Goal: Information Seeking & Learning: Learn about a topic

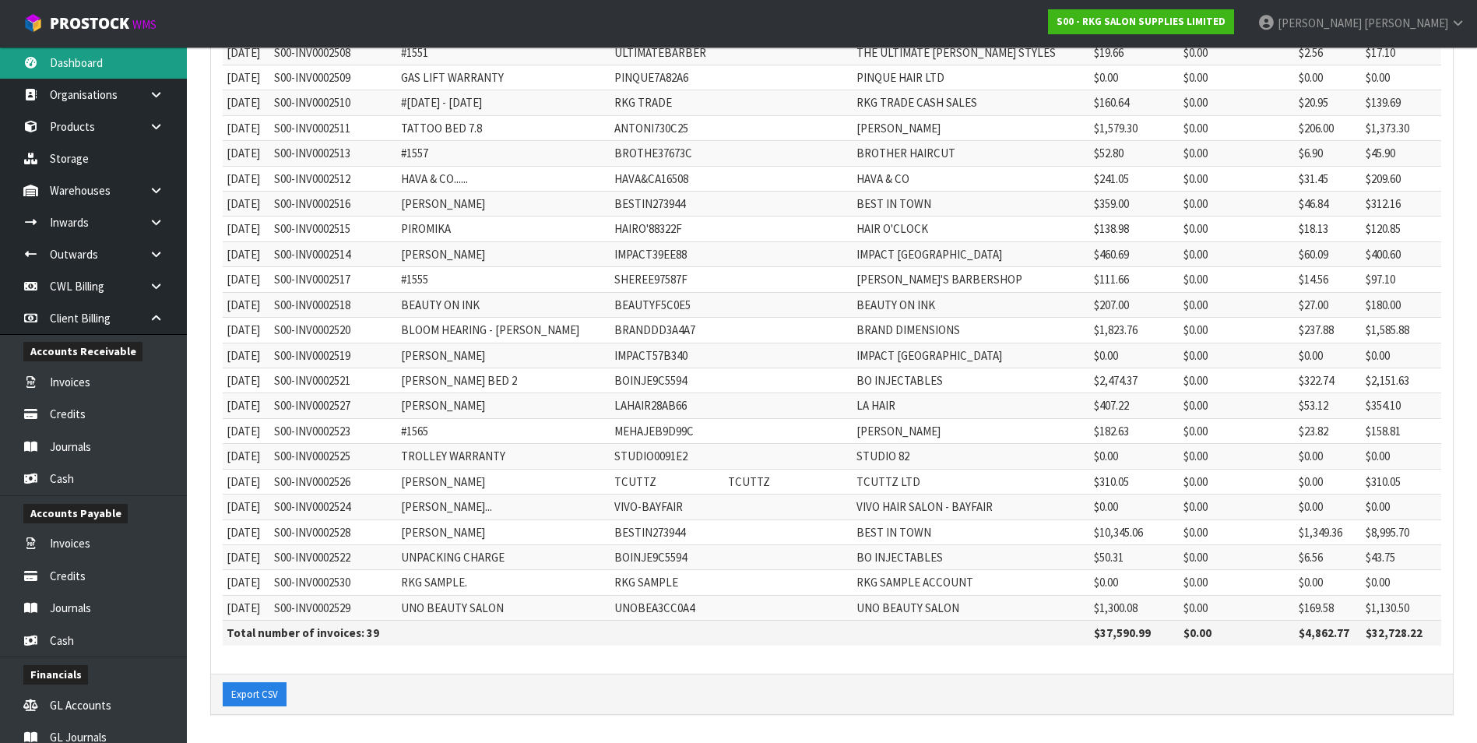
click at [125, 68] on link "Dashboard" at bounding box center [93, 63] width 187 height 32
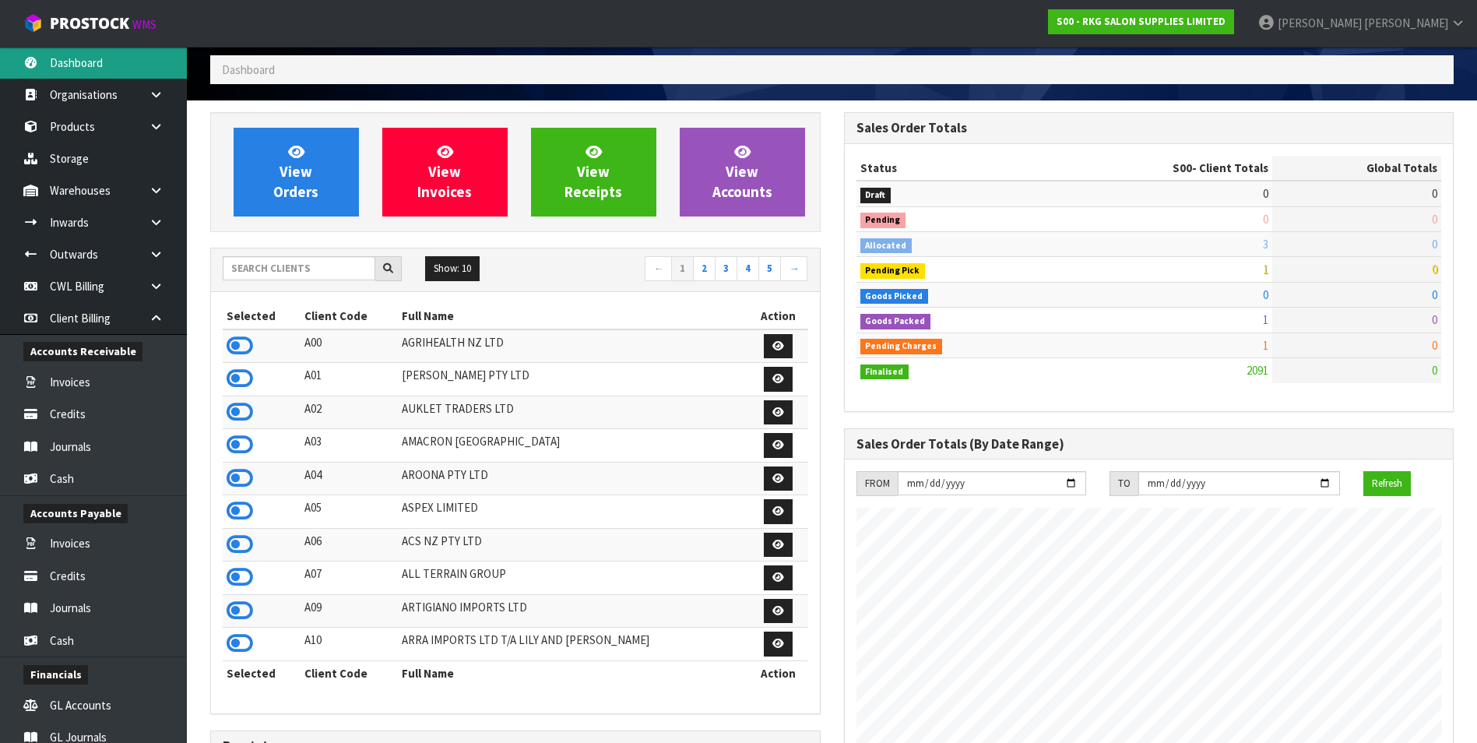
scroll to position [60, 0]
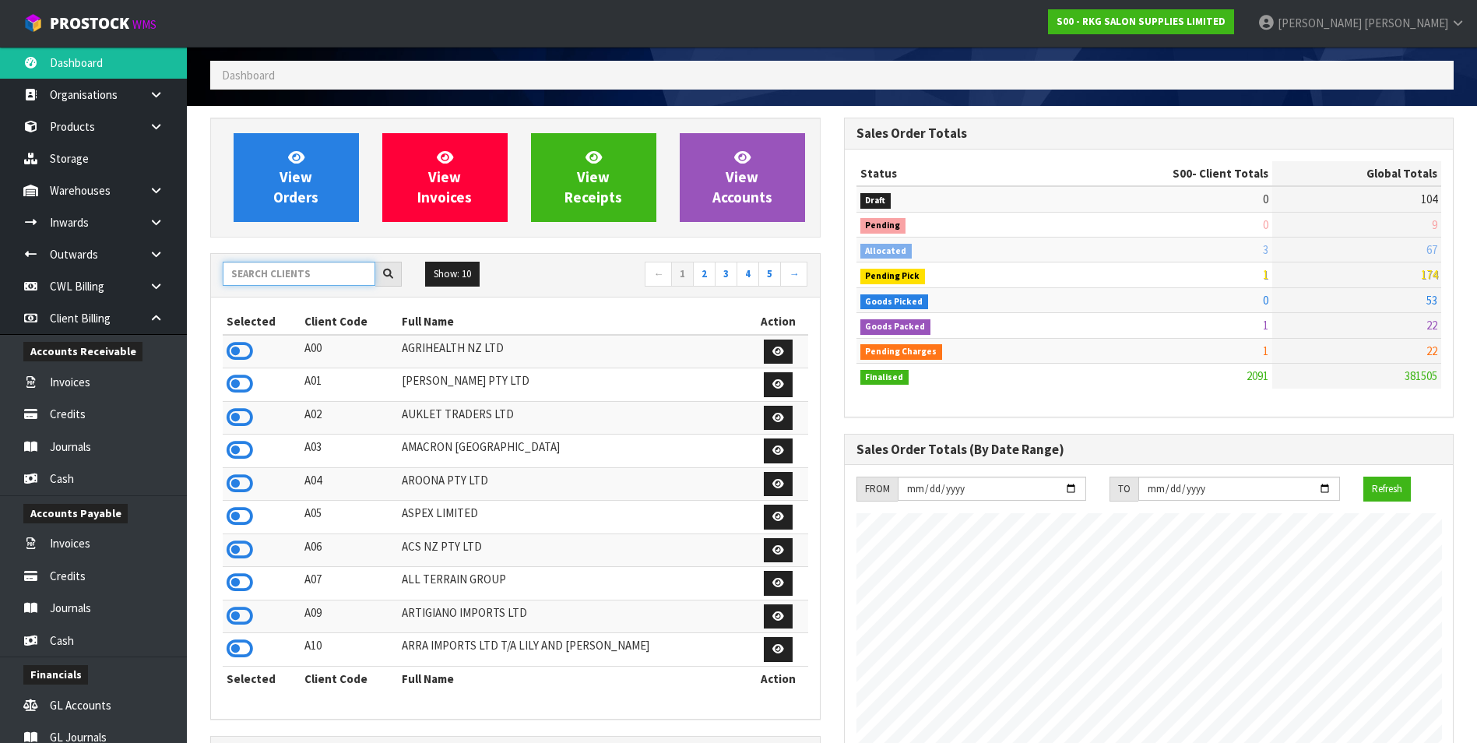
click at [255, 274] on input "text" at bounding box center [299, 274] width 153 height 24
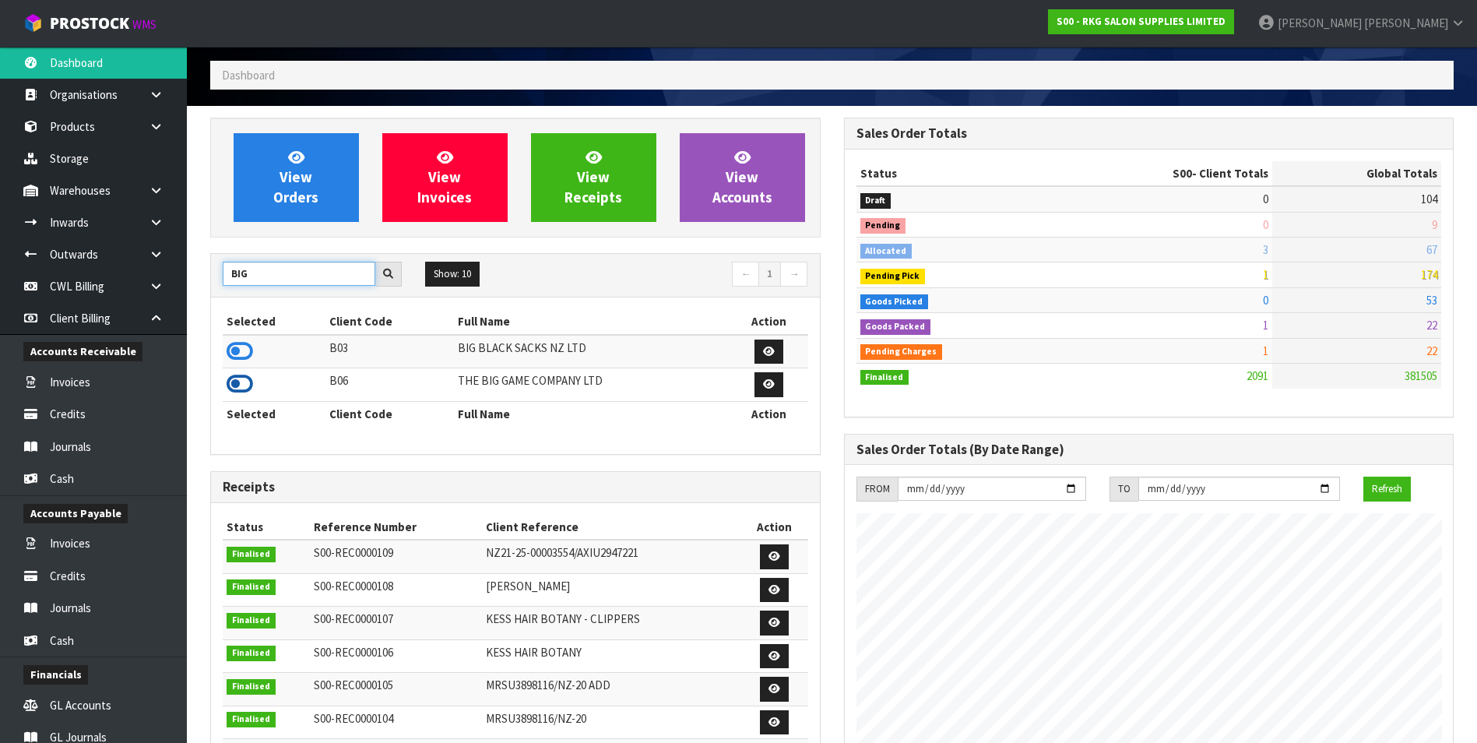
type input "BIG"
click at [241, 382] on icon at bounding box center [240, 383] width 26 height 23
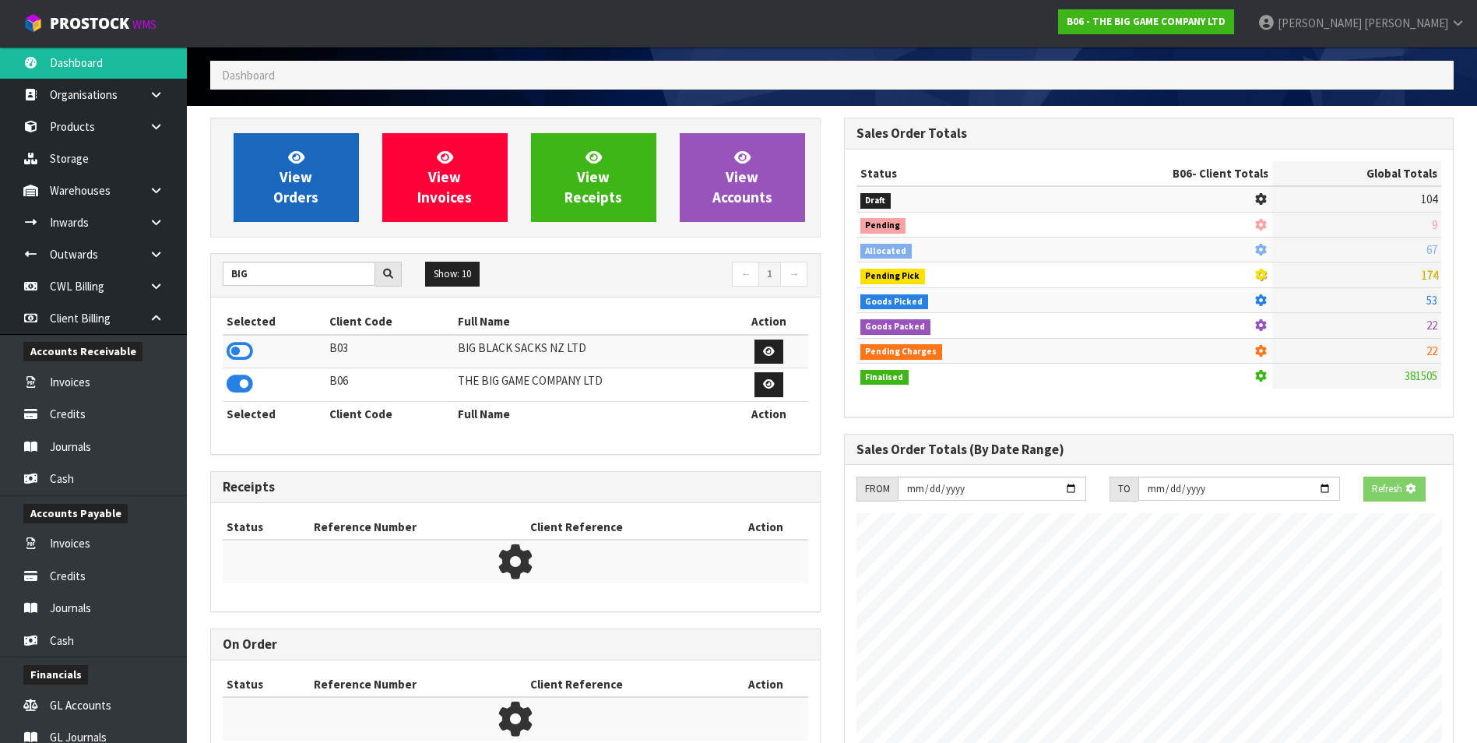
scroll to position [777683, 778020]
click at [323, 176] on link "View Orders" at bounding box center [296, 177] width 125 height 89
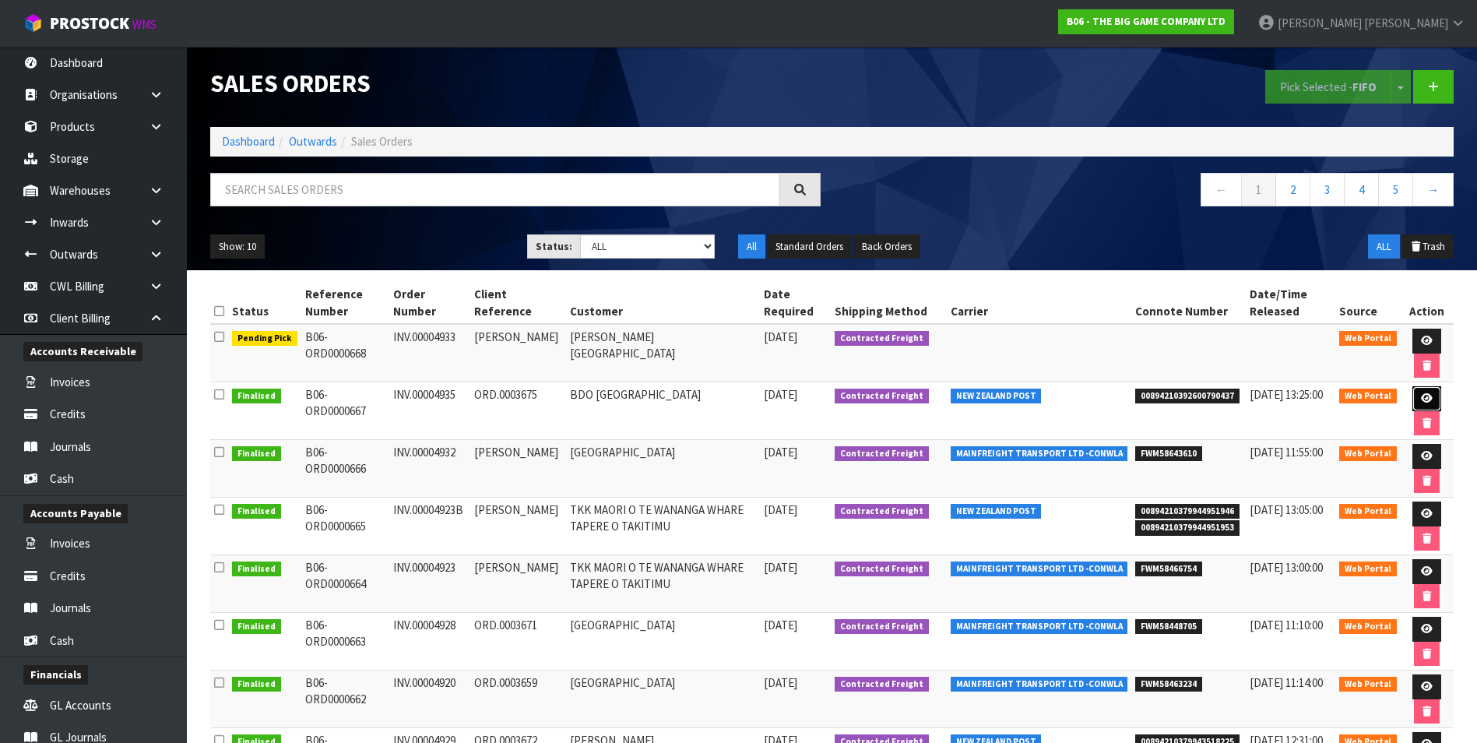
click at [1423, 400] on icon at bounding box center [1427, 398] width 12 height 10
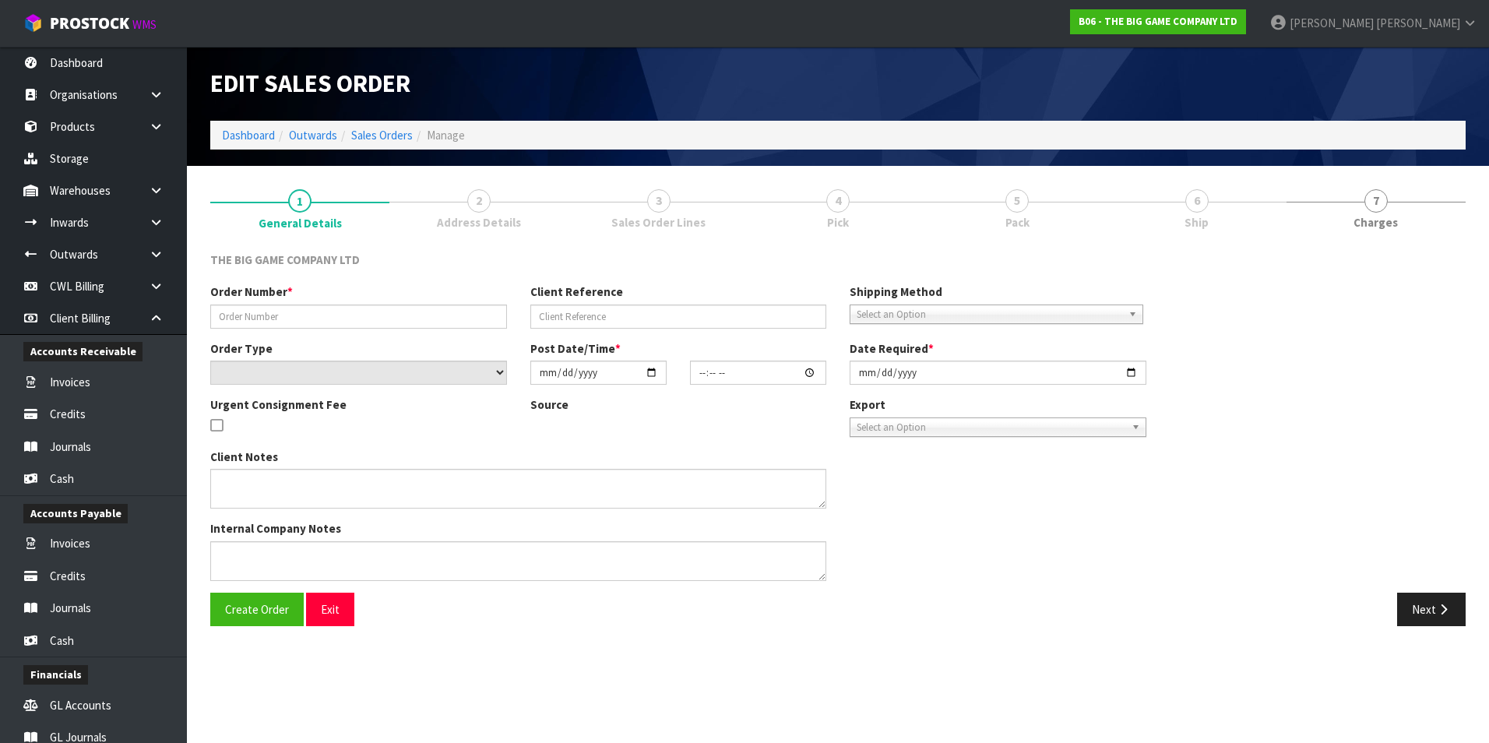
type input "INV.00004935"
type input "ORD.0003675"
select select "number:0"
type input "[DATE]"
type input "15:21:00.000"
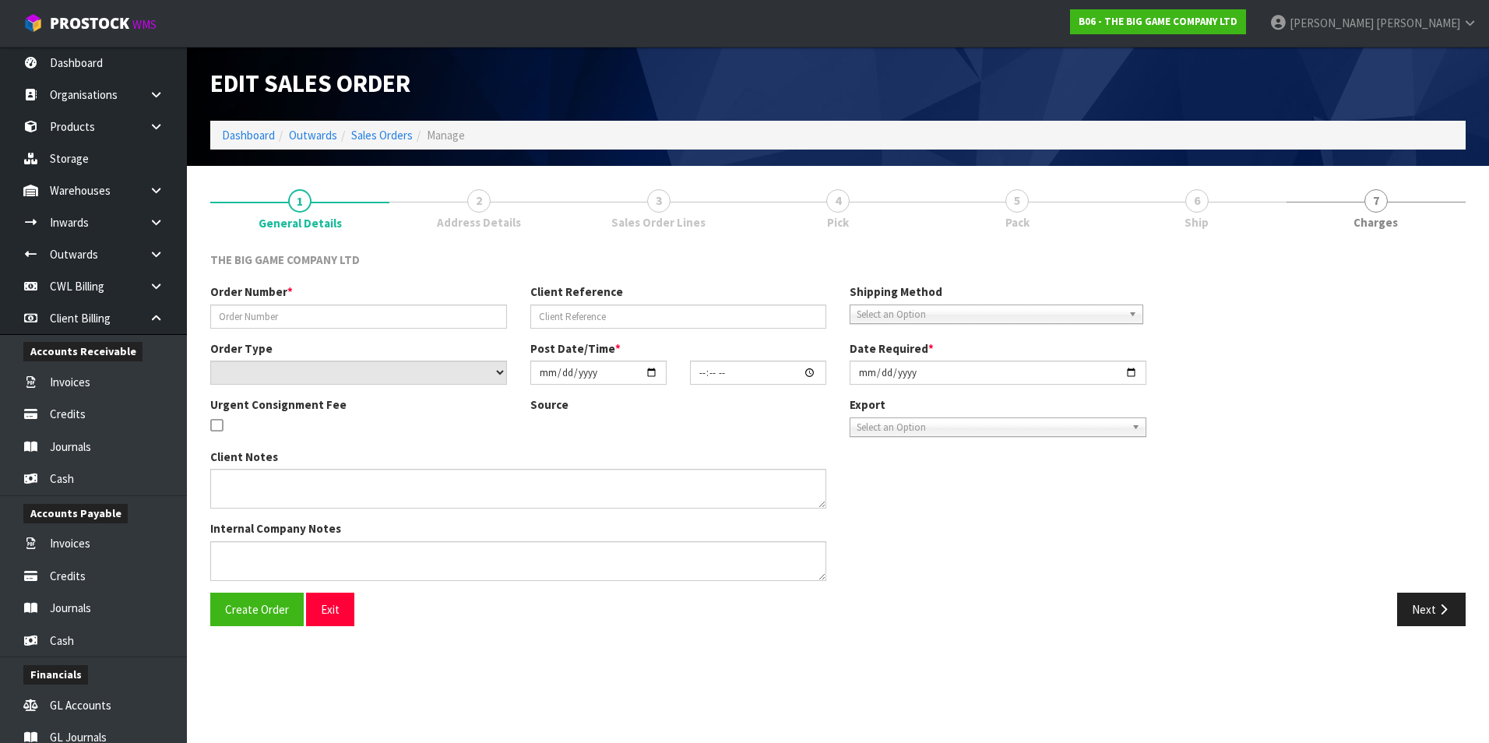
type input "[DATE]"
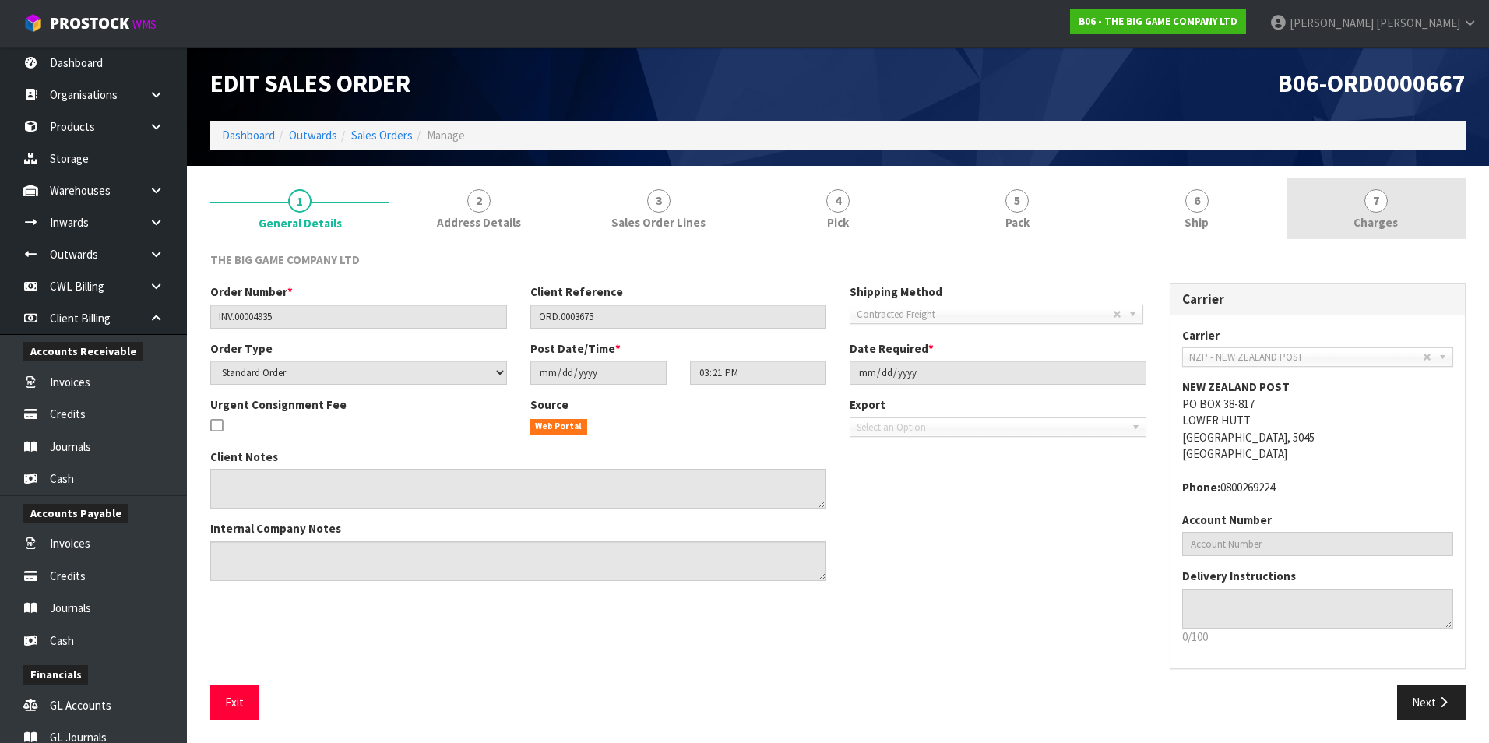
click at [1375, 208] on span "7" at bounding box center [1375, 200] width 23 height 23
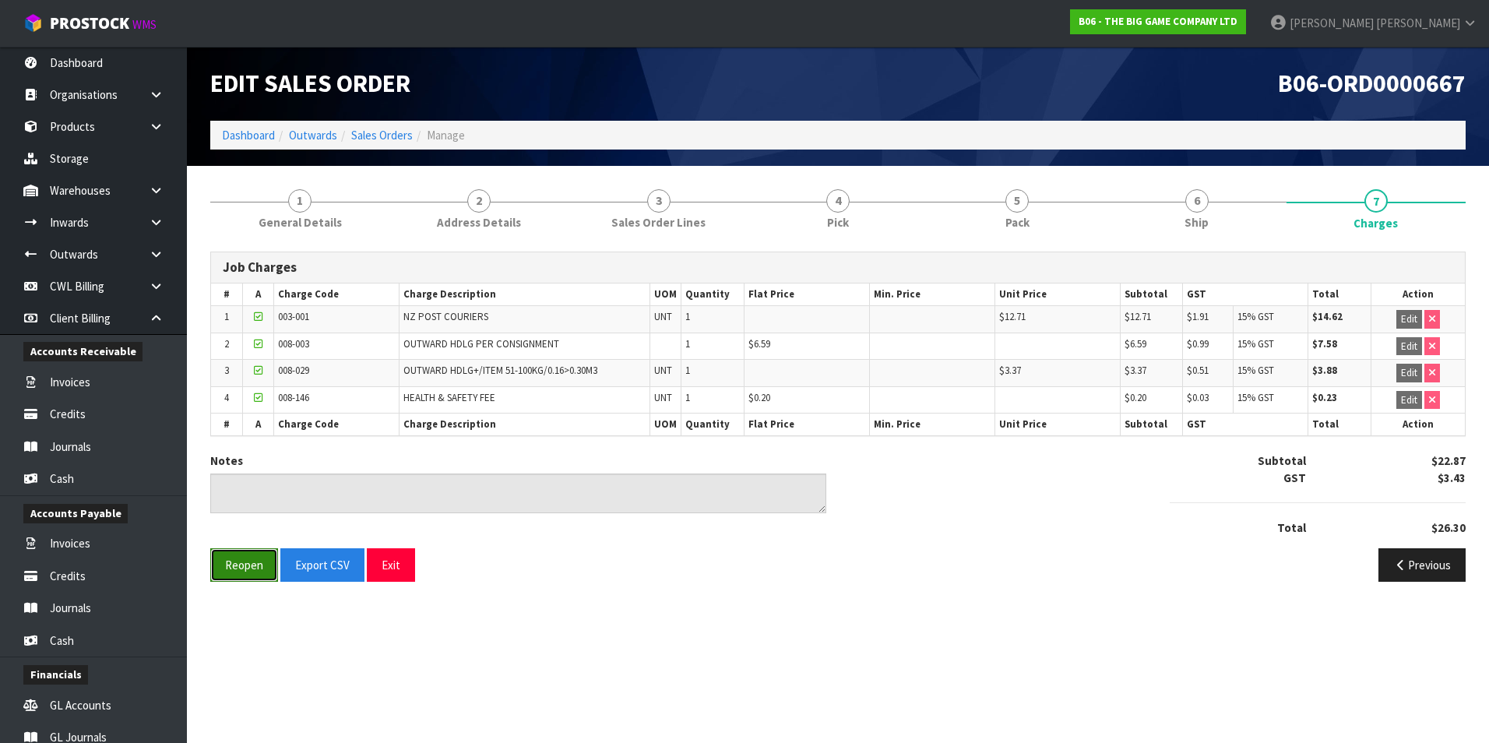
click at [233, 562] on button "Reopen" at bounding box center [244, 564] width 68 height 33
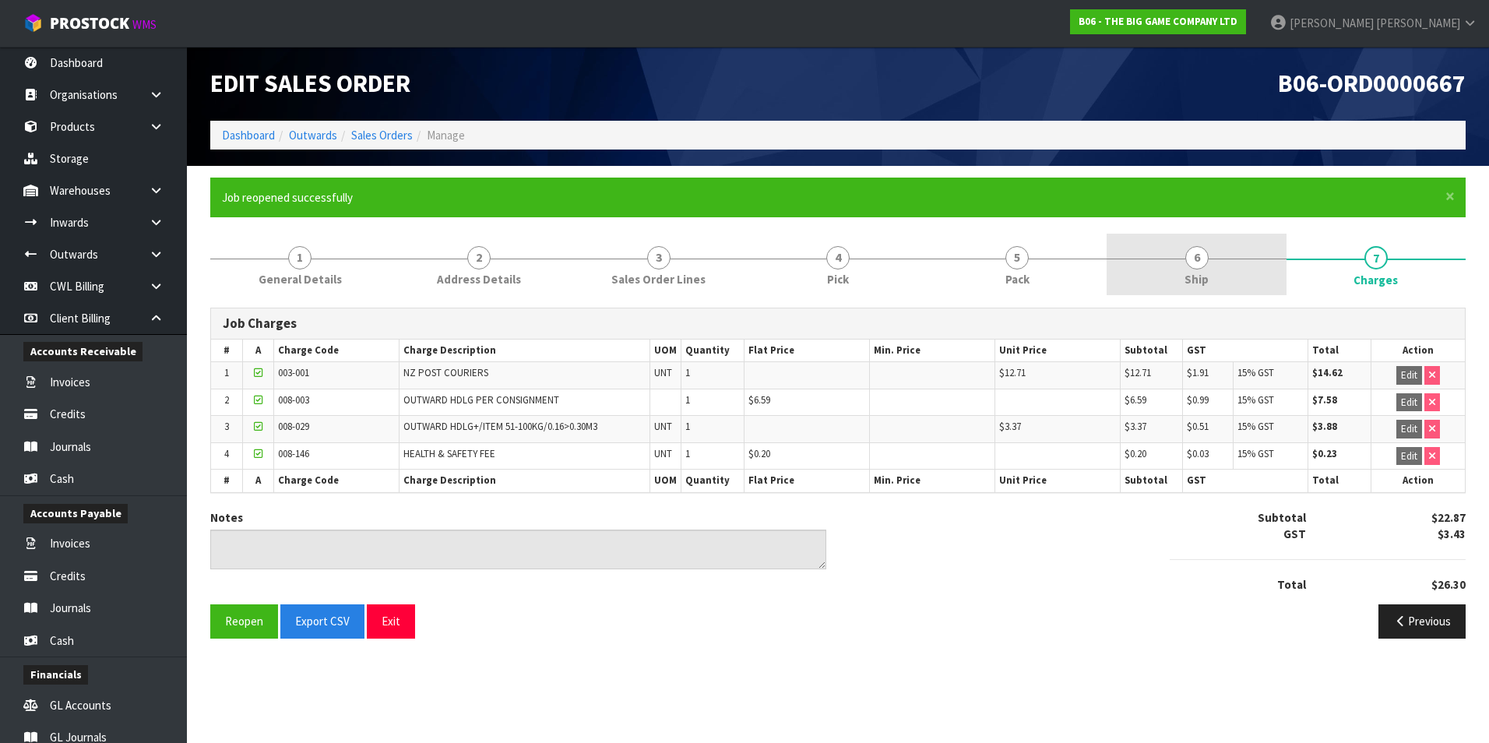
click at [1198, 267] on span "6" at bounding box center [1196, 257] width 23 height 23
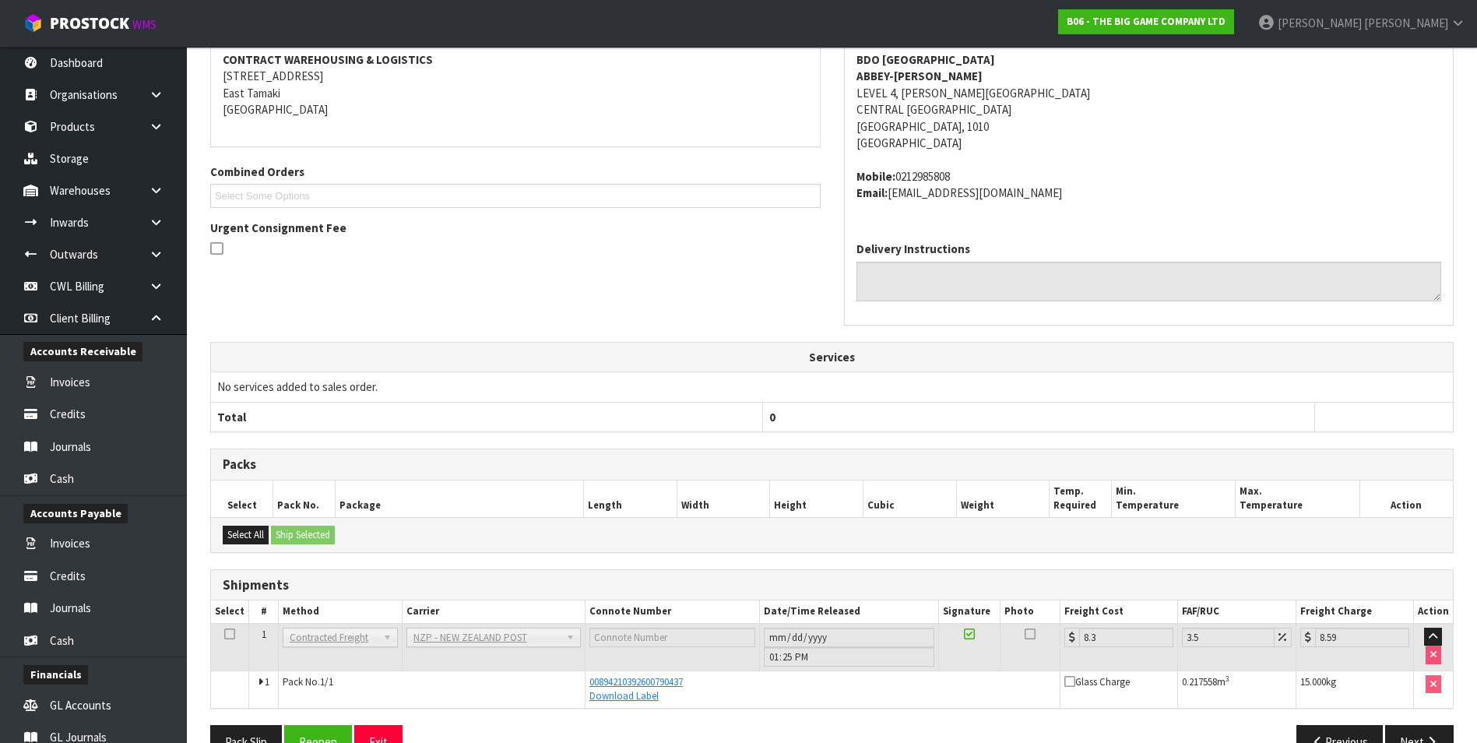
scroll to position [339, 0]
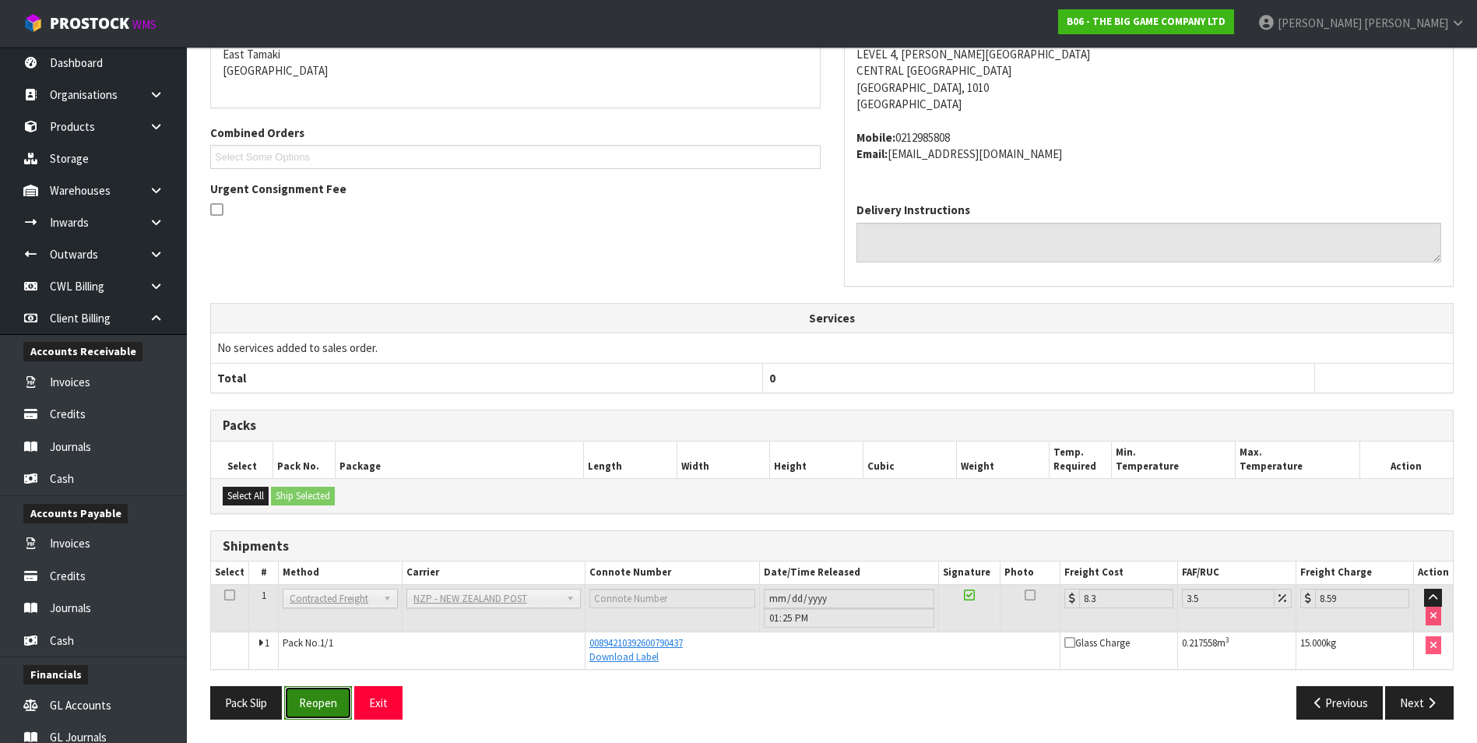
click at [323, 702] on button "Reopen" at bounding box center [318, 702] width 68 height 33
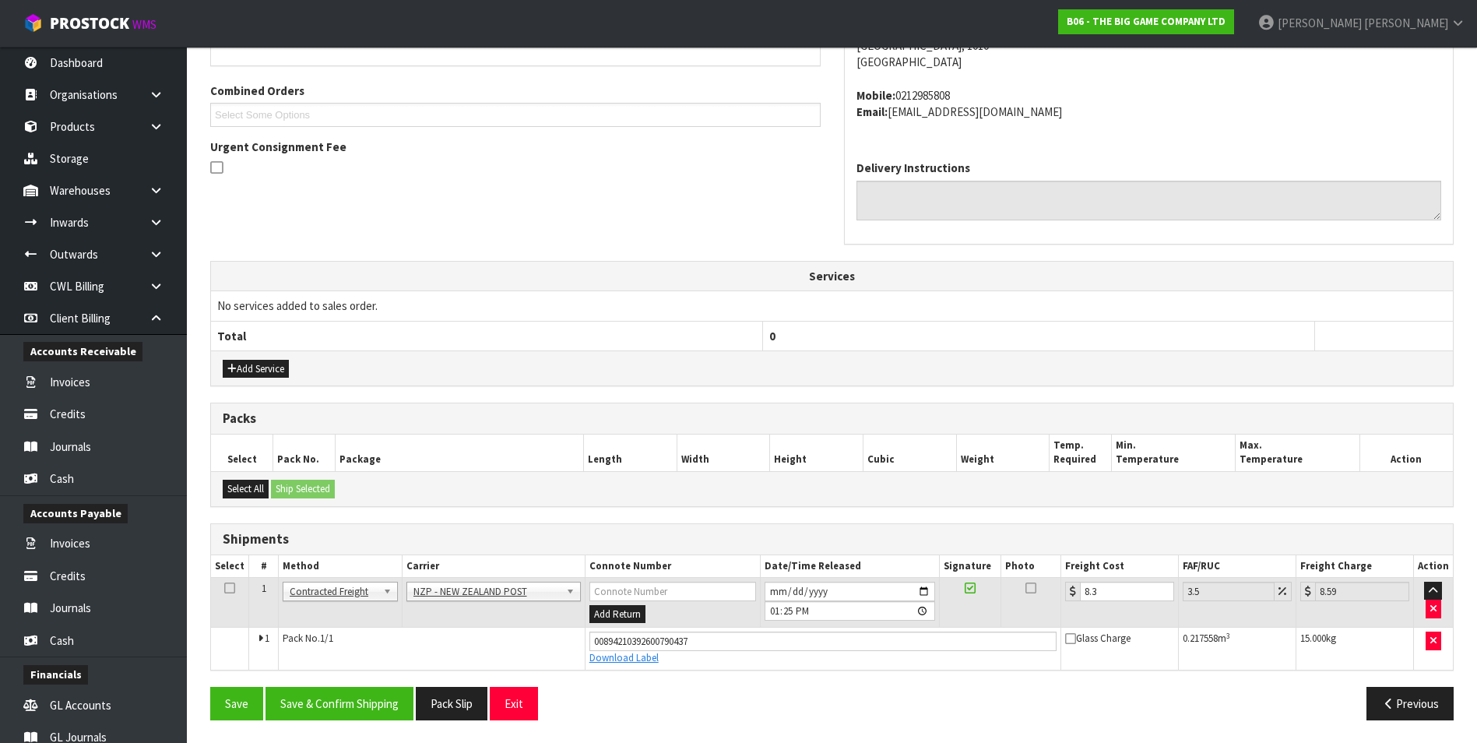
scroll to position [382, 0]
click at [237, 709] on button "Save" at bounding box center [236, 702] width 53 height 33
click at [523, 701] on button "Exit" at bounding box center [514, 702] width 48 height 33
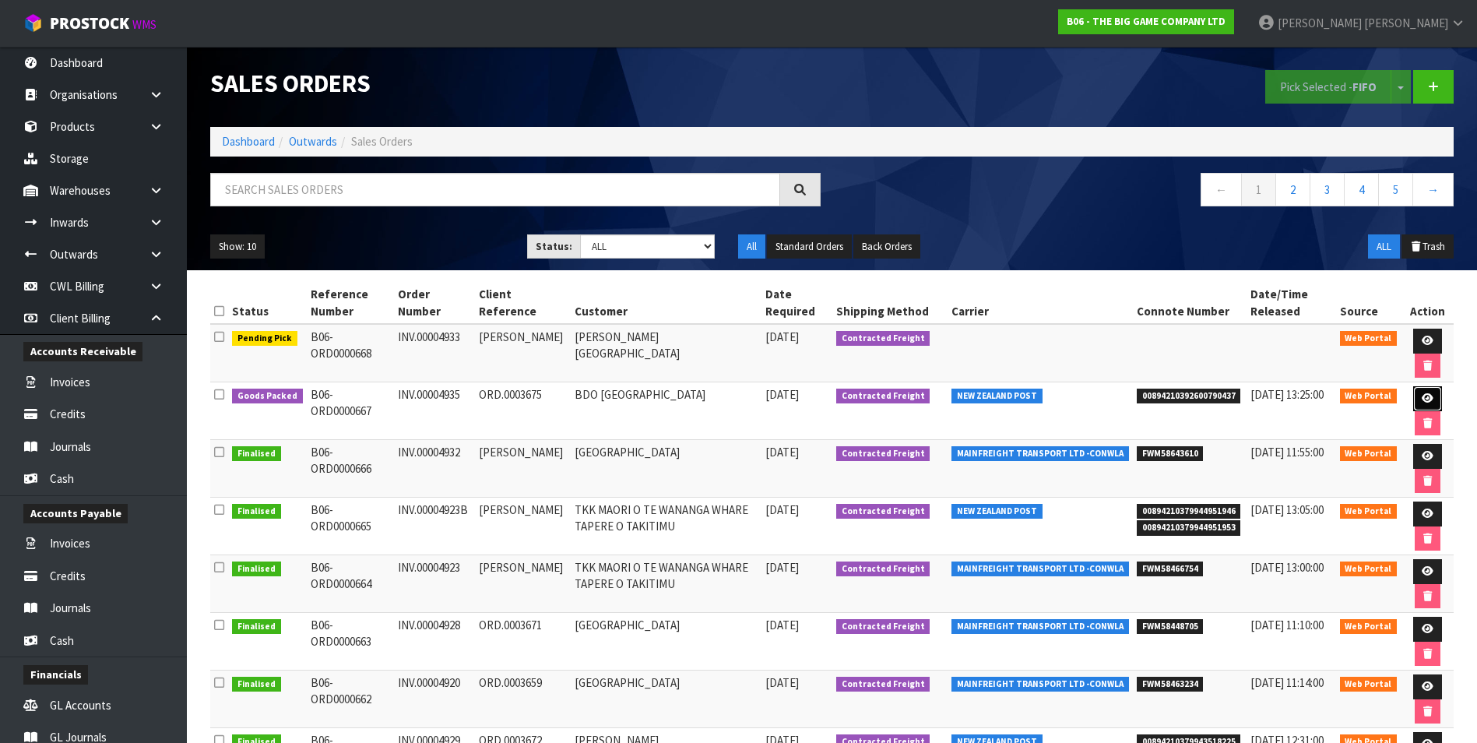
click at [1424, 398] on icon at bounding box center [1428, 398] width 12 height 10
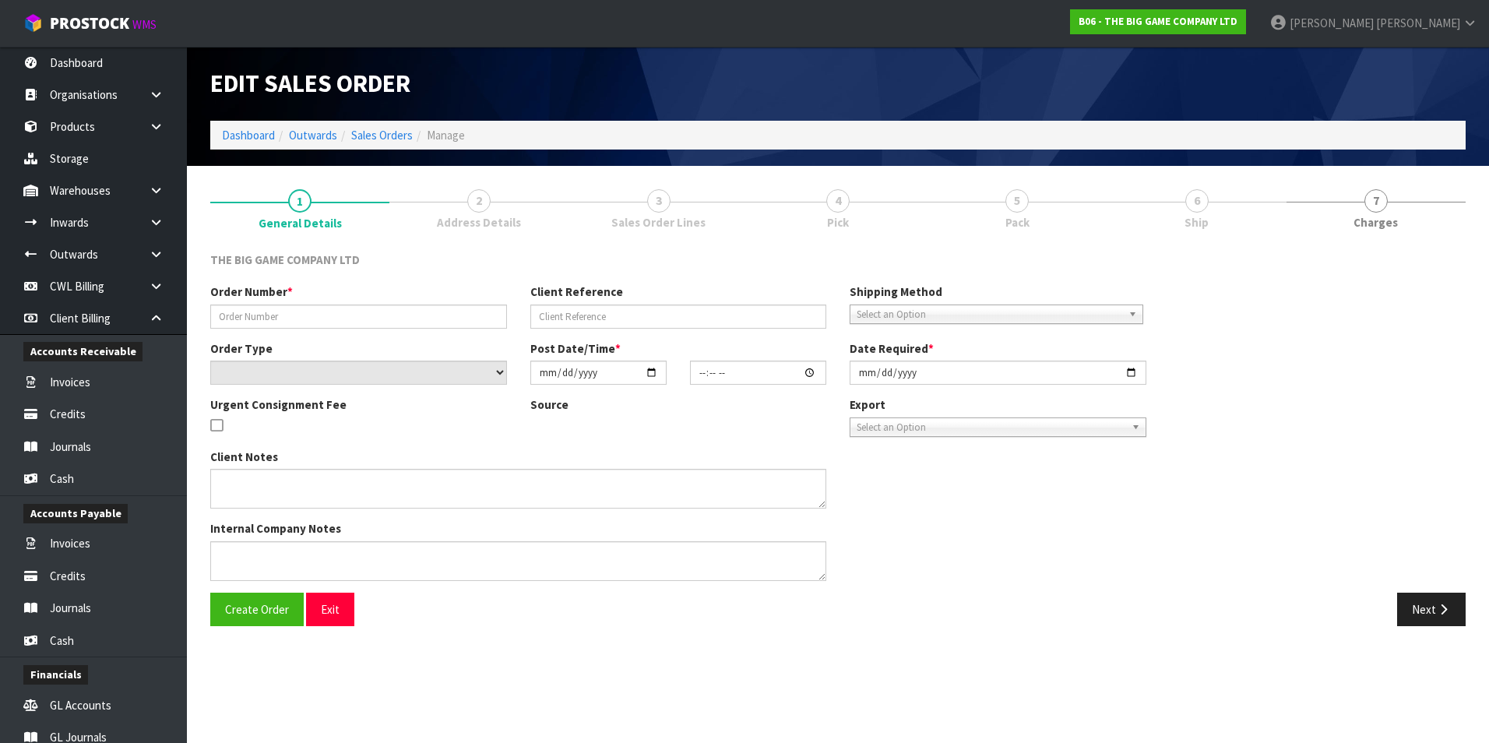
type input "INV.00004935"
type input "ORD.0003675"
select select "number:0"
type input "[DATE]"
type input "15:21:00.000"
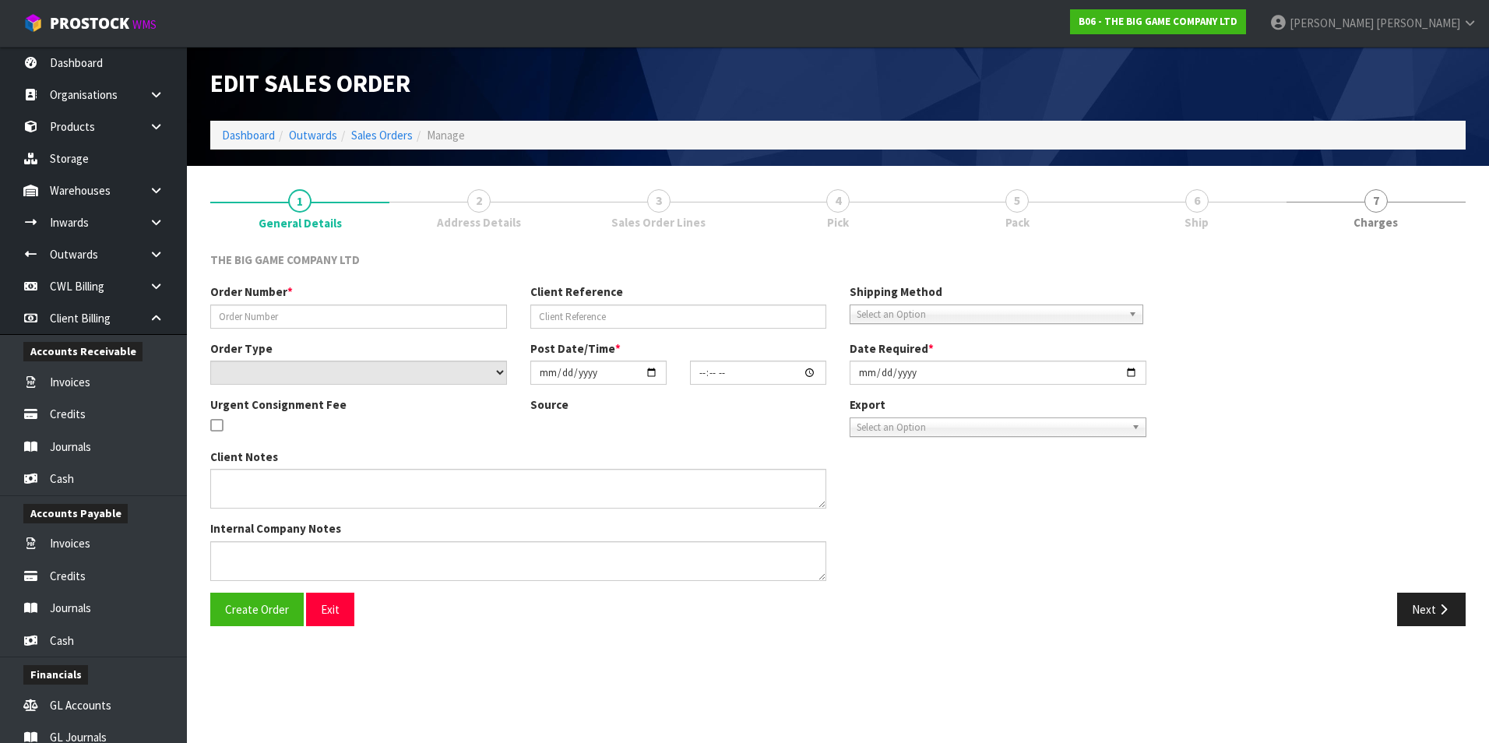
type input "[DATE]"
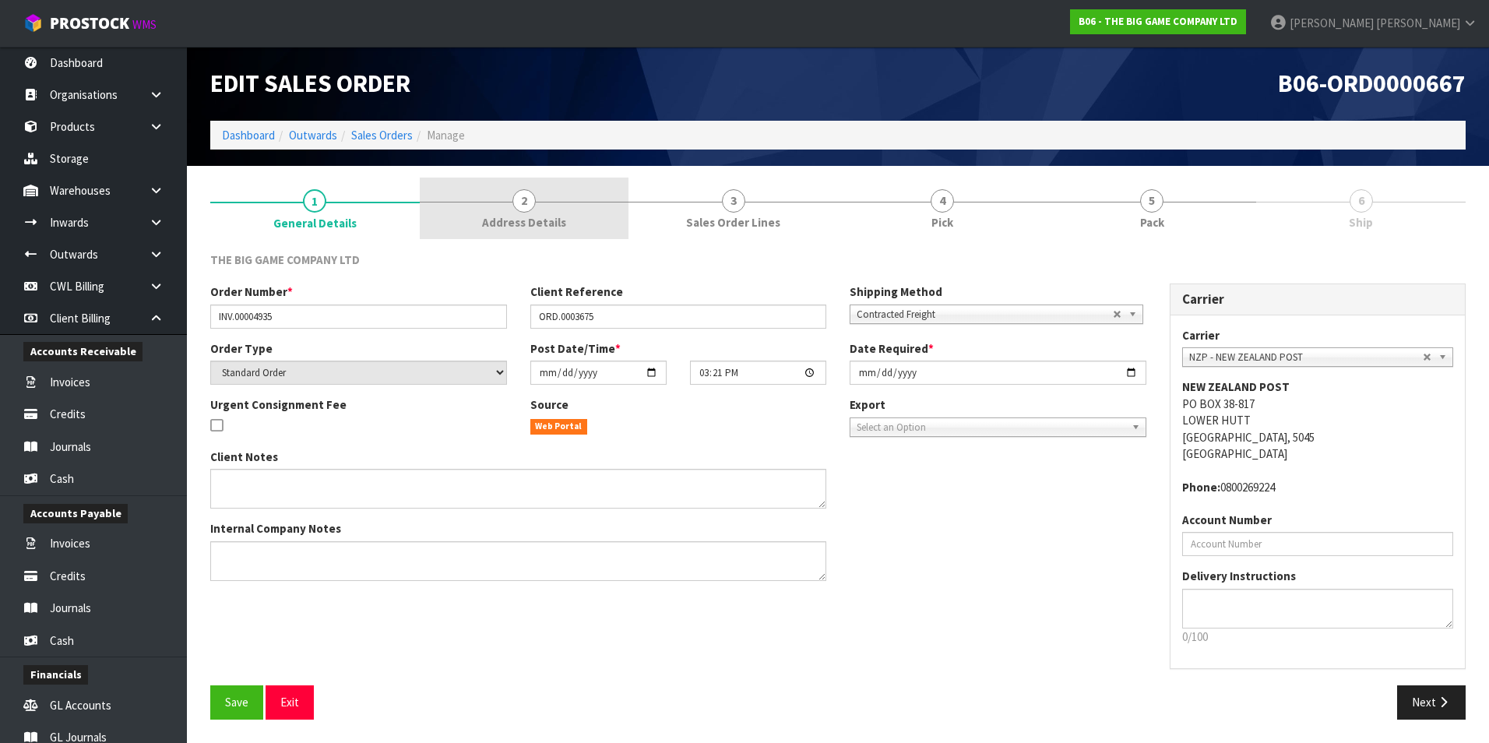
click at [519, 199] on span "2" at bounding box center [523, 200] width 23 height 23
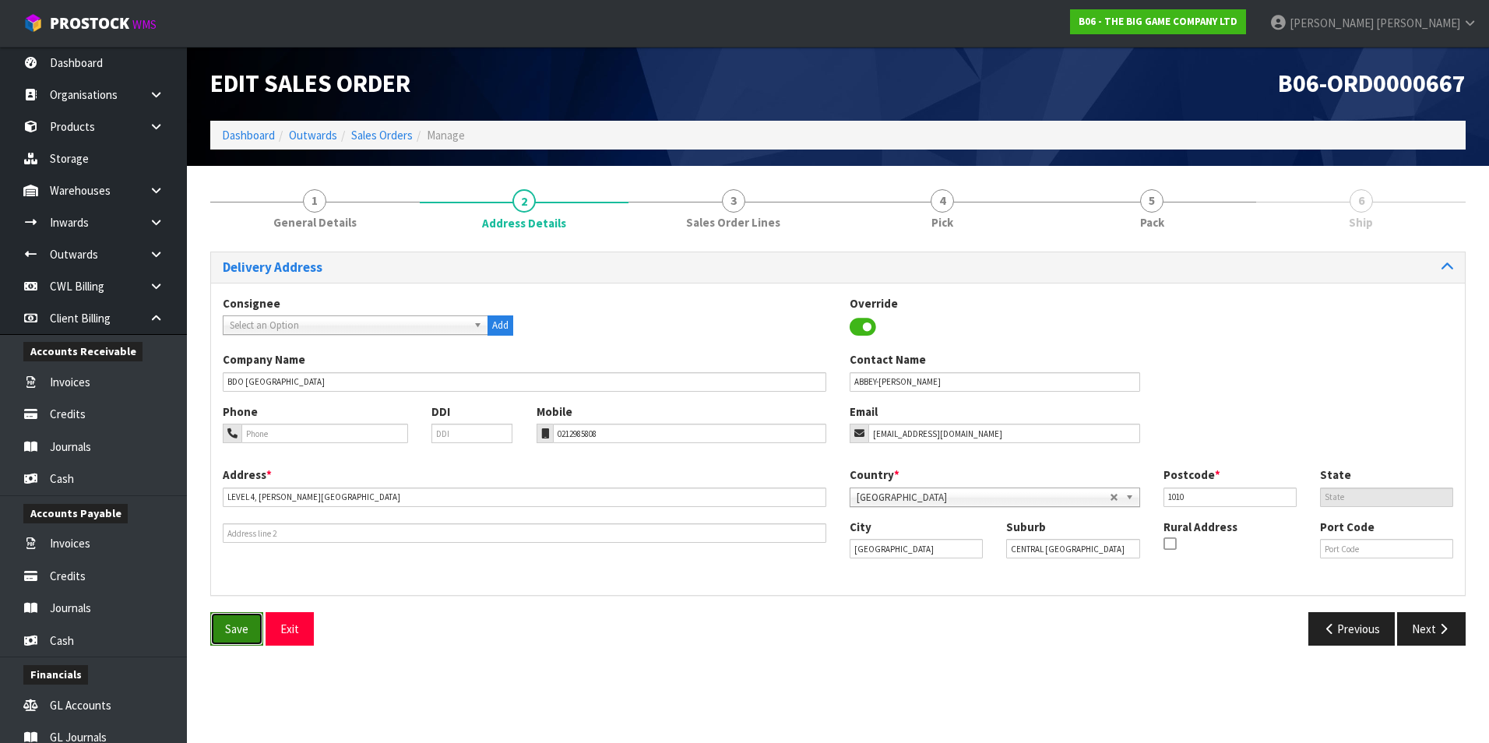
click at [244, 628] on span "Save" at bounding box center [236, 628] width 23 height 15
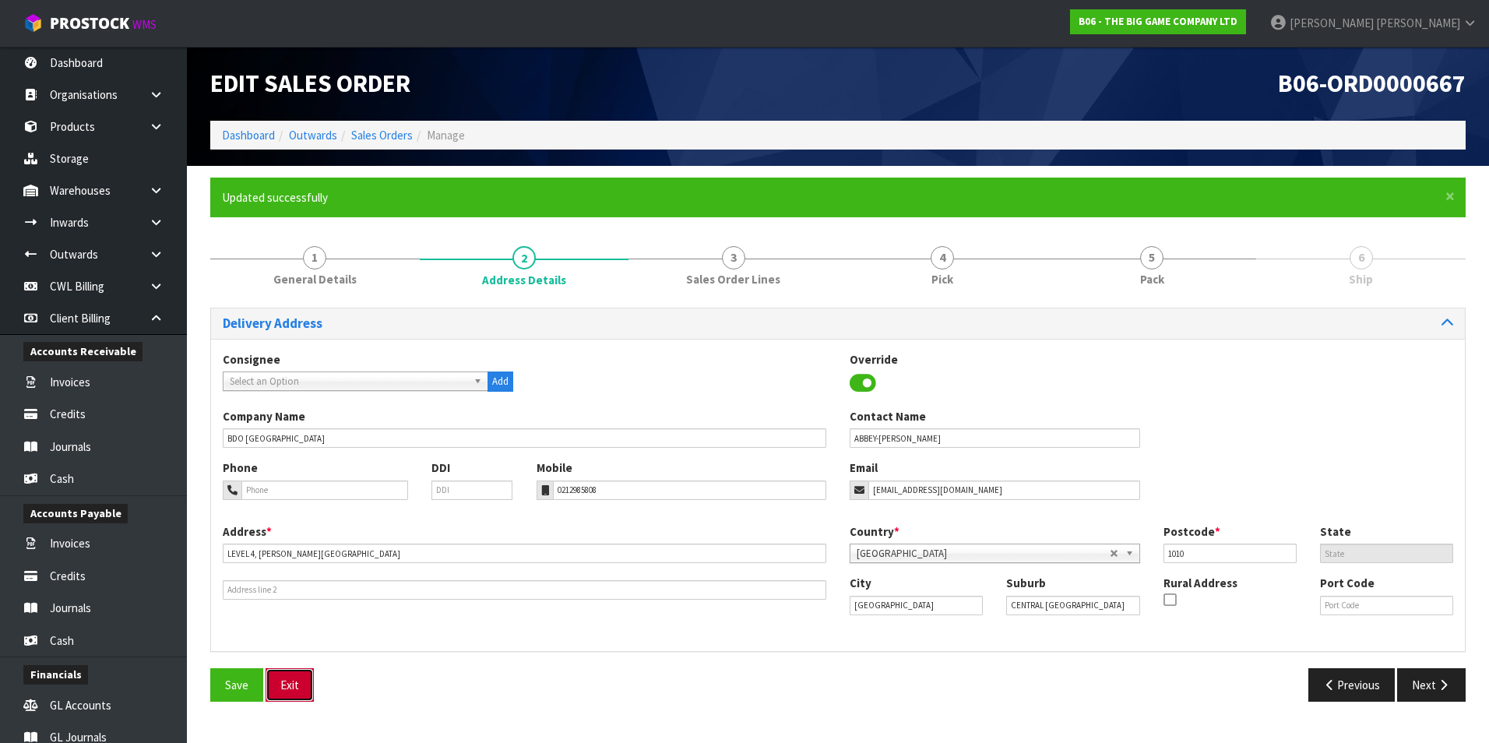
click at [295, 681] on button "Exit" at bounding box center [290, 684] width 48 height 33
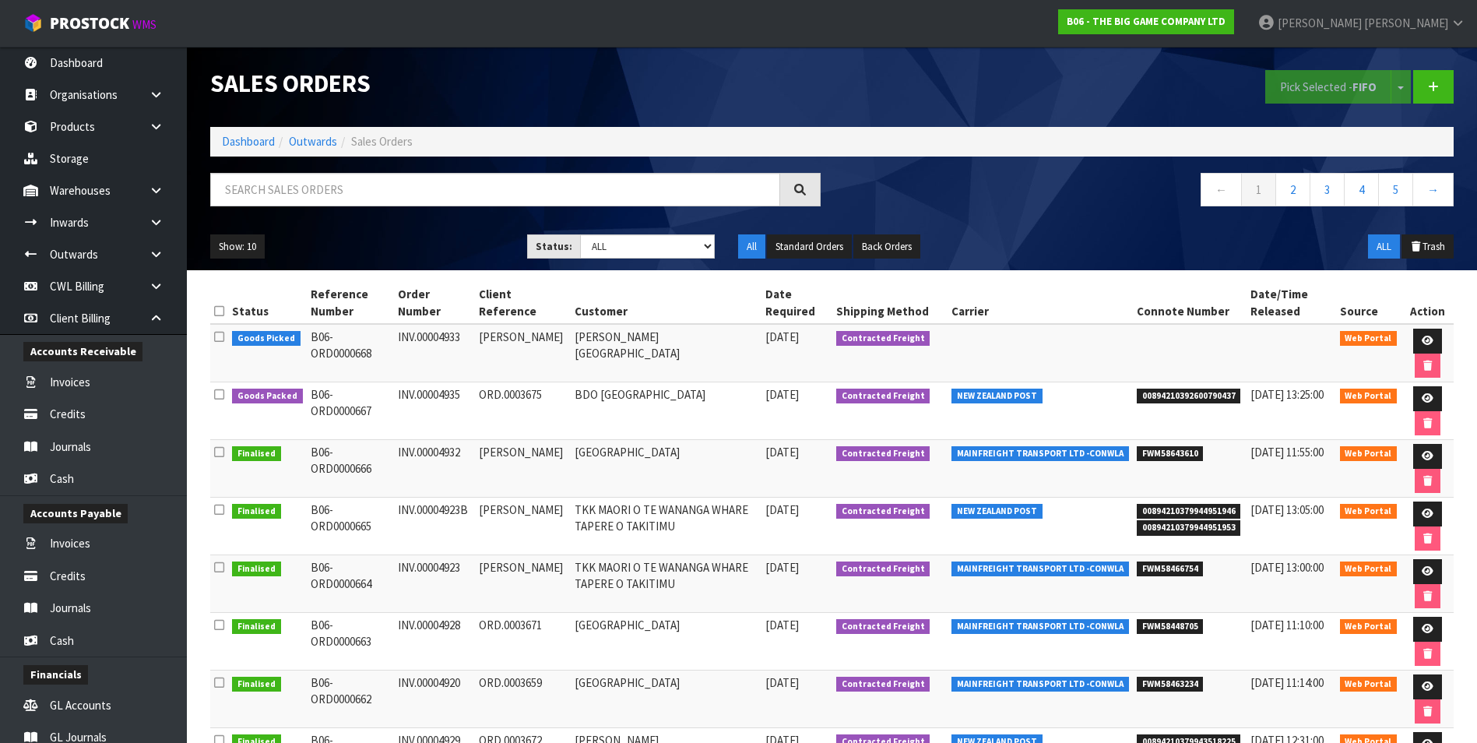
scroll to position [533, 0]
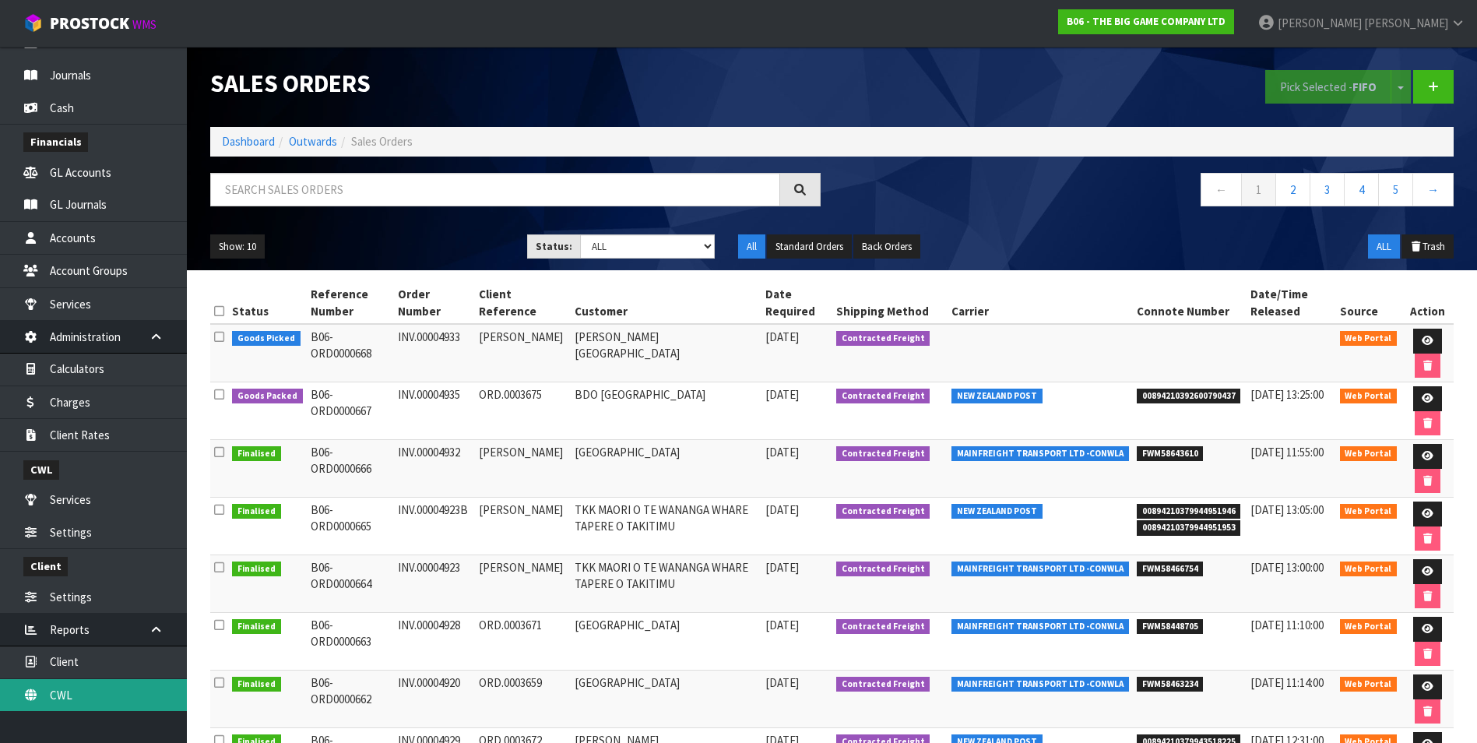
click at [111, 695] on link "CWL" at bounding box center [93, 695] width 187 height 32
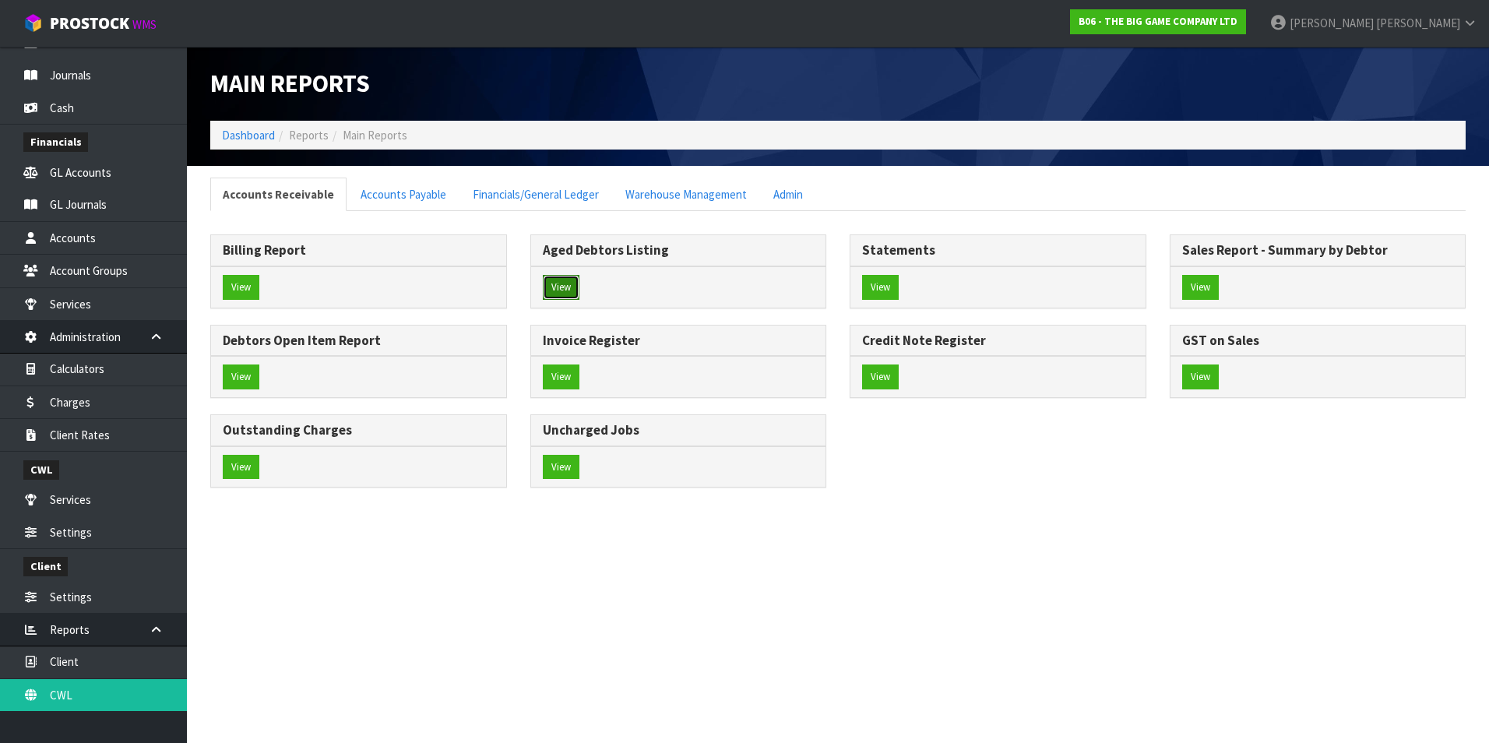
click at [565, 287] on button "View" at bounding box center [561, 287] width 37 height 25
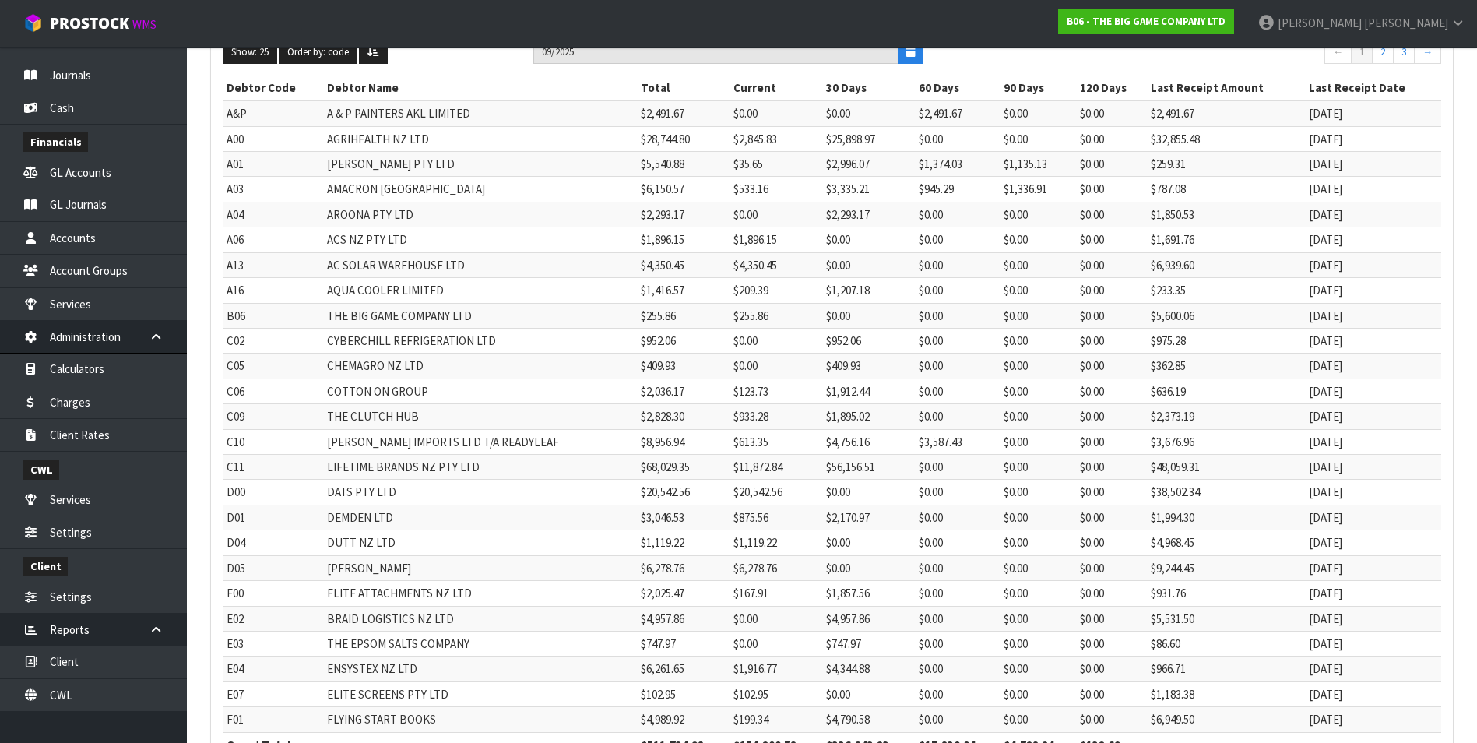
scroll to position [294, 0]
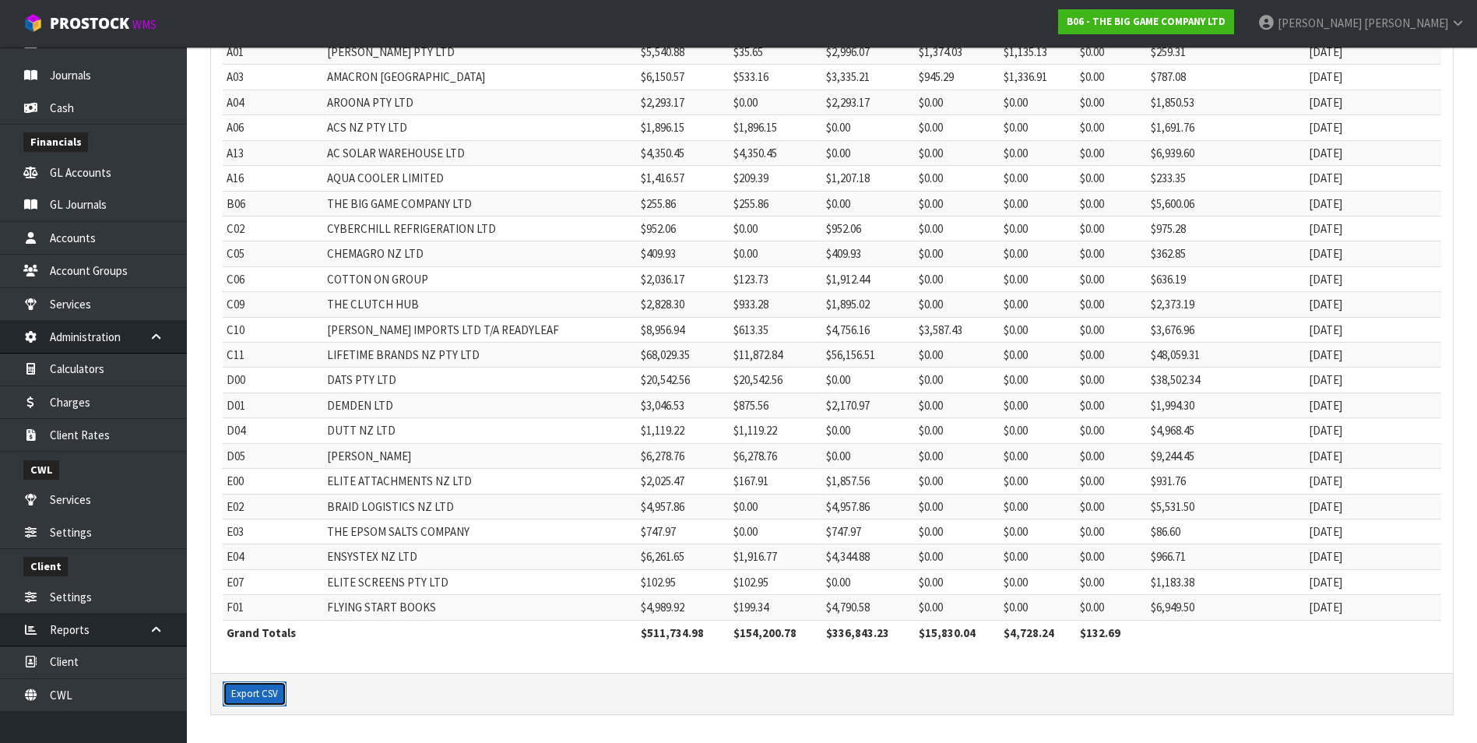
click at [241, 695] on button "Export CSV" at bounding box center [255, 693] width 64 height 25
click at [121, 701] on link "CWL" at bounding box center [93, 695] width 187 height 32
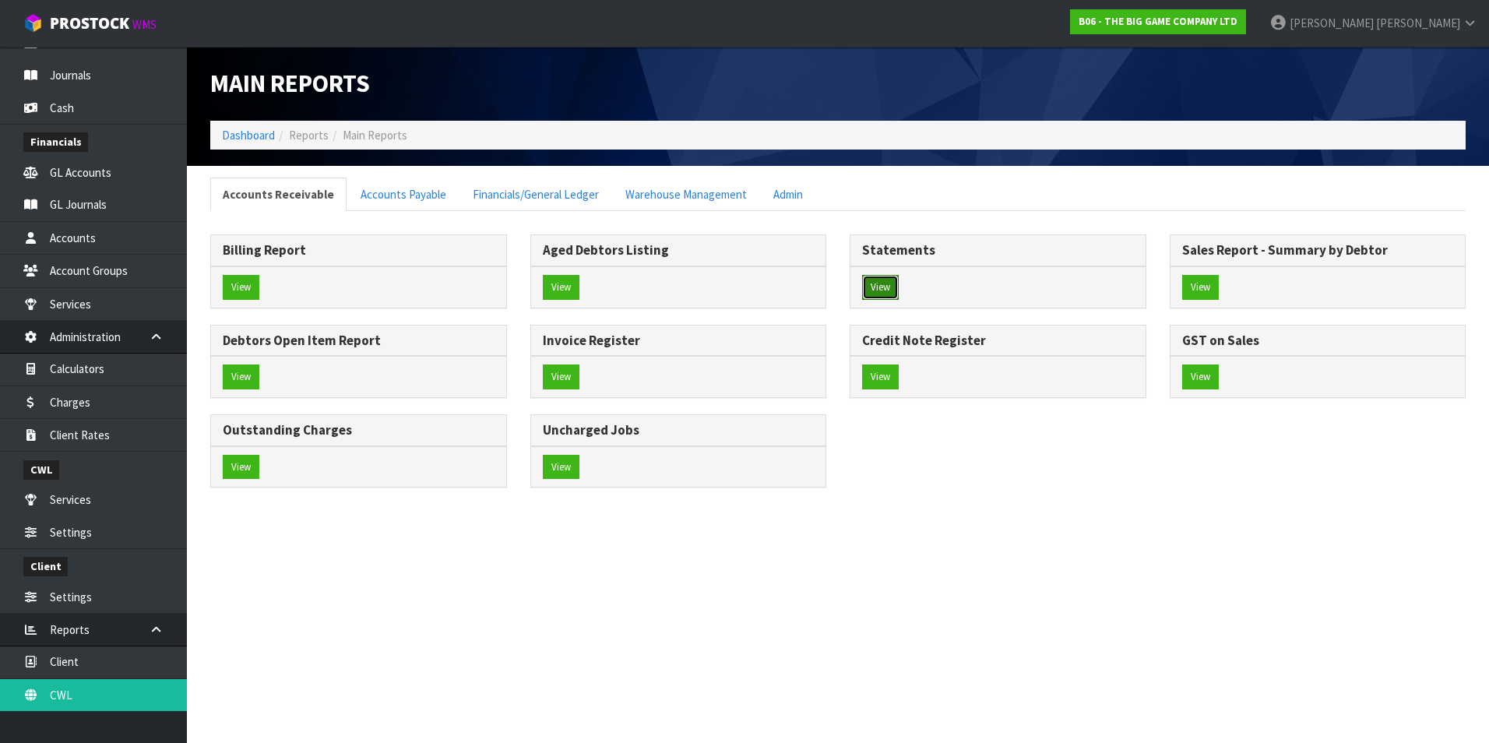
click at [892, 288] on button "View" at bounding box center [880, 287] width 37 height 25
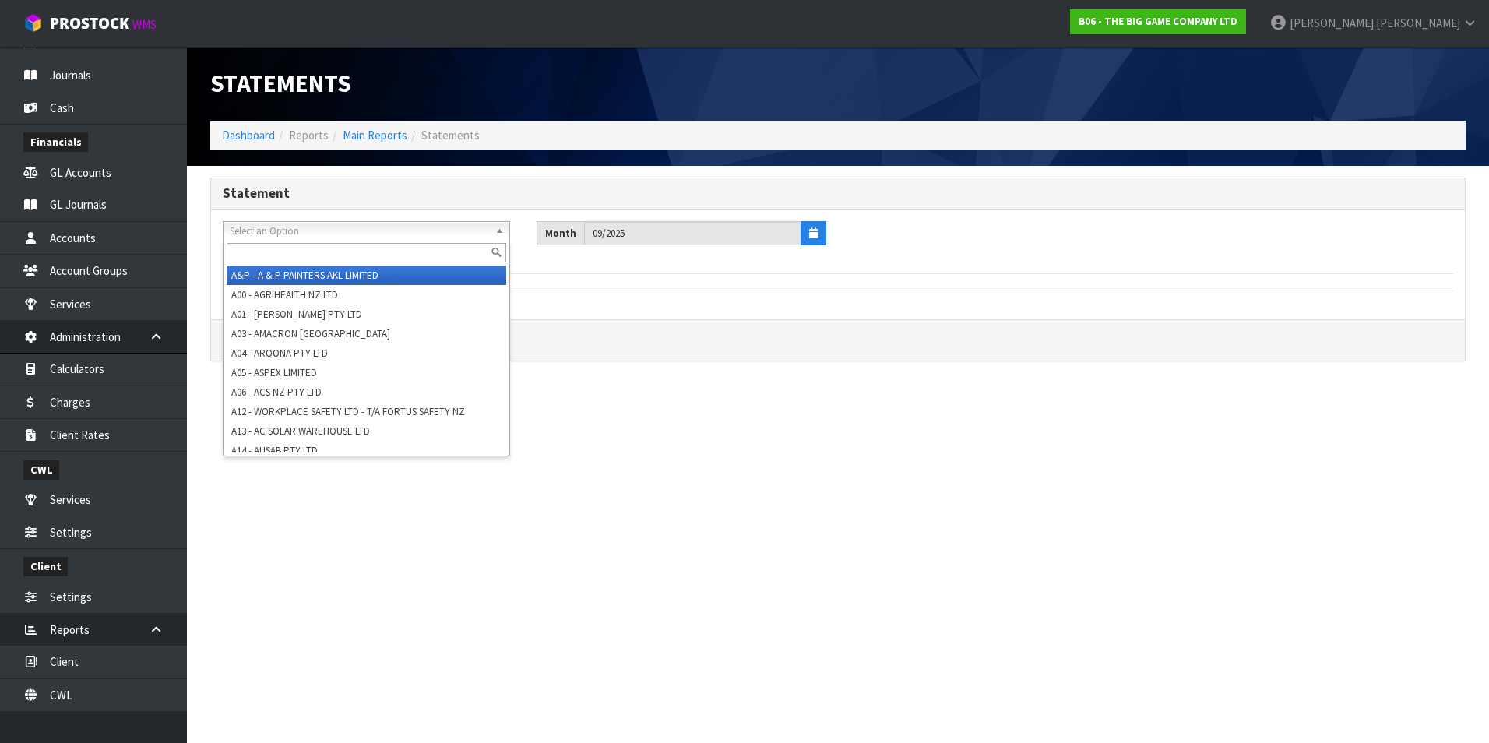
click at [269, 234] on span "Select an Option" at bounding box center [359, 231] width 259 height 19
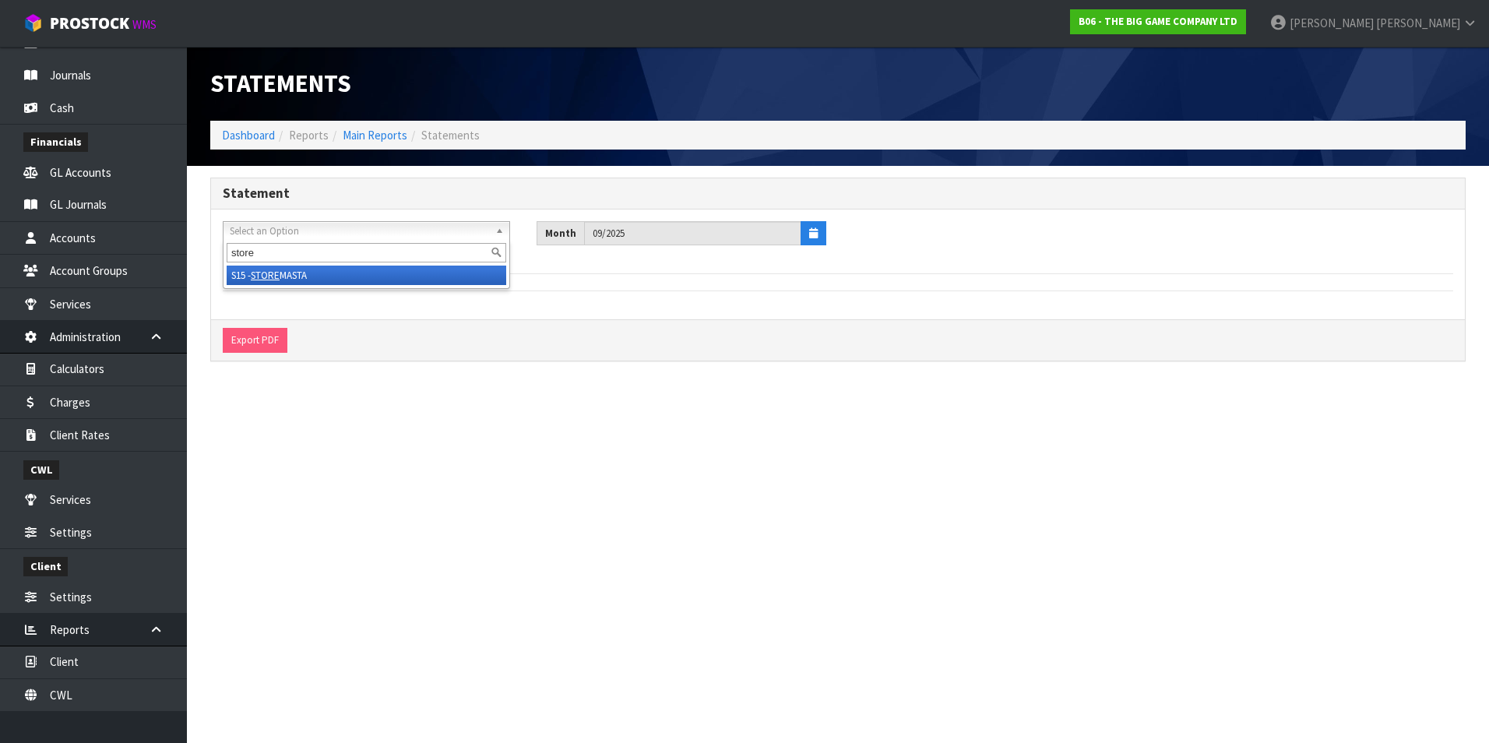
type input "store"
click at [276, 276] on em "STORE" at bounding box center [265, 275] width 29 height 13
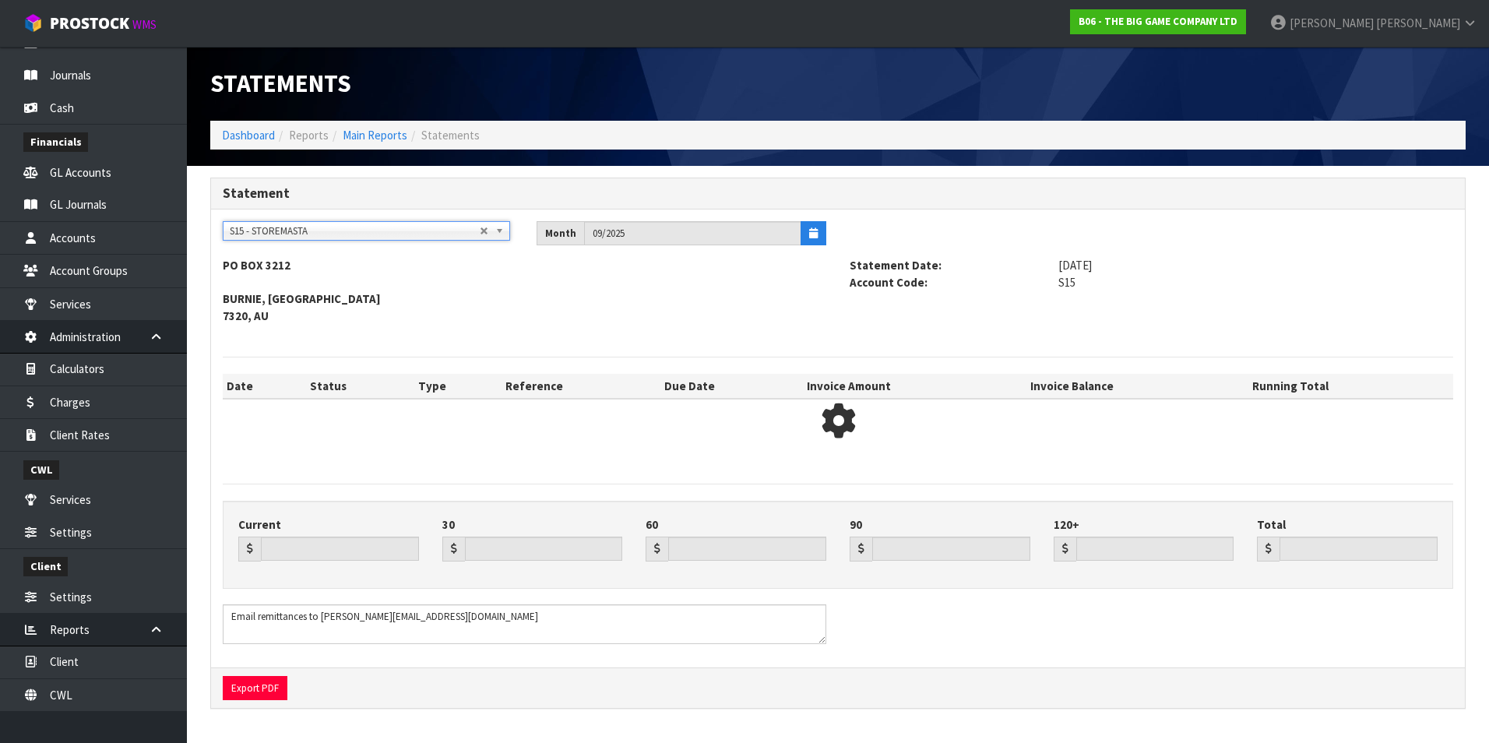
type input "614.03"
type input "3192.35"
type input "2657.17"
type input "0.00"
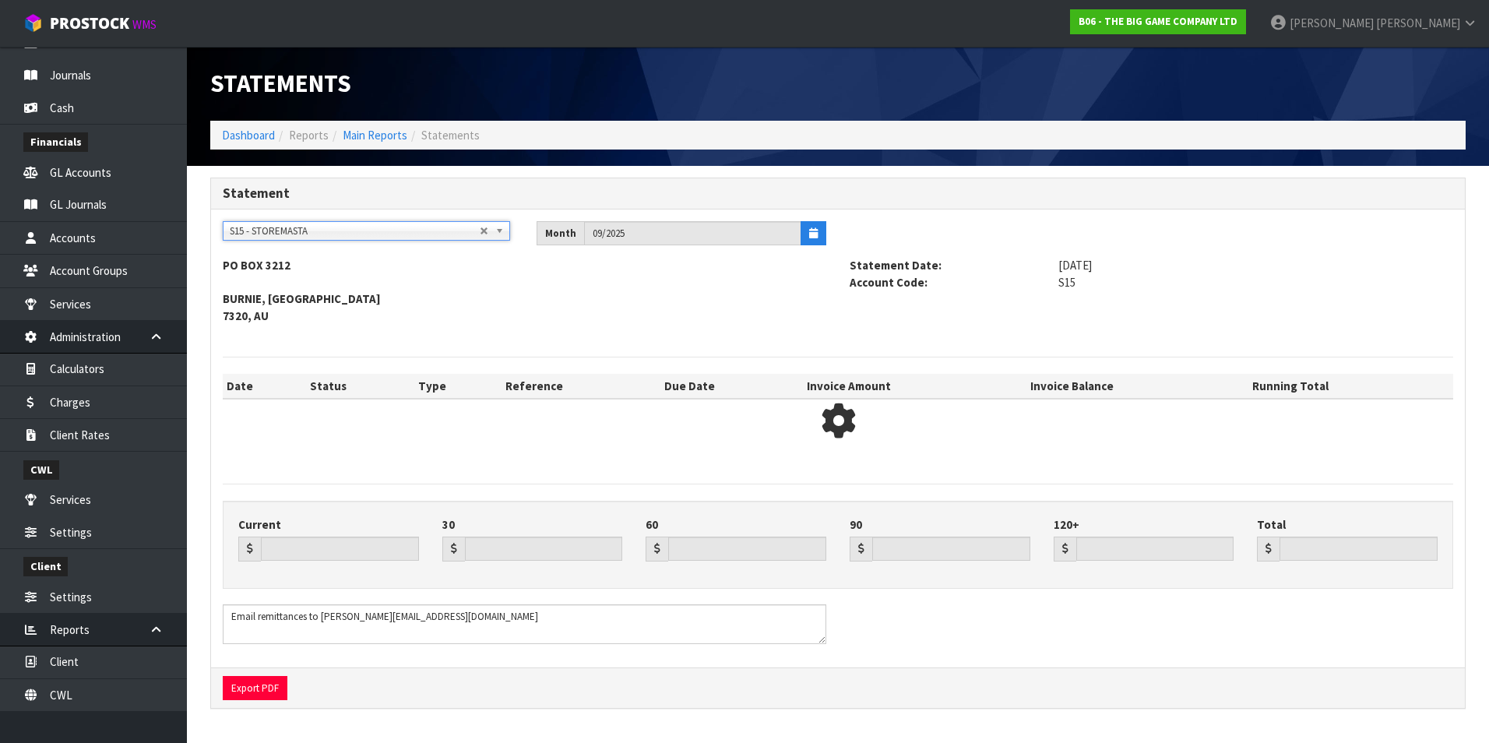
type input "6463.55"
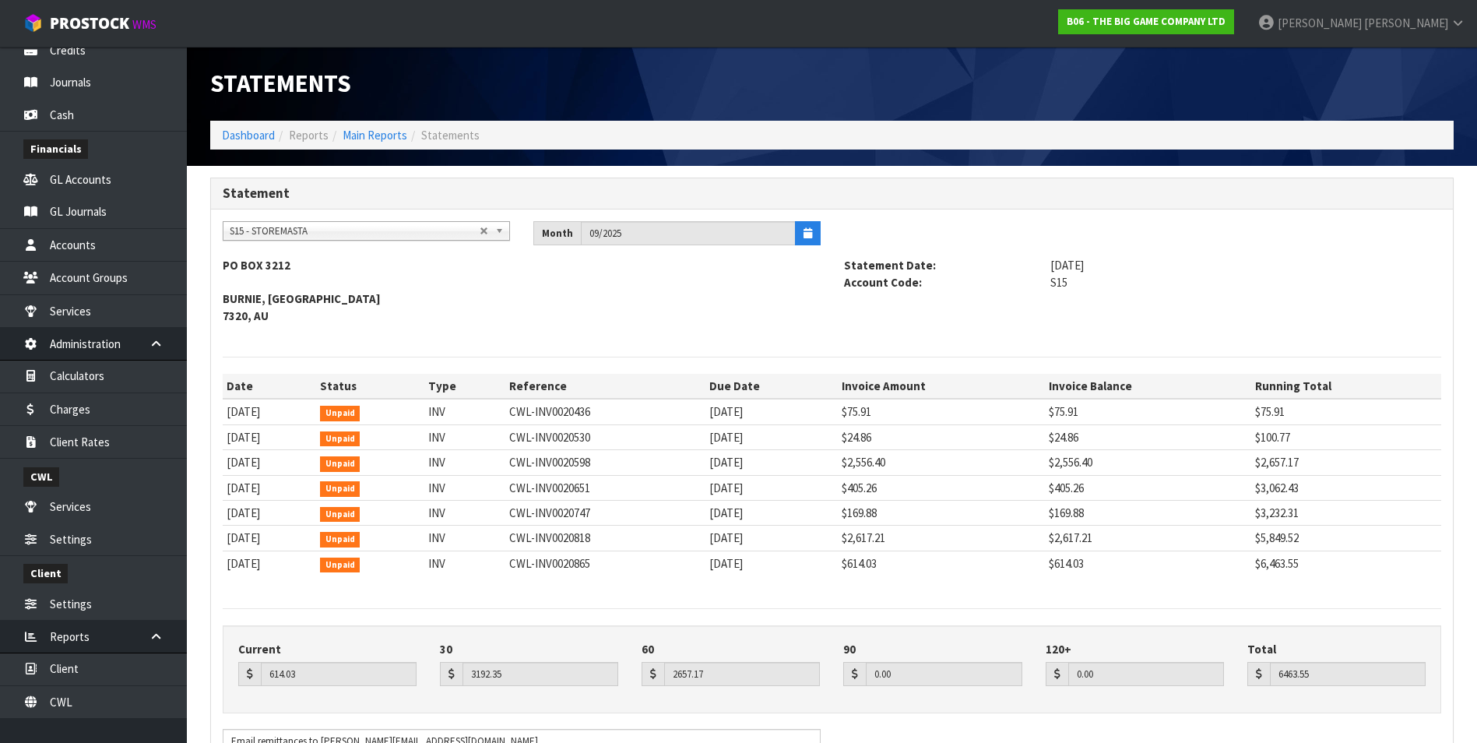
click at [290, 228] on span "S15 - STOREMASTA" at bounding box center [355, 231] width 250 height 19
type input "a & p"
click at [409, 275] on li "A&P - A & P PAINTERS AKL LIMITED" at bounding box center [367, 275] width 280 height 19
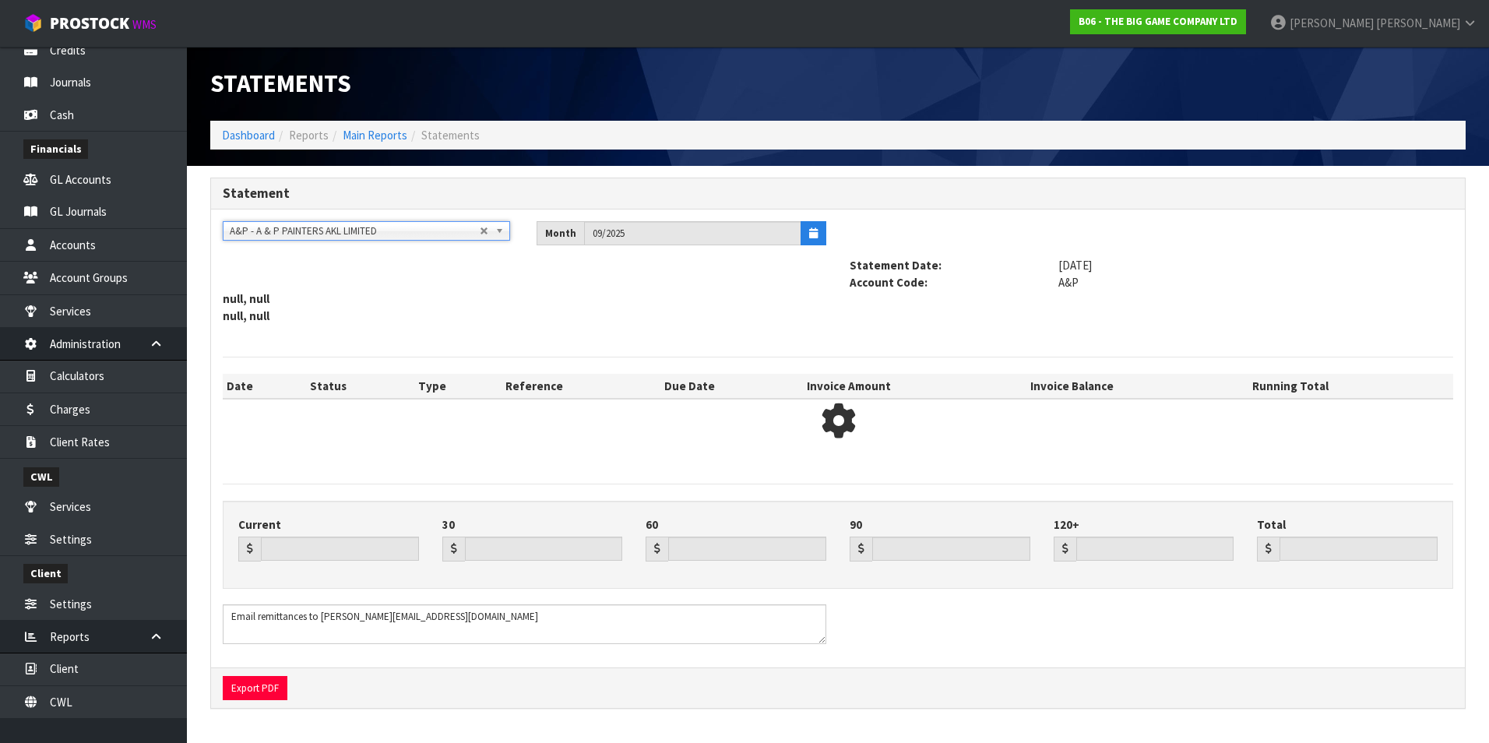
type input "0.00"
type input "2491.67"
type input "0.00"
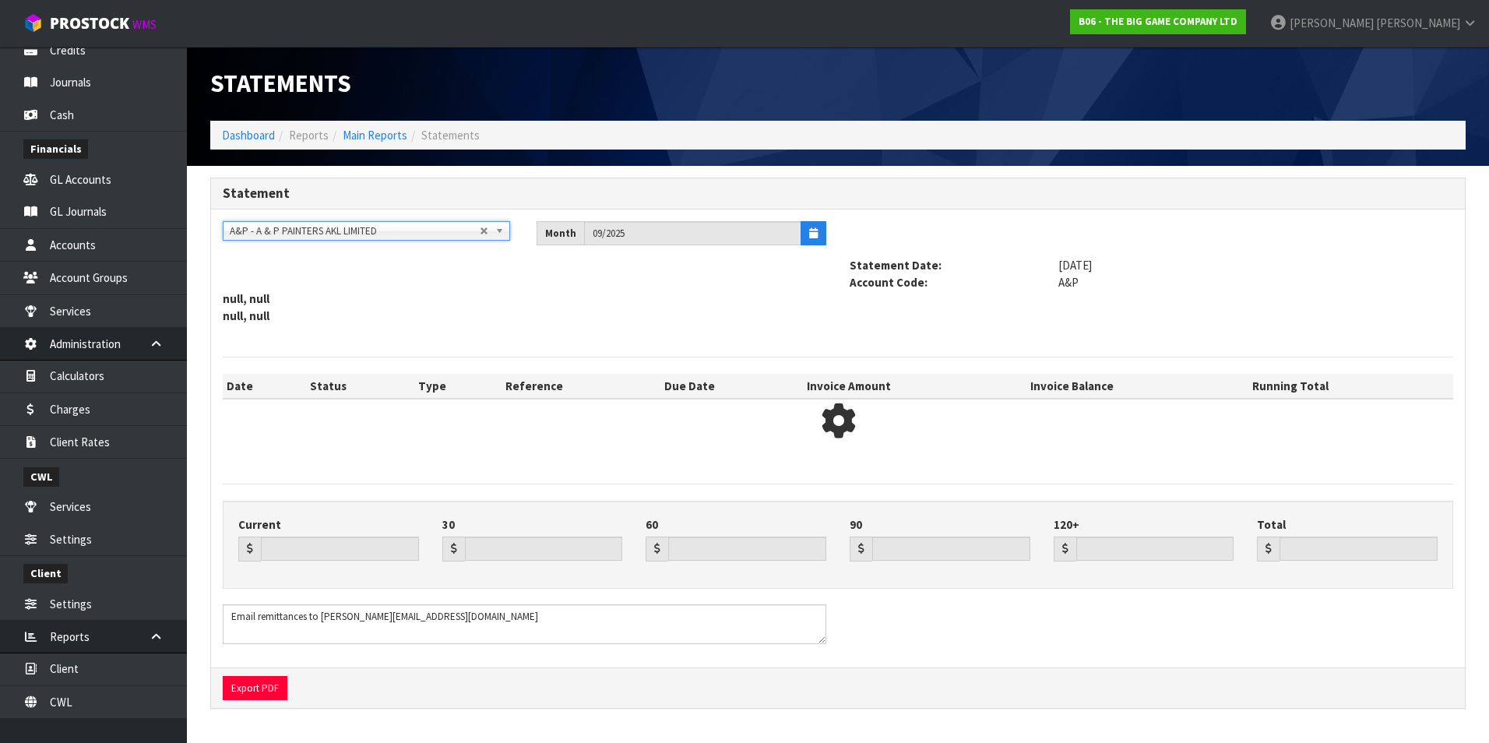
type input "2491.67"
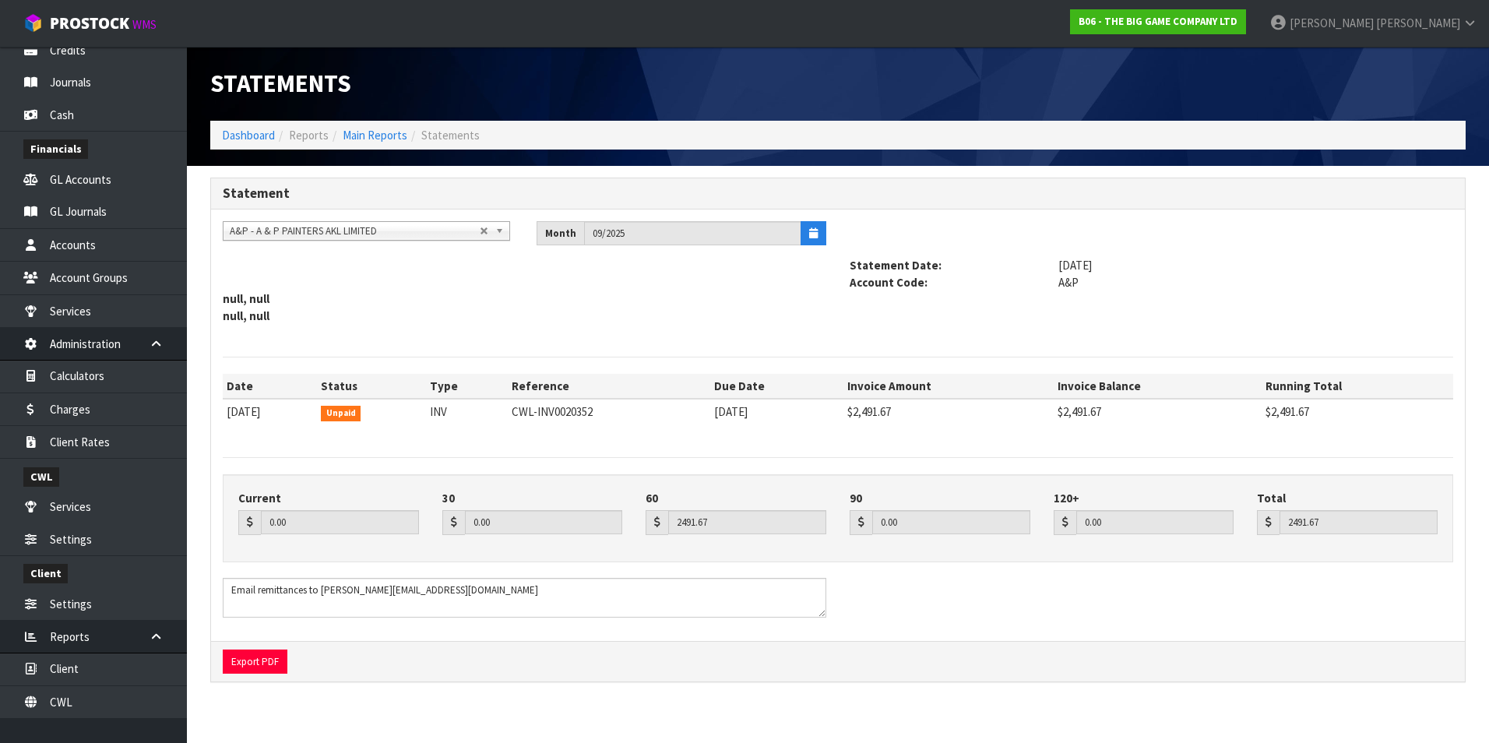
click at [284, 235] on span "A&P - A & P PAINTERS AKL LIMITED" at bounding box center [355, 231] width 250 height 19
type input "amac"
click at [297, 272] on li "A03 - AMAC RON NEW ZEALAND" at bounding box center [367, 275] width 280 height 19
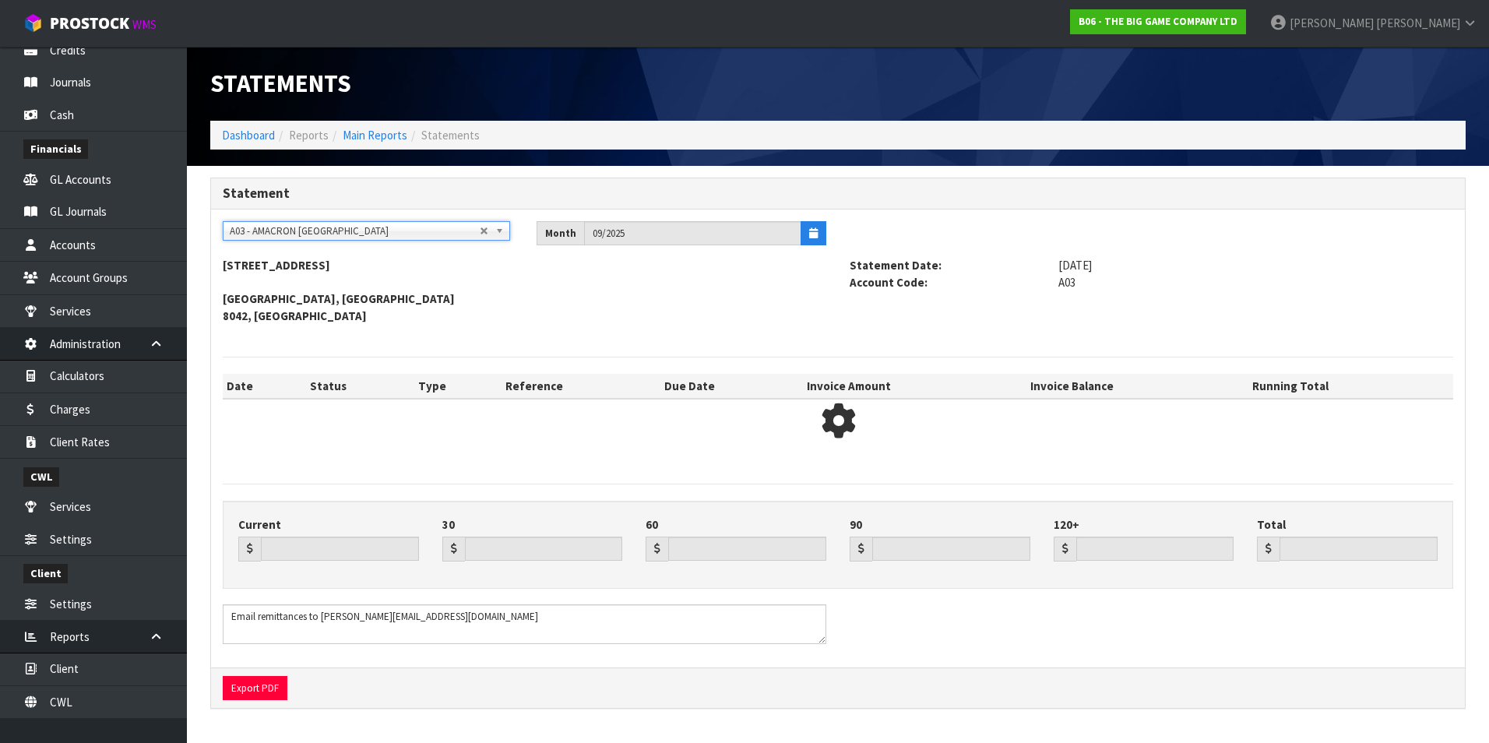
type input "533.16"
type input "3335.21"
type input "945.29"
type input "1336.91"
type input "0.00"
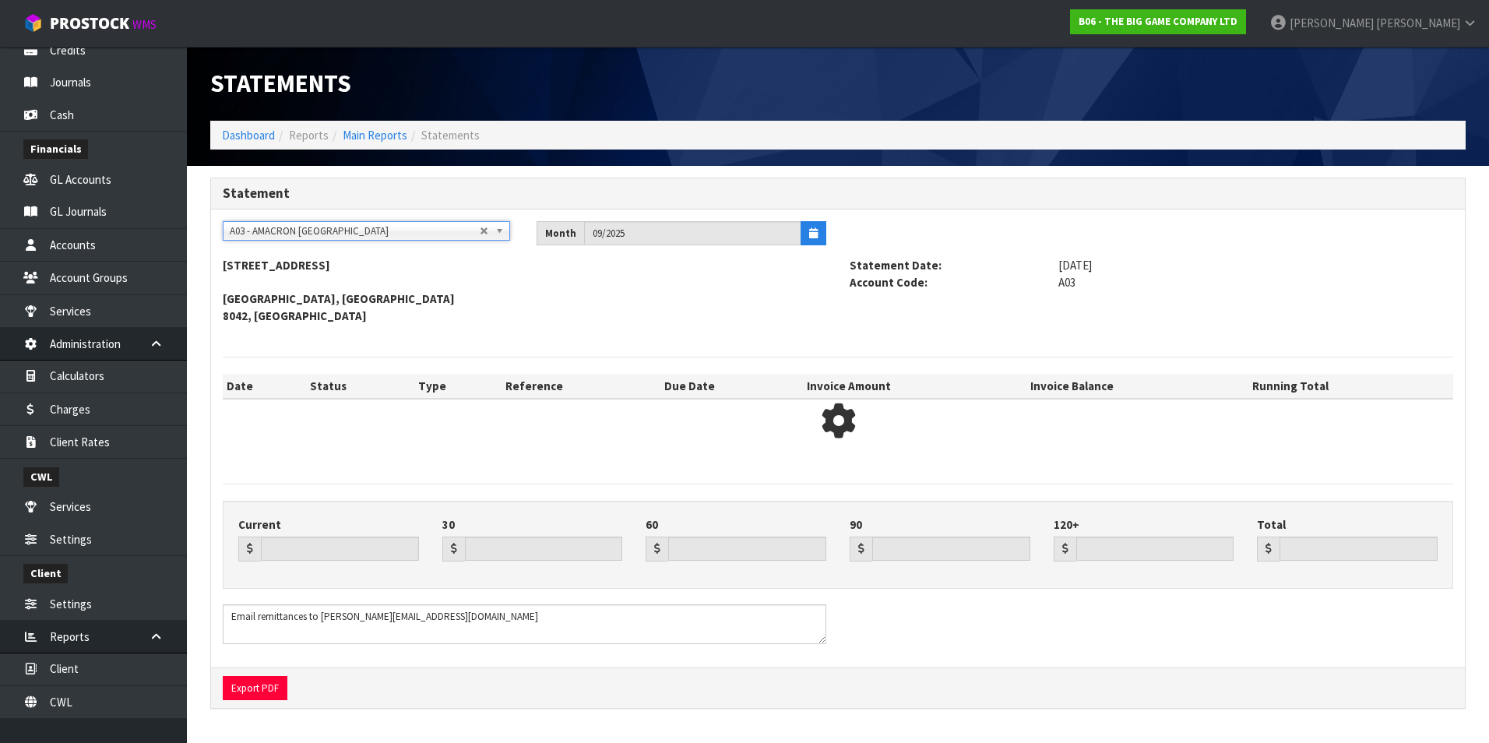
type input "6150.57"
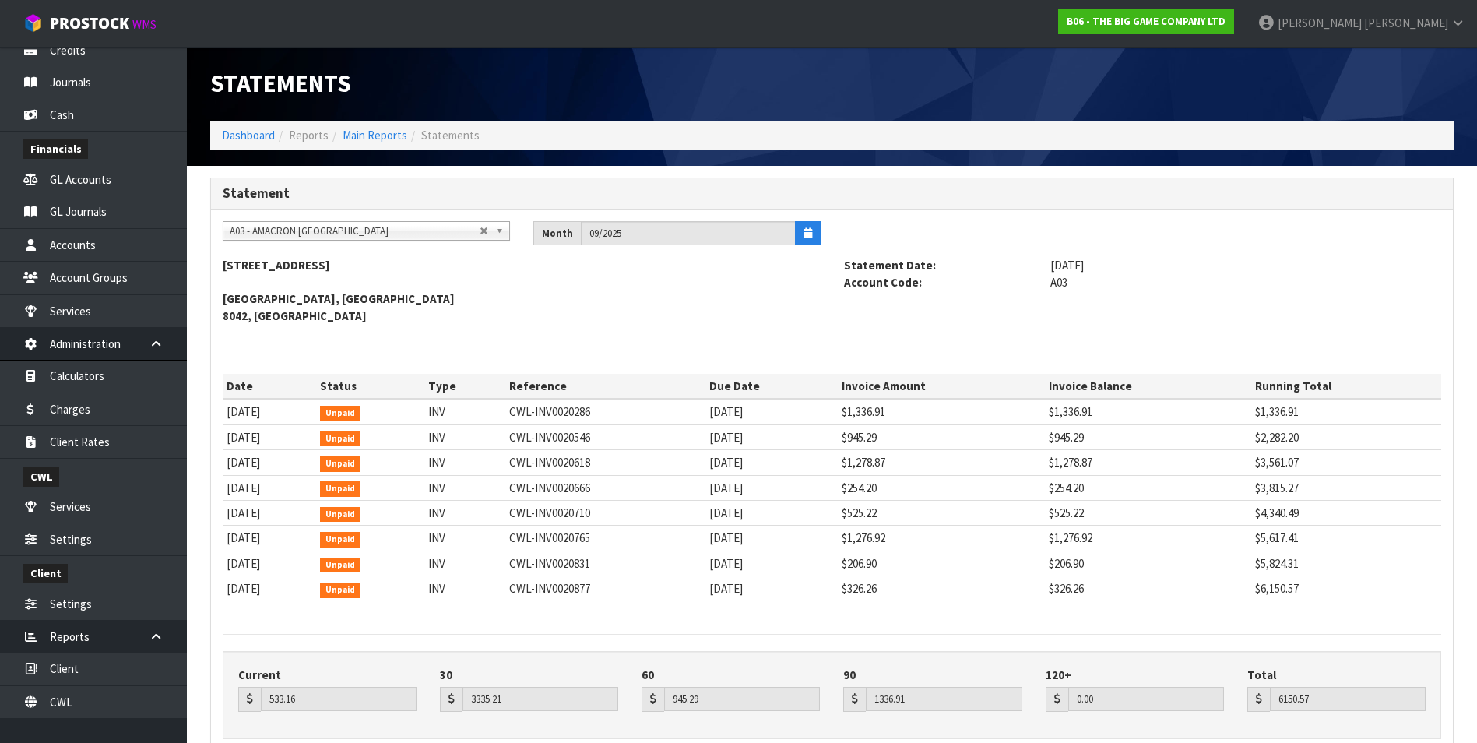
click at [339, 229] on span "A03 - AMACRON NEW ZEALAND" at bounding box center [355, 231] width 250 height 19
type input "cann"
click at [343, 278] on li "C10 - CANN ON IMPORTS LTD T/A READYLEAF" at bounding box center [367, 275] width 280 height 19
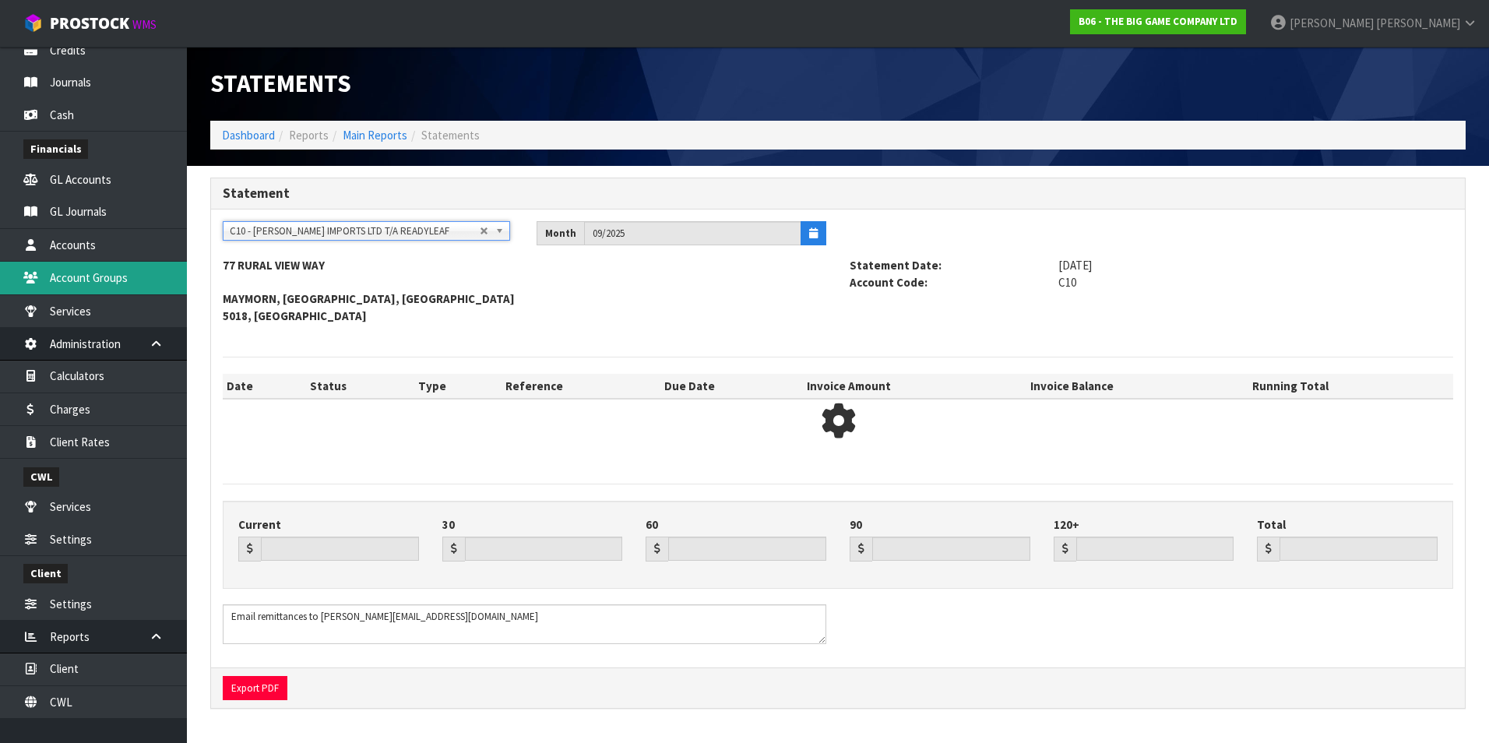
type input "613.35"
type input "4756.16"
type input "3587.43"
type input "0.00"
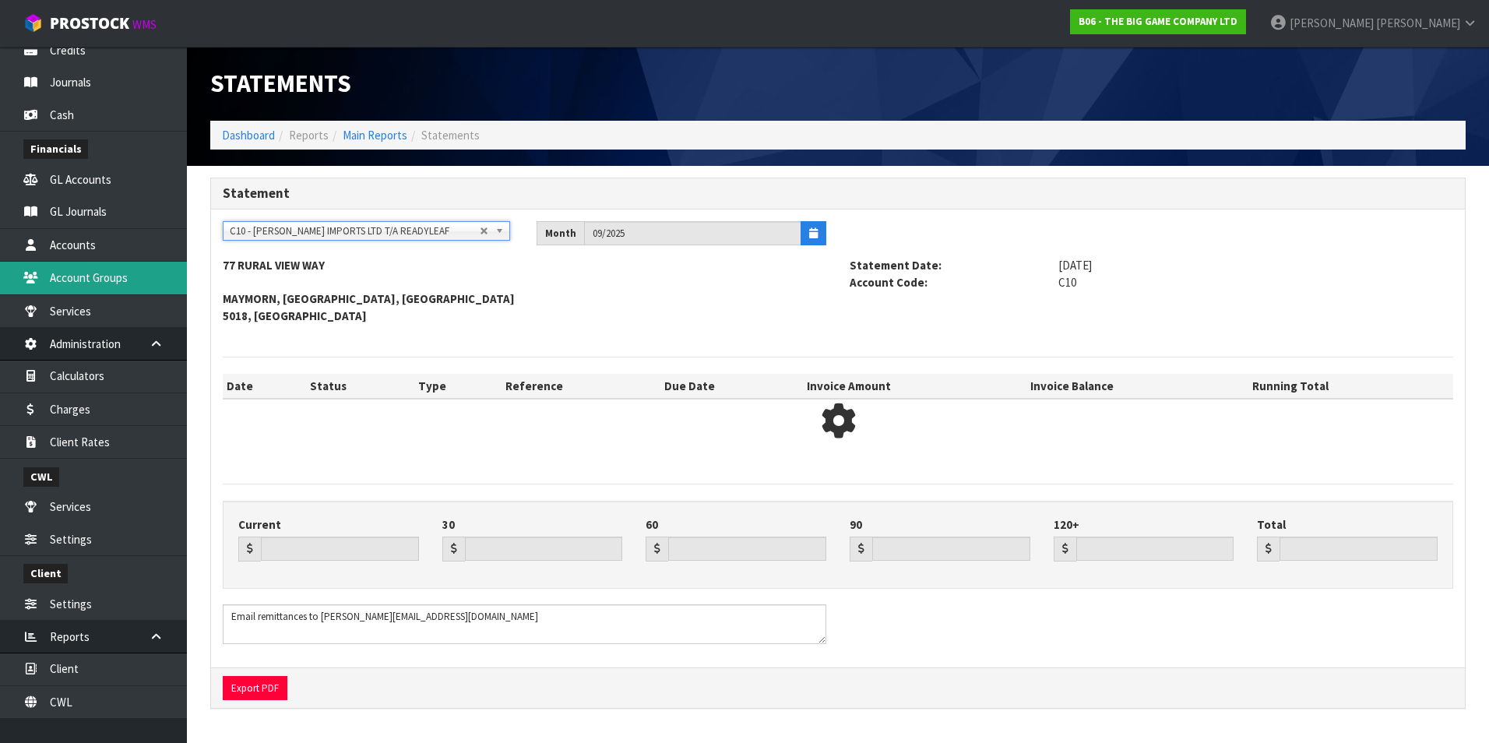
type input "8956.94"
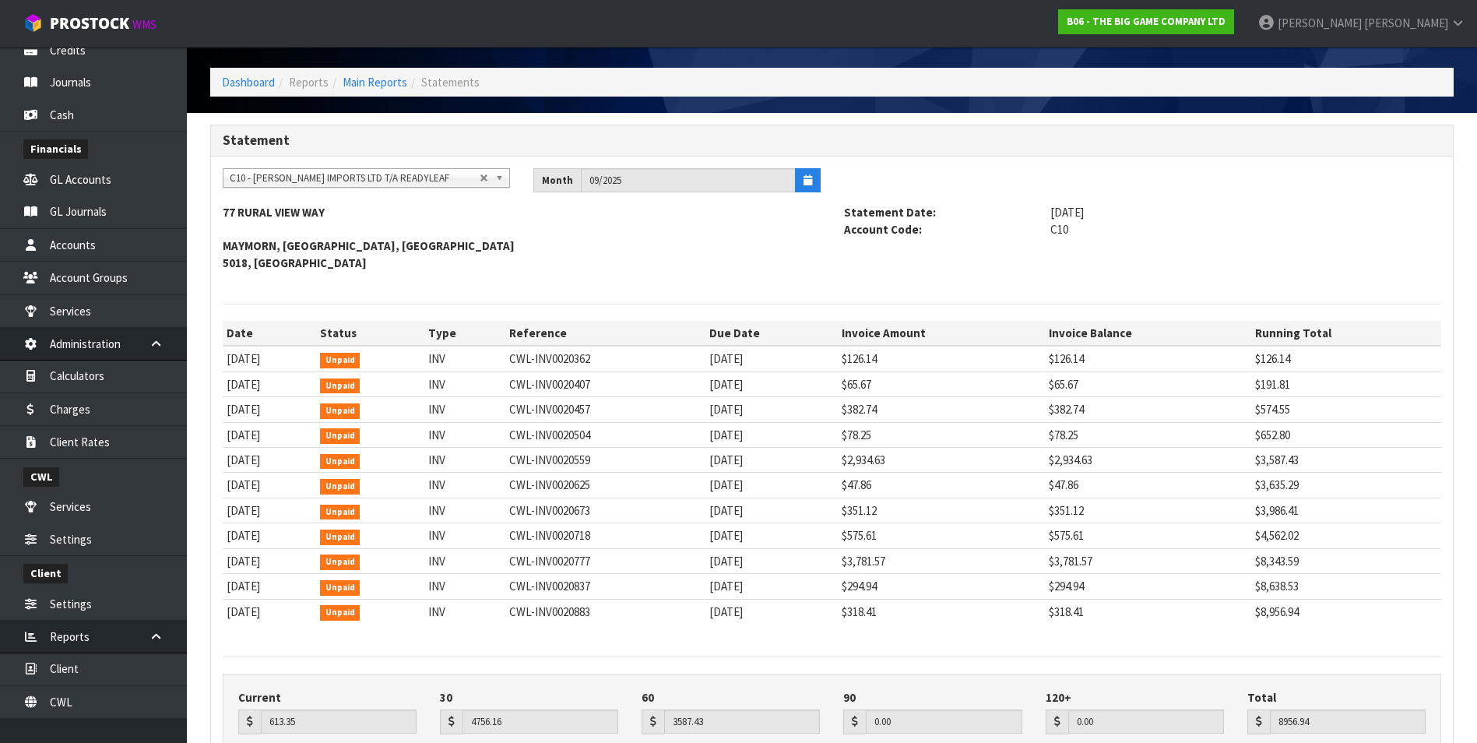
scroll to position [78, 0]
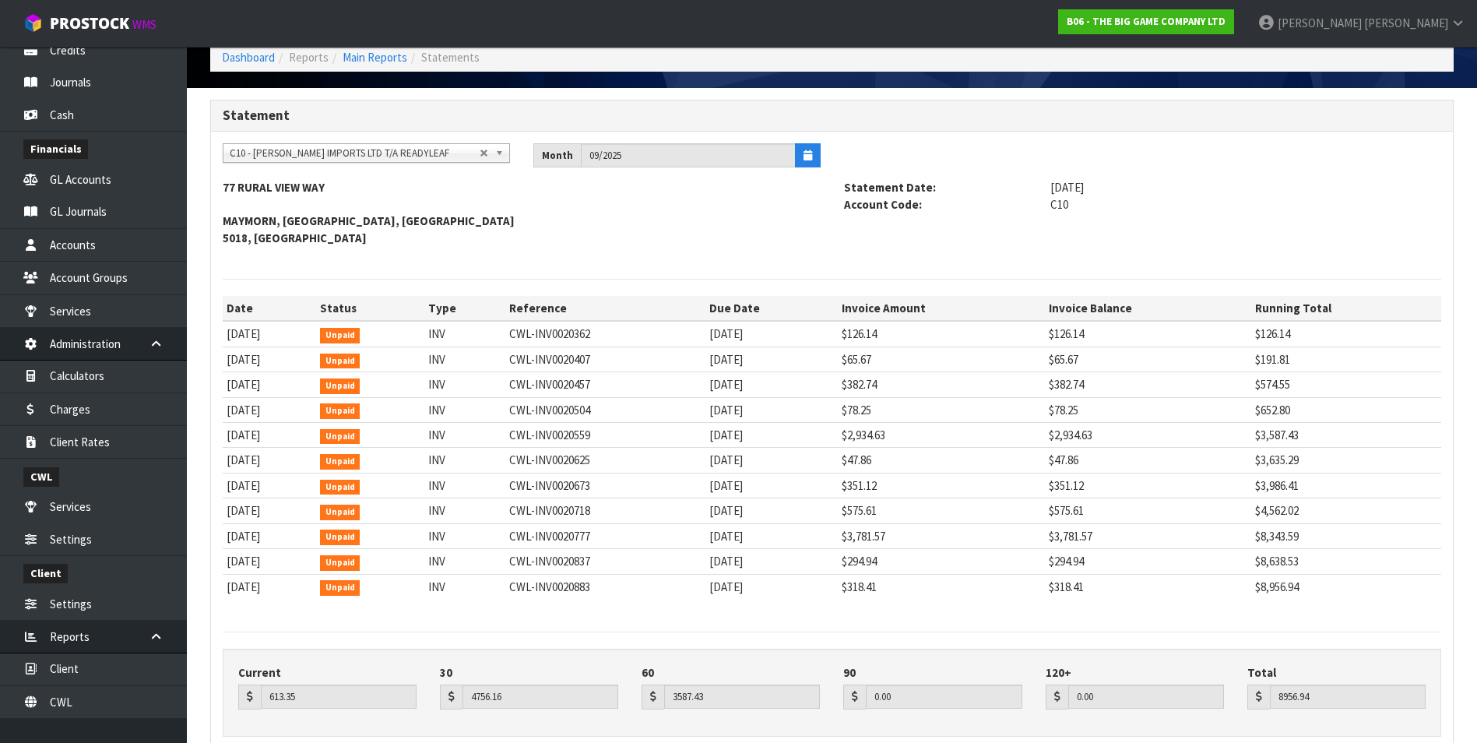
click at [339, 157] on span "C10 - CANNON IMPORTS LTD T/A READYLEAF" at bounding box center [355, 153] width 250 height 19
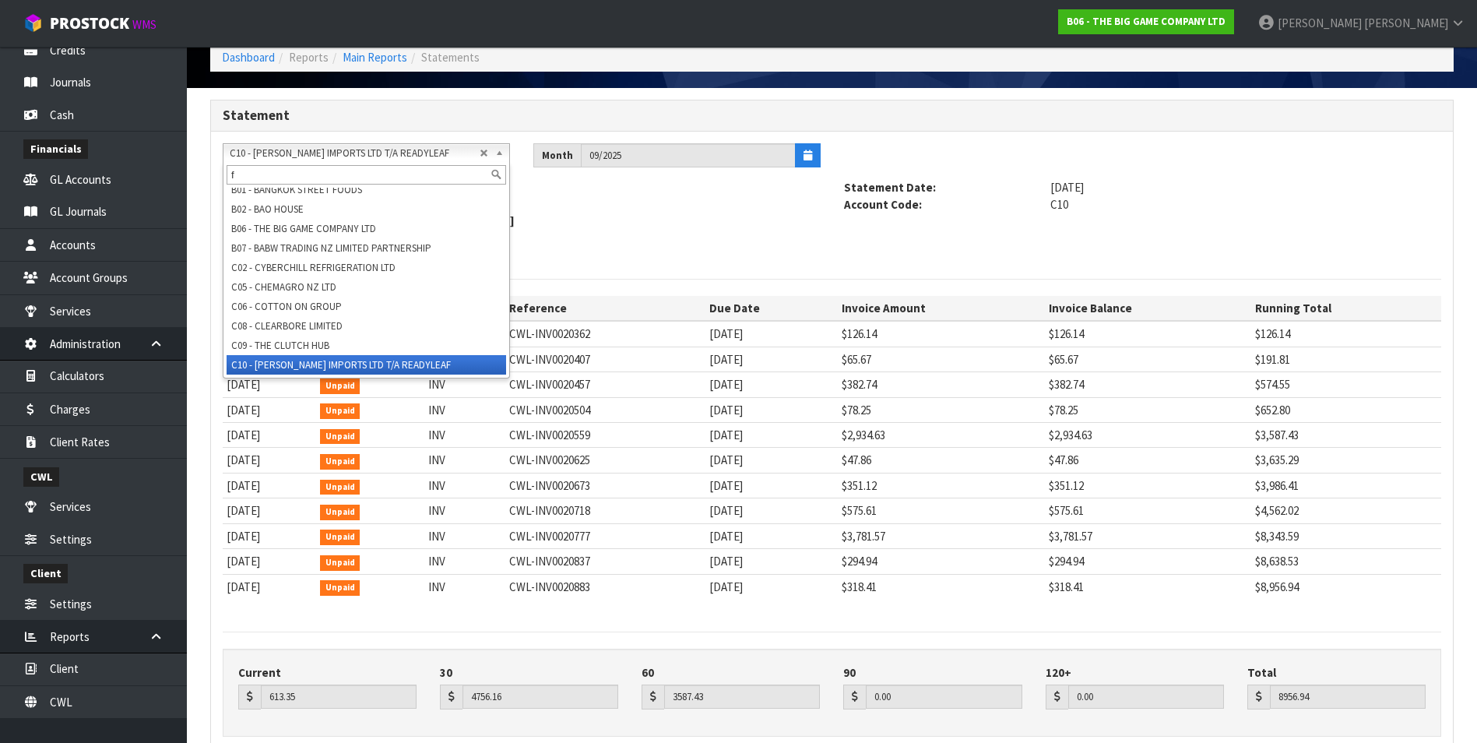
scroll to position [0, 0]
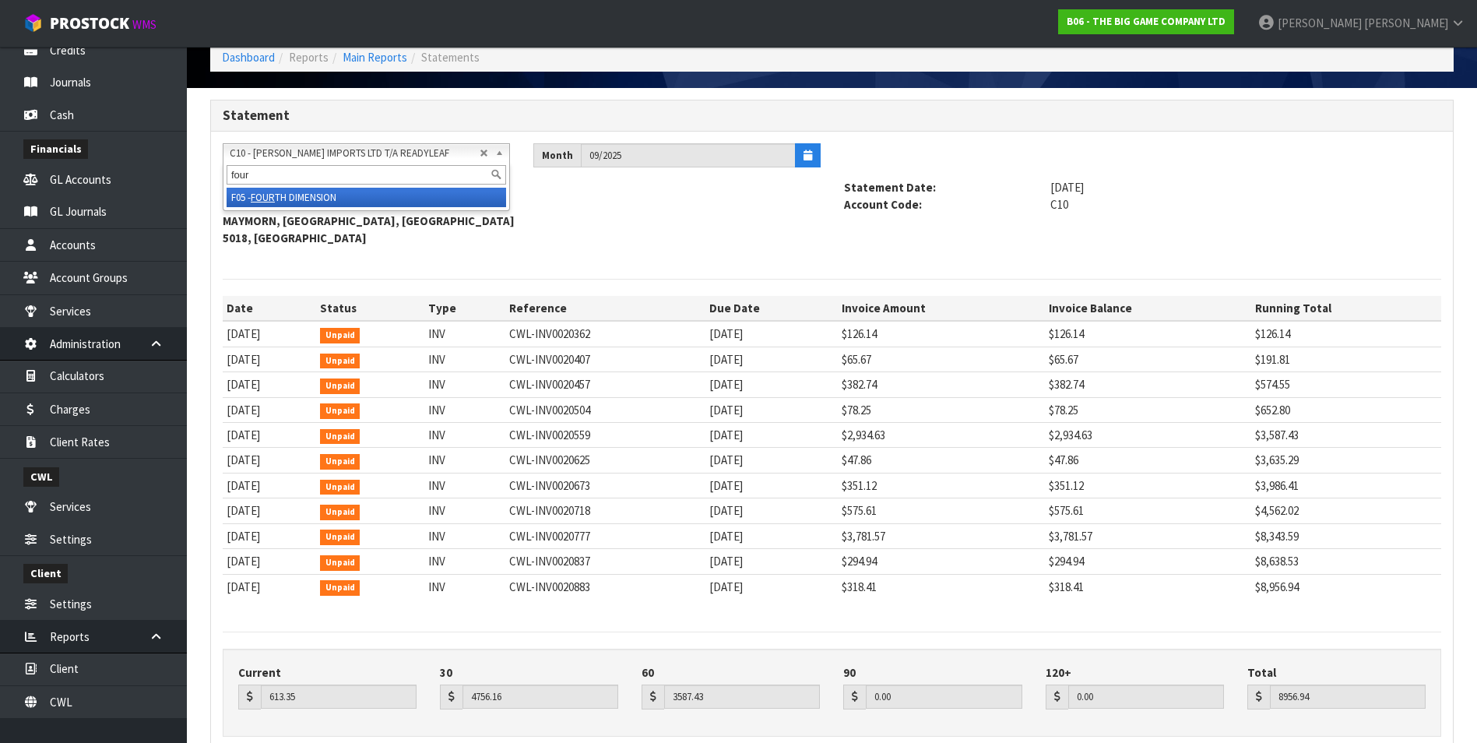
type input "four"
click at [319, 196] on li "F05 - FOUR TH DIMENSION" at bounding box center [367, 197] width 280 height 19
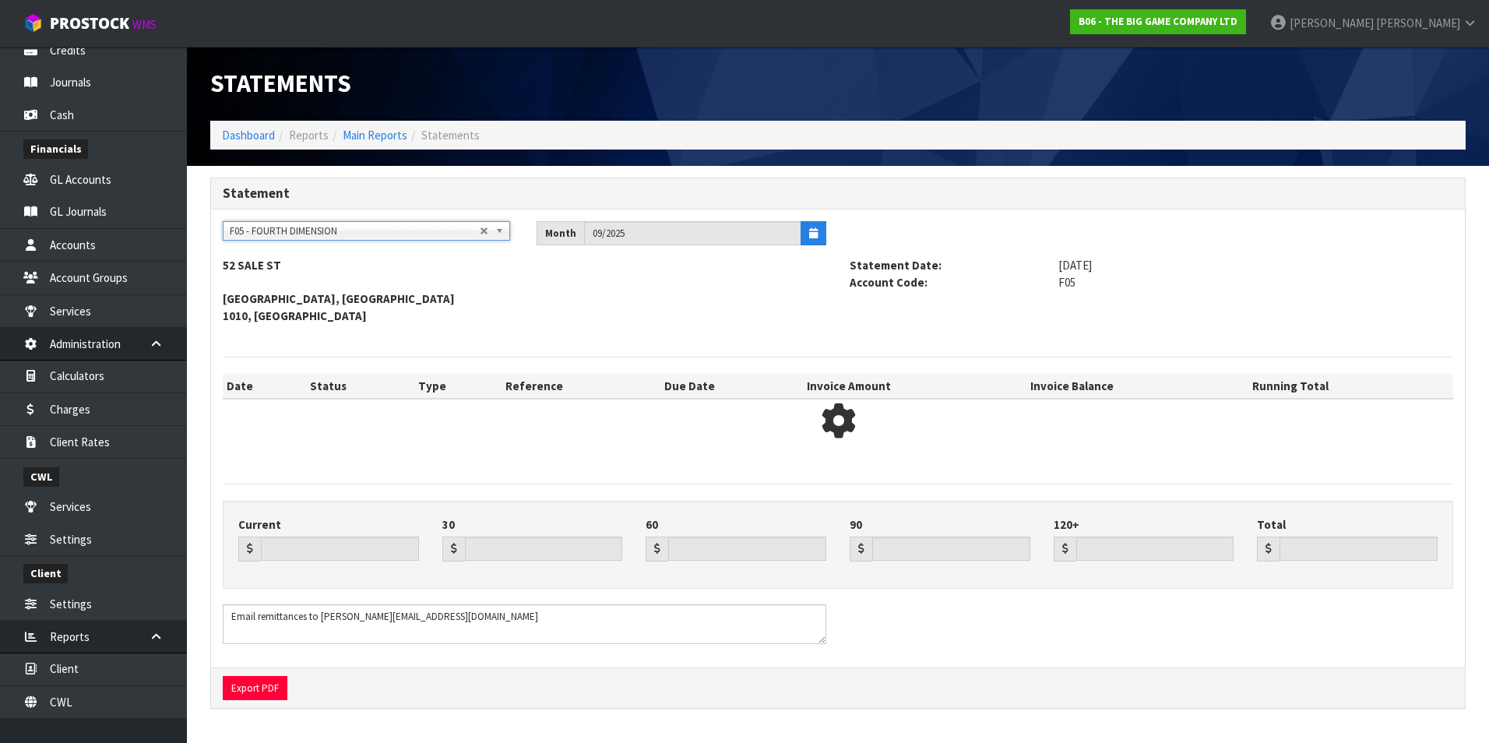
type input "50.98"
type input "0.00"
type input "897.24"
type input "0.00"
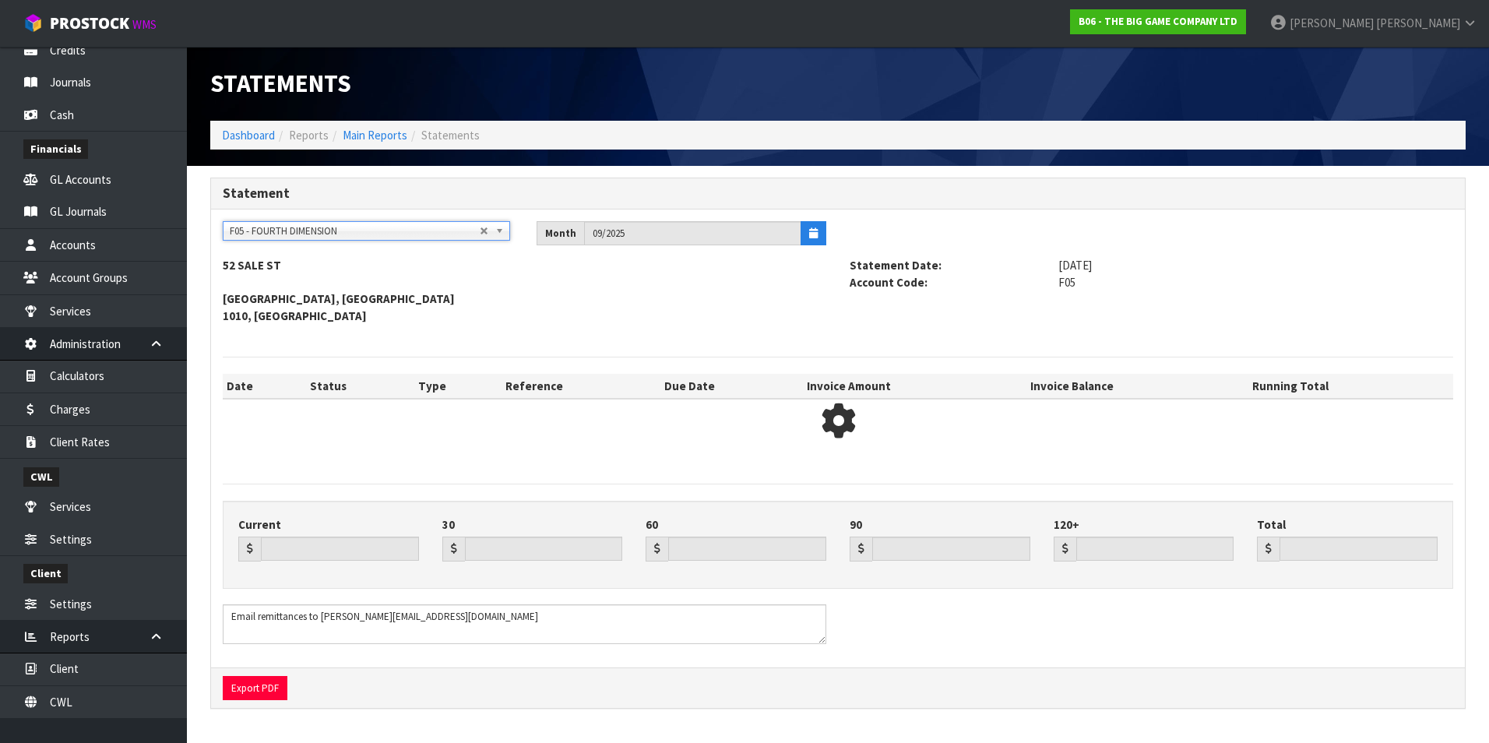
type input "948.22"
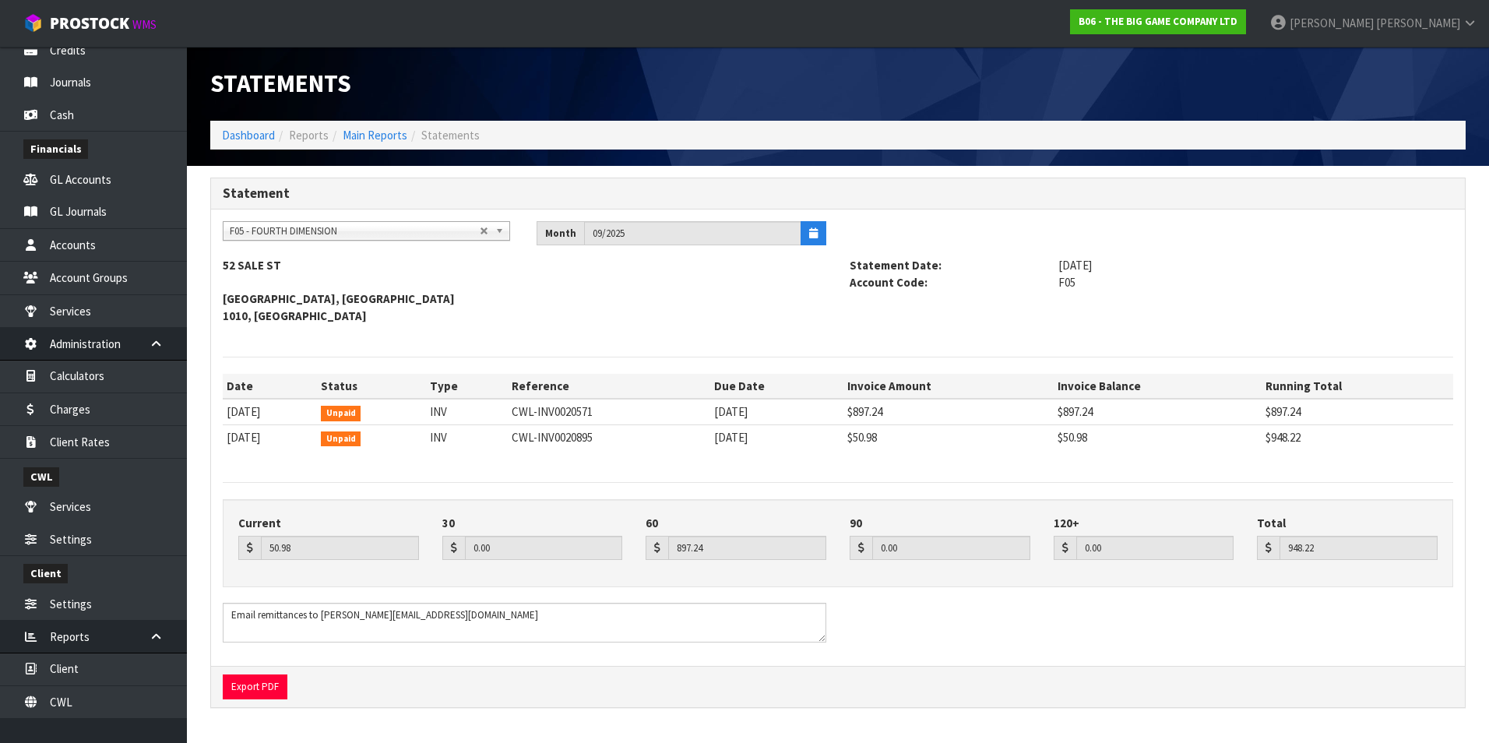
scroll to position [611, 0]
click at [295, 230] on span "F05 - FOURTH DIMENSION" at bounding box center [355, 231] width 250 height 19
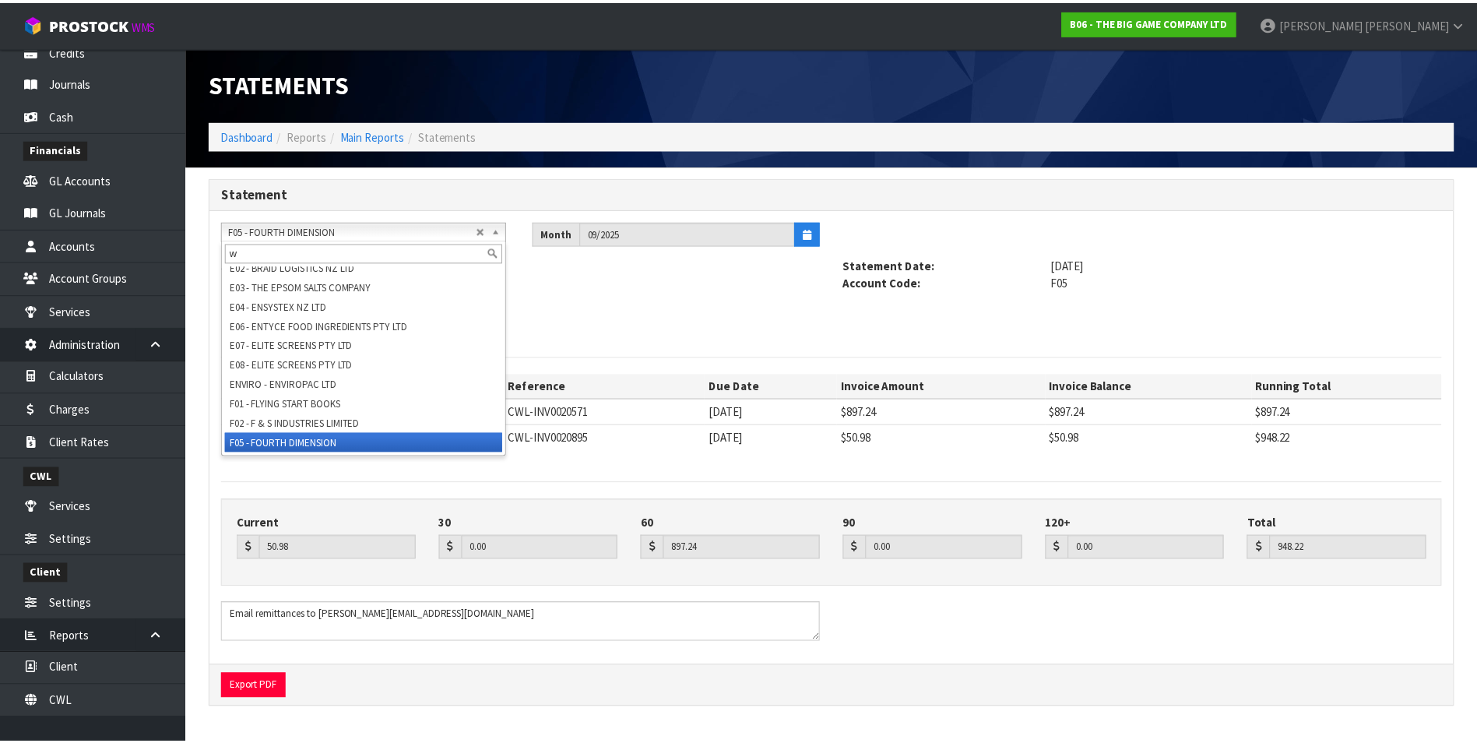
scroll to position [0, 0]
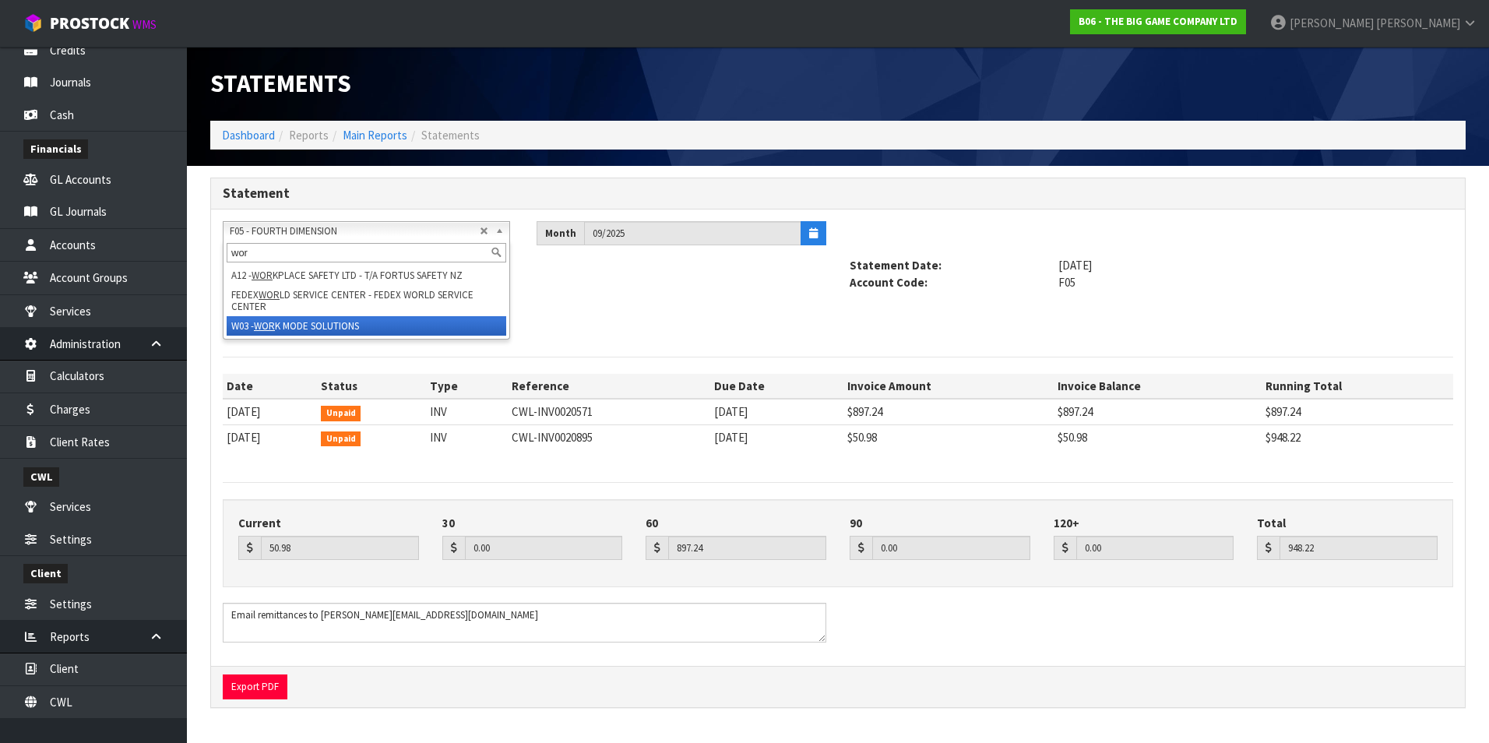
type input "wor"
click at [289, 329] on li "W03 - WOR K MODE SOLUTIONS" at bounding box center [367, 325] width 280 height 19
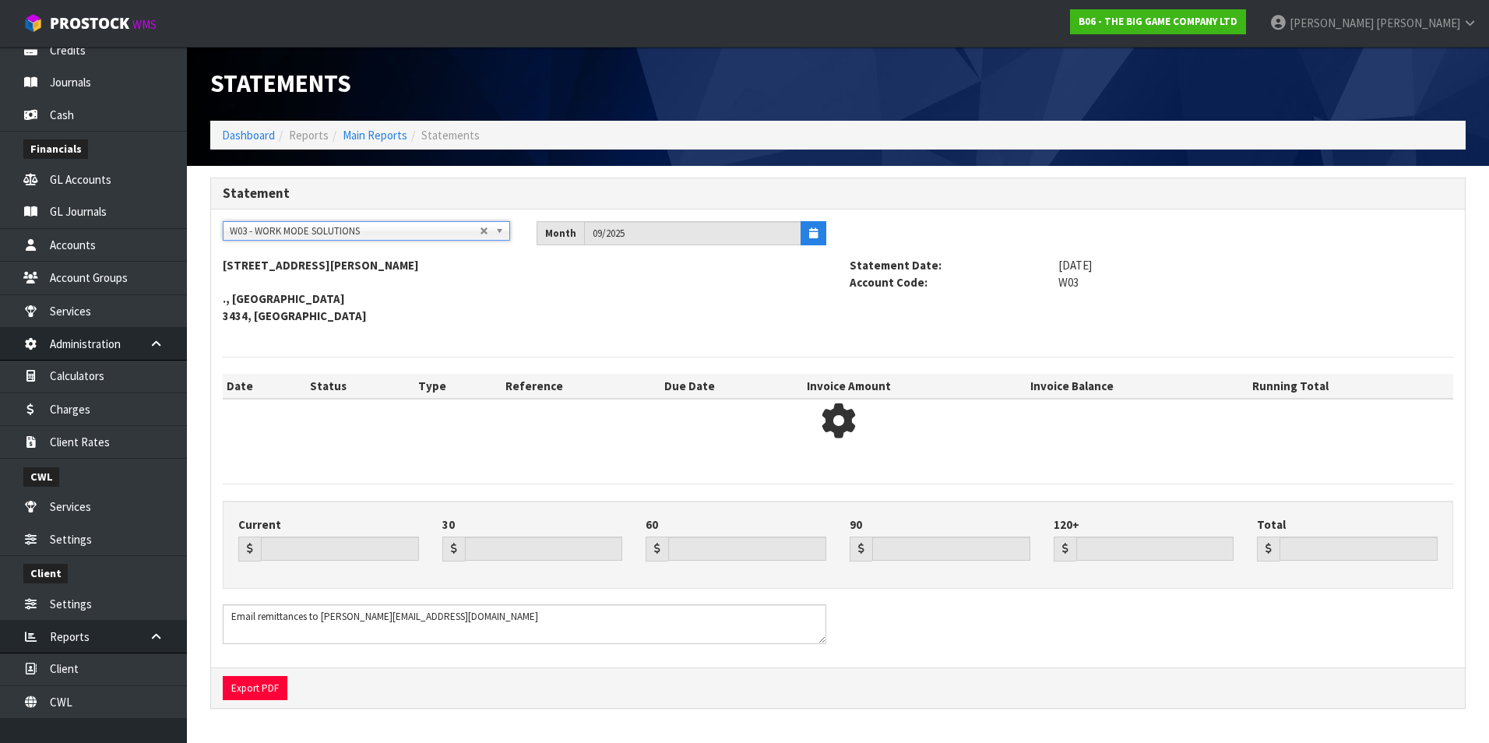
type input "375.94"
type input "1951.30"
type input "1363.85"
type input "0.00"
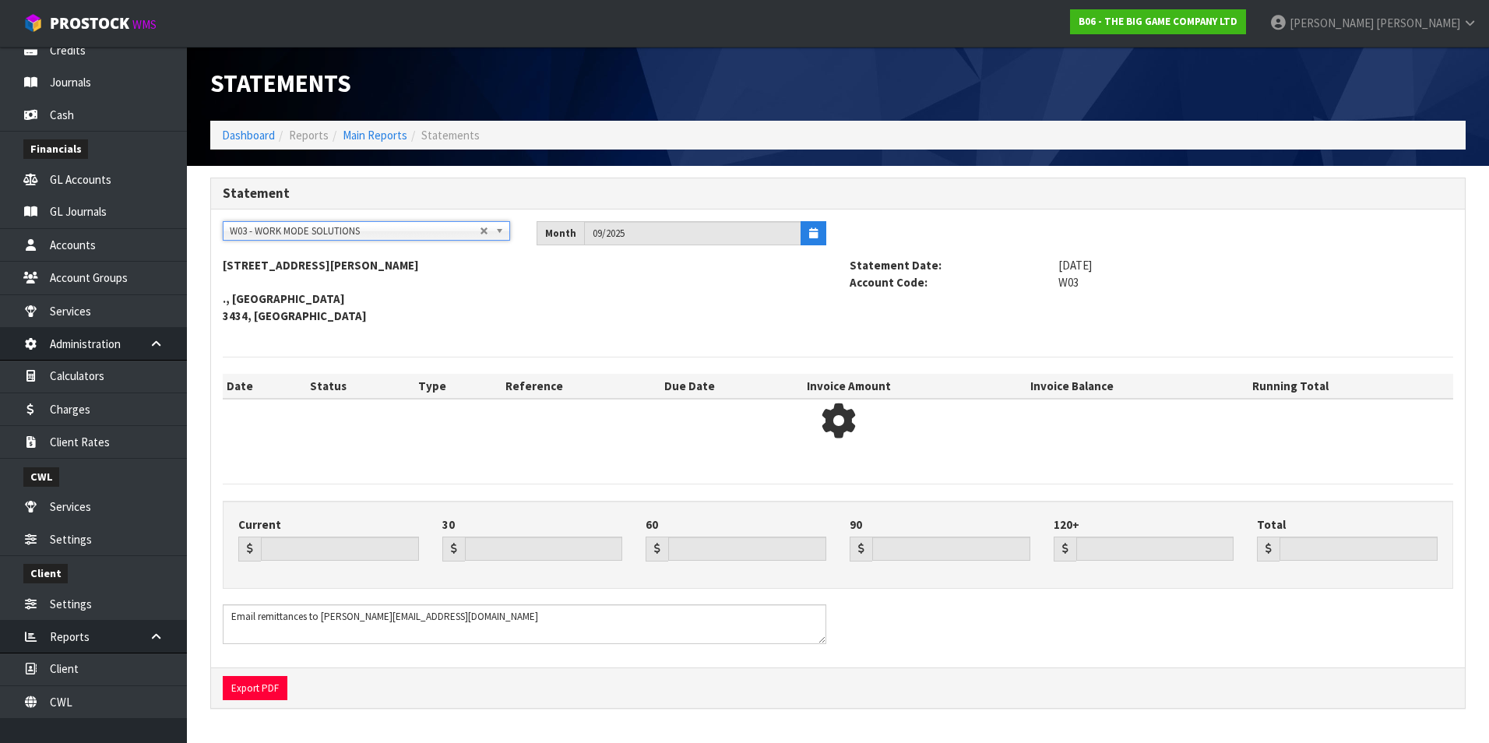
type input "3691.09"
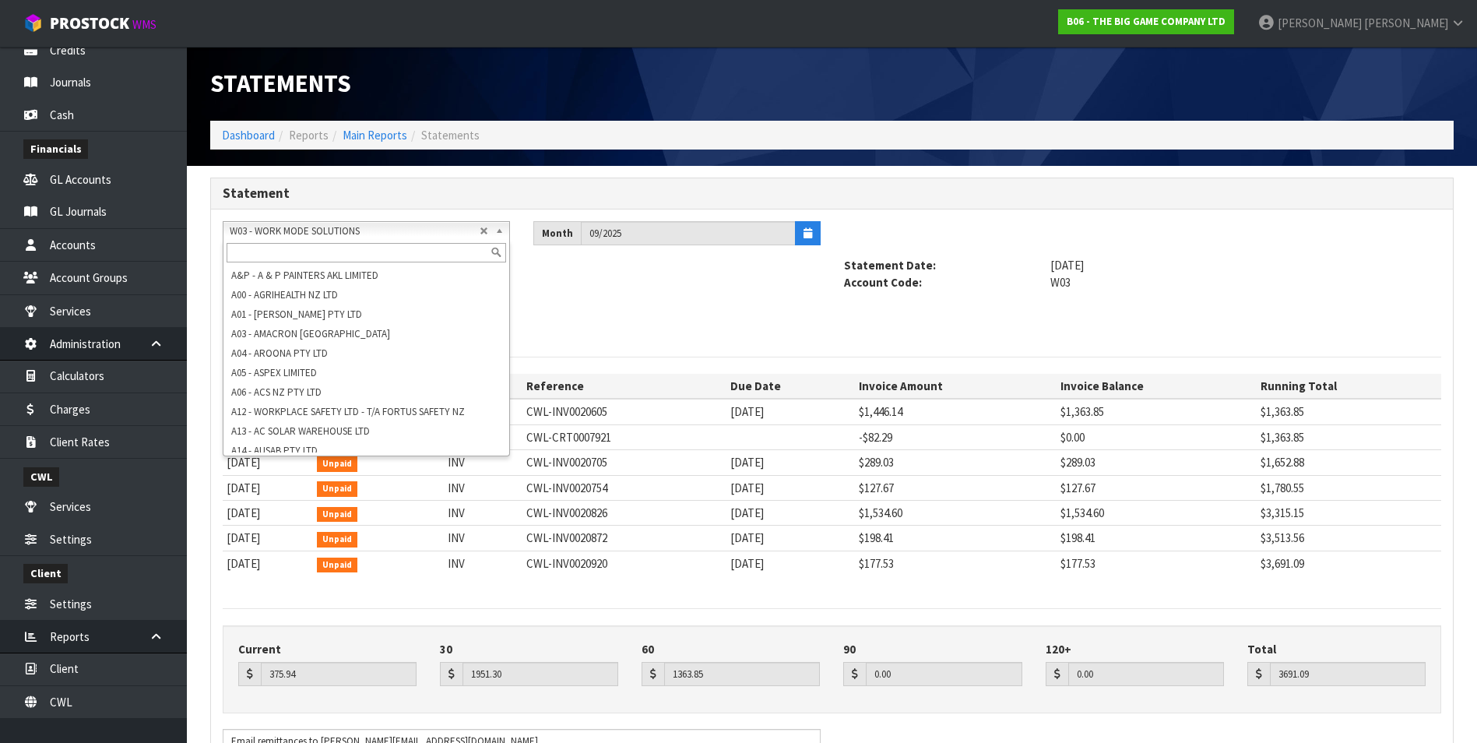
click at [266, 233] on span "W03 - WORK MODE SOLUTIONS" at bounding box center [355, 231] width 250 height 19
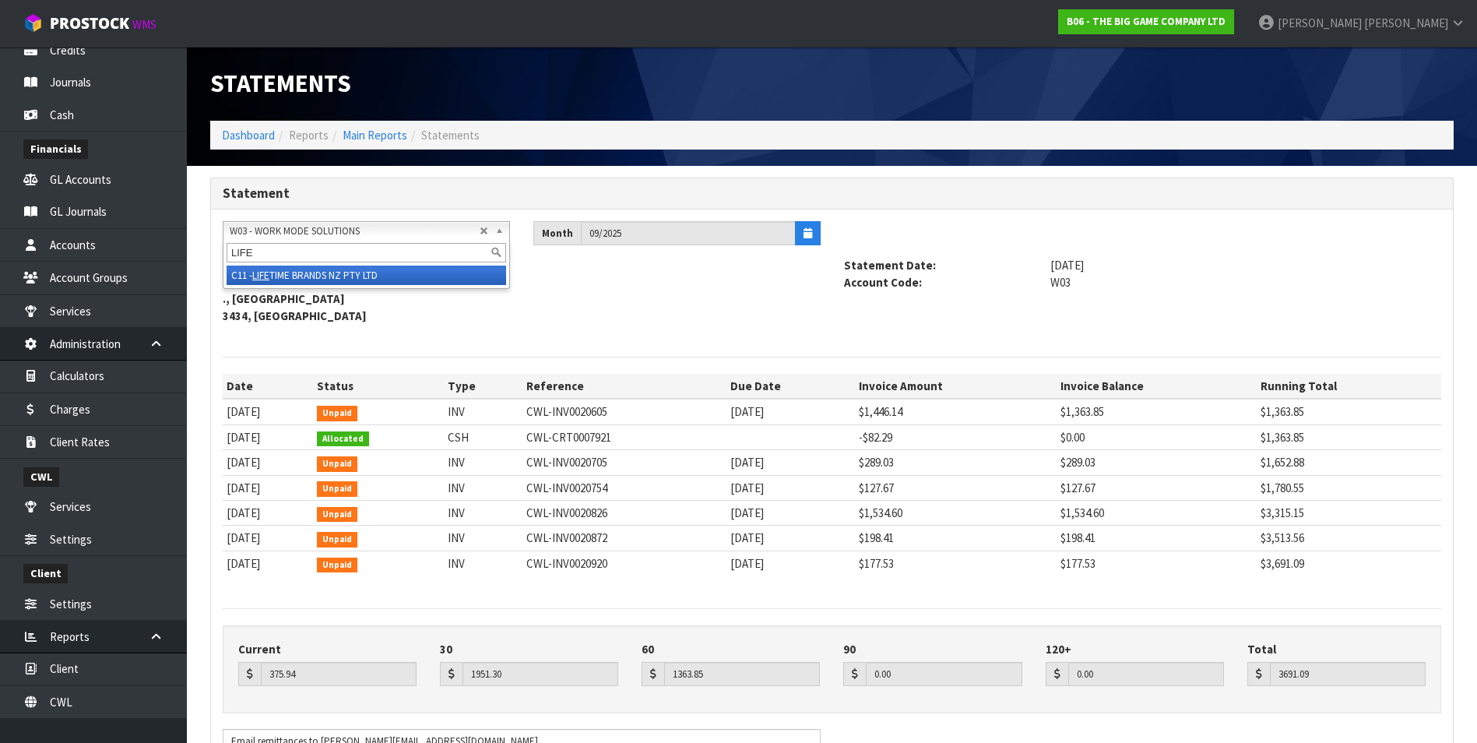
type input "LIFE"
click at [331, 276] on li "C11 - LIFE TIME BRANDS NZ PTY LTD" at bounding box center [367, 275] width 280 height 19
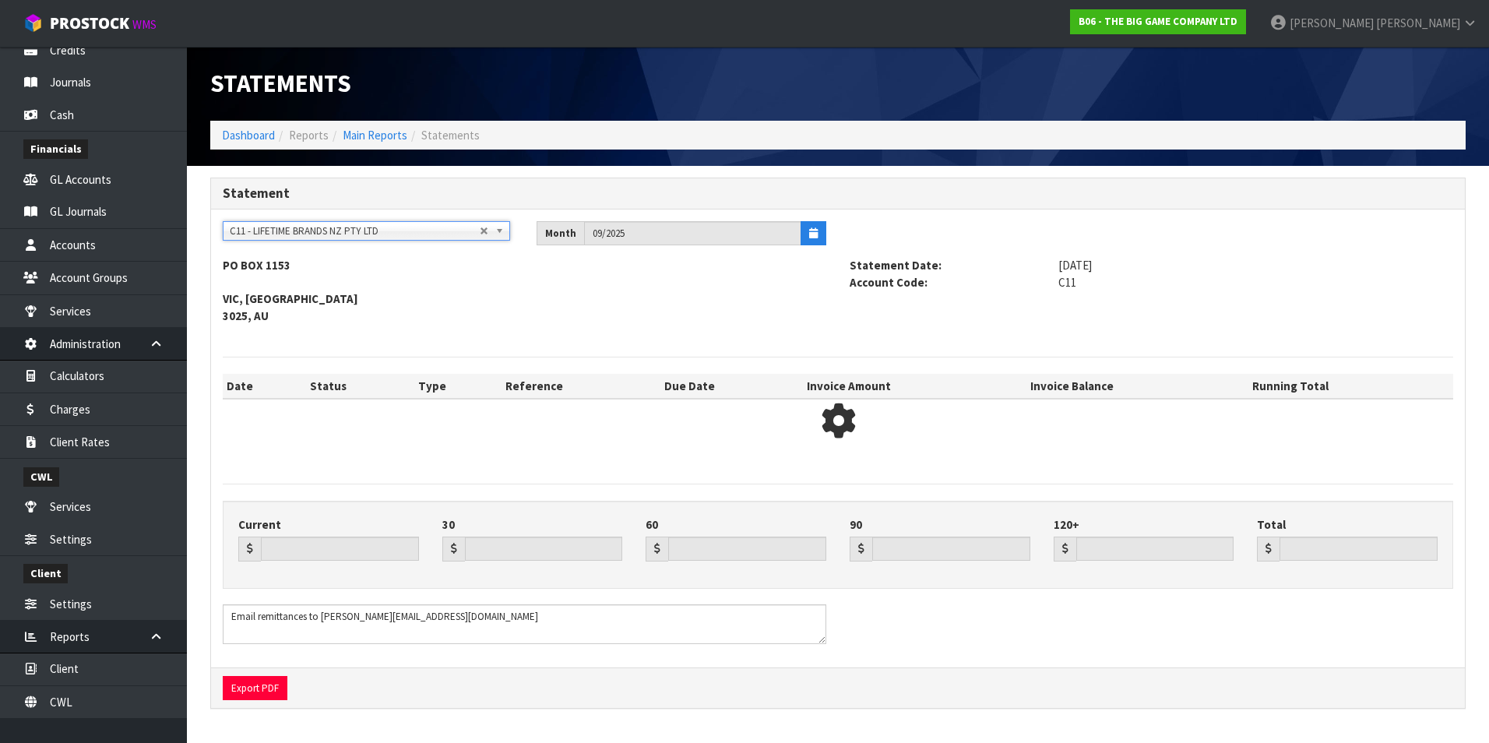
type input "11872.84"
type input "56156.51"
type input "0.00"
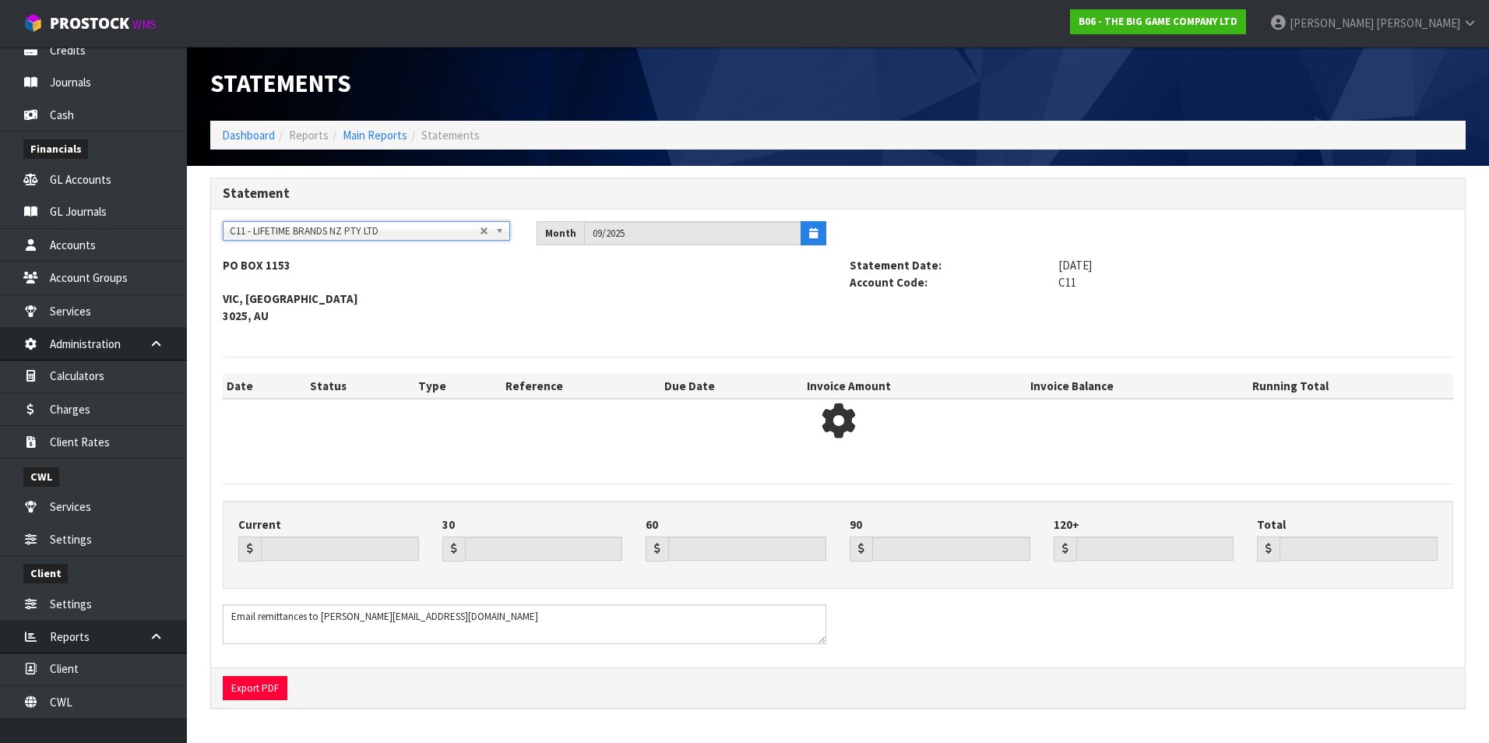
type input "68029.35"
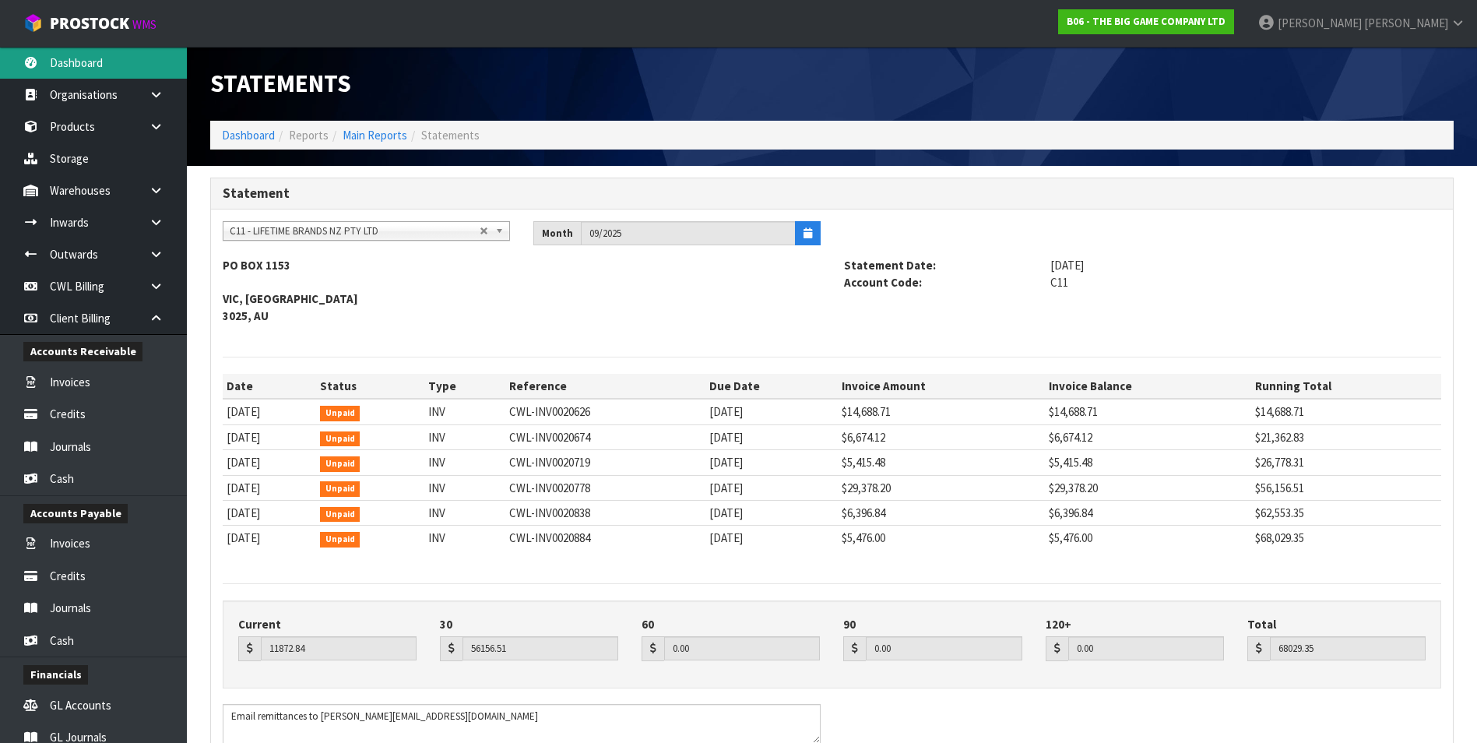
click at [126, 64] on link "Dashboard" at bounding box center [93, 63] width 187 height 32
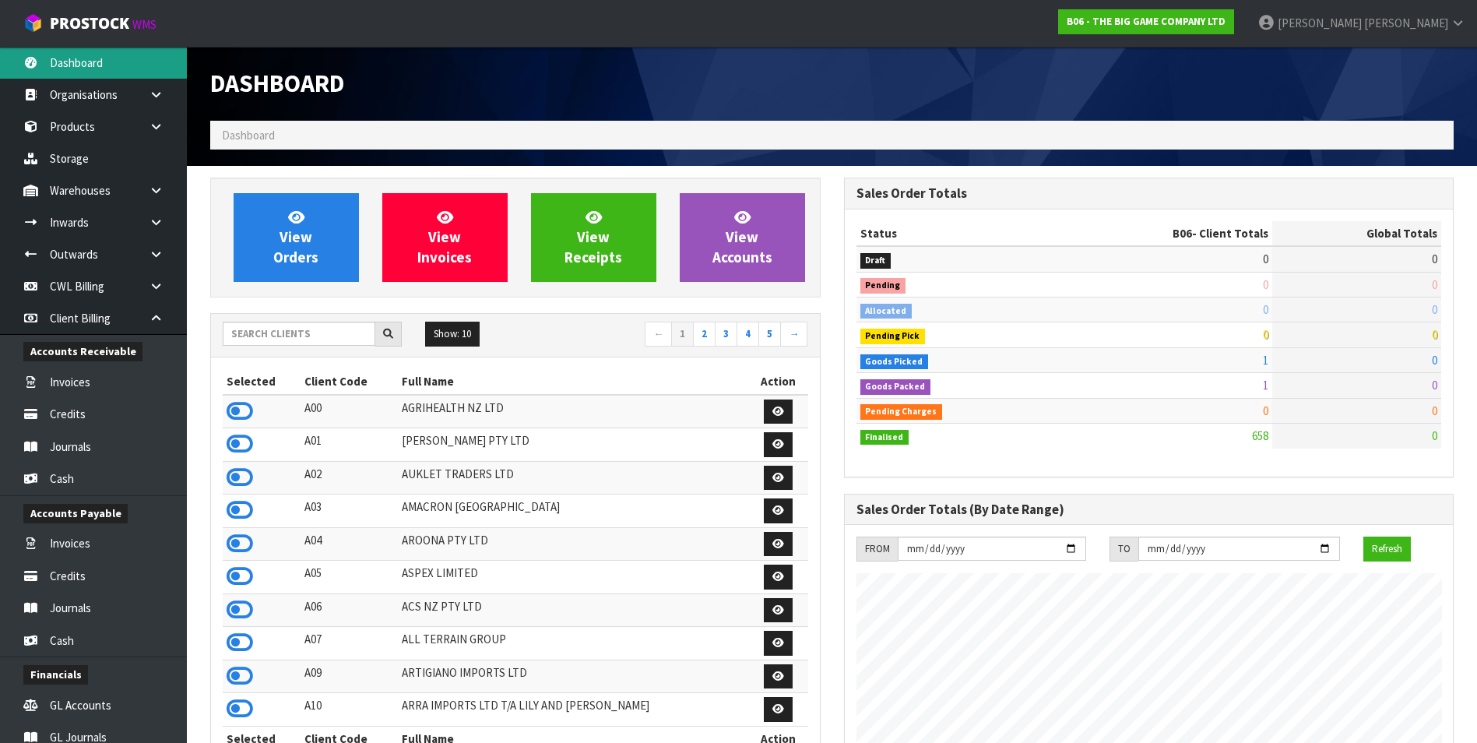
scroll to position [1029, 633]
click at [256, 336] on input "text" at bounding box center [299, 334] width 153 height 24
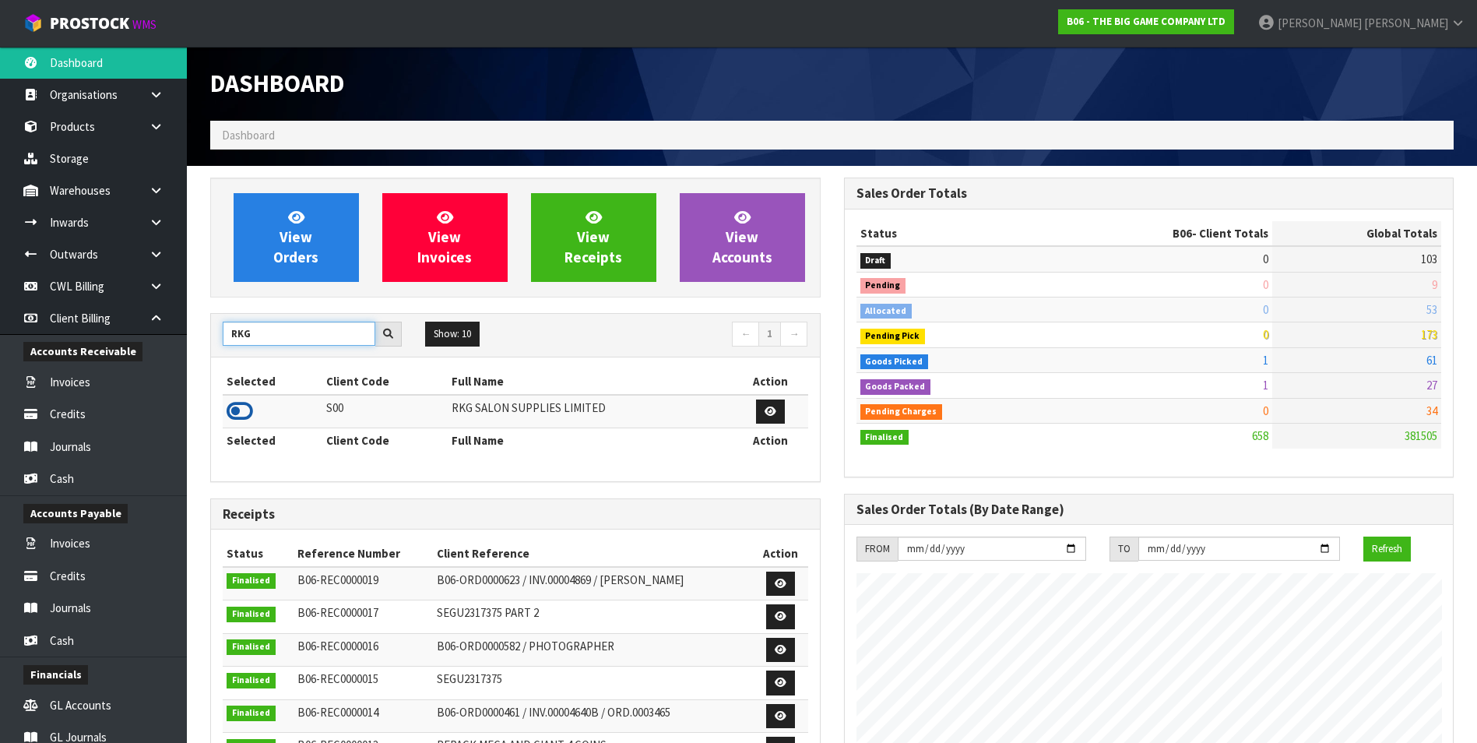
type input "RKG"
click at [233, 409] on icon at bounding box center [240, 410] width 26 height 23
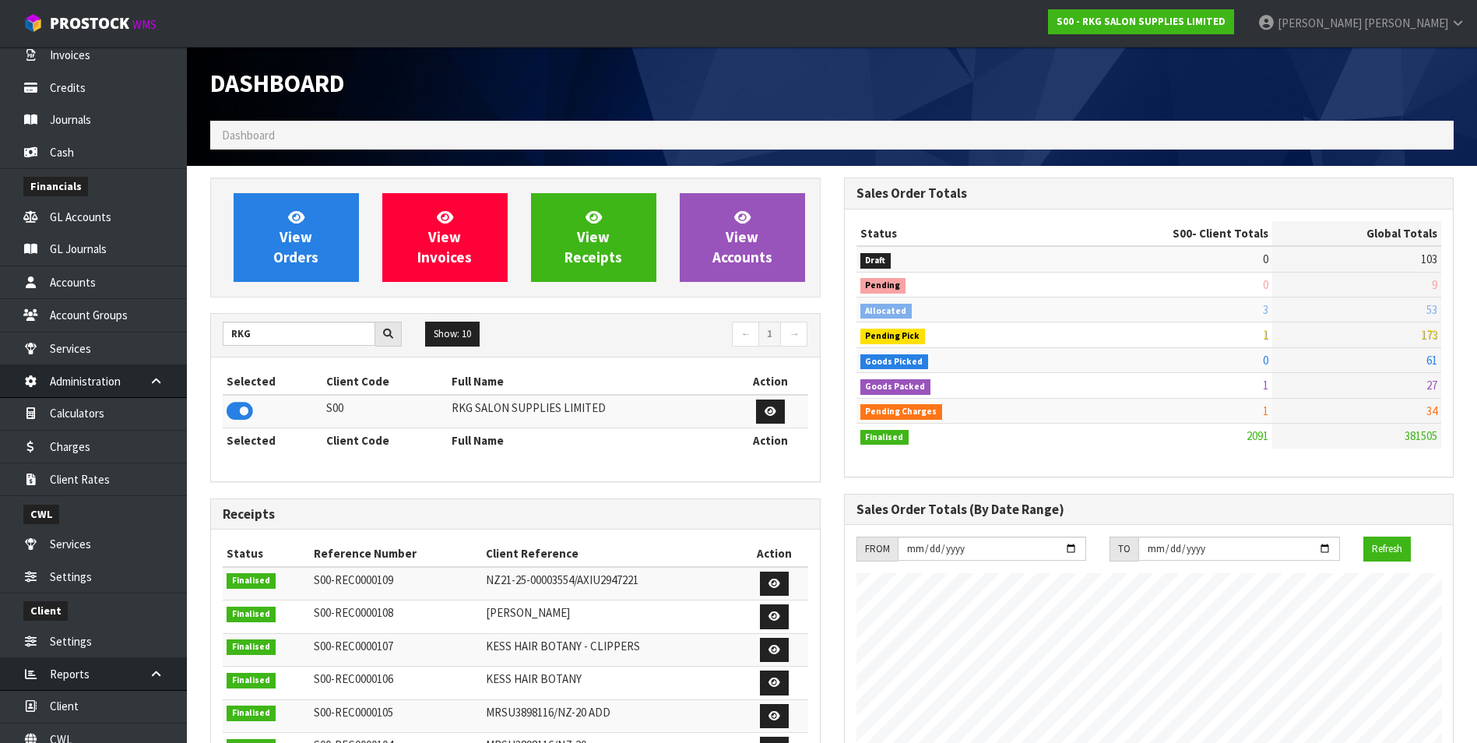
scroll to position [533, 0]
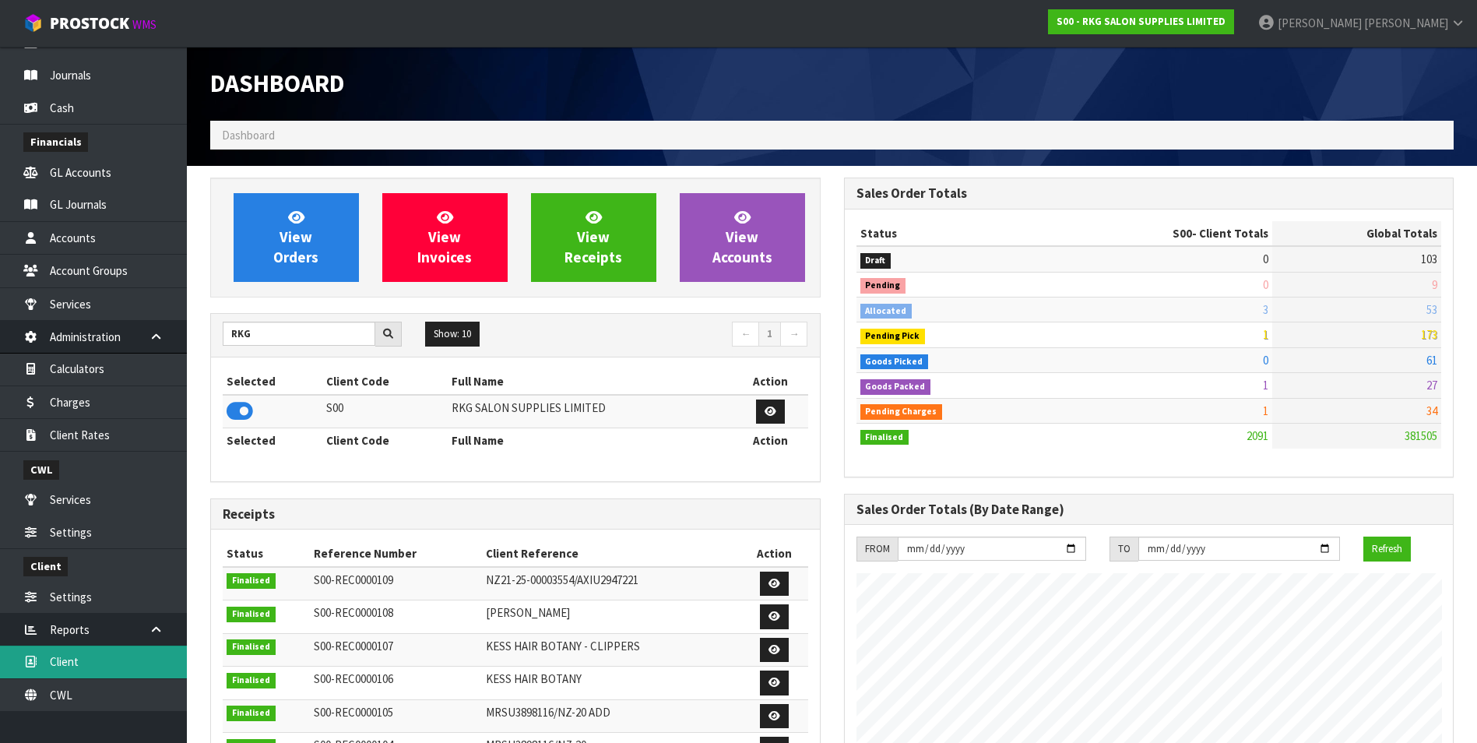
click at [94, 660] on link "Client" at bounding box center [93, 662] width 187 height 32
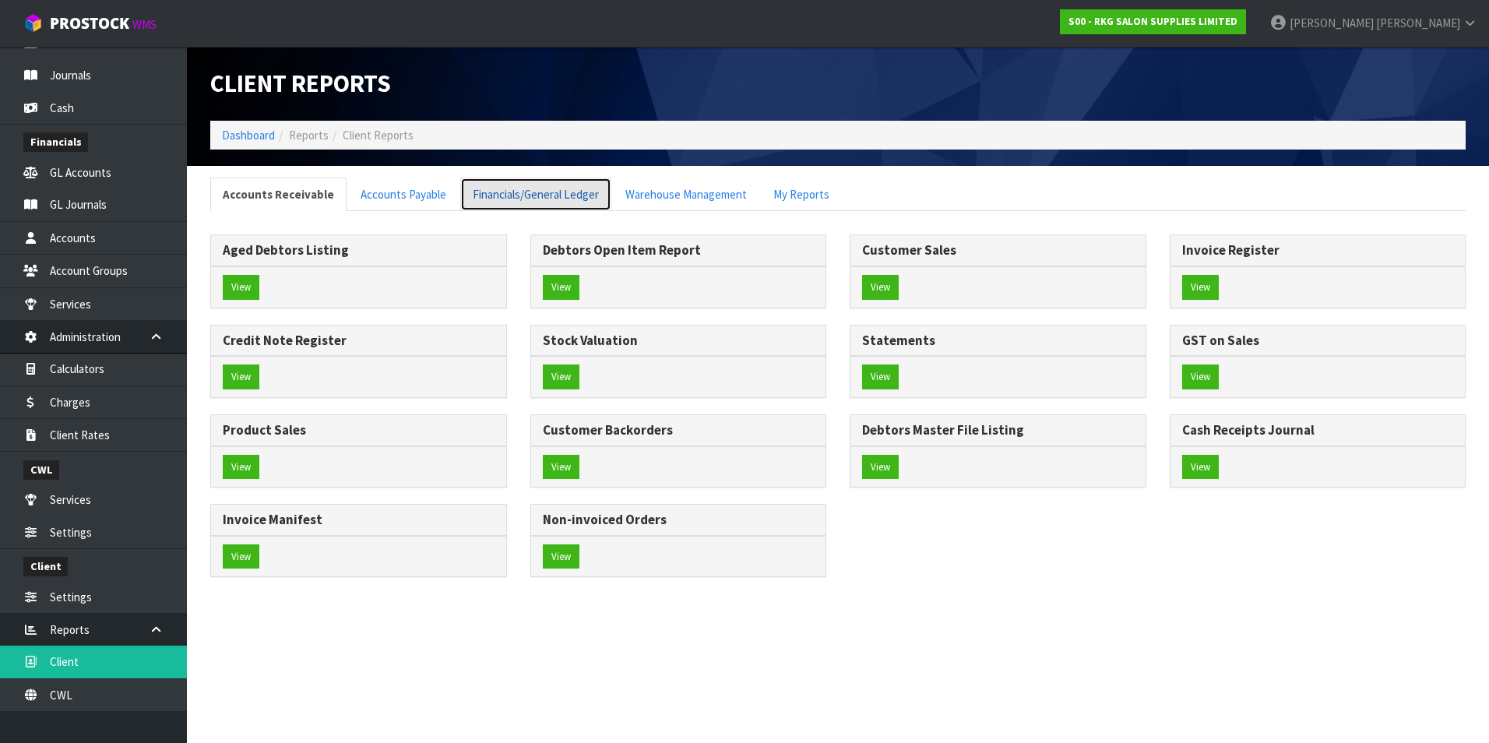
click at [486, 195] on link "Financials/General Ledger" at bounding box center [535, 194] width 151 height 33
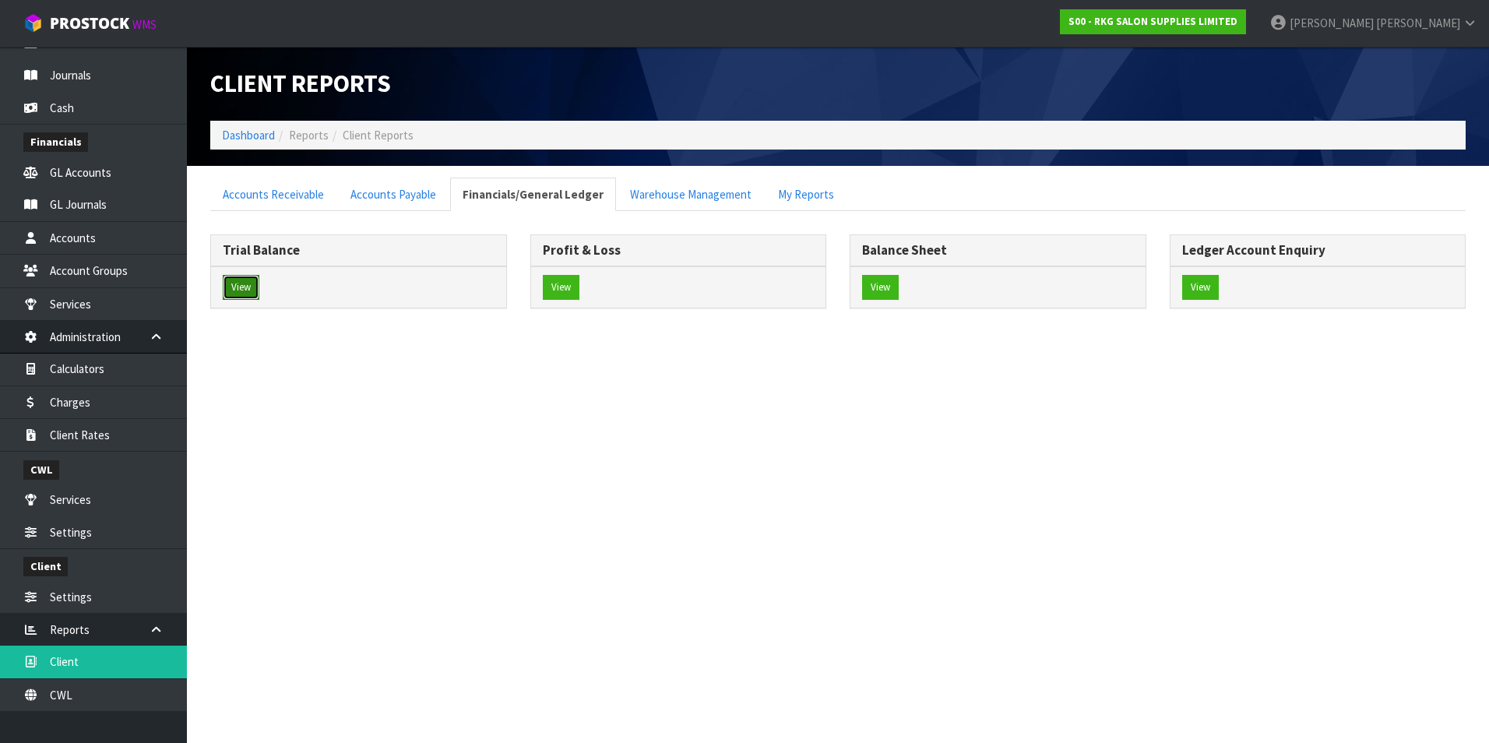
click at [242, 288] on button "View" at bounding box center [241, 287] width 37 height 25
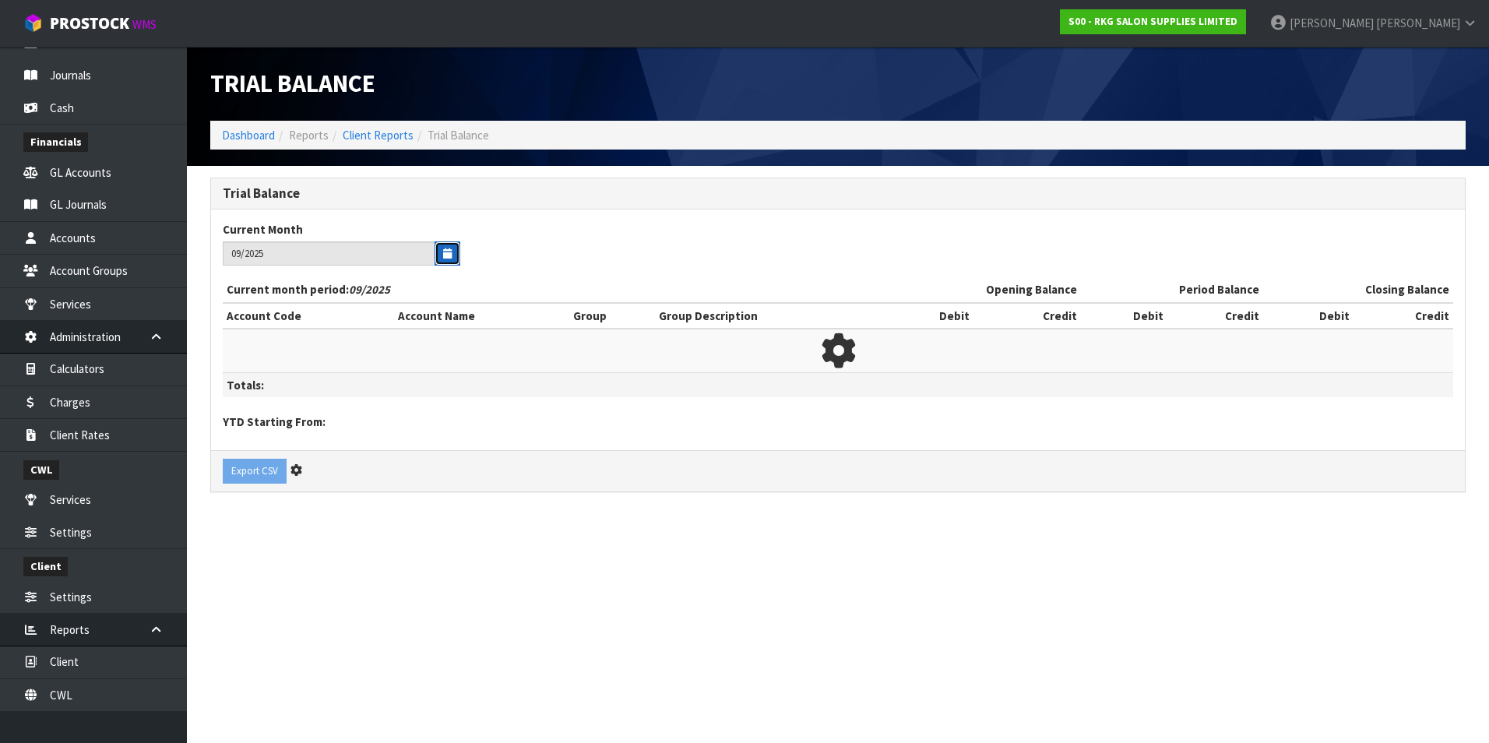
click at [445, 255] on icon "button" at bounding box center [447, 253] width 9 height 10
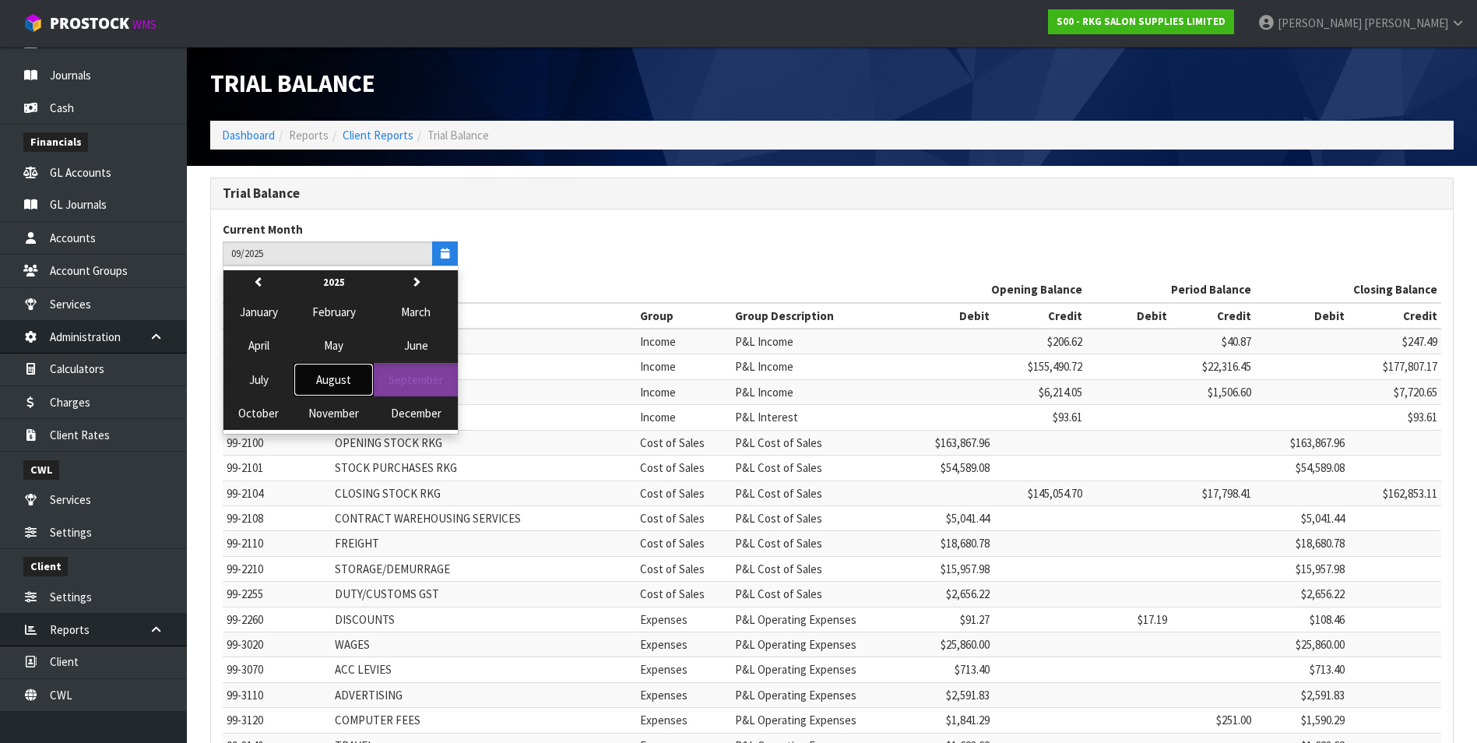
click at [335, 380] on span "August" at bounding box center [333, 379] width 35 height 15
type input "08/2025"
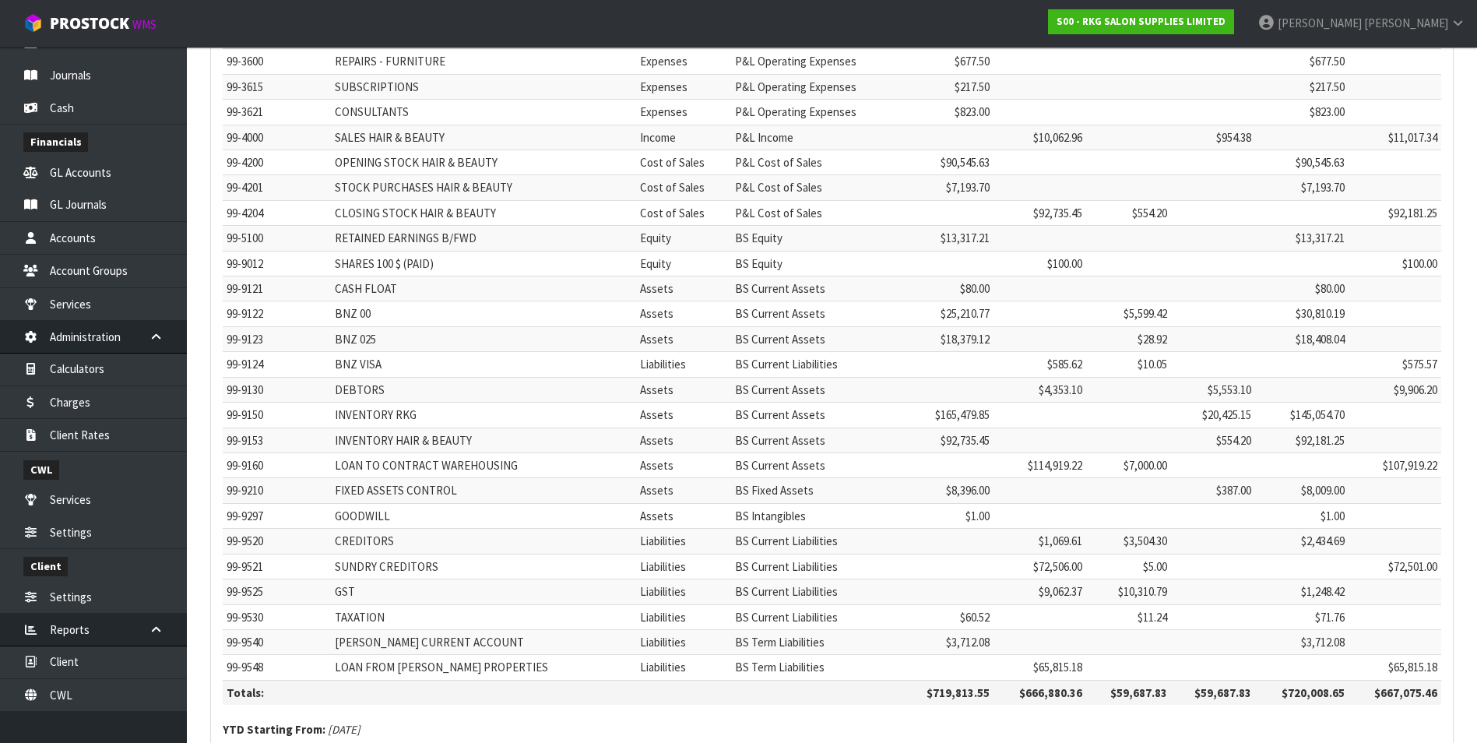
scroll to position [1097, 0]
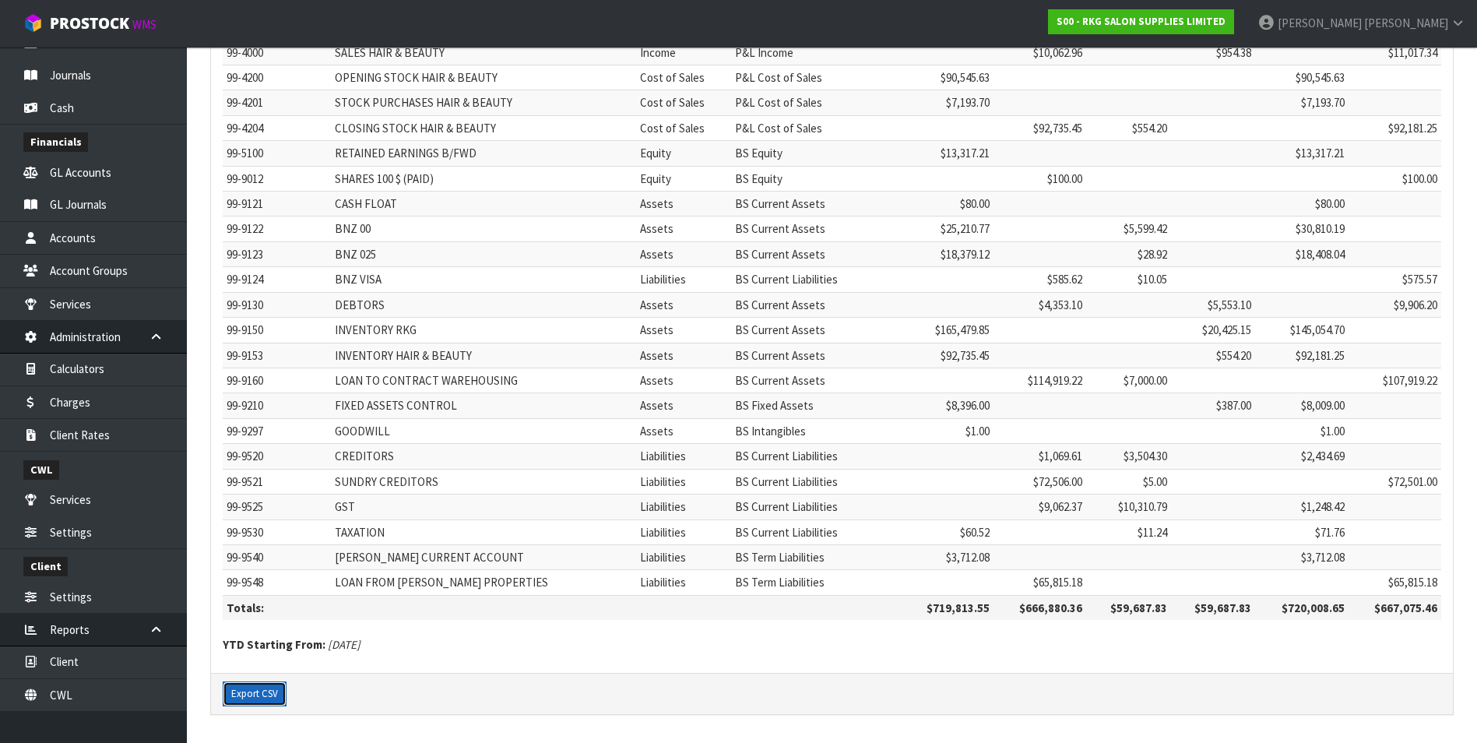
click at [255, 692] on button "Export CSV" at bounding box center [255, 693] width 64 height 25
click at [904, 703] on div "Export CSV" at bounding box center [832, 693] width 1242 height 41
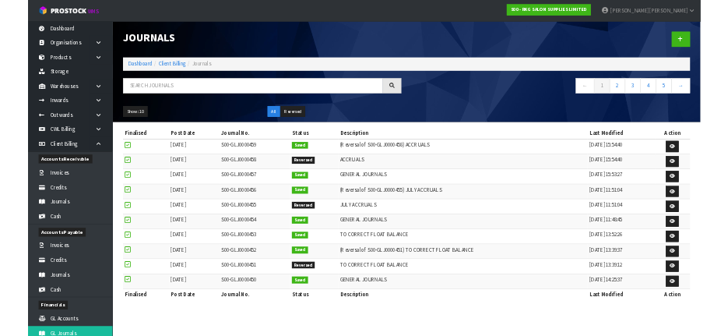
scroll to position [272, 0]
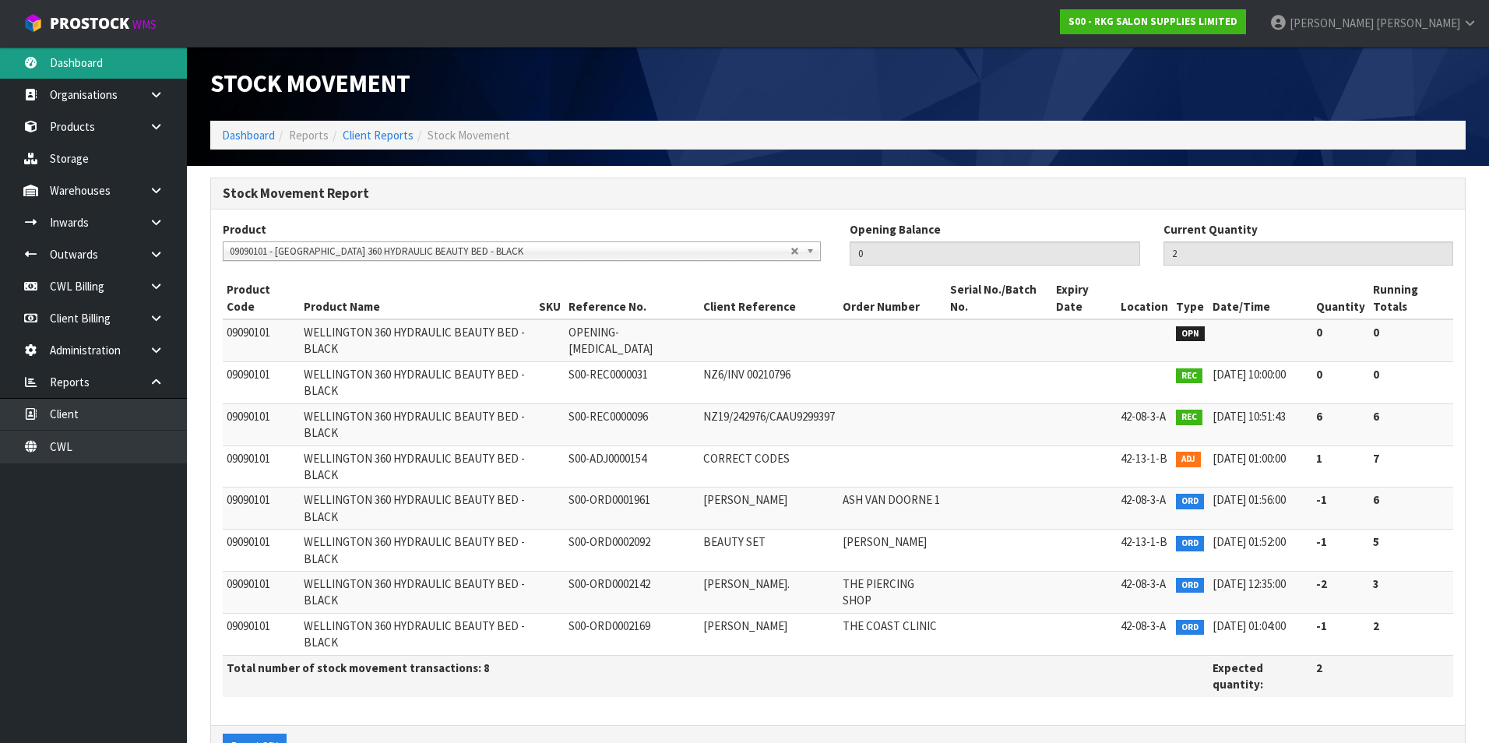
click at [100, 58] on link "Dashboard" at bounding box center [93, 63] width 187 height 32
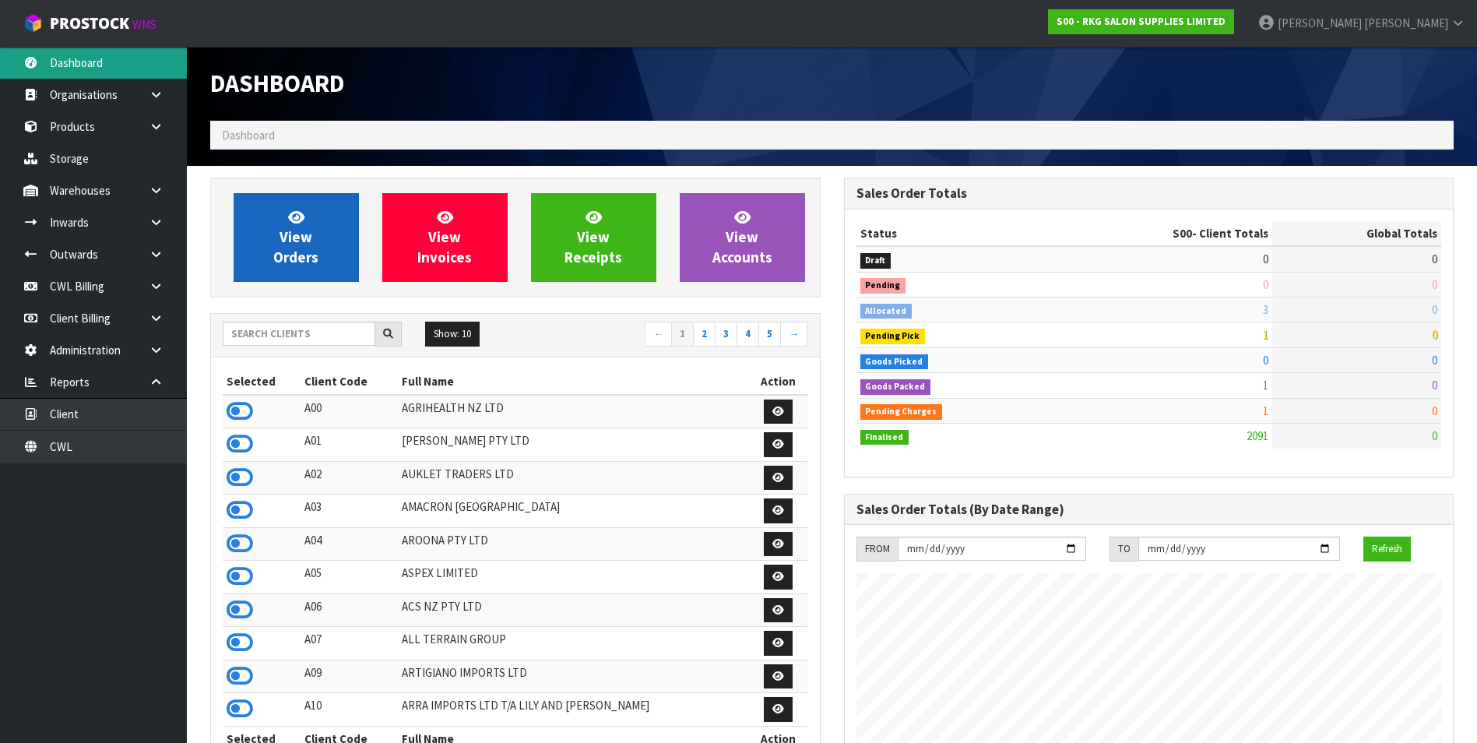
scroll to position [1180, 633]
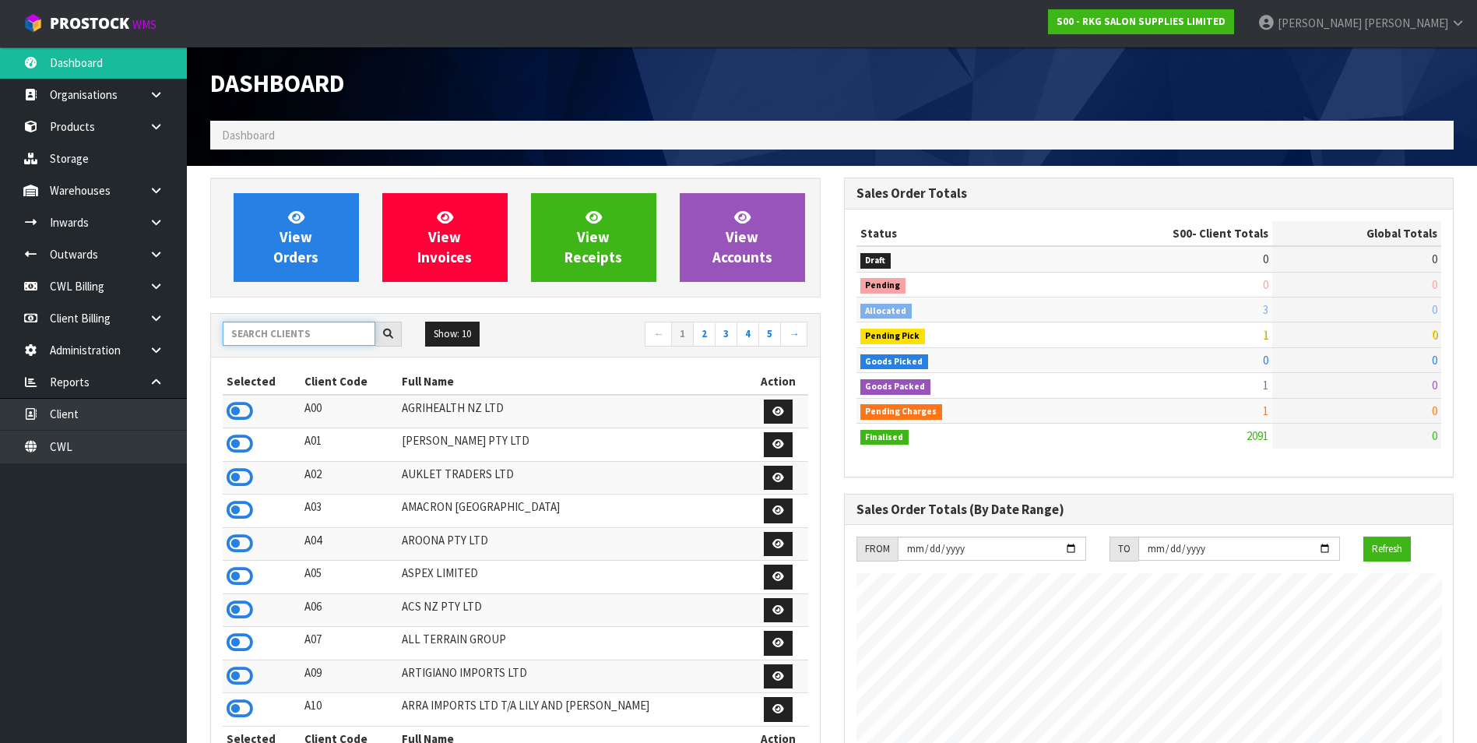
click at [266, 332] on input "text" at bounding box center [299, 334] width 153 height 24
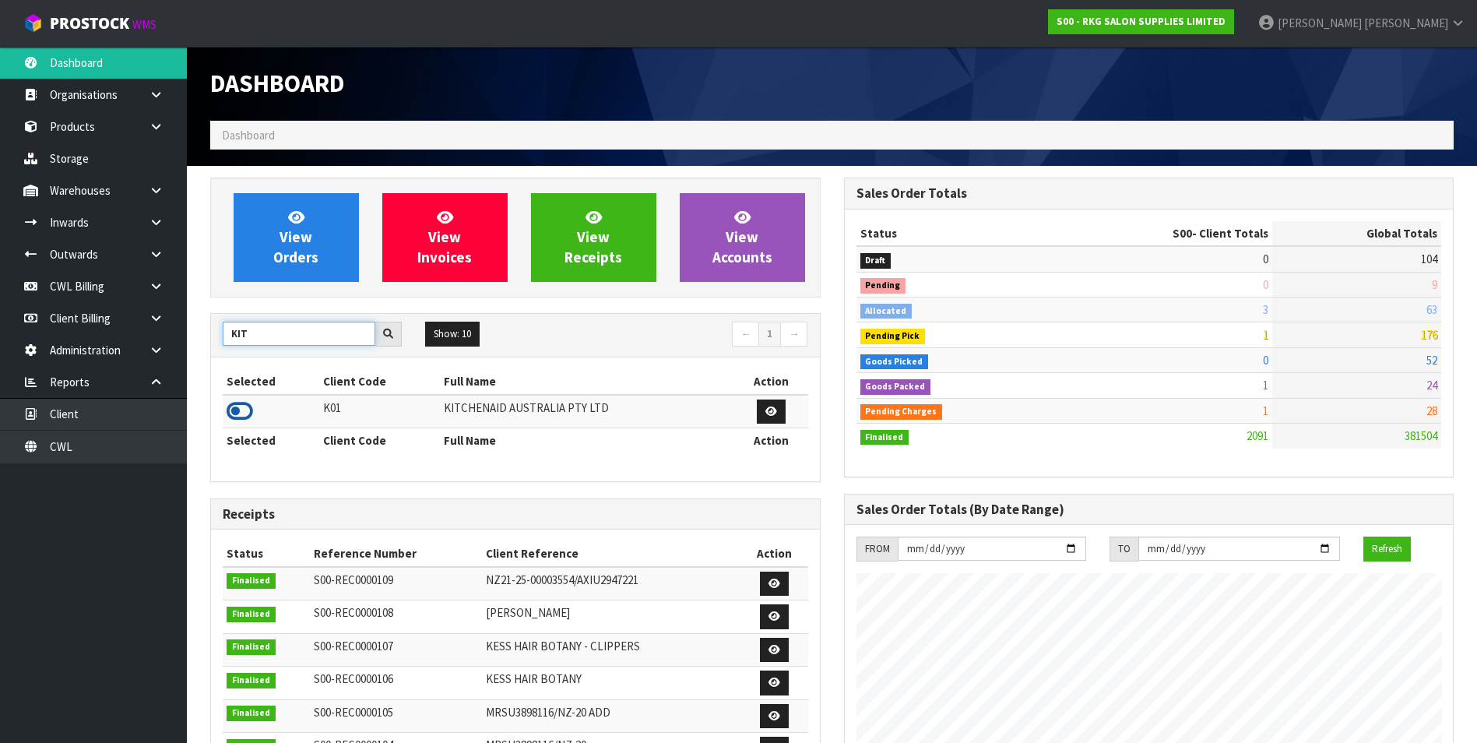
type input "KIT"
click at [231, 412] on icon at bounding box center [240, 410] width 26 height 23
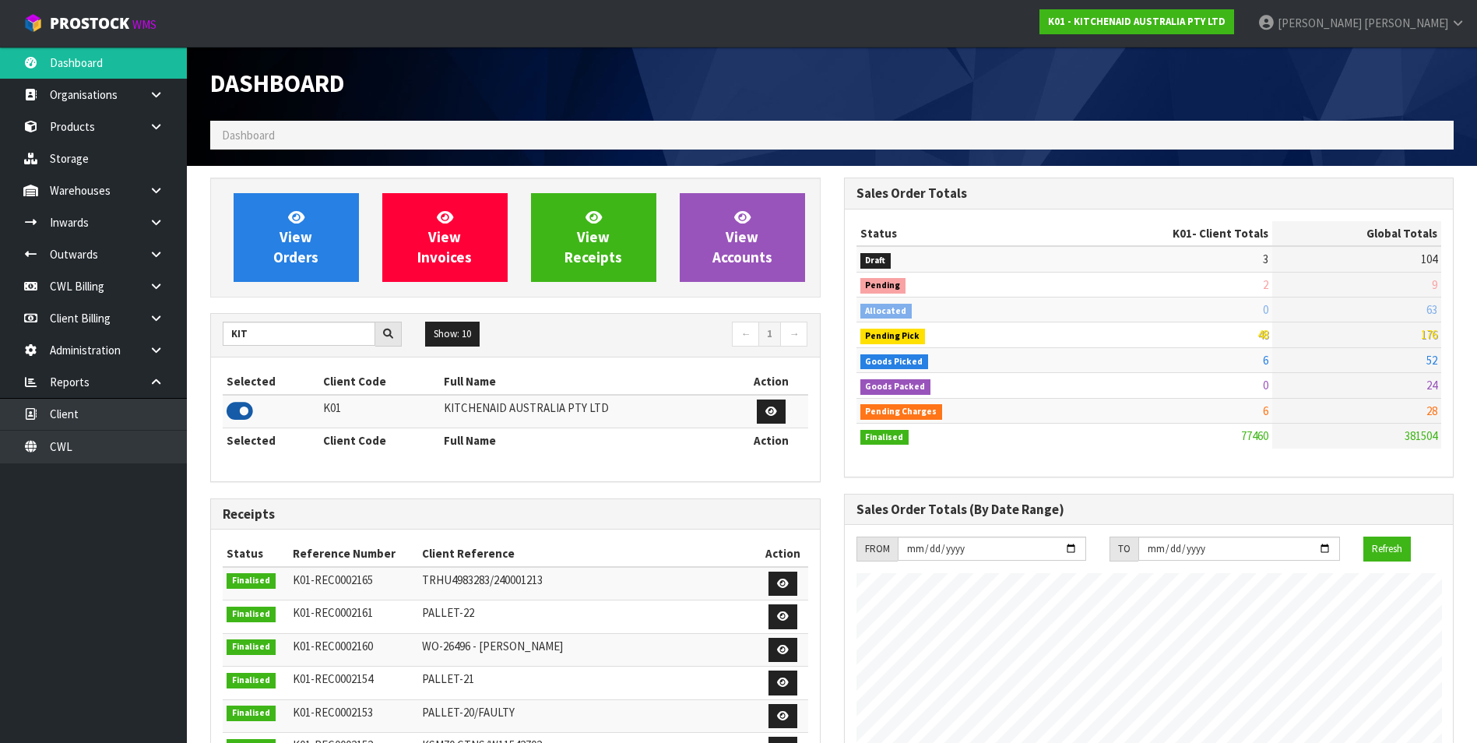
click at [237, 409] on icon at bounding box center [240, 410] width 26 height 23
click at [84, 221] on link "Inwards" at bounding box center [93, 222] width 187 height 32
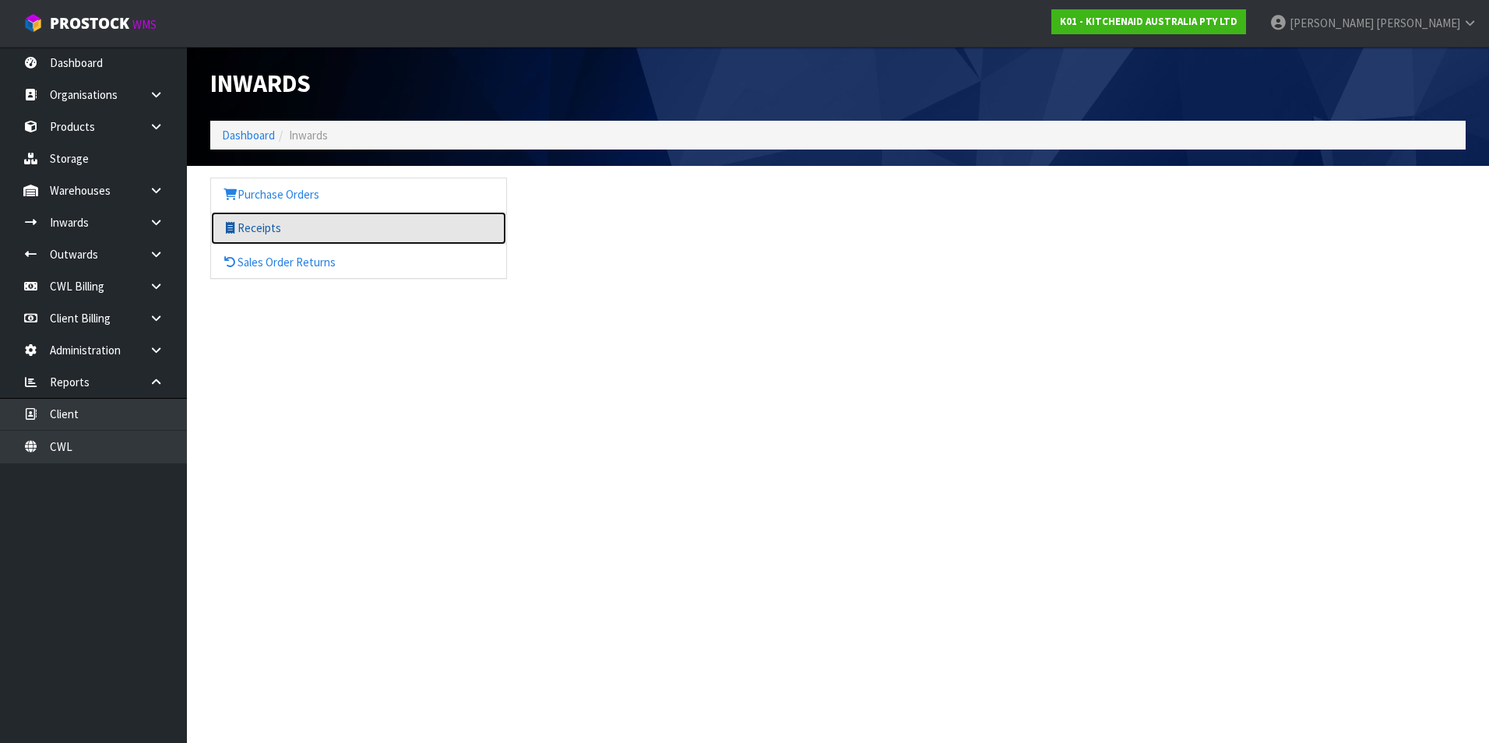
click at [248, 225] on link "Receipts" at bounding box center [358, 228] width 295 height 32
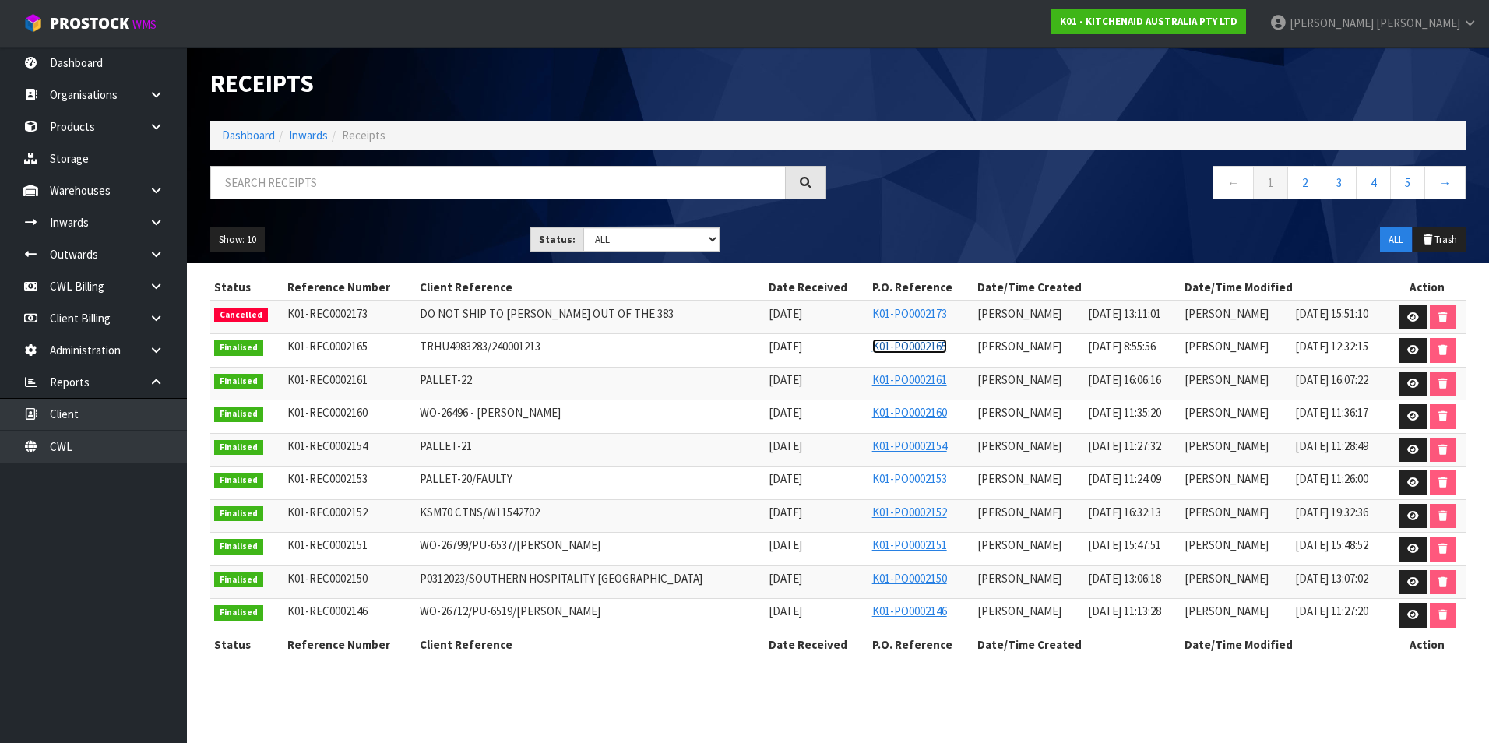
click at [872, 346] on link "K01-PO0002165" at bounding box center [909, 346] width 75 height 15
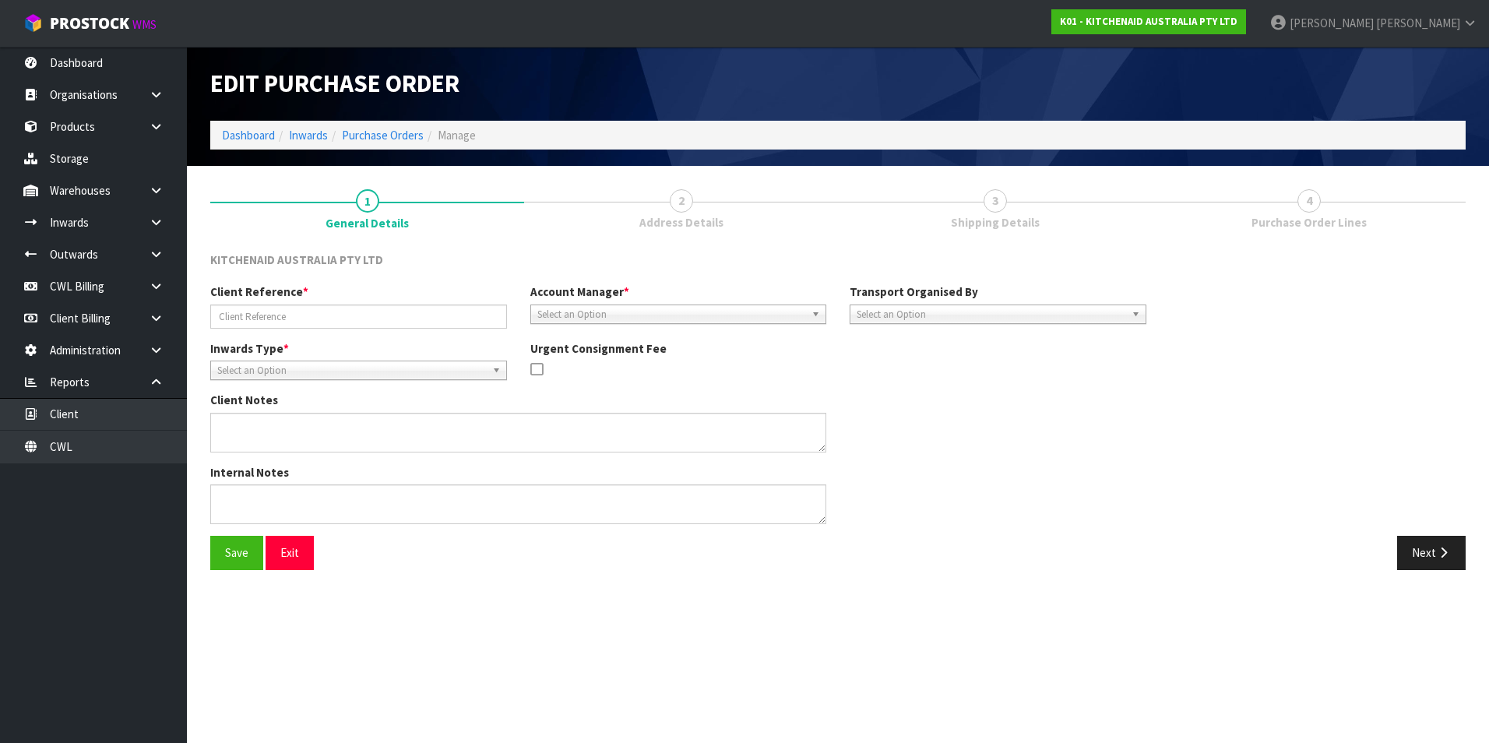
type input "TRHU4983283/240001213"
type textarea "DEMMURAGE CHARGES- 1 DAY. (VINEETA) I ACCEPTED GO TO PAY AND BILL TO CWL THEN C…"
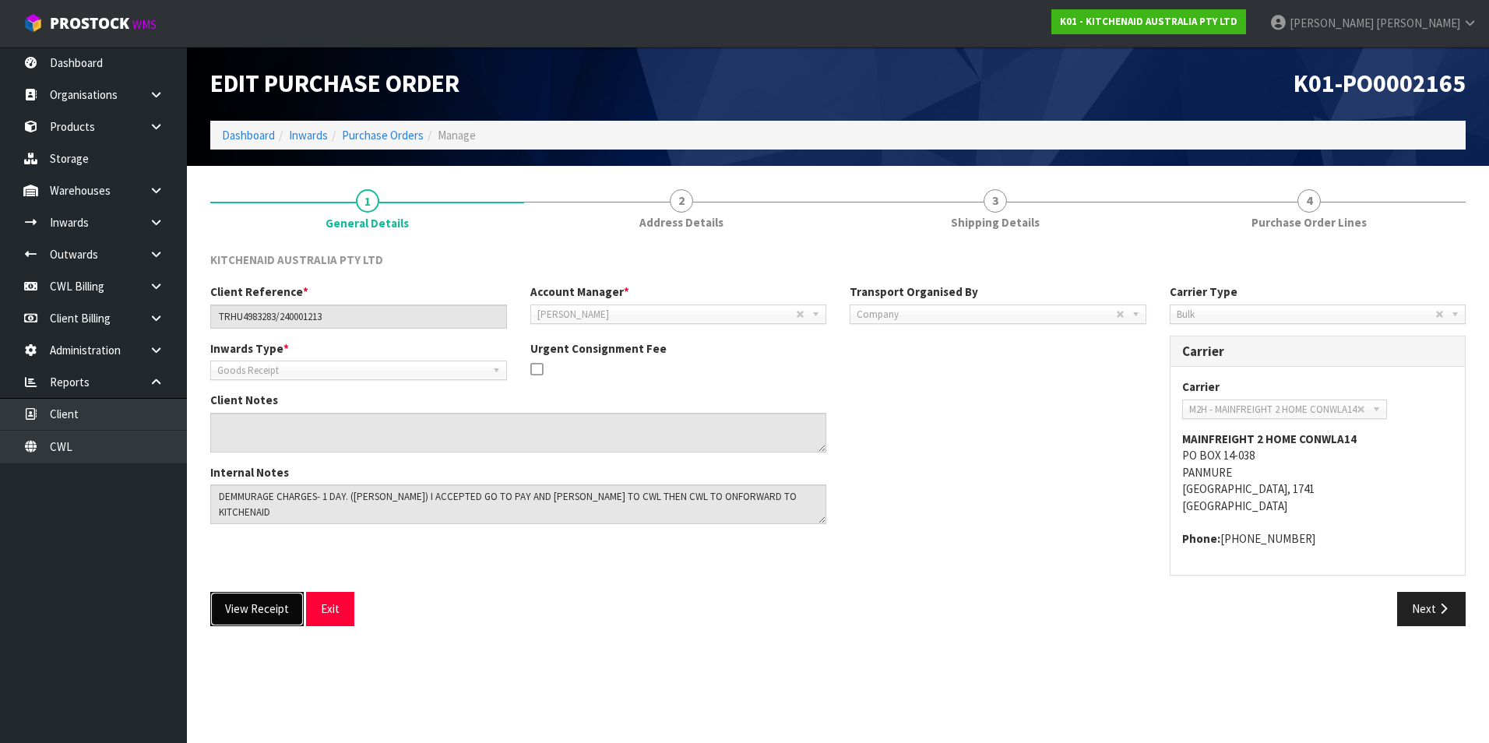
click at [261, 613] on button "View Receipt" at bounding box center [256, 608] width 93 height 33
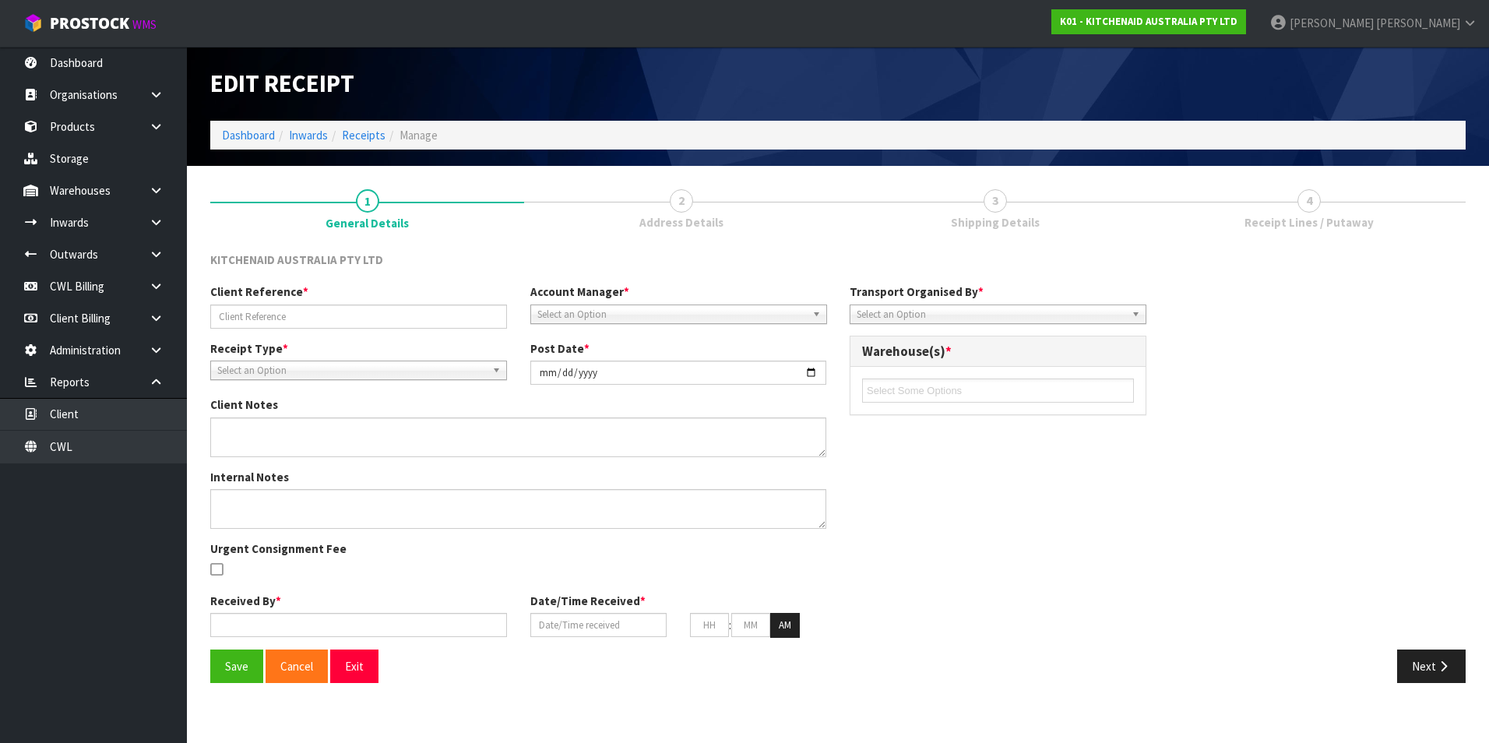
type input "TRHU4983283/240001213"
type input "2025-09-03"
type textarea "DAMAGES WE2632651 OUTER CARTON, PICTURE CARTON DAMAGED FOAM AND MACHINE ARE OK"
type textarea "DEMMURAGE CHARGES- 1 DAY. (VINEETA) I ACCEPTED GO TO PAY AND BILL TO CWL THEN C…"
type input "[PERSON_NAME]"
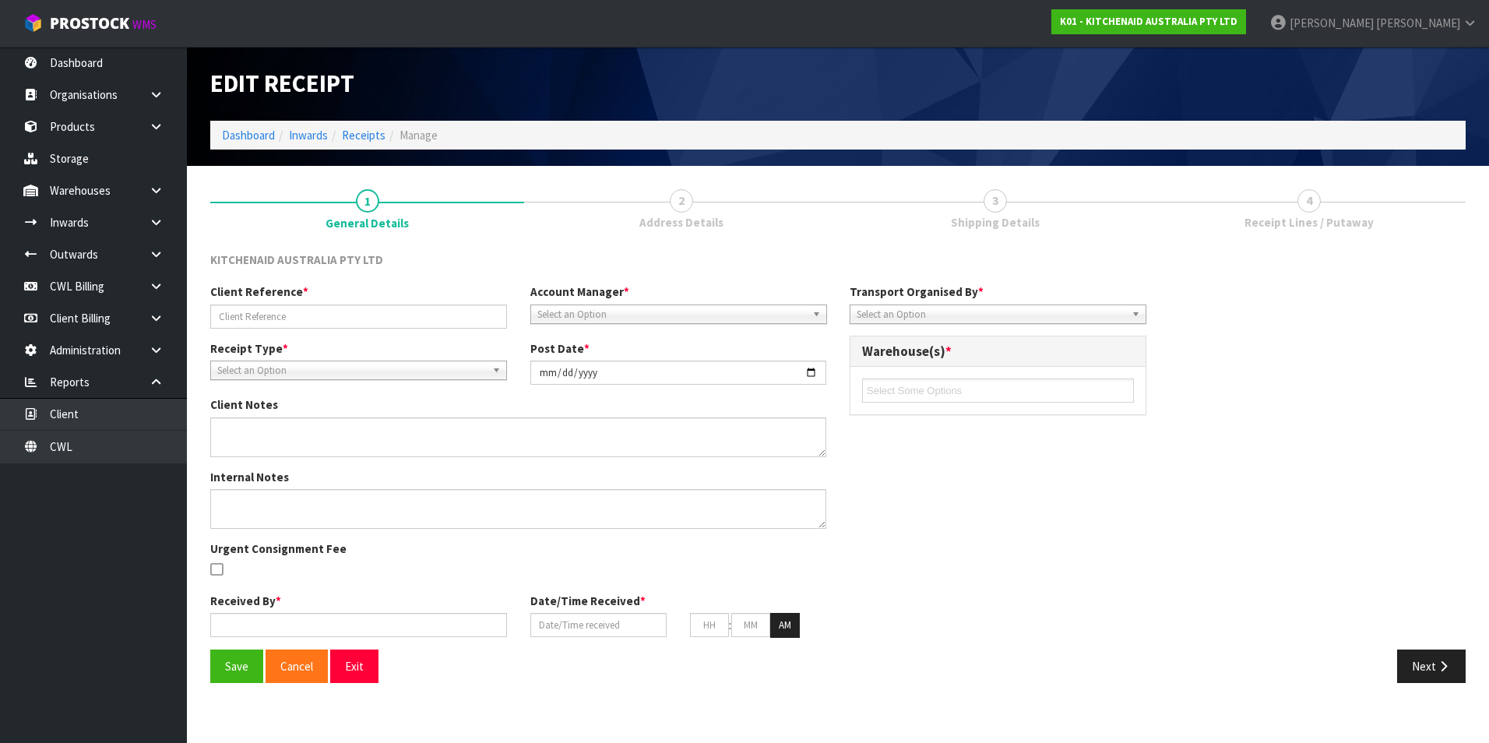
type input "[DATE]"
type input "08"
type input "55"
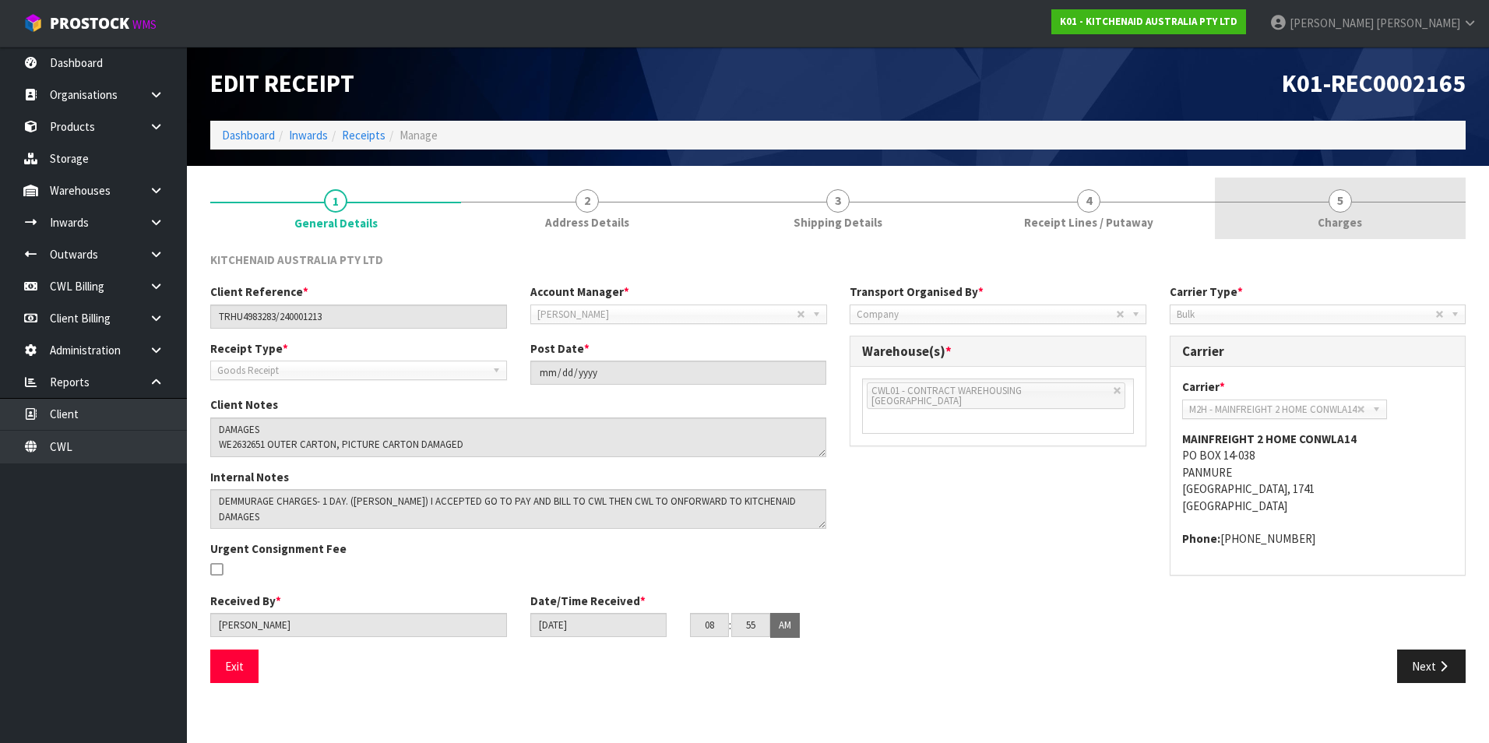
click at [1336, 199] on span "5" at bounding box center [1339, 200] width 23 height 23
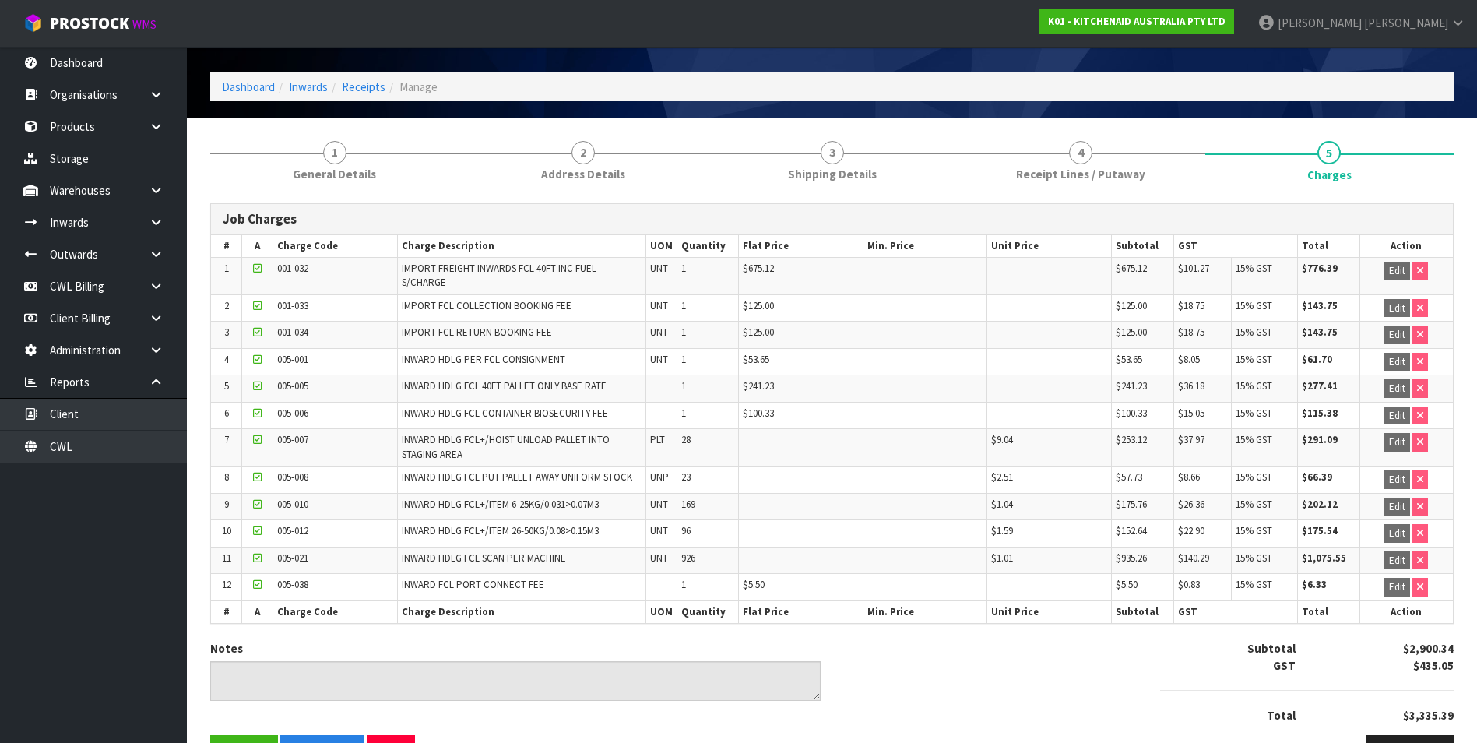
scroll to position [98, 0]
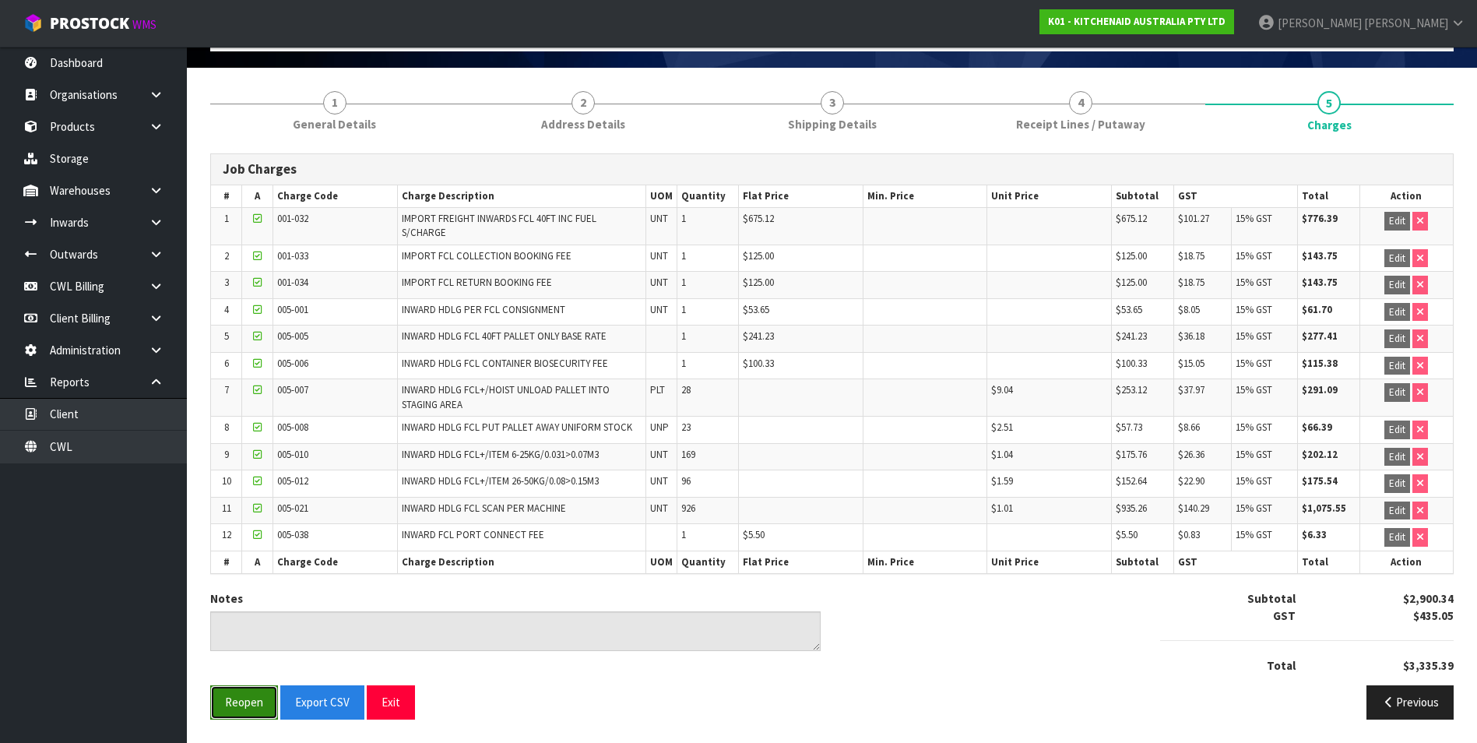
click at [262, 698] on button "Reopen" at bounding box center [244, 701] width 68 height 33
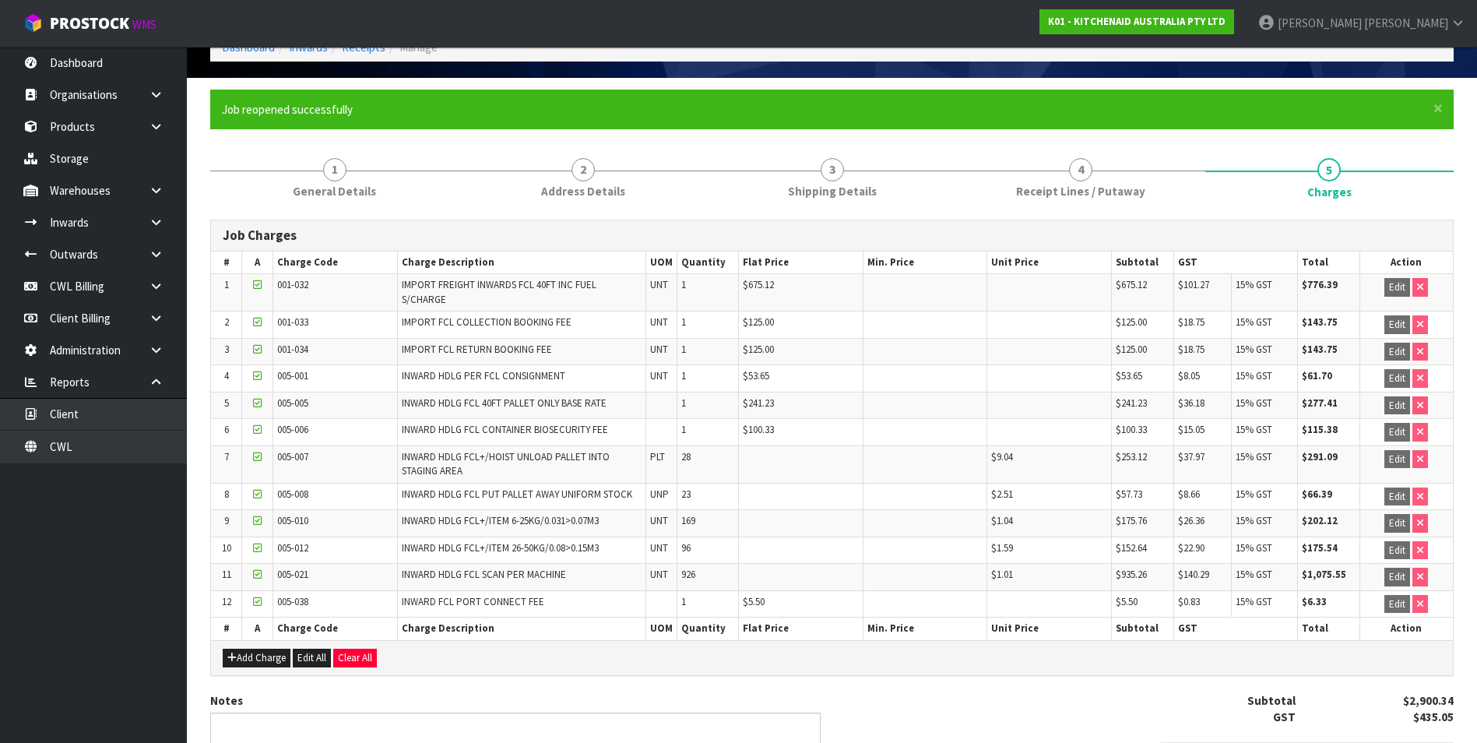
scroll to position [189, 0]
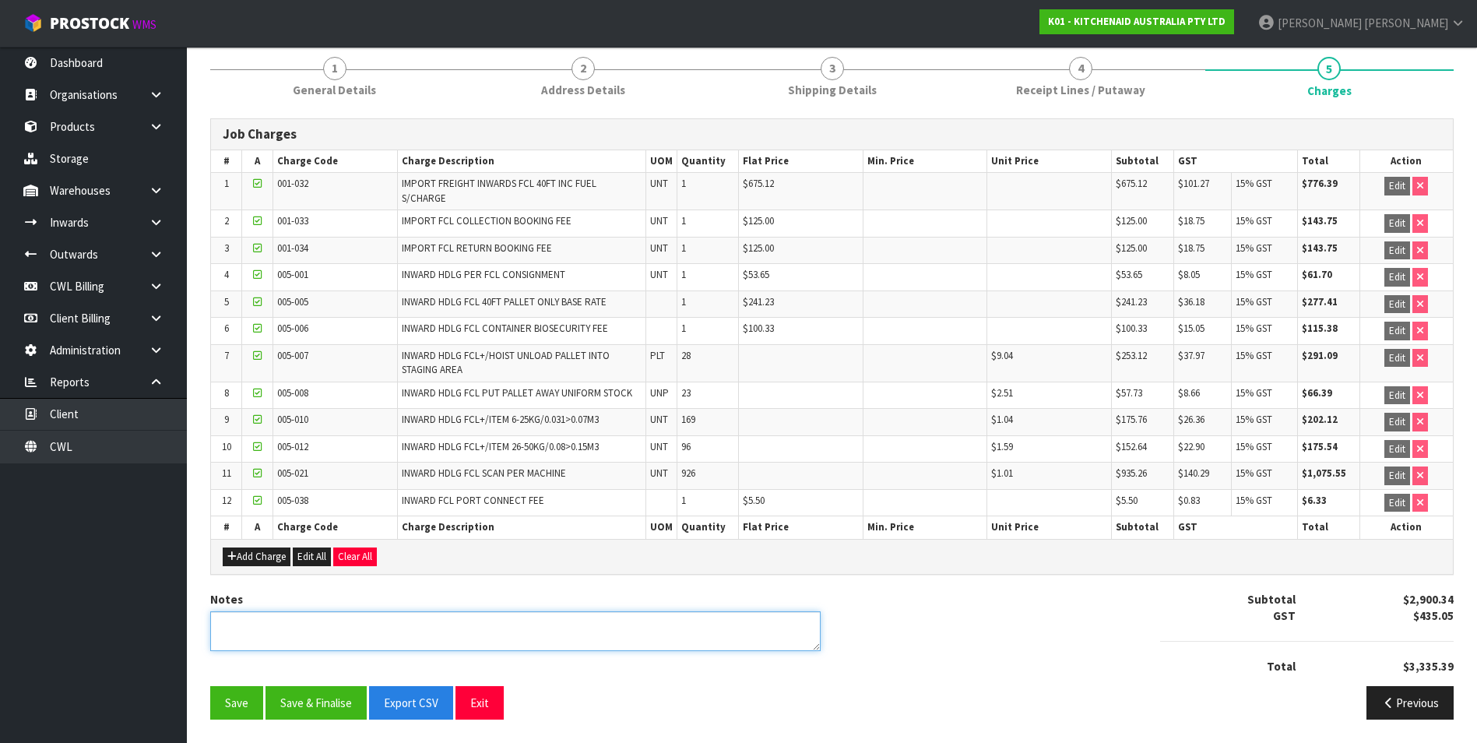
click at [277, 627] on textarea at bounding box center [515, 631] width 610 height 40
type textarea "ADDITIONAL FREIGHT COST FROM TGA $1342.80 BASE SO ONLY ADDED 20% MARKUP"
click at [265, 557] on button "Add Charge" at bounding box center [257, 556] width 68 height 19
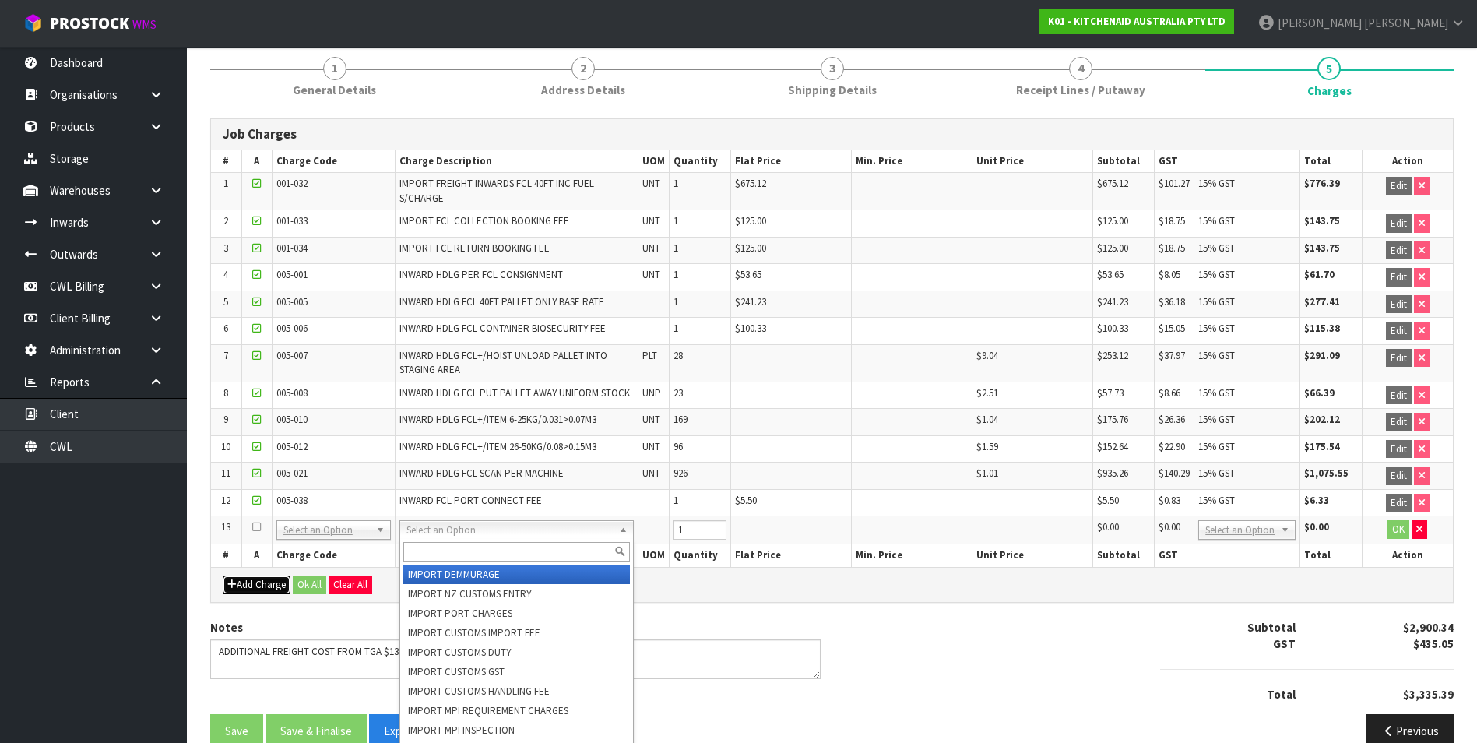
drag, startPoint x: 449, startPoint y: 531, endPoint x: 452, endPoint y: 547, distance: 16.6
click at [448, 549] on input "text" at bounding box center [516, 551] width 226 height 19
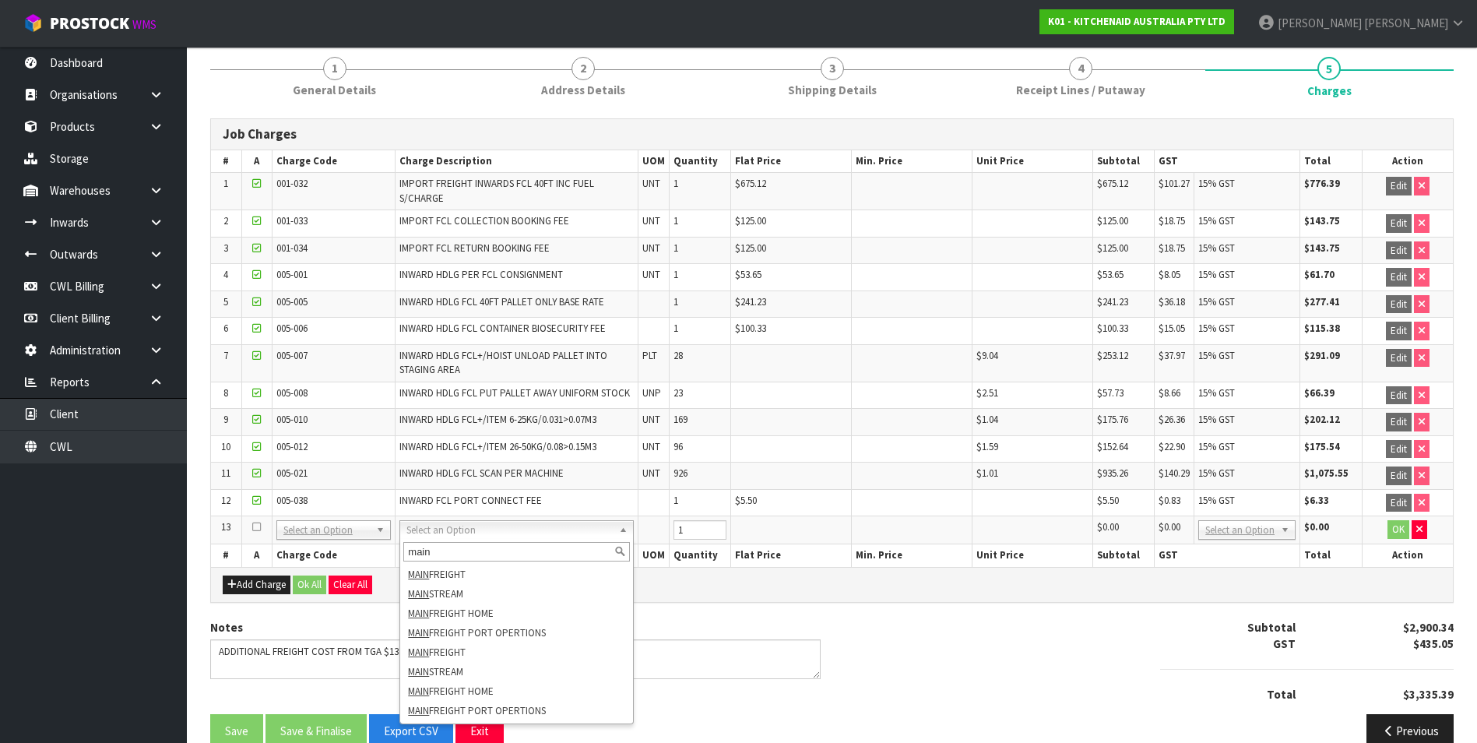
type input "main"
click at [1000, 638] on div "Notes Subtotal $2,900.34 GST $435.05 Total $3,335.39" at bounding box center [832, 666] width 1267 height 95
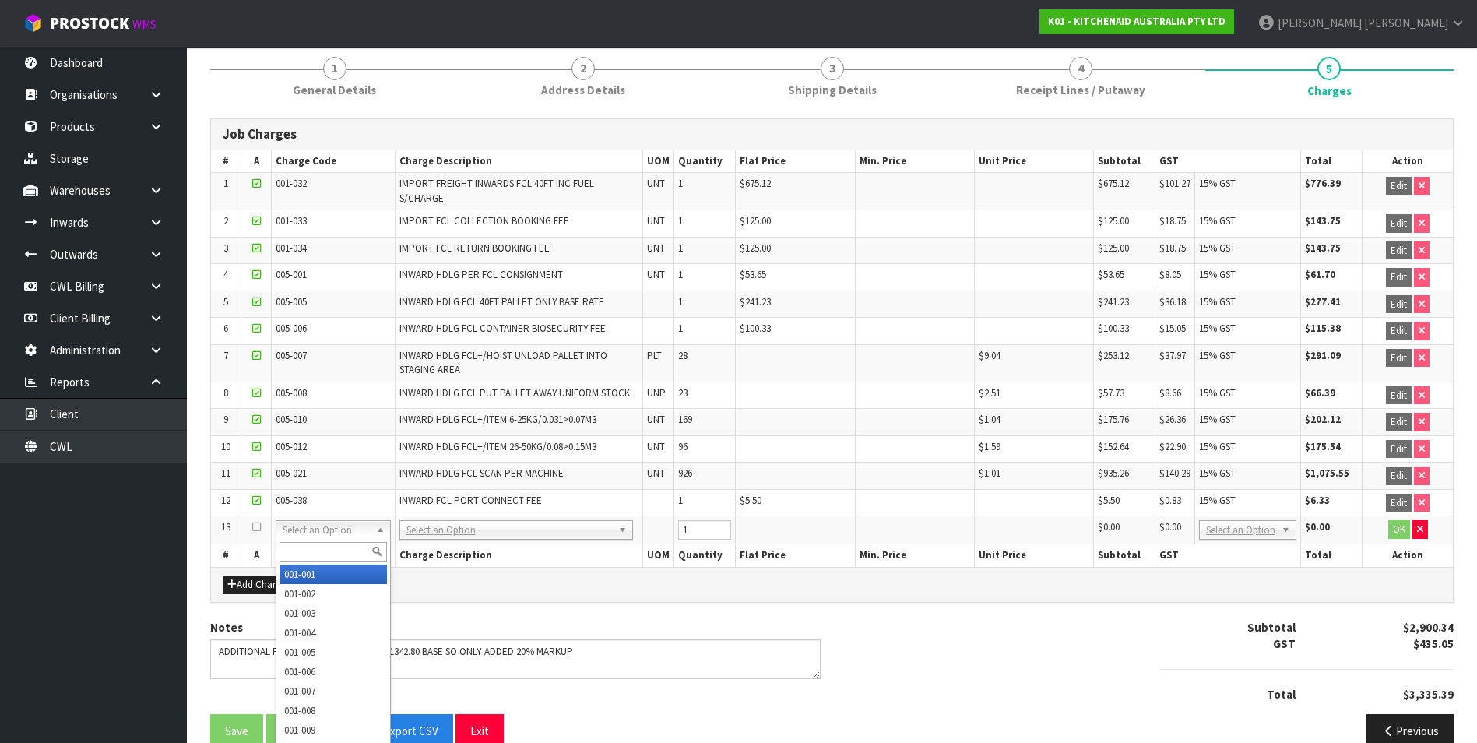
click at [316, 544] on input "text" at bounding box center [333, 551] width 107 height 19
type input "002-006"
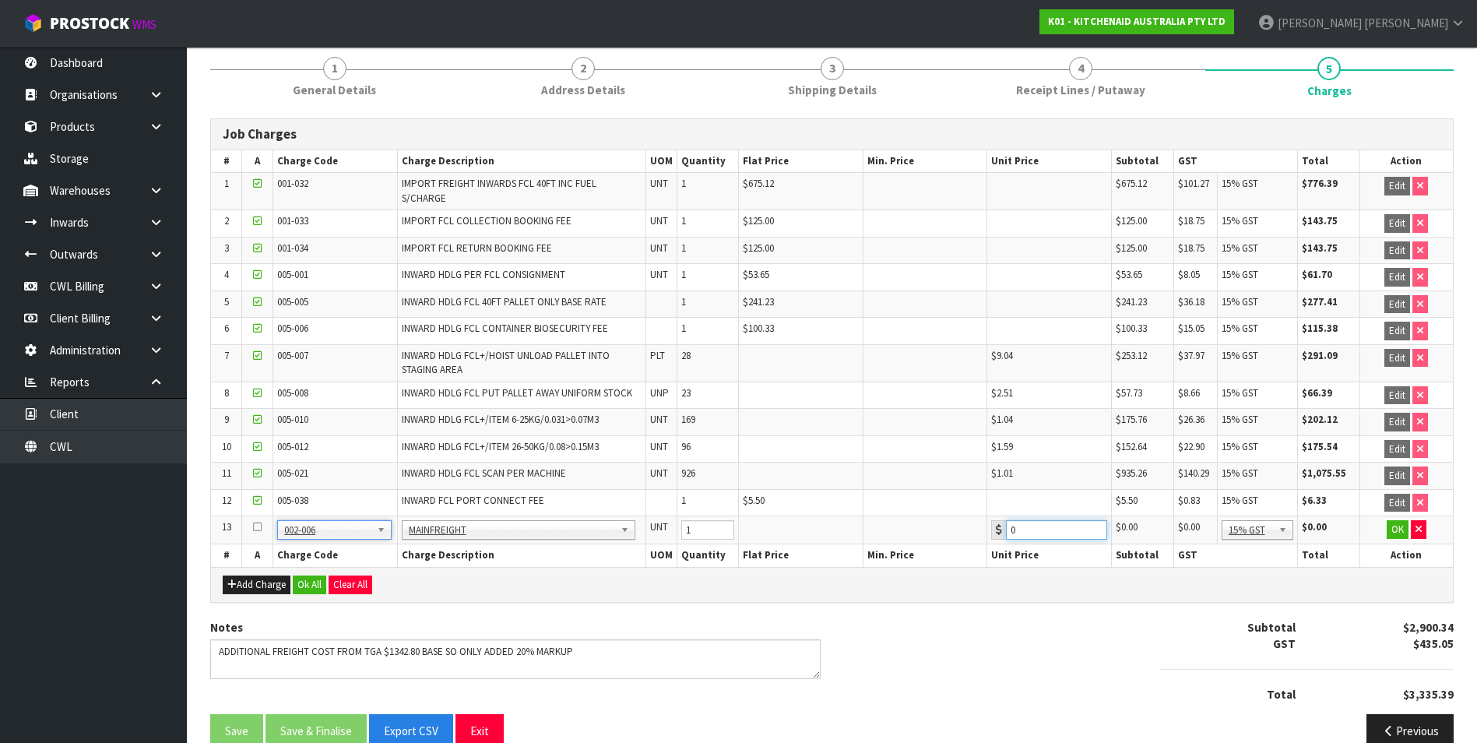
click at [1036, 529] on input "0" at bounding box center [1056, 529] width 100 height 19
type input "01611.36"
click at [1391, 529] on button "OK" at bounding box center [1398, 529] width 22 height 19
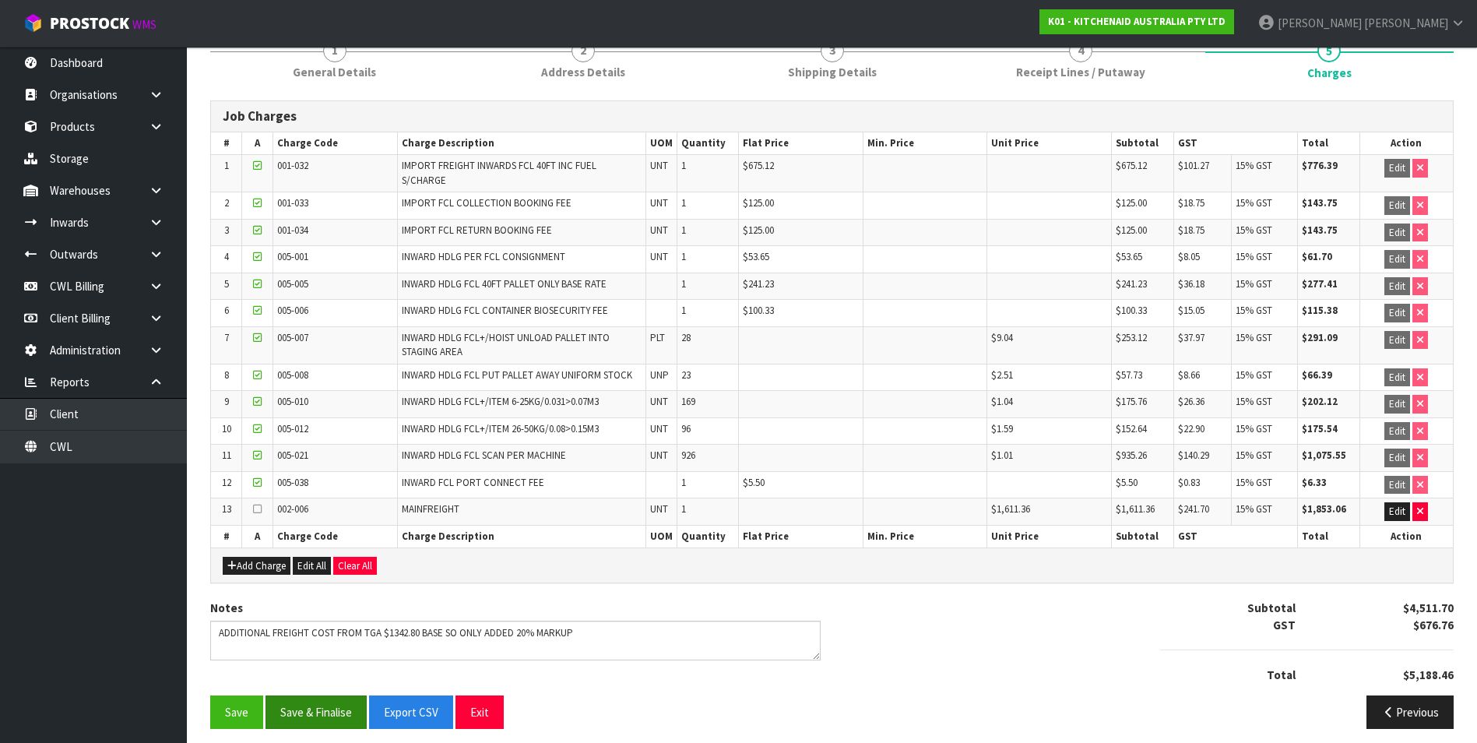
scroll to position [216, 0]
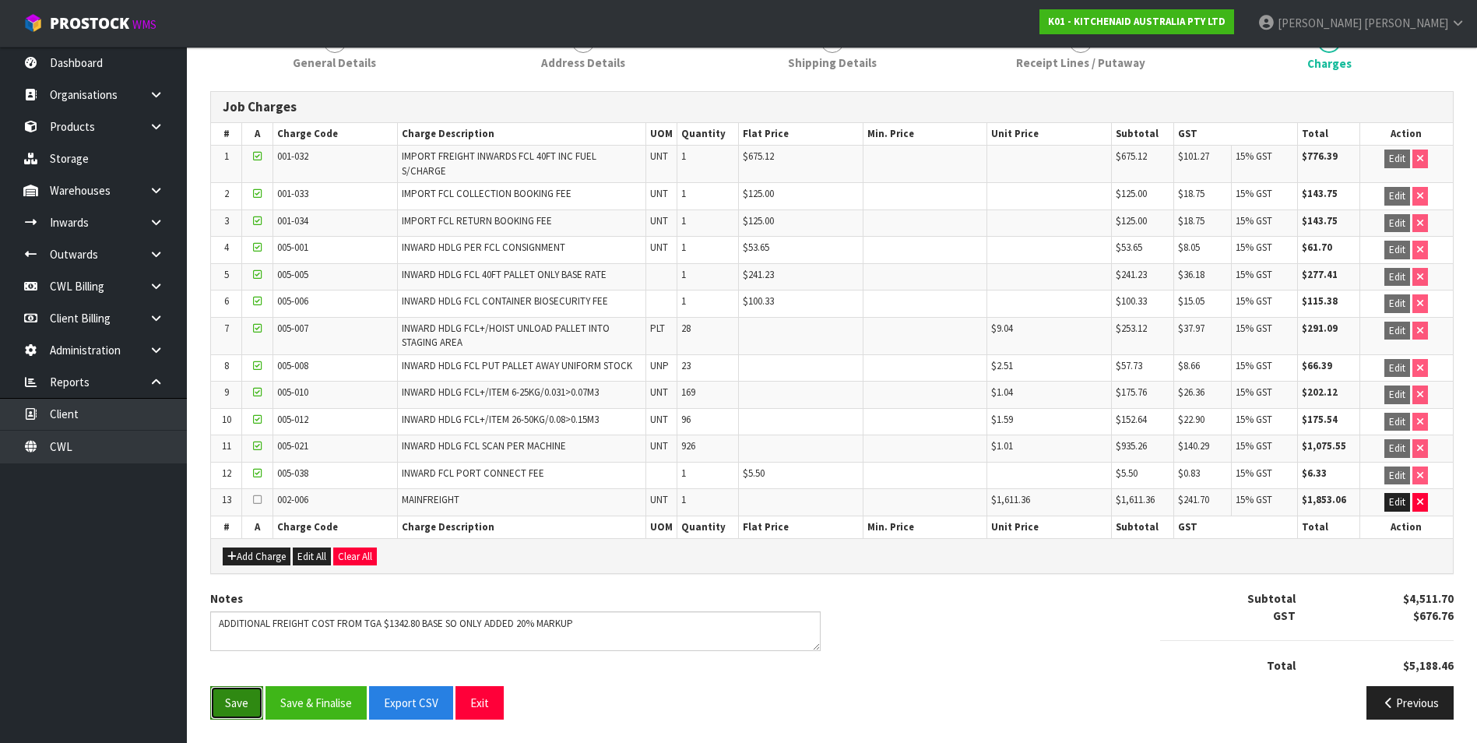
click at [236, 704] on button "Save" at bounding box center [236, 702] width 53 height 33
click at [308, 701] on button "Save & Finalise" at bounding box center [316, 702] width 101 height 33
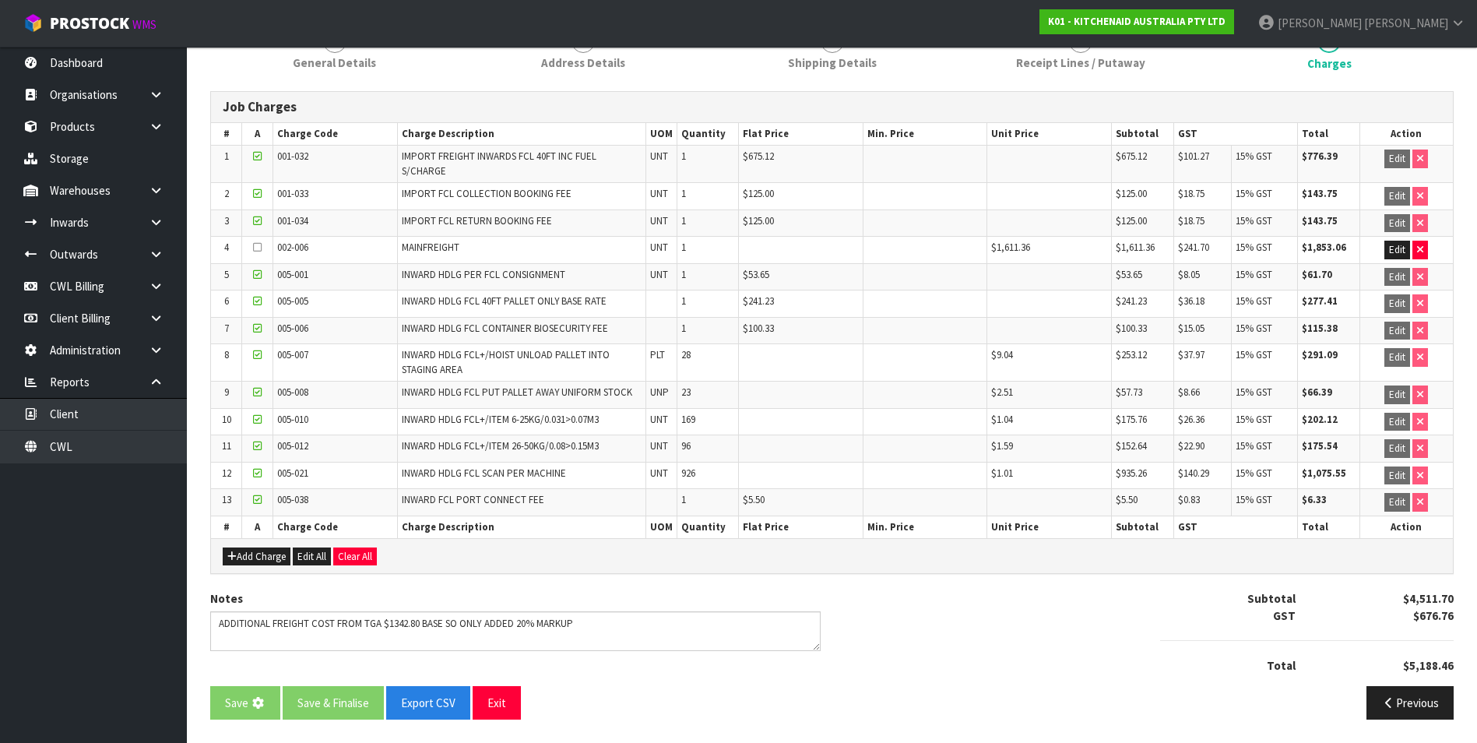
scroll to position [0, 0]
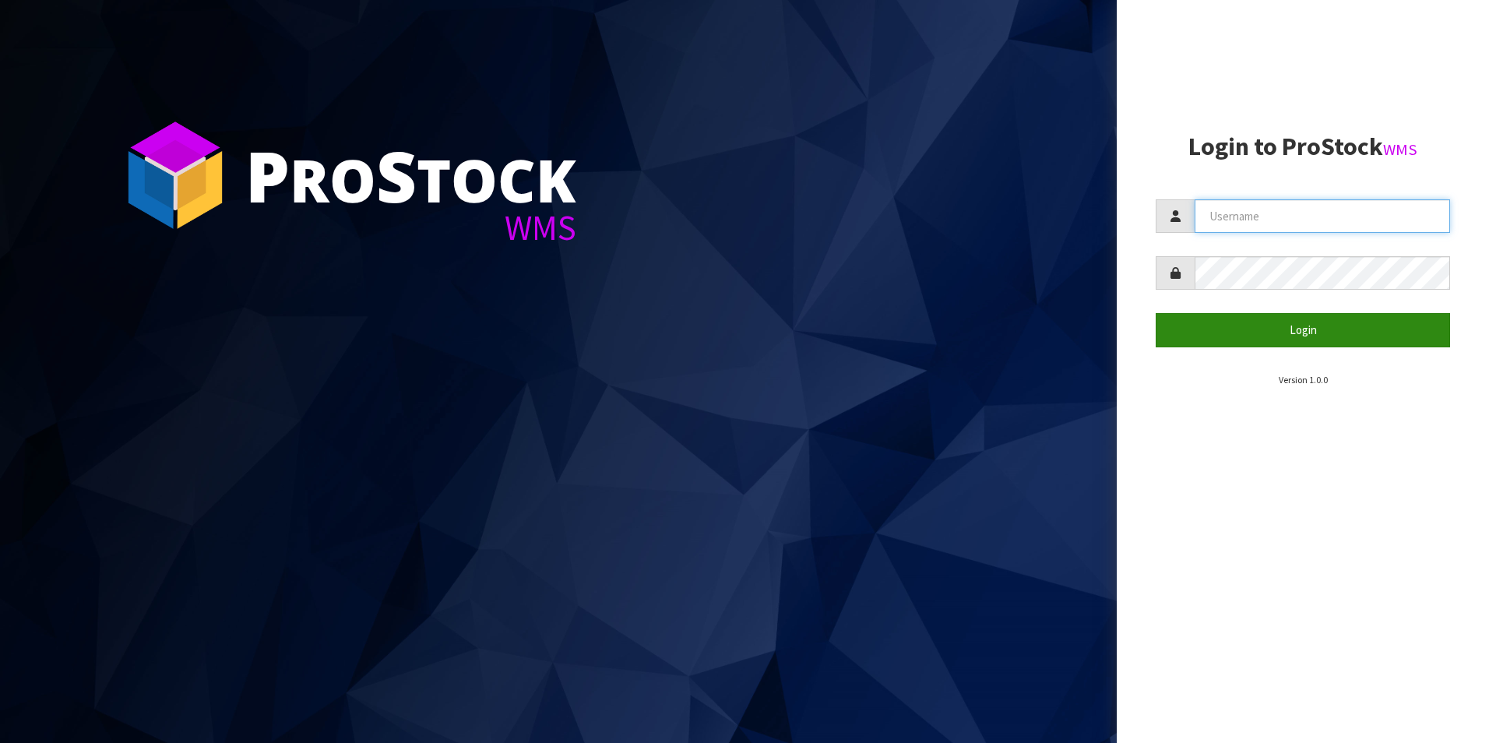
type input "TRACEY@CWL.CO.NZ"
click at [1317, 336] on button "Login" at bounding box center [1303, 329] width 294 height 33
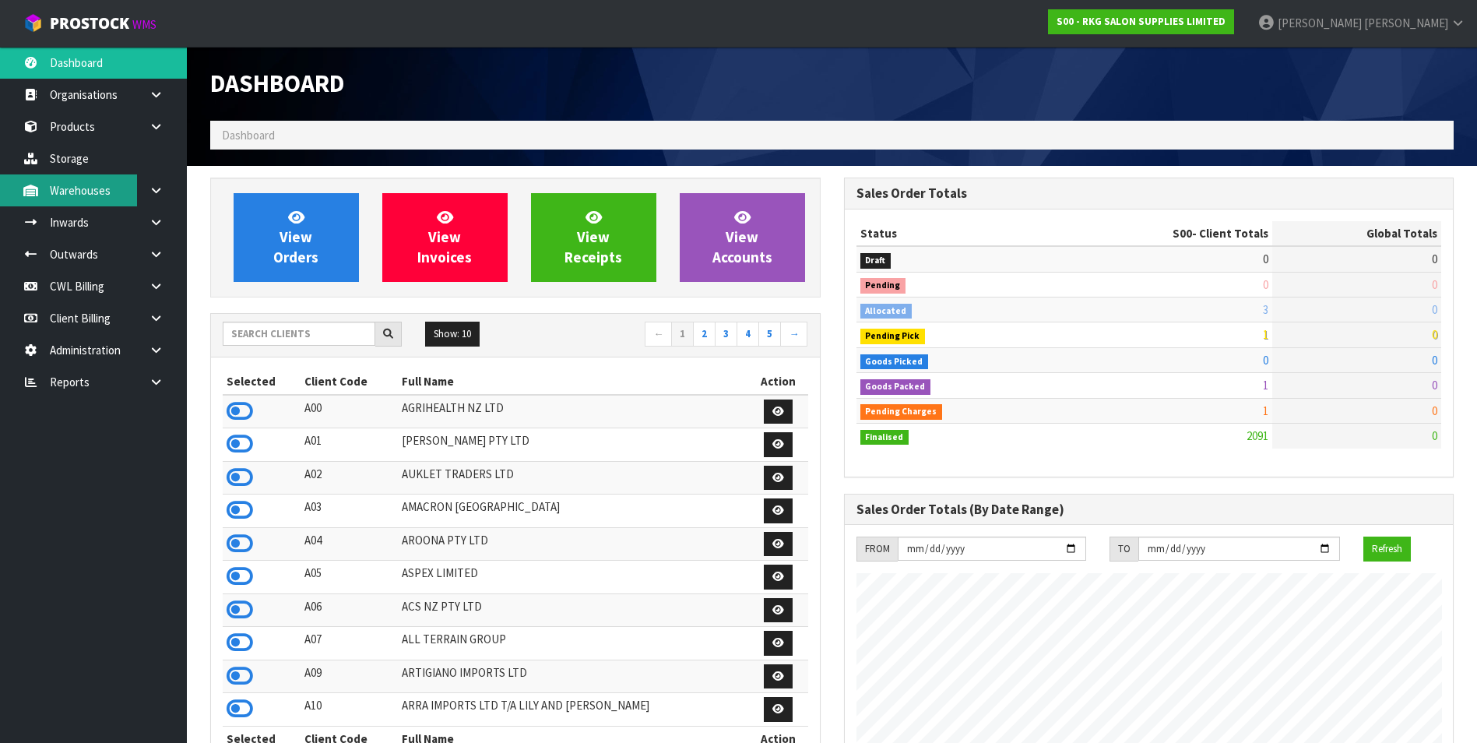
scroll to position [1213, 633]
click at [262, 332] on input "text" at bounding box center [299, 334] width 153 height 24
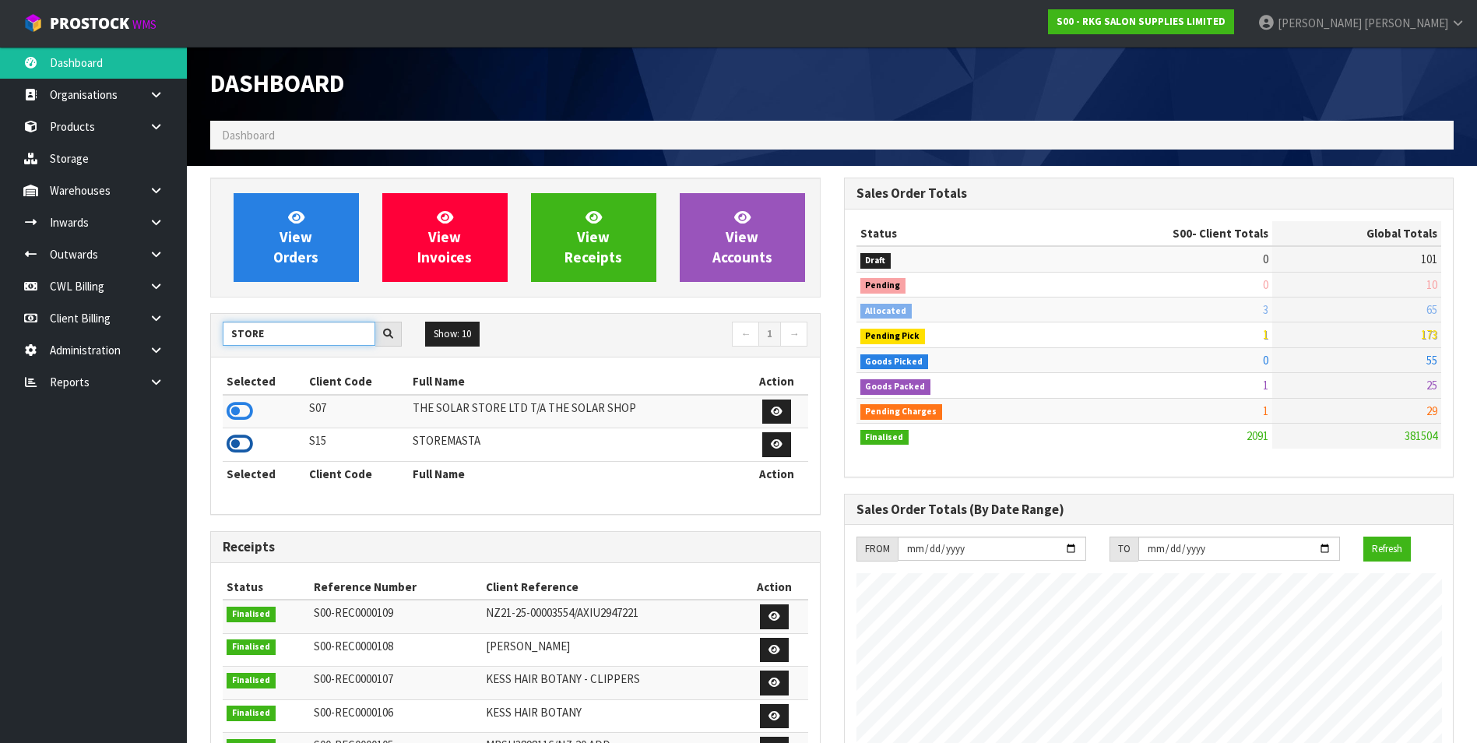
type input "STORE"
click at [237, 444] on icon at bounding box center [240, 443] width 26 height 23
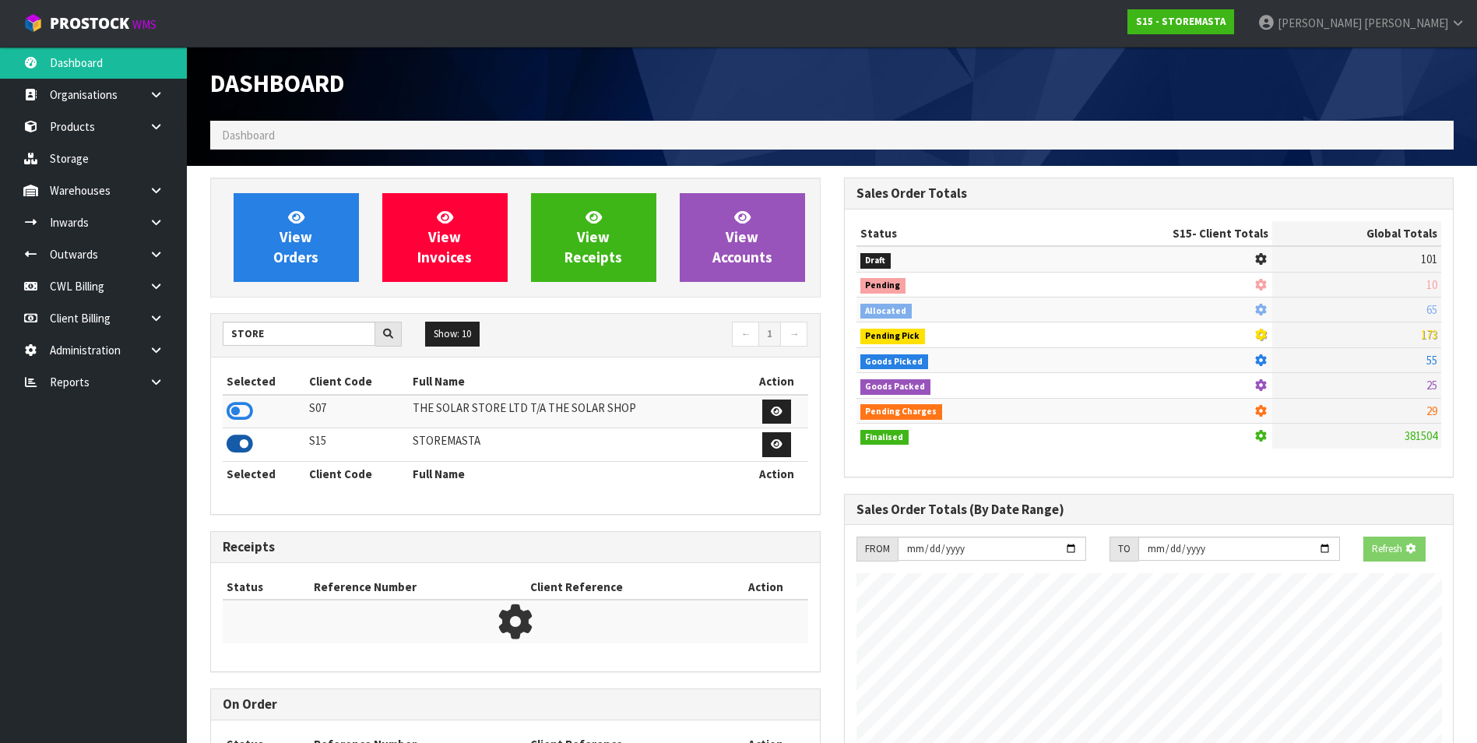
scroll to position [777701, 778020]
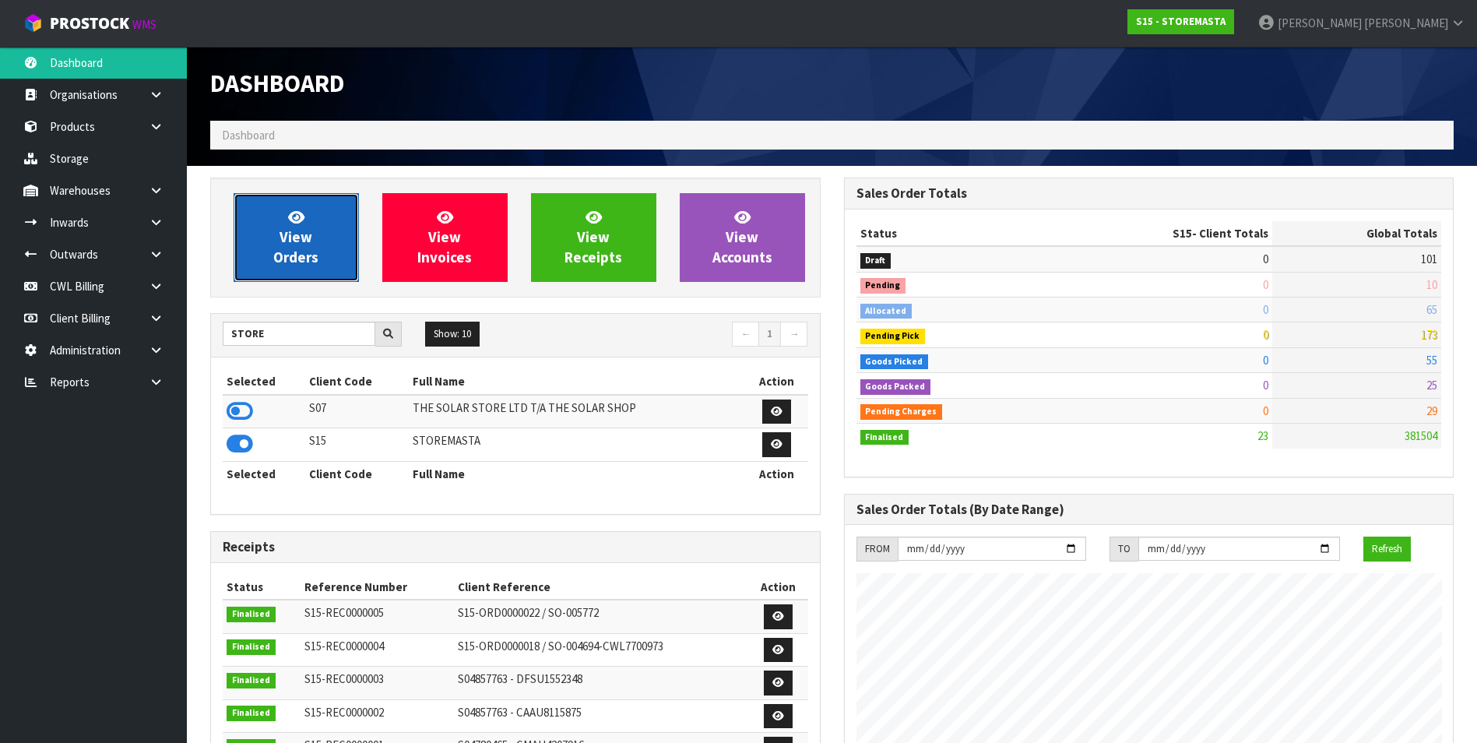
click at [297, 245] on span "View Orders" at bounding box center [295, 237] width 45 height 58
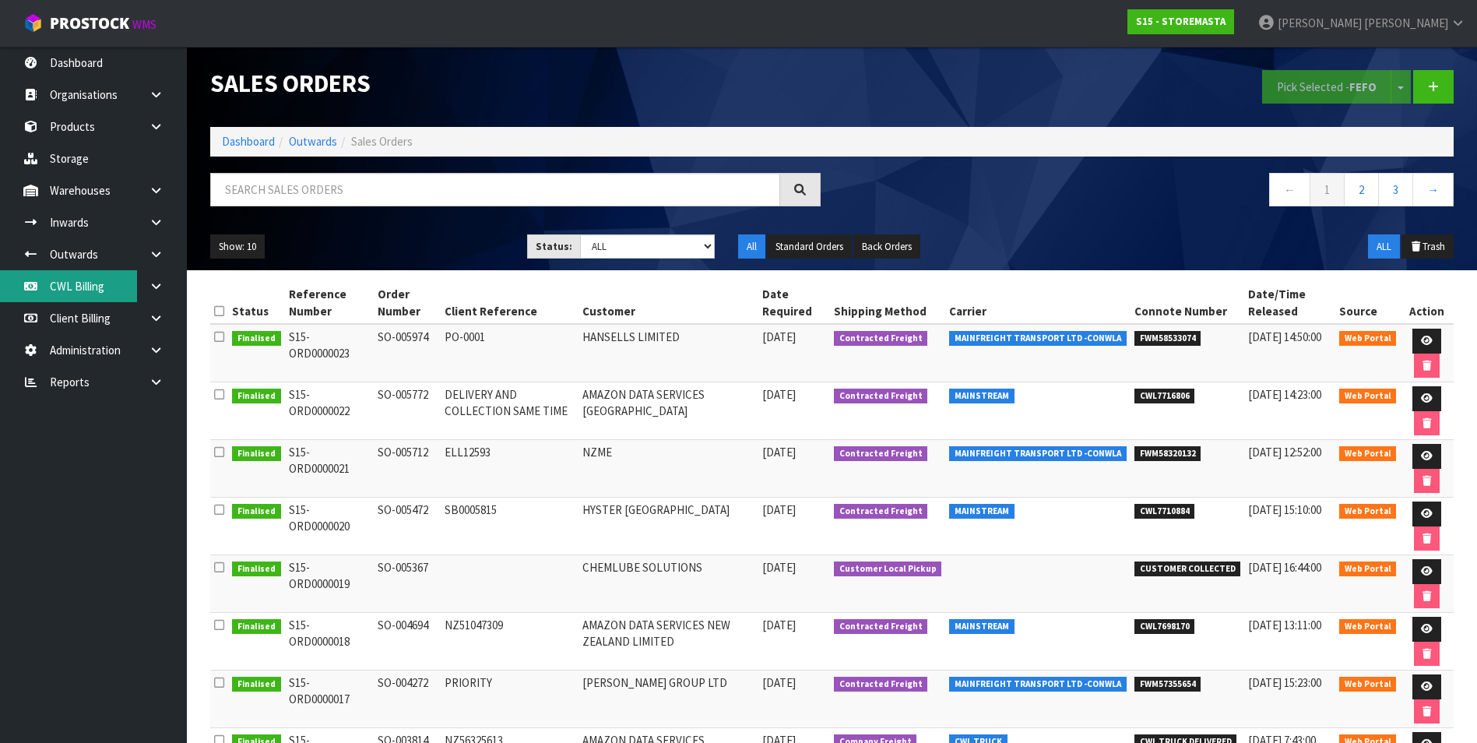
click at [98, 287] on link "CWL Billing" at bounding box center [93, 286] width 187 height 32
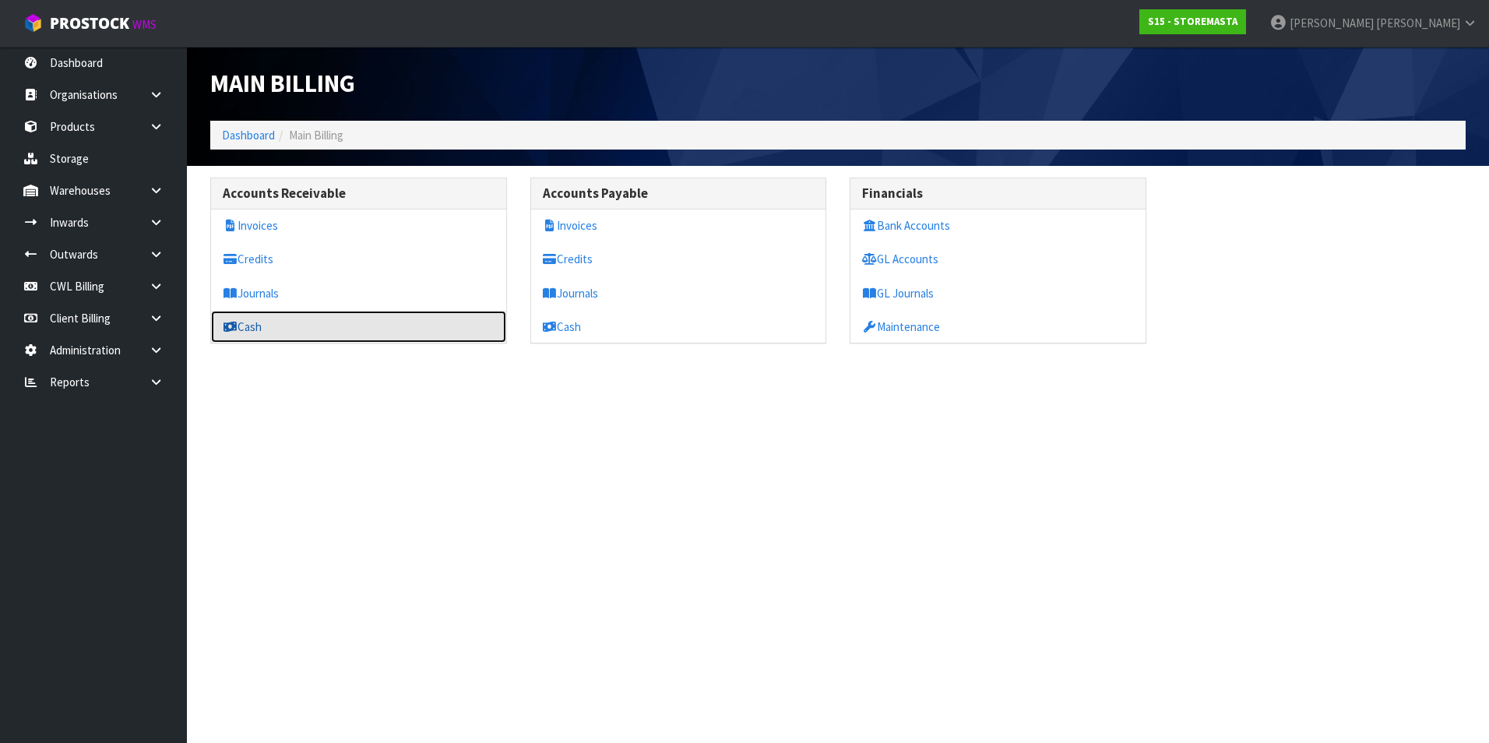
click at [325, 331] on link "Cash" at bounding box center [358, 327] width 295 height 32
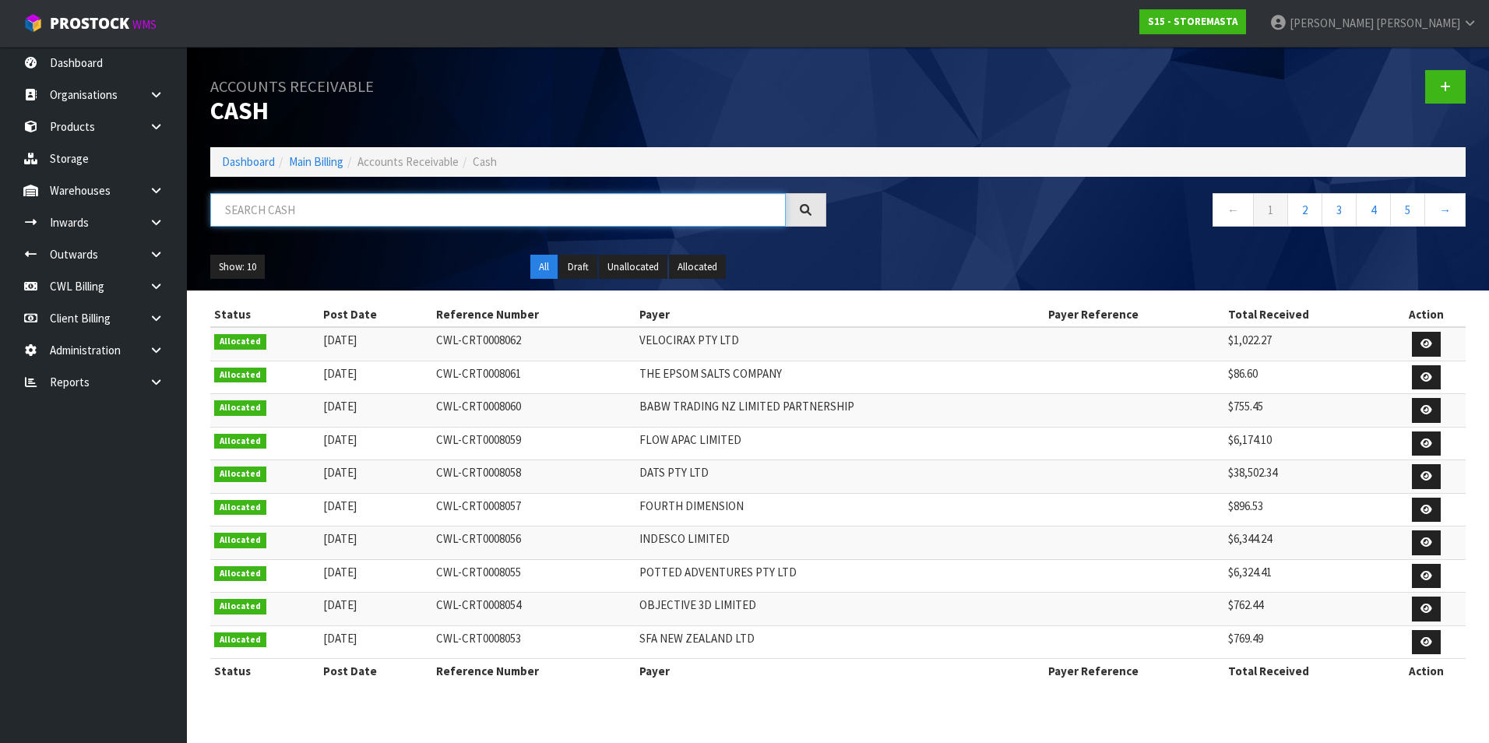
click at [277, 213] on input "text" at bounding box center [497, 209] width 575 height 33
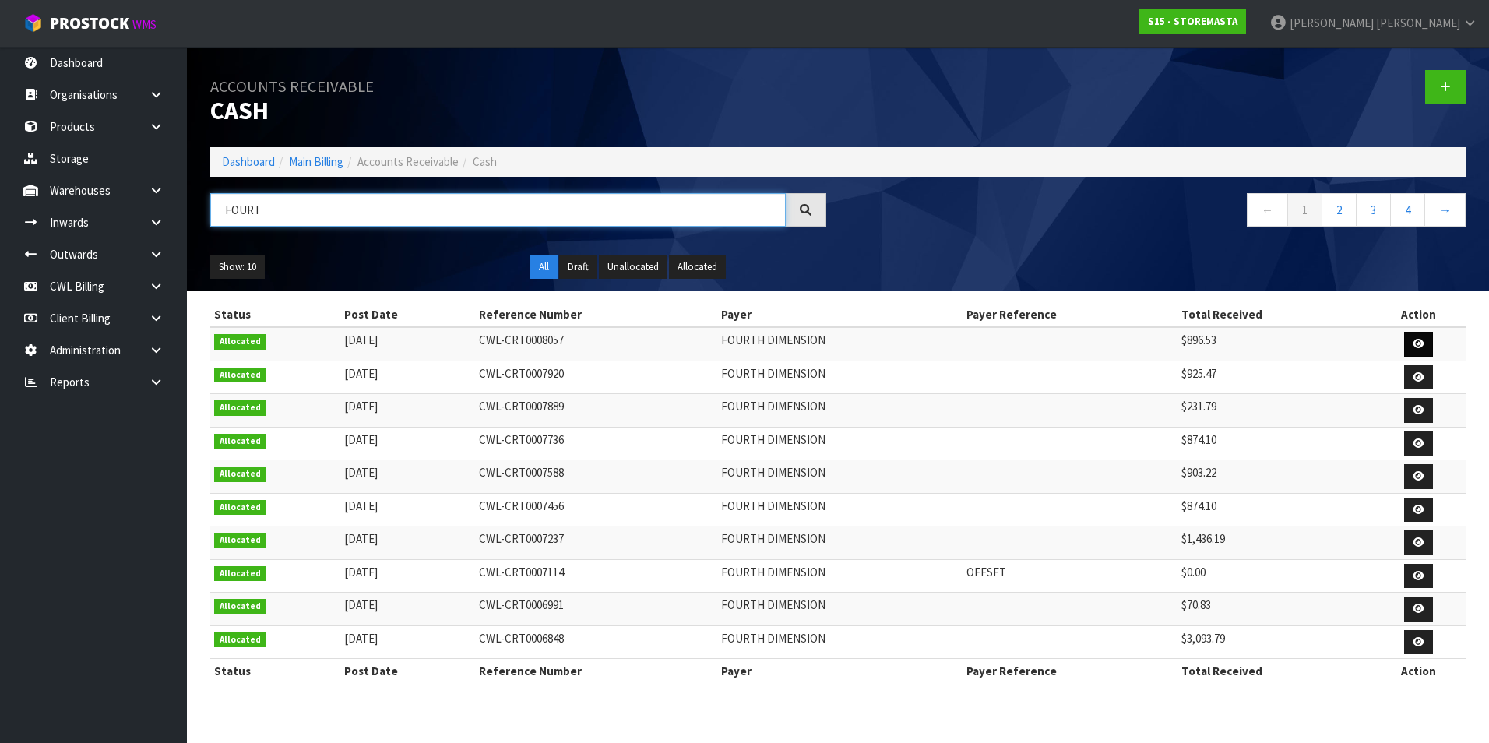
type input "FOURT"
click at [1422, 340] on icon at bounding box center [1418, 344] width 12 height 10
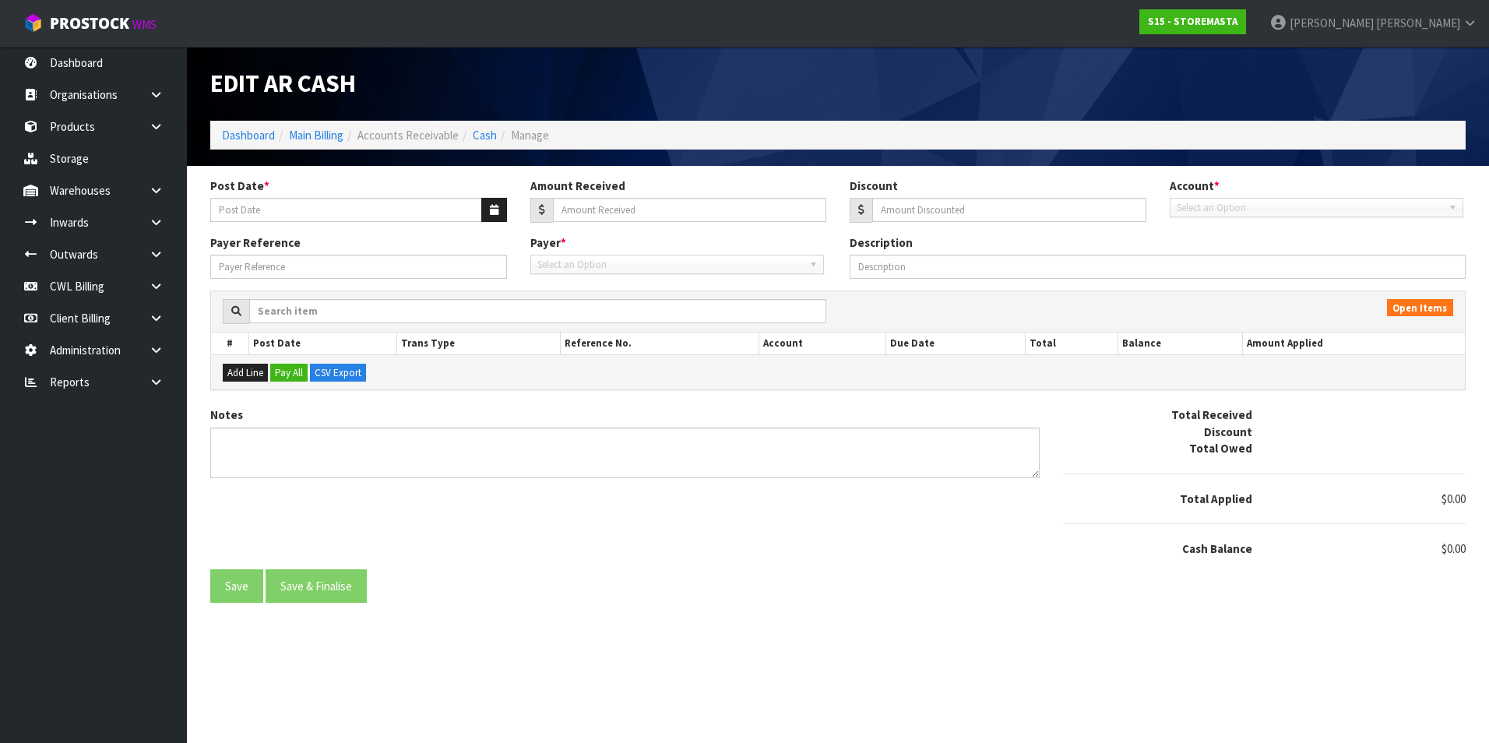
type input "[DATE]"
type input "896.53"
type input "0"
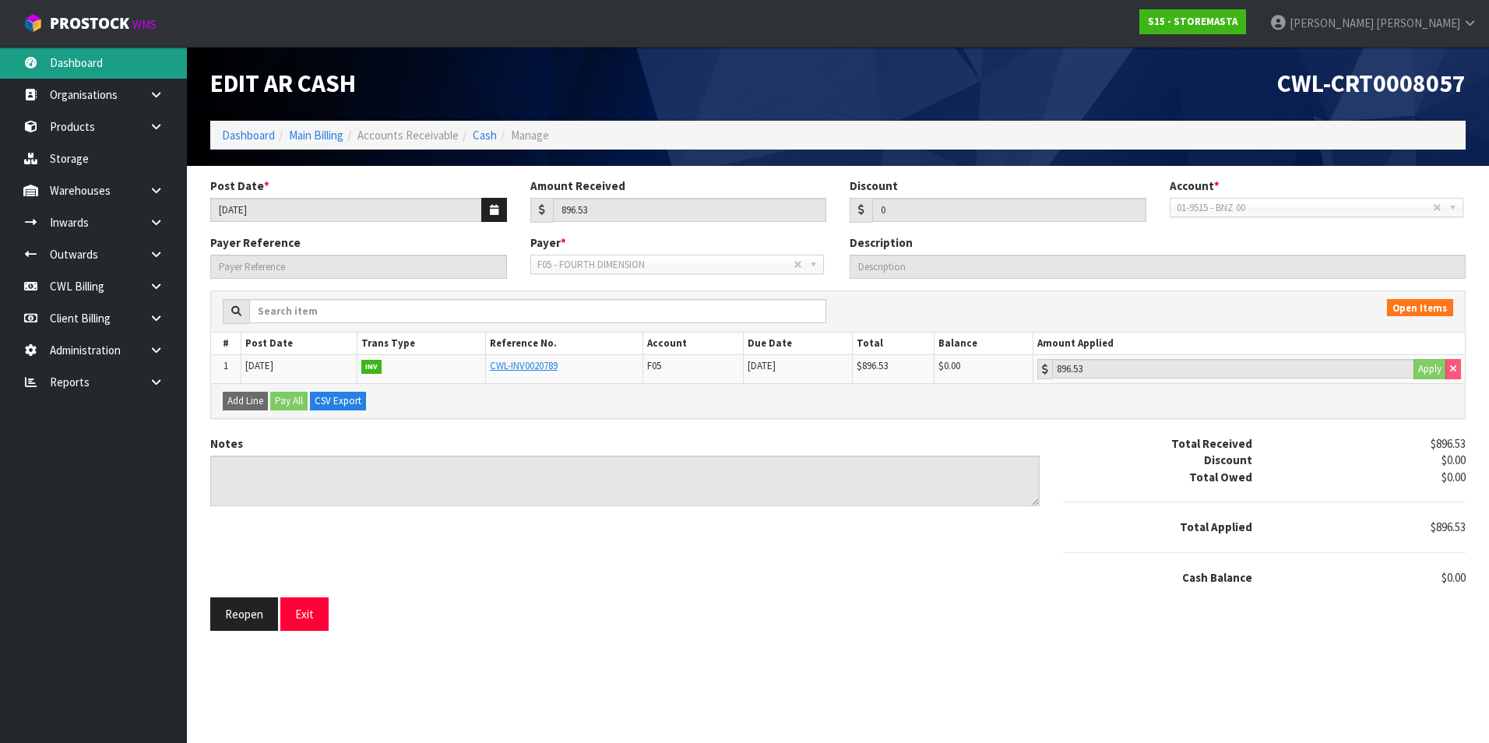
click at [90, 58] on link "Dashboard" at bounding box center [93, 63] width 187 height 32
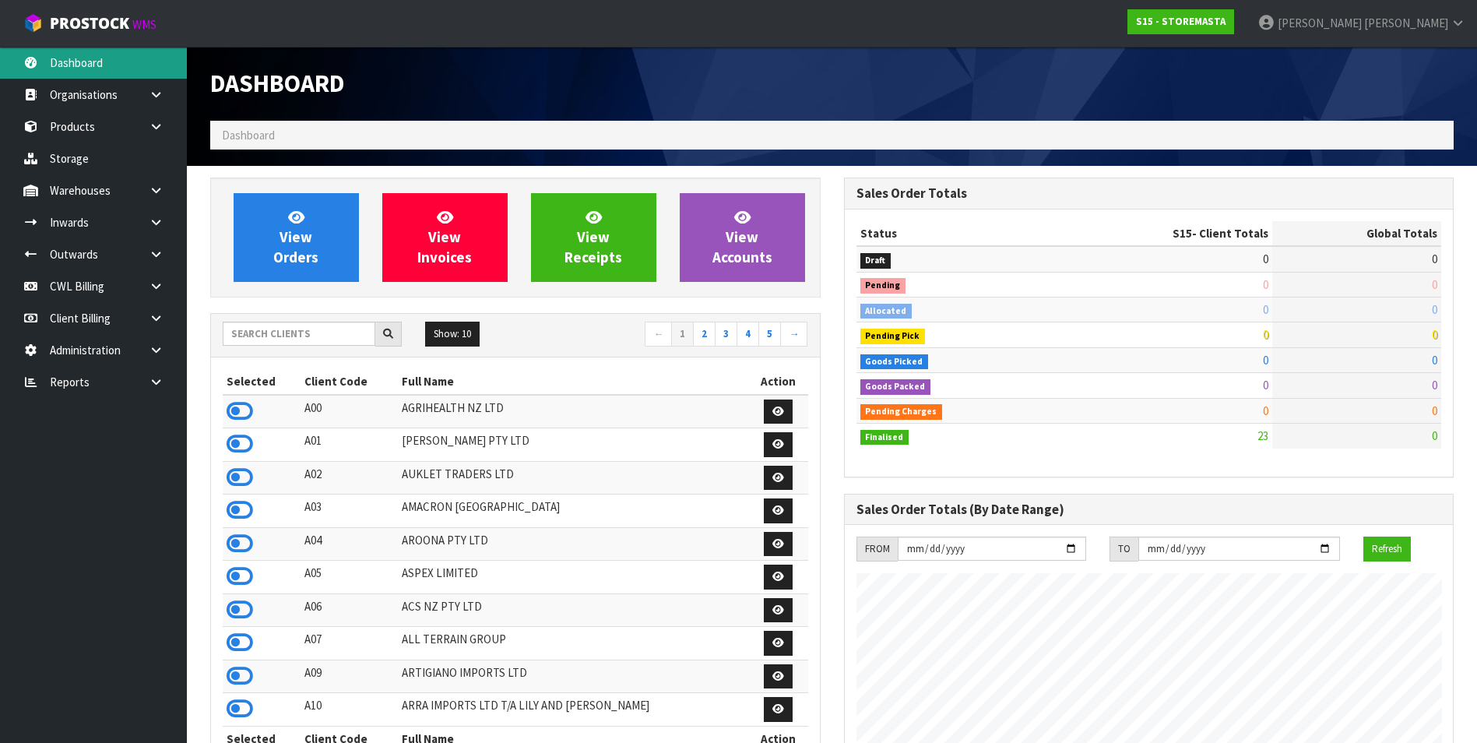
scroll to position [952, 633]
click at [254, 324] on input "text" at bounding box center [299, 334] width 153 height 24
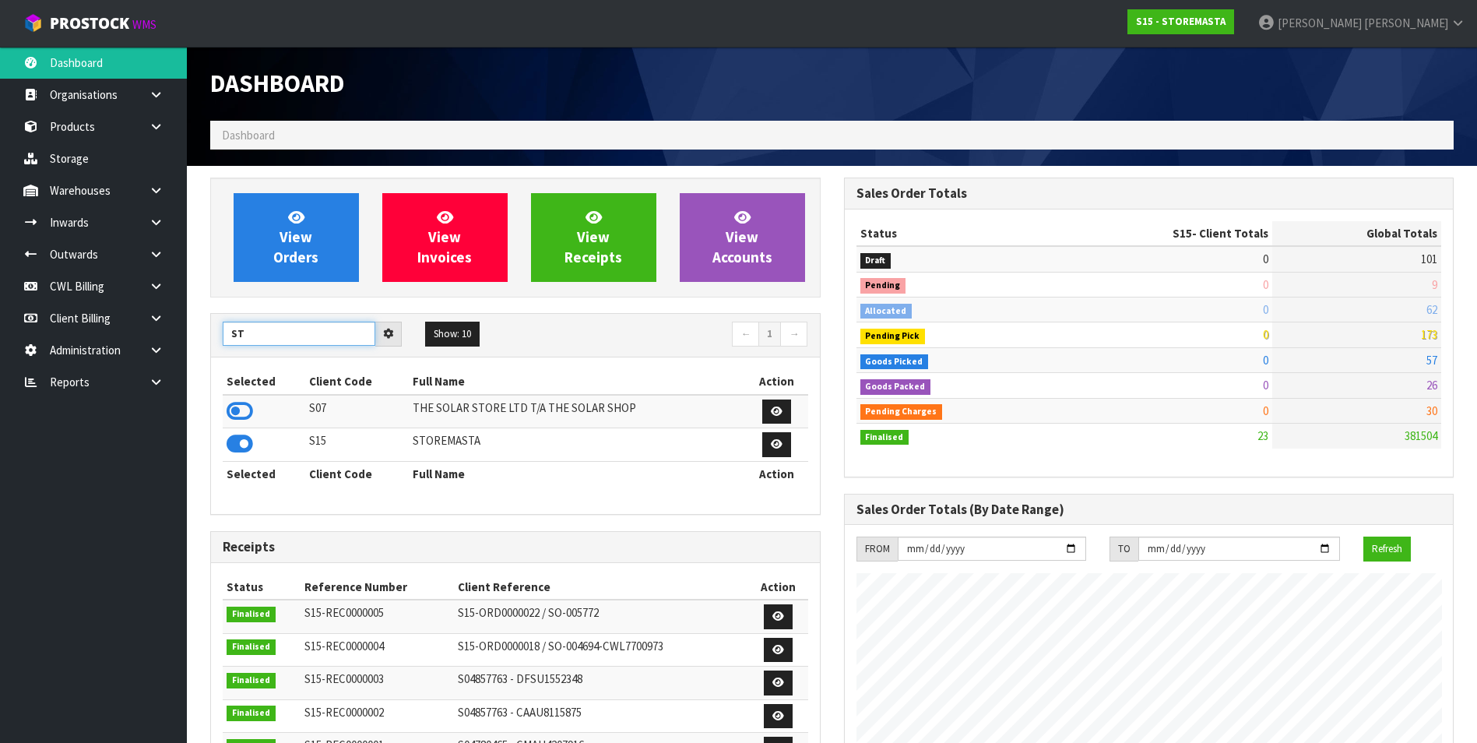
type input "S"
type input "WOR"
click at [238, 443] on icon at bounding box center [240, 443] width 26 height 23
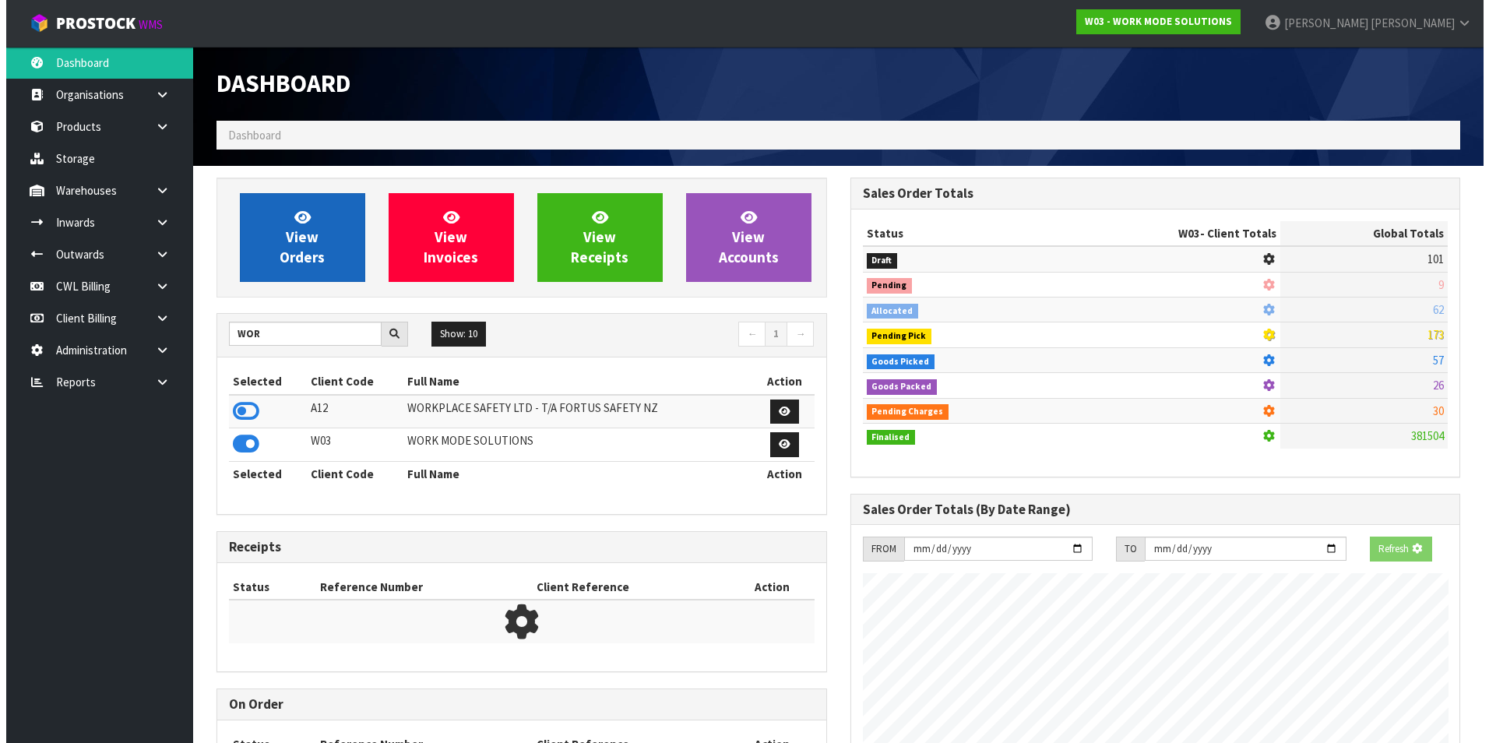
scroll to position [1079, 633]
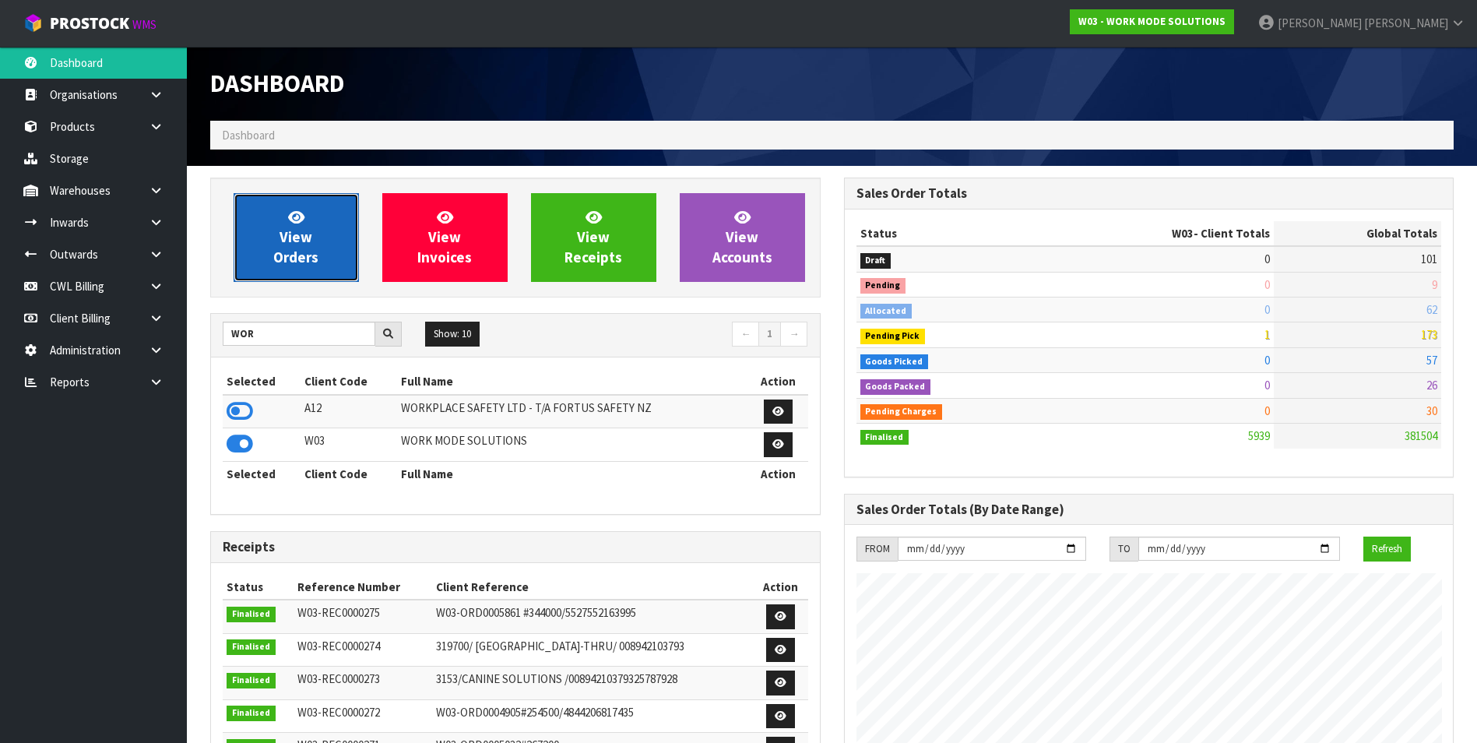
click at [279, 262] on span "View Orders" at bounding box center [295, 237] width 45 height 58
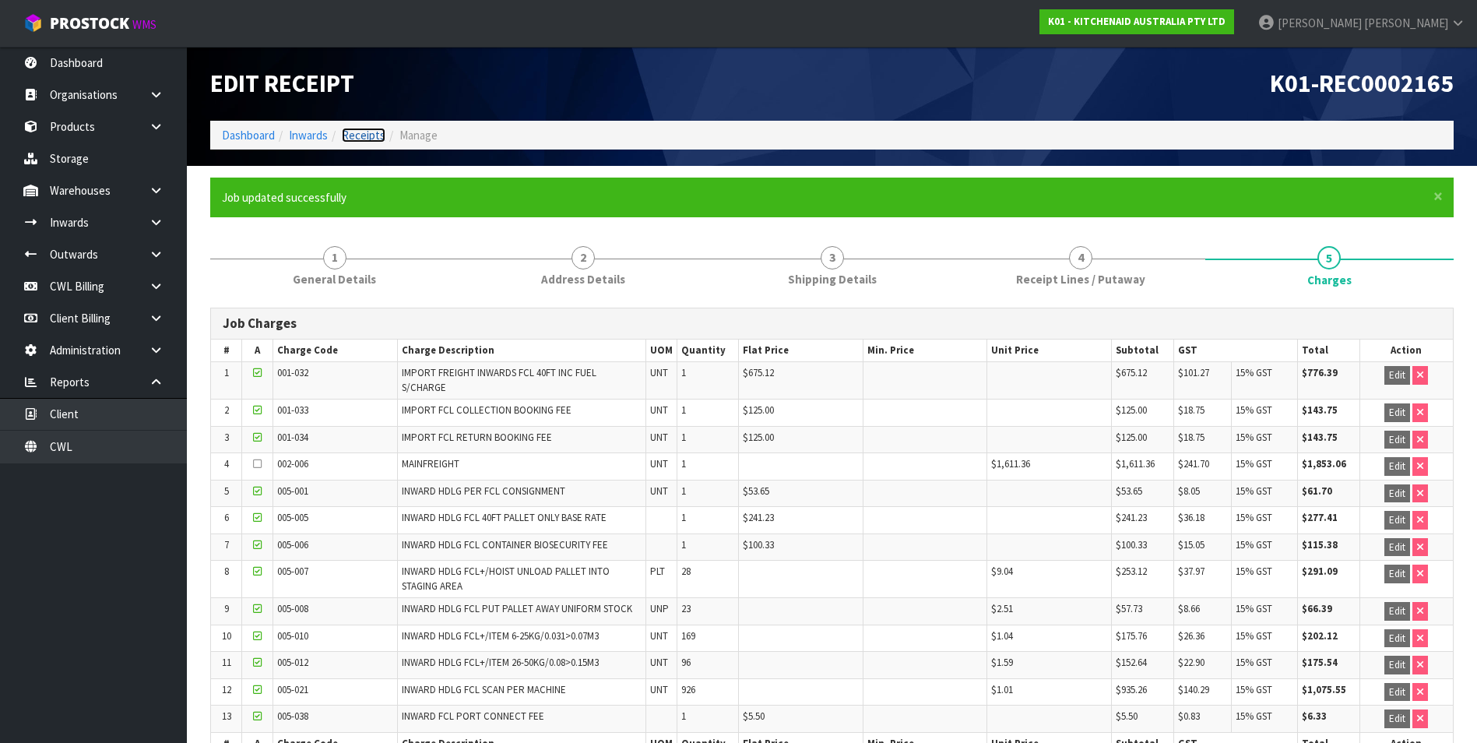
click at [368, 137] on link "Receipts" at bounding box center [364, 135] width 44 height 15
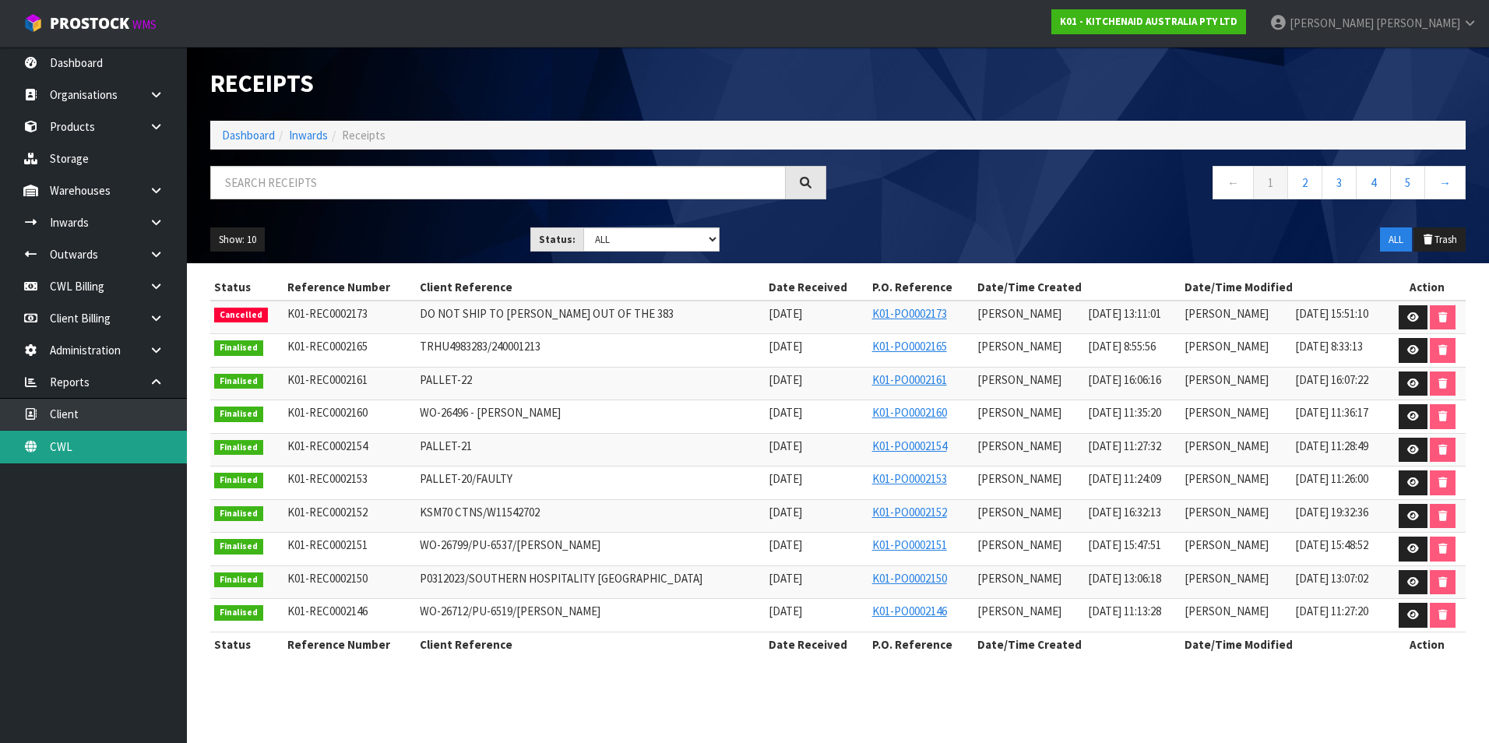
click at [139, 456] on link "CWL" at bounding box center [93, 447] width 187 height 32
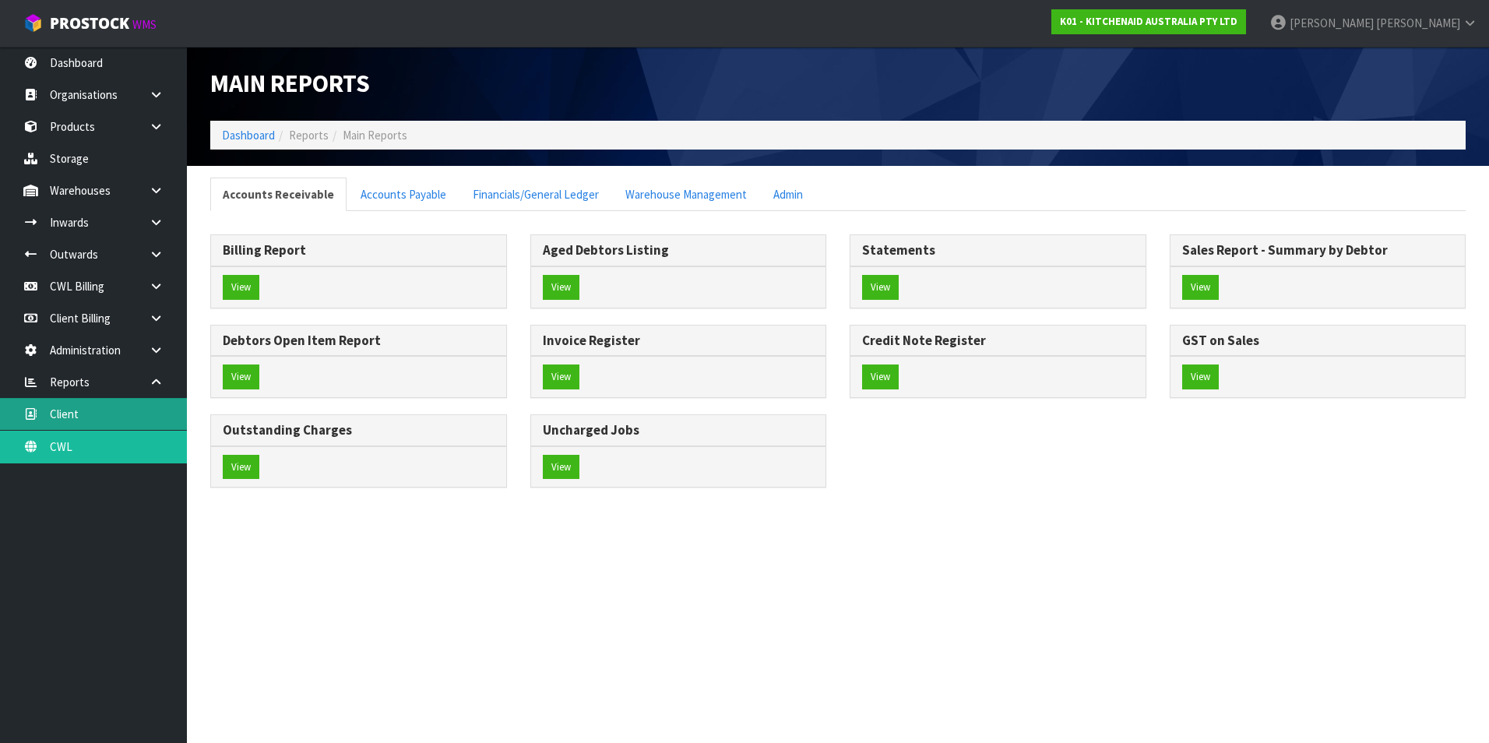
click at [122, 416] on body "Toggle navigation ProStock WMS K01 - KITCHENAID AUSTRALIA PTY LTD [PERSON_NAME]…" at bounding box center [744, 371] width 1489 height 743
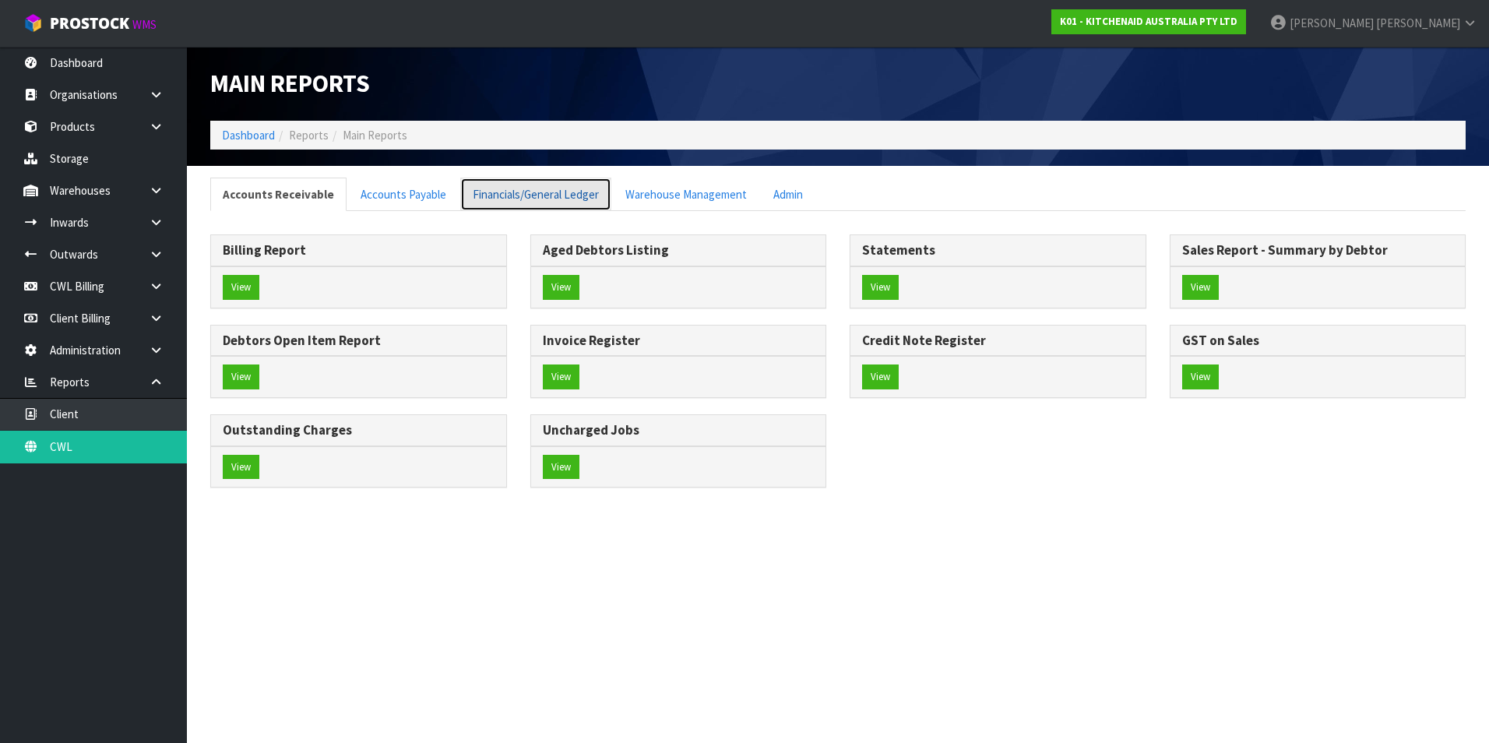
click at [529, 194] on link "Financials/General Ledger" at bounding box center [535, 194] width 151 height 33
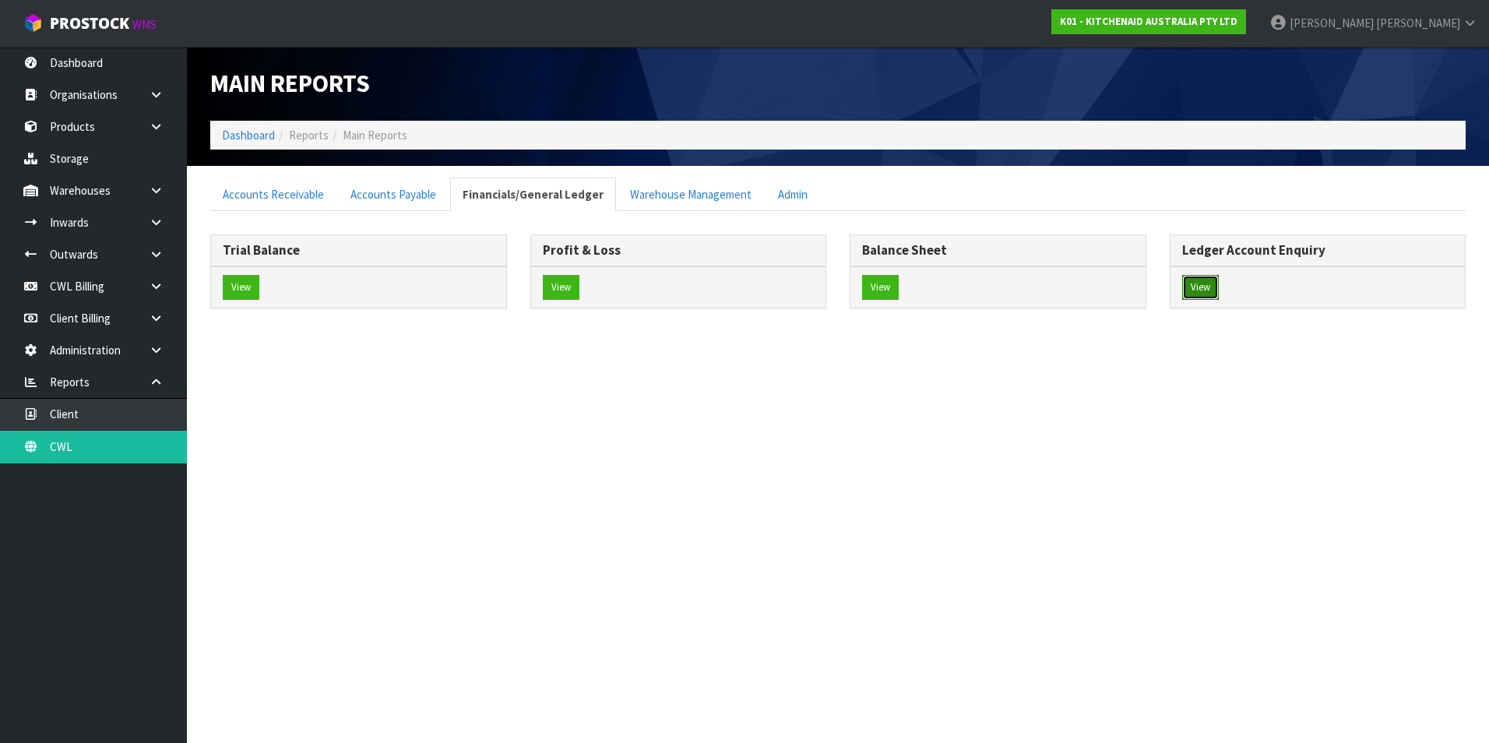
click at [1196, 283] on button "View" at bounding box center [1200, 287] width 37 height 25
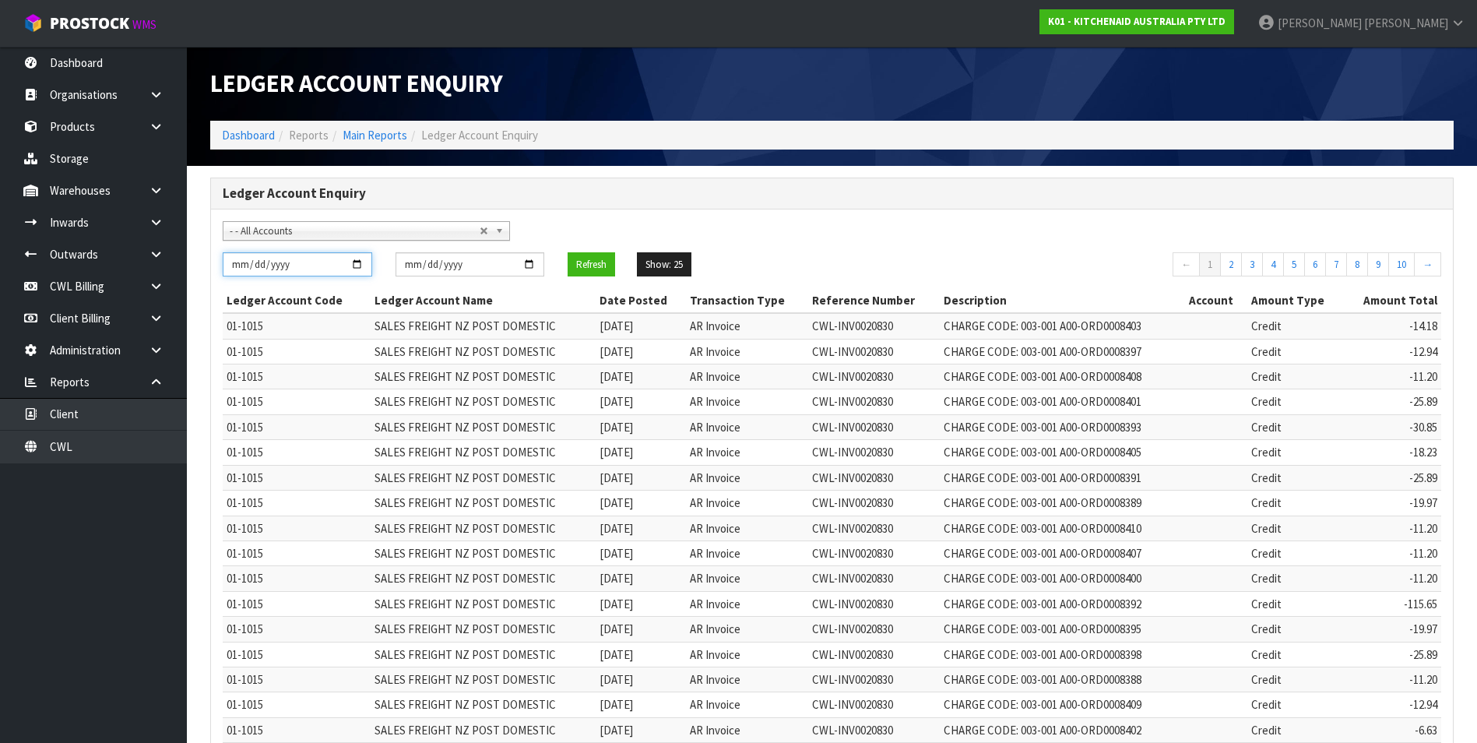
click at [354, 262] on input "[DATE]" at bounding box center [298, 264] width 150 height 24
type input "[DATE]"
click at [530, 260] on input "[DATE]" at bounding box center [471, 264] width 150 height 24
type input "[DATE]"
click at [593, 261] on button "Refresh" at bounding box center [591, 264] width 47 height 25
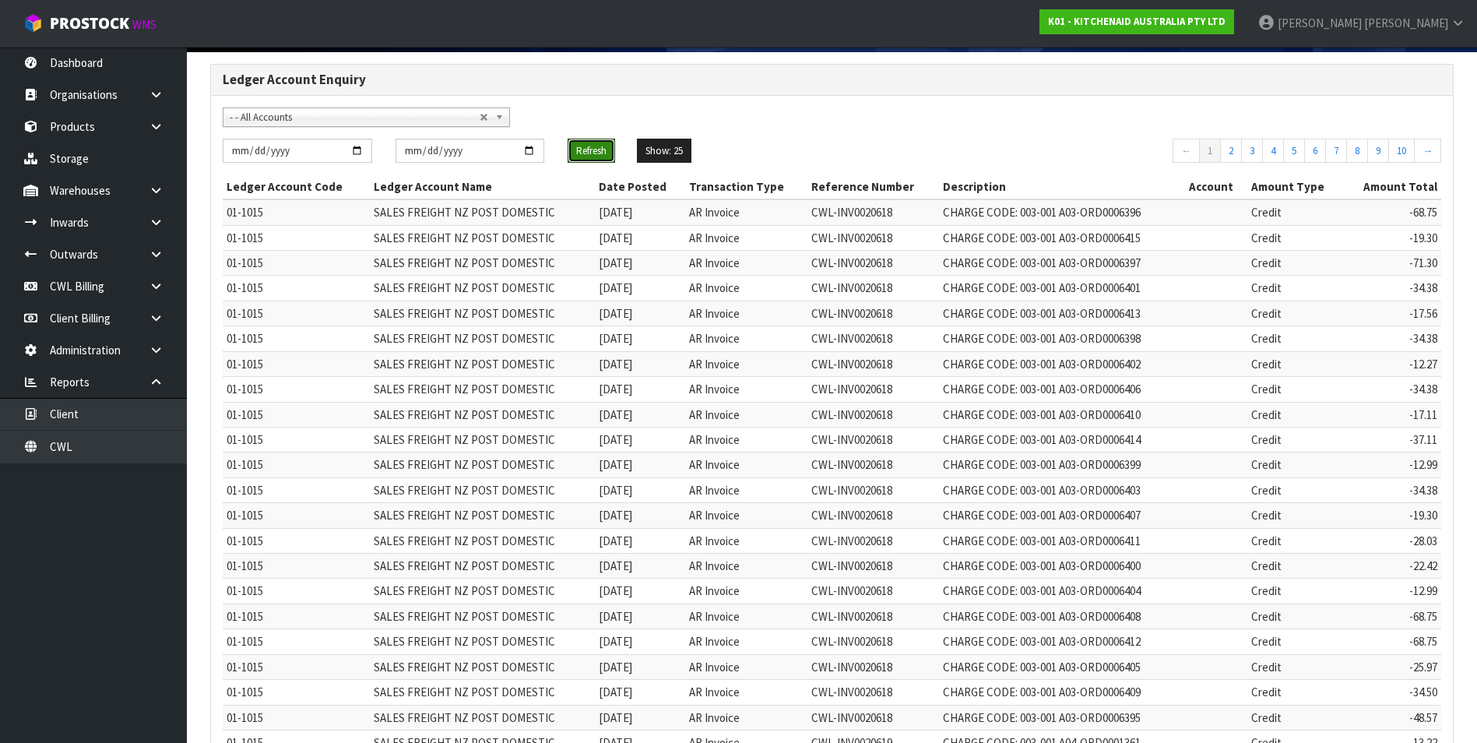
scroll to position [299, 0]
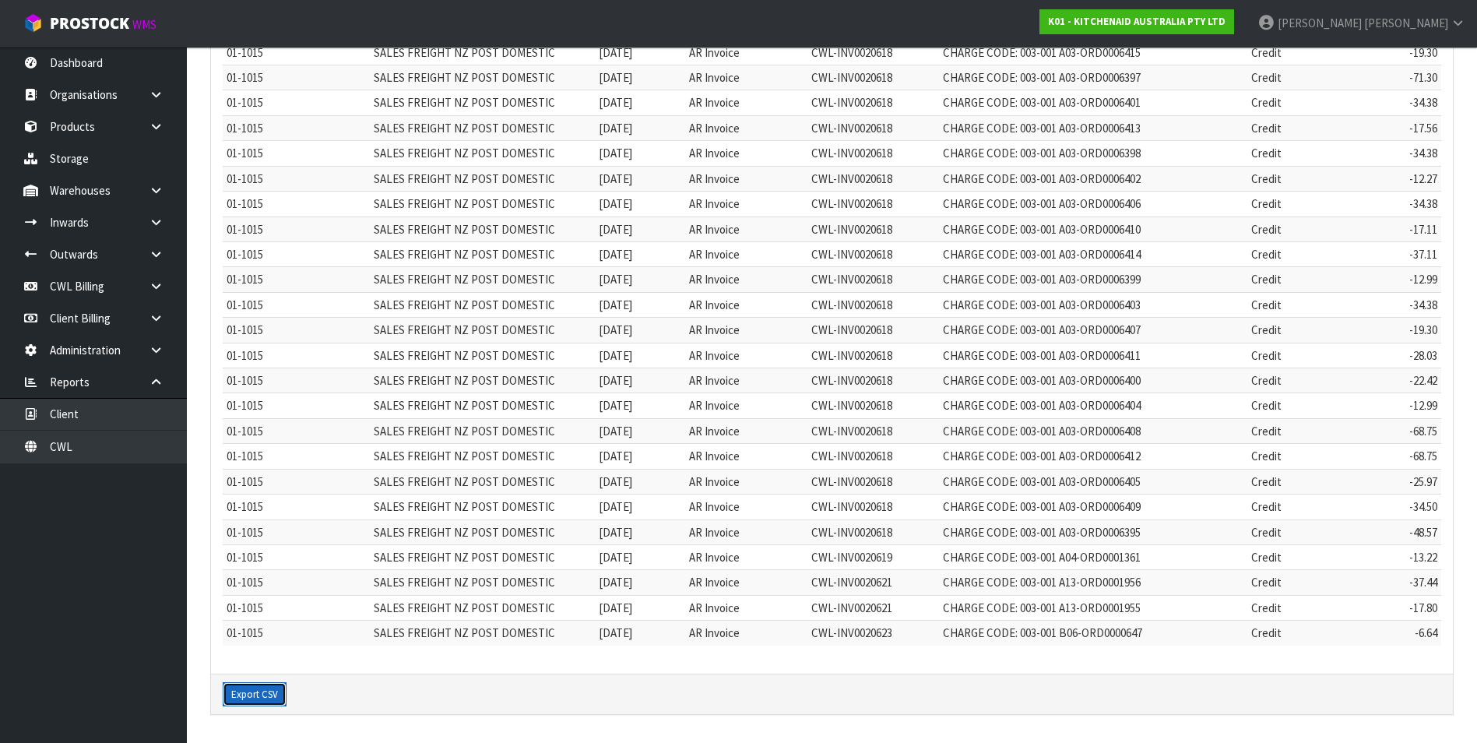
click at [237, 699] on button "Export CSV" at bounding box center [255, 694] width 64 height 25
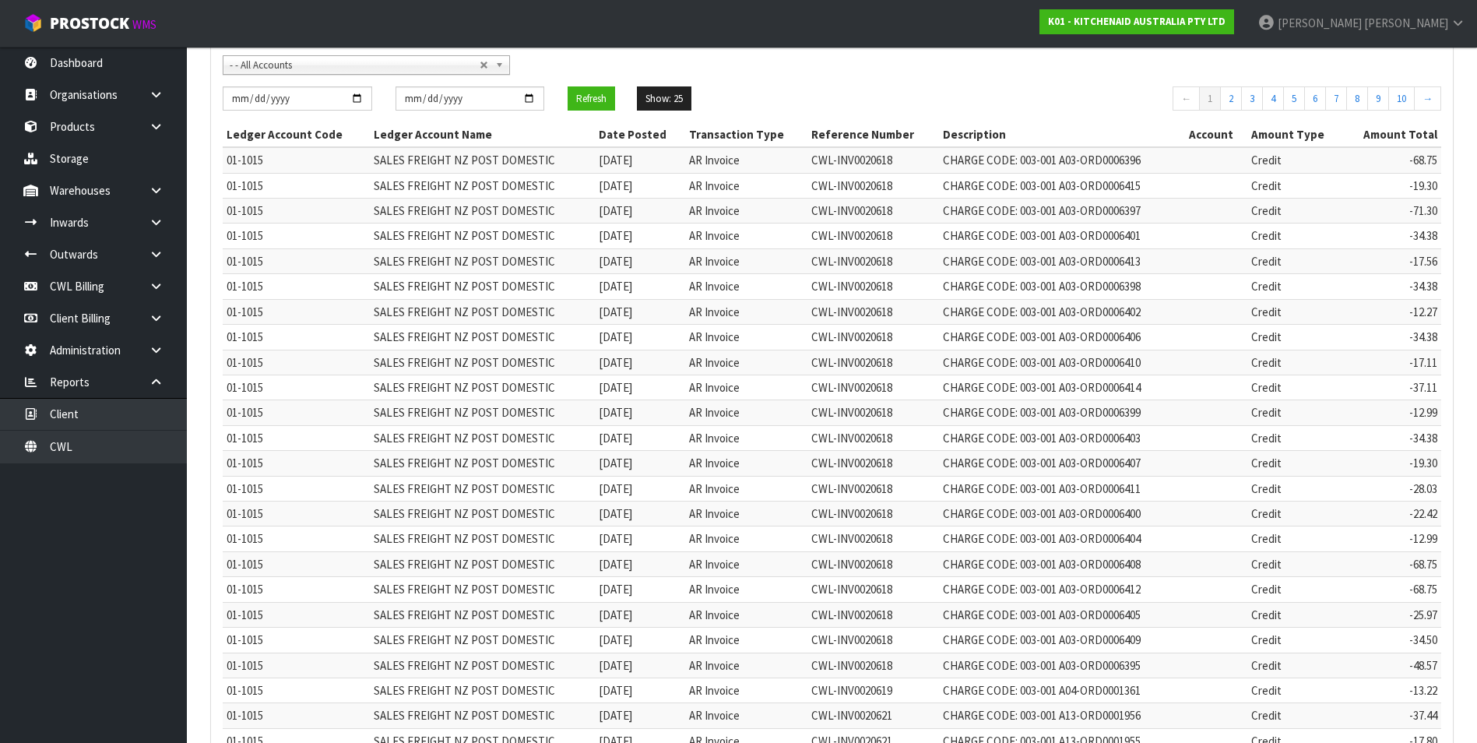
scroll to position [0, 0]
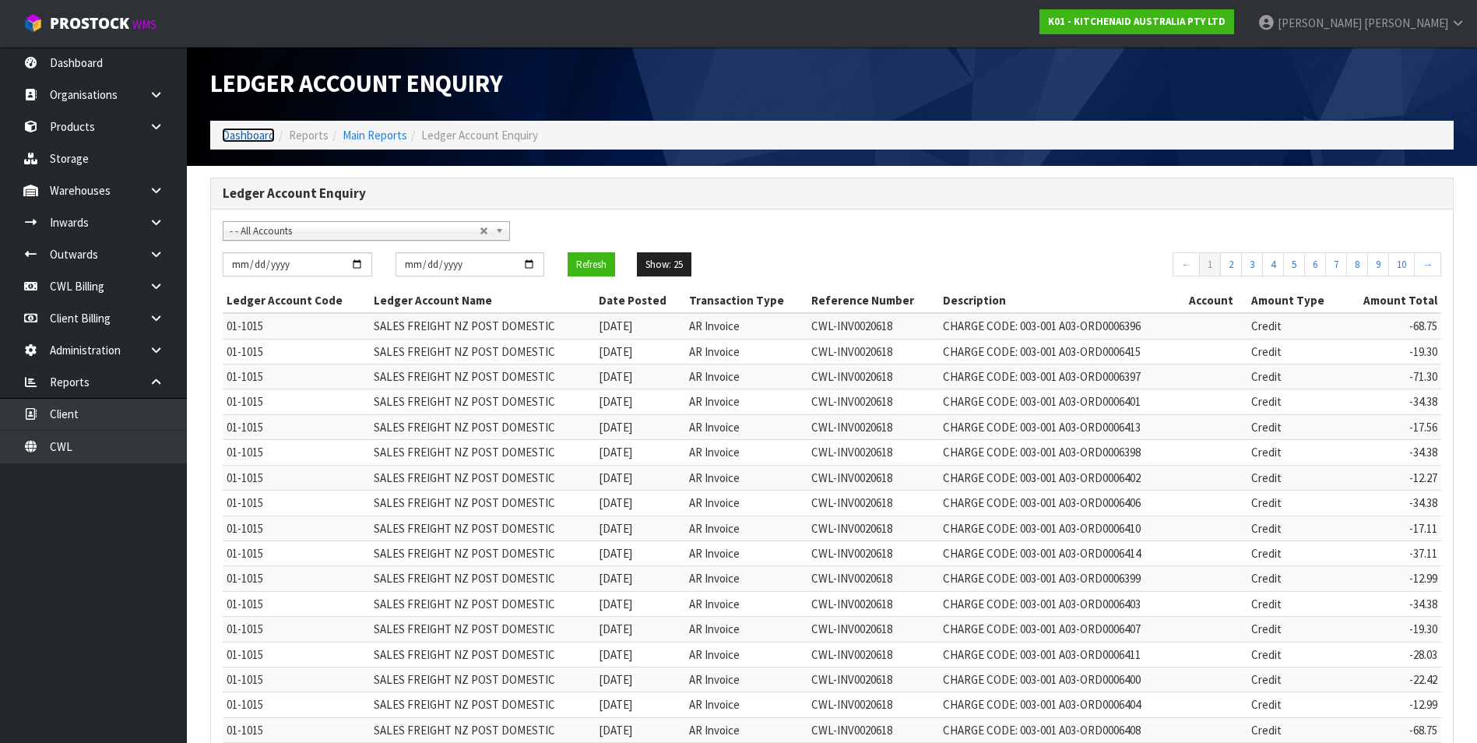
click at [256, 140] on link "Dashboard" at bounding box center [248, 135] width 53 height 15
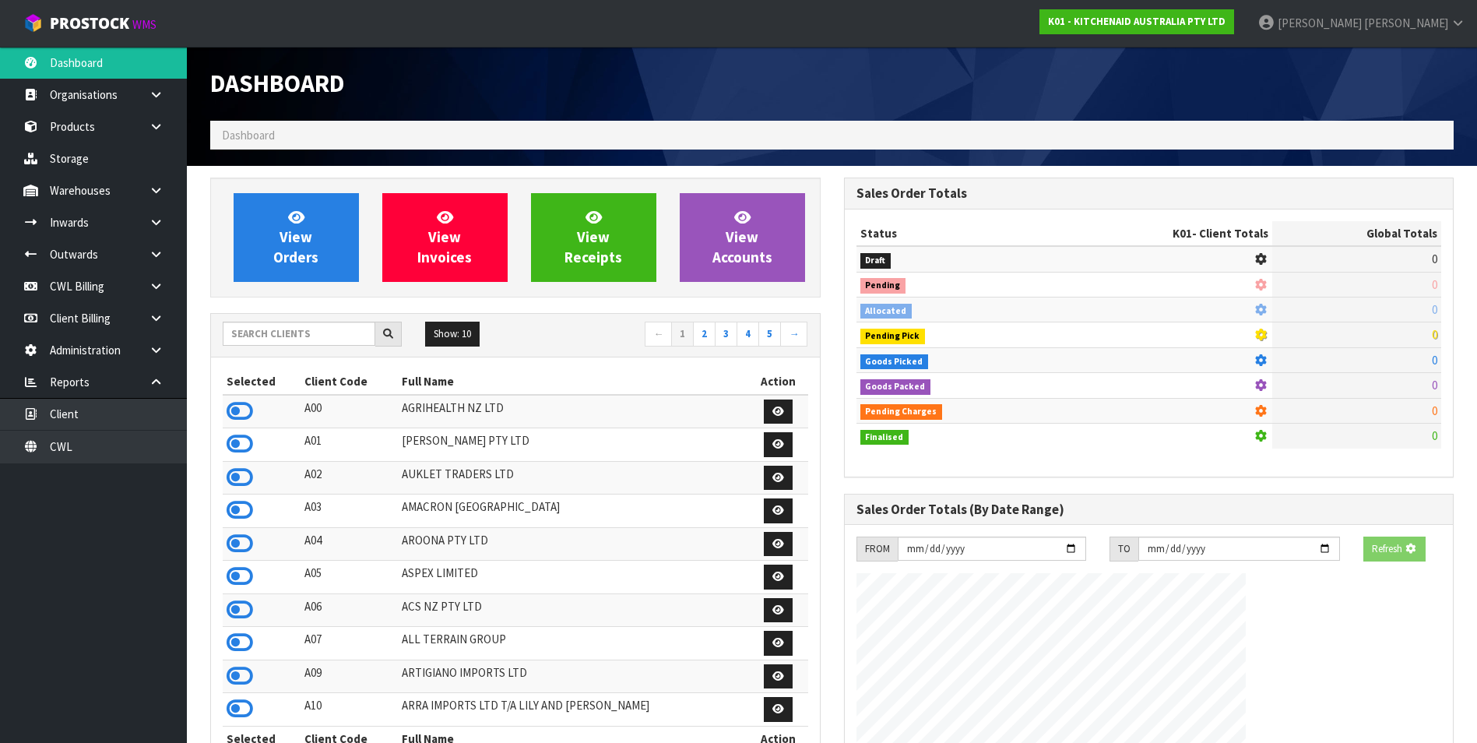
click at [135, 408] on div "Dashboard Dashboard View Orders View Invoices View Receipts View Accounts 5 10" at bounding box center [738, 582] width 1477 height 1165
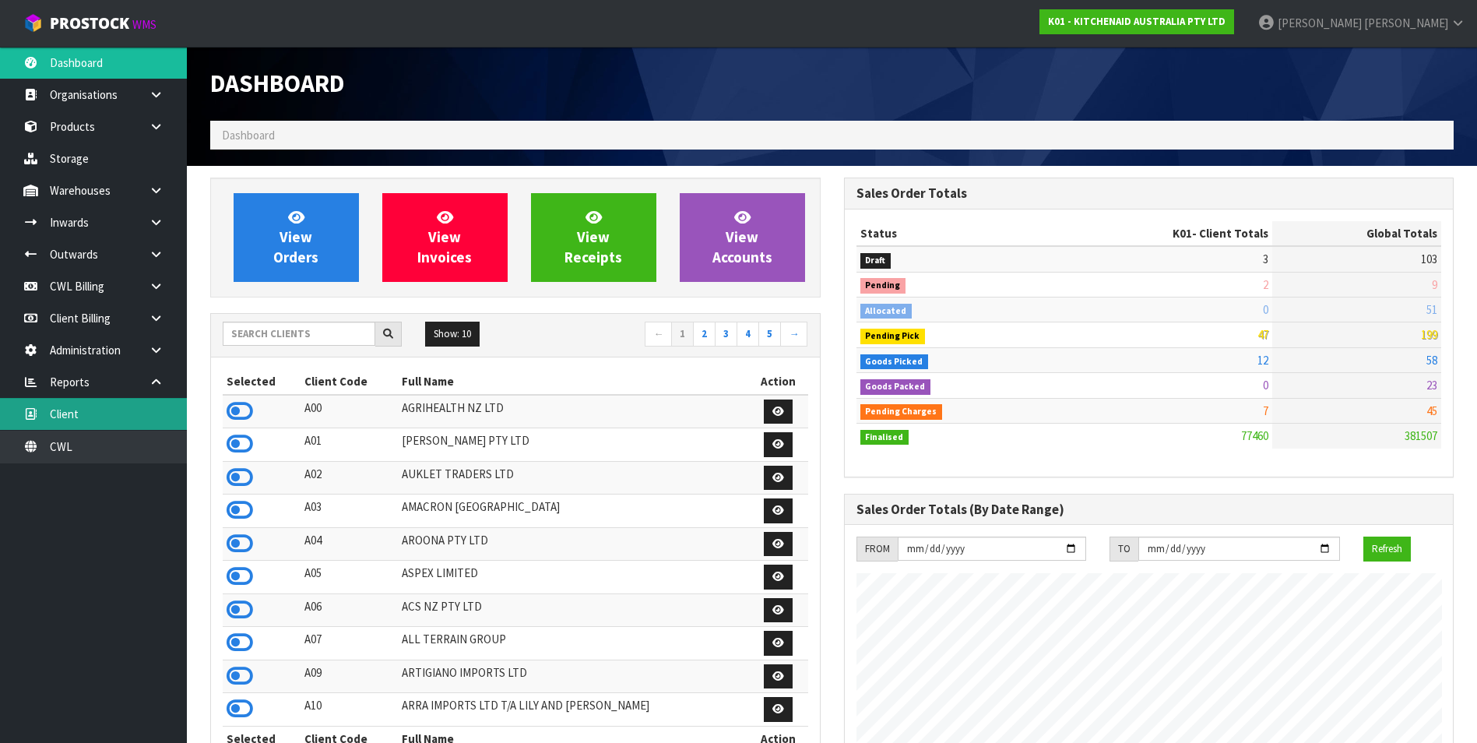
click at [94, 418] on link "Client" at bounding box center [93, 414] width 187 height 32
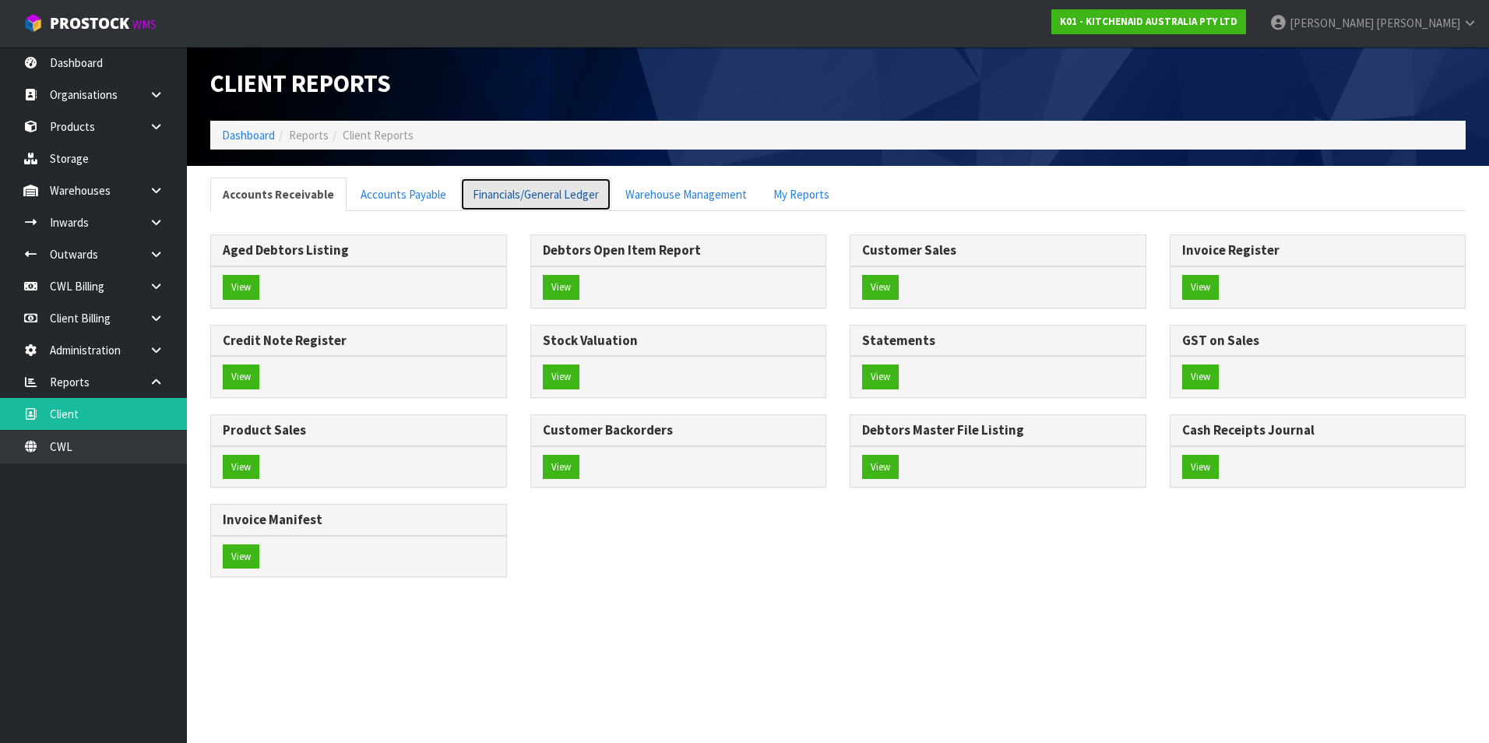
click at [517, 194] on link "Financials/General Ledger" at bounding box center [535, 194] width 151 height 33
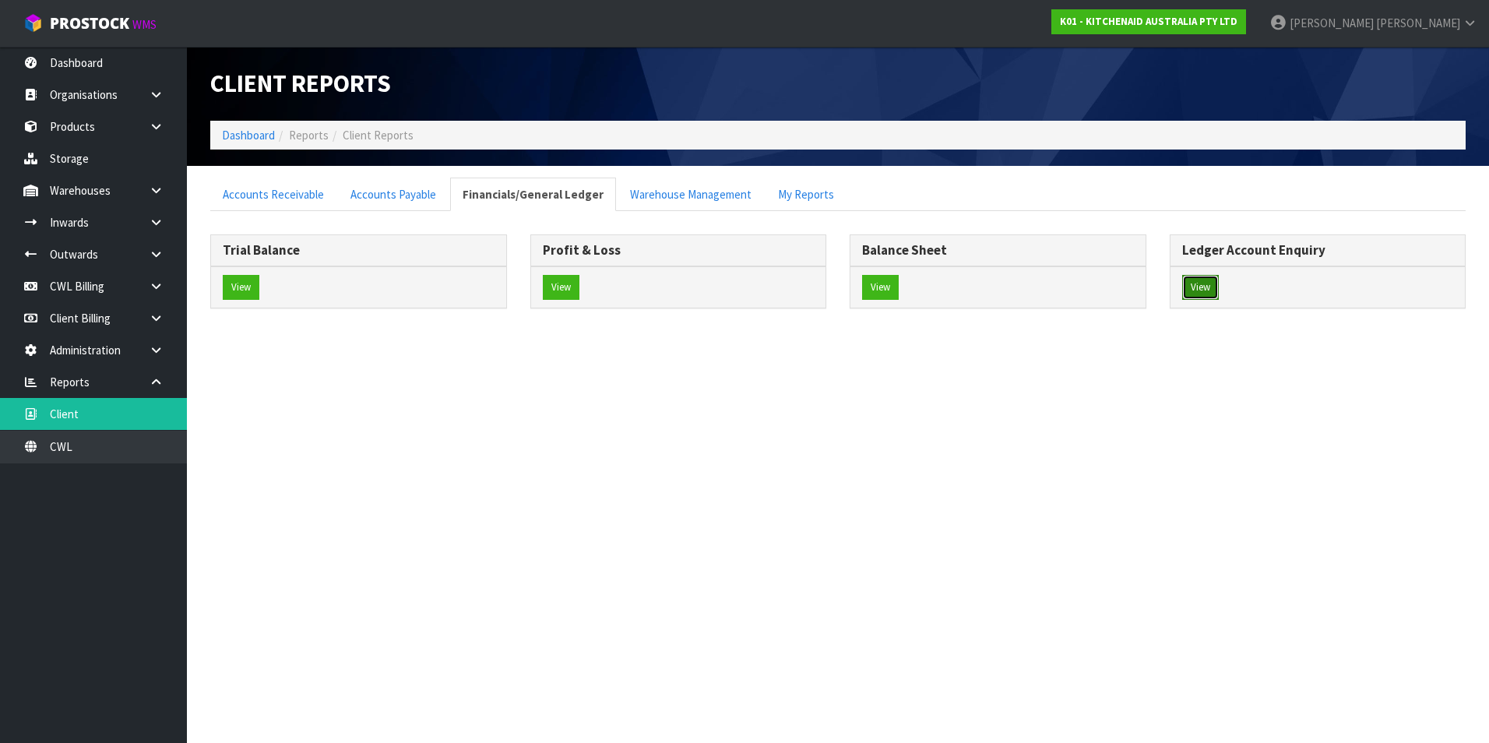
click at [1199, 283] on button "View" at bounding box center [1200, 287] width 37 height 25
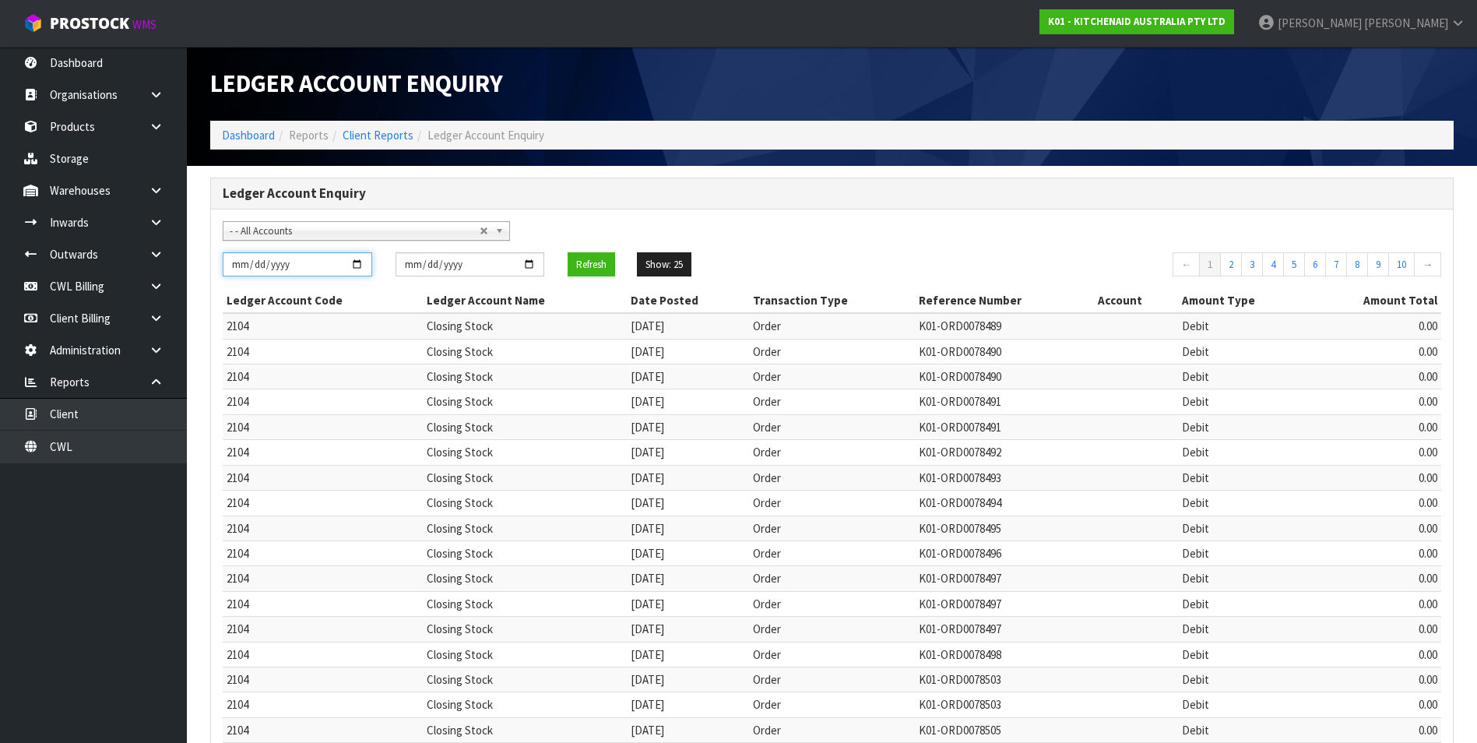
click at [359, 262] on input "[DATE]" at bounding box center [298, 264] width 150 height 24
type input "[DATE]"
click at [531, 262] on input "[DATE]" at bounding box center [471, 264] width 150 height 24
type input "[DATE]"
click at [586, 260] on button "Refresh" at bounding box center [591, 264] width 47 height 25
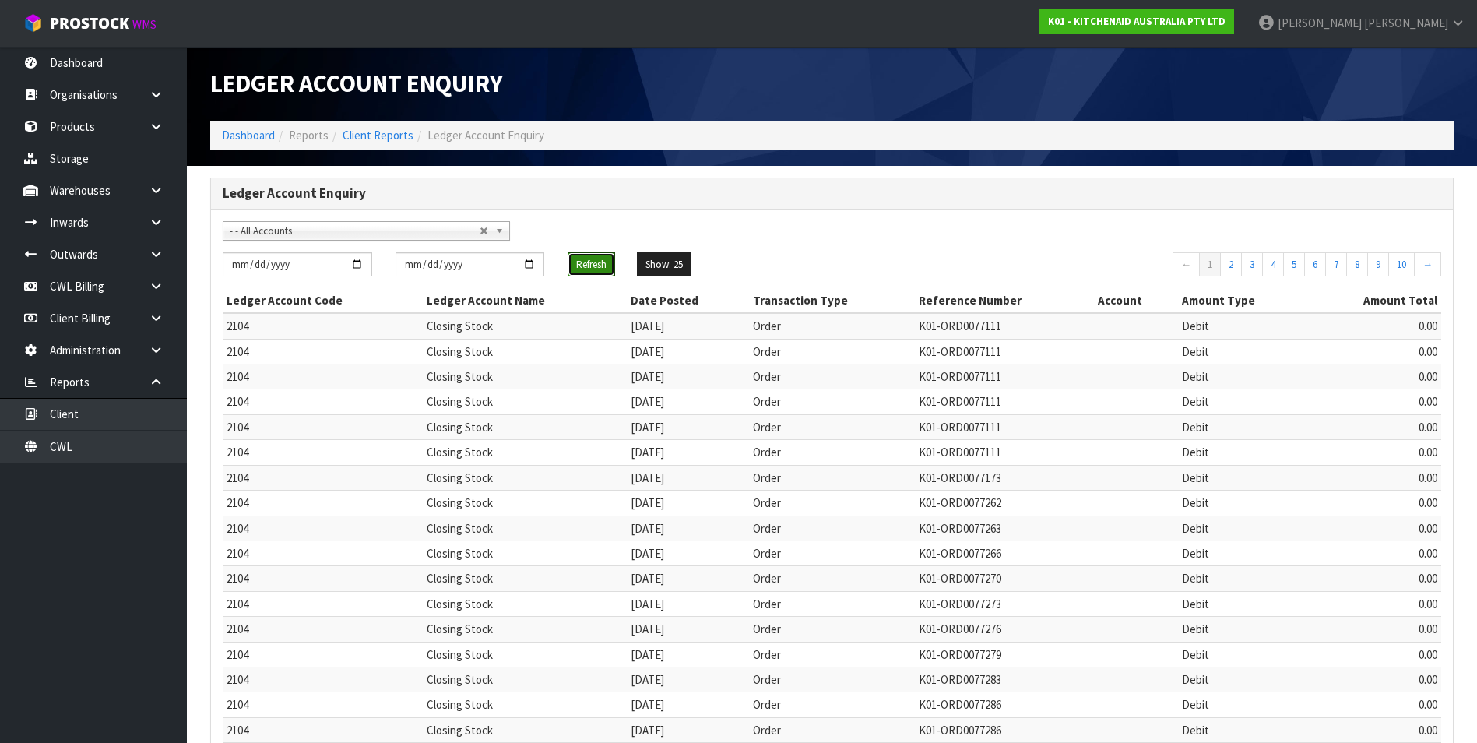
scroll to position [299, 0]
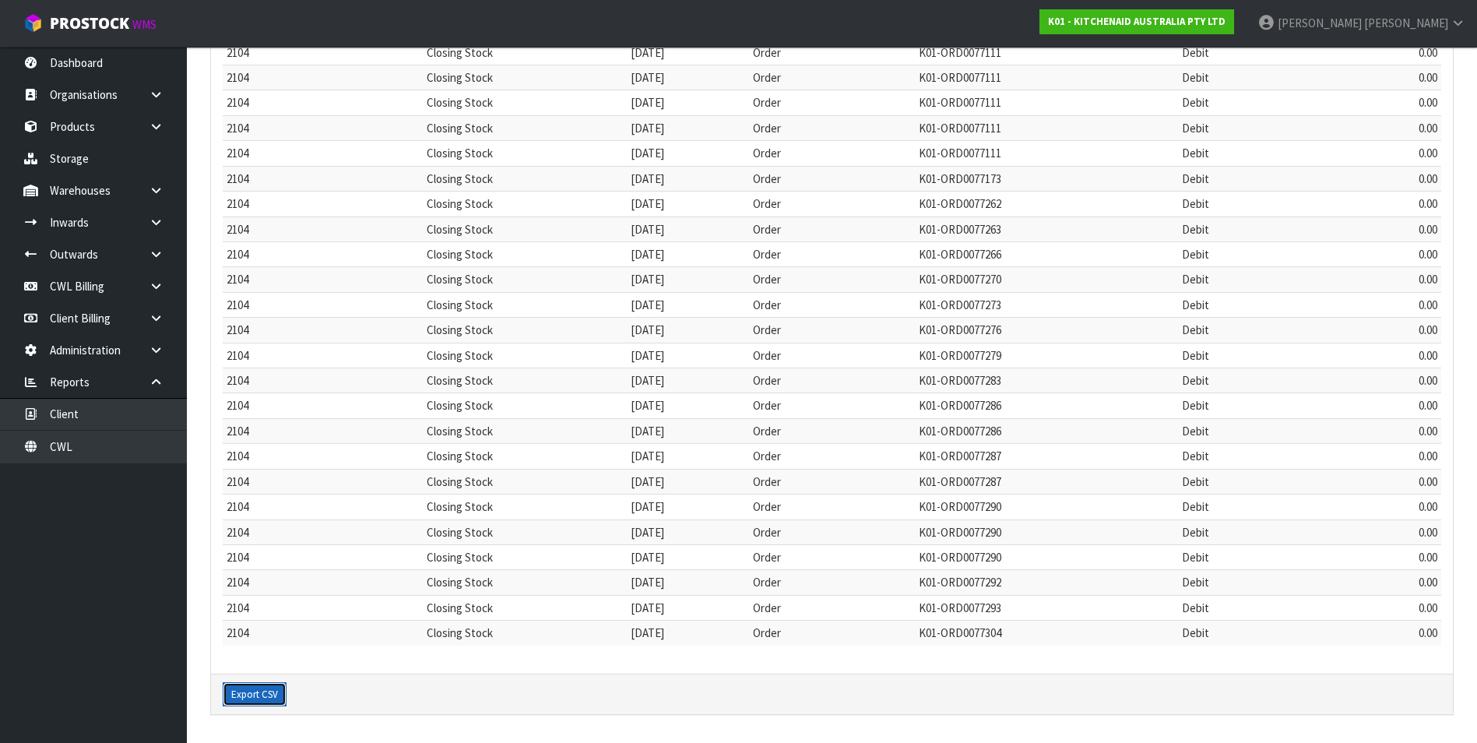
click at [276, 695] on button "Export CSV" at bounding box center [255, 694] width 64 height 25
click at [1102, 409] on td at bounding box center [1136, 405] width 84 height 25
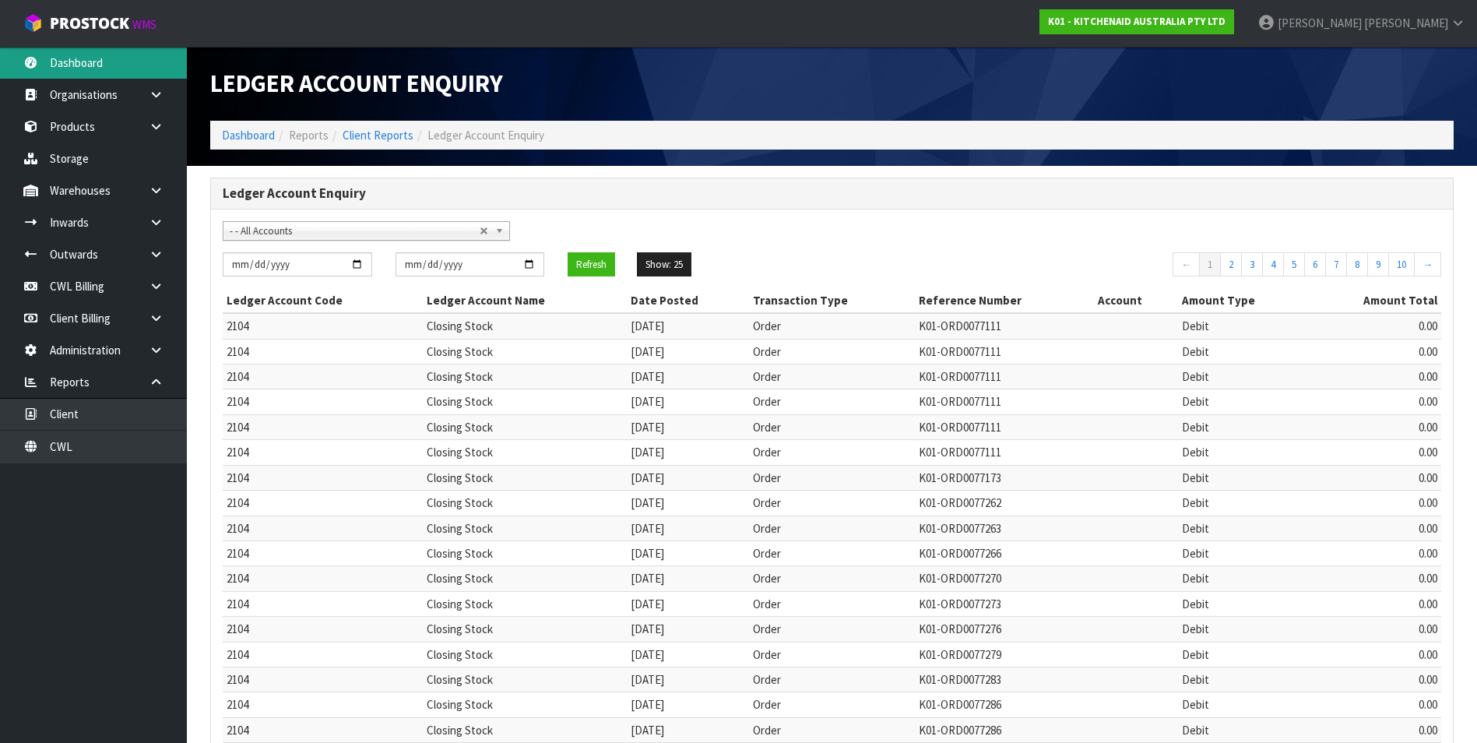
click at [115, 55] on link "Dashboard" at bounding box center [93, 63] width 187 height 32
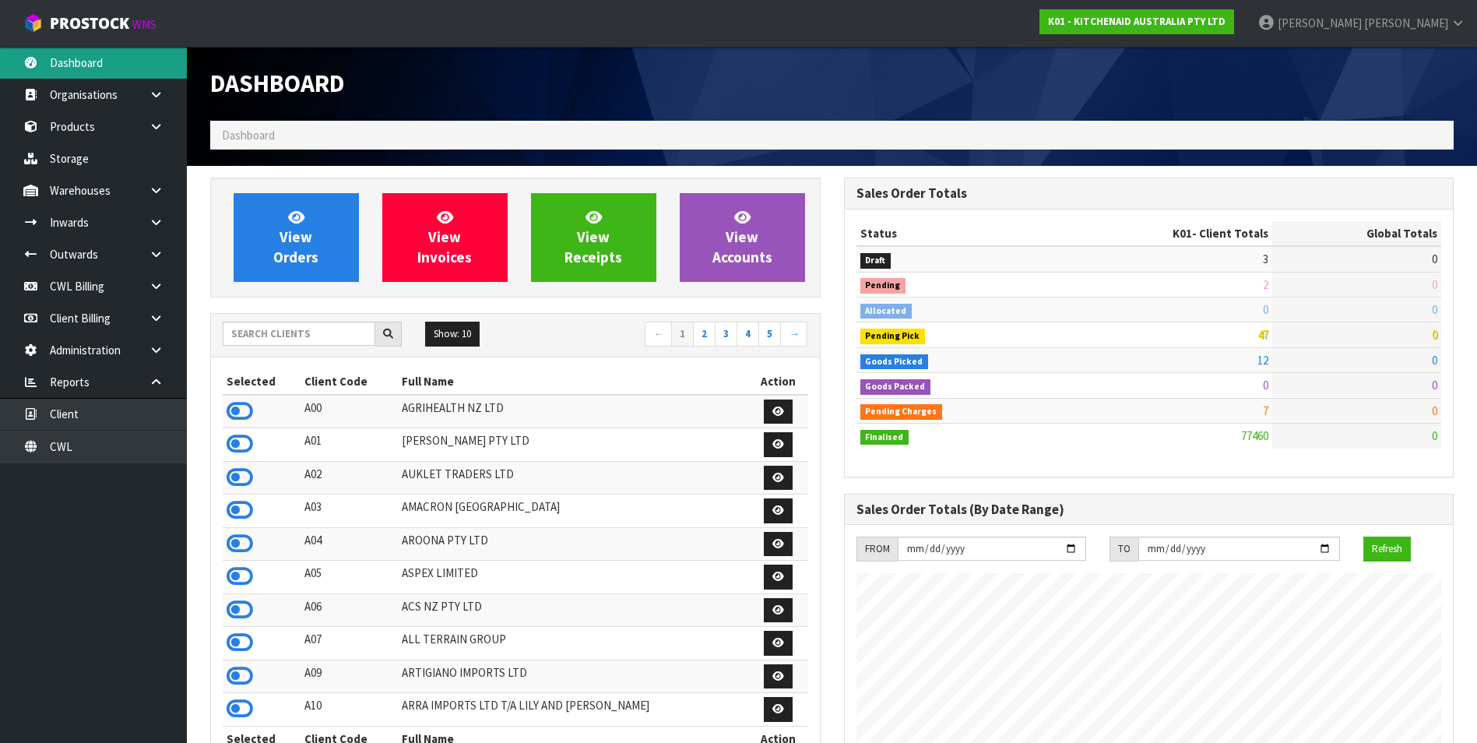
scroll to position [1180, 633]
click at [266, 336] on input "text" at bounding box center [299, 334] width 153 height 24
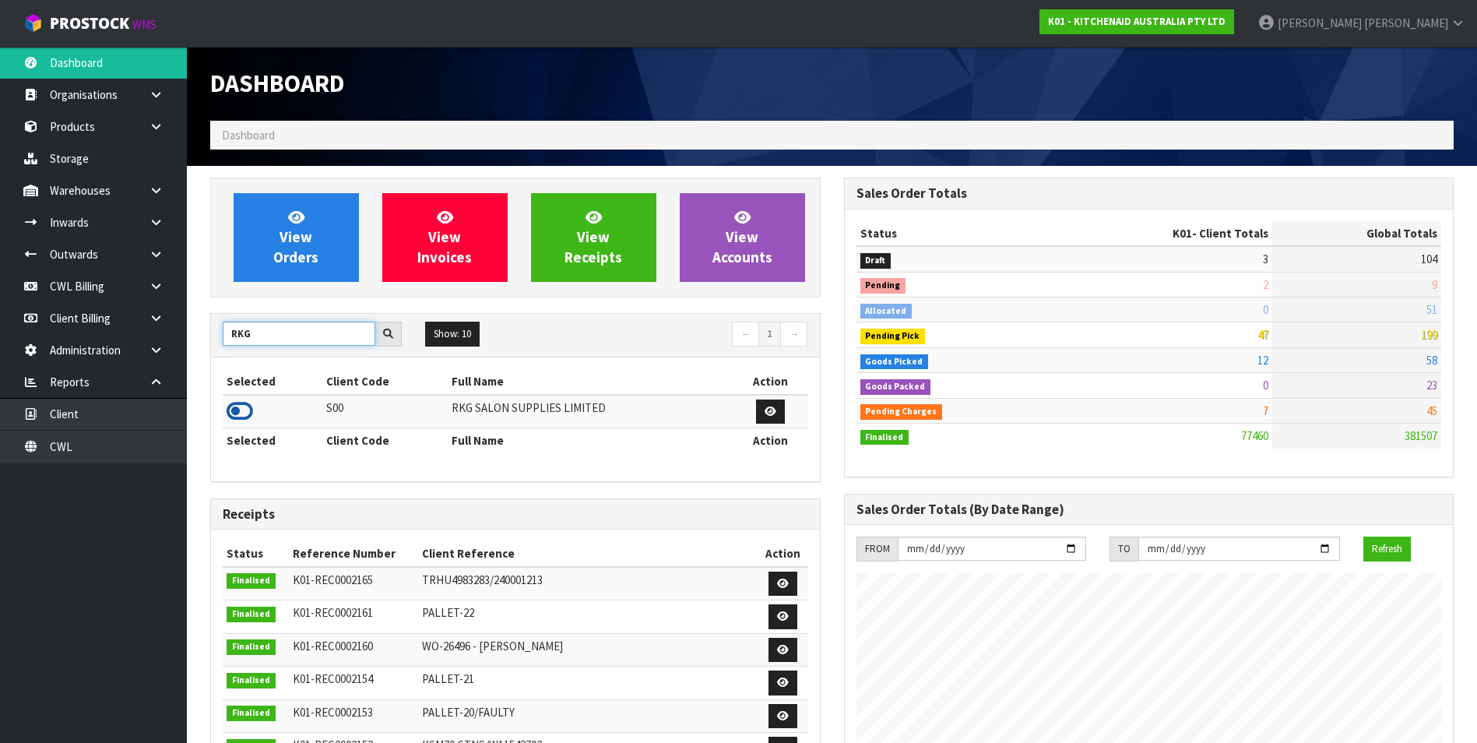
type input "RKG"
drag, startPoint x: 239, startPoint y: 411, endPoint x: 230, endPoint y: 409, distance: 9.6
click at [239, 410] on icon at bounding box center [240, 410] width 26 height 23
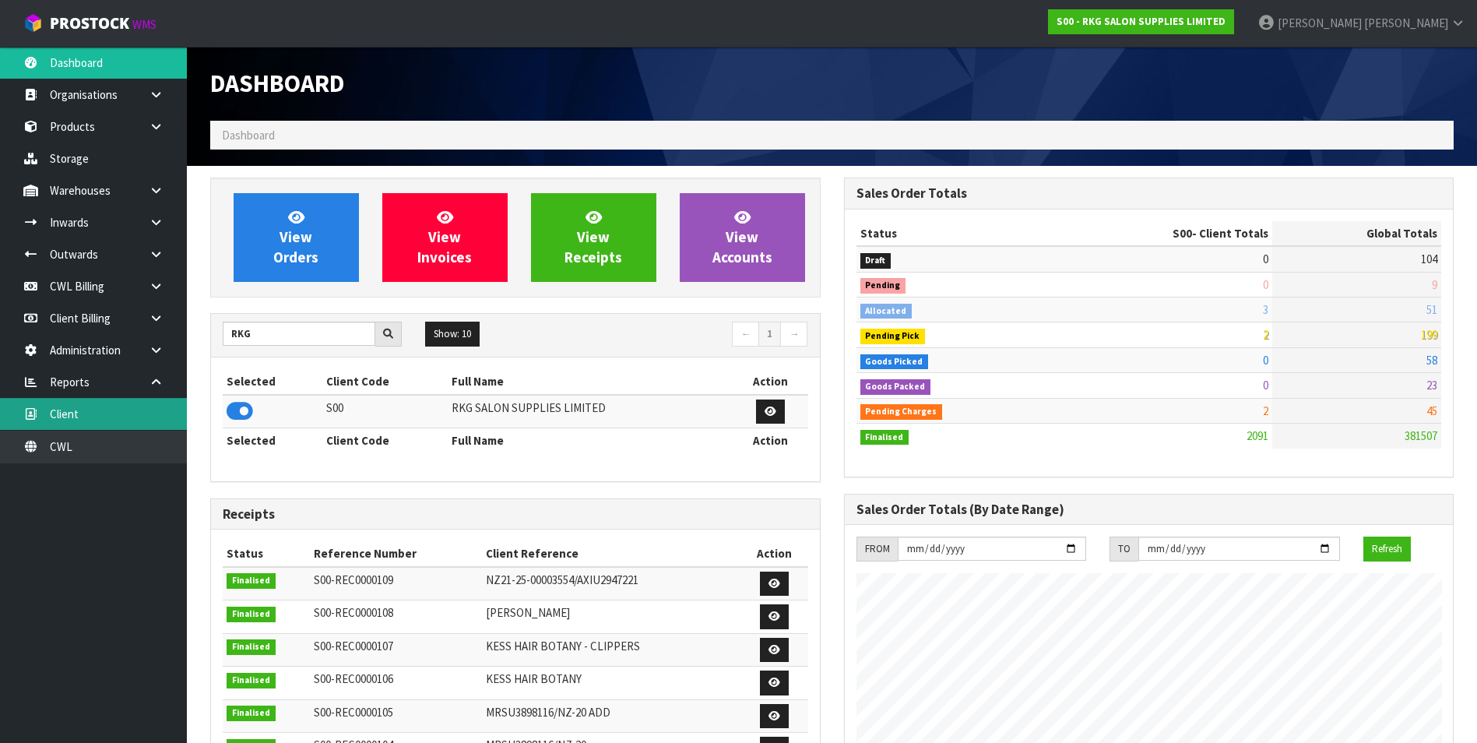
click at [160, 410] on link "Client" at bounding box center [93, 414] width 187 height 32
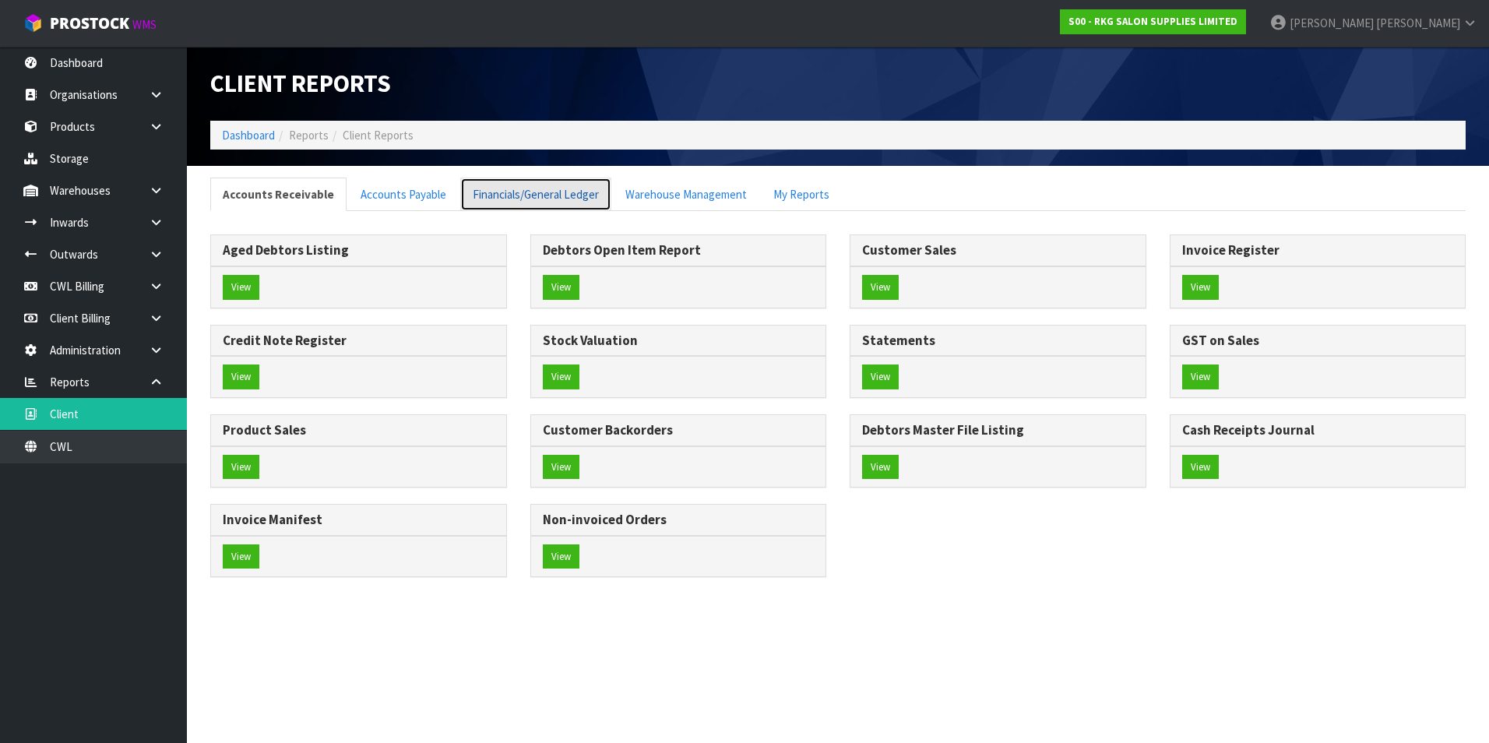
click at [579, 198] on link "Financials/General Ledger" at bounding box center [535, 194] width 151 height 33
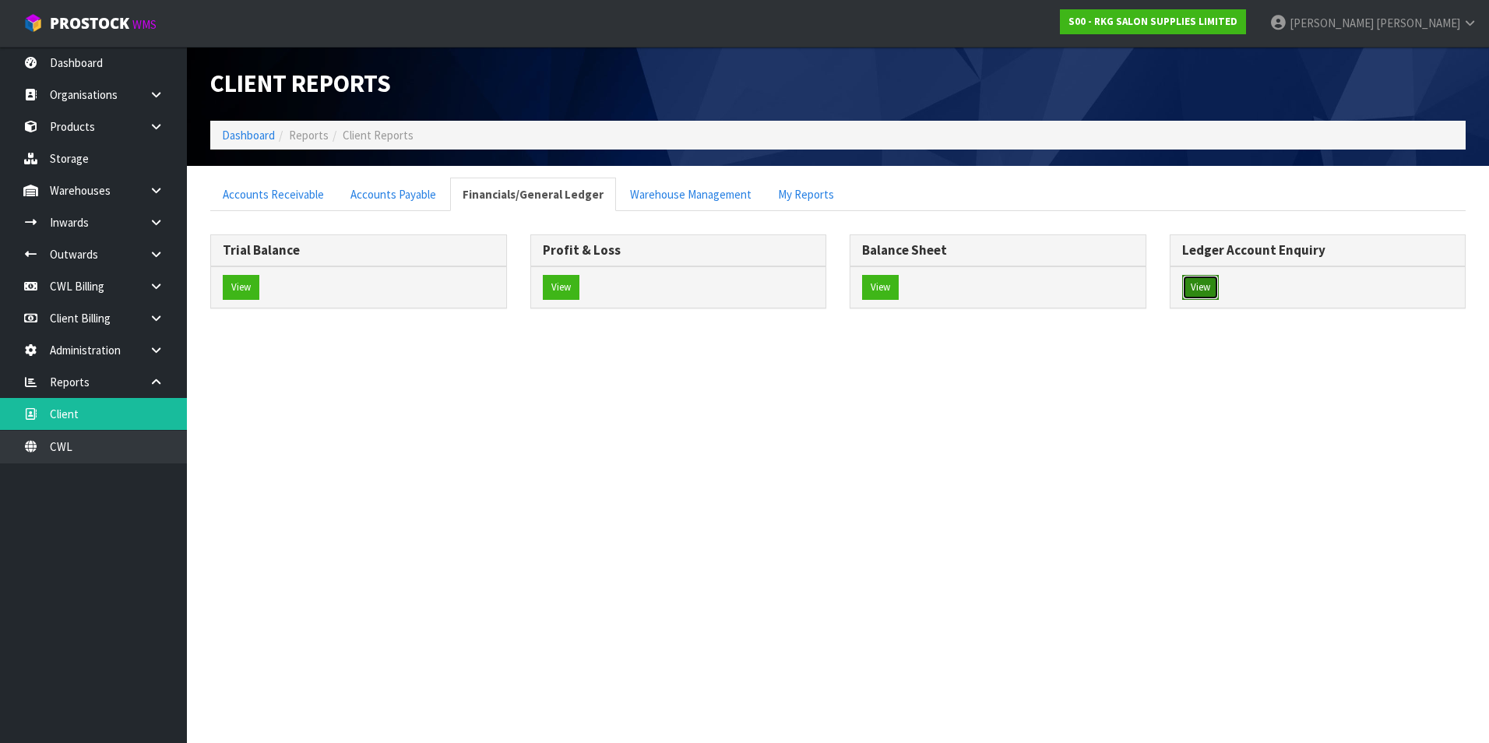
click at [1198, 287] on button "View" at bounding box center [1200, 287] width 37 height 25
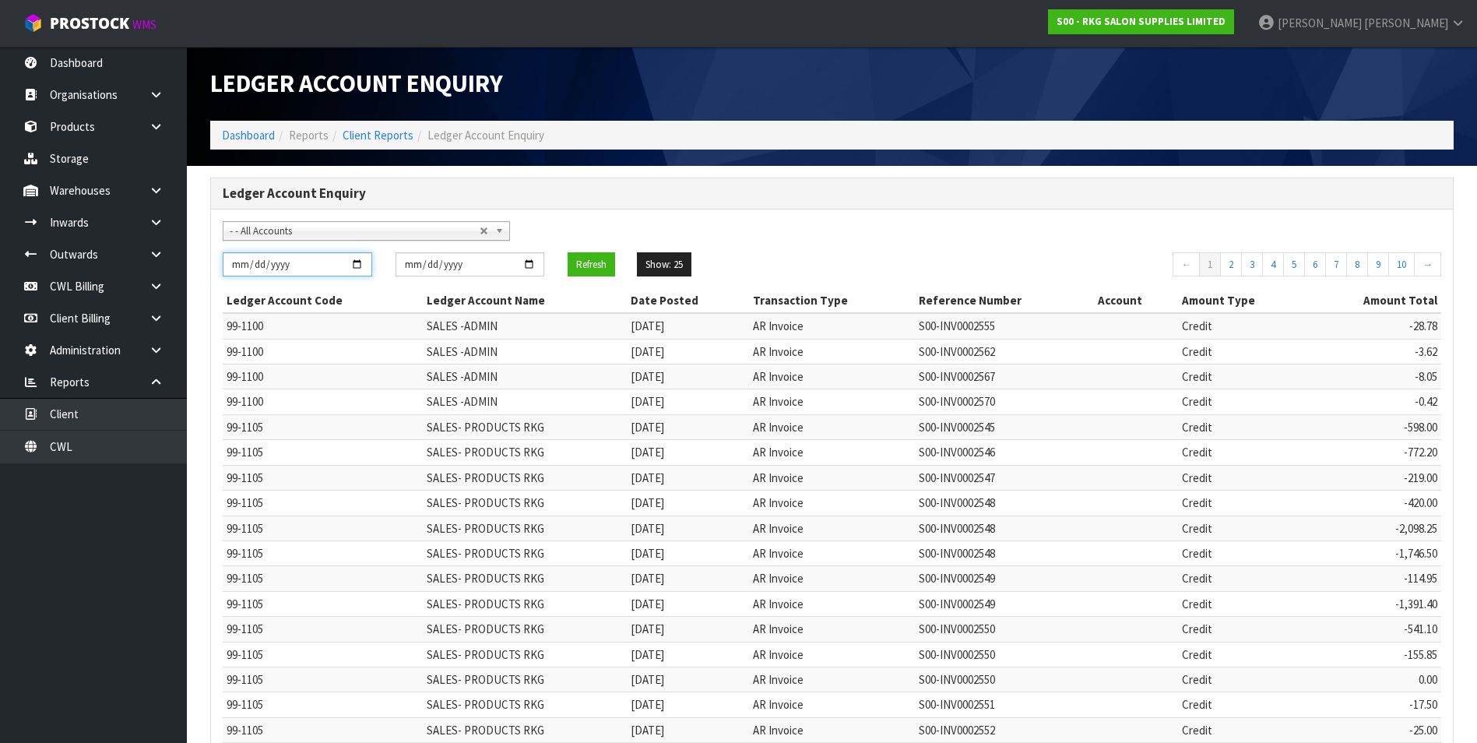
click at [356, 264] on input "[DATE]" at bounding box center [298, 264] width 150 height 24
type input "[DATE]"
click at [527, 263] on input "[DATE]" at bounding box center [471, 264] width 150 height 24
type input "[DATE]"
click at [589, 264] on button "Refresh" at bounding box center [591, 264] width 47 height 25
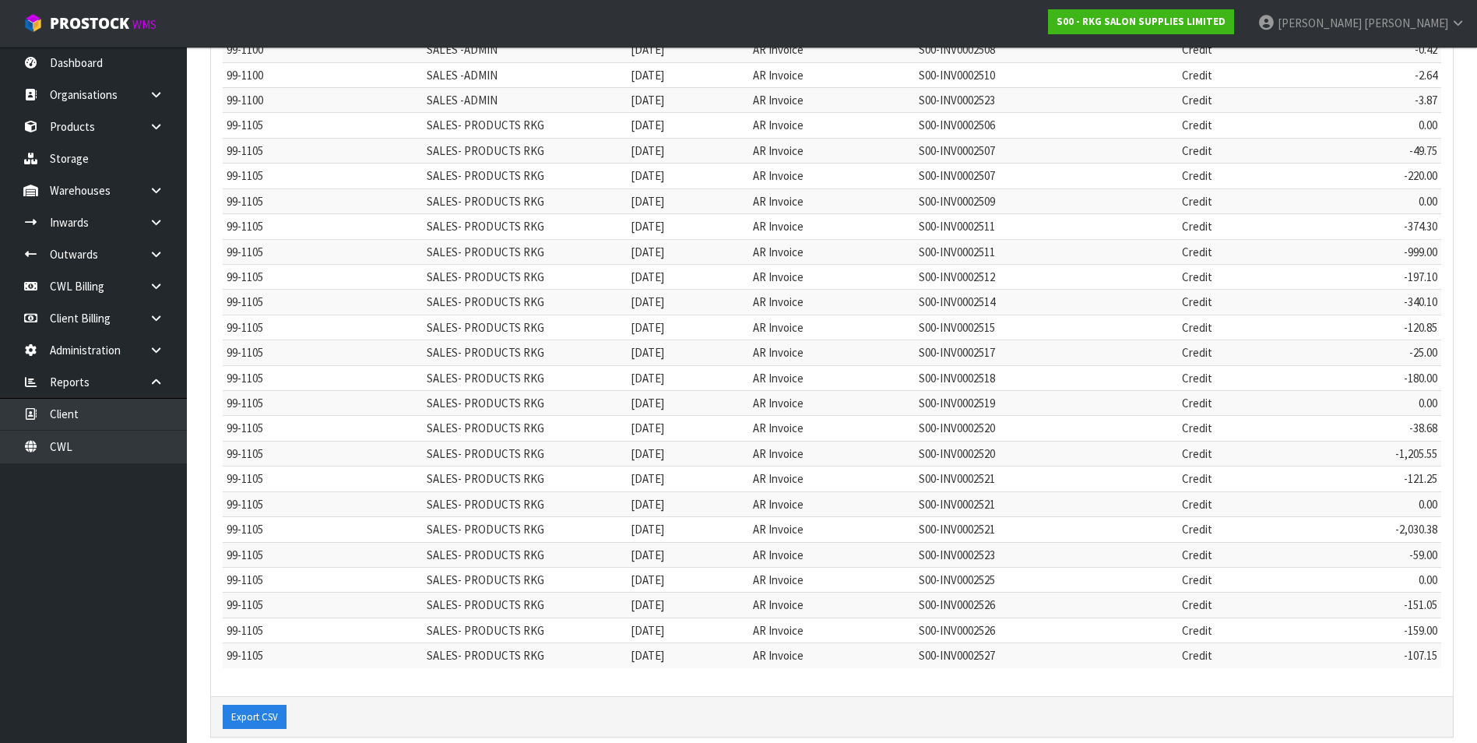
scroll to position [299, 0]
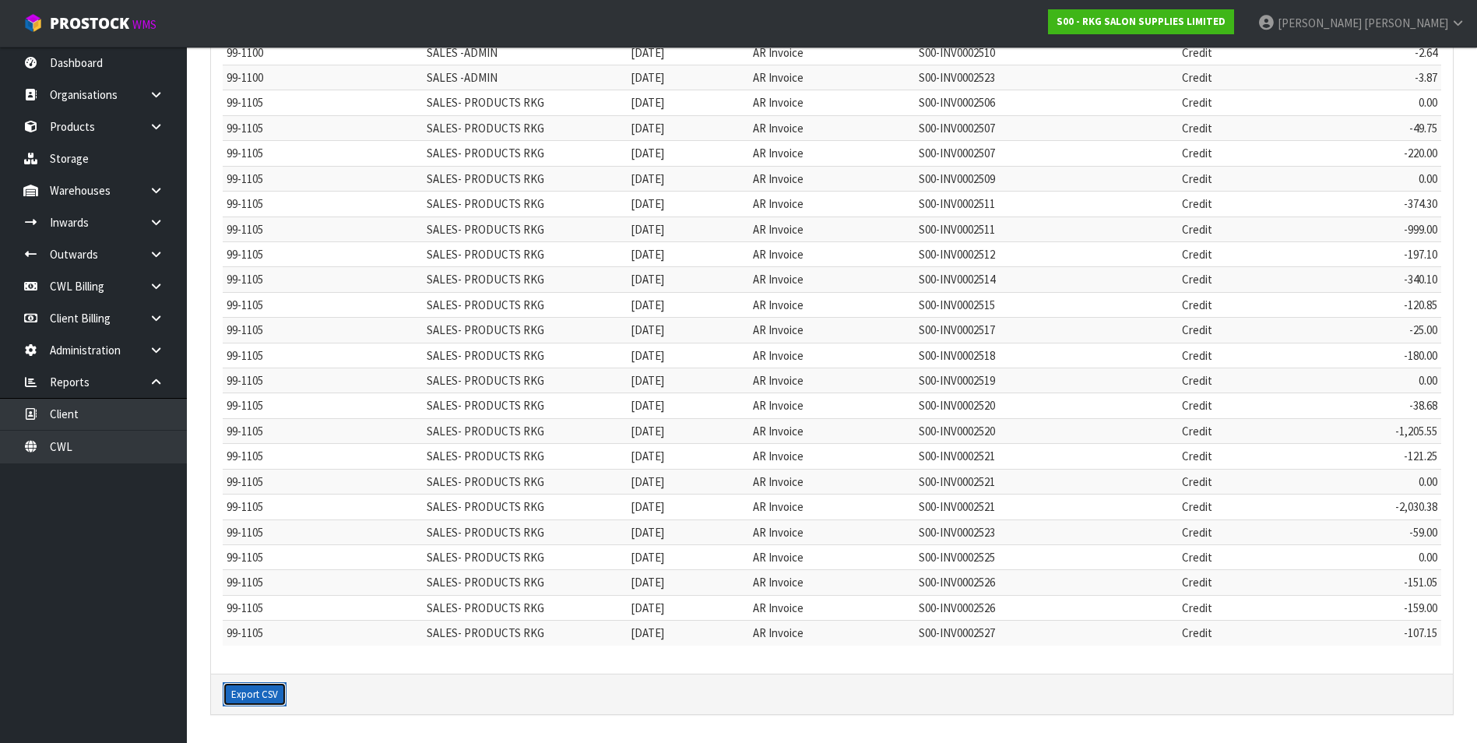
click at [260, 692] on button "Export CSV" at bounding box center [255, 694] width 64 height 25
click at [113, 255] on link "Outwards" at bounding box center [93, 254] width 187 height 32
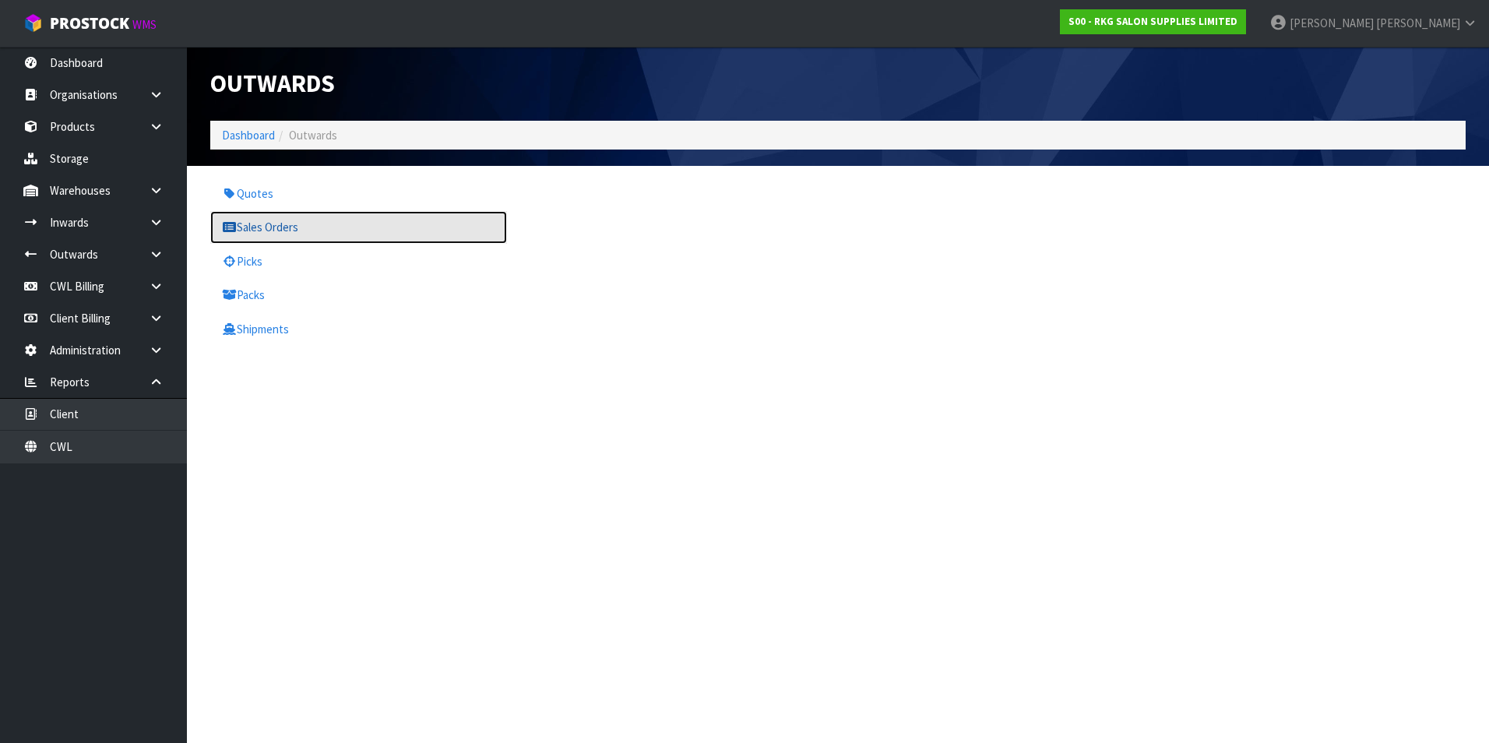
click at [252, 234] on link "Sales Orders" at bounding box center [358, 227] width 297 height 32
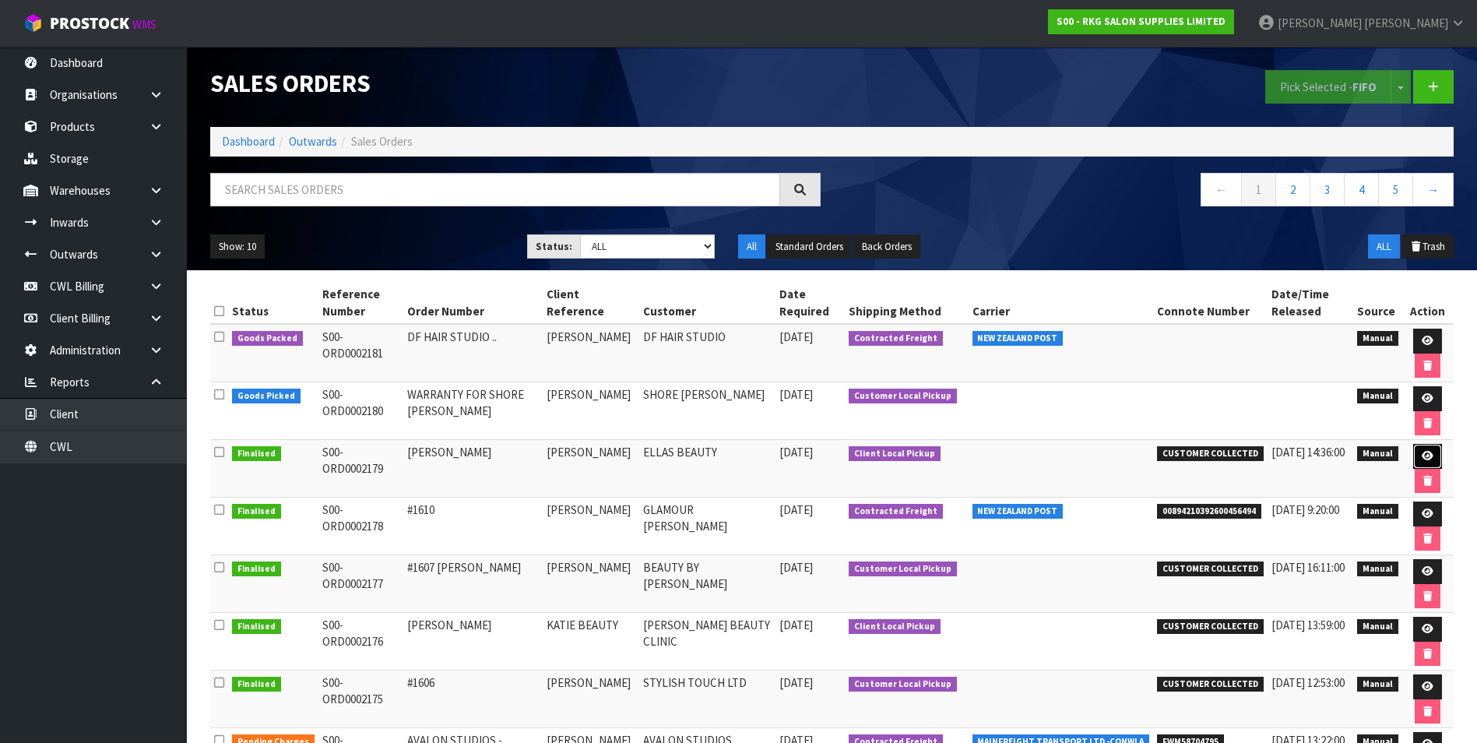
click at [1419, 451] on link at bounding box center [1427, 456] width 29 height 25
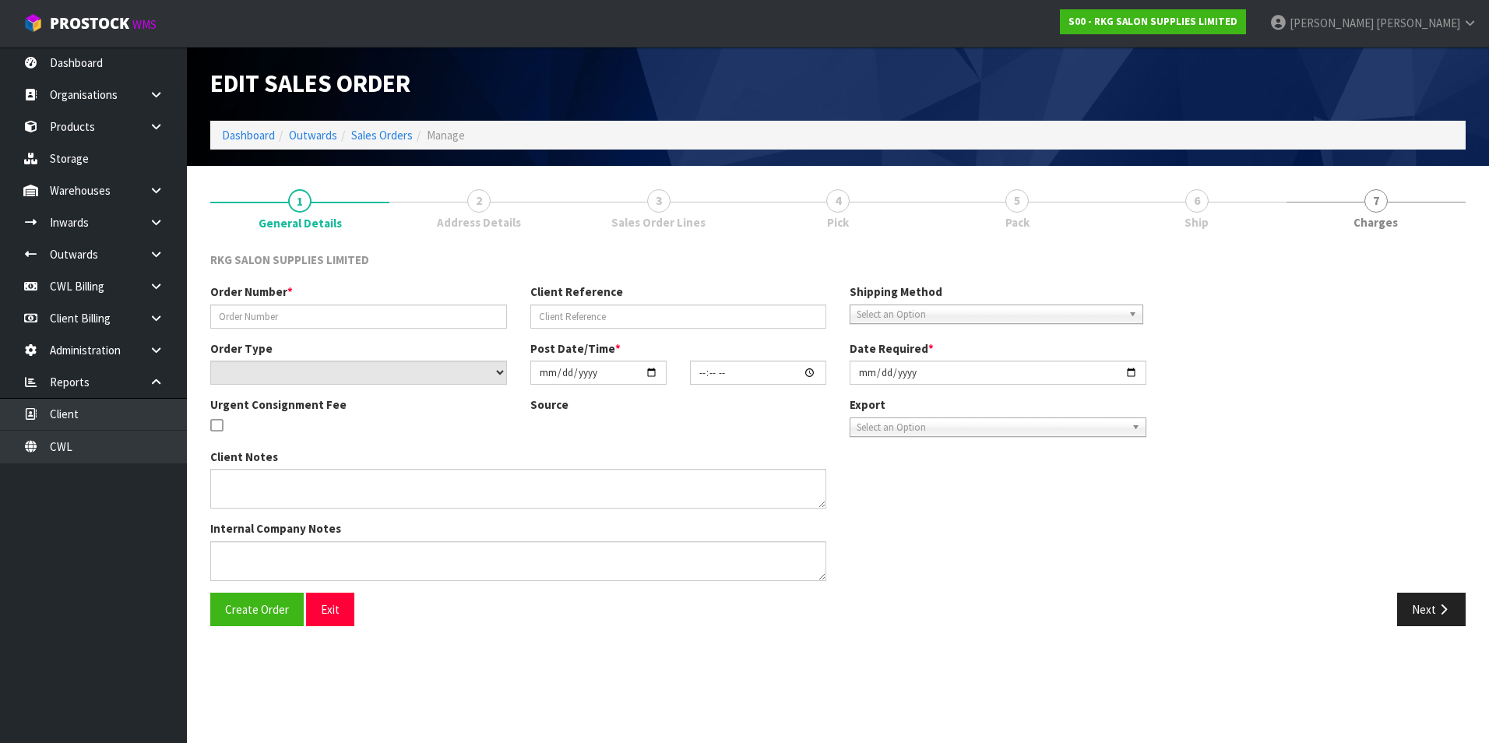
type input "[PERSON_NAME]"
select select "number:0"
type input "[DATE]"
type input "00:00:00.000"
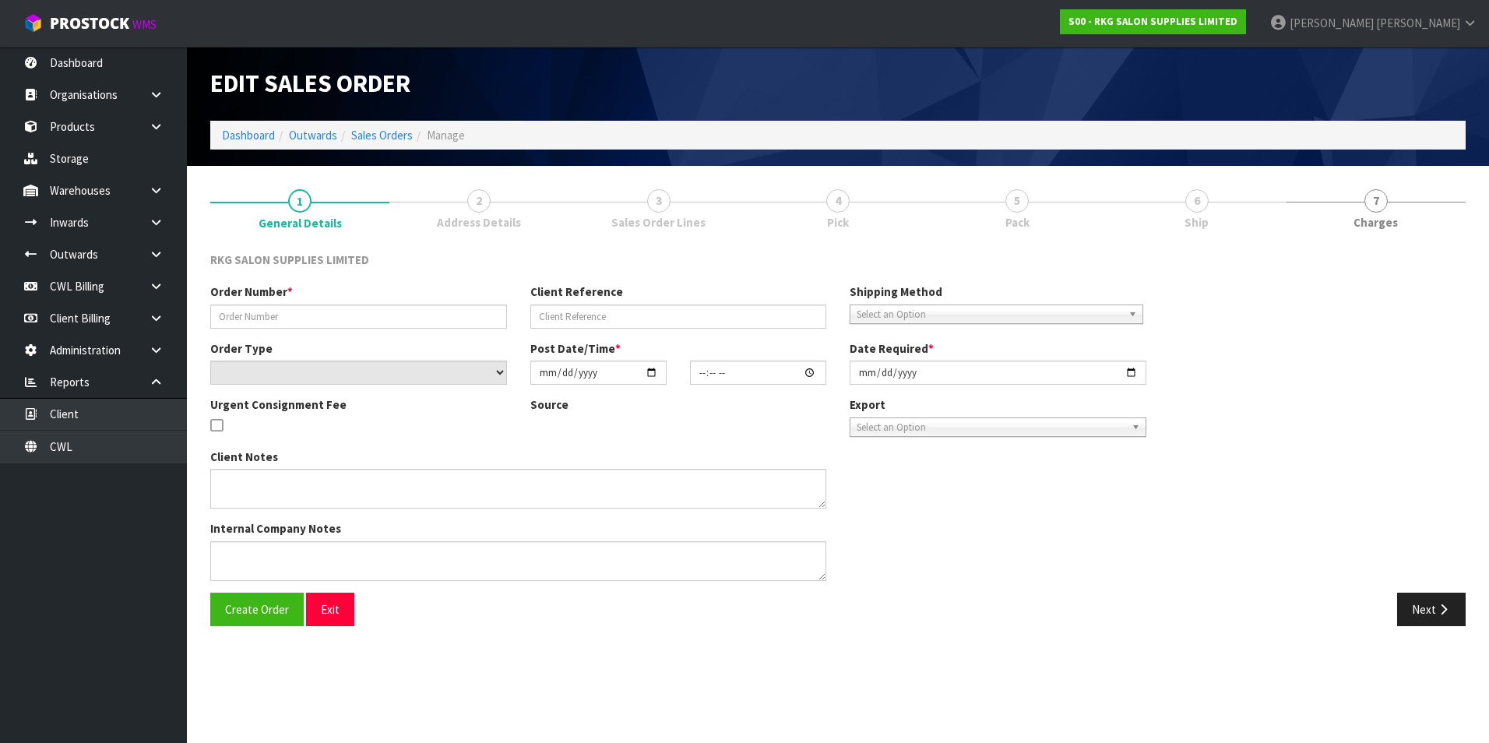
type input "[DATE]"
type textarea "FOR PICK UP"
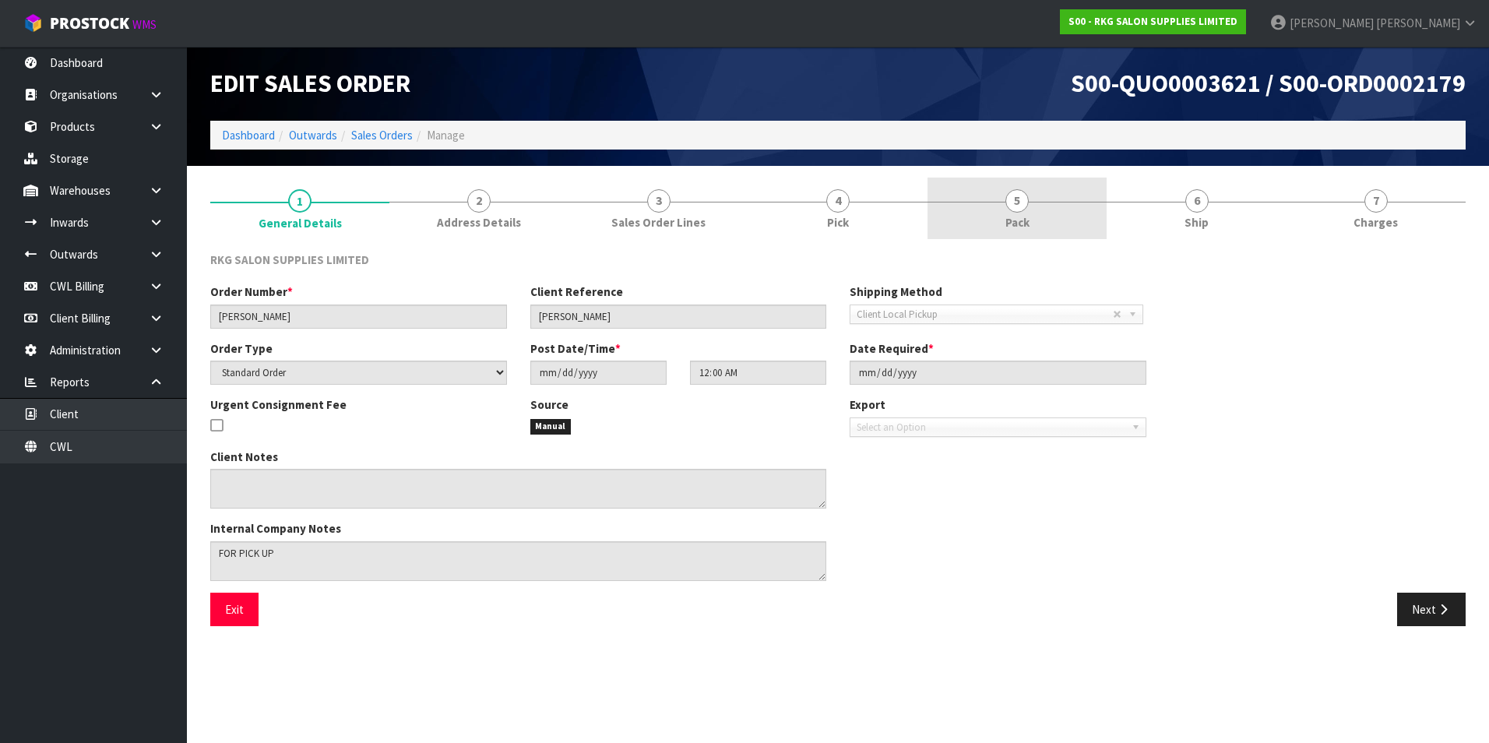
click at [1015, 207] on span "5" at bounding box center [1016, 200] width 23 height 23
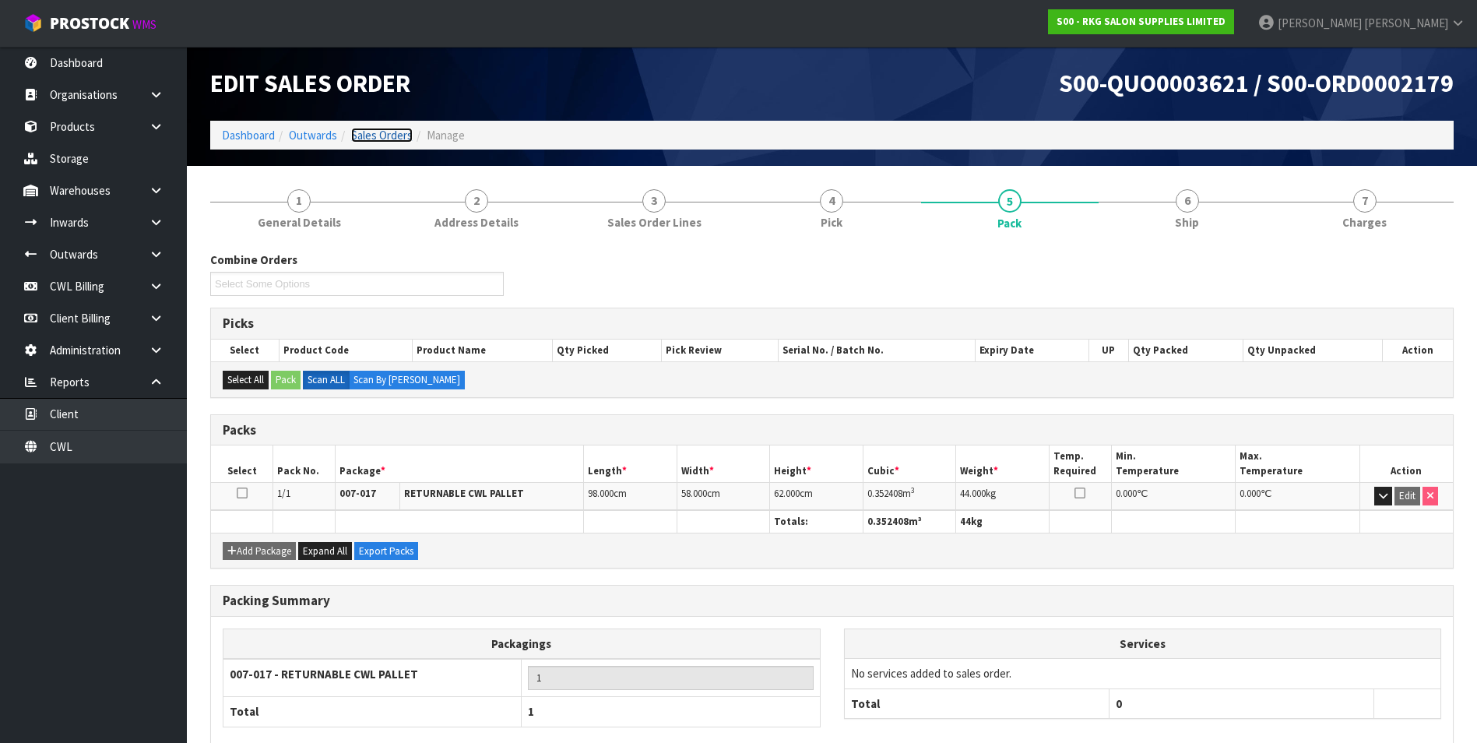
click at [402, 135] on link "Sales Orders" at bounding box center [382, 135] width 62 height 15
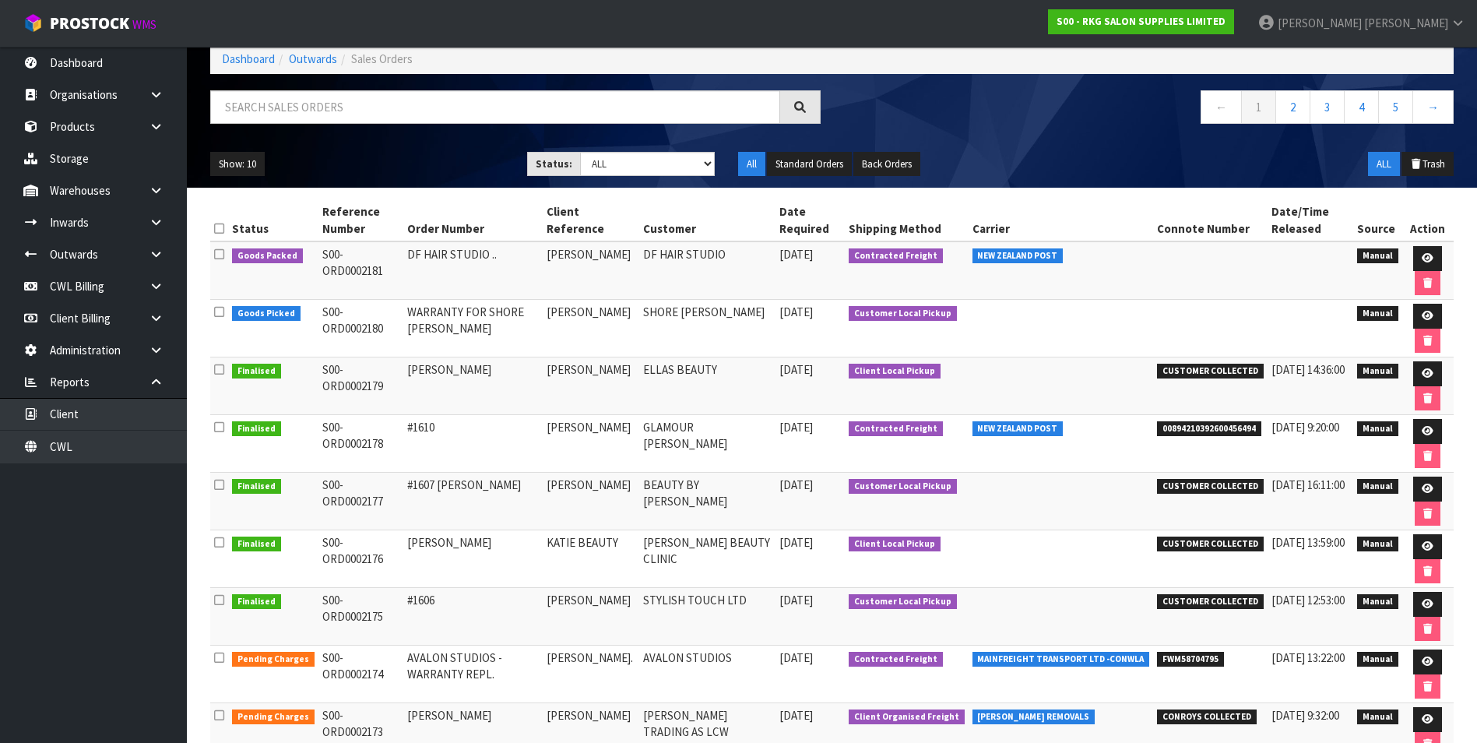
scroll to position [227, 0]
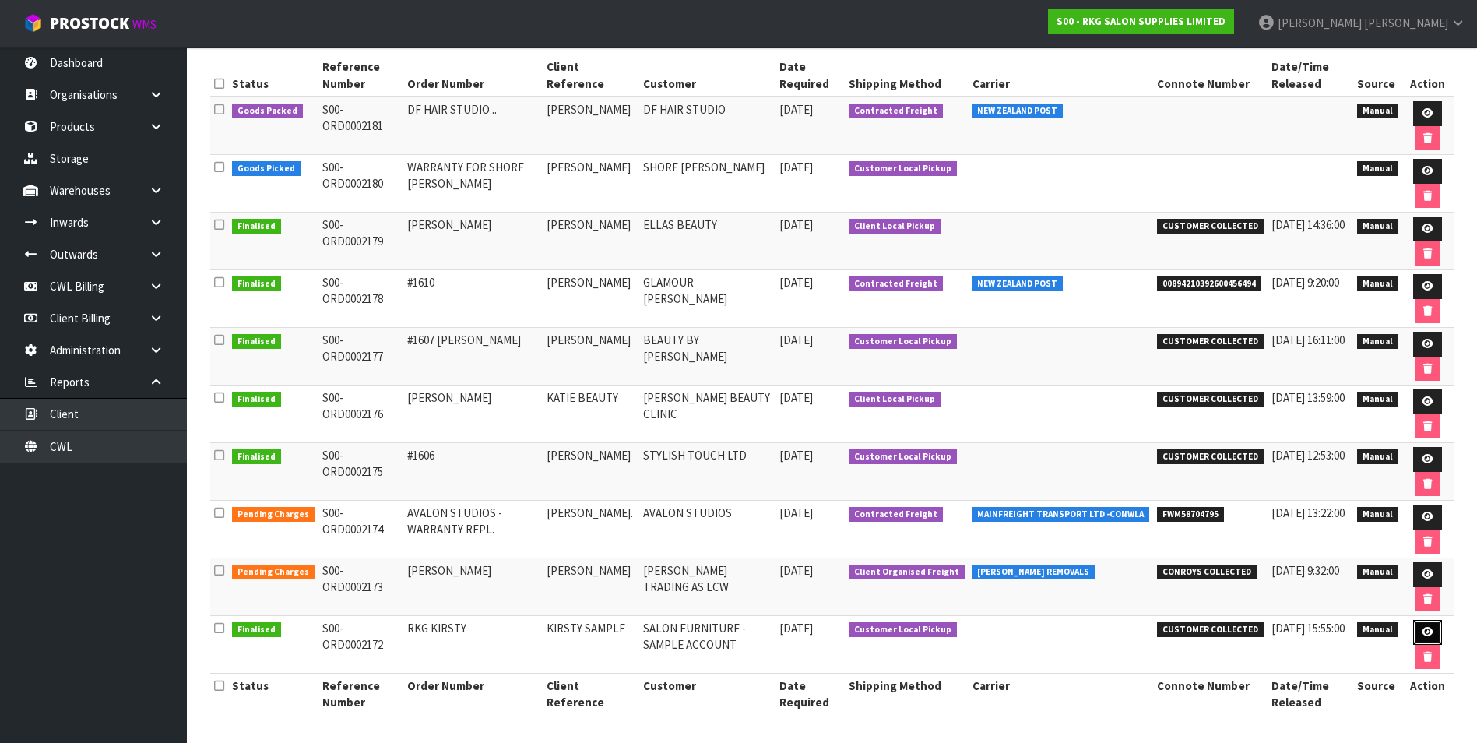
click at [1434, 632] on link at bounding box center [1427, 632] width 29 height 25
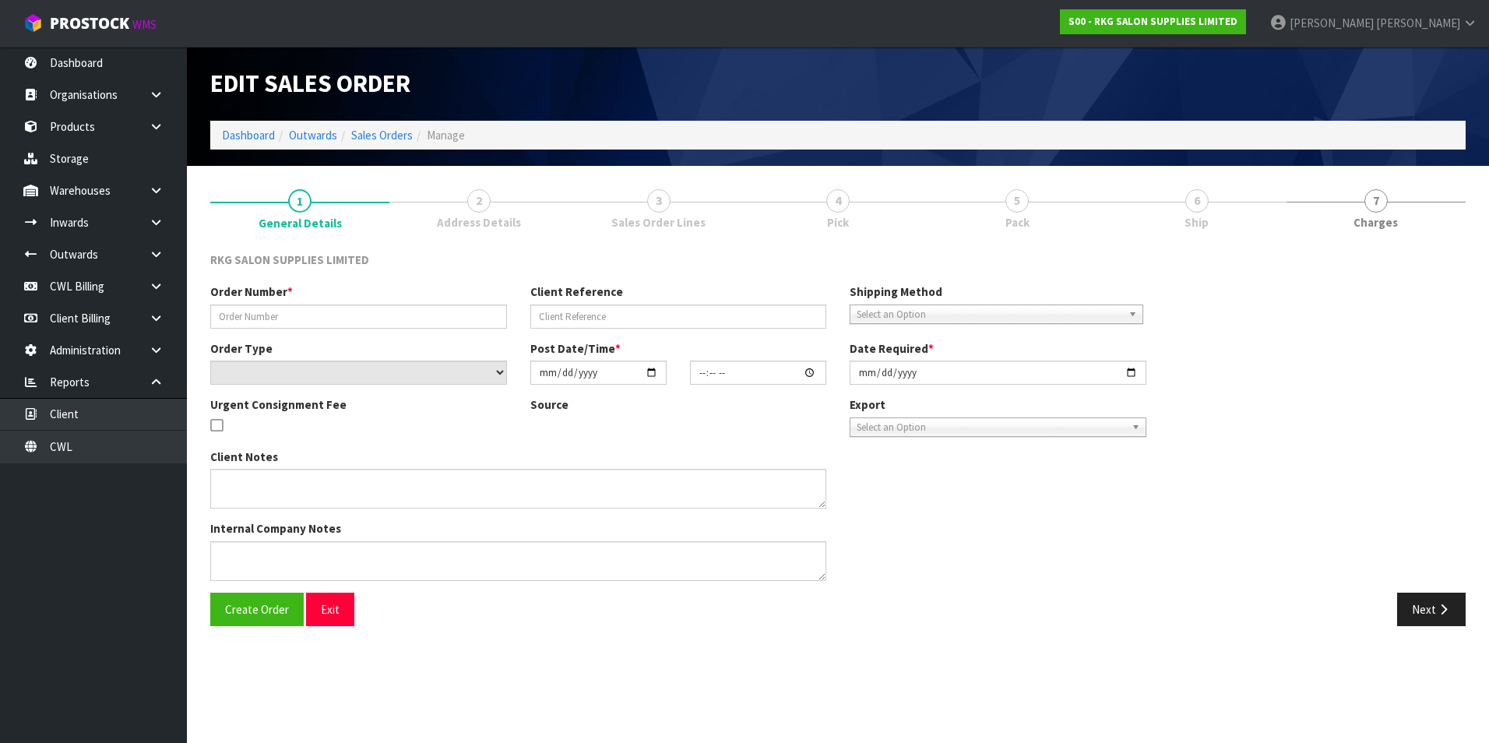
type input "RKG KIRSTY"
type input "KIRSTY SAMPLE"
select select "number:0"
type input "[DATE]"
type input "10:28:00.000"
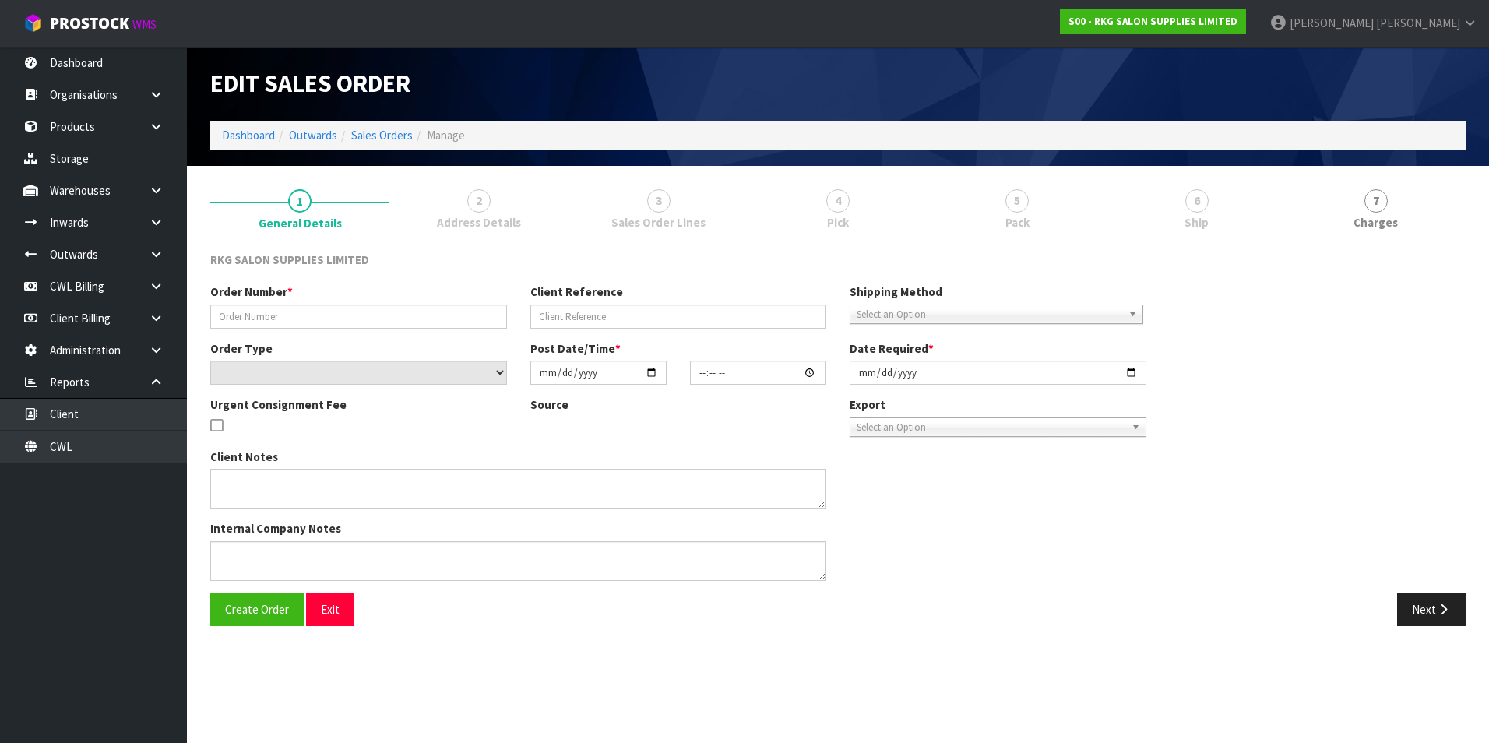
type input "[DATE]"
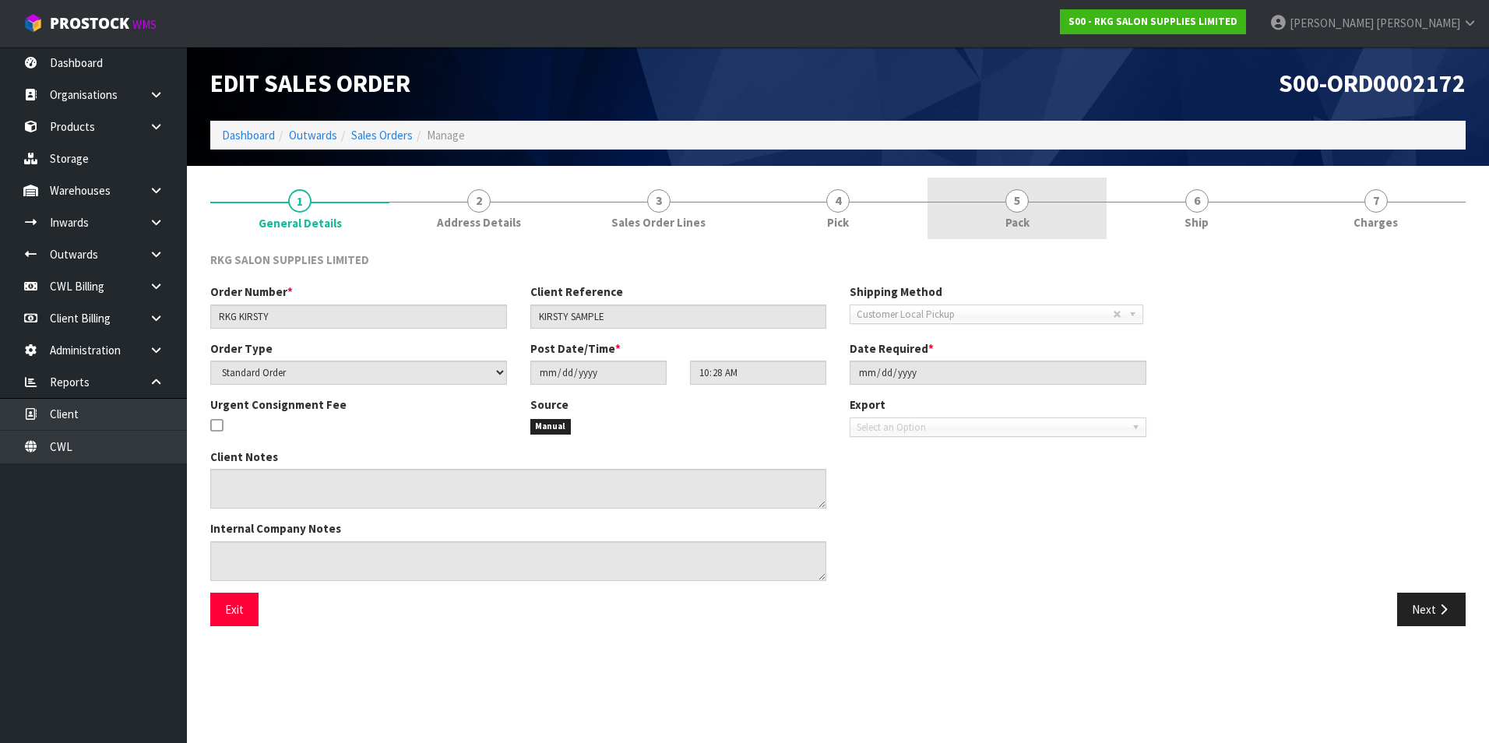
click at [1020, 205] on span "5" at bounding box center [1016, 200] width 23 height 23
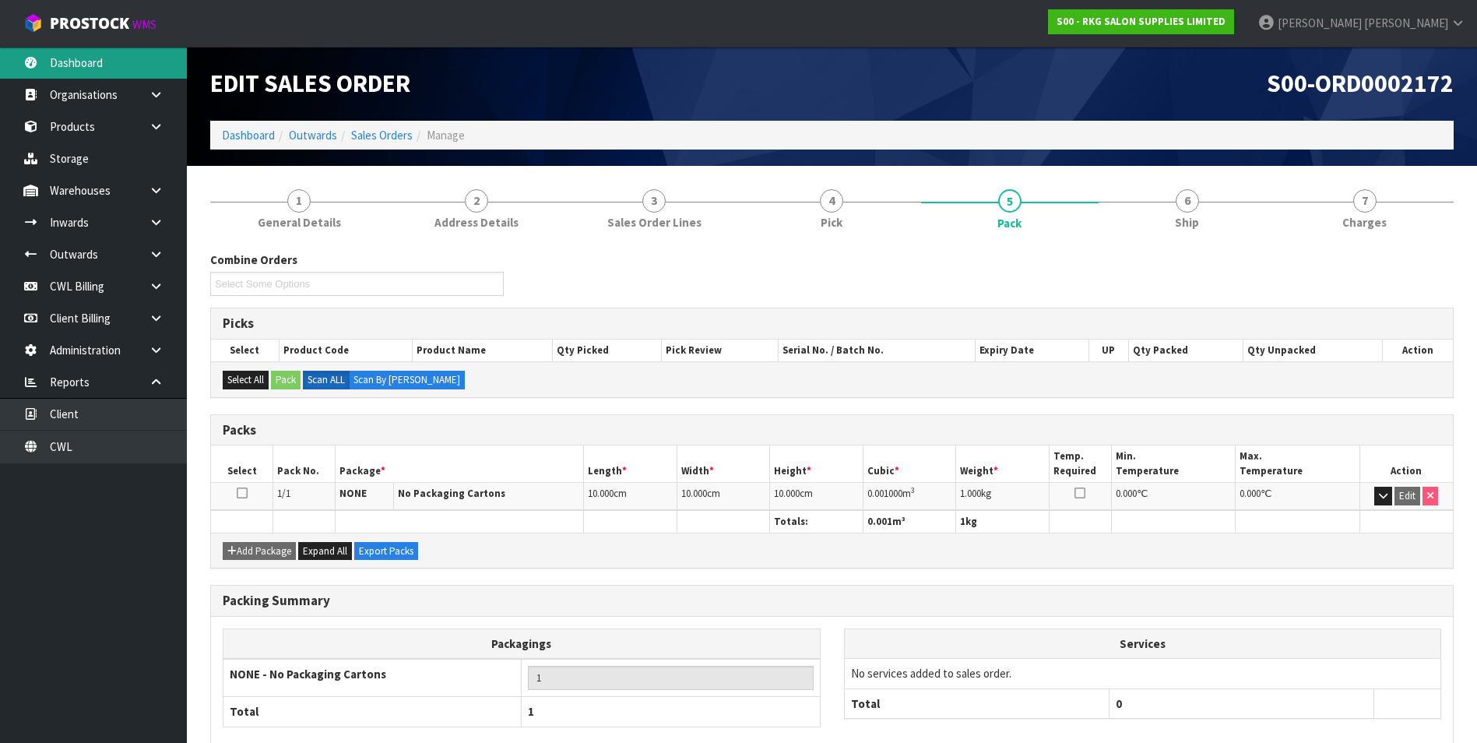
click at [90, 61] on link "Dashboard" at bounding box center [93, 63] width 187 height 32
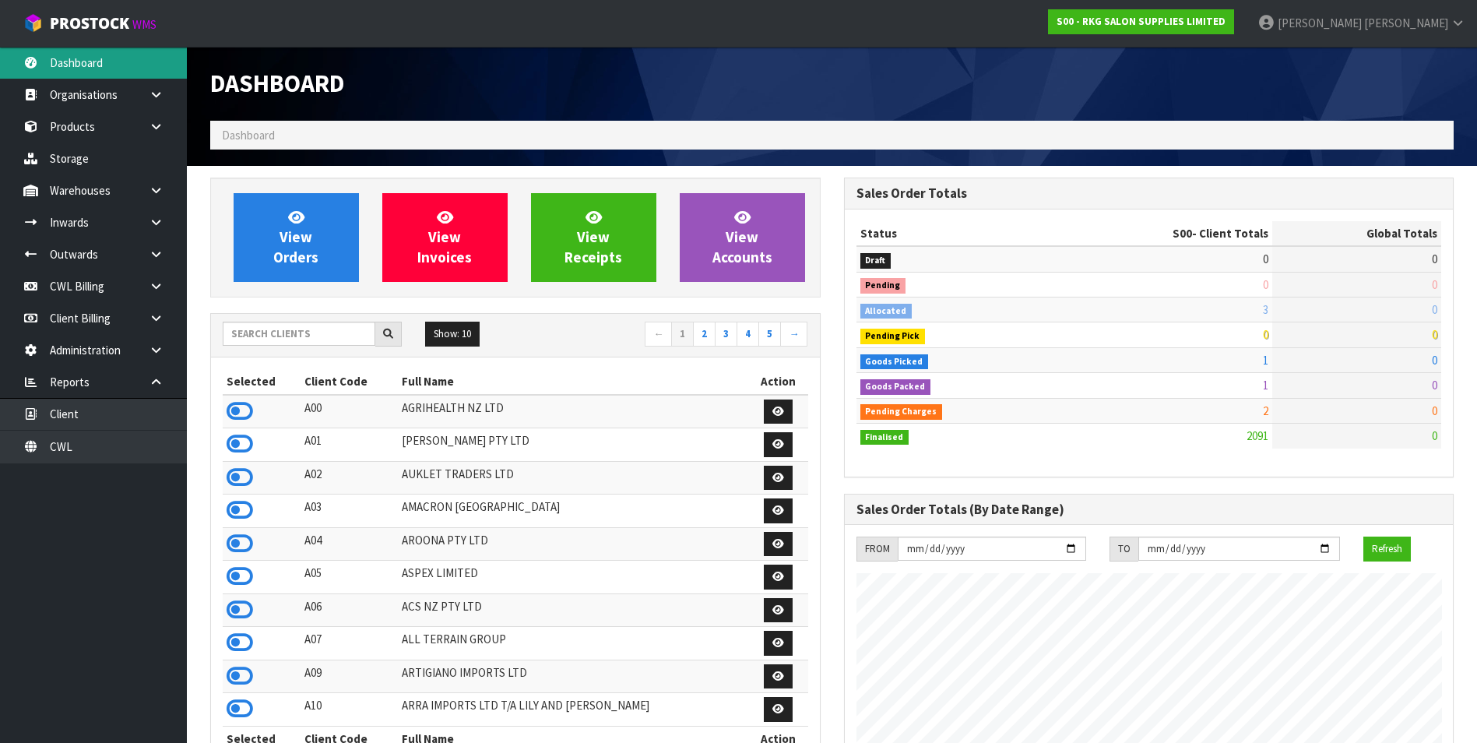
scroll to position [1180, 633]
click at [288, 332] on input "text" at bounding box center [299, 334] width 153 height 24
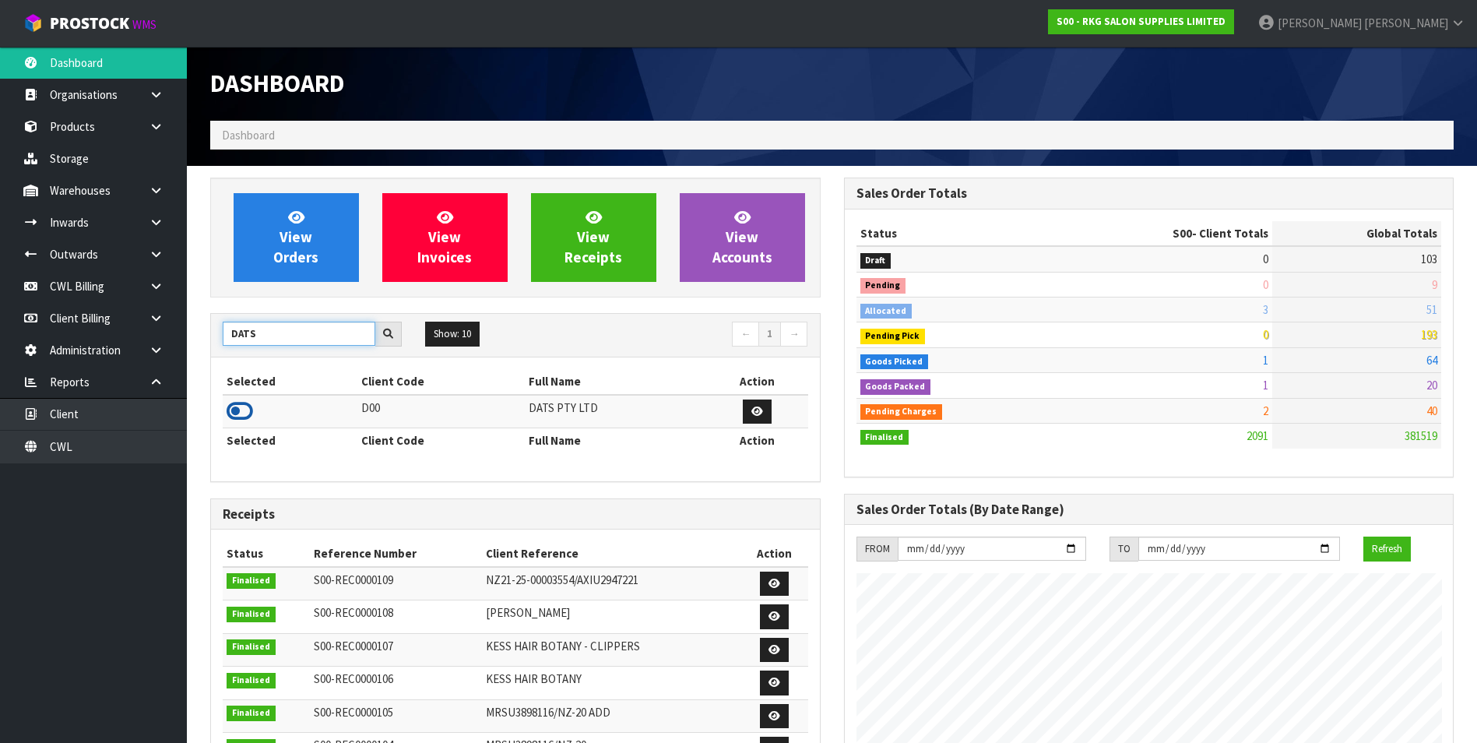
type input "DATS"
click at [242, 413] on icon at bounding box center [240, 410] width 26 height 23
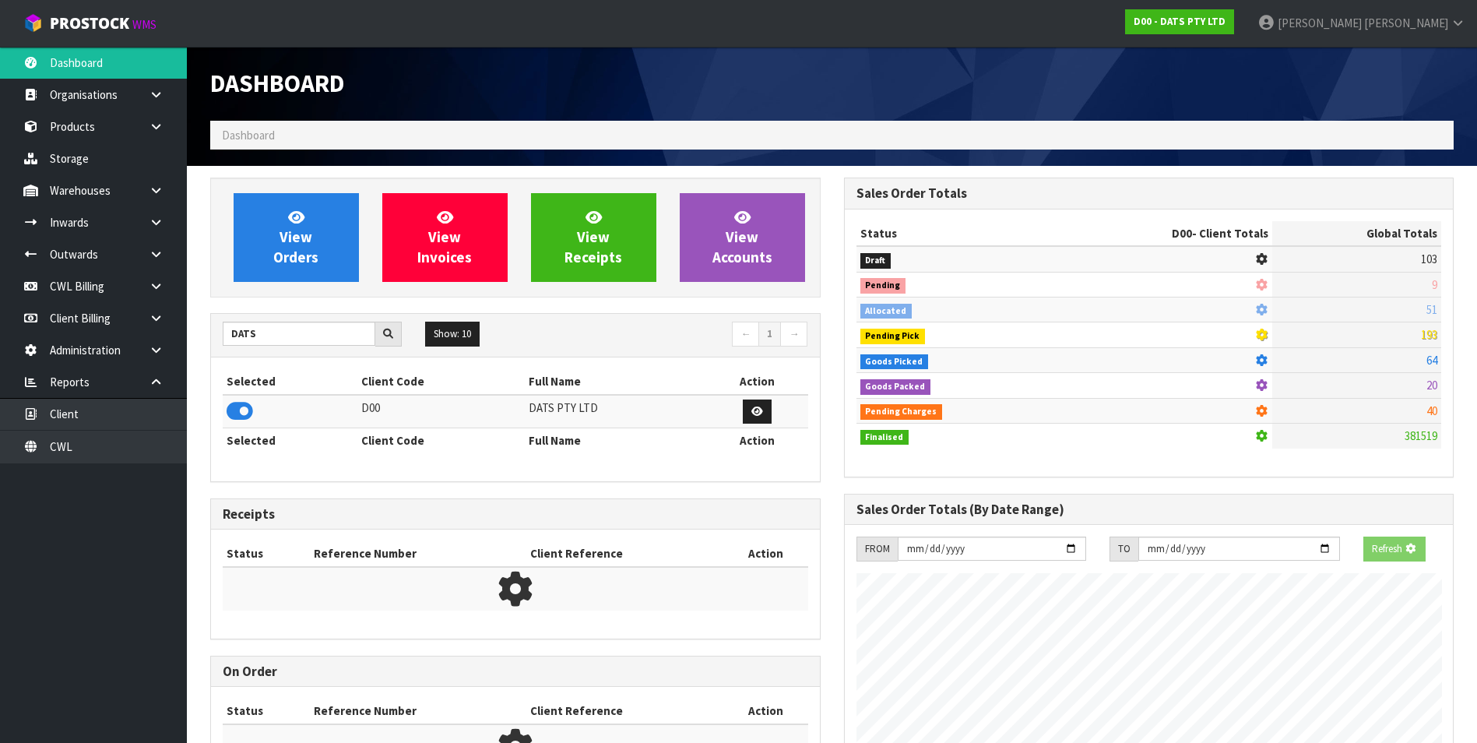
scroll to position [971, 633]
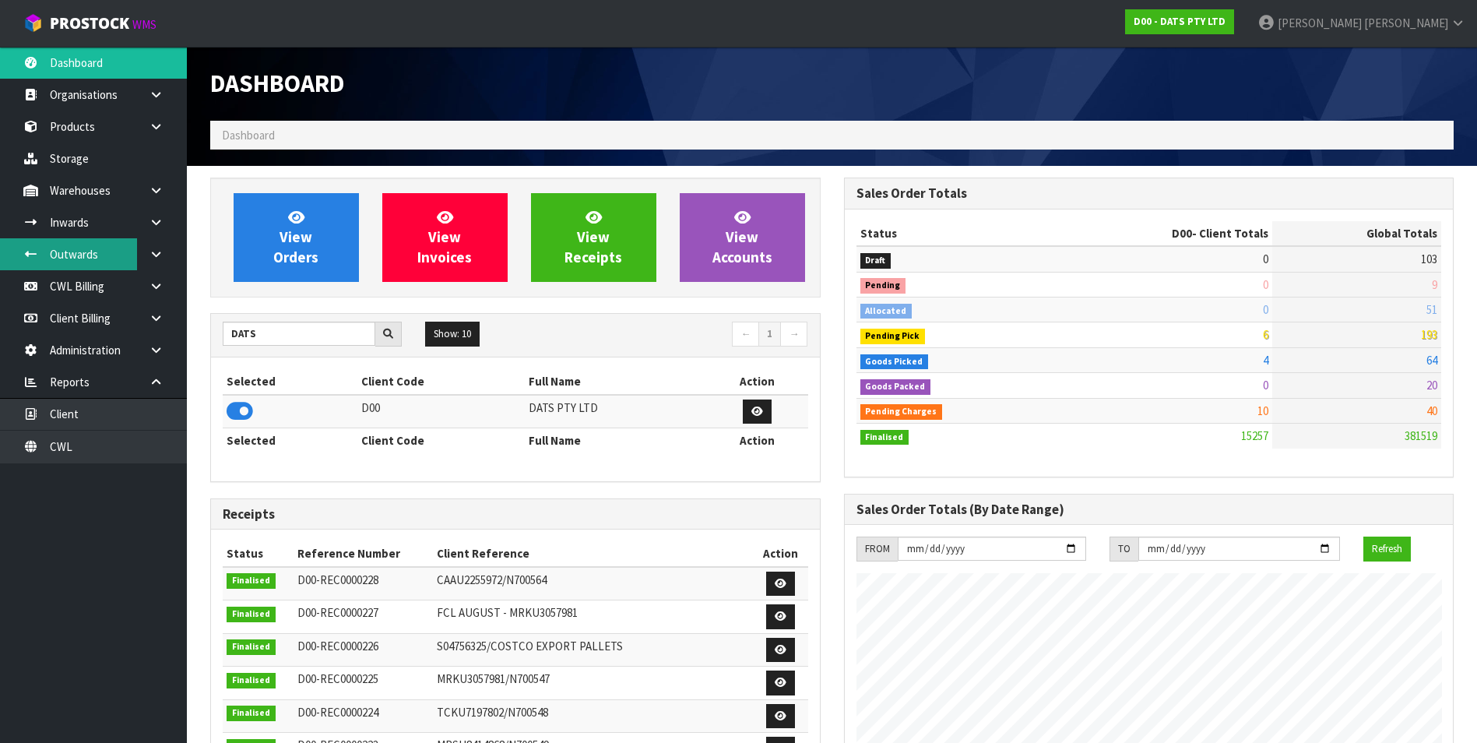
click at [100, 257] on link "Outwards" at bounding box center [93, 254] width 187 height 32
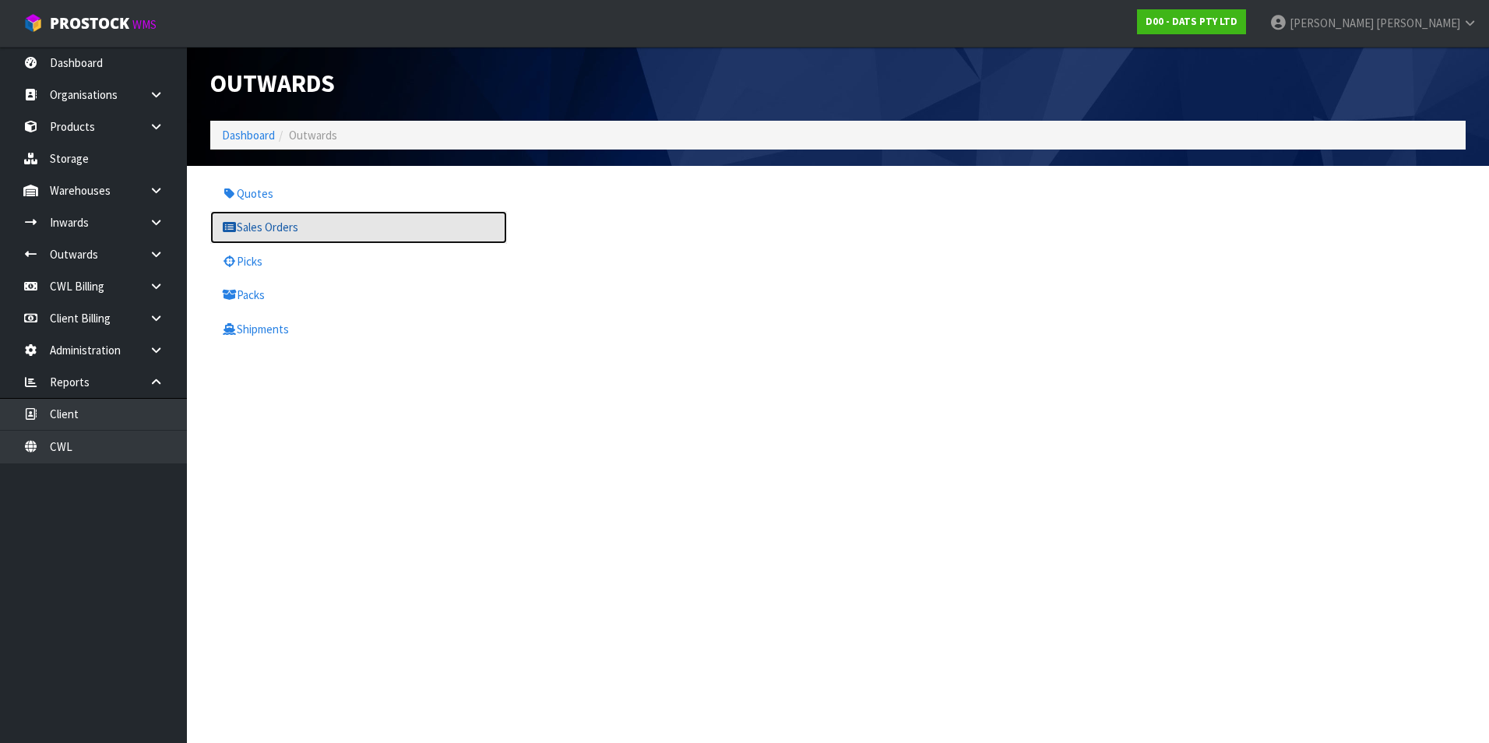
click at [277, 235] on link "Sales Orders" at bounding box center [358, 227] width 297 height 32
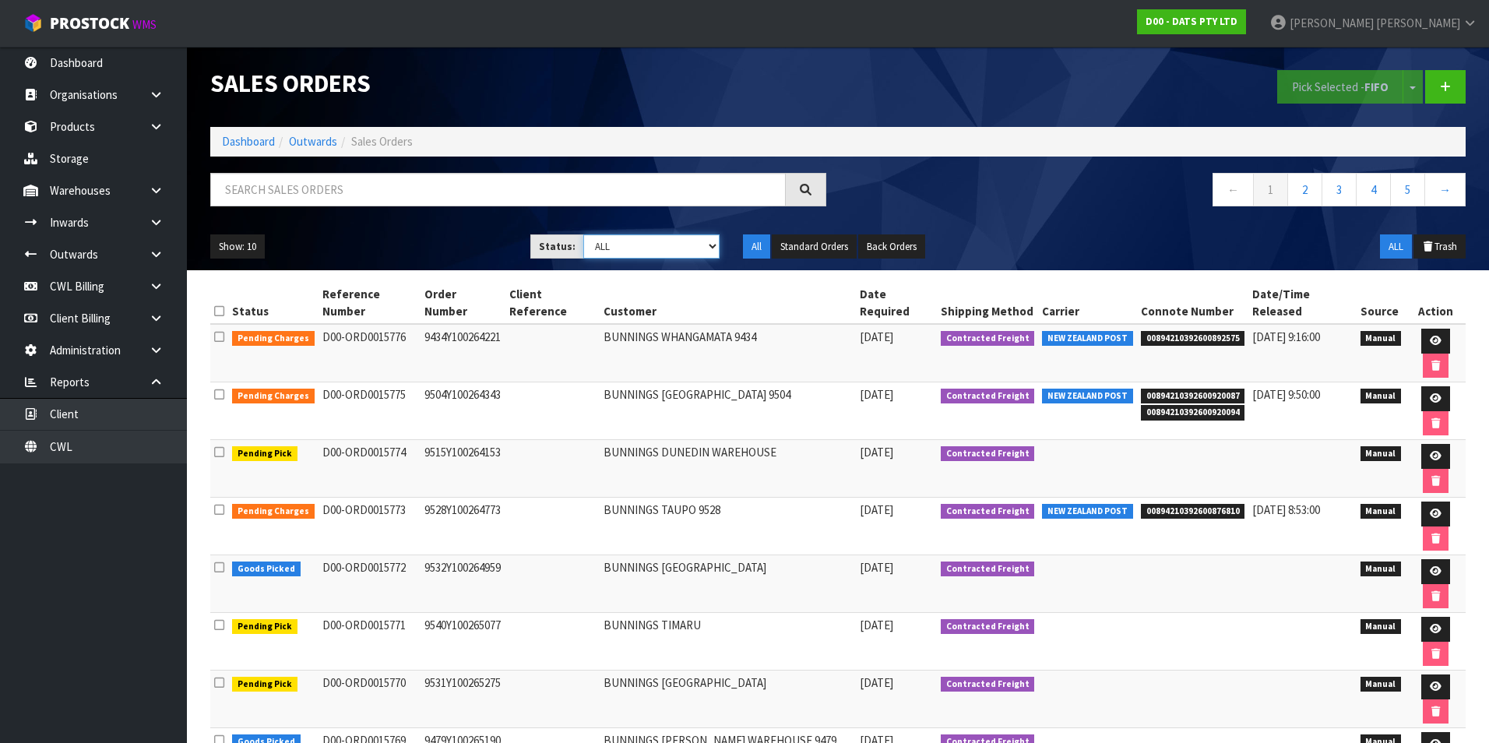
click at [712, 248] on select "Draft Pending Allocated Pending Pick Goods Picked Goods Packed Pending Charges …" at bounding box center [651, 246] width 137 height 24
select select "string:9"
click at [583, 234] on select "Draft Pending Allocated Pending Pick Goods Picked Goods Packed Pending Charges …" at bounding box center [651, 246] width 137 height 24
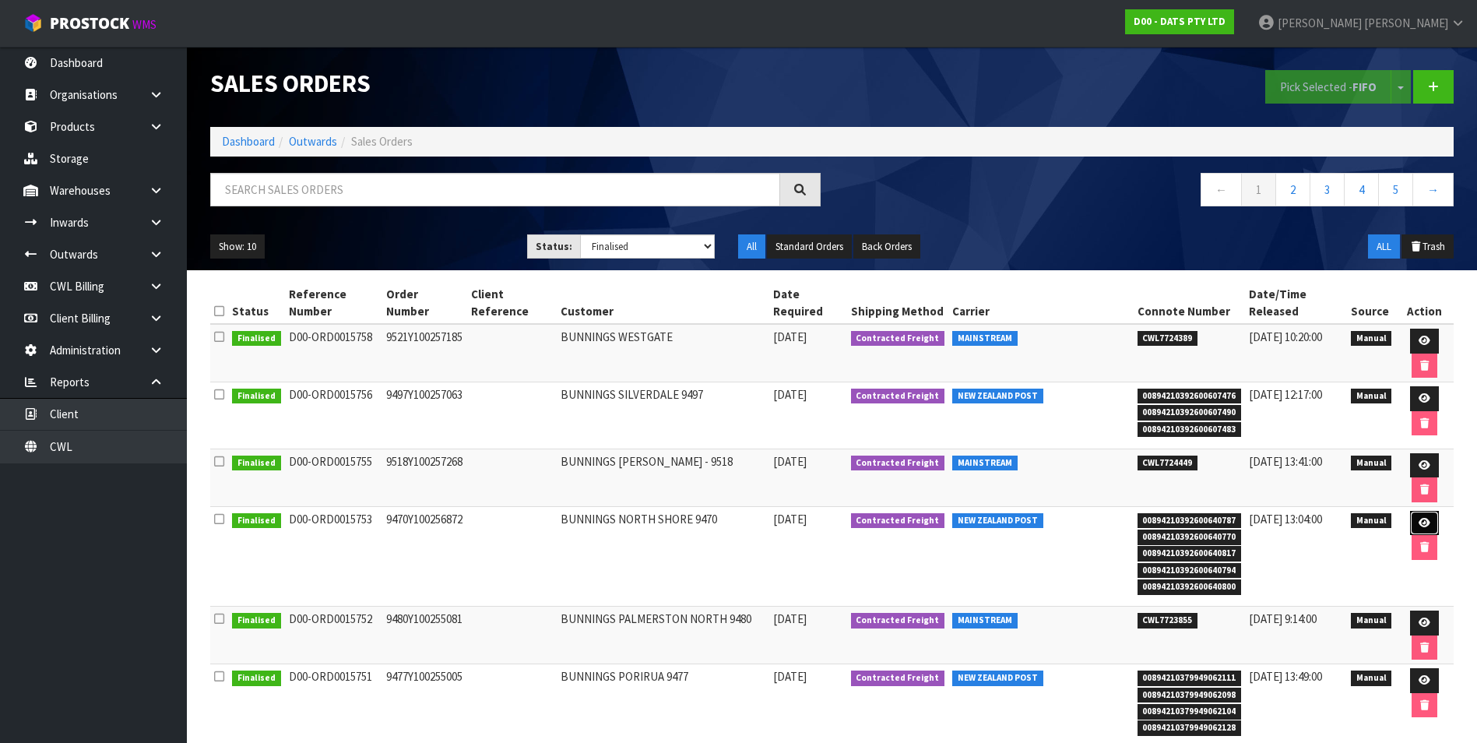
click at [1419, 518] on icon at bounding box center [1425, 523] width 12 height 10
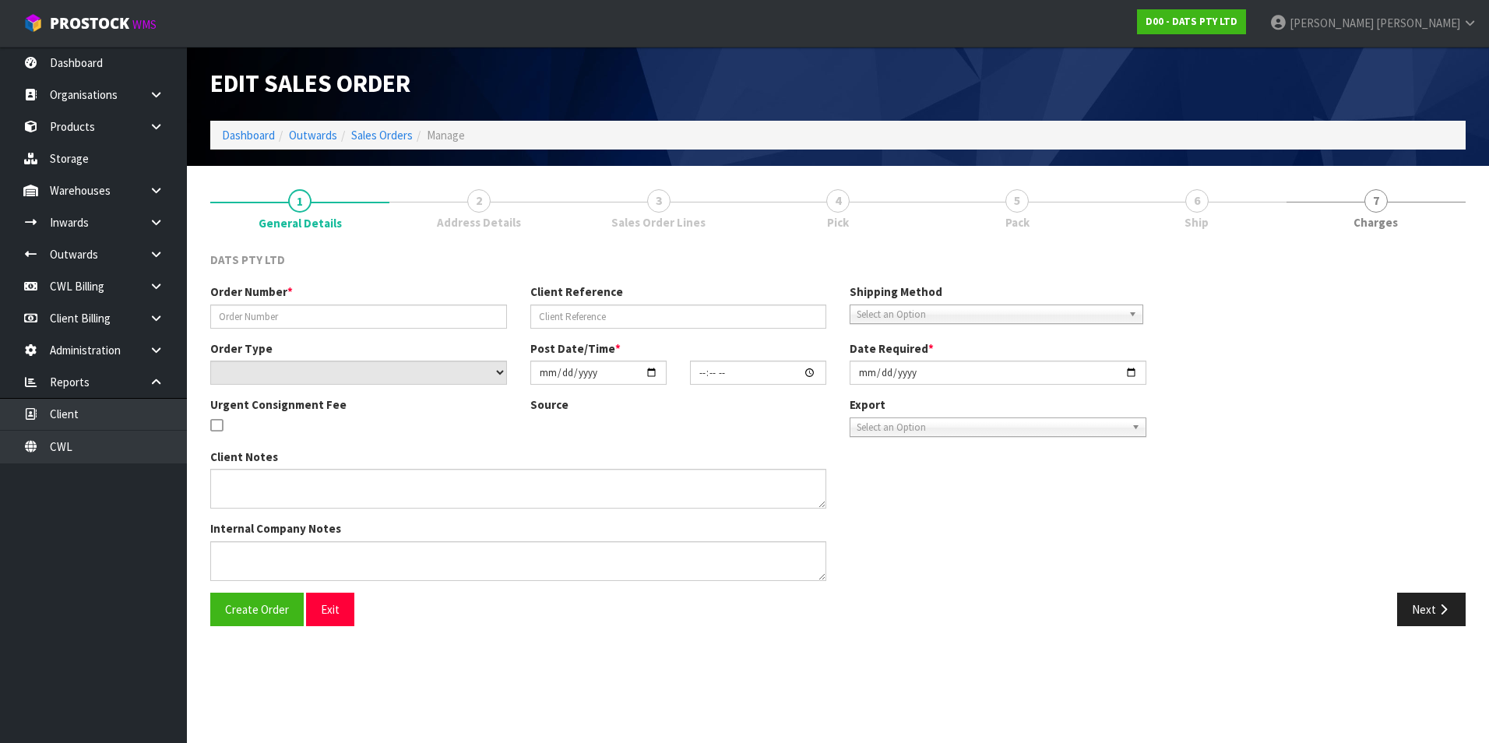
type input "9470Y100256872"
select select "number:0"
type input "2025-09-12"
type input "08:49:00.000"
type input "2025-09-12"
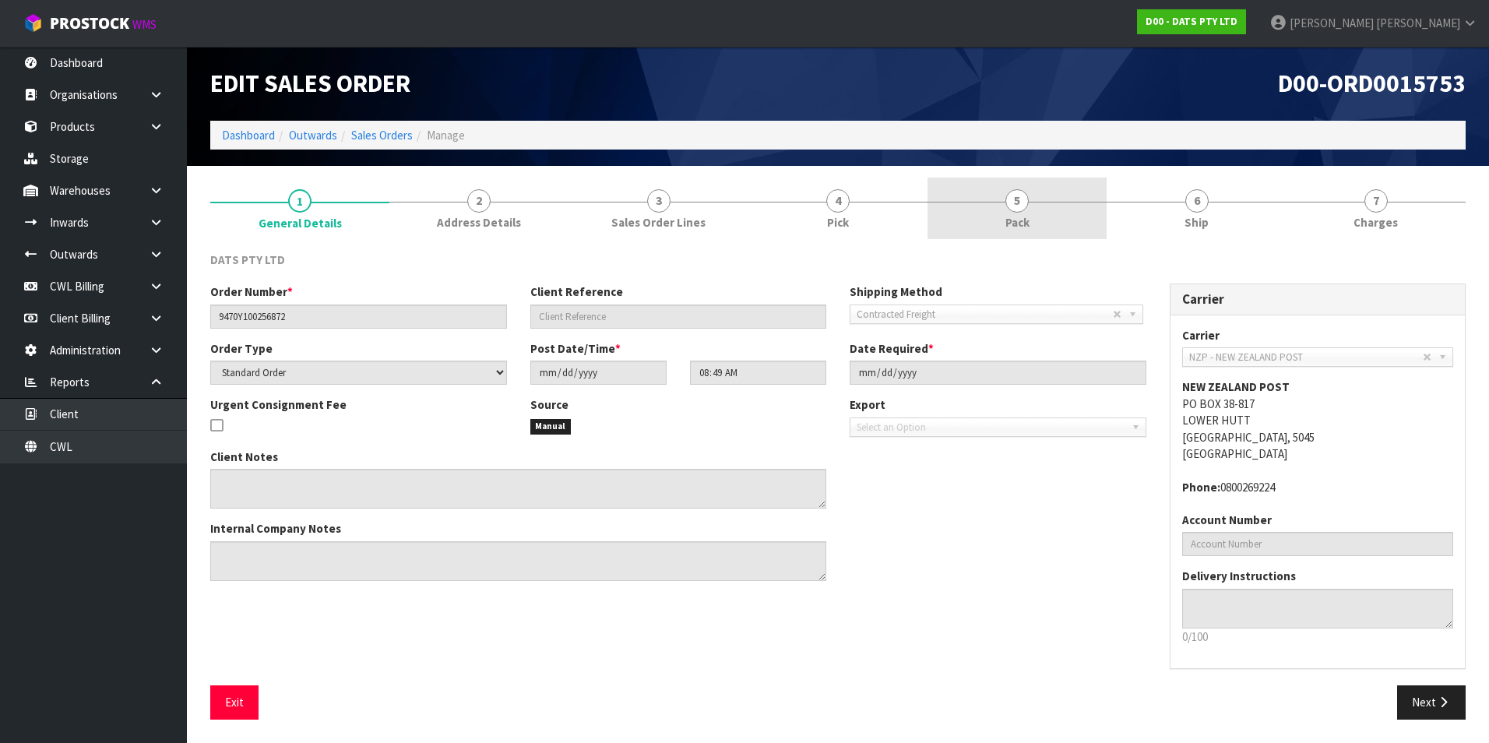
click at [1024, 203] on span "5" at bounding box center [1016, 200] width 23 height 23
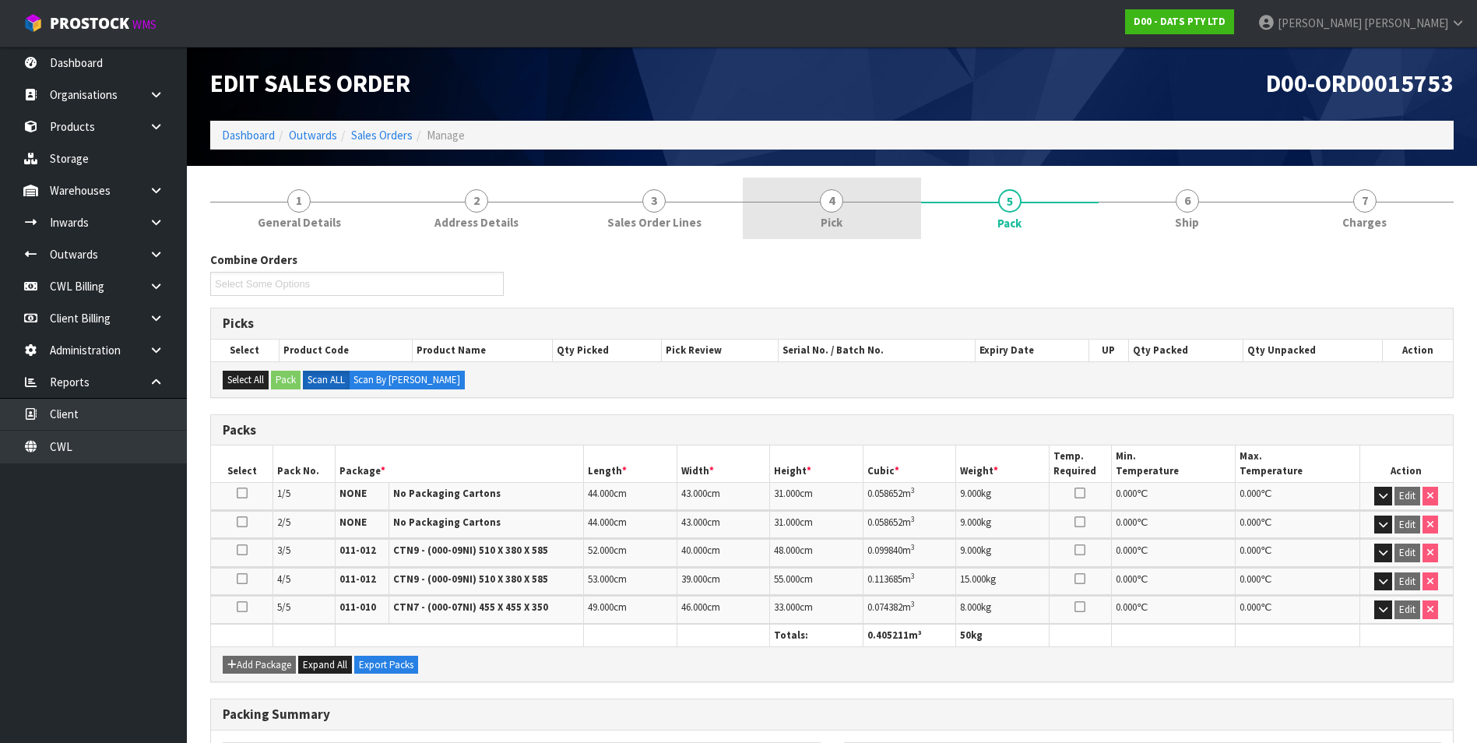
click at [833, 200] on span "4" at bounding box center [831, 200] width 23 height 23
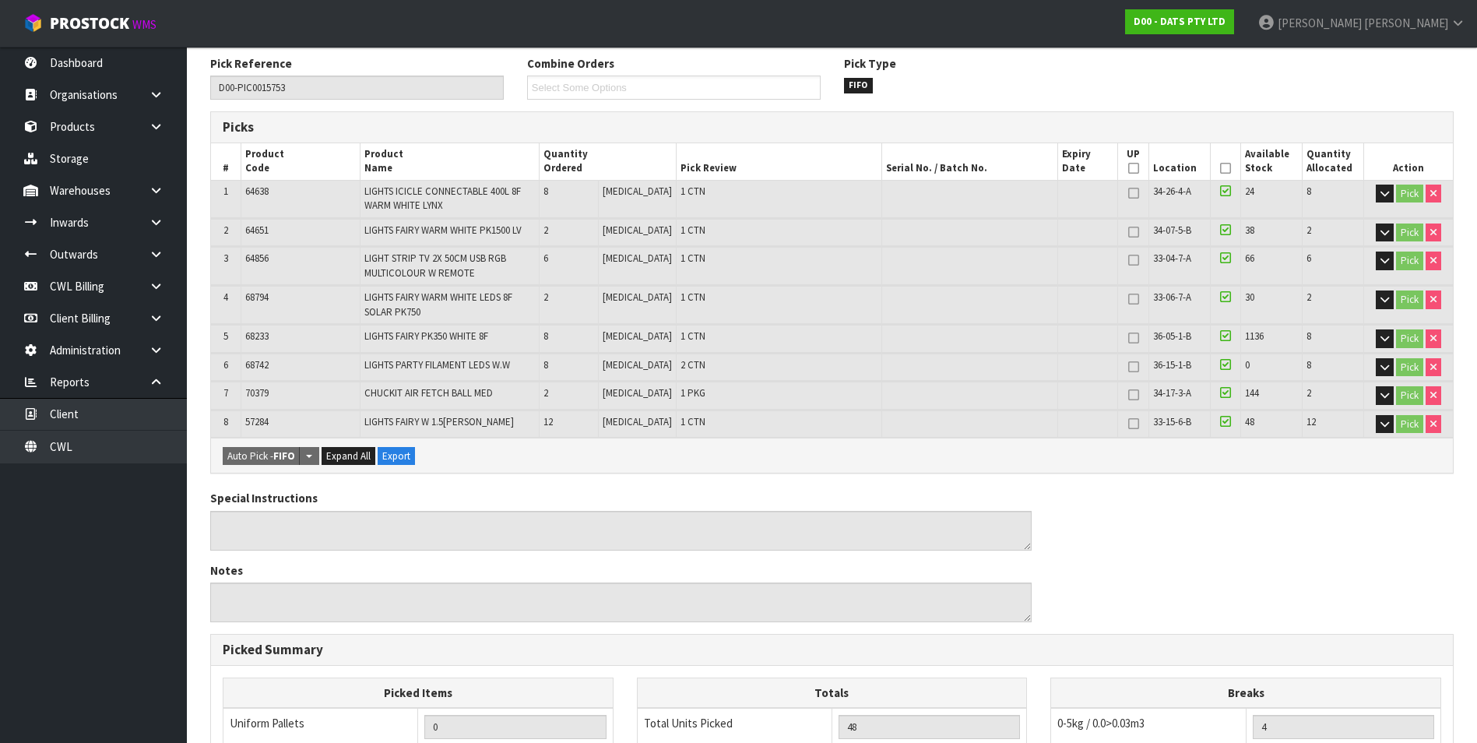
scroll to position [50, 0]
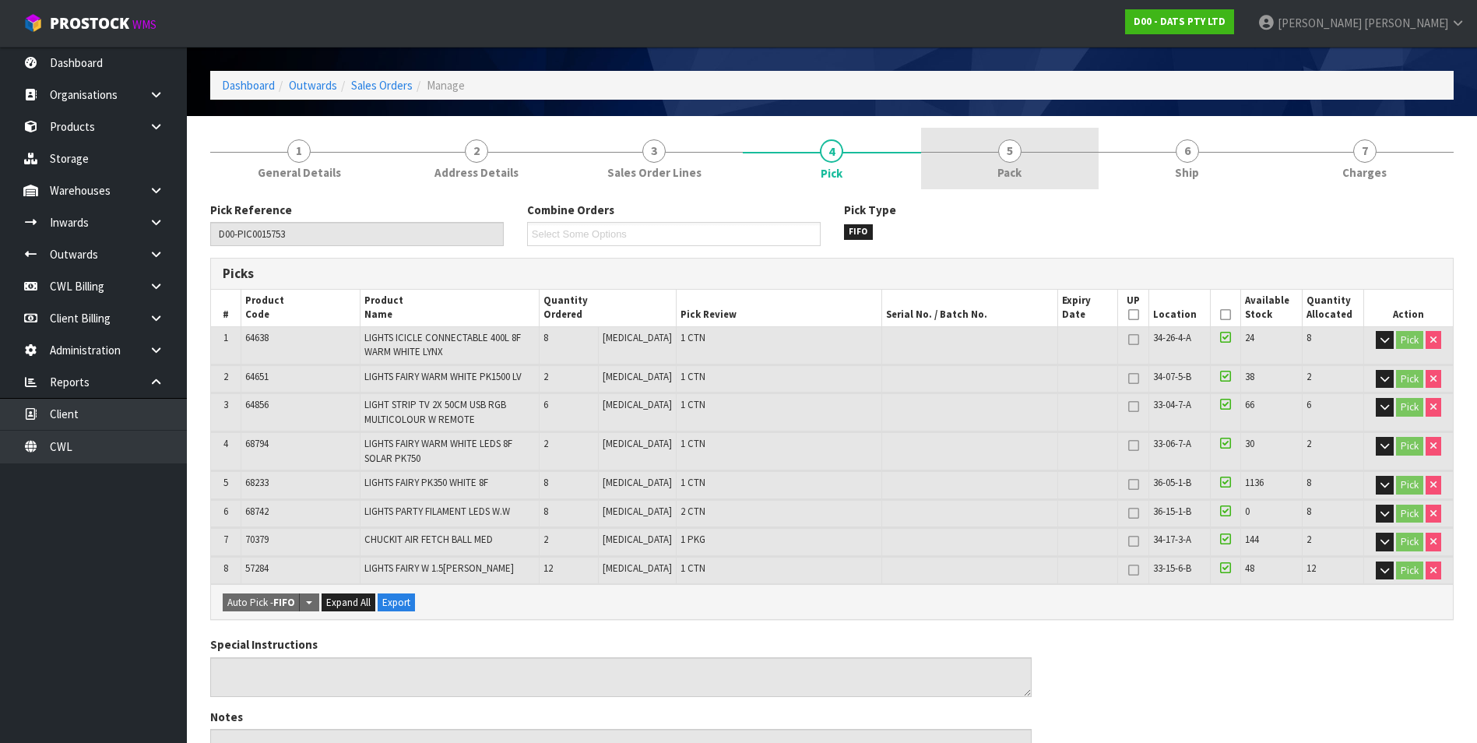
click at [1014, 160] on span "5" at bounding box center [1009, 150] width 23 height 23
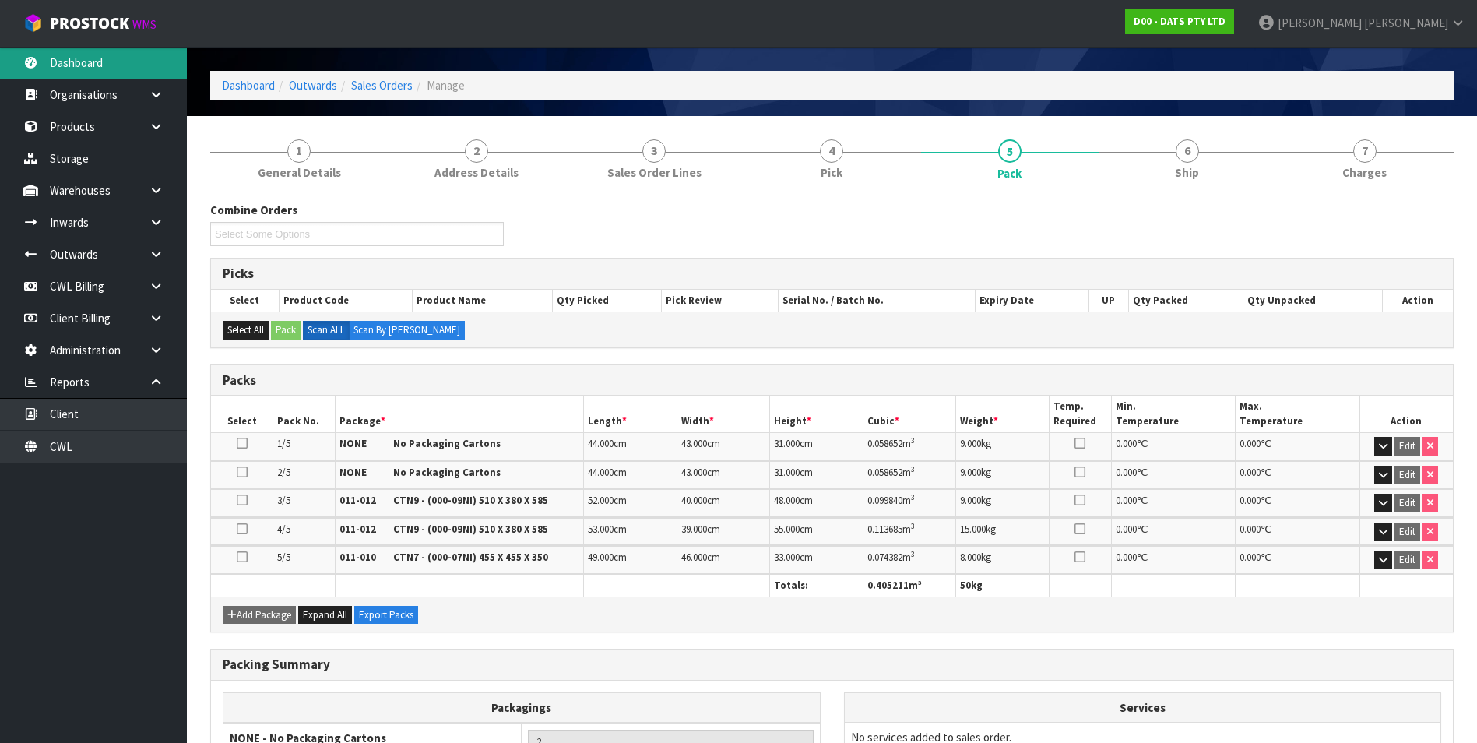
click at [89, 65] on link "Dashboard" at bounding box center [93, 63] width 187 height 32
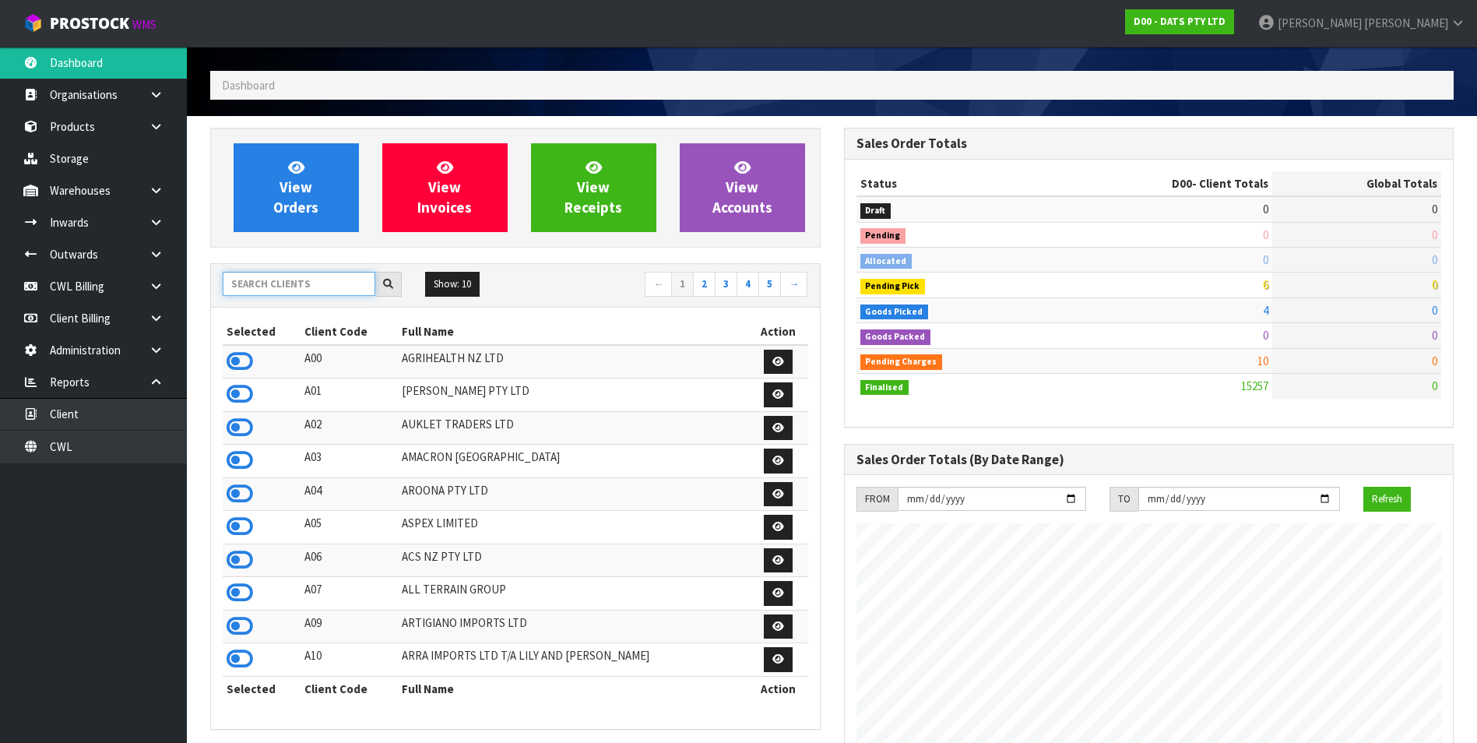
click at [294, 280] on input "text" at bounding box center [299, 284] width 153 height 24
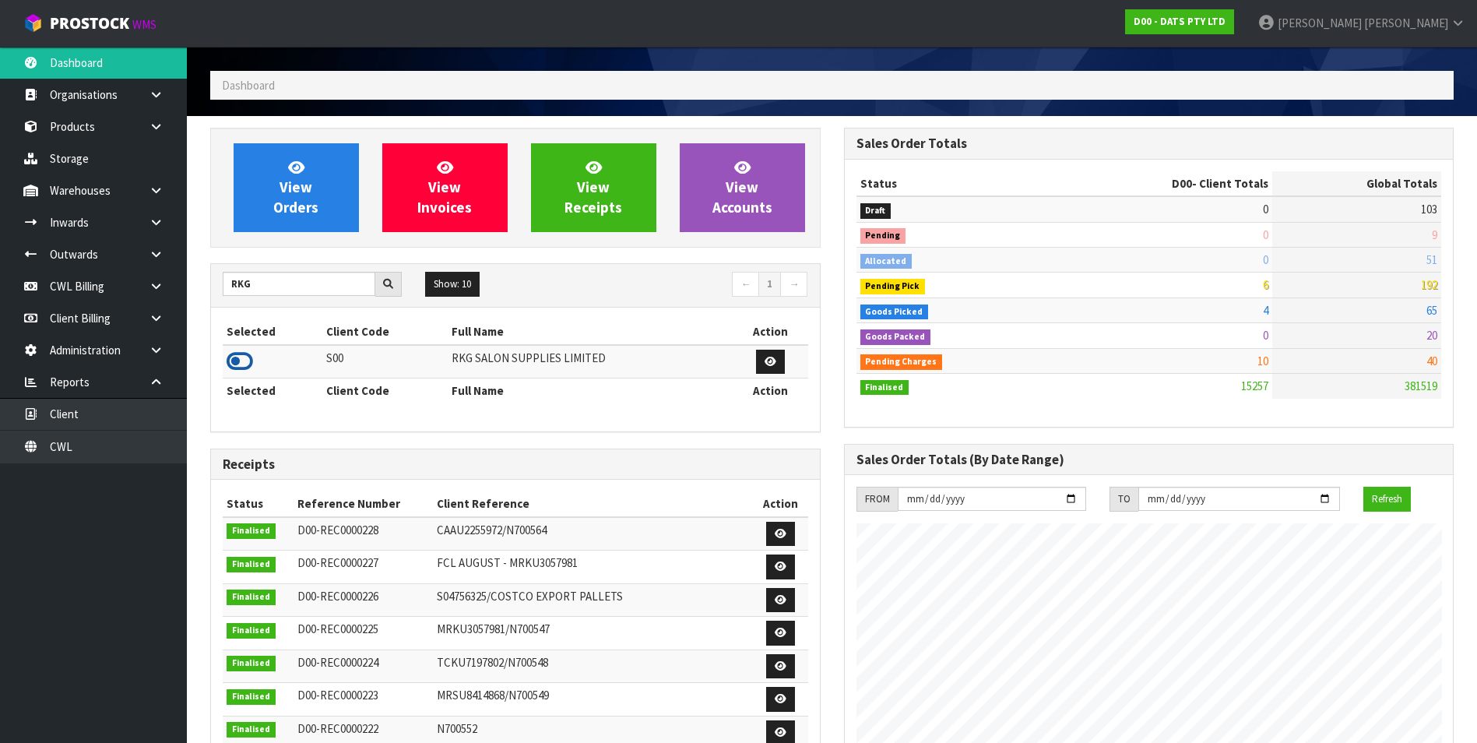
click at [245, 360] on icon at bounding box center [240, 361] width 26 height 23
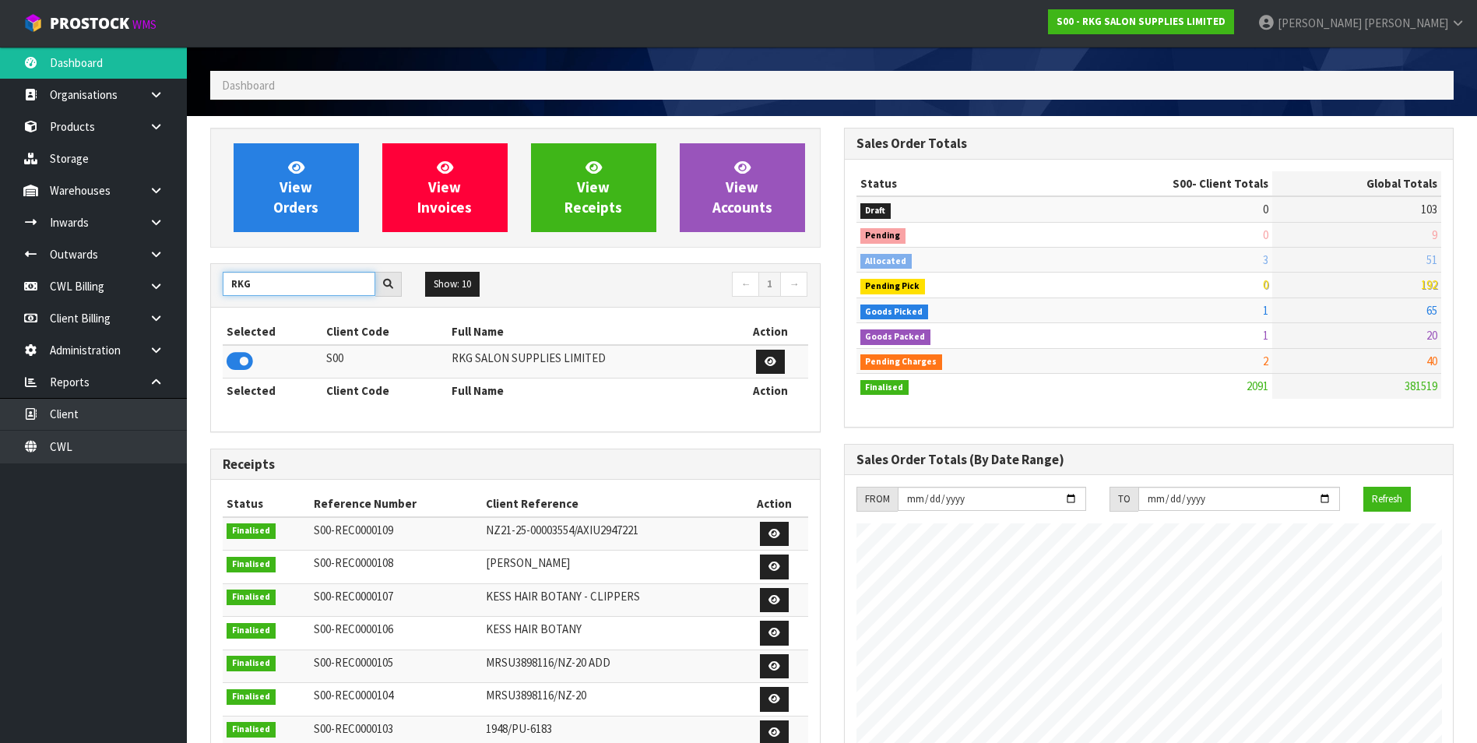
click at [264, 282] on input "RKG" at bounding box center [299, 284] width 153 height 24
type input "R"
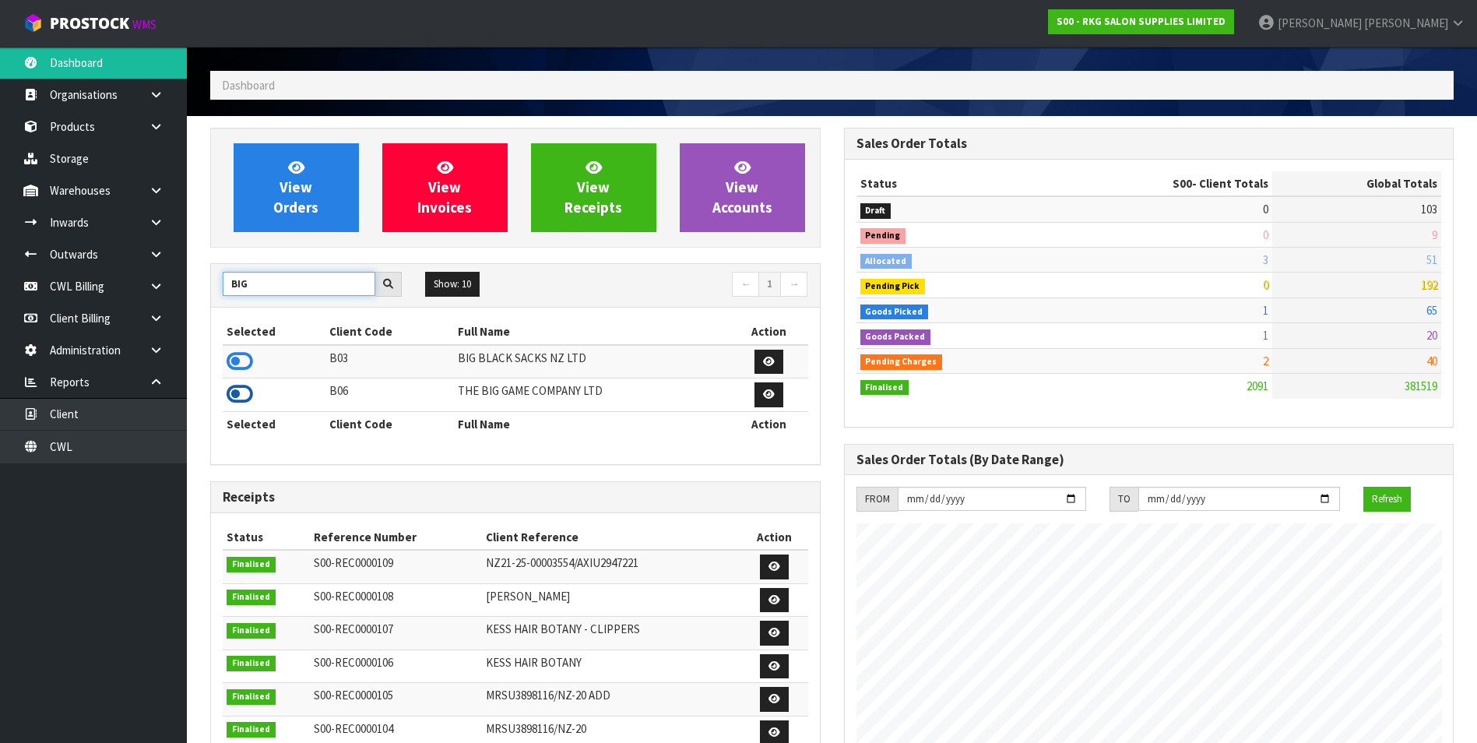
type input "BIG"
click at [238, 393] on icon at bounding box center [240, 393] width 26 height 23
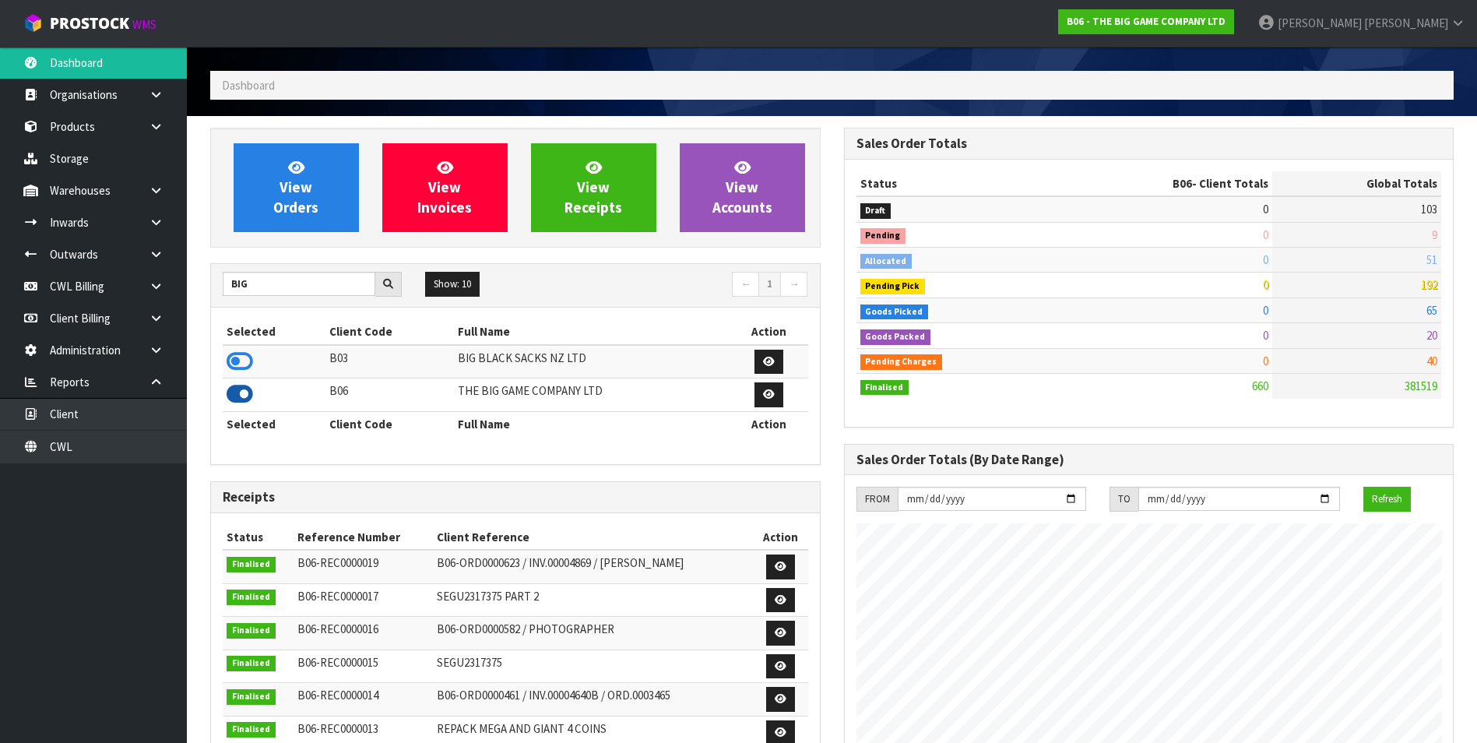
scroll to position [1029, 633]
click at [313, 211] on span "View Orders" at bounding box center [295, 187] width 45 height 58
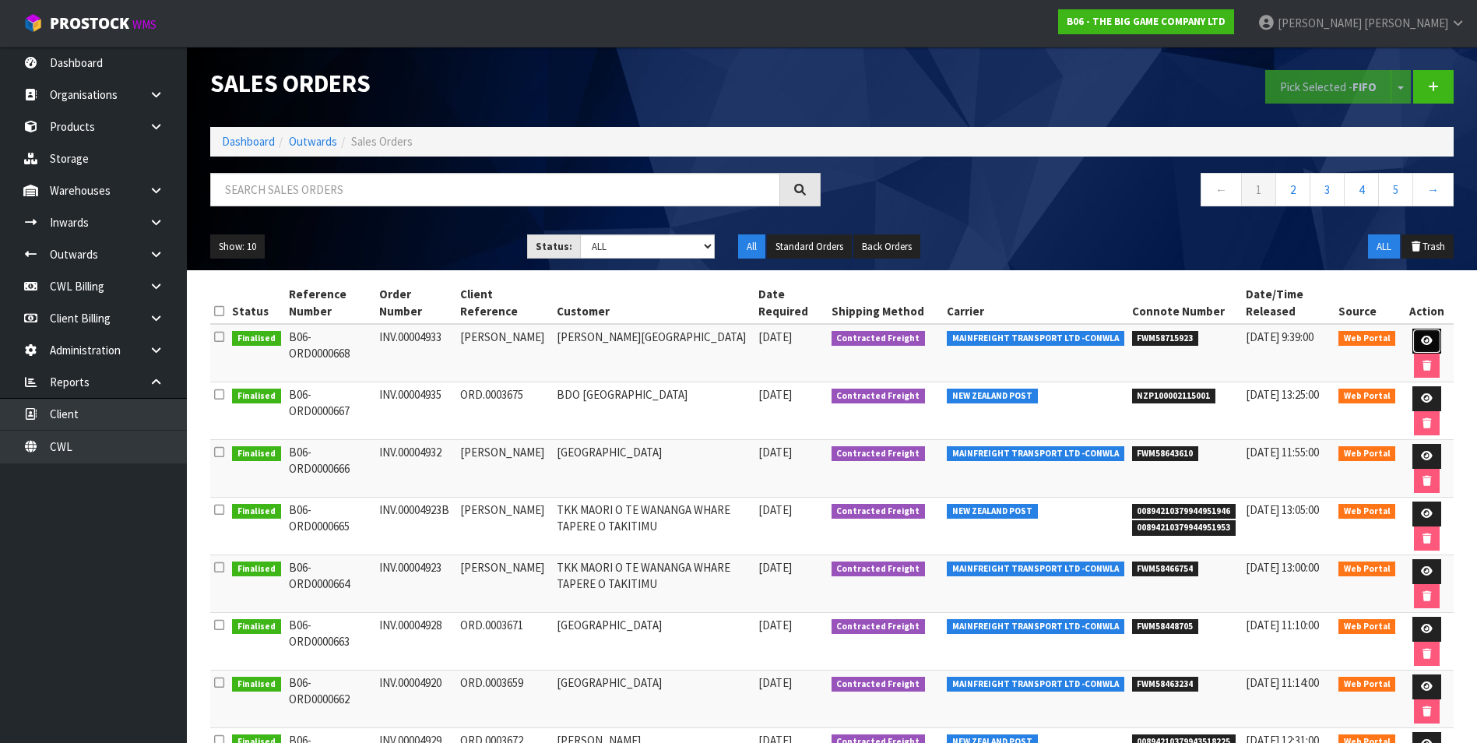
click at [1425, 337] on icon at bounding box center [1427, 341] width 12 height 10
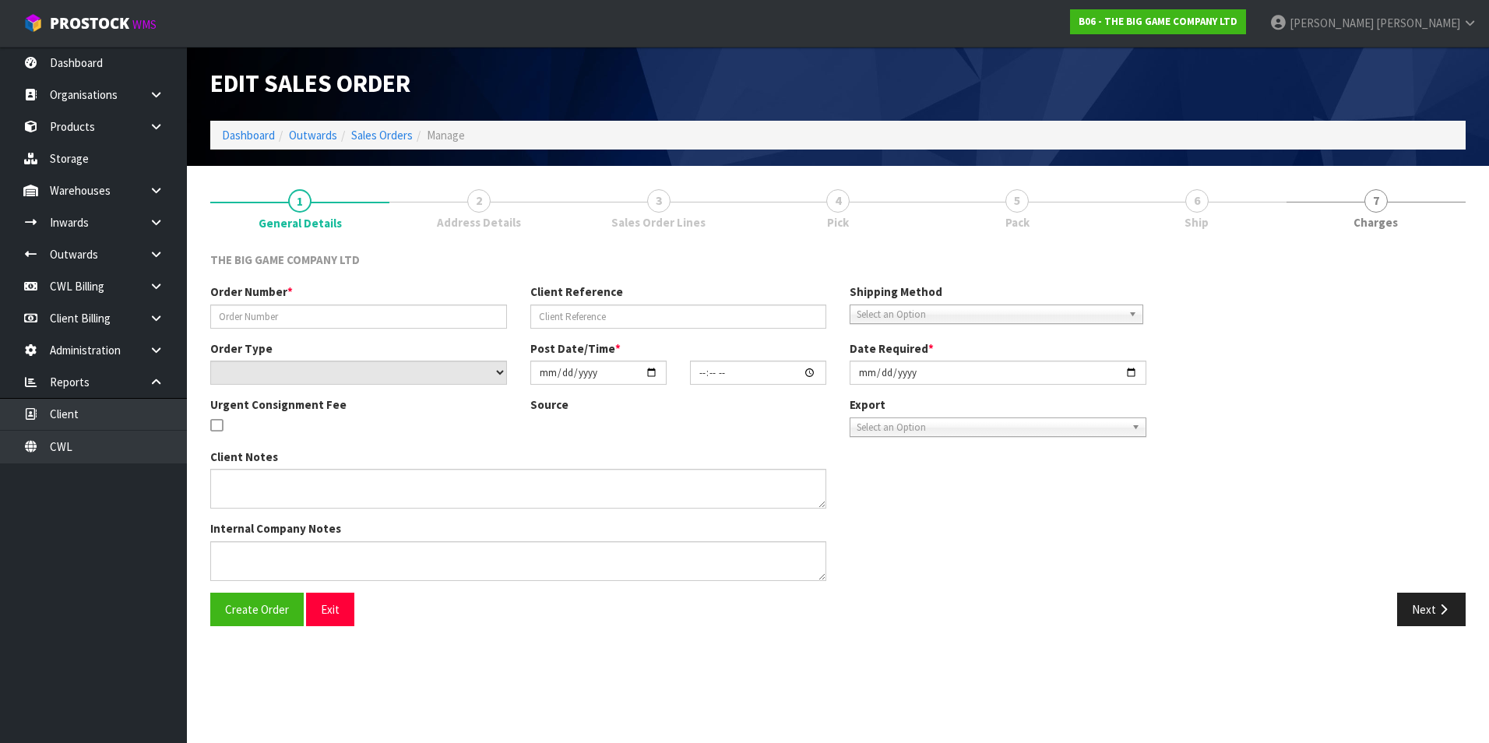
type input "INV.00004933"
type input "JESSICA LOVELL"
select select "number:0"
type input "2025-09-16"
type input "15:30:00.000"
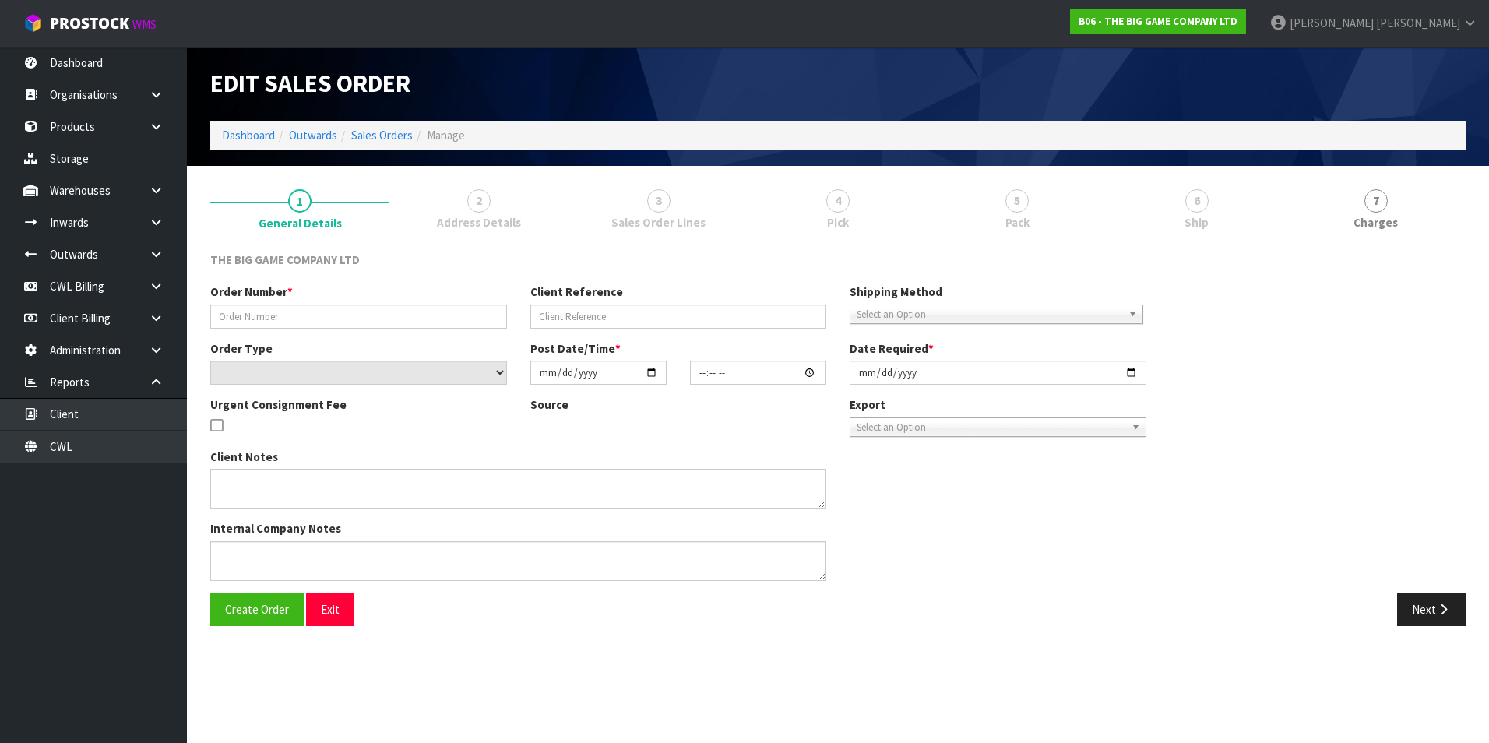
type input "2025-09-17"
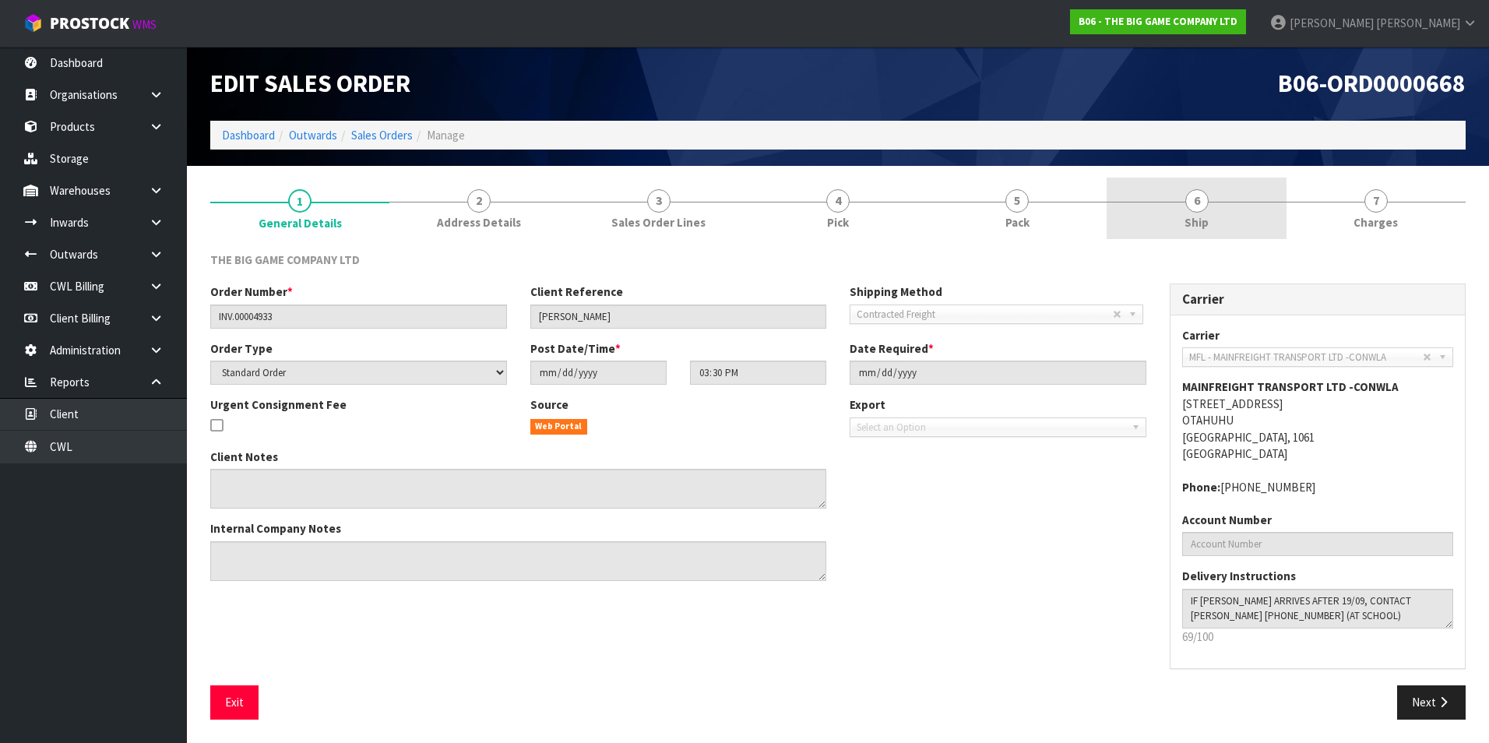
click at [1204, 203] on span "6" at bounding box center [1196, 200] width 23 height 23
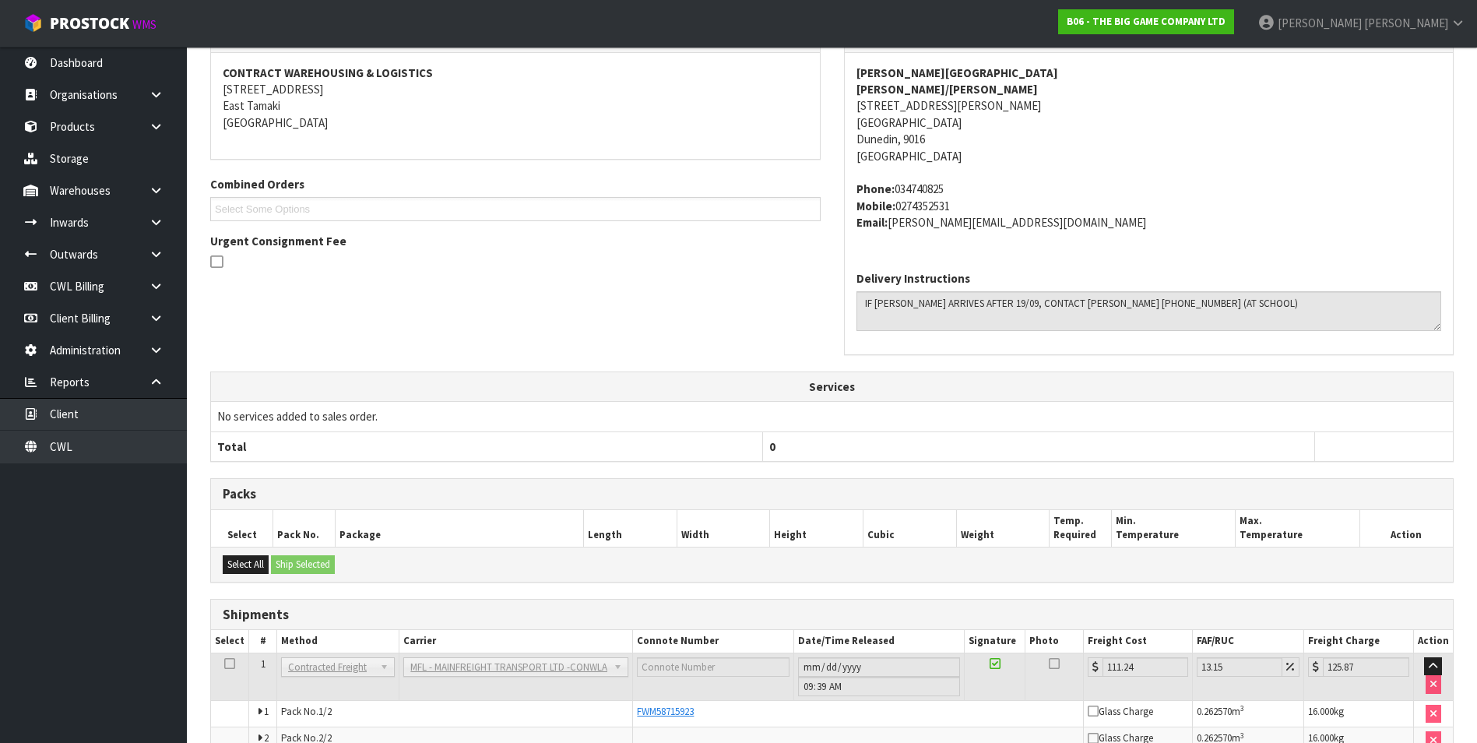
scroll to position [4, 0]
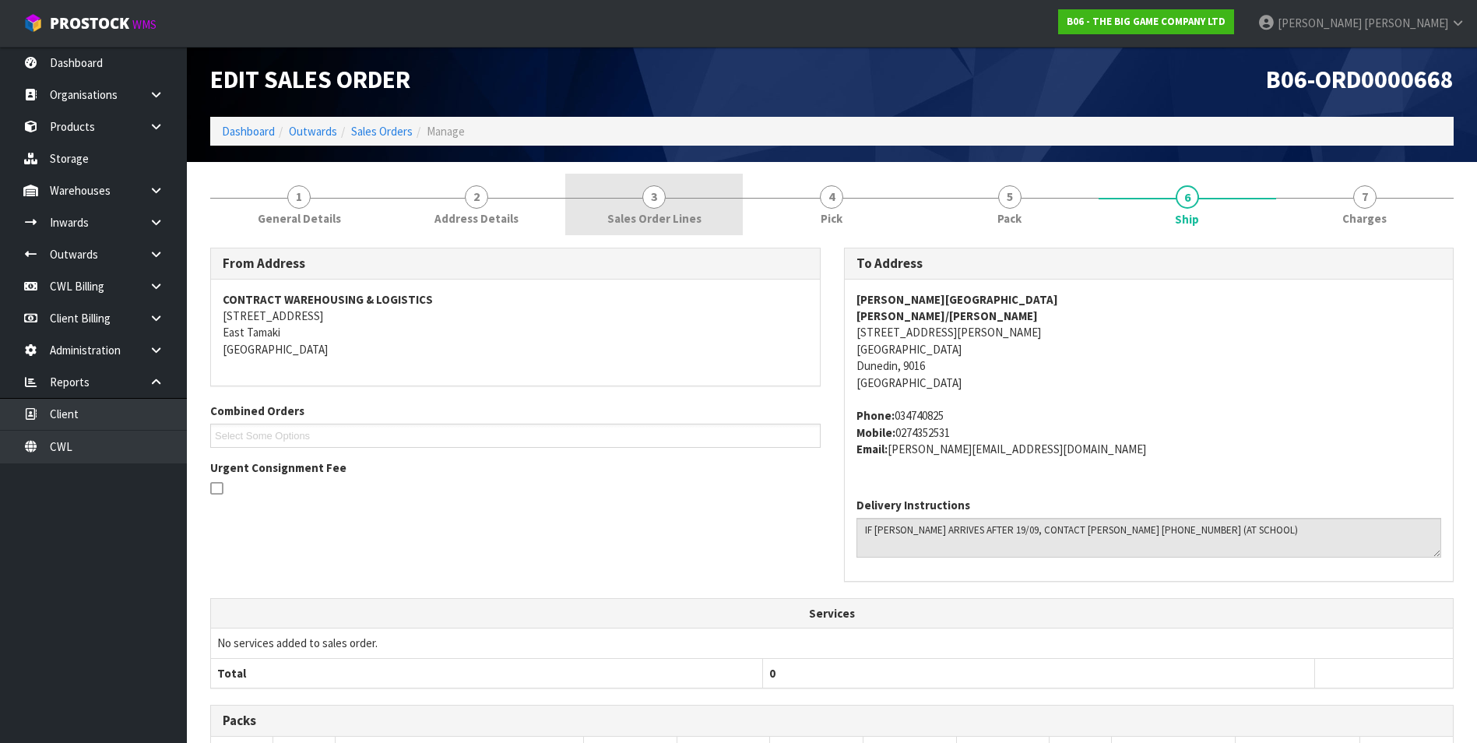
click at [656, 204] on span "3" at bounding box center [653, 196] width 23 height 23
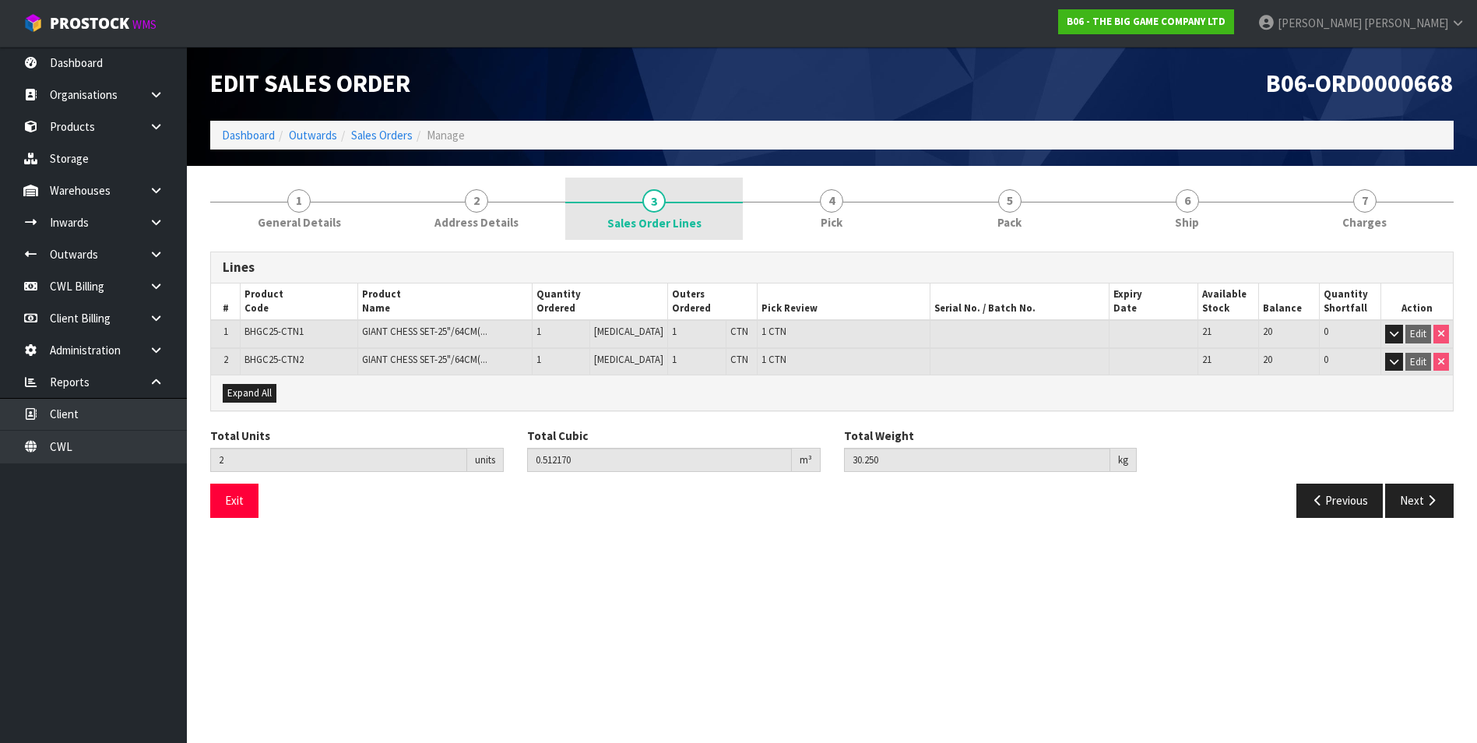
scroll to position [0, 0]
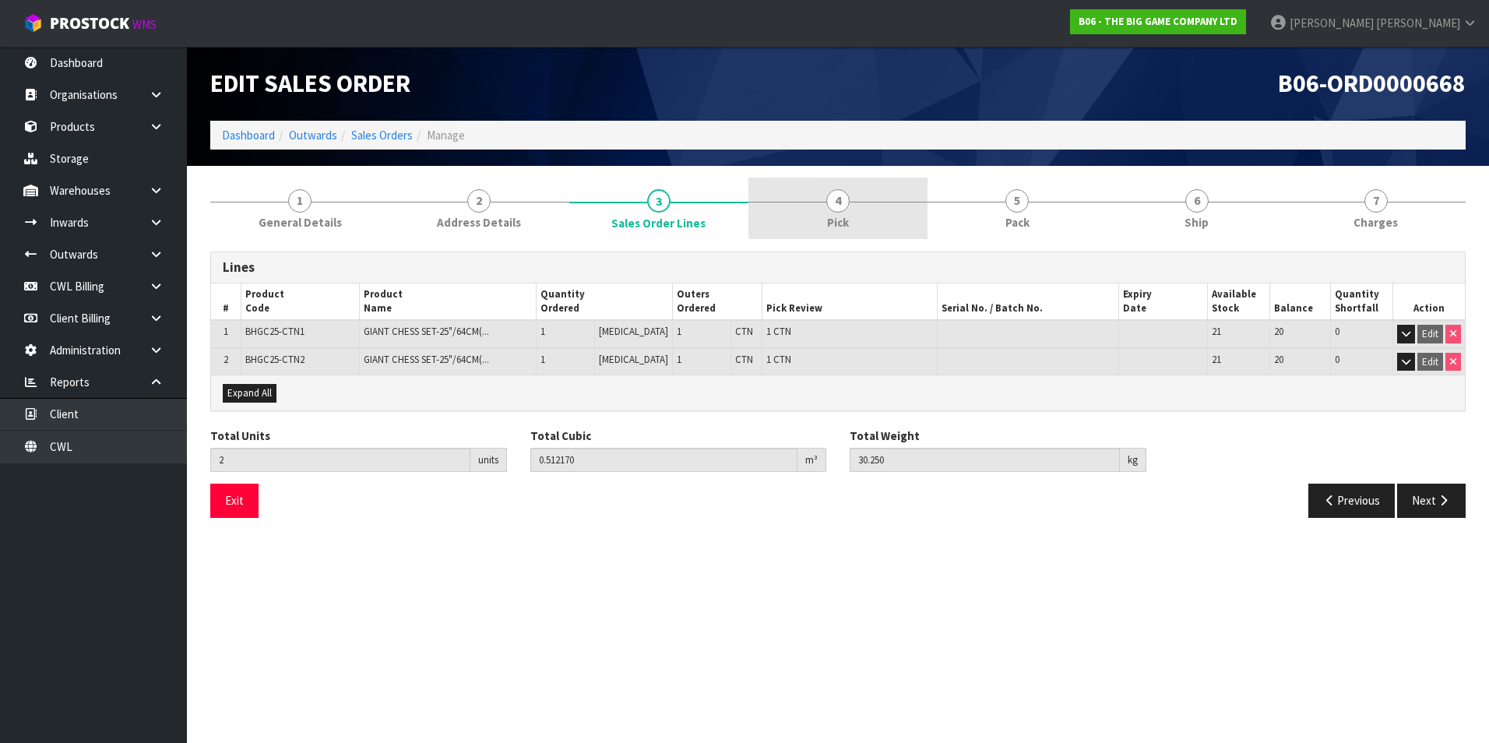
click at [833, 206] on span "4" at bounding box center [837, 200] width 23 height 23
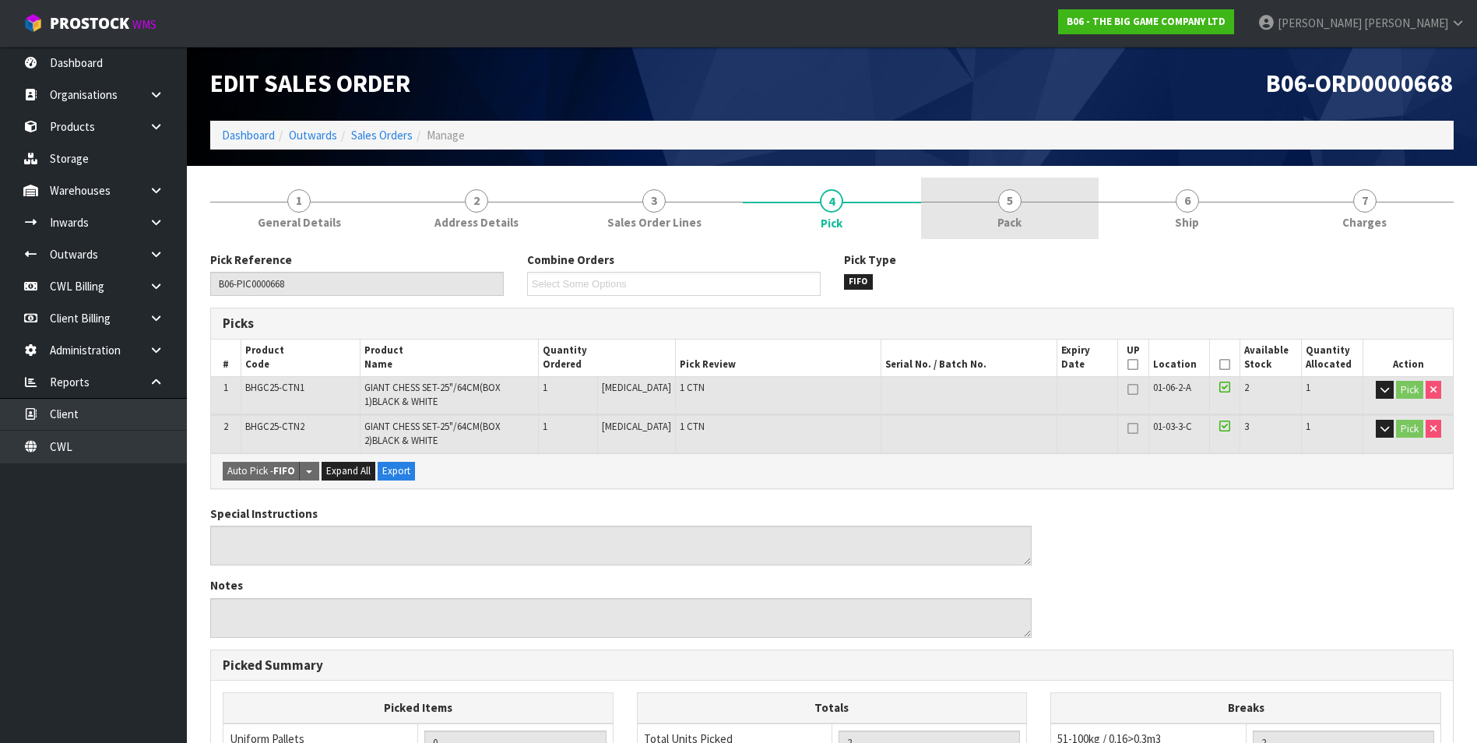
click at [1013, 202] on span "5" at bounding box center [1009, 200] width 23 height 23
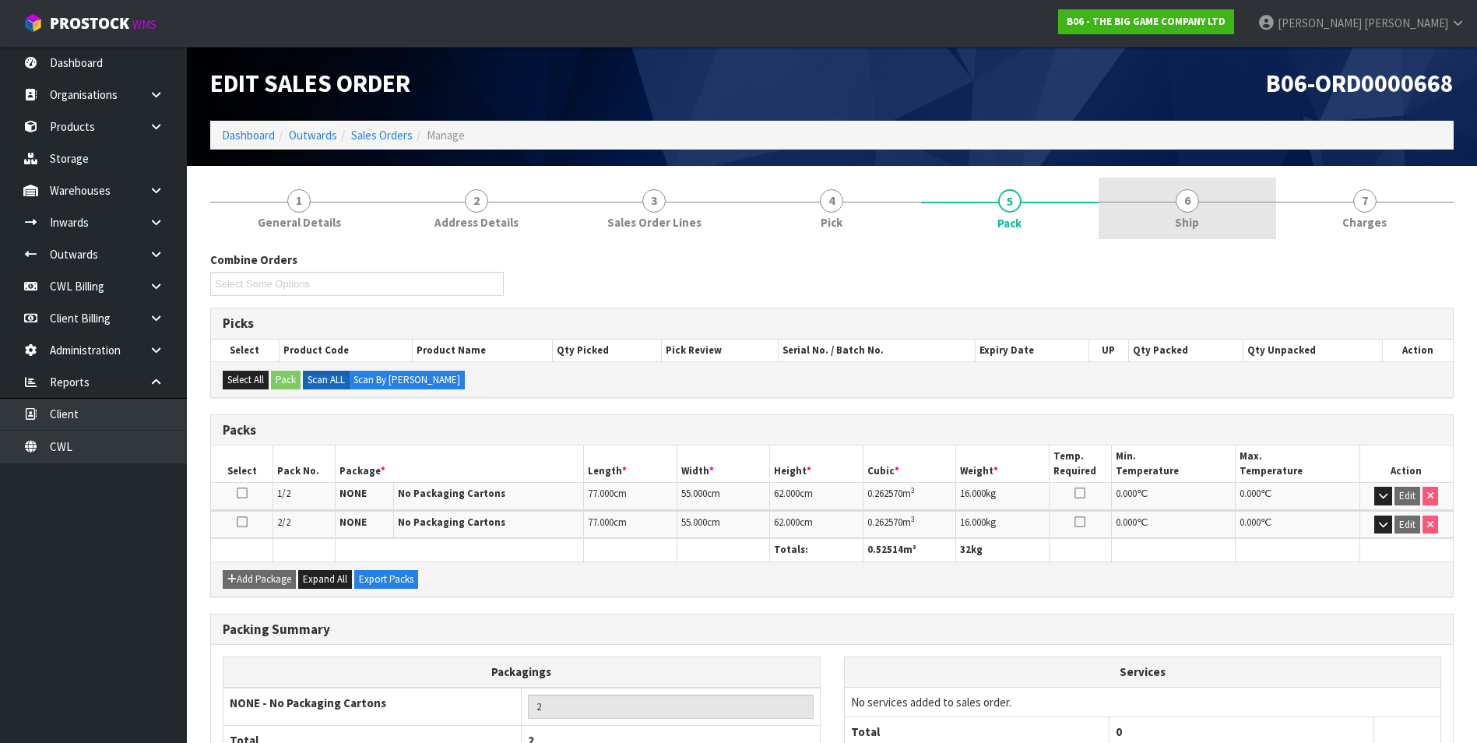
click at [1198, 202] on span "6" at bounding box center [1187, 200] width 23 height 23
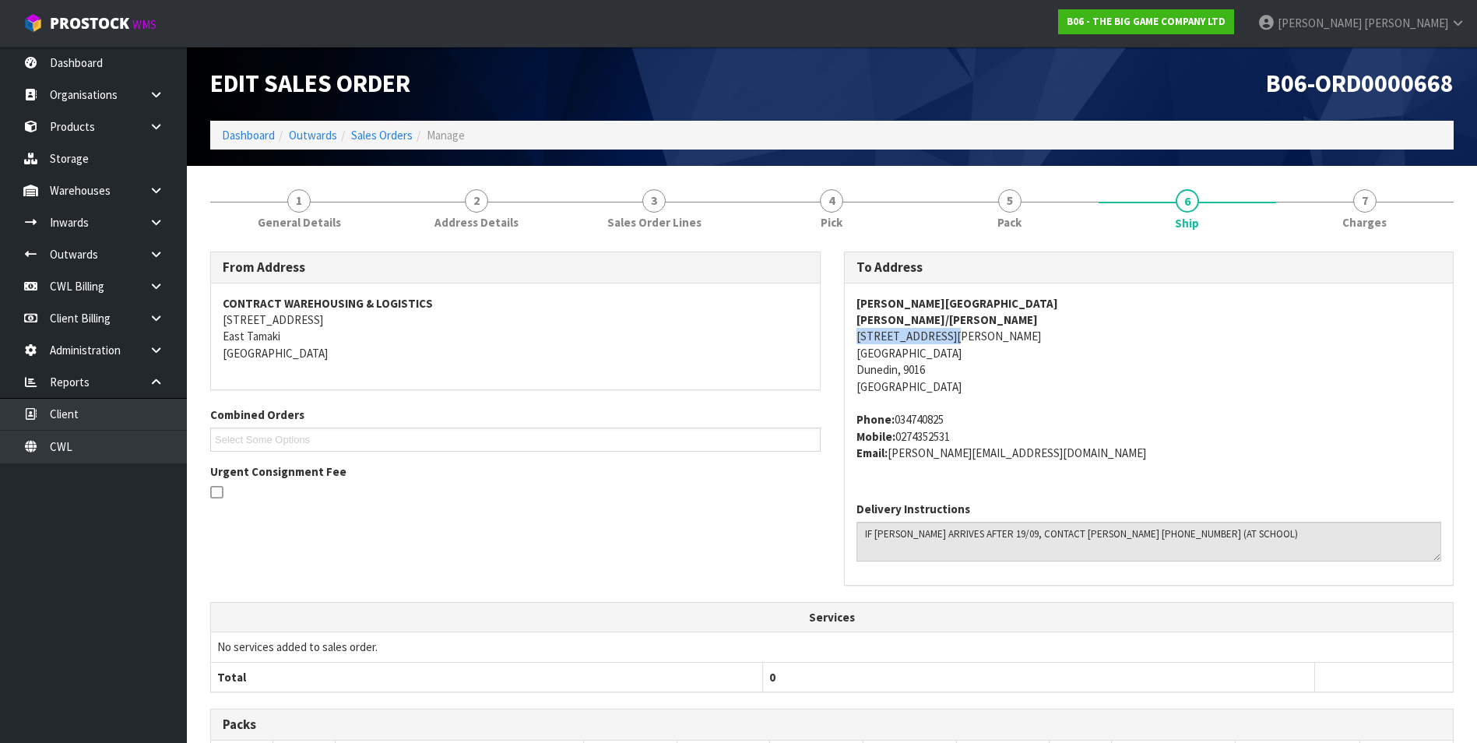
drag, startPoint x: 958, startPoint y: 337, endPoint x: 857, endPoint y: 334, distance: 100.5
click at [857, 334] on address "GEORGE STREET NORMAL SCHOOL JESSICA LOVELL/KOLAN 989 GEORGE STREET DUNEDIN NORT…" at bounding box center [1150, 345] width 586 height 100
copy address "989 GEORGE STREET"
click at [1034, 424] on address "Phone: 034740825 Mobile: 0274352531 Email: jess@georgestreet.school.nz" at bounding box center [1150, 436] width 586 height 50
drag, startPoint x: 948, startPoint y: 421, endPoint x: 894, endPoint y: 421, distance: 54.5
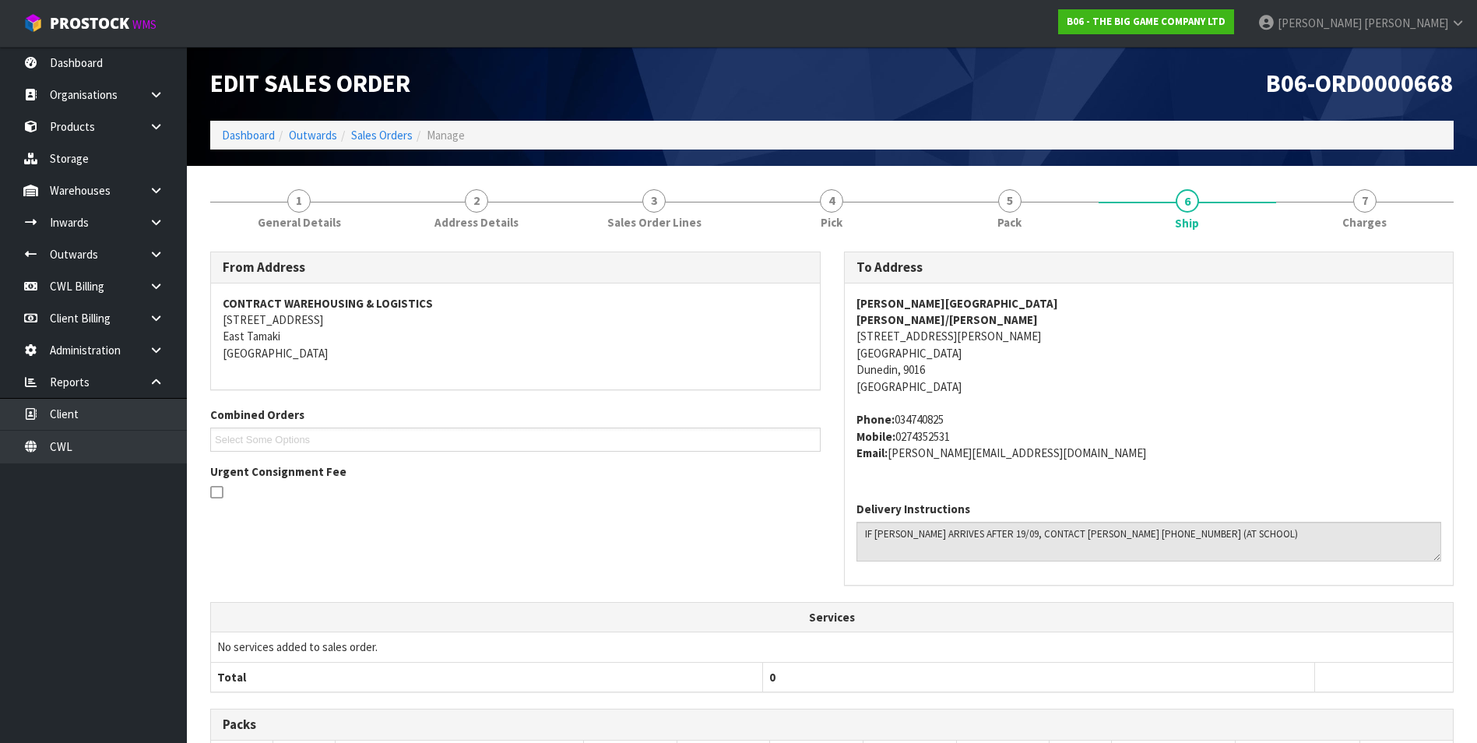
click at [894, 421] on address "Phone: 034740825 Mobile: 0274352531 Email: jess@georgestreet.school.nz" at bounding box center [1150, 436] width 586 height 50
copy address "034740825"
click at [1061, 452] on address "Phone: 034740825 Mobile: 0274352531 Email: jess@georgestreet.school.nz" at bounding box center [1150, 436] width 586 height 50
drag, startPoint x: 1036, startPoint y: 458, endPoint x: 891, endPoint y: 461, distance: 145.6
click at [891, 461] on address "Phone: 034740825 Mobile: 0274352531 Email: jess@georgestreet.school.nz" at bounding box center [1150, 436] width 586 height 50
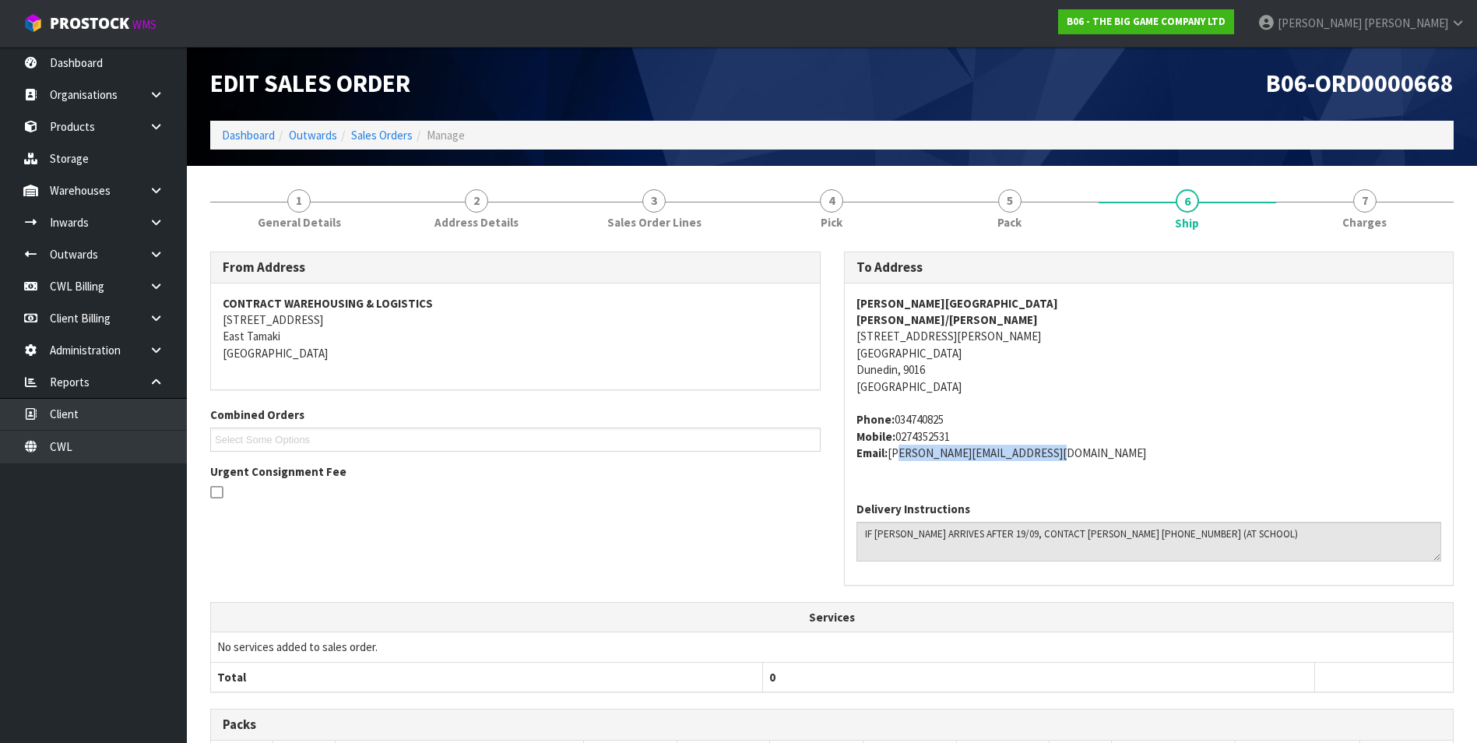
copy address "jess@georgestreet.school.nz"
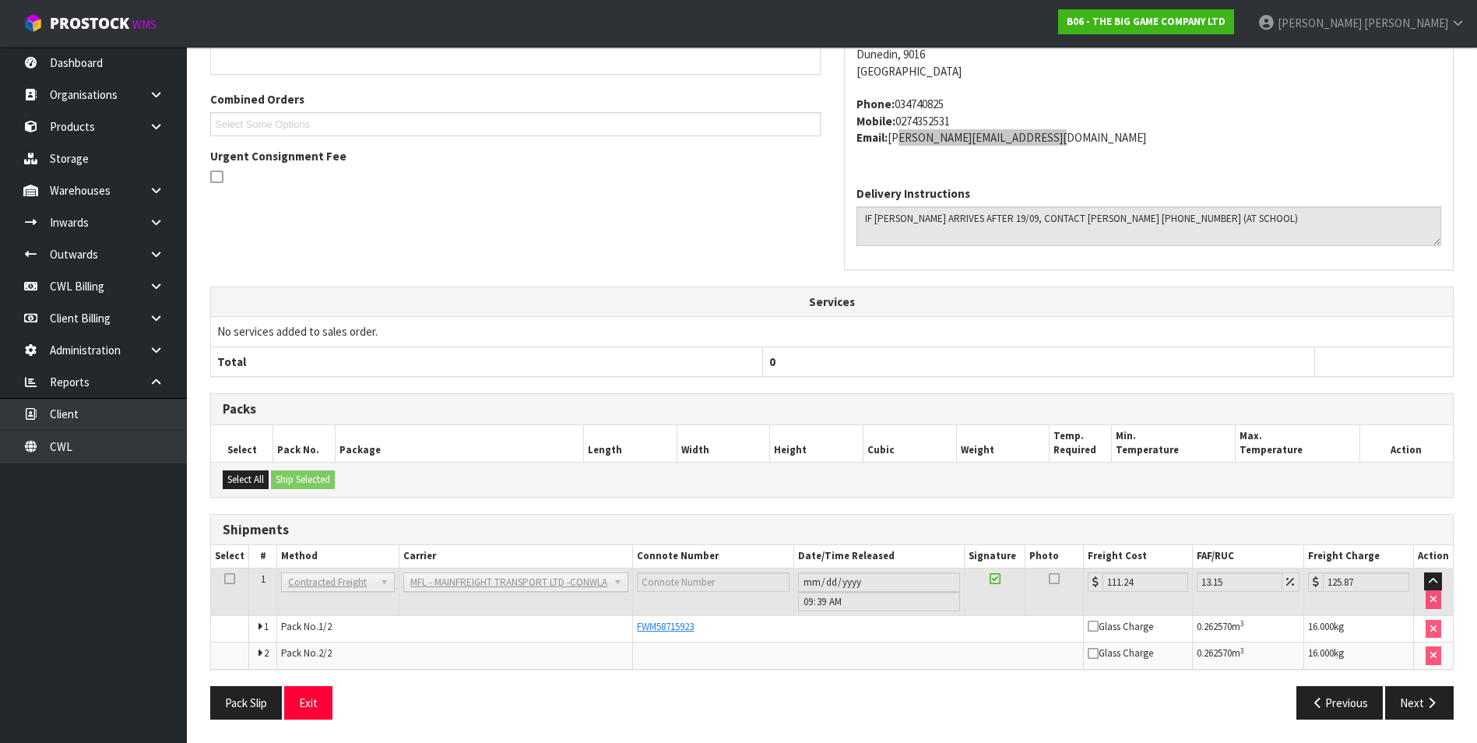
scroll to position [4, 0]
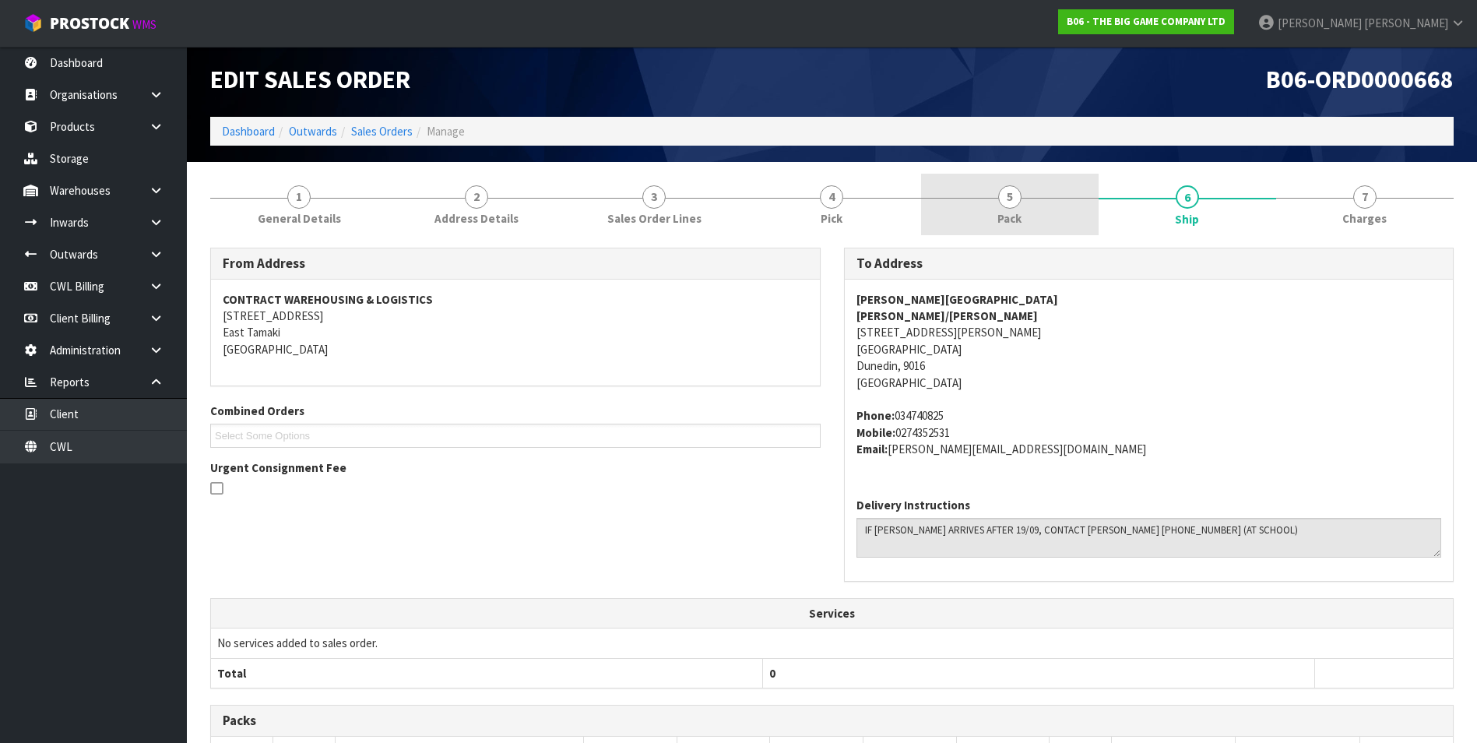
drag, startPoint x: 1018, startPoint y: 203, endPoint x: 1030, endPoint y: 223, distance: 23.4
click at [1018, 203] on span "5" at bounding box center [1009, 196] width 23 height 23
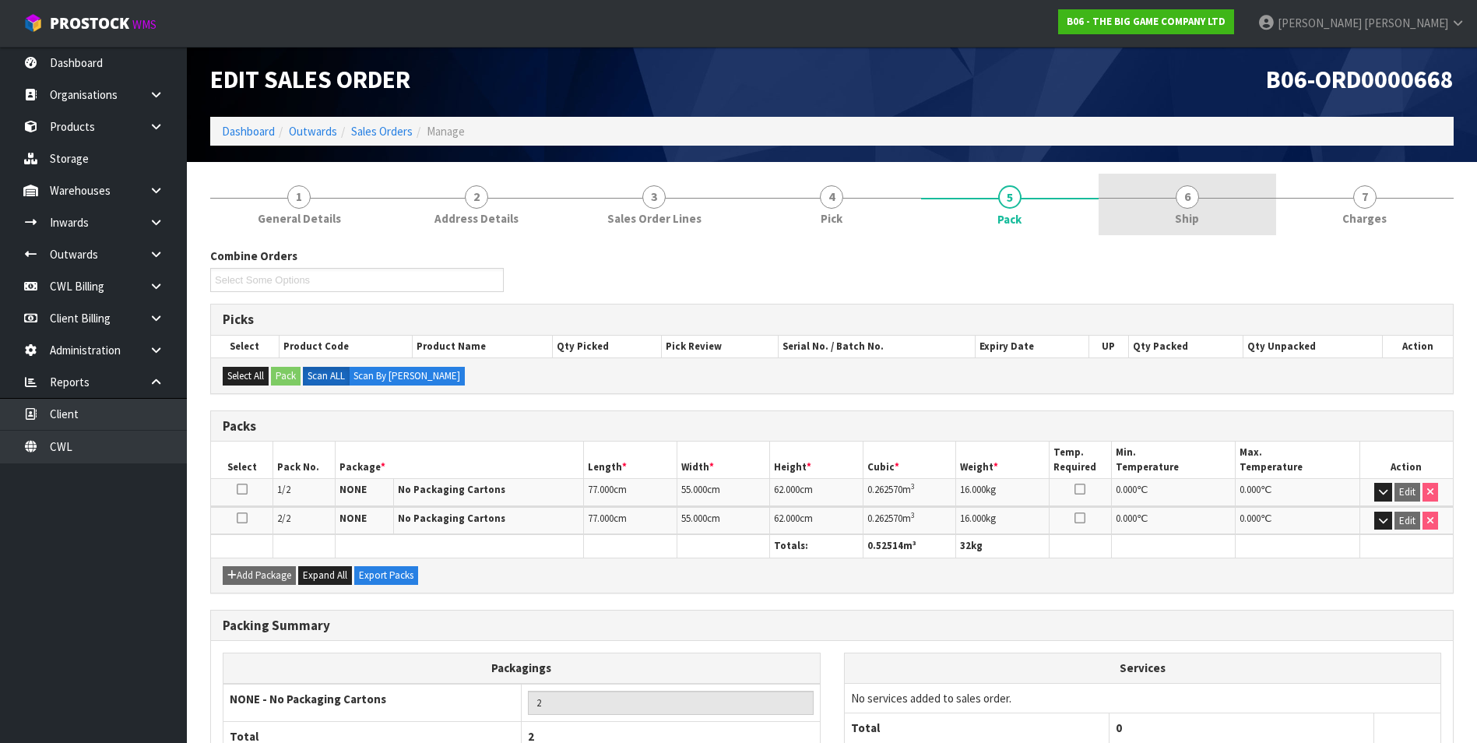
click at [1191, 199] on span "6" at bounding box center [1187, 196] width 23 height 23
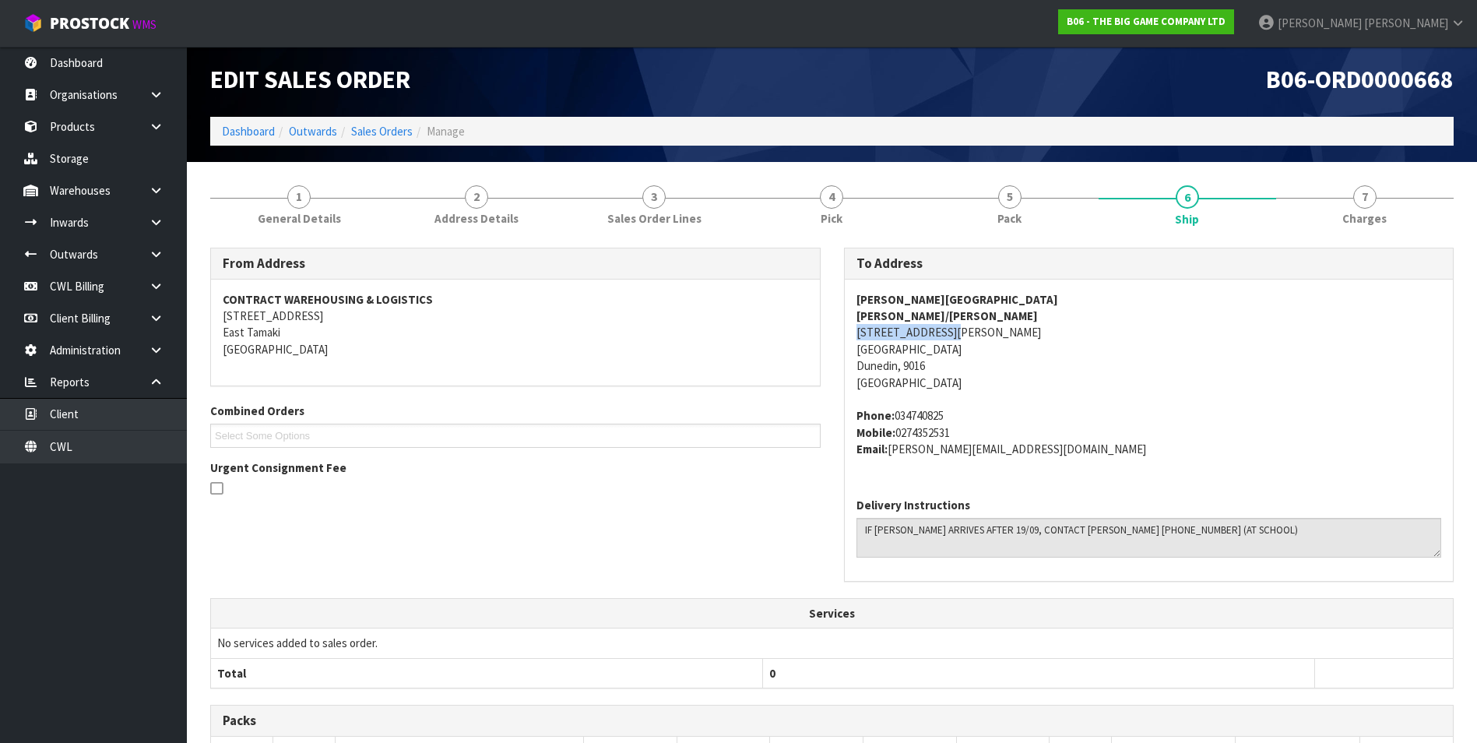
drag, startPoint x: 956, startPoint y: 333, endPoint x: 857, endPoint y: 335, distance: 99.7
click at [857, 335] on address "GEORGE STREET NORMAL SCHOOL JESSICA LOVELL/KOLAN 989 GEORGE STREET DUNEDIN NORT…" at bounding box center [1150, 341] width 586 height 100
drag, startPoint x: 857, startPoint y: 335, endPoint x: 869, endPoint y: 335, distance: 12.5
copy address "989 GEORGE STREET"
drag, startPoint x: 1008, startPoint y: 199, endPoint x: 1017, endPoint y: 208, distance: 12.7
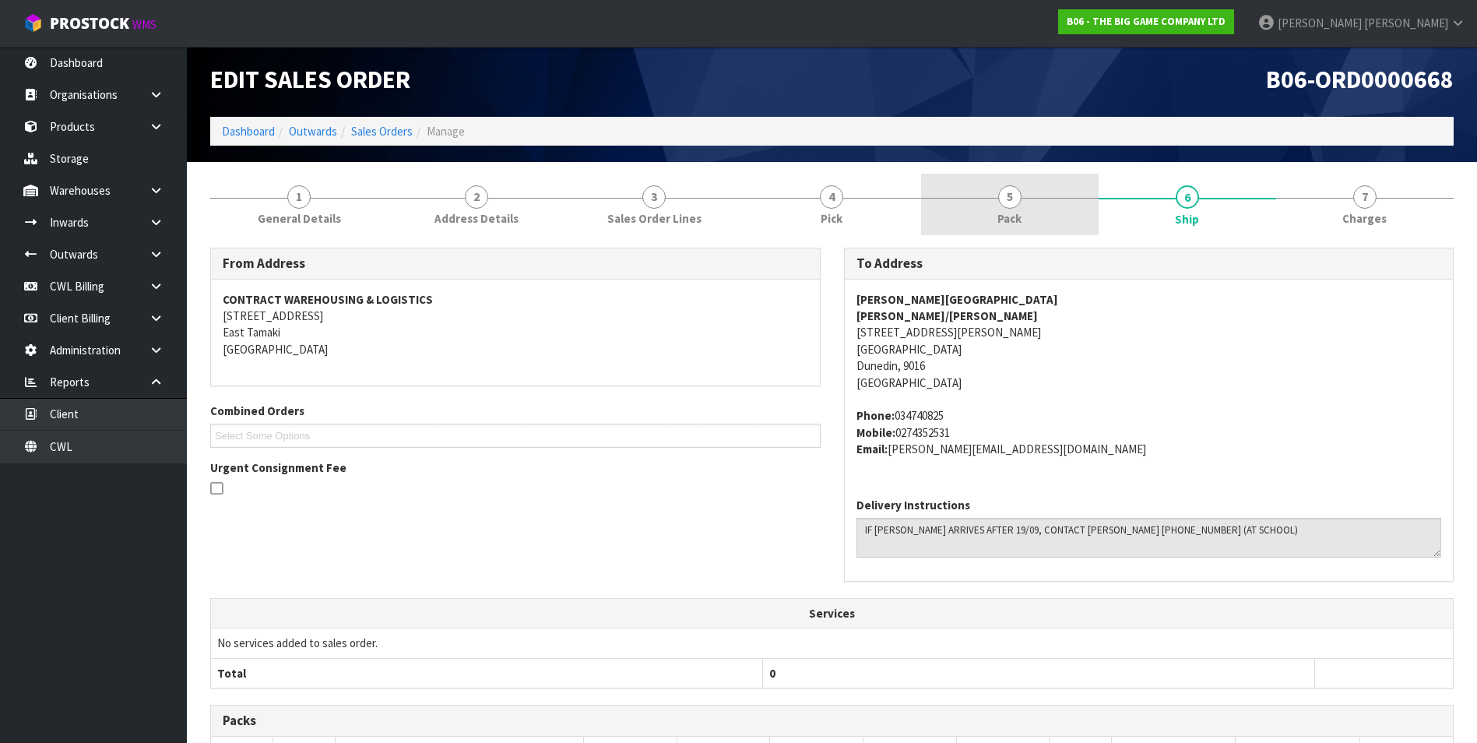
click at [1008, 199] on span "5" at bounding box center [1009, 196] width 23 height 23
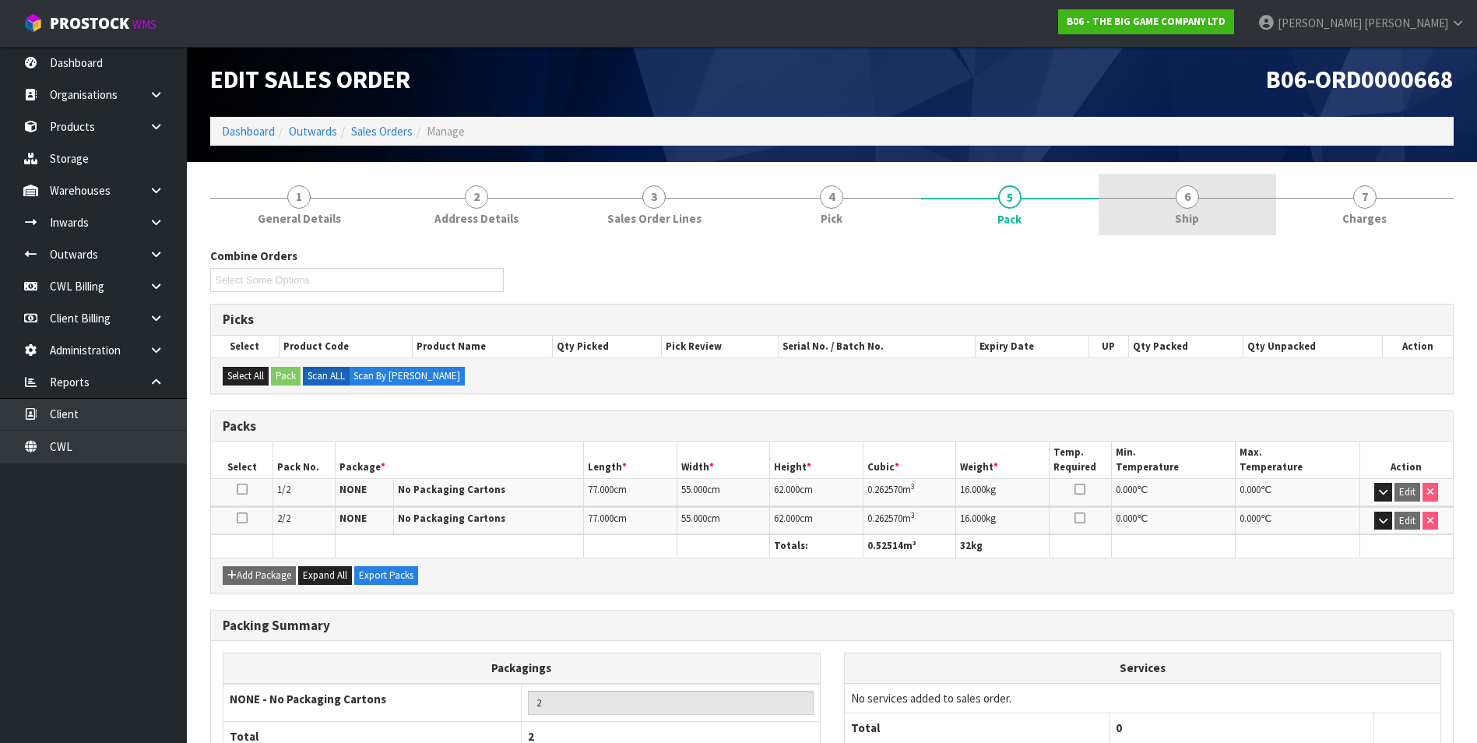
click at [1194, 203] on span "6" at bounding box center [1187, 196] width 23 height 23
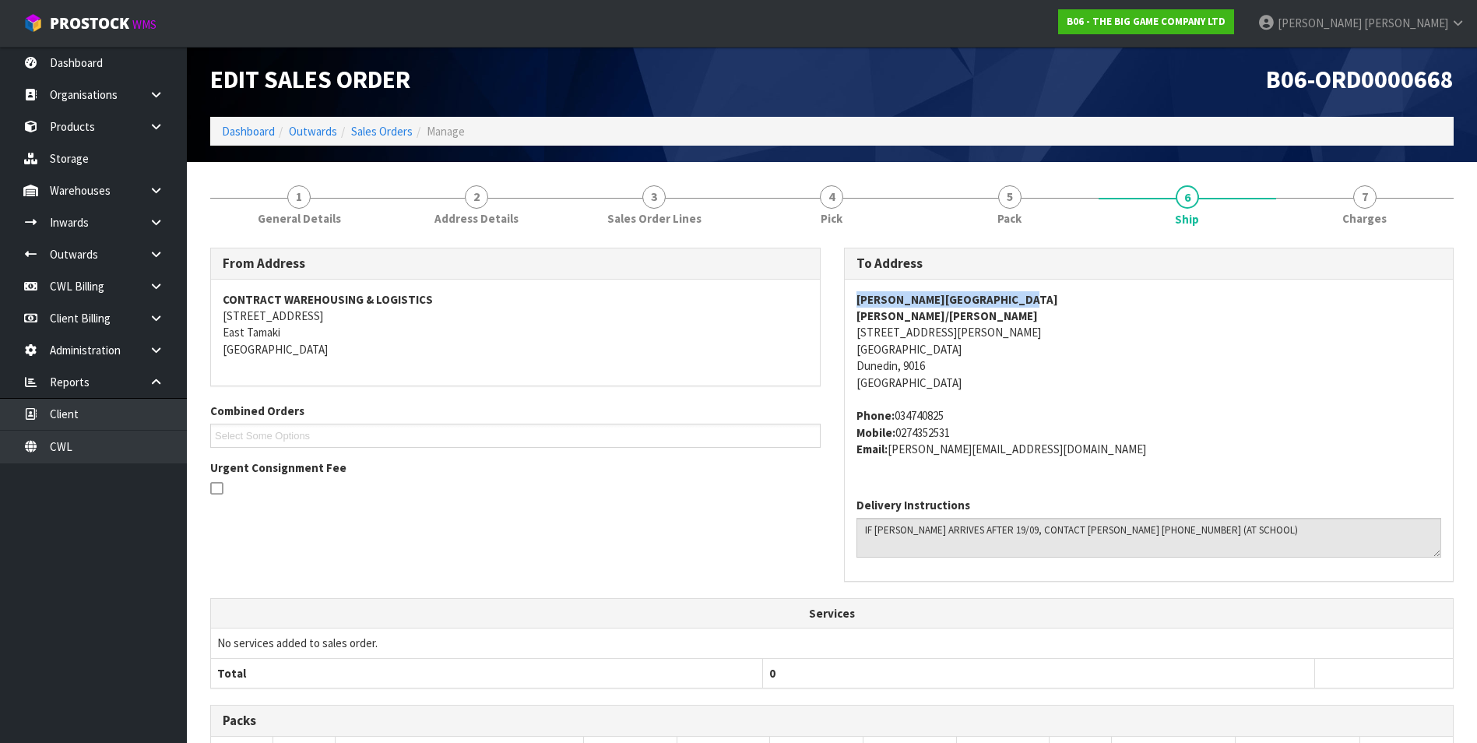
drag, startPoint x: 1039, startPoint y: 297, endPoint x: 858, endPoint y: 301, distance: 180.7
click at [858, 301] on address "GEORGE STREET NORMAL SCHOOL JESSICA LOVELL/KOLAN 989 GEORGE STREET DUNEDIN NORT…" at bounding box center [1150, 341] width 586 height 100
copy strong "GEORGE STREET NORMAL SCHOOL"
click at [72, 66] on link "Dashboard" at bounding box center [93, 63] width 187 height 32
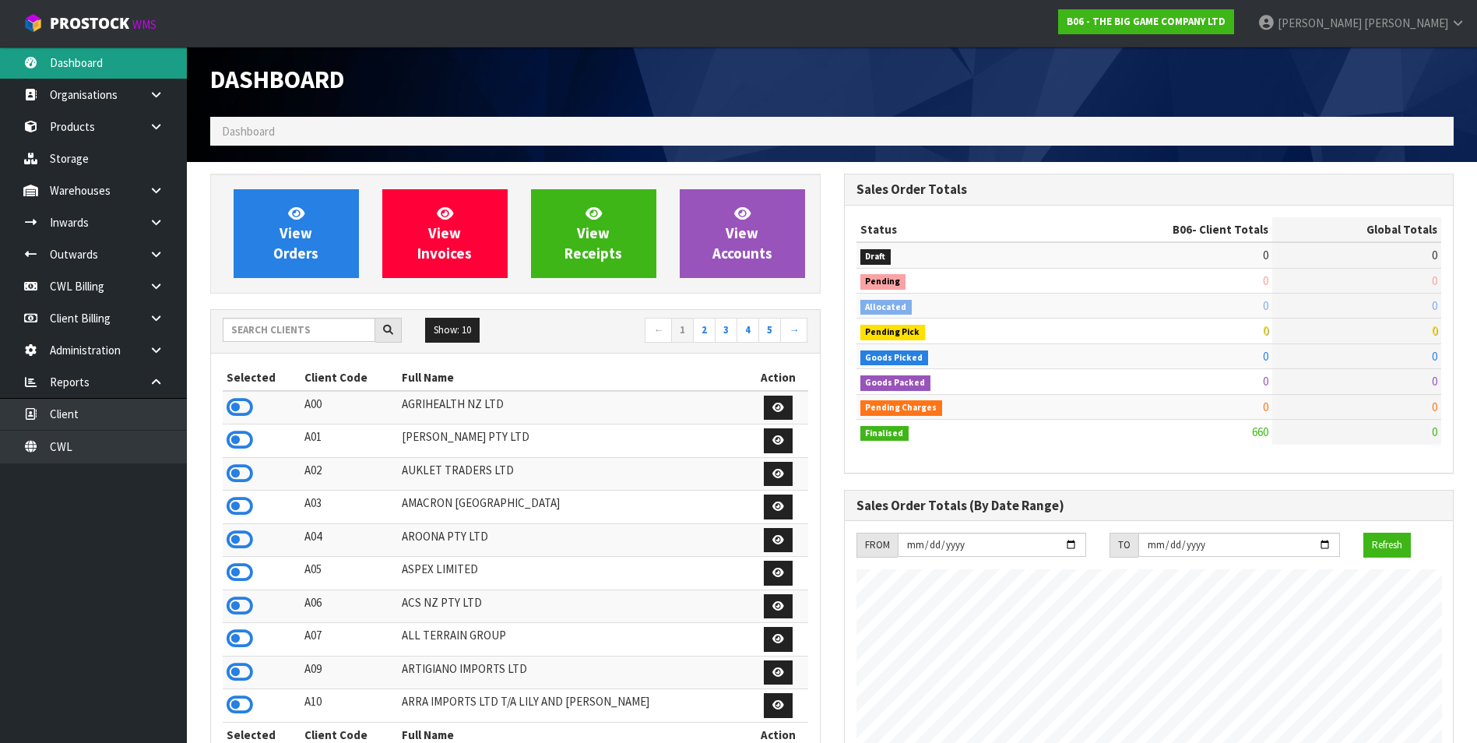
scroll to position [1029, 633]
click at [248, 331] on input "text" at bounding box center [299, 330] width 153 height 24
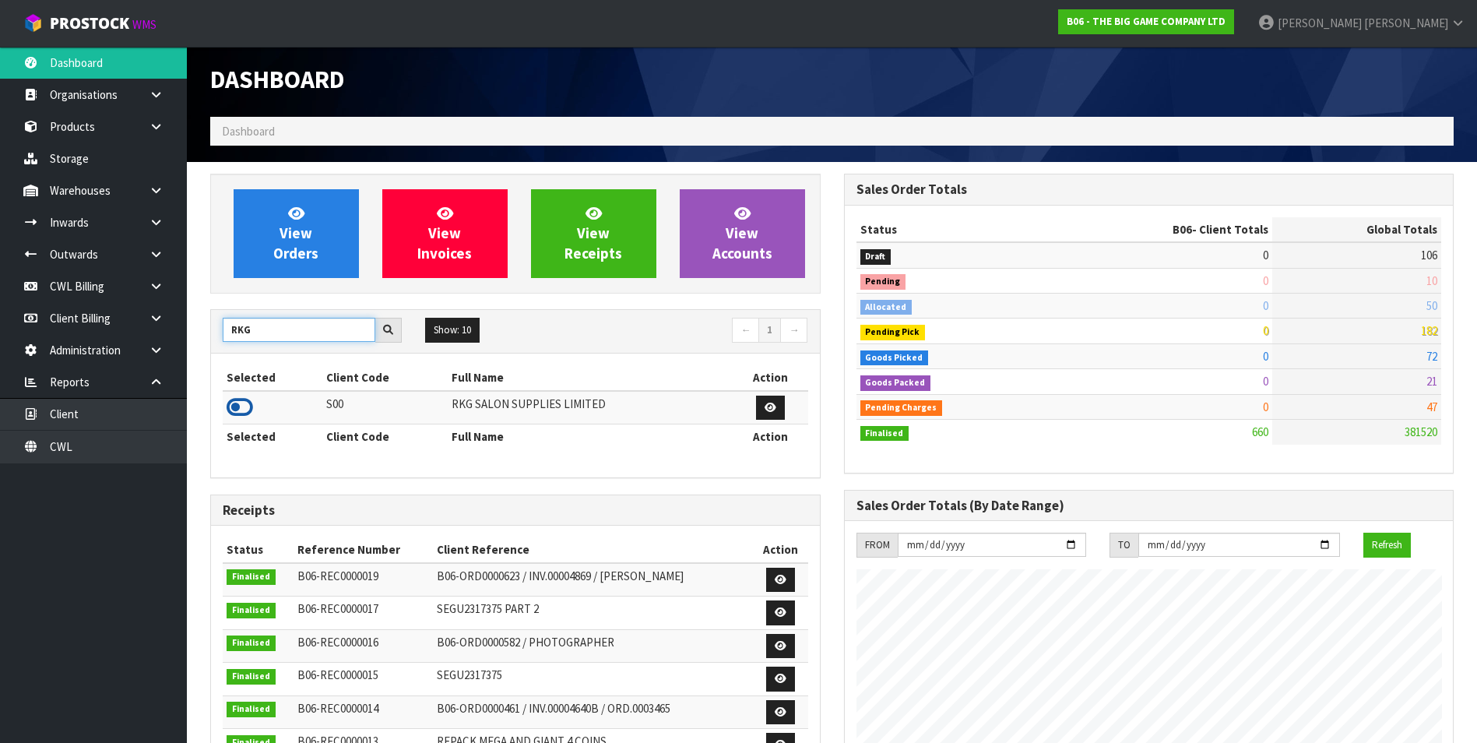
type input "RKG"
click at [241, 409] on icon at bounding box center [240, 407] width 26 height 23
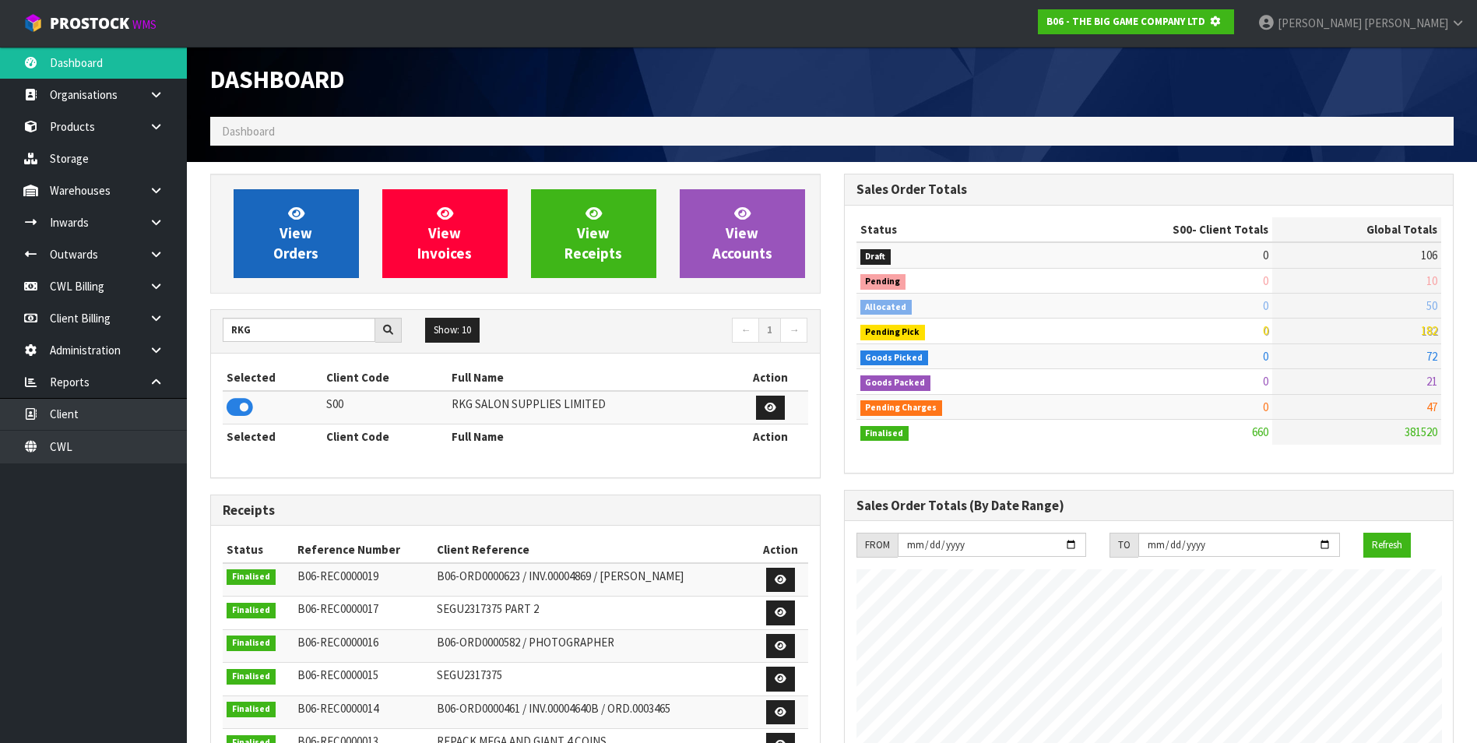
scroll to position [971, 633]
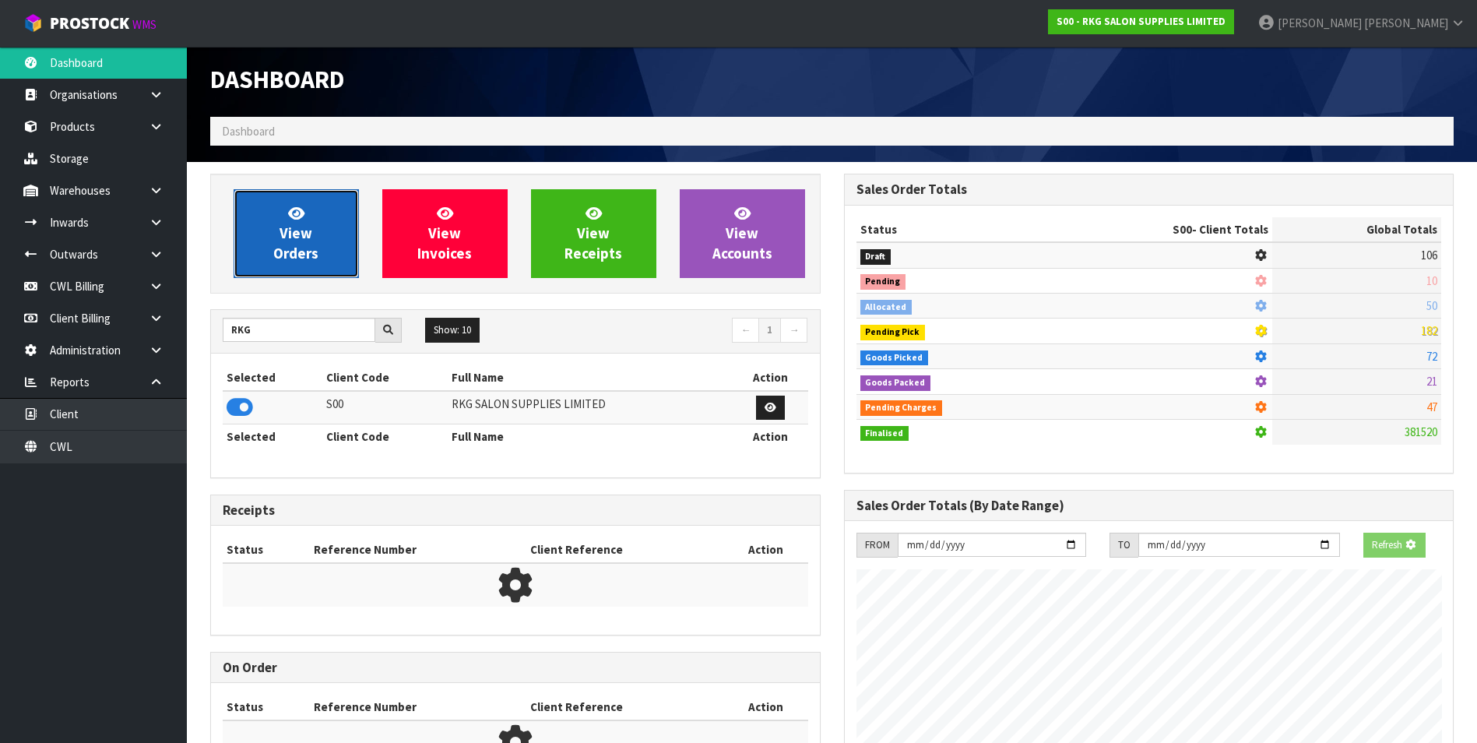
click at [294, 262] on span "View Orders" at bounding box center [295, 233] width 45 height 58
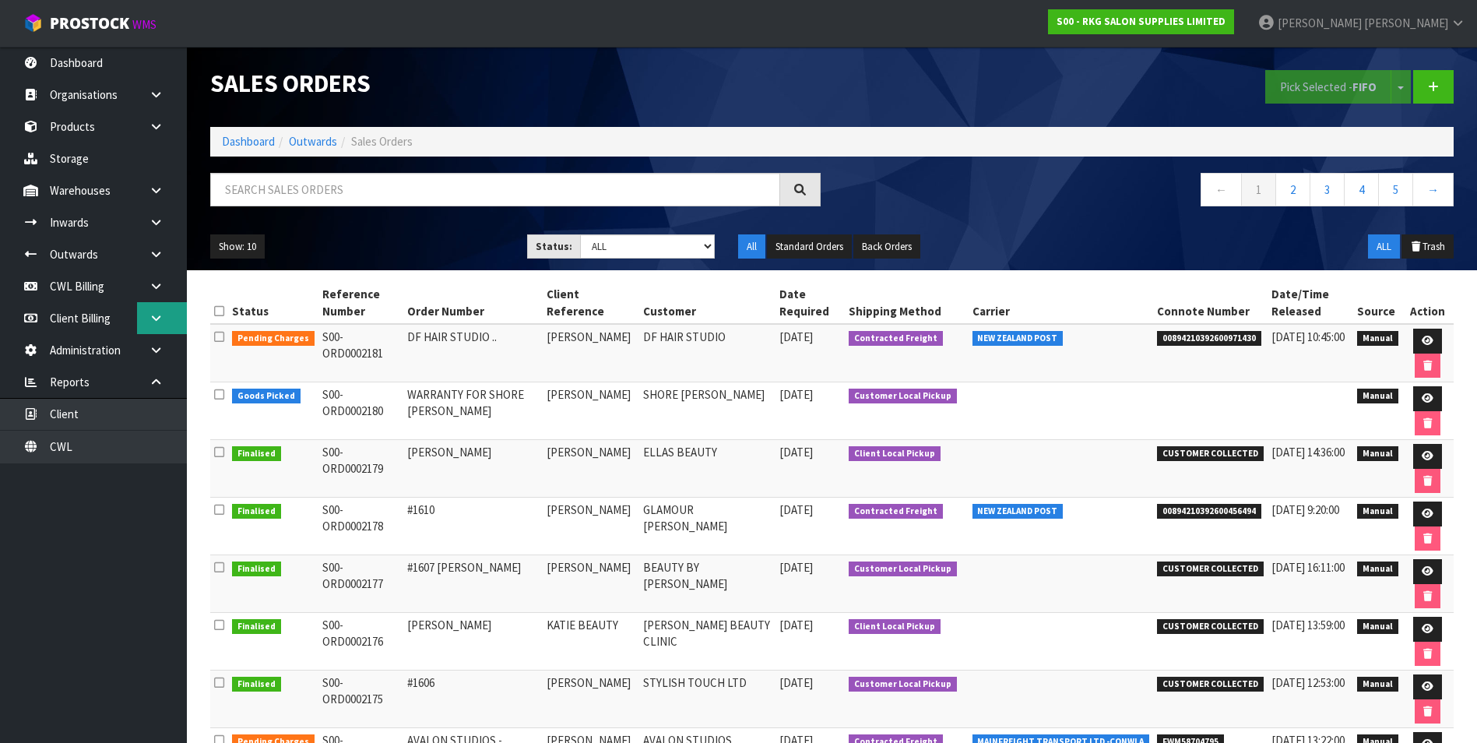
click at [155, 314] on icon at bounding box center [156, 318] width 15 height 12
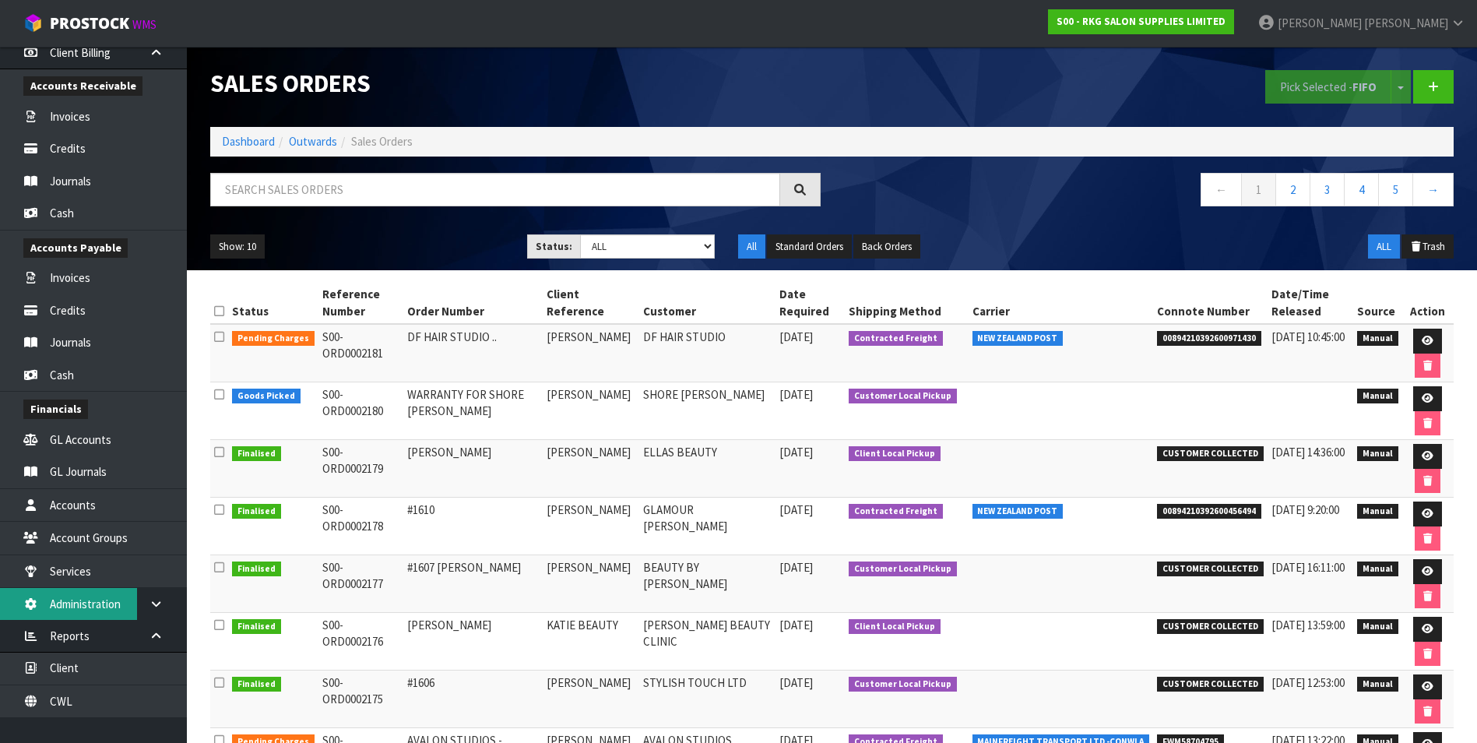
scroll to position [272, 0]
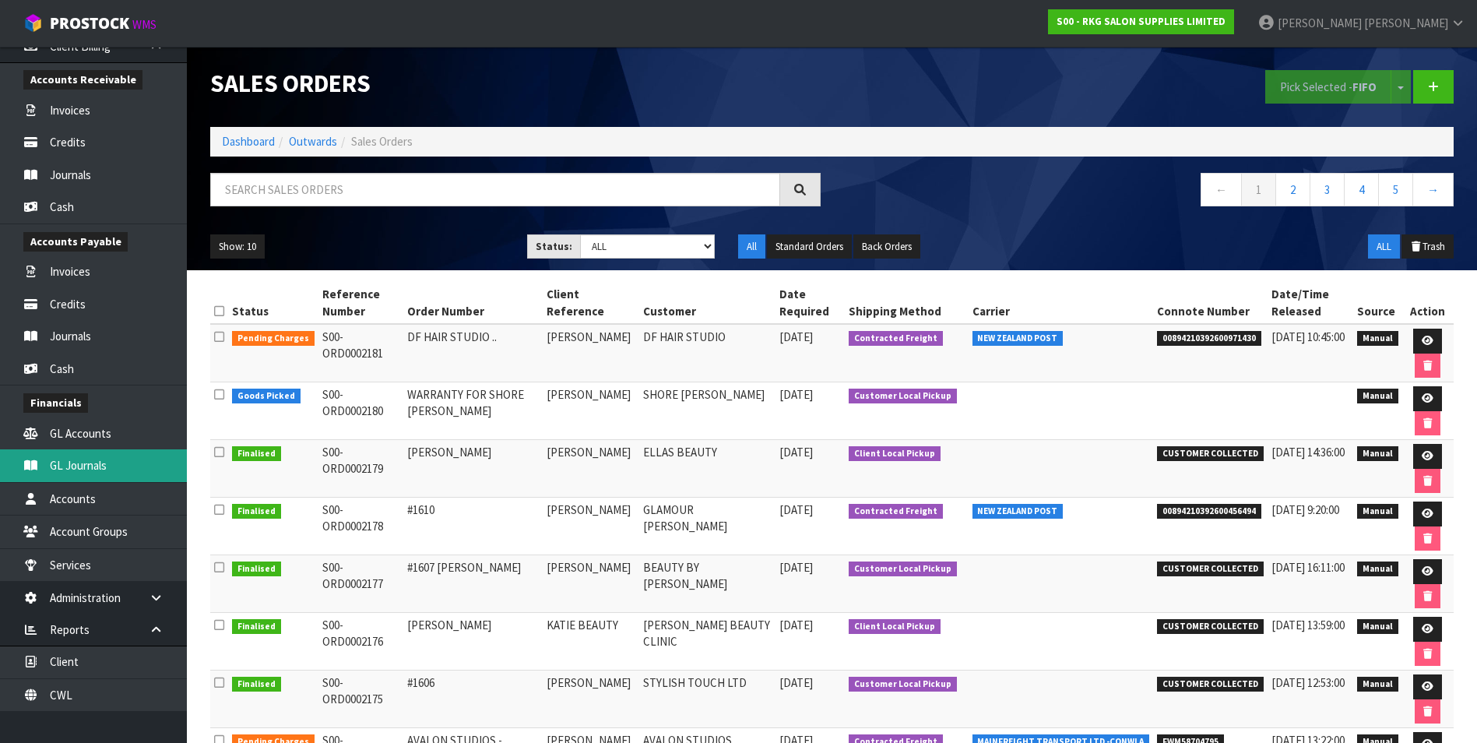
click at [109, 477] on link "GL Journals" at bounding box center [93, 465] width 187 height 32
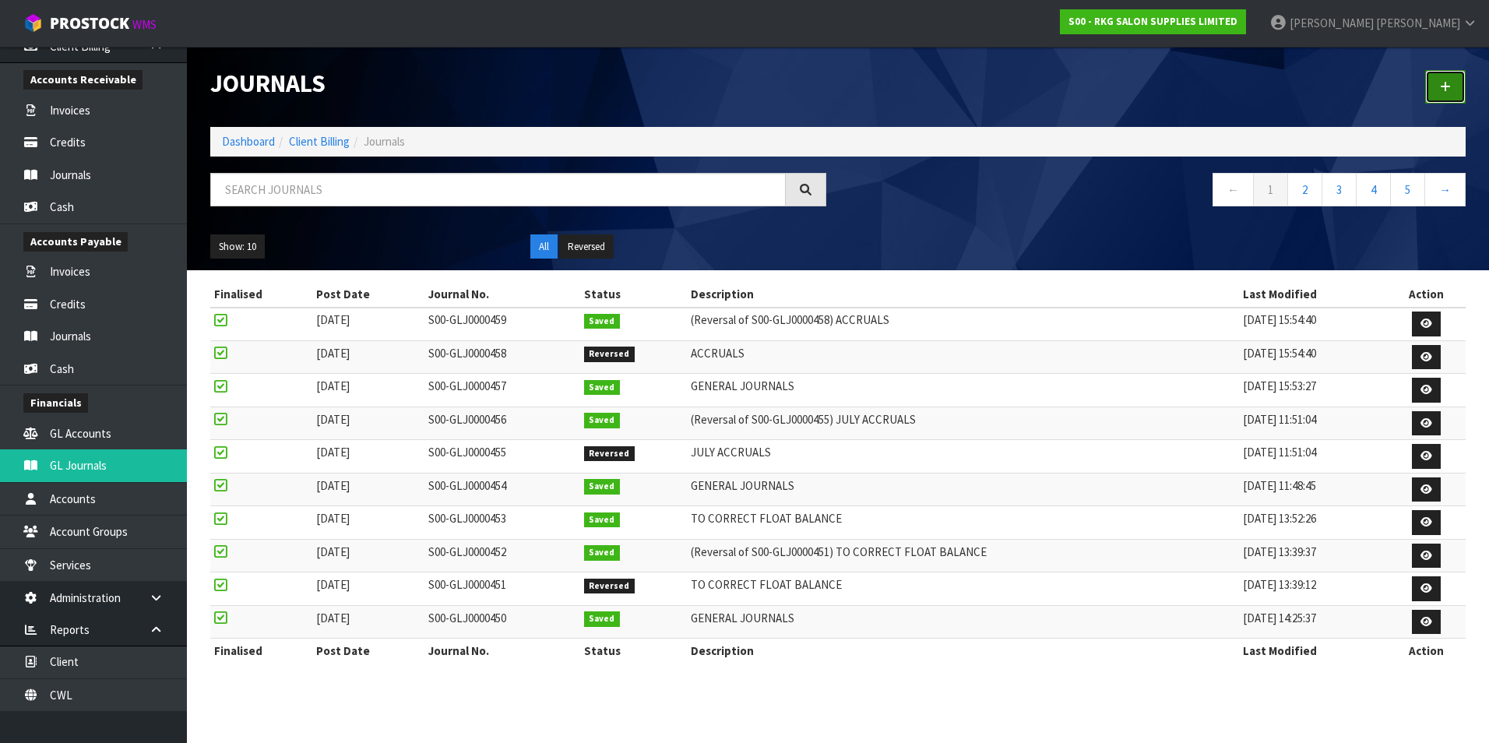
click at [1446, 83] on icon at bounding box center [1445, 87] width 11 height 12
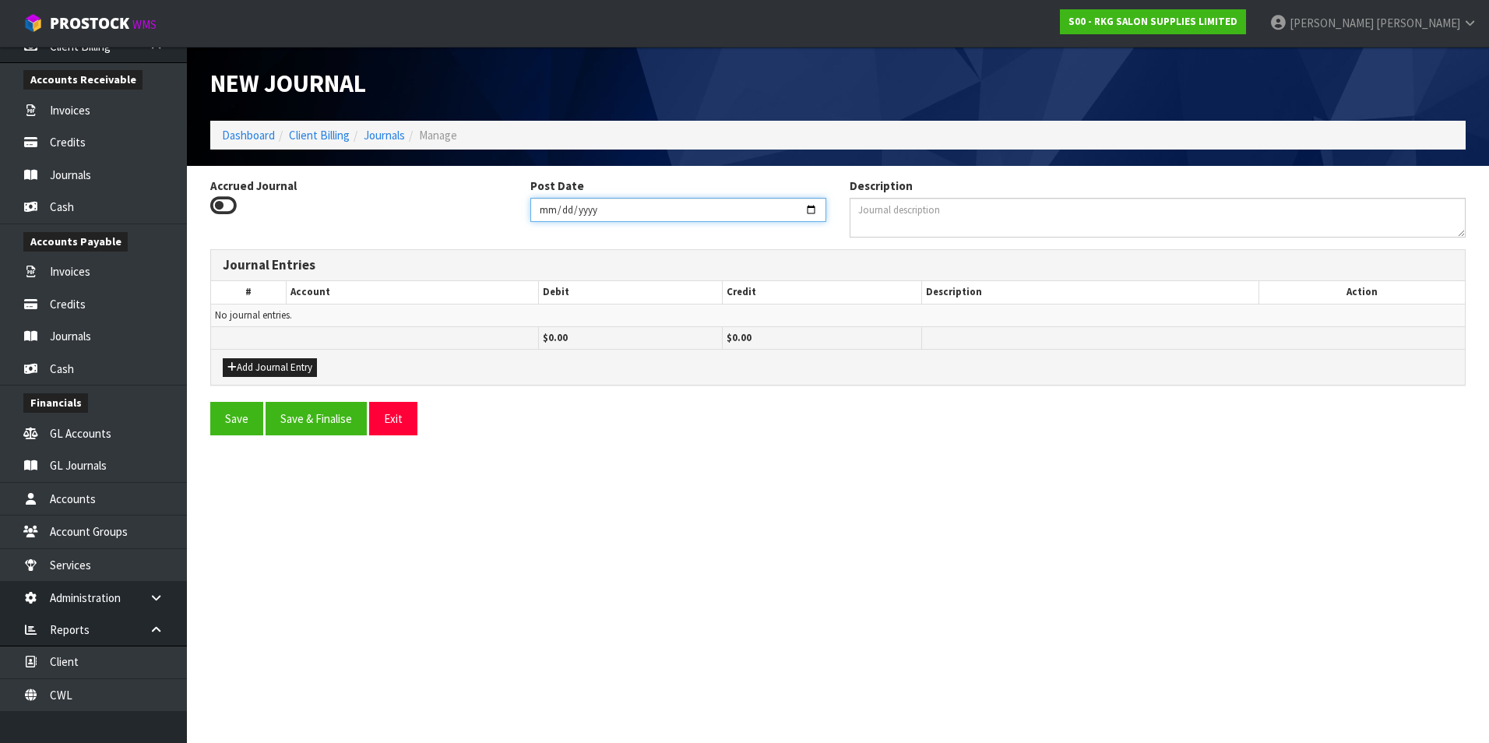
click at [812, 209] on input "2025-09-17" at bounding box center [678, 210] width 297 height 24
type input "2025-08-31"
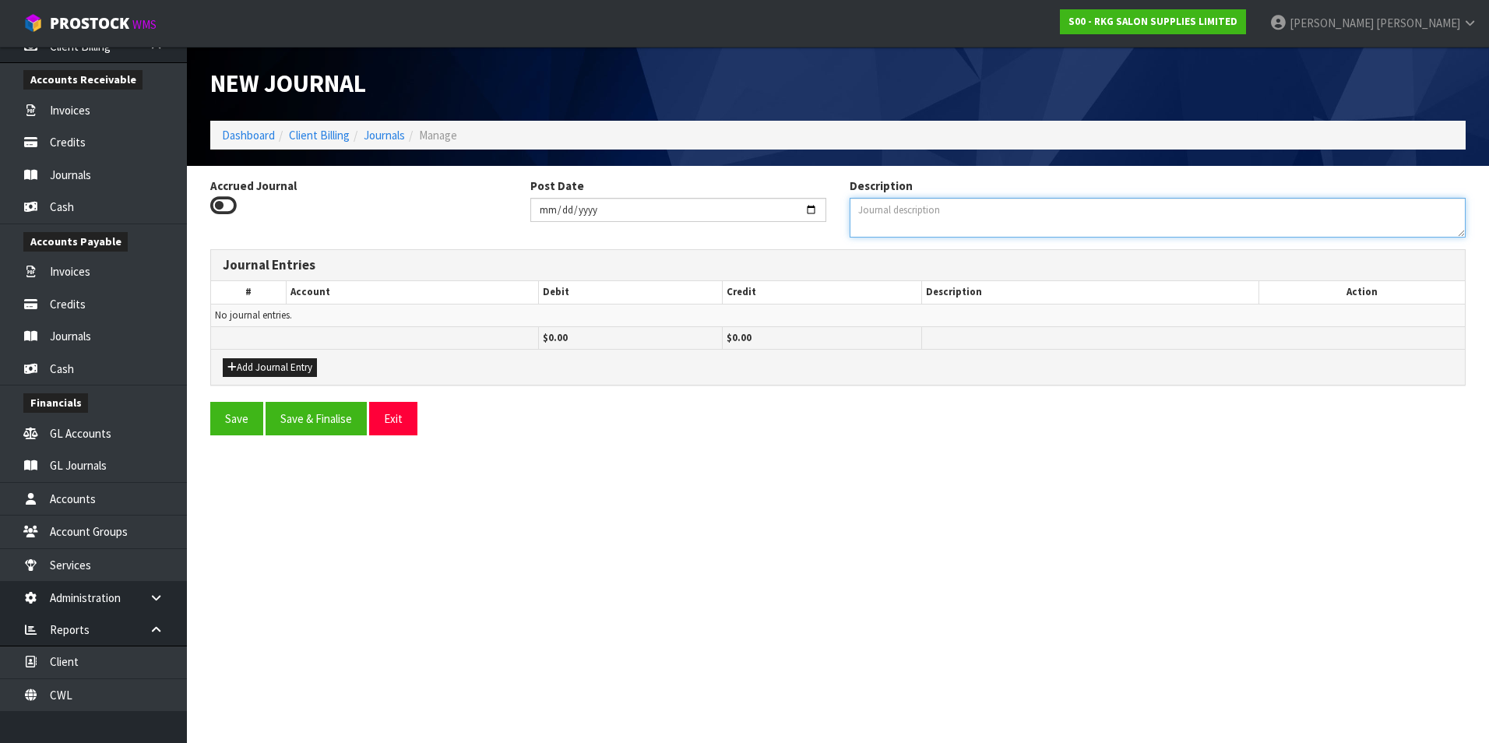
click at [945, 207] on textarea "Description" at bounding box center [1158, 218] width 616 height 40
type textarea "BEING JULY 25 MOBILCARD PAID BY CWL FOR RKG"
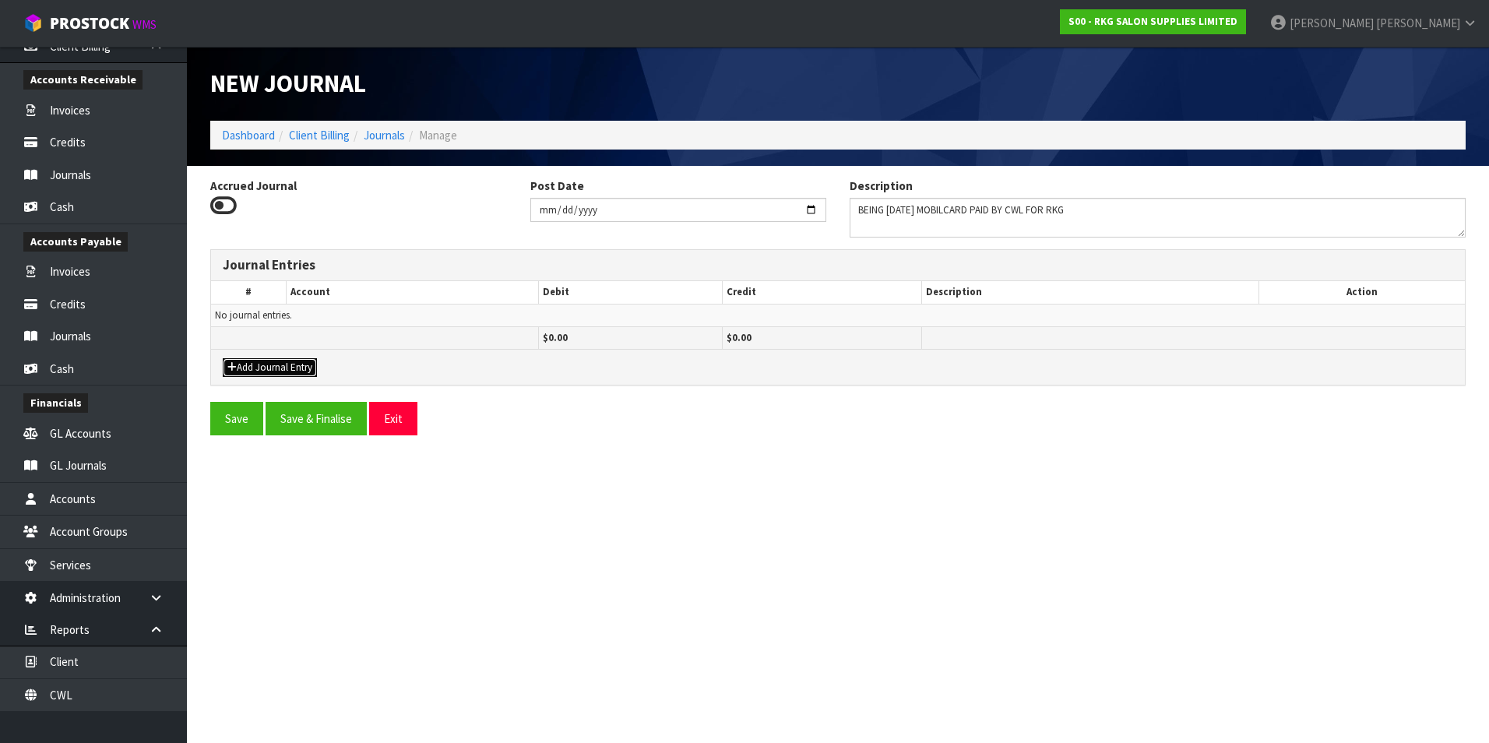
click at [301, 367] on button "Add Journal Entry" at bounding box center [270, 367] width 94 height 19
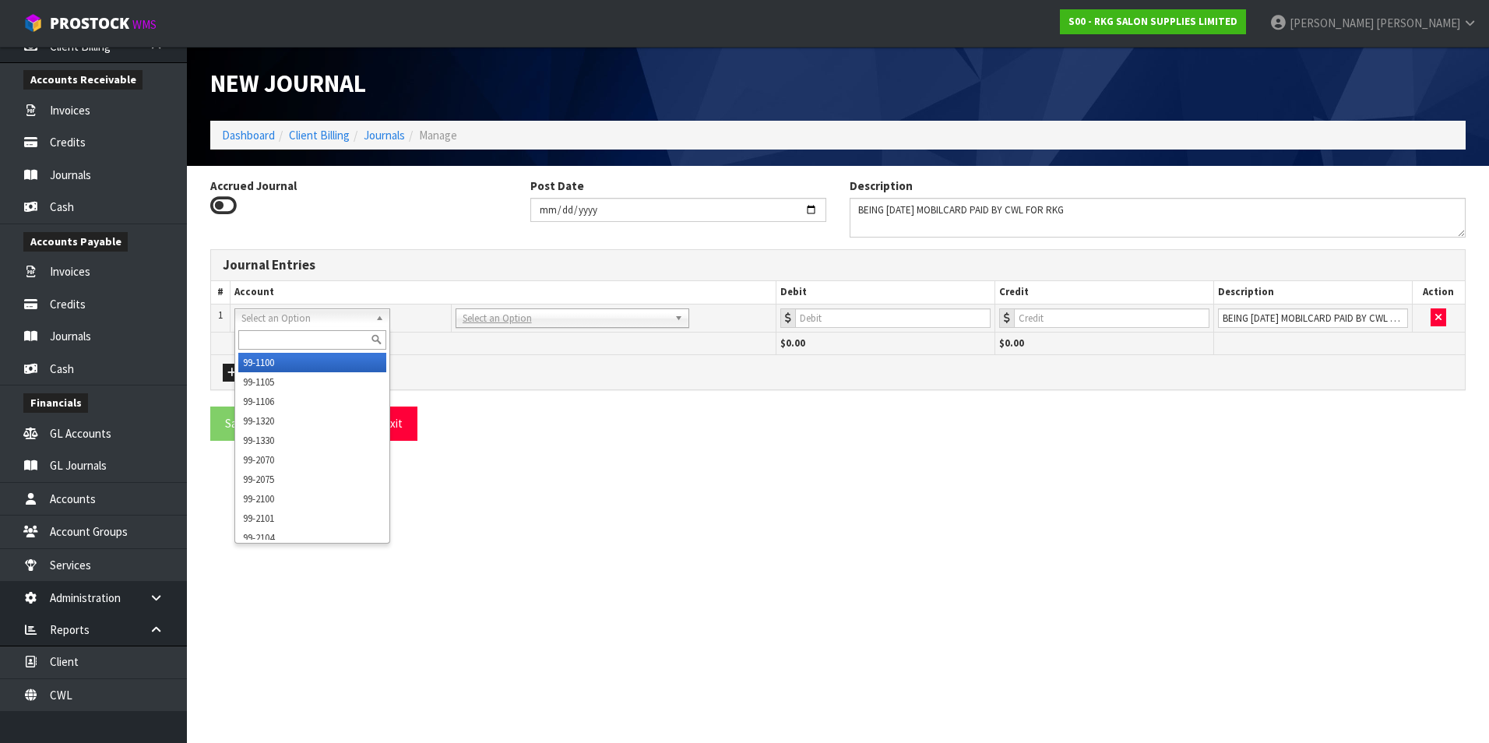
click at [269, 334] on input "text" at bounding box center [312, 339] width 148 height 19
type input "99-3539"
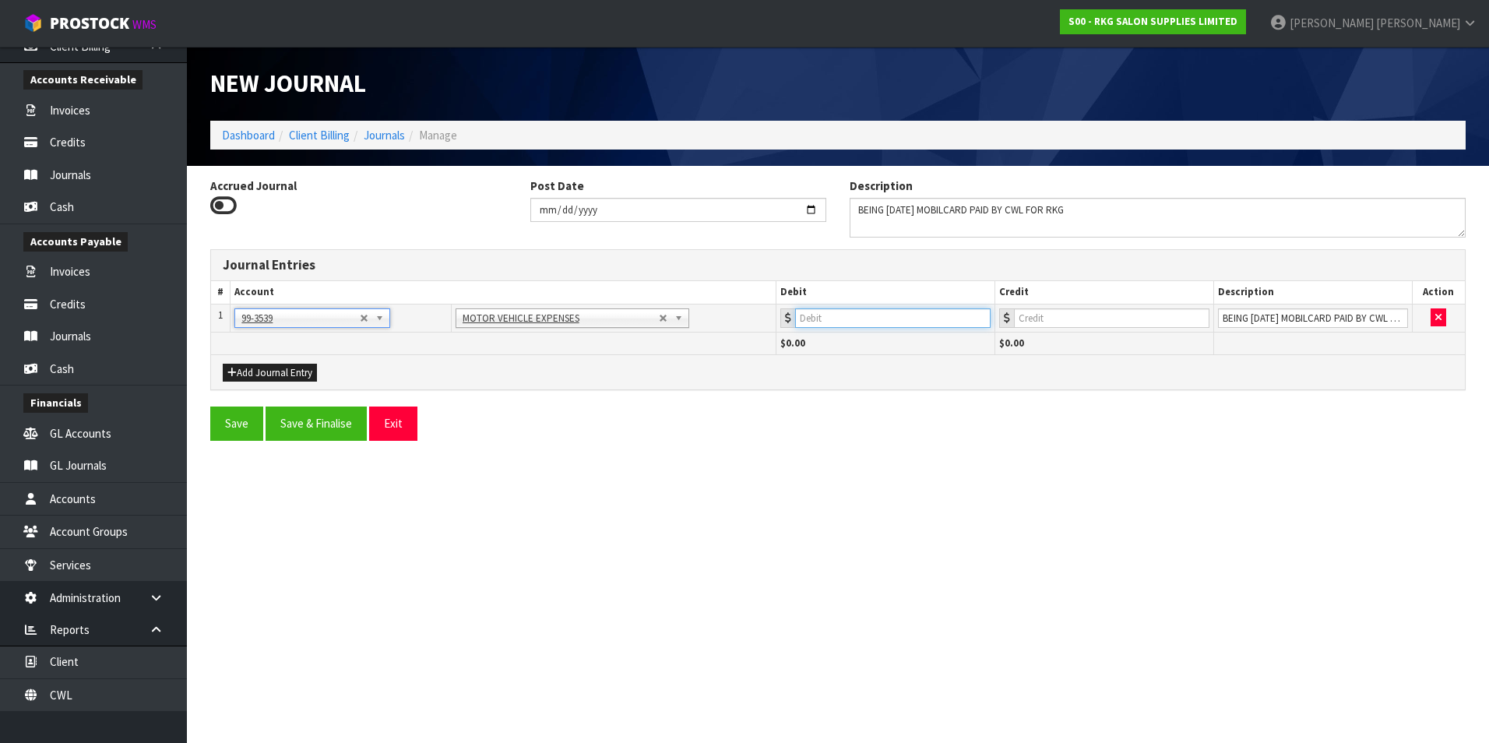
click at [866, 316] on input "number" at bounding box center [892, 317] width 195 height 19
type input "101.13"
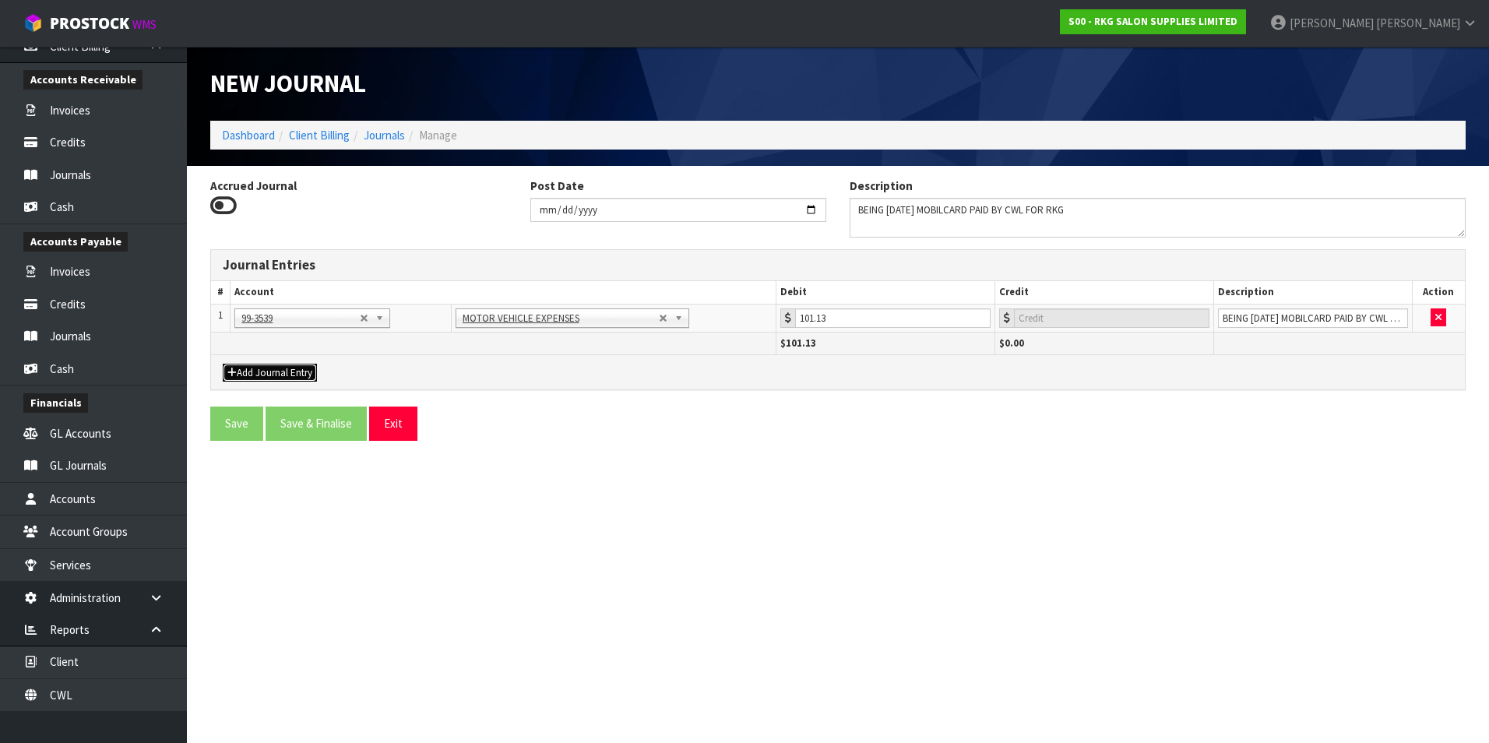
click at [261, 368] on button "Add Journal Entry" at bounding box center [270, 373] width 94 height 19
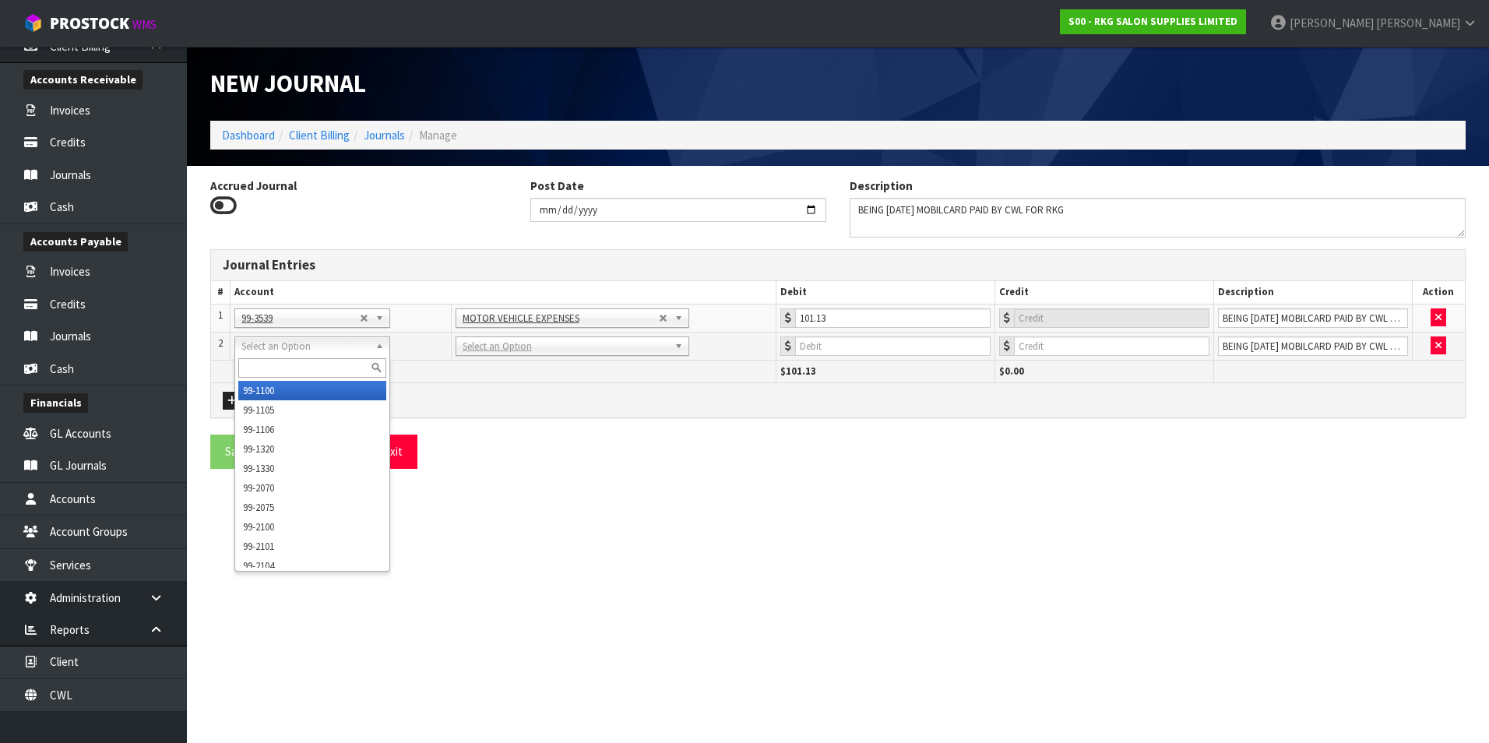
click at [255, 364] on input "text" at bounding box center [312, 367] width 148 height 19
type input "99-9160"
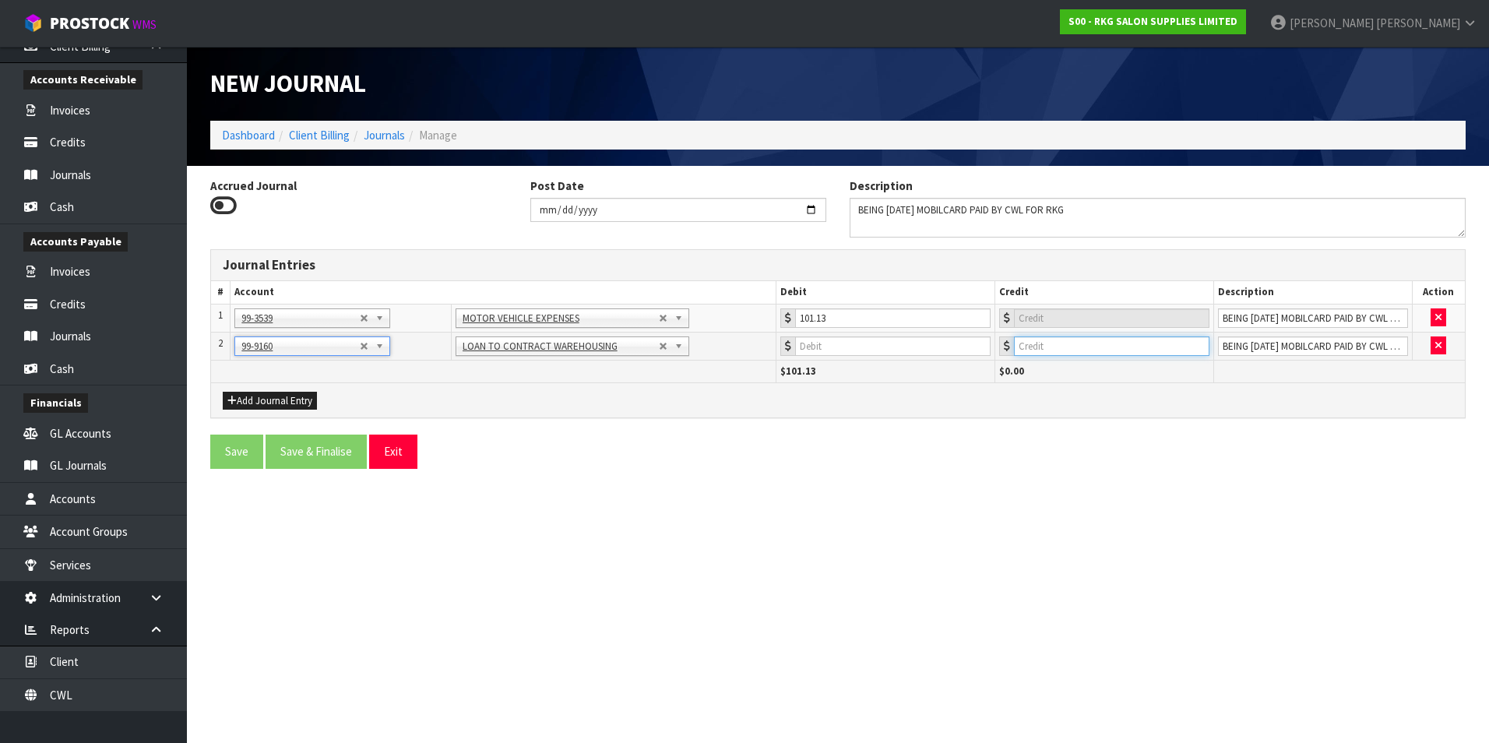
click at [1152, 351] on input "number" at bounding box center [1111, 345] width 195 height 19
type input "101.13"
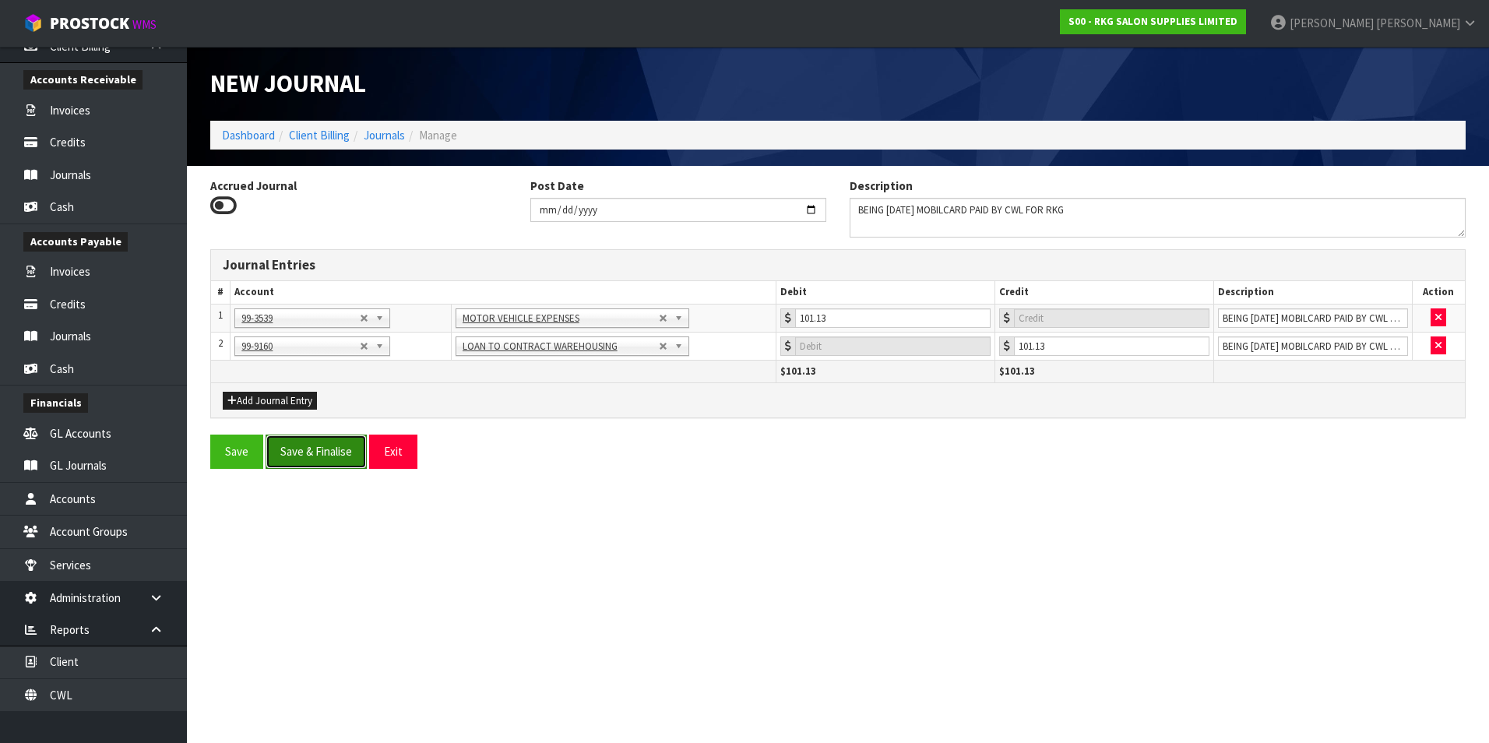
click at [338, 446] on button "Save & Finalise" at bounding box center [316, 450] width 101 height 33
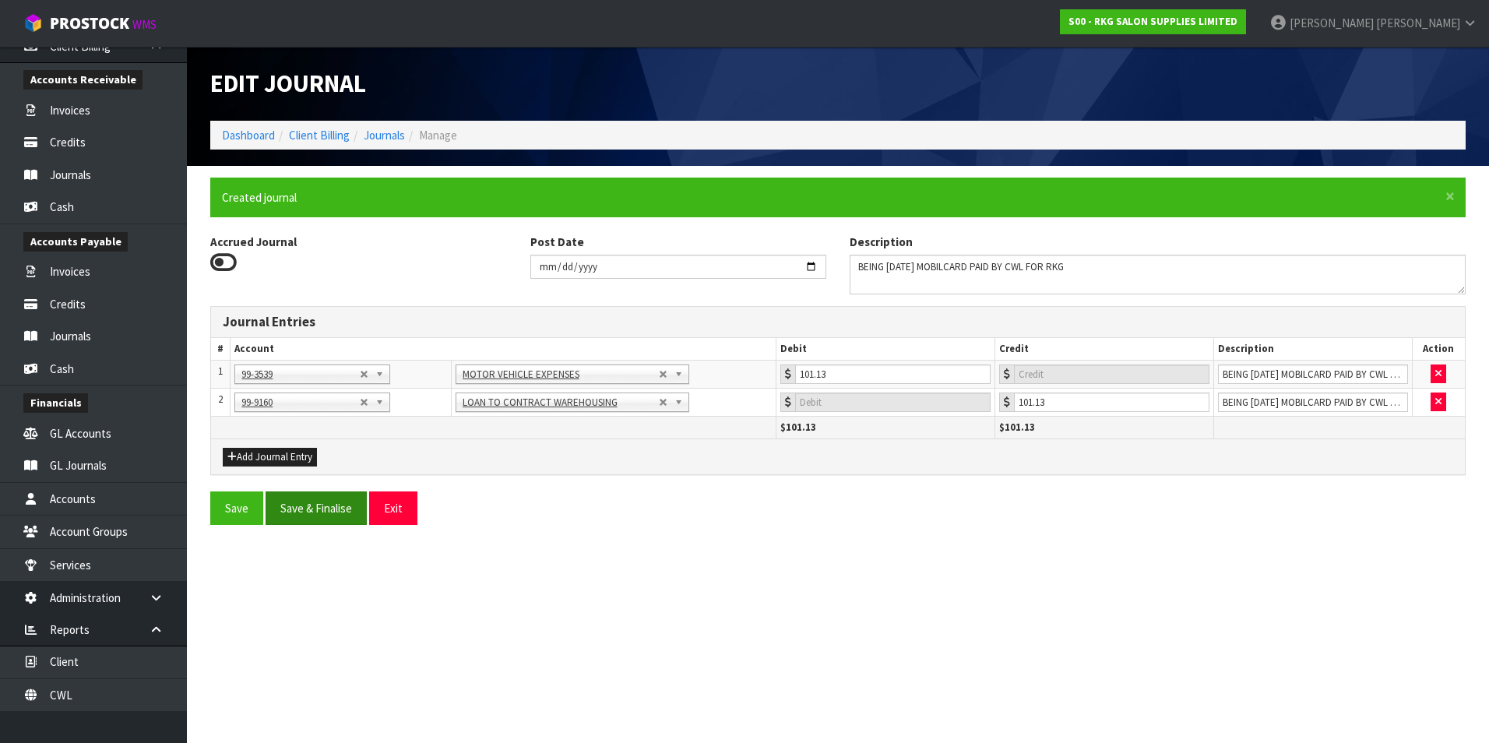
type input "0"
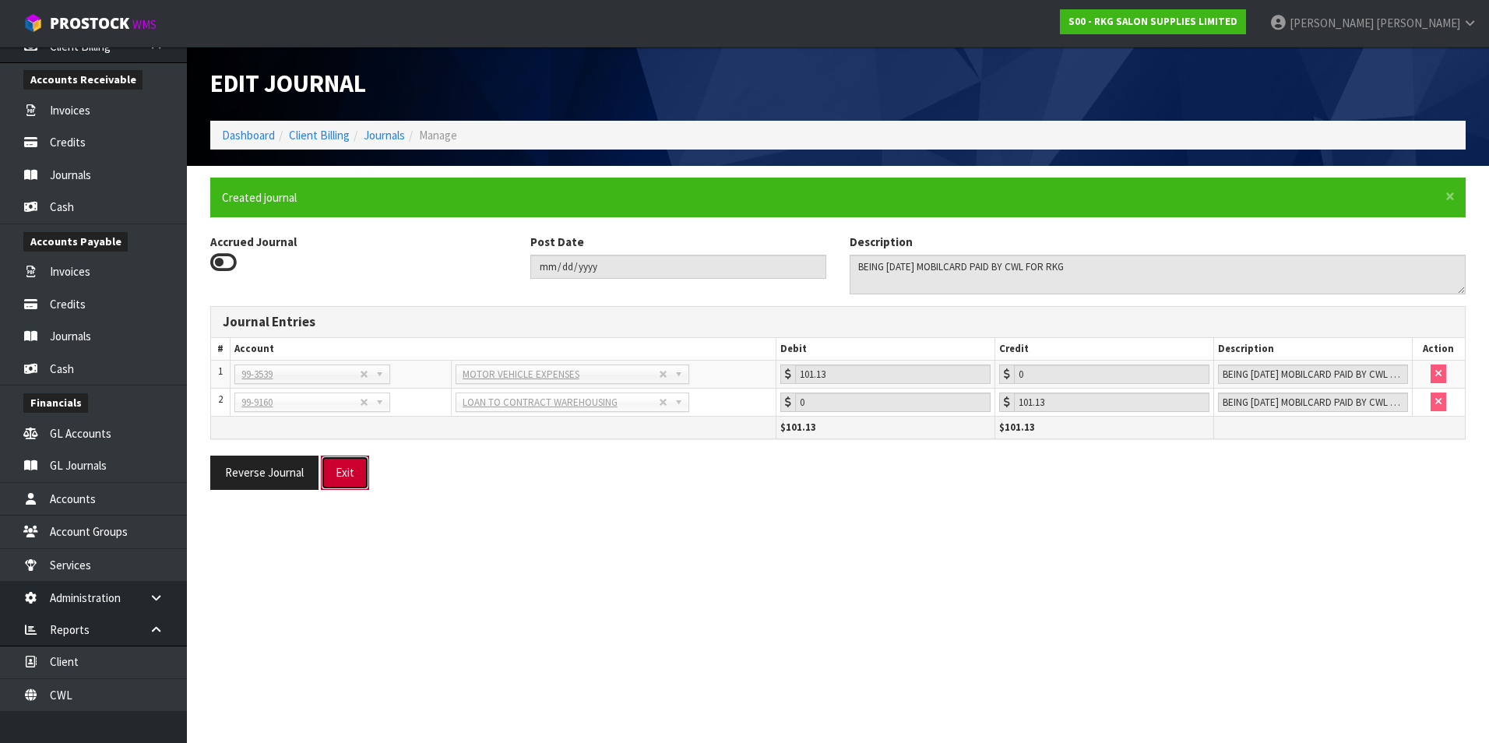
click at [351, 467] on button "Exit" at bounding box center [345, 472] width 48 height 33
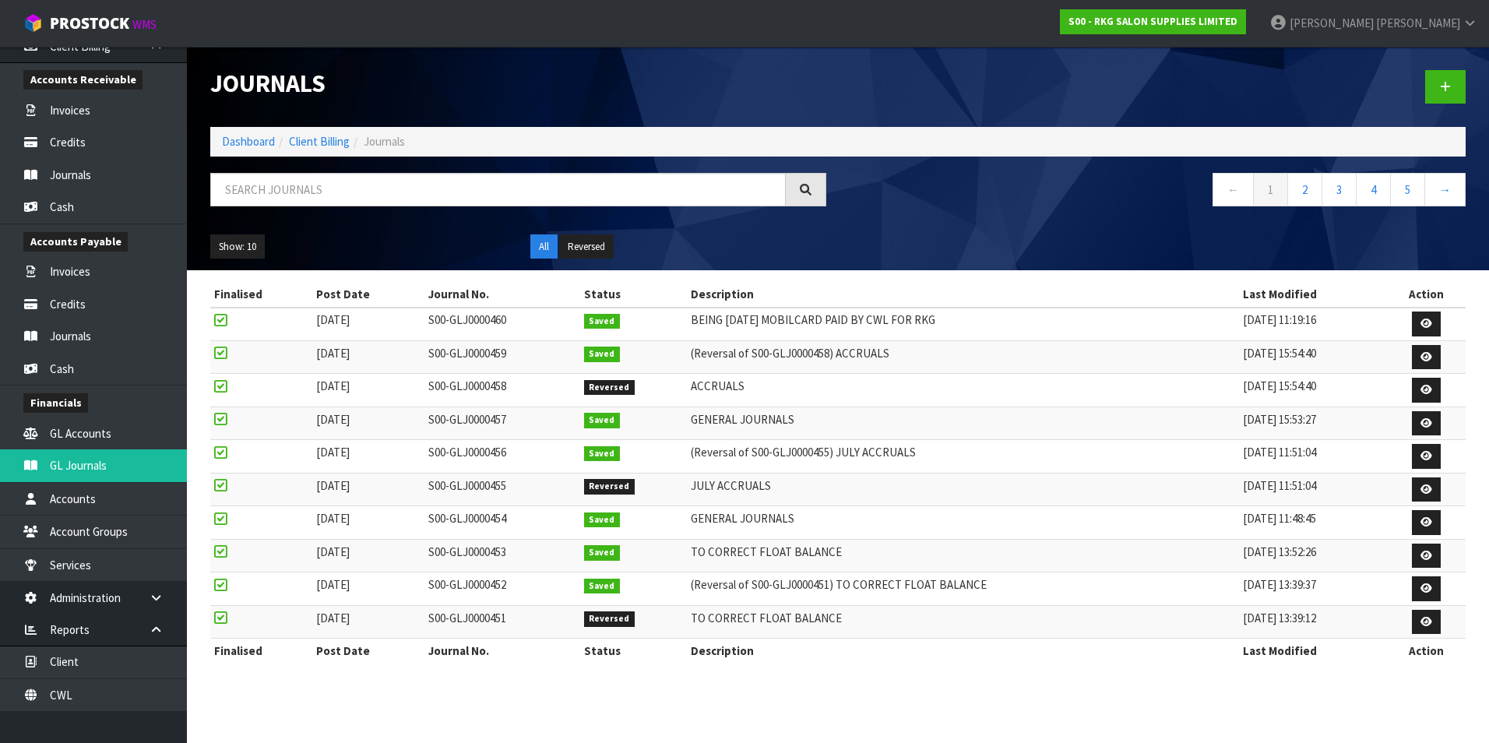
click at [814, 575] on td "(Reversal of S00-GLJ0000451) TO CORRECT FLOAT BALANCE" at bounding box center [963, 588] width 552 height 33
click at [89, 665] on link "Client" at bounding box center [93, 662] width 187 height 32
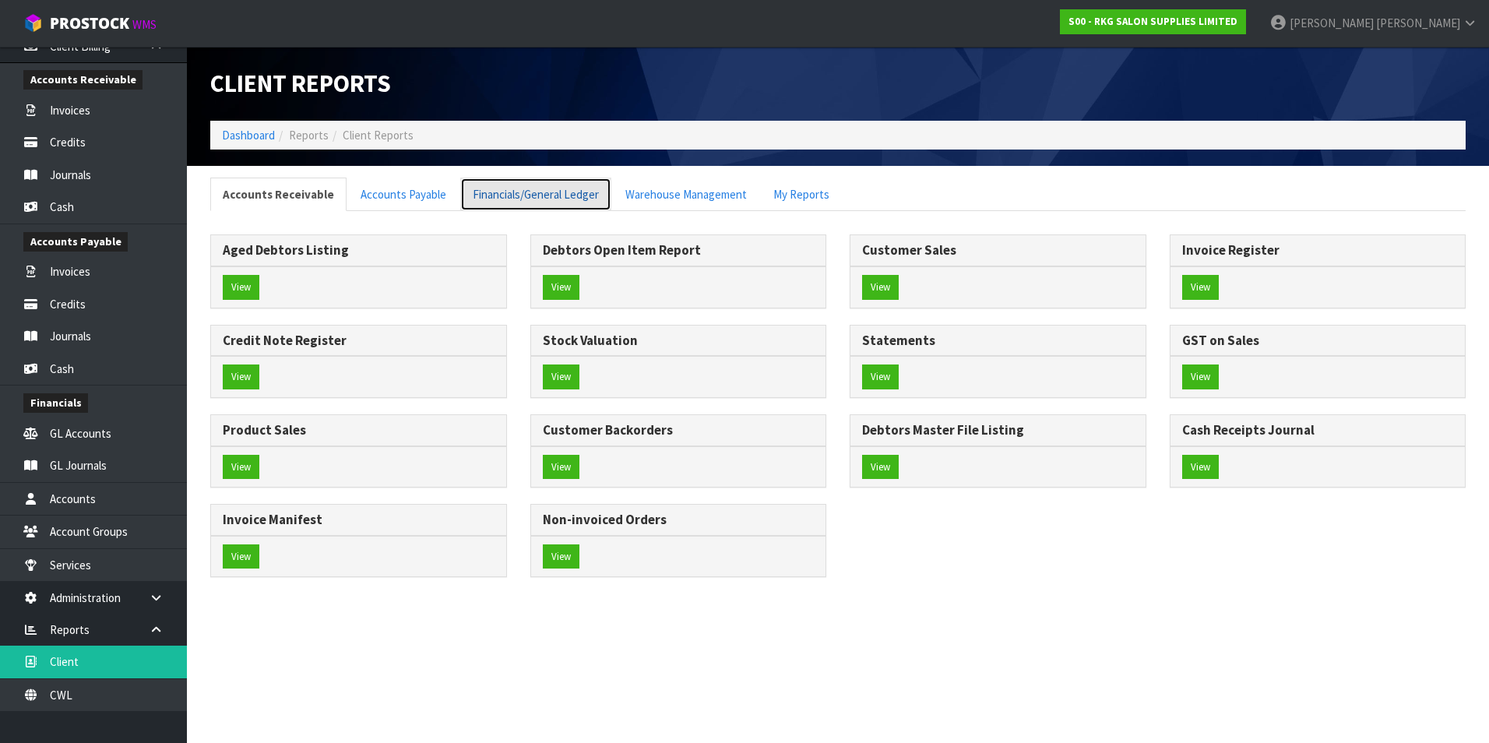
click at [499, 198] on link "Financials/General Ledger" at bounding box center [535, 194] width 151 height 33
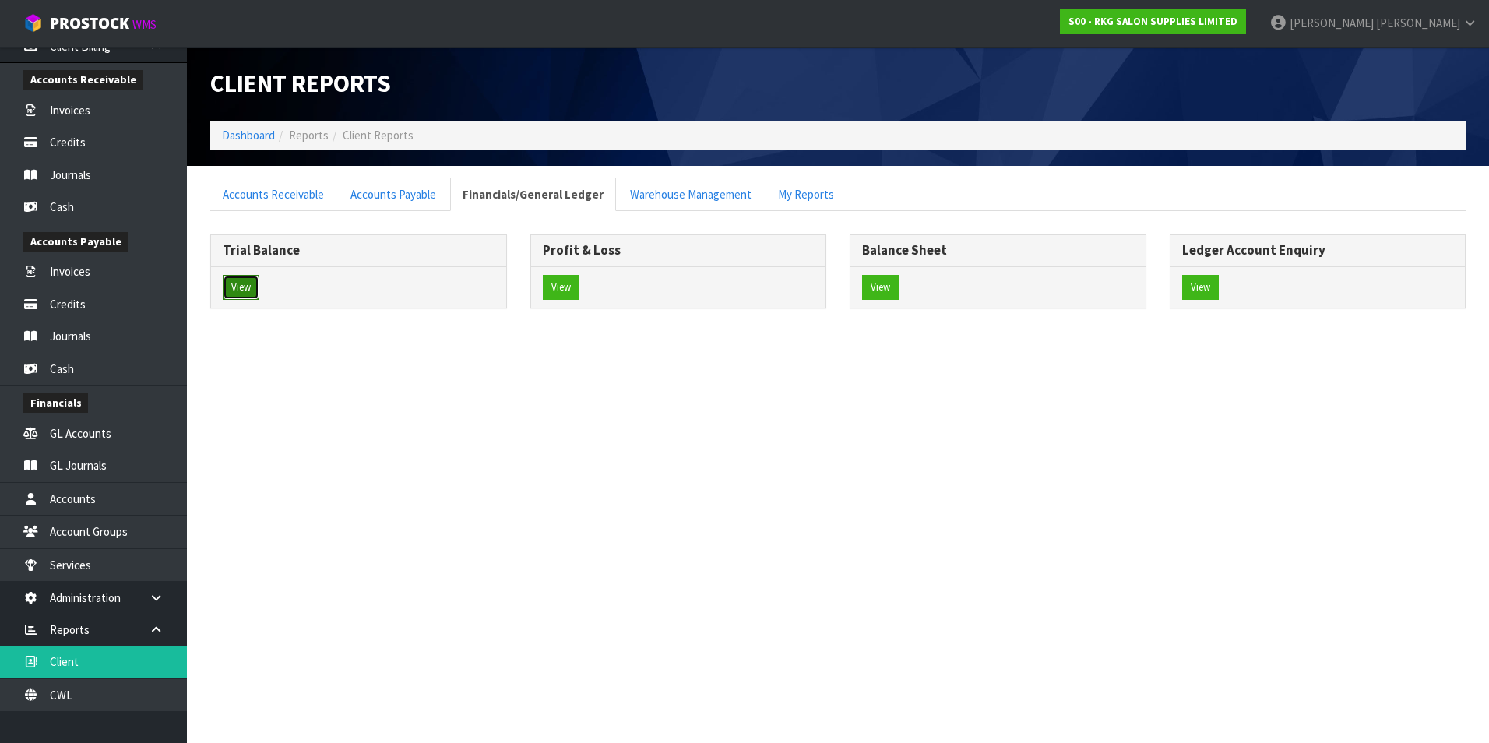
click at [250, 290] on button "View" at bounding box center [241, 287] width 37 height 25
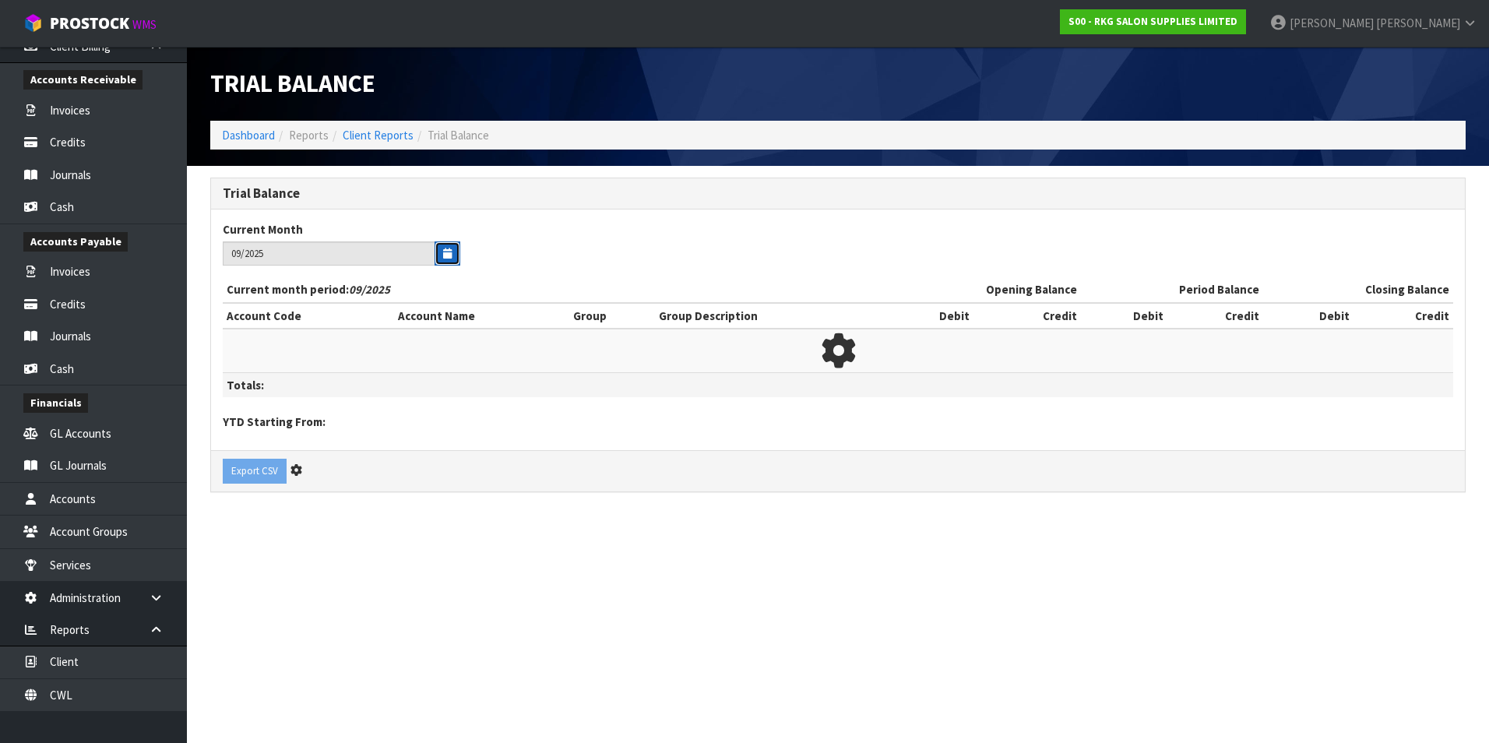
drag, startPoint x: 449, startPoint y: 255, endPoint x: 440, endPoint y: 261, distance: 11.2
click at [449, 255] on icon "button" at bounding box center [447, 253] width 9 height 10
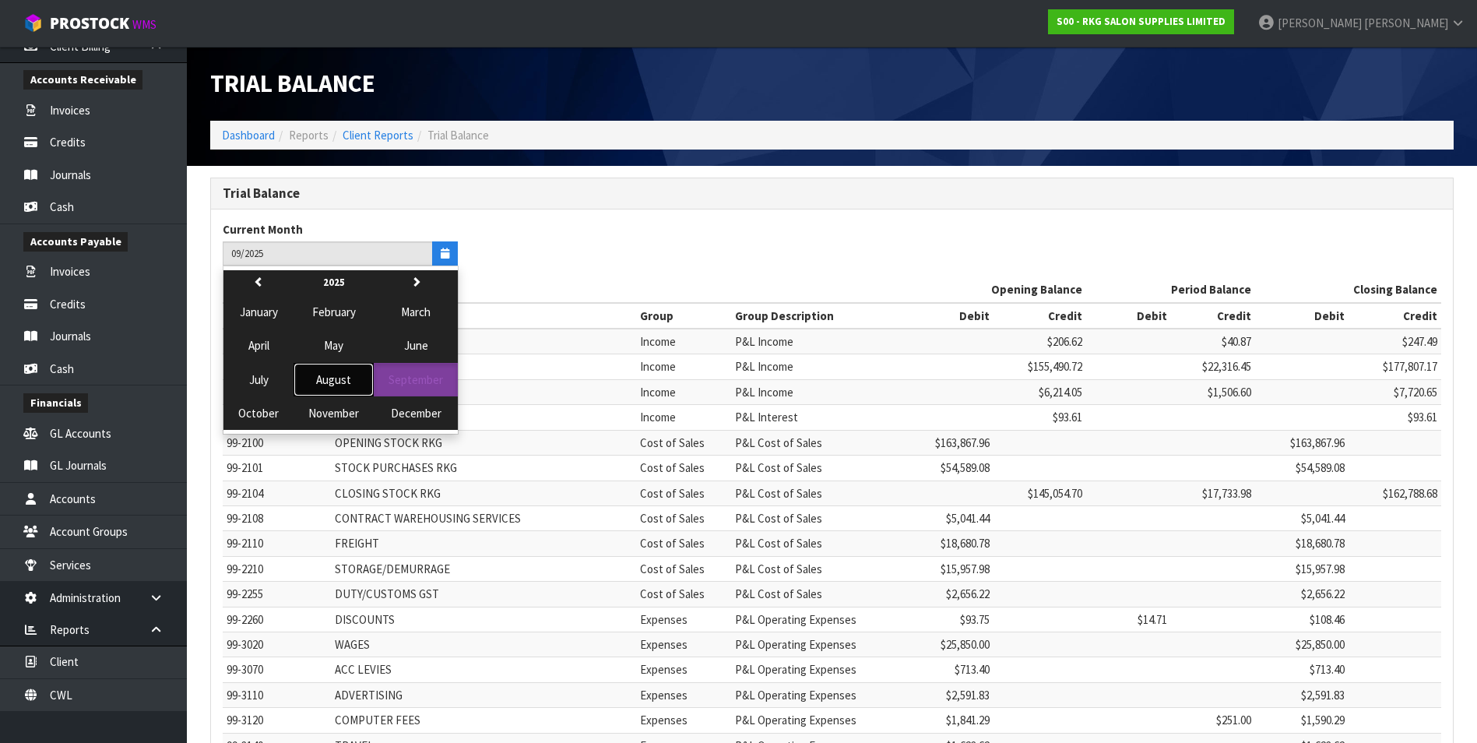
click at [339, 381] on span "August" at bounding box center [333, 379] width 35 height 15
type input "08/2025"
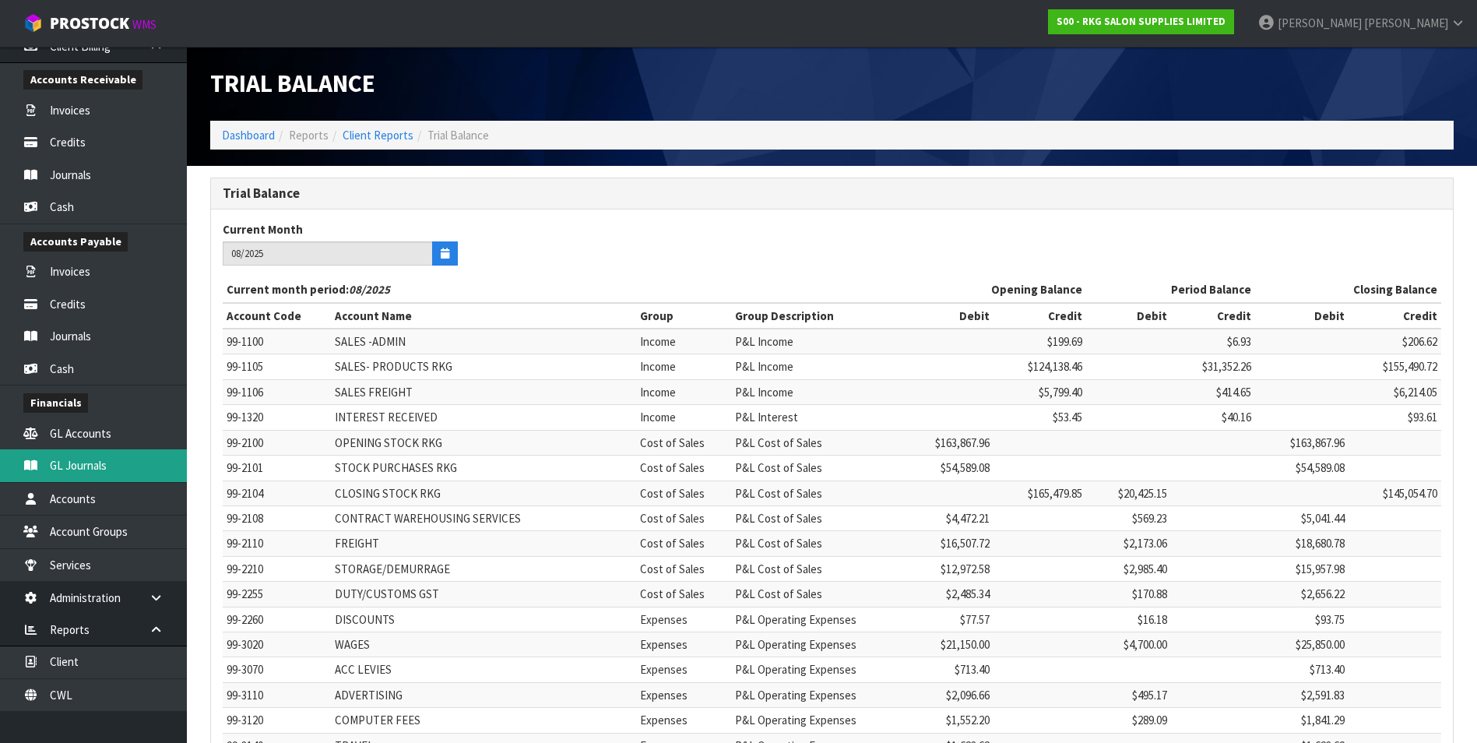
click at [146, 461] on link "GL Journals" at bounding box center [93, 465] width 187 height 32
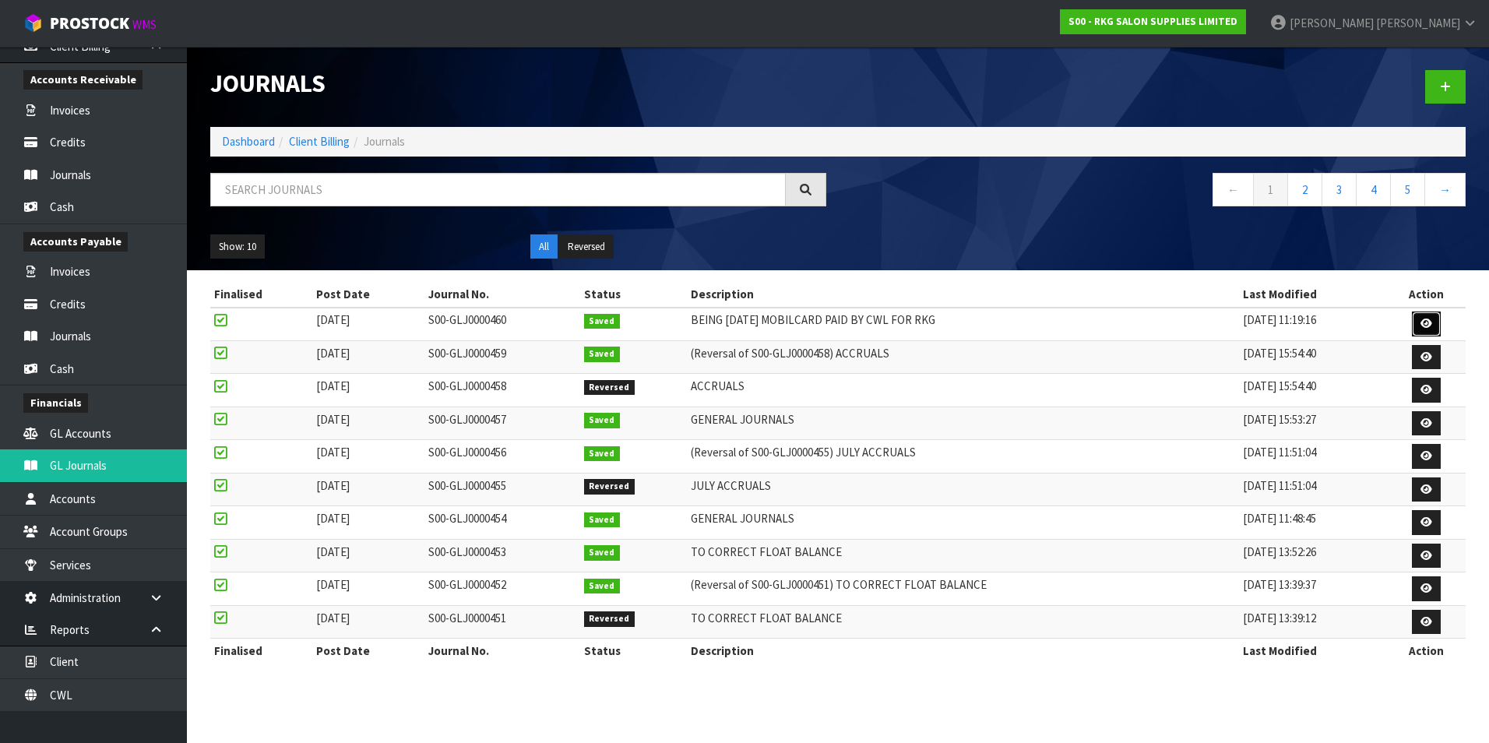
click at [1420, 321] on link at bounding box center [1426, 323] width 29 height 25
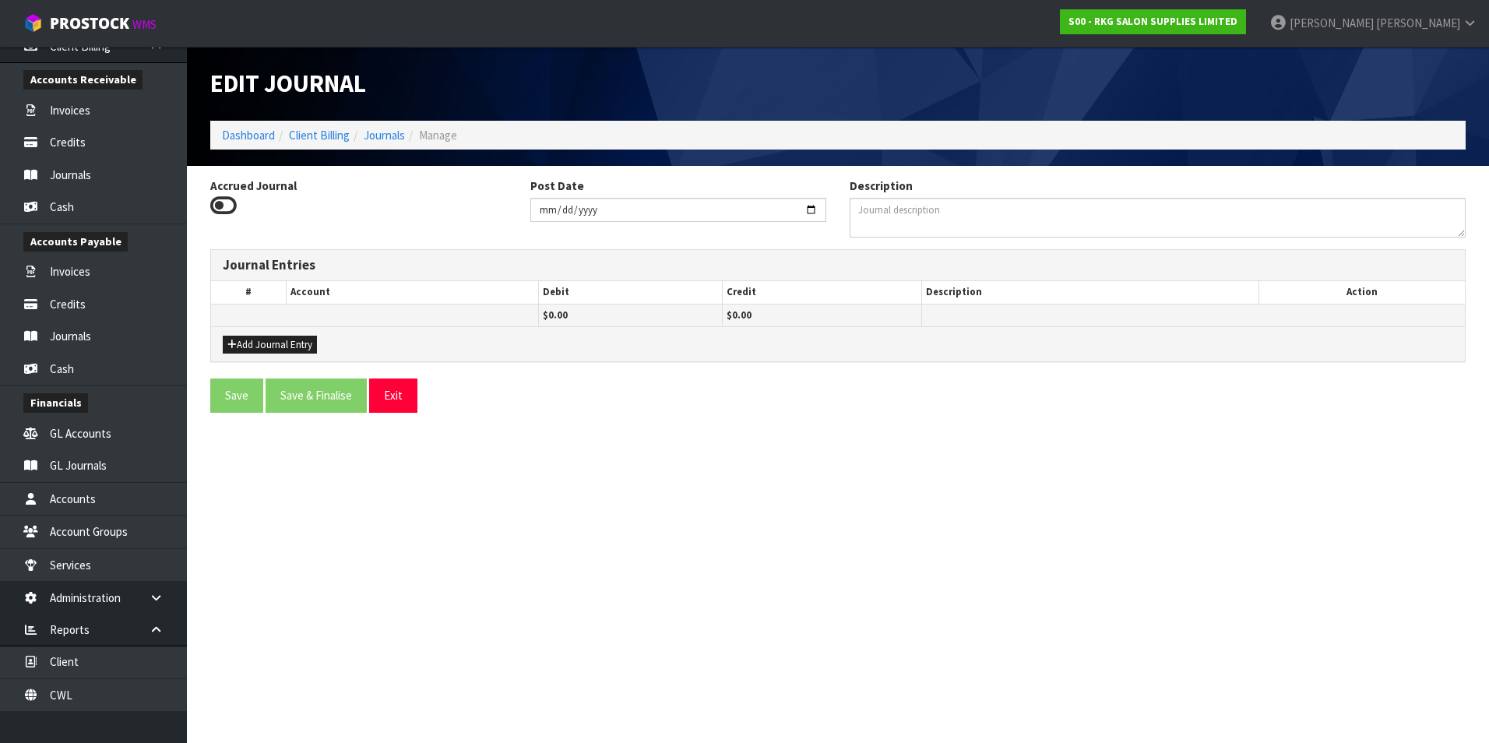
type input "2025-08-31"
type textarea "BEING JULY 25 MOBILCARD PAID BY CWL FOR RKG"
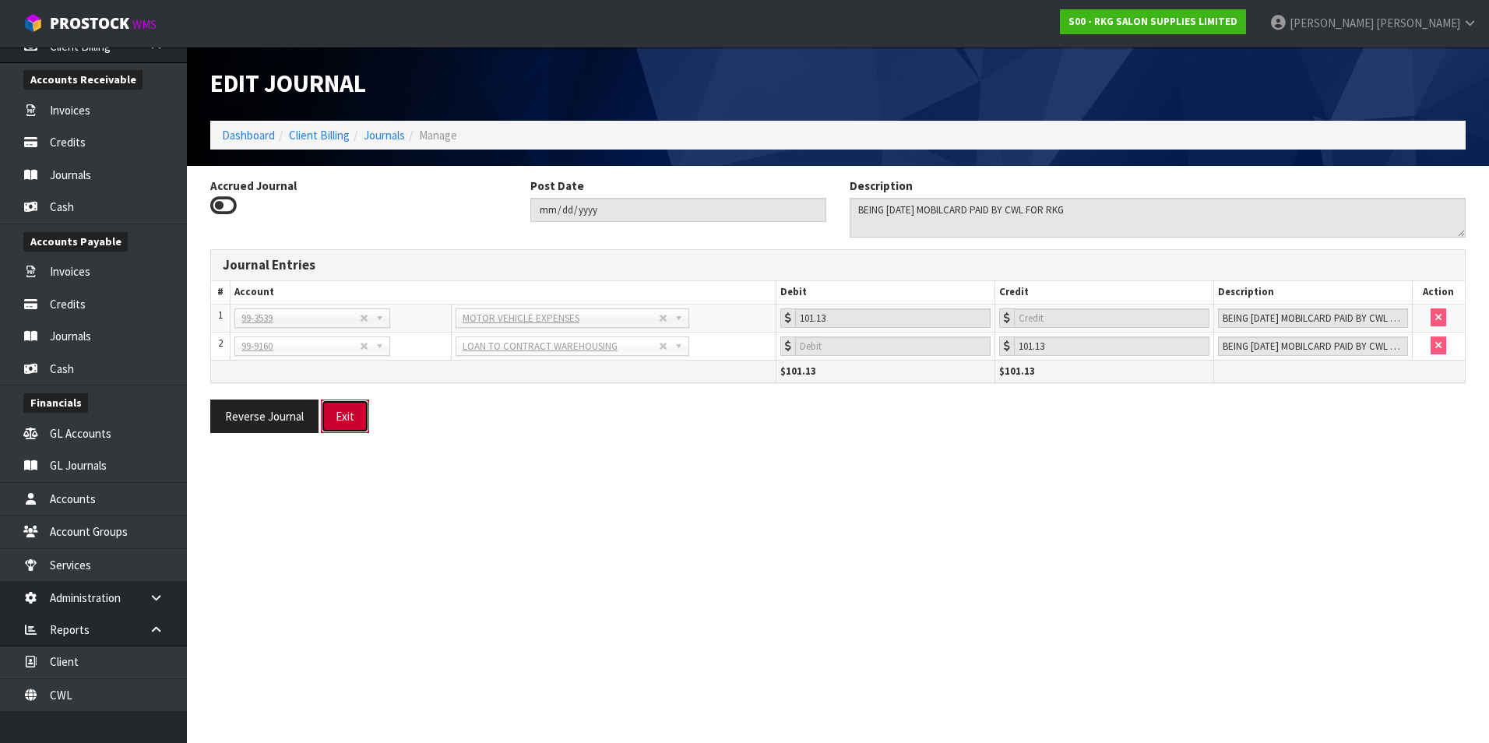
click at [347, 413] on button "Exit" at bounding box center [345, 415] width 48 height 33
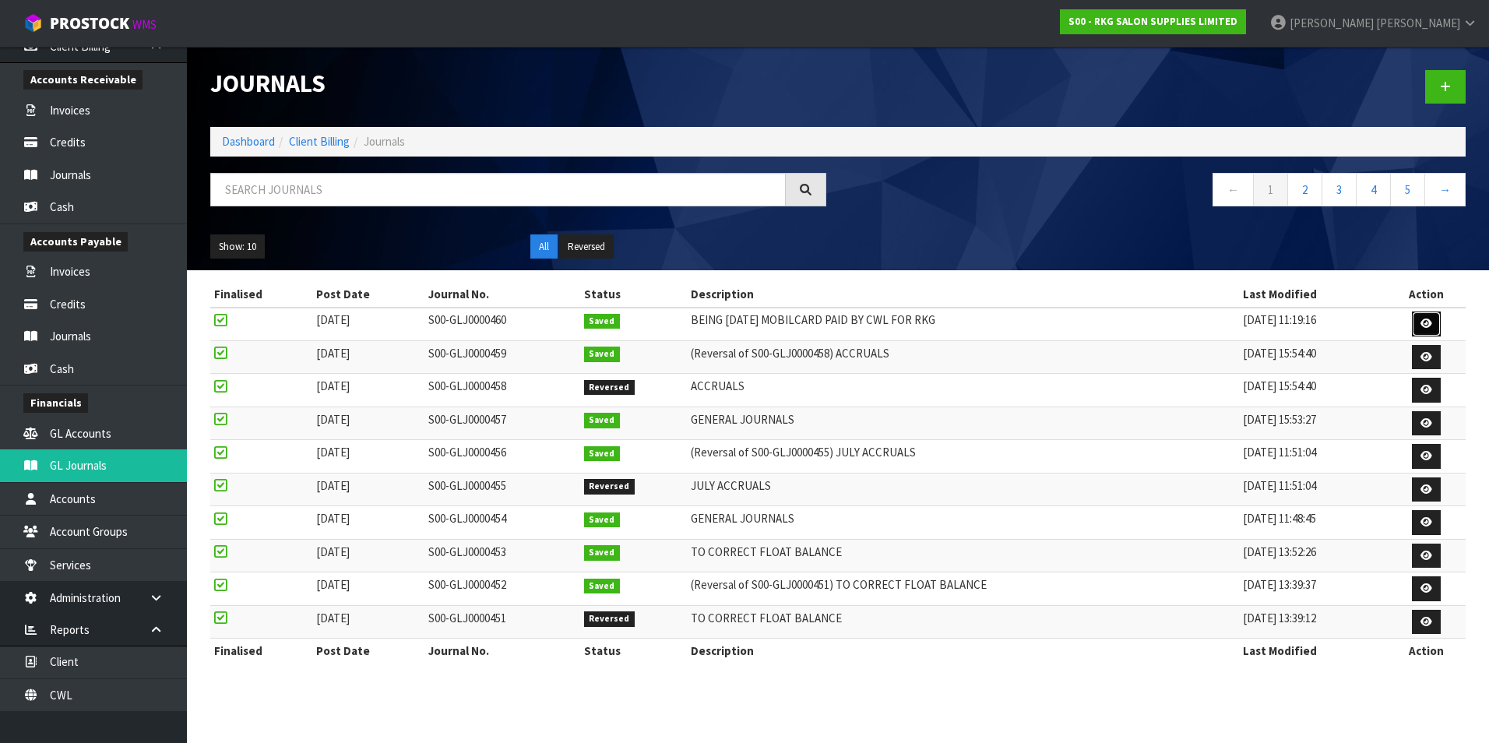
click at [1429, 322] on icon at bounding box center [1426, 323] width 12 height 10
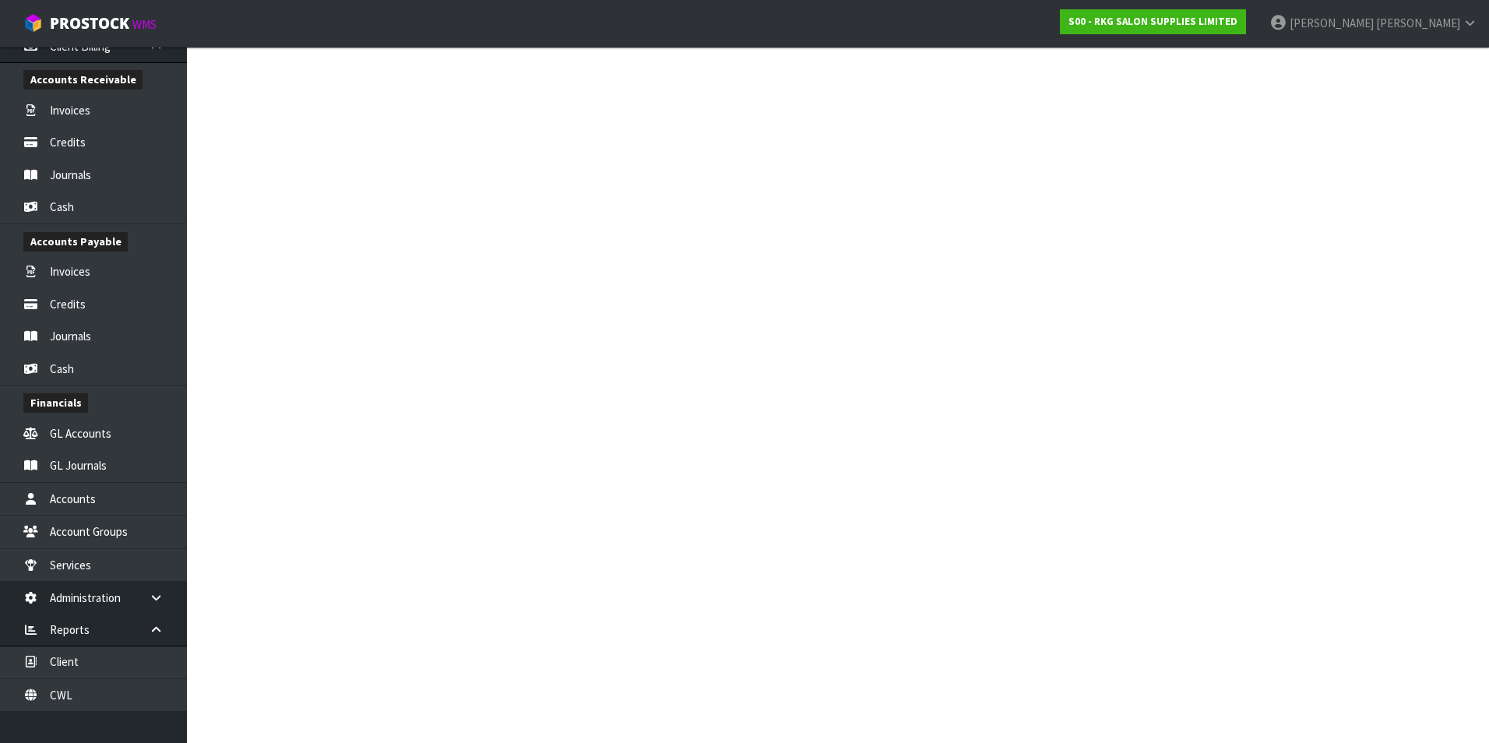
type input "2025-08-31"
type textarea "BEING JULY 25 MOBILCARD PAID BY CWL FOR RKG"
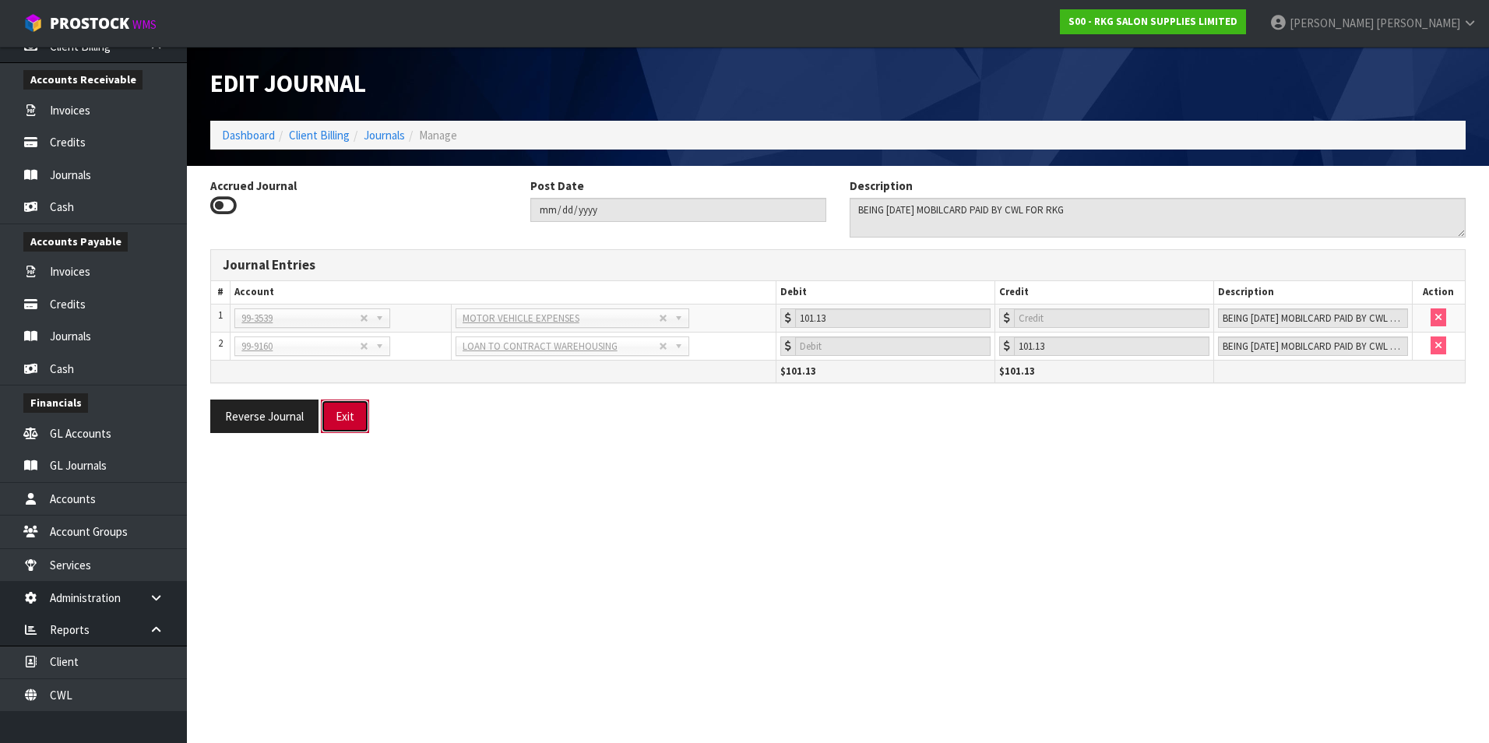
click at [365, 416] on button "Exit" at bounding box center [345, 415] width 48 height 33
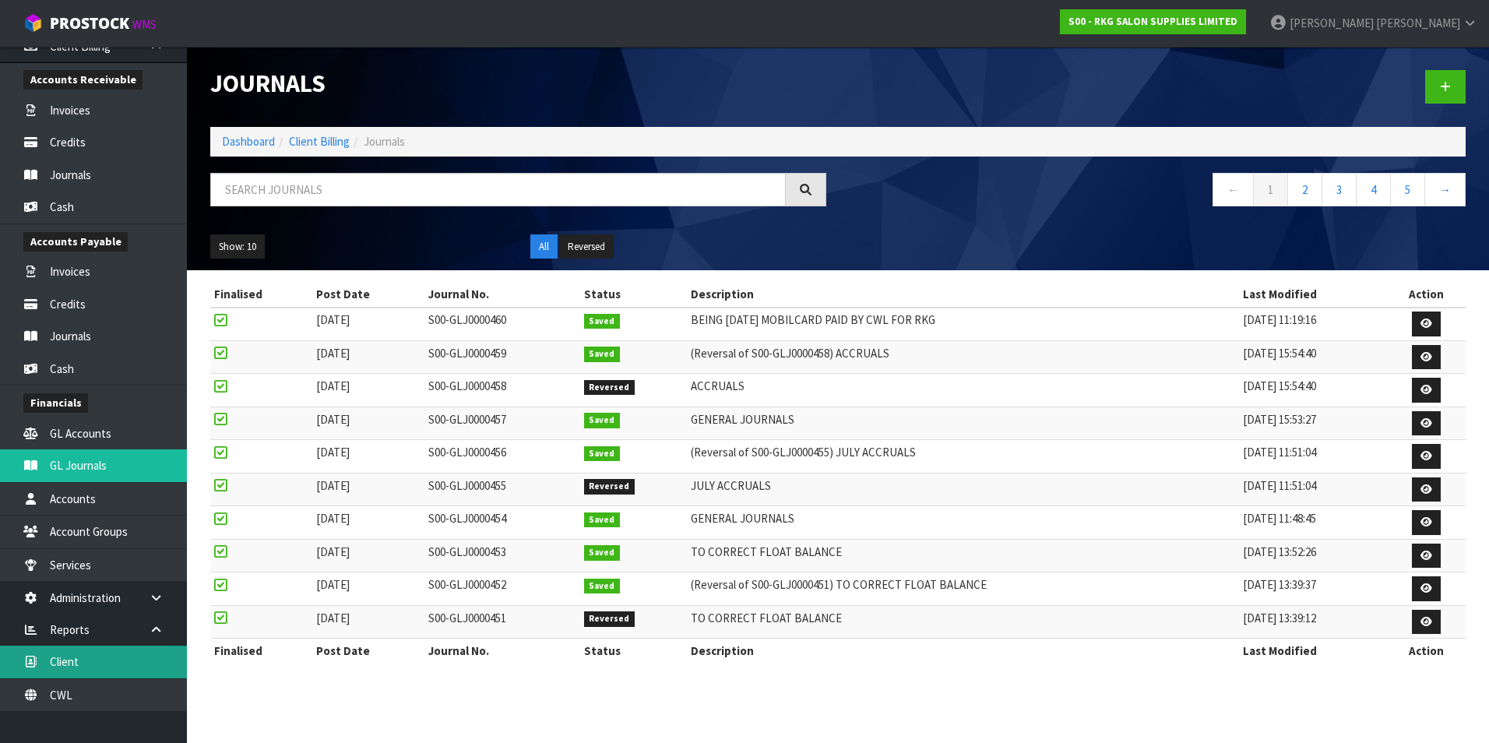
click at [99, 666] on link "Client" at bounding box center [93, 662] width 187 height 32
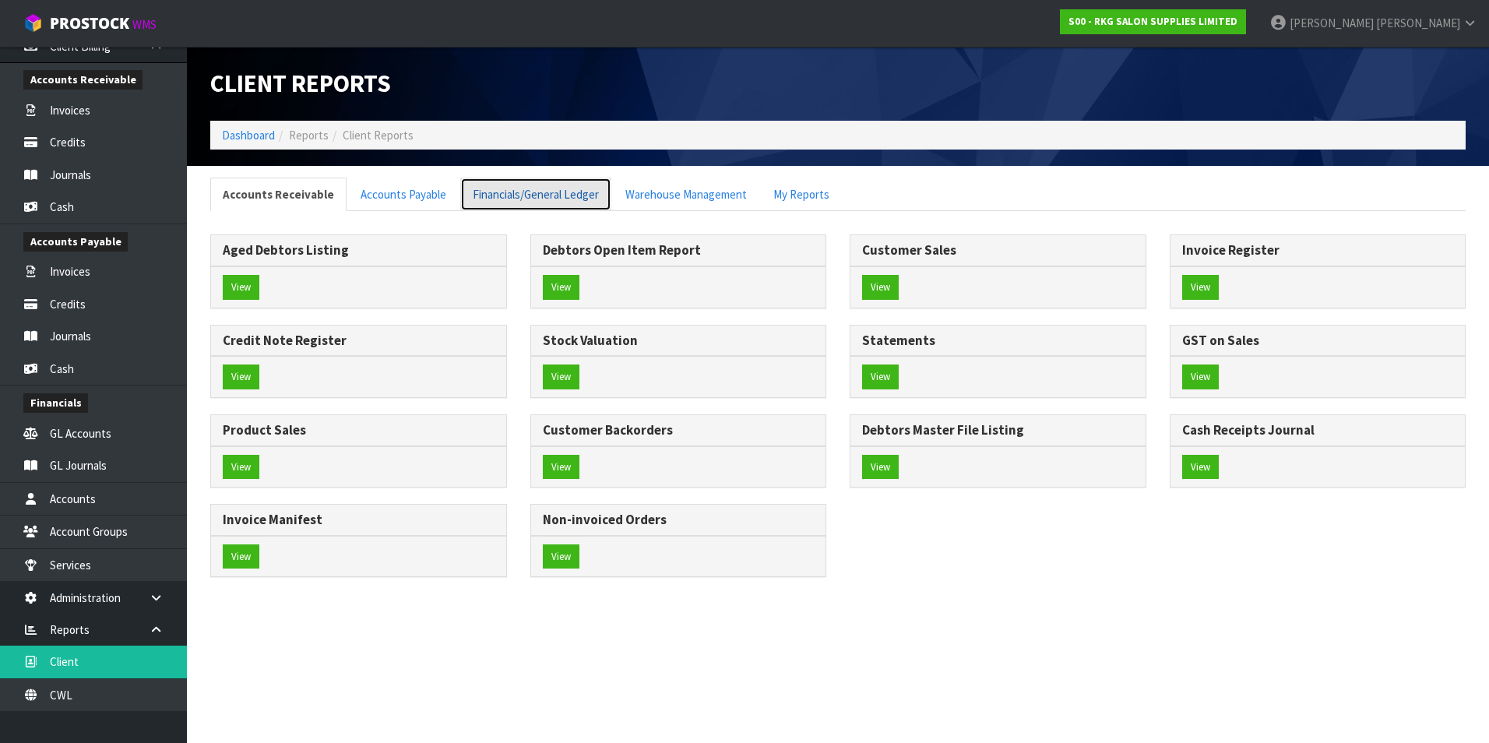
click at [529, 195] on link "Financials/General Ledger" at bounding box center [535, 194] width 151 height 33
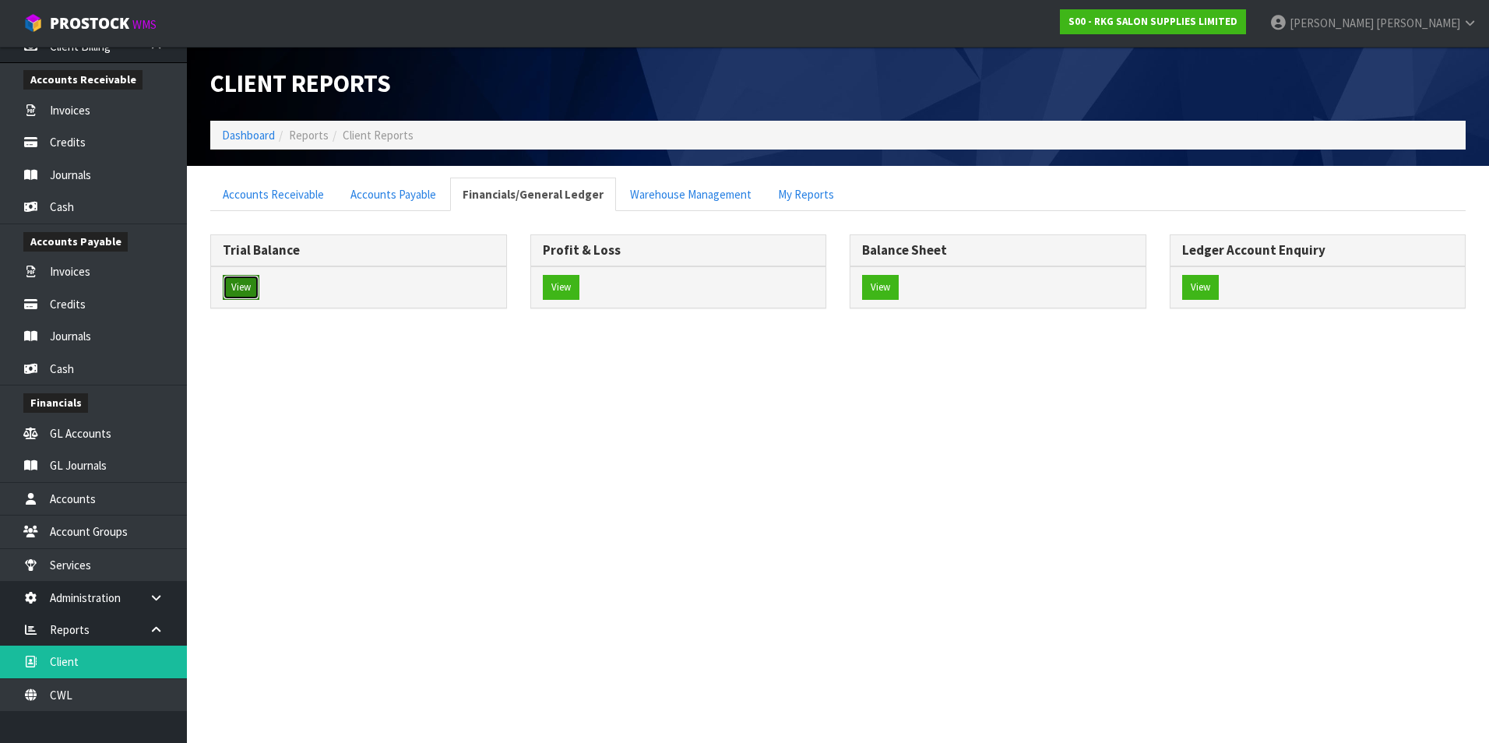
click at [247, 282] on button "View" at bounding box center [241, 287] width 37 height 25
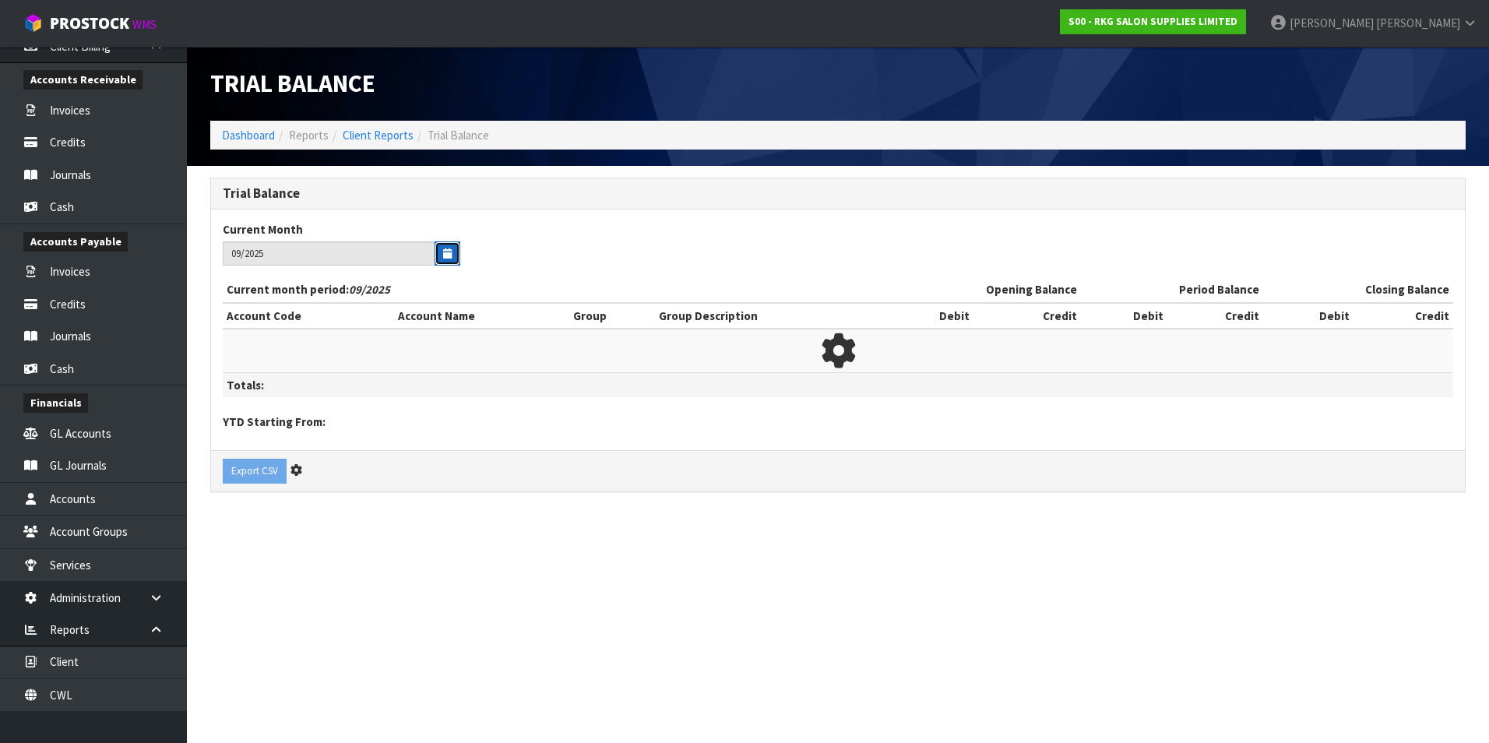
click at [445, 255] on icon "button" at bounding box center [447, 253] width 9 height 10
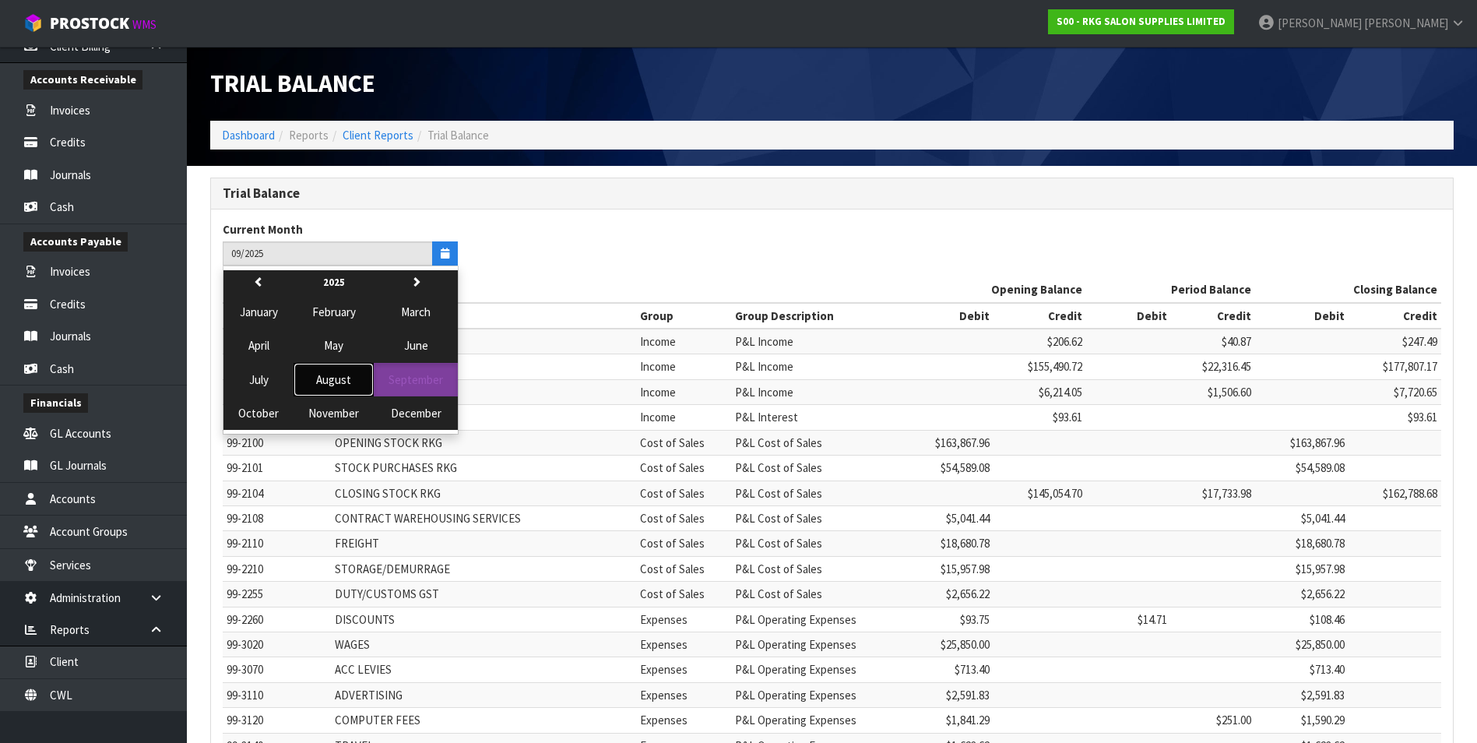
click at [335, 381] on span "August" at bounding box center [333, 379] width 35 height 15
type input "08/2025"
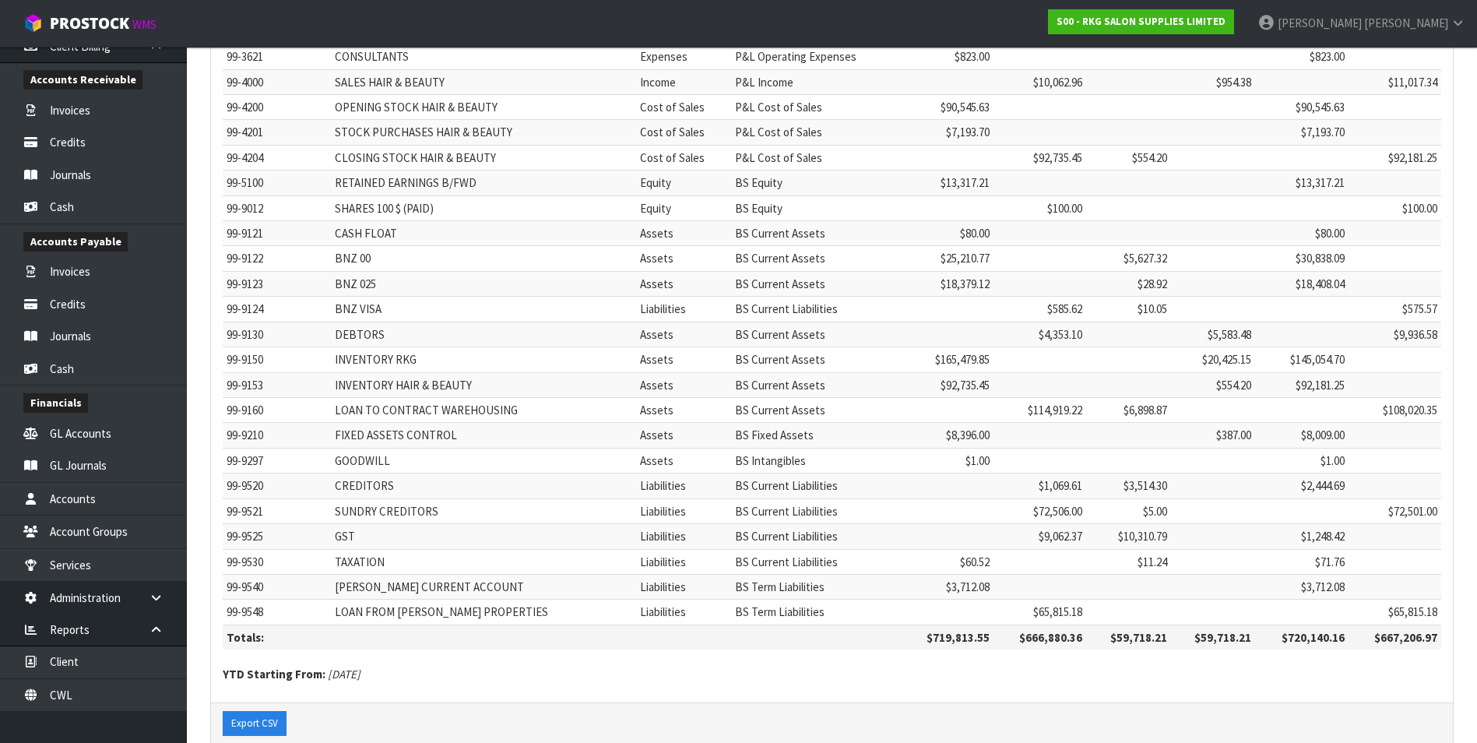
scroll to position [1097, 0]
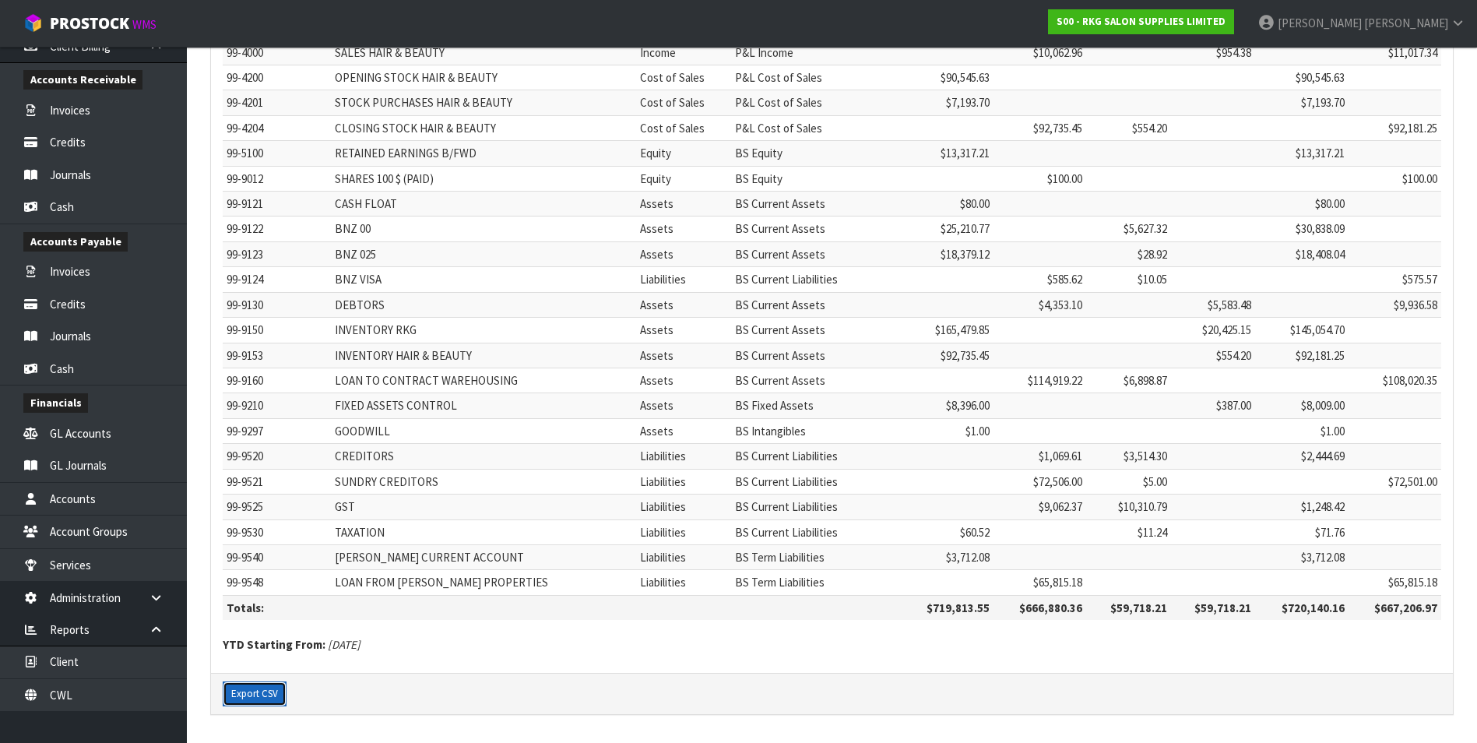
click at [253, 694] on button "Export CSV" at bounding box center [255, 693] width 64 height 25
click at [110, 662] on link "Client" at bounding box center [93, 662] width 187 height 32
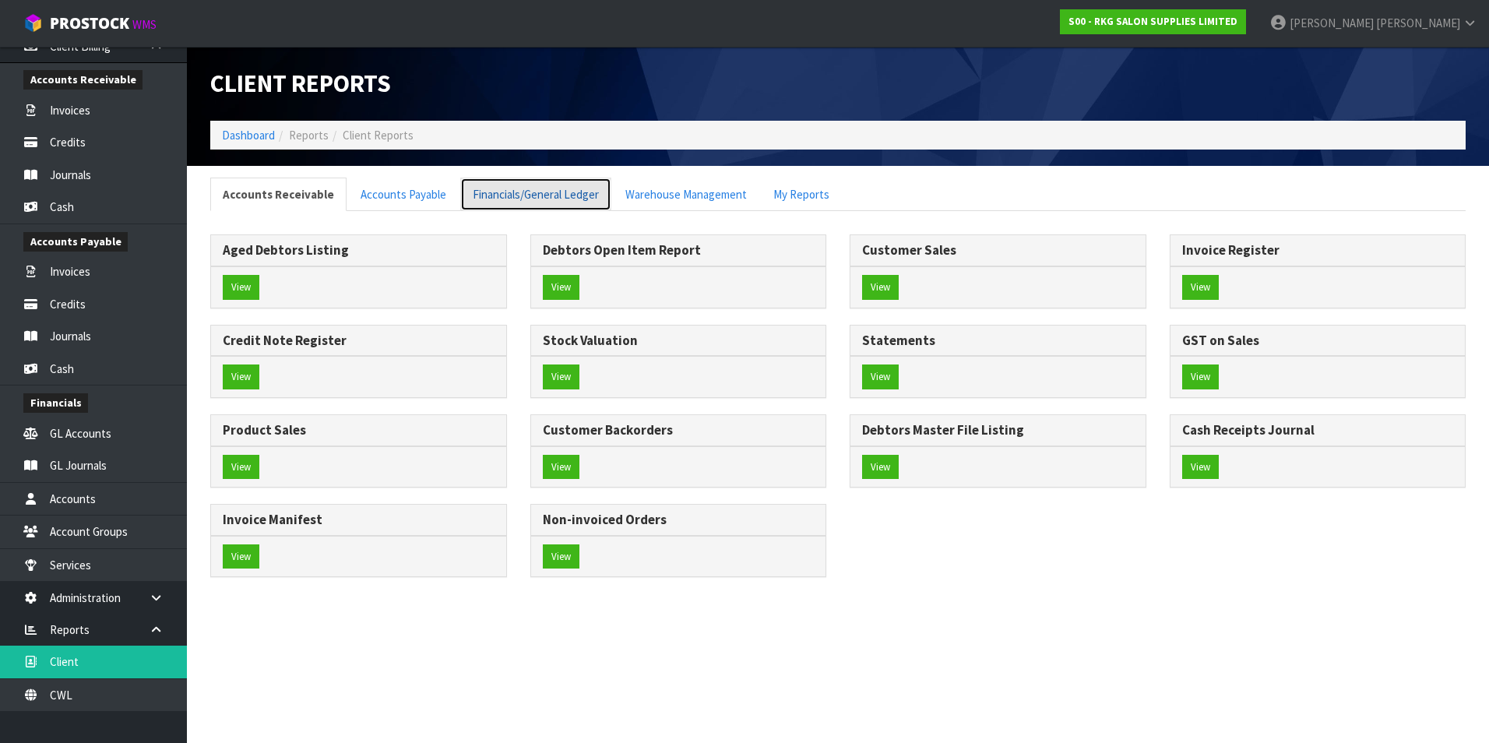
click at [524, 201] on link "Financials/General Ledger" at bounding box center [535, 194] width 151 height 33
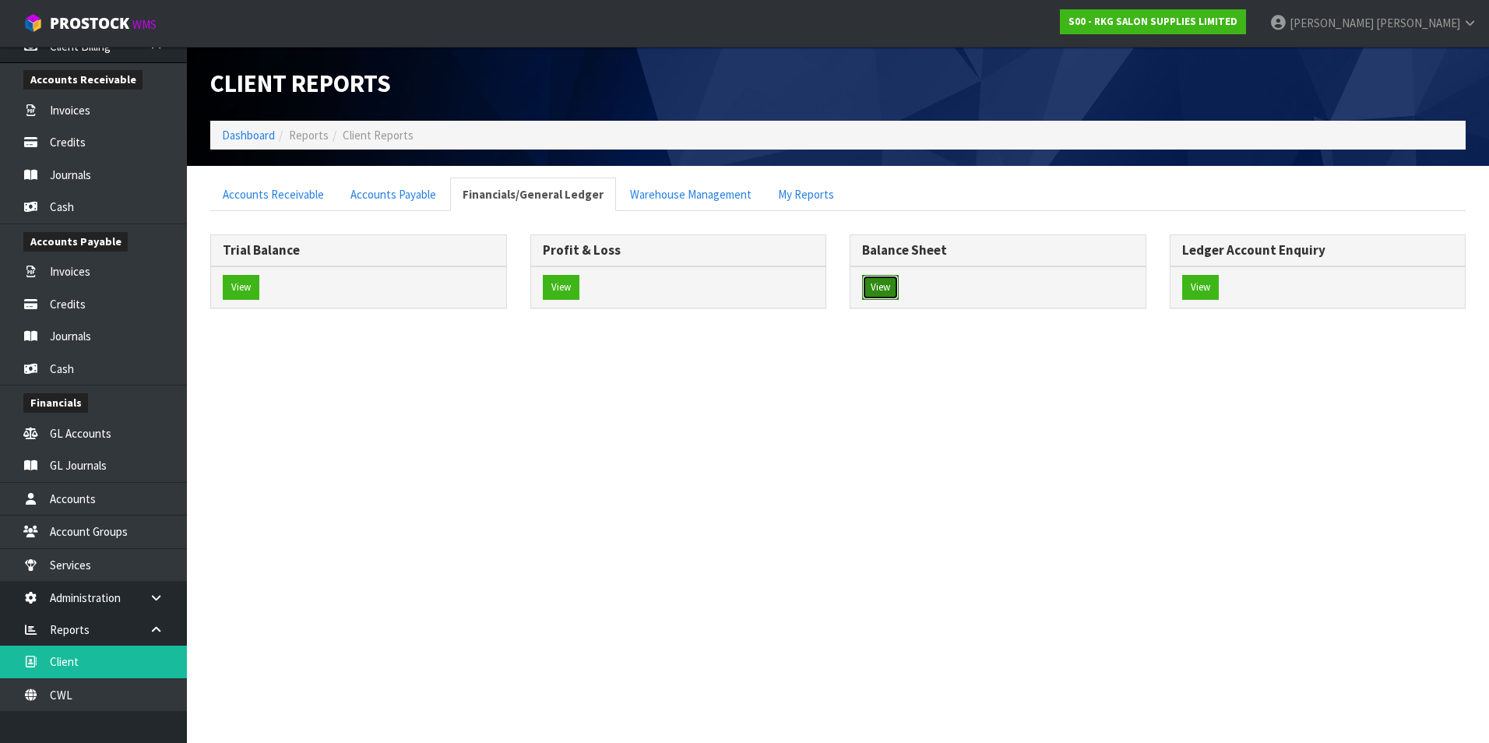
click at [886, 283] on button "View" at bounding box center [880, 287] width 37 height 25
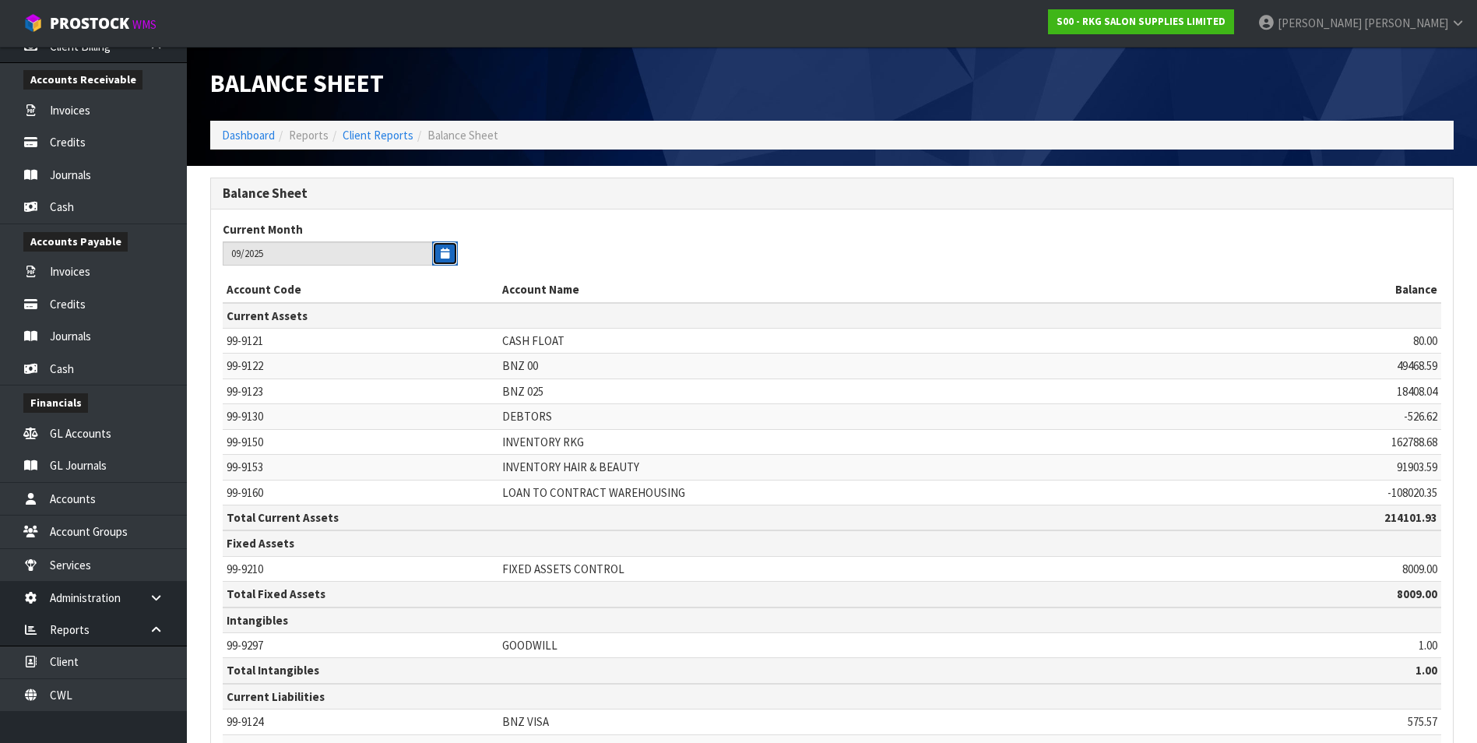
click at [441, 250] on icon "button" at bounding box center [445, 253] width 9 height 10
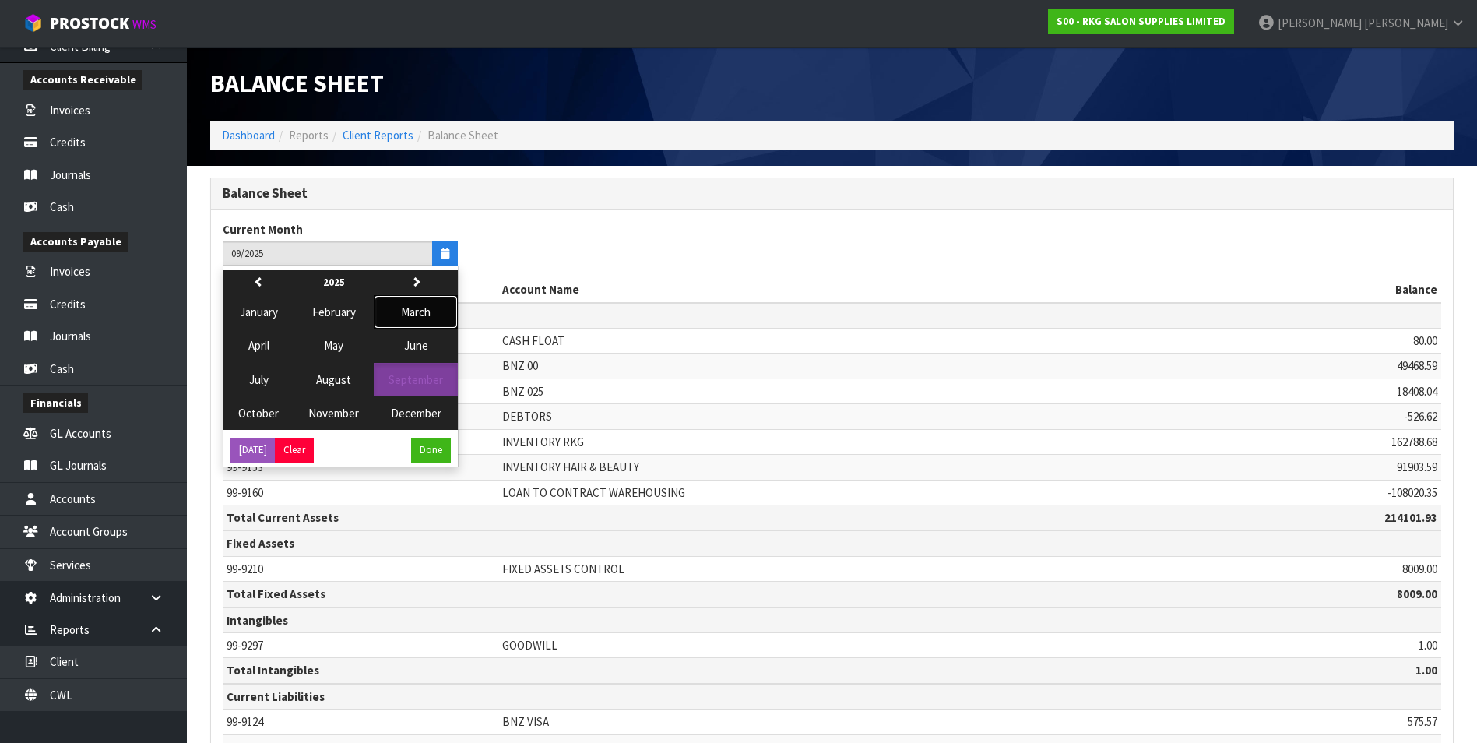
click at [425, 315] on span "March" at bounding box center [416, 311] width 30 height 15
type input "03/2025"
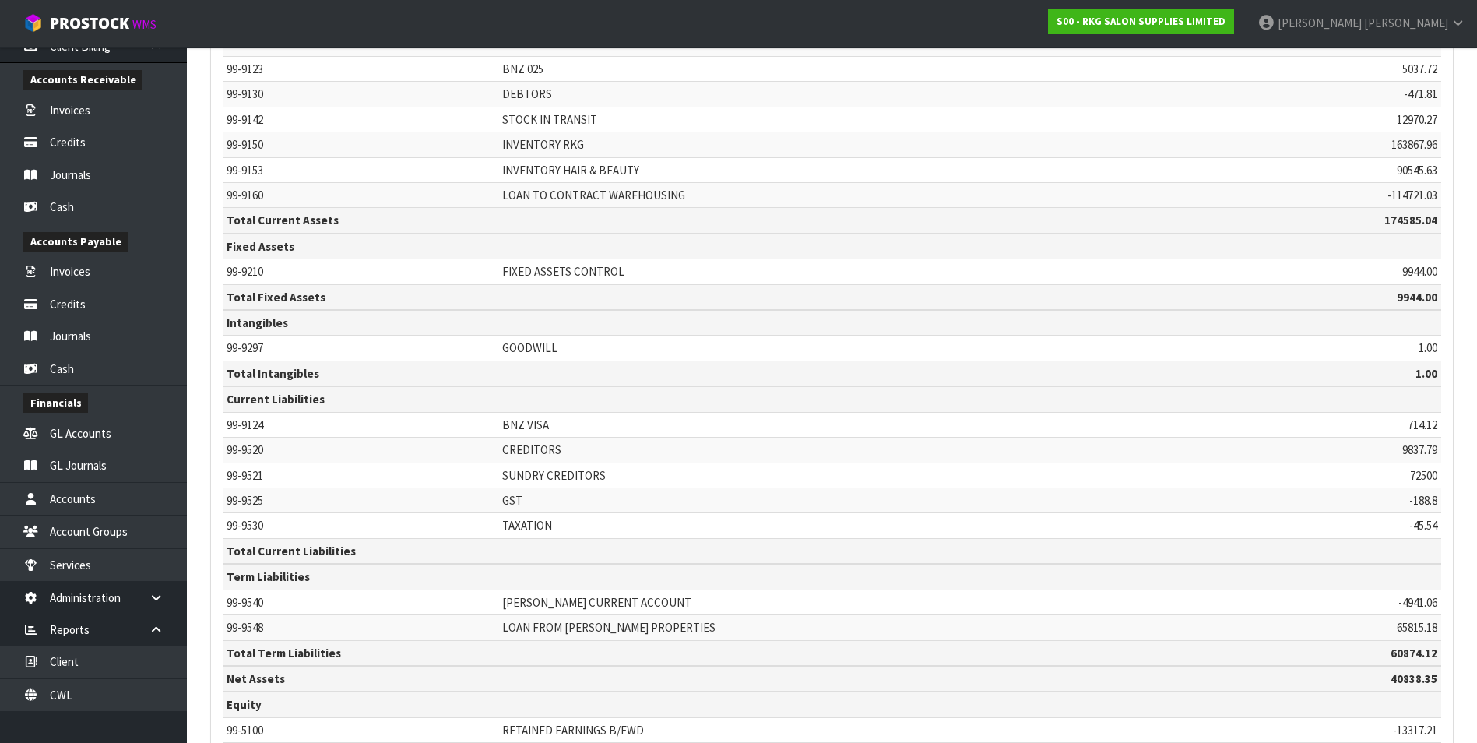
scroll to position [520, 0]
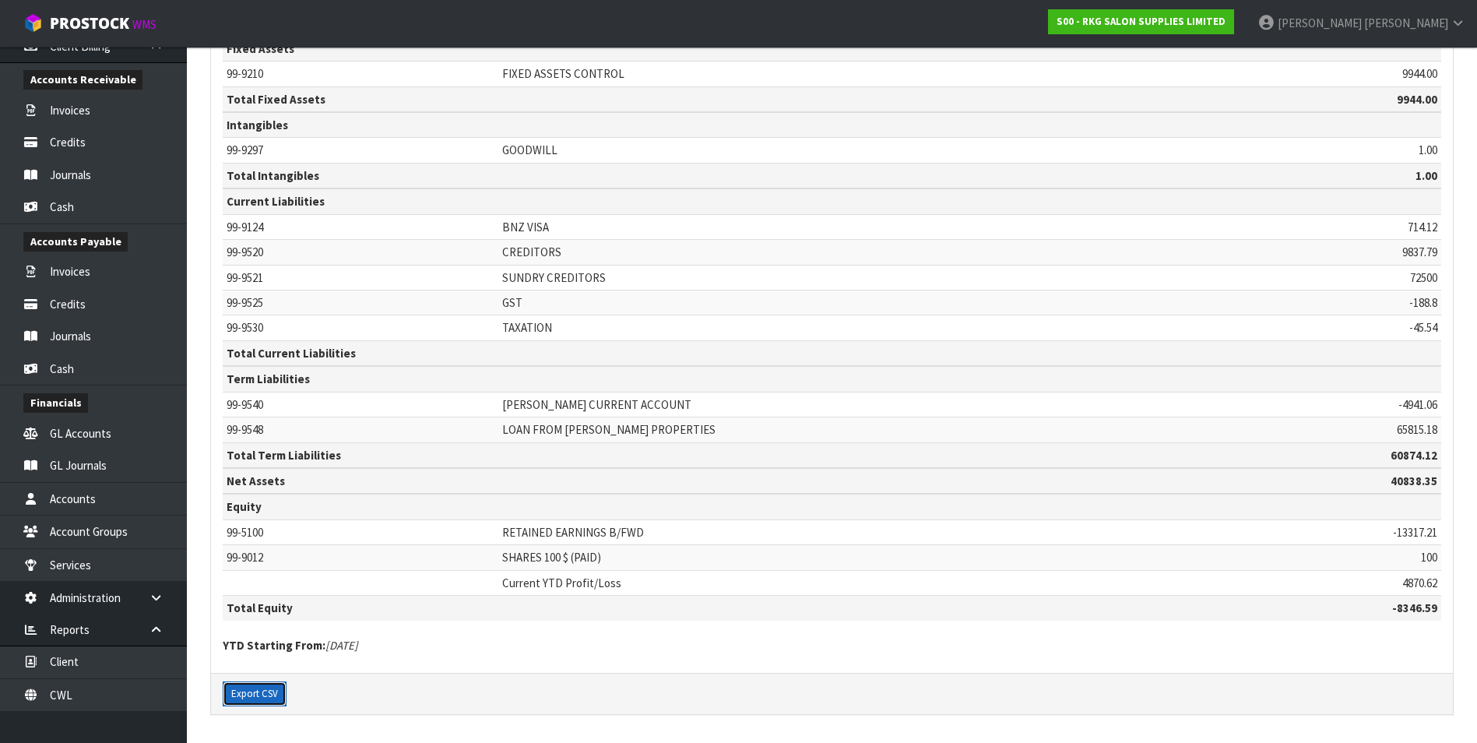
click at [258, 695] on button "Export CSV" at bounding box center [255, 693] width 64 height 25
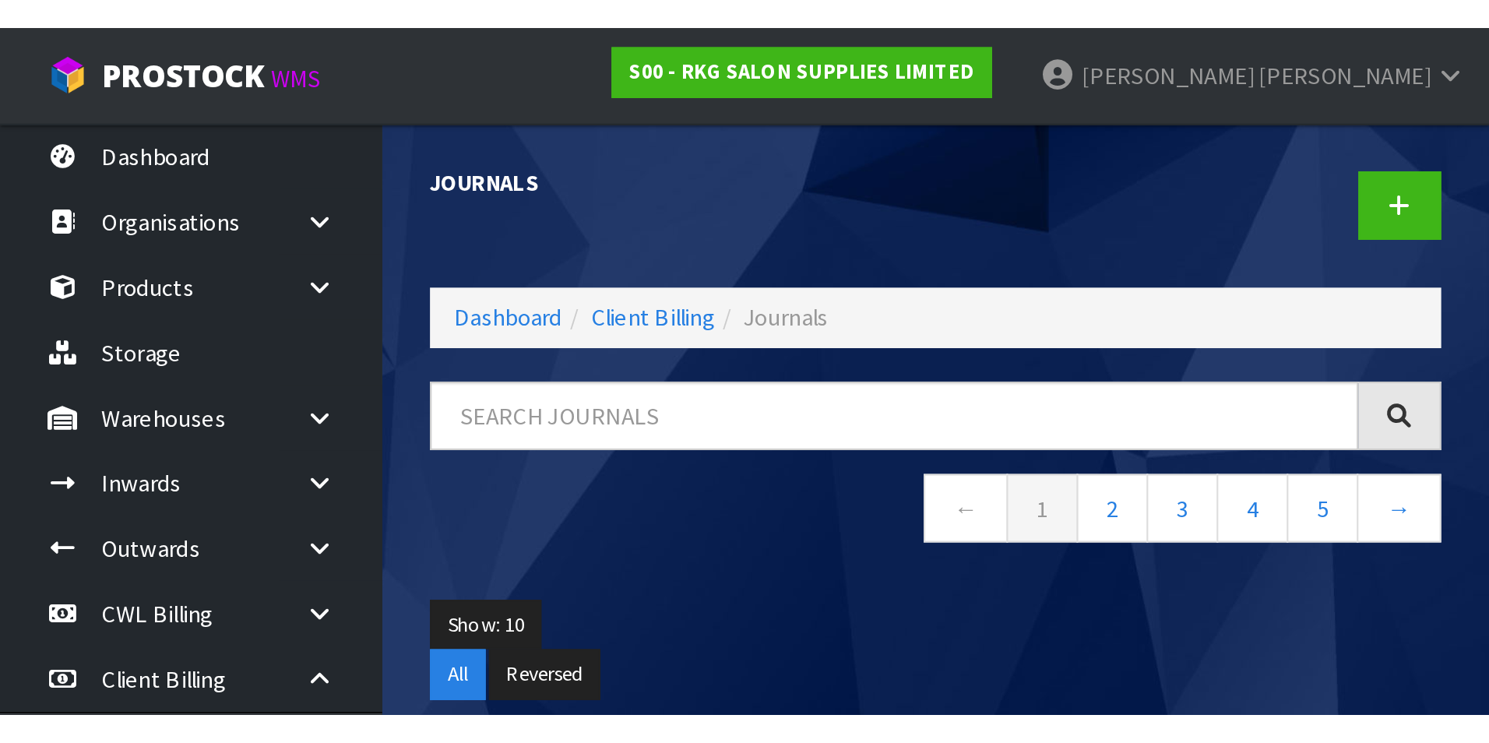
scroll to position [272, 0]
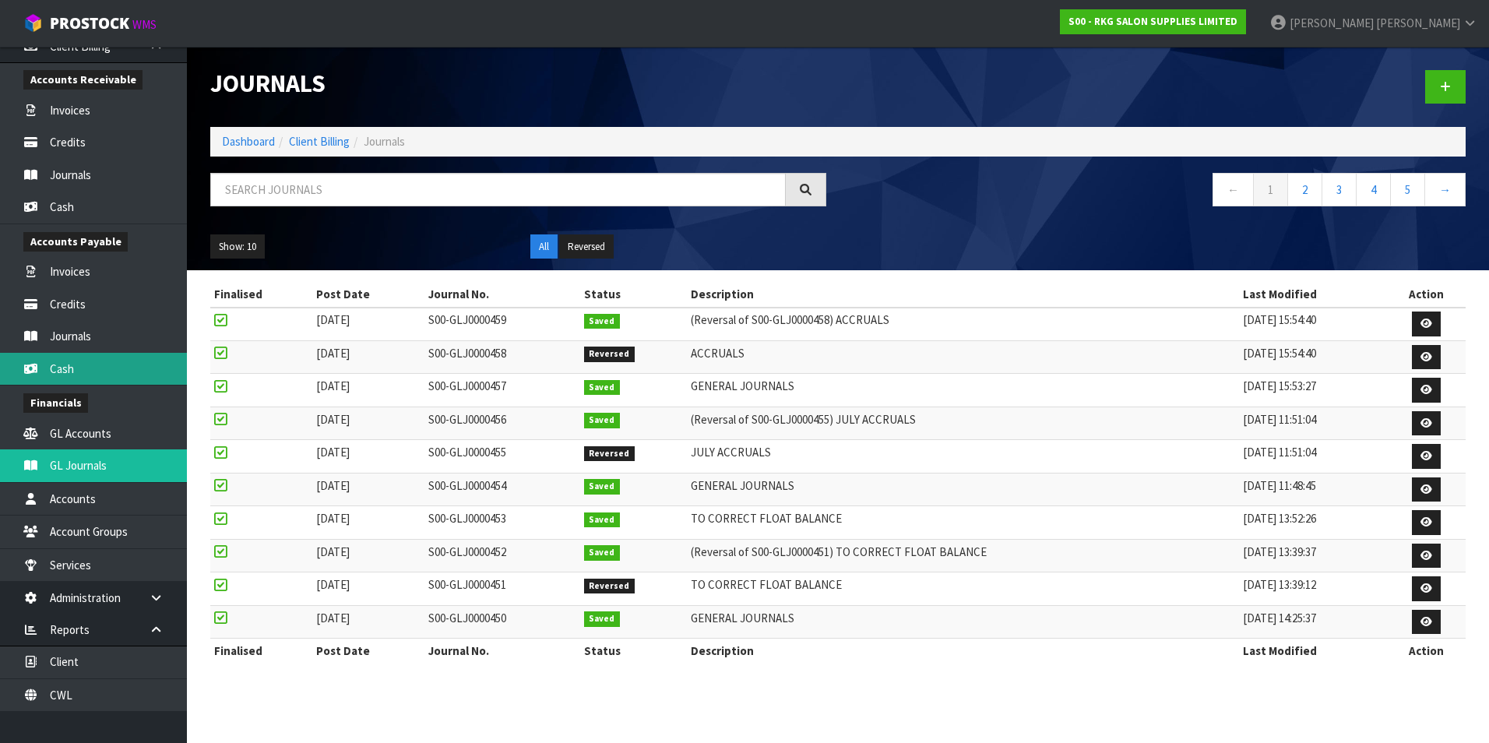
click at [73, 335] on link "Cash" at bounding box center [93, 369] width 187 height 32
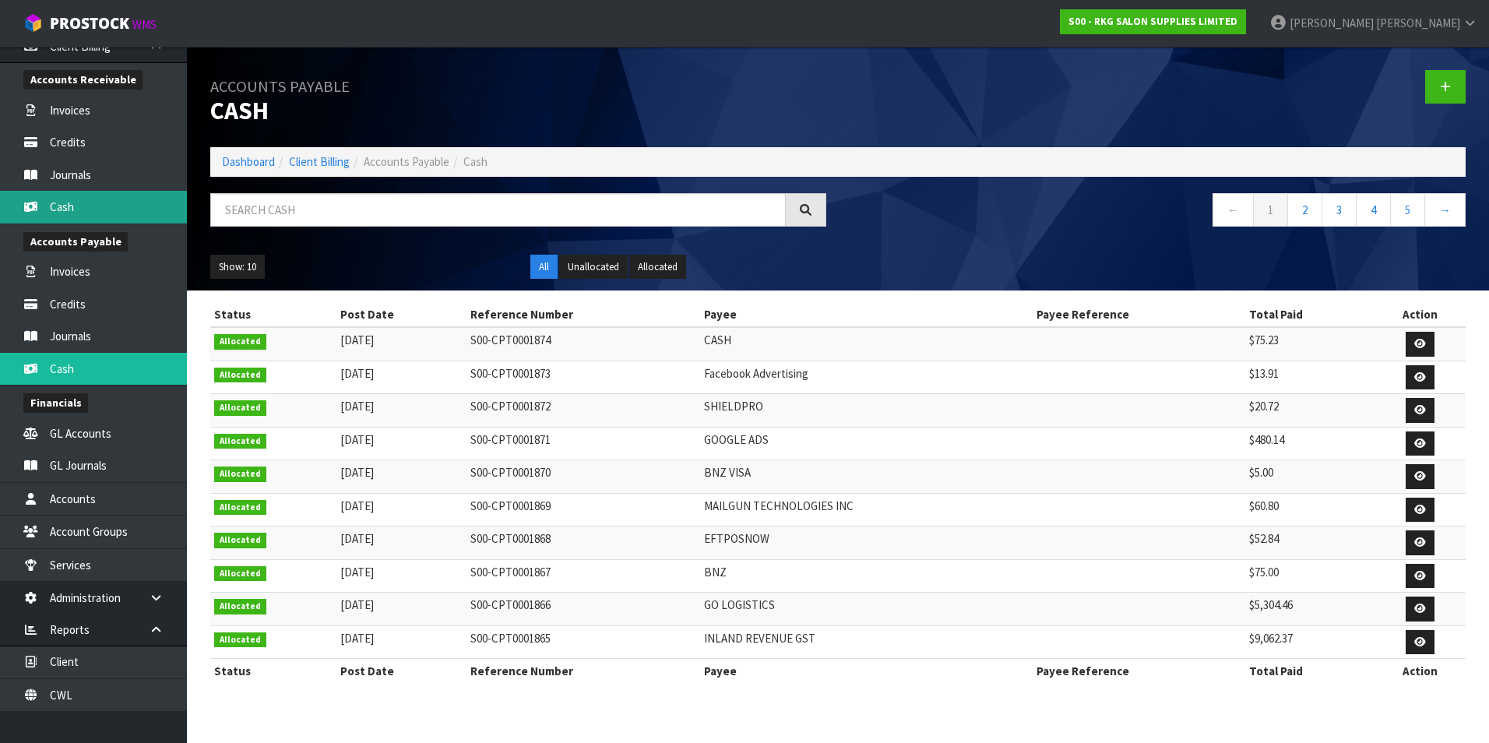
click at [67, 205] on body "Toggle navigation ProStock WMS S00 - RKG SALON SUPPLIES LIMITED Tracey Retter L…" at bounding box center [744, 371] width 1489 height 743
click at [67, 205] on link "Cash" at bounding box center [93, 207] width 187 height 32
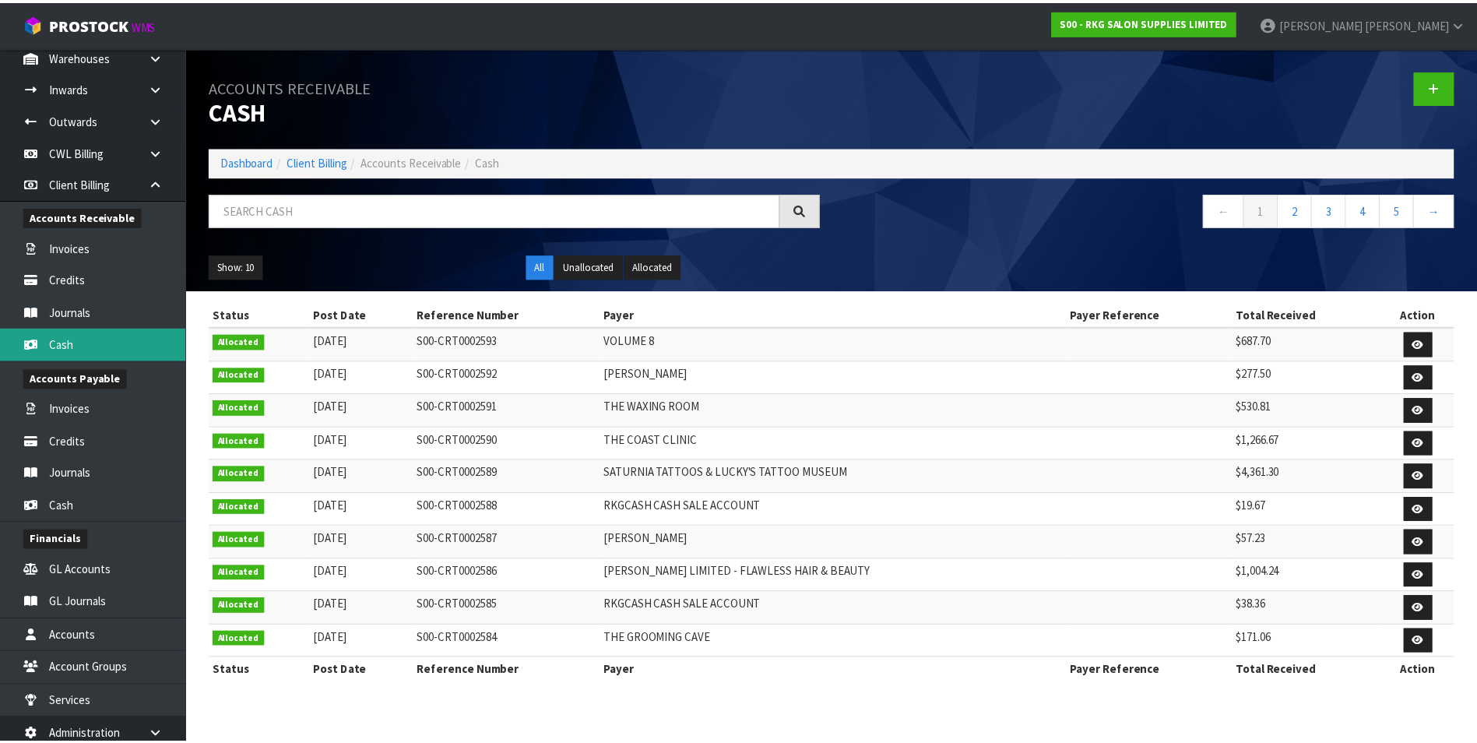
scroll to position [116, 0]
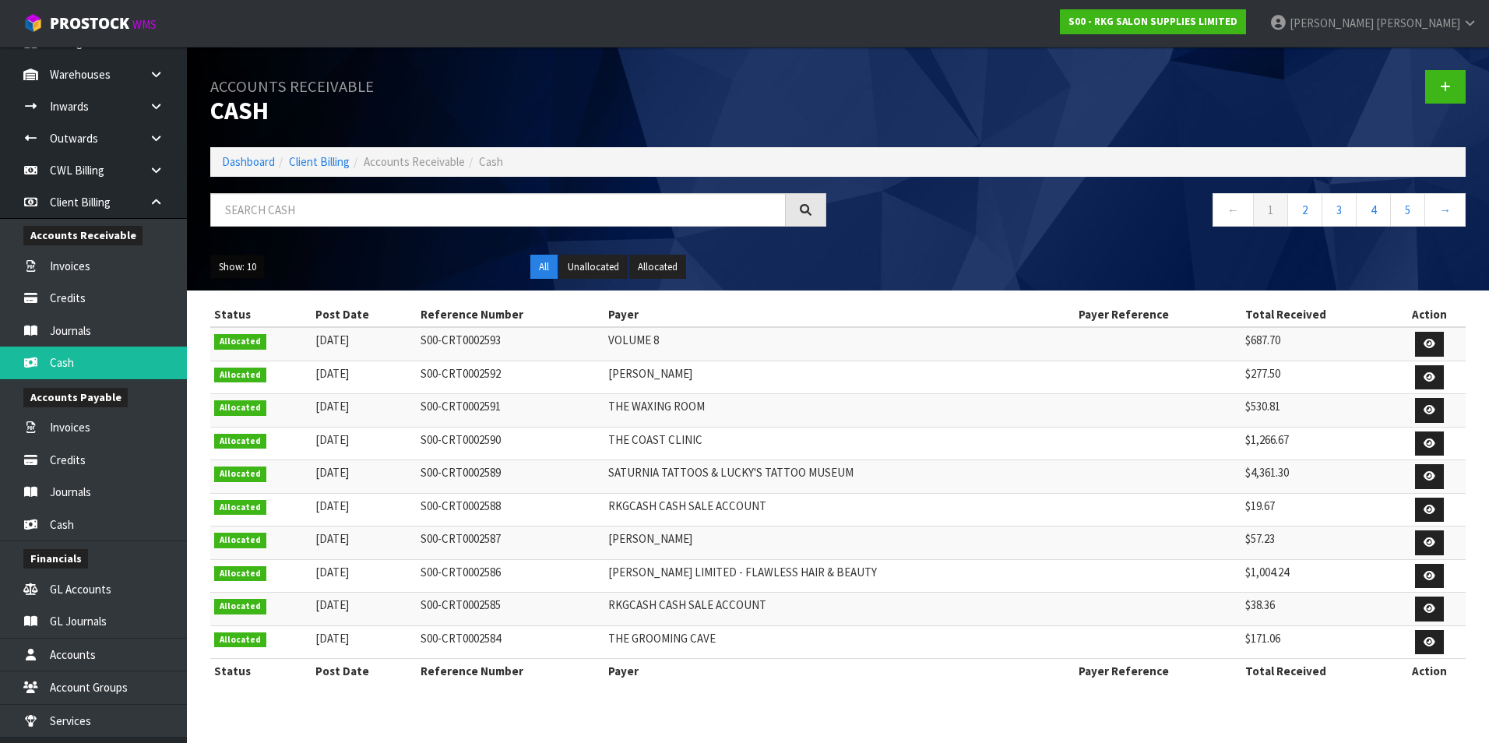
click at [245, 265] on button "Show: 10" at bounding box center [237, 267] width 55 height 25
click at [259, 335] on link "50" at bounding box center [272, 359] width 123 height 21
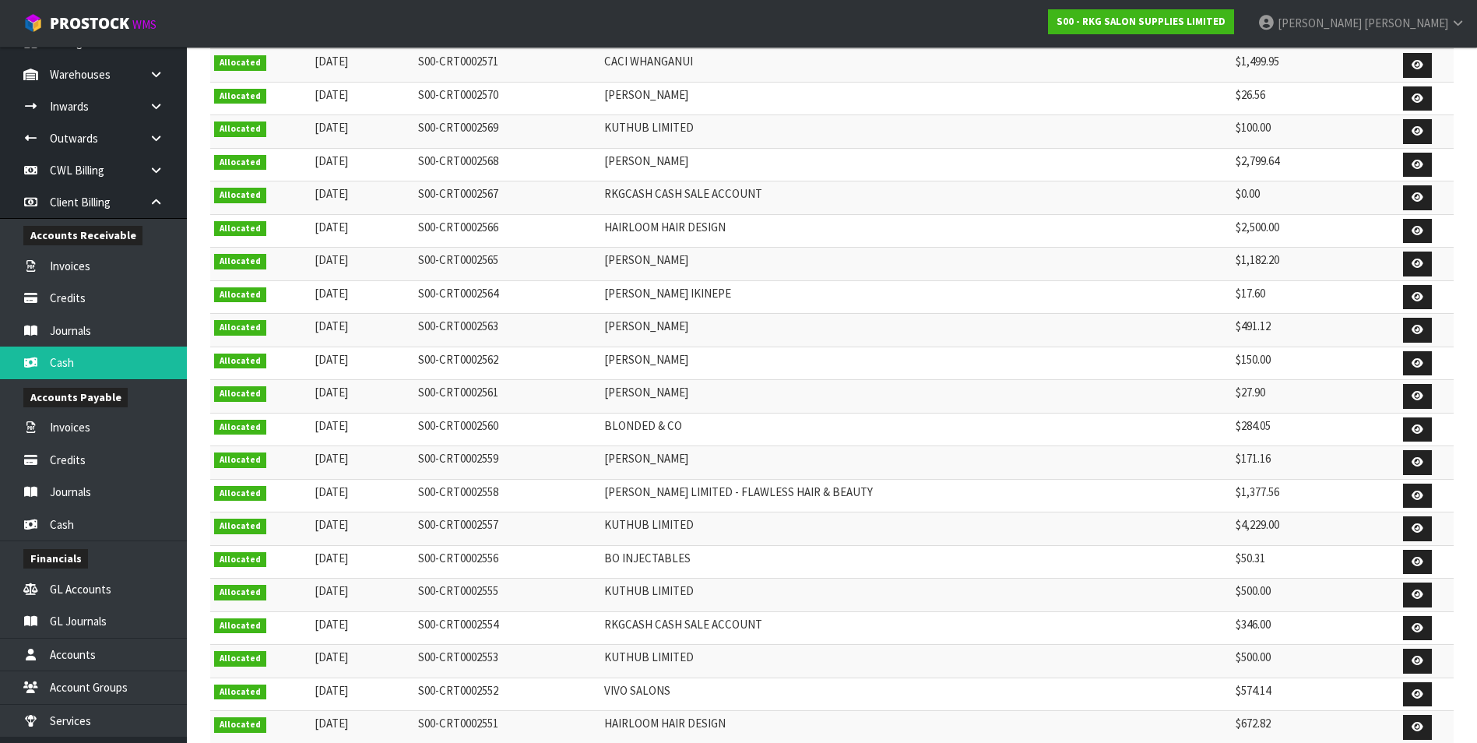
scroll to position [1012, 0]
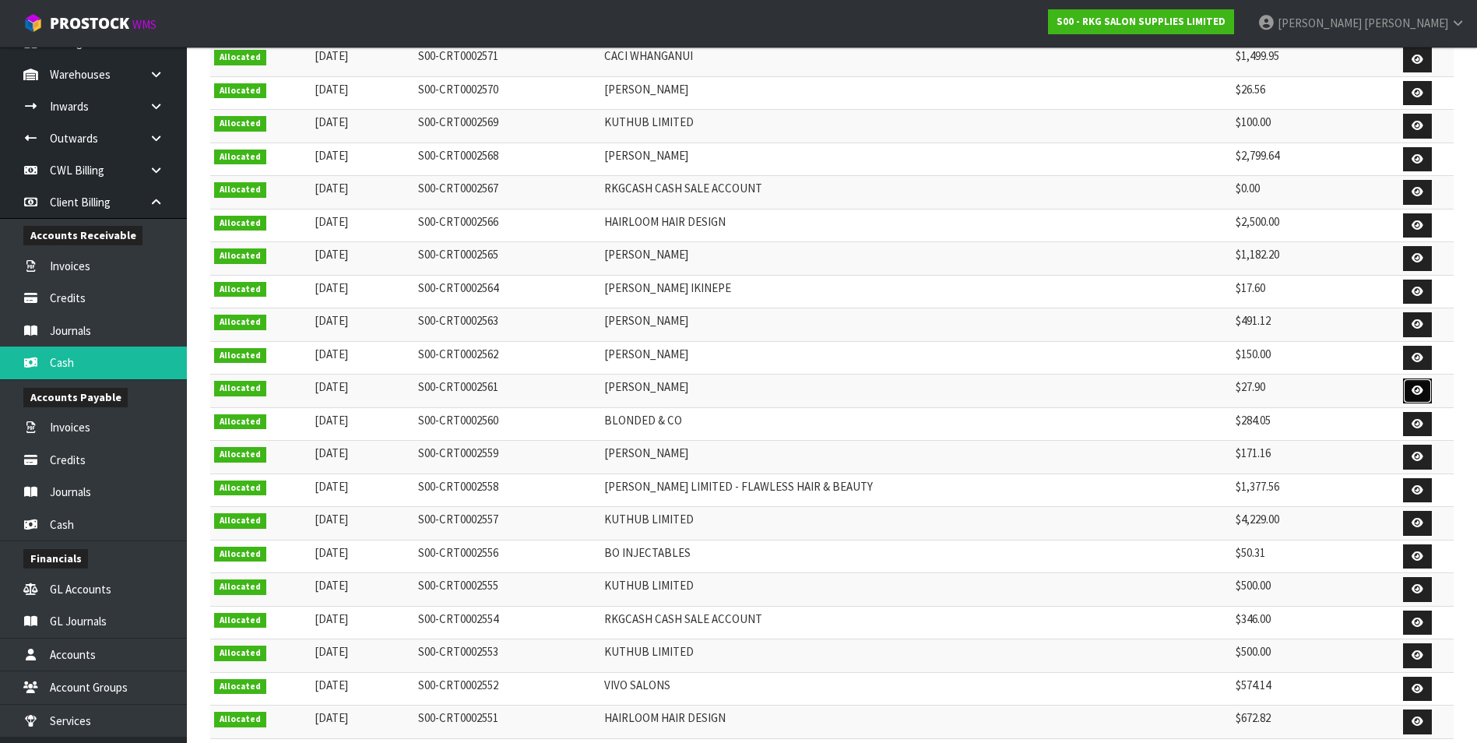
click at [727, 335] on icon at bounding box center [1418, 390] width 12 height 10
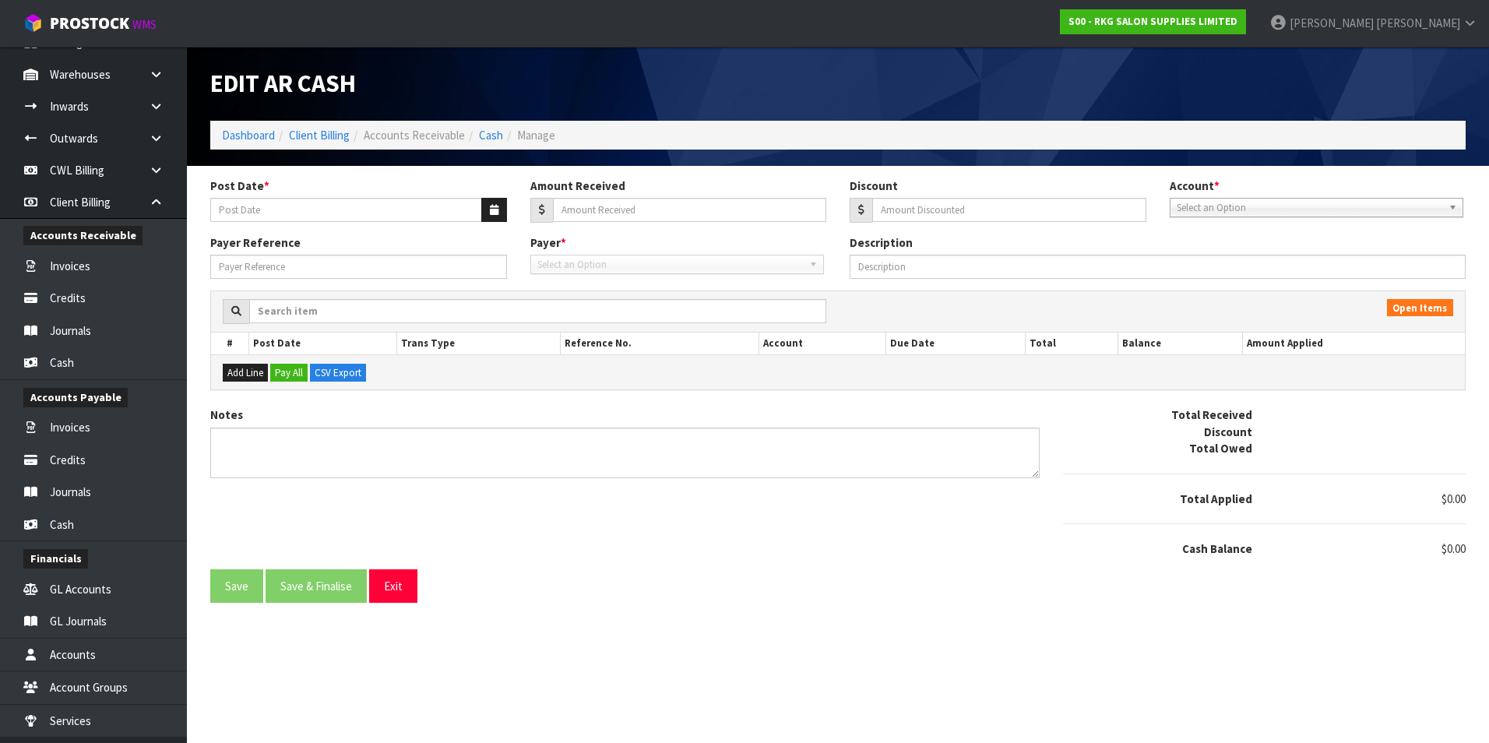
type input "22/09/2025"
type input "27.9"
type input "2.48"
type textarea "PP 22.8"
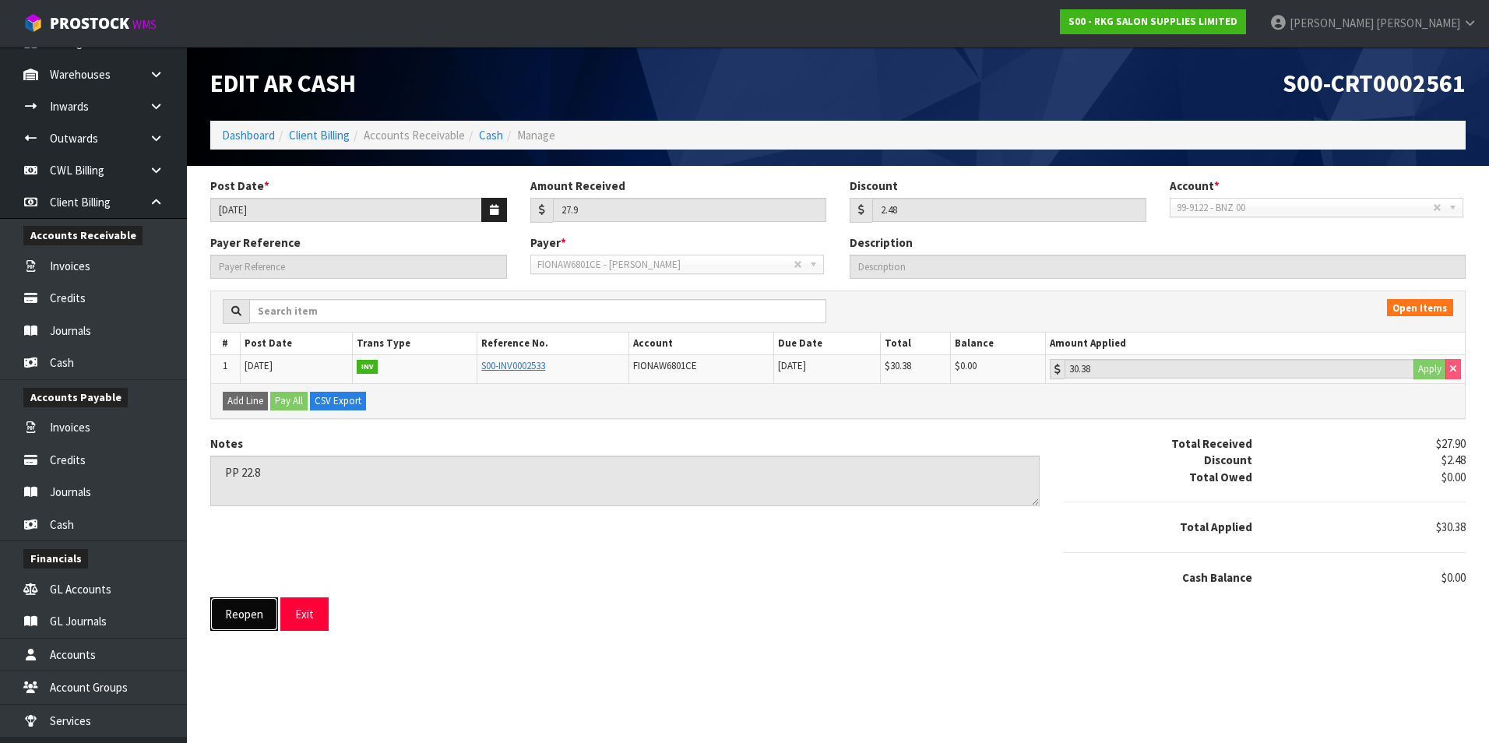
click at [244, 335] on button "Reopen" at bounding box center [244, 613] width 68 height 33
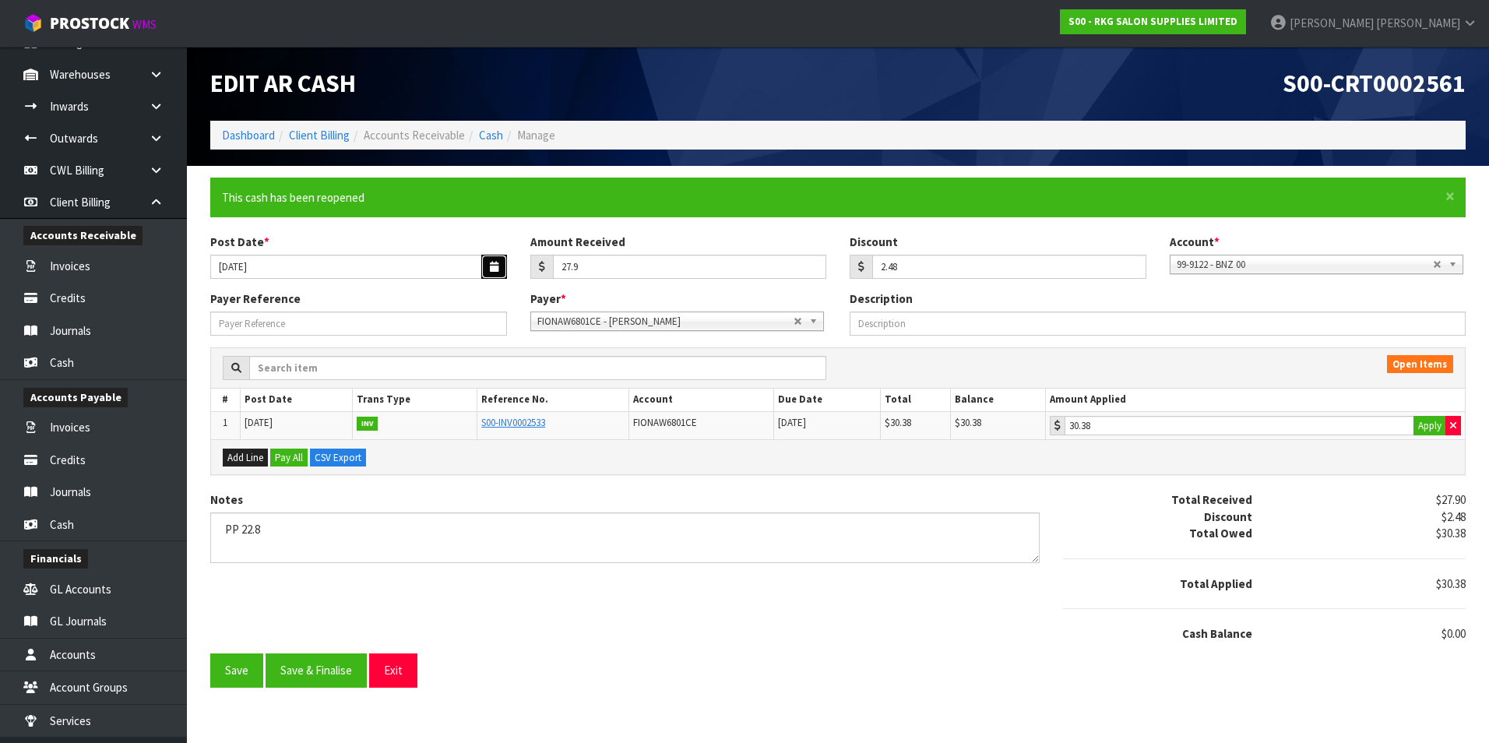
click at [490, 266] on icon "button" at bounding box center [494, 267] width 9 height 10
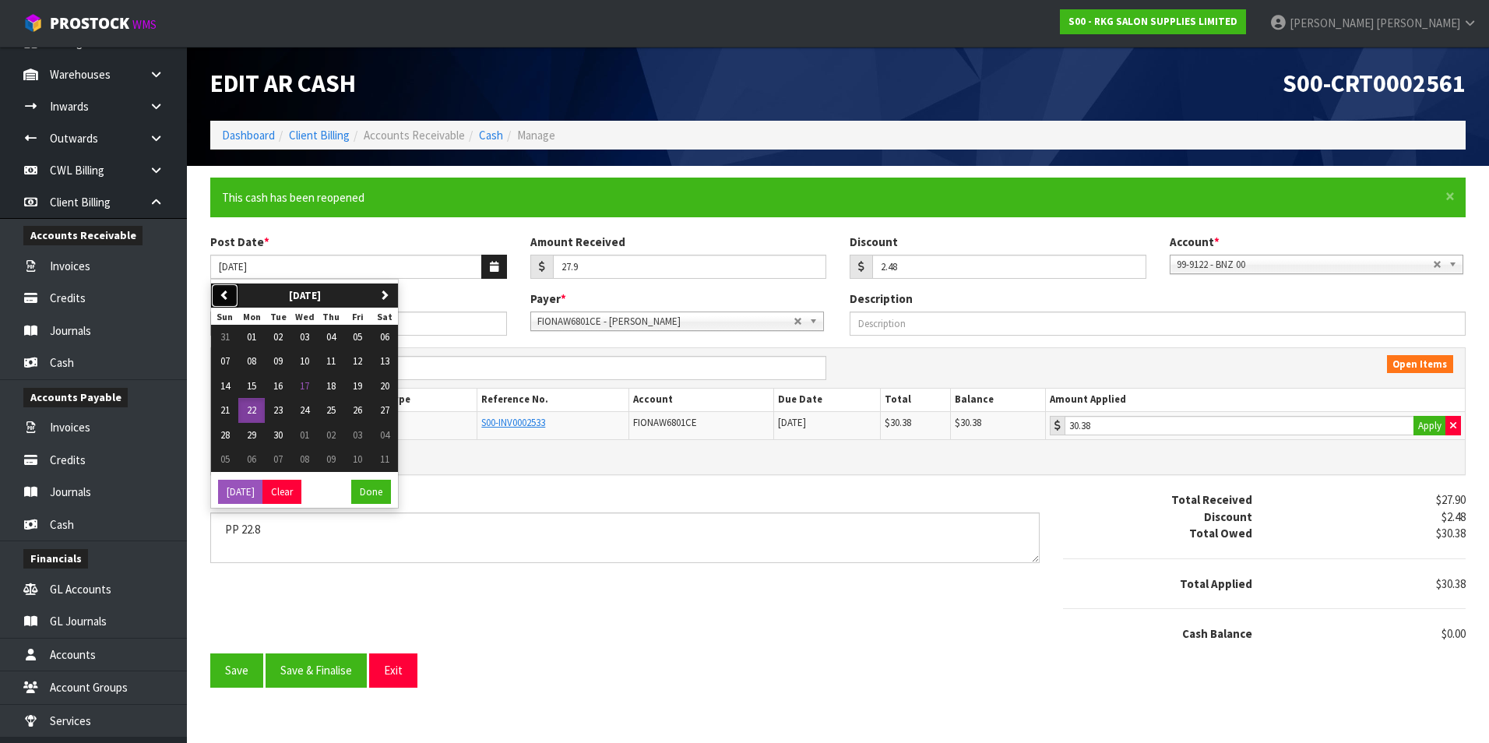
click at [220, 290] on icon "button" at bounding box center [225, 295] width 10 height 10
click at [359, 335] on span "22" at bounding box center [357, 409] width 9 height 13
type input "22/08/2025"
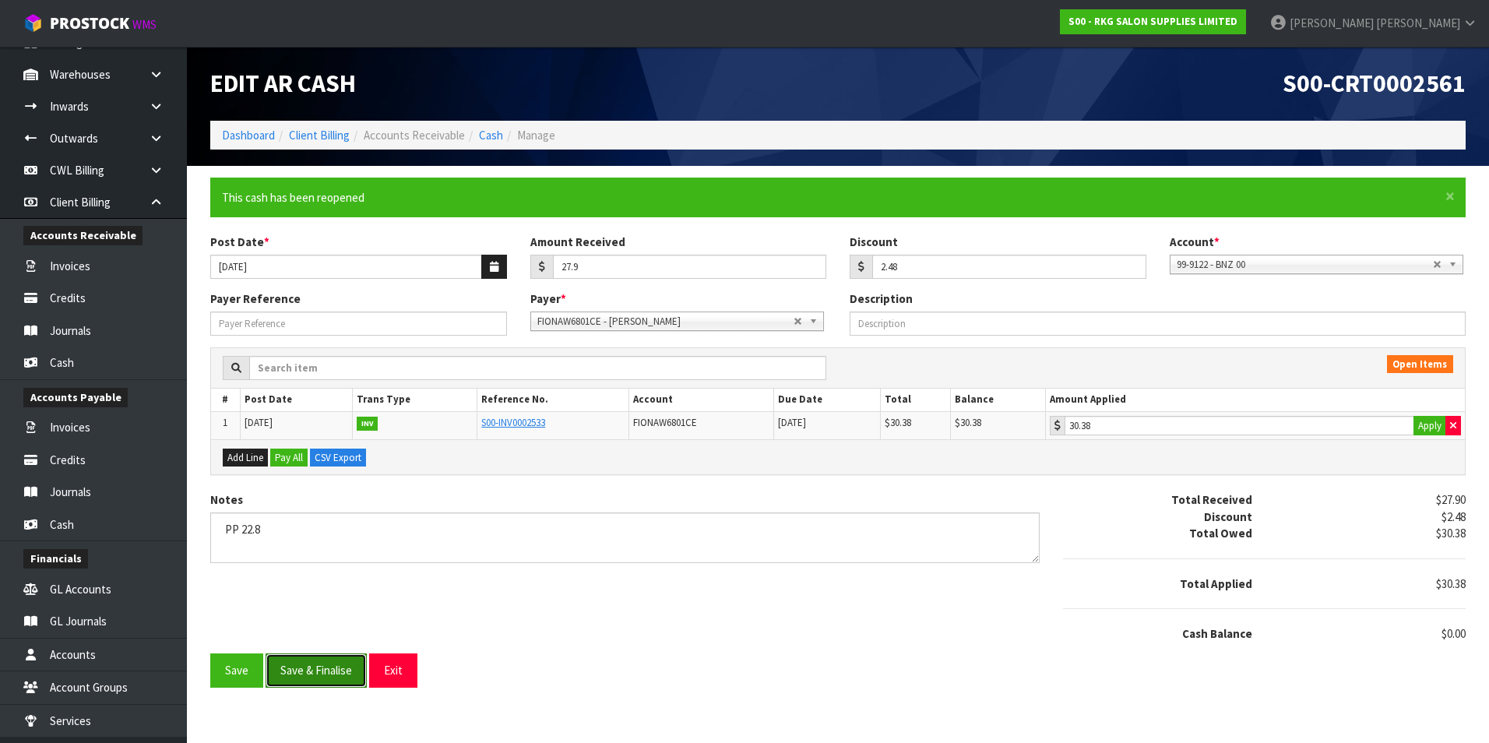
click at [321, 335] on button "Save & Finalise" at bounding box center [316, 669] width 101 height 33
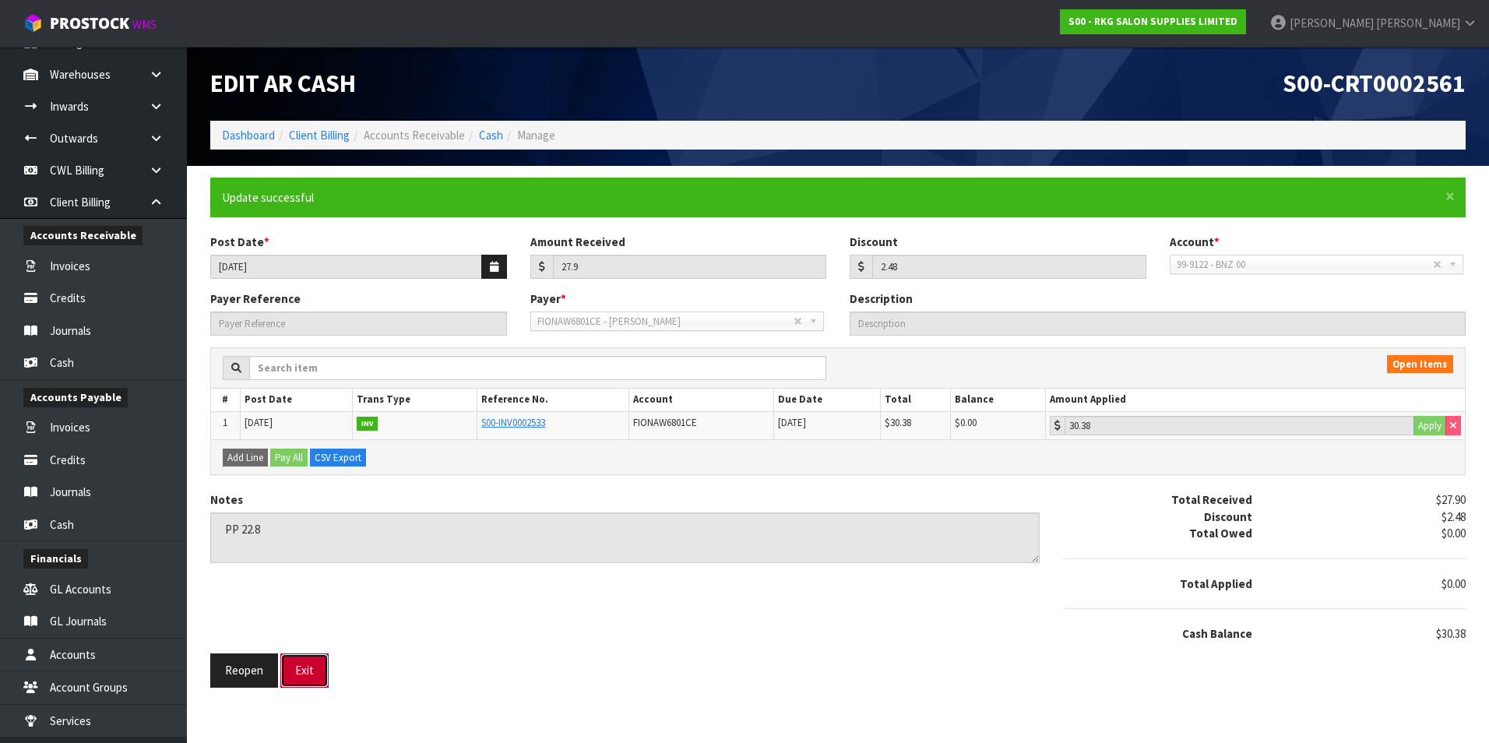
click at [311, 335] on button "Exit" at bounding box center [304, 669] width 48 height 33
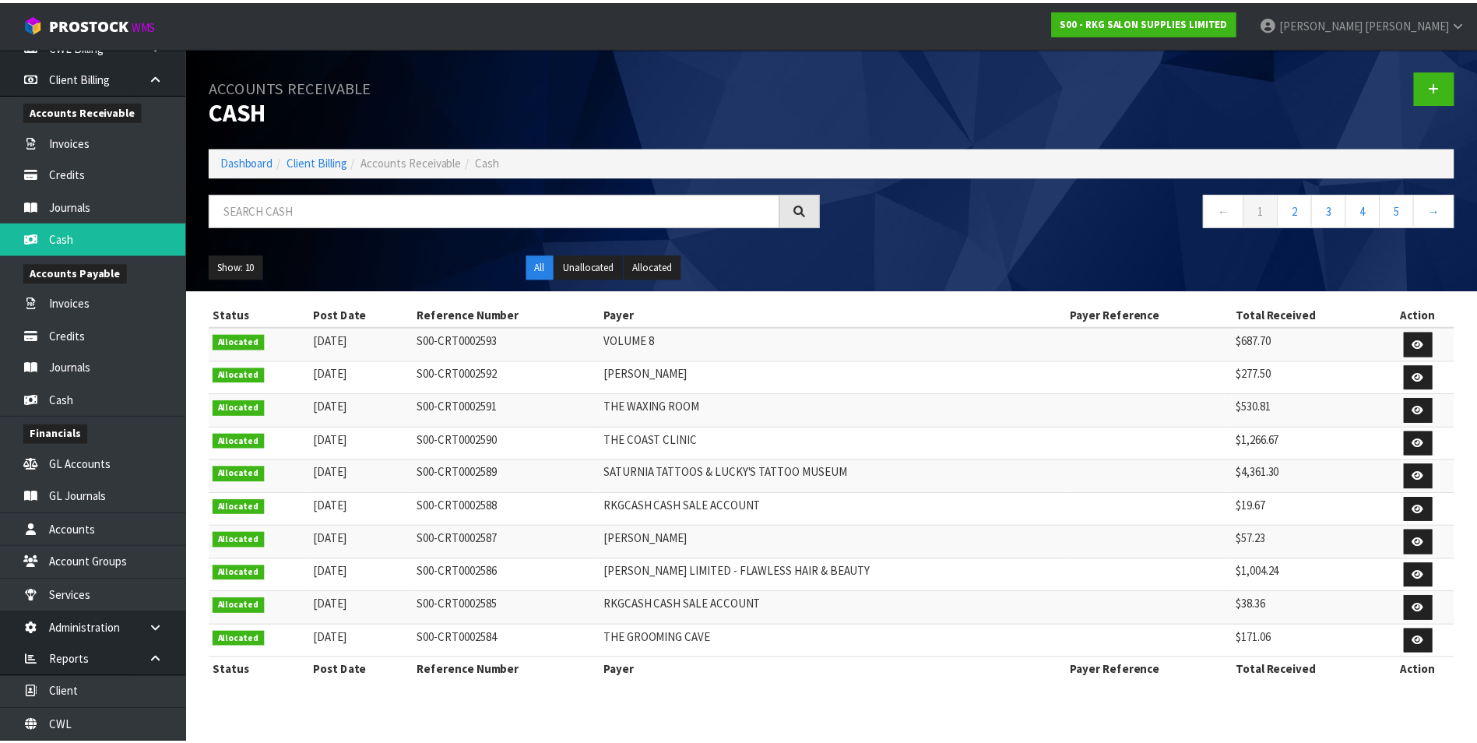
scroll to position [272, 0]
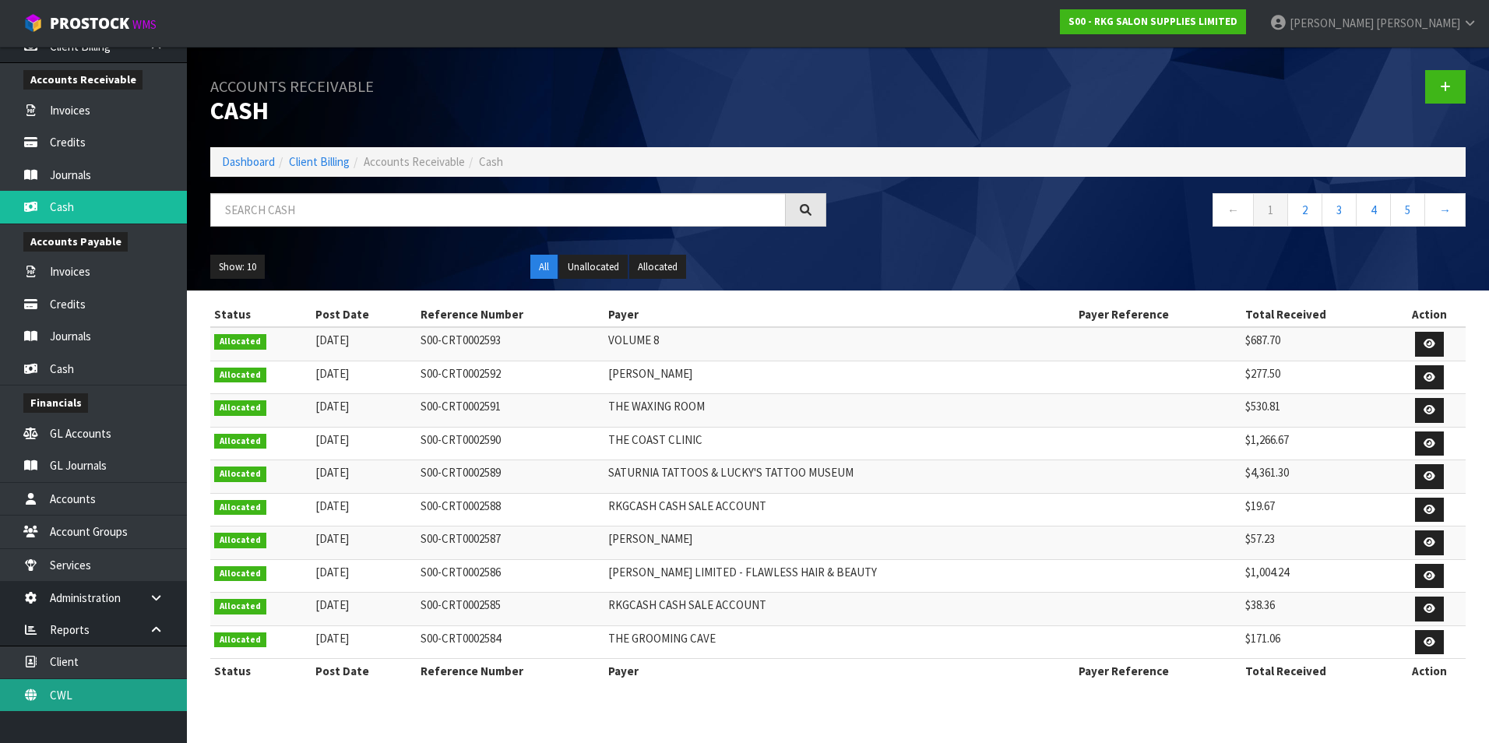
click at [114, 335] on link "CWL" at bounding box center [93, 695] width 187 height 32
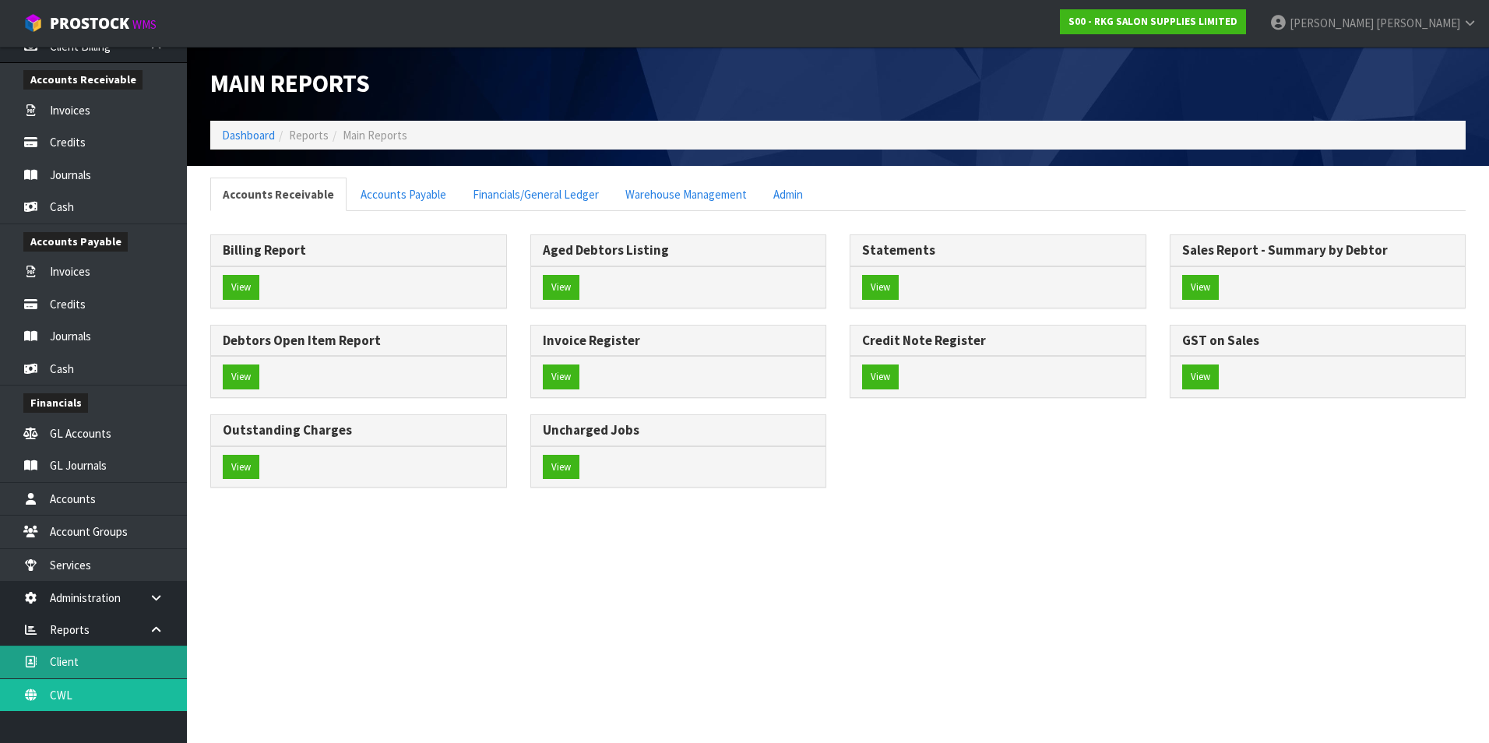
click at [99, 335] on link "Client" at bounding box center [93, 662] width 187 height 32
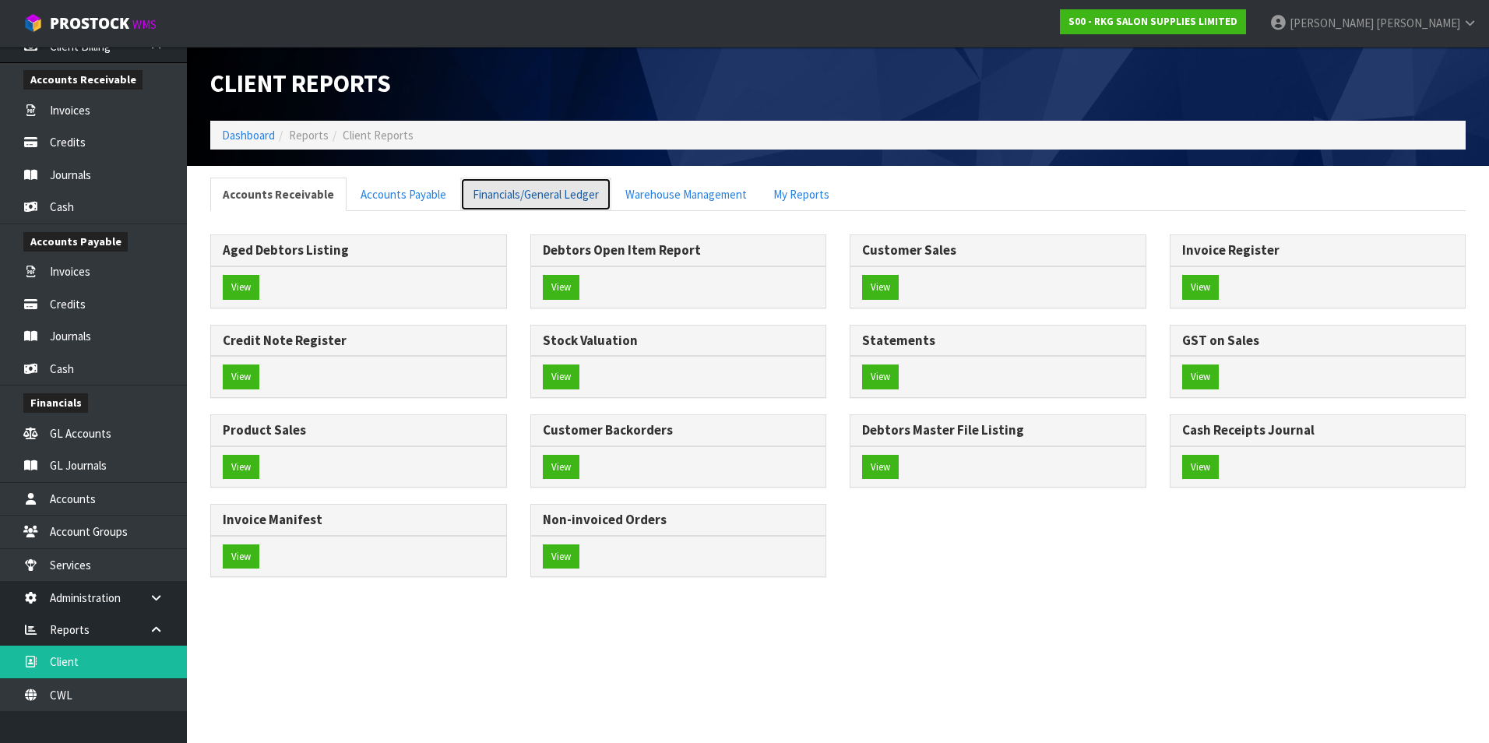
click at [551, 195] on link "Financials/General Ledger" at bounding box center [535, 194] width 151 height 33
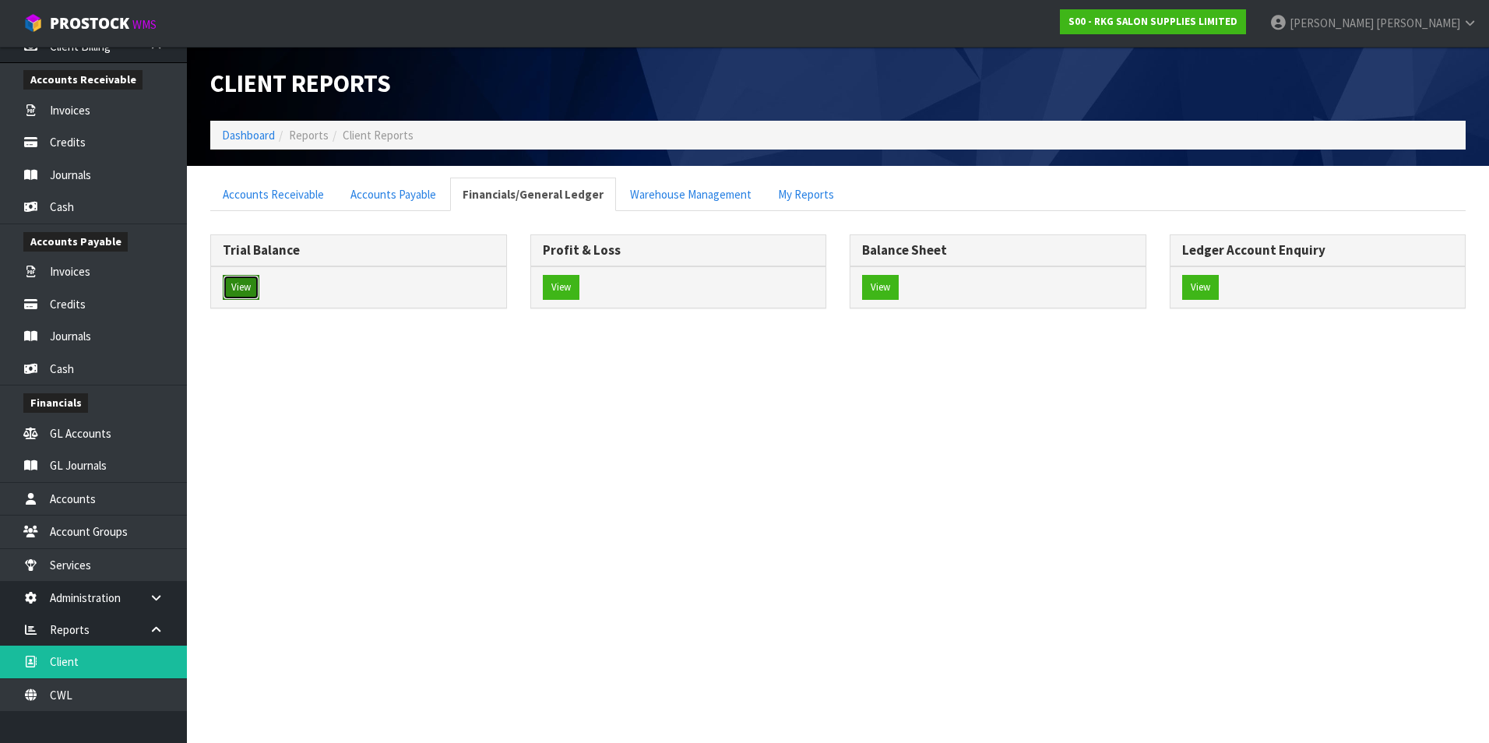
click at [238, 282] on button "View" at bounding box center [241, 287] width 37 height 25
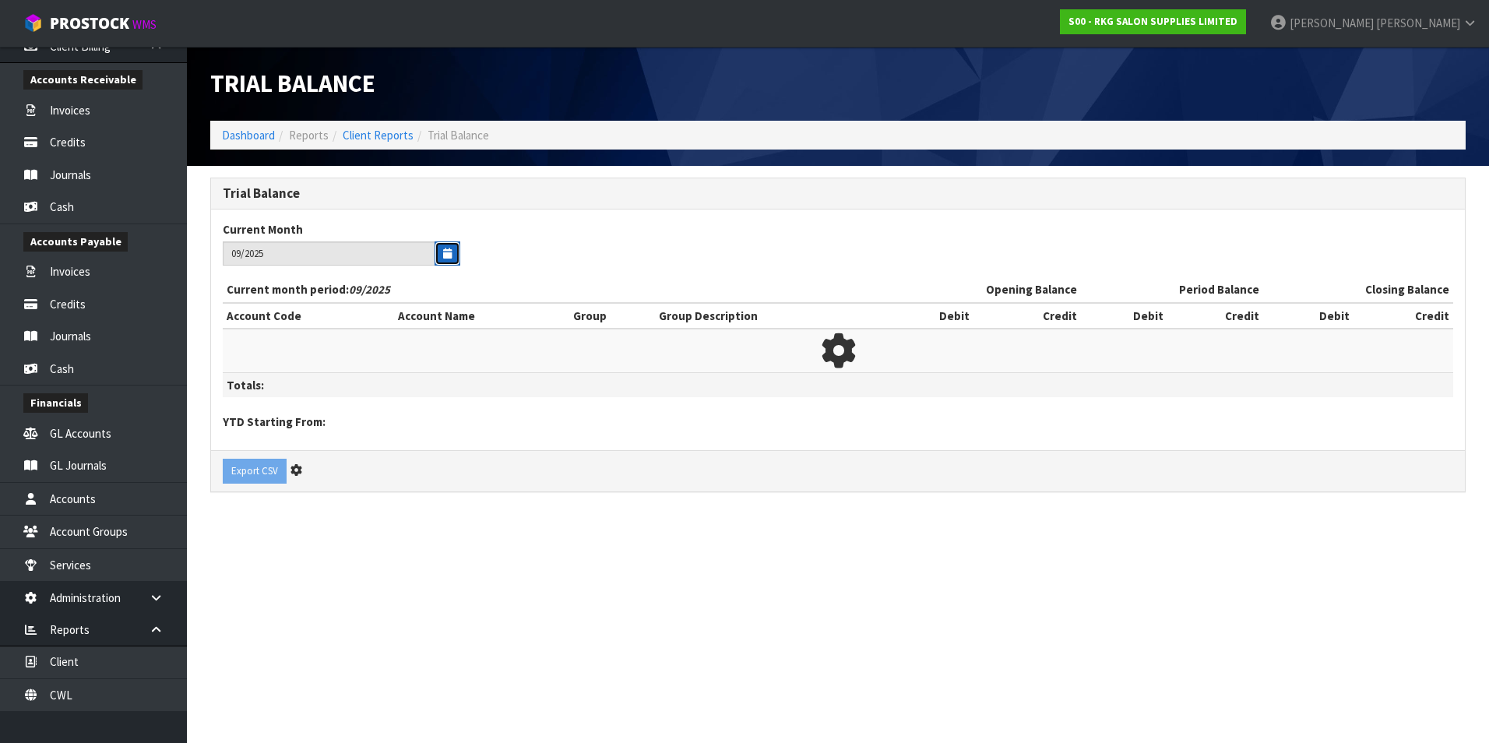
click at [447, 252] on icon "button" at bounding box center [447, 253] width 9 height 10
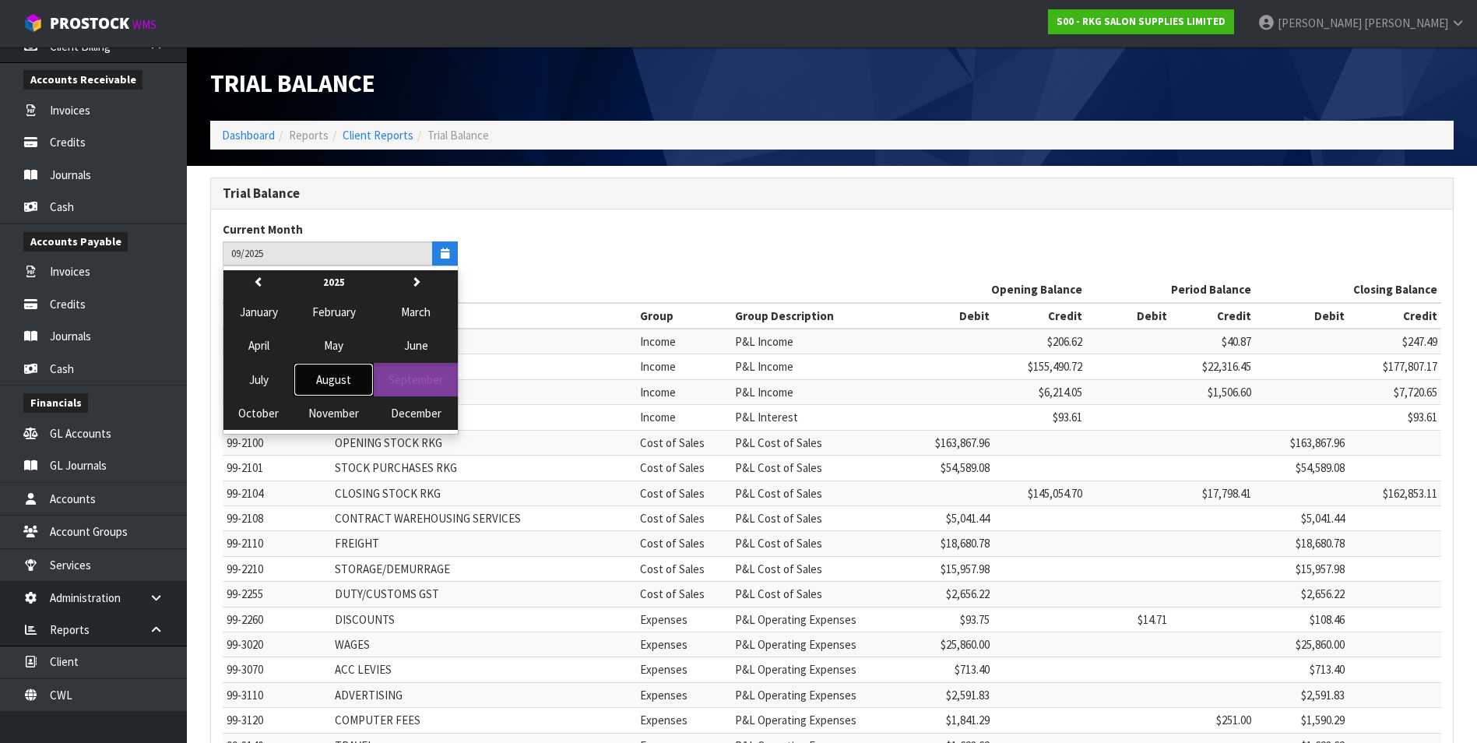
click at [339, 335] on span "August" at bounding box center [333, 379] width 35 height 15
type input "08/2025"
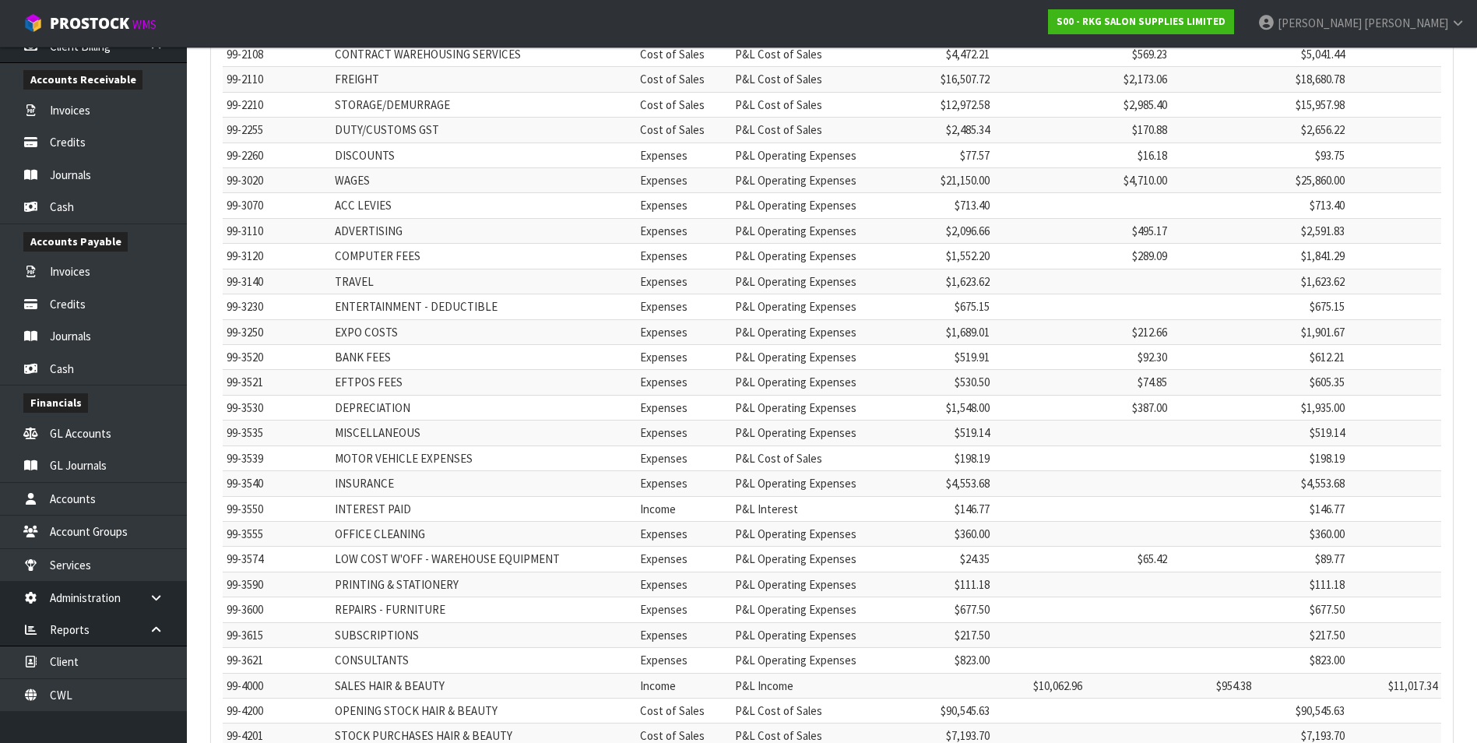
scroll to position [1097, 0]
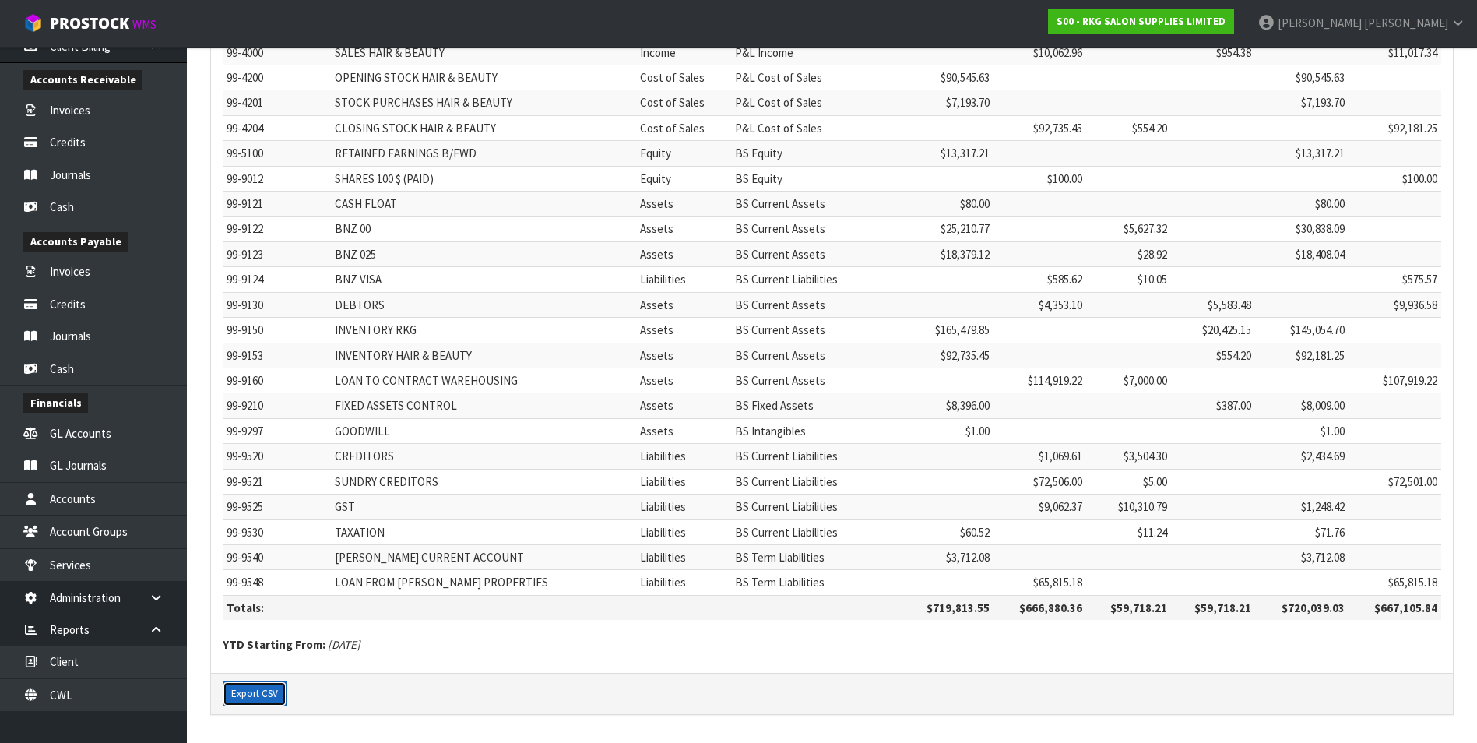
click at [247, 335] on button "Export CSV" at bounding box center [255, 693] width 64 height 25
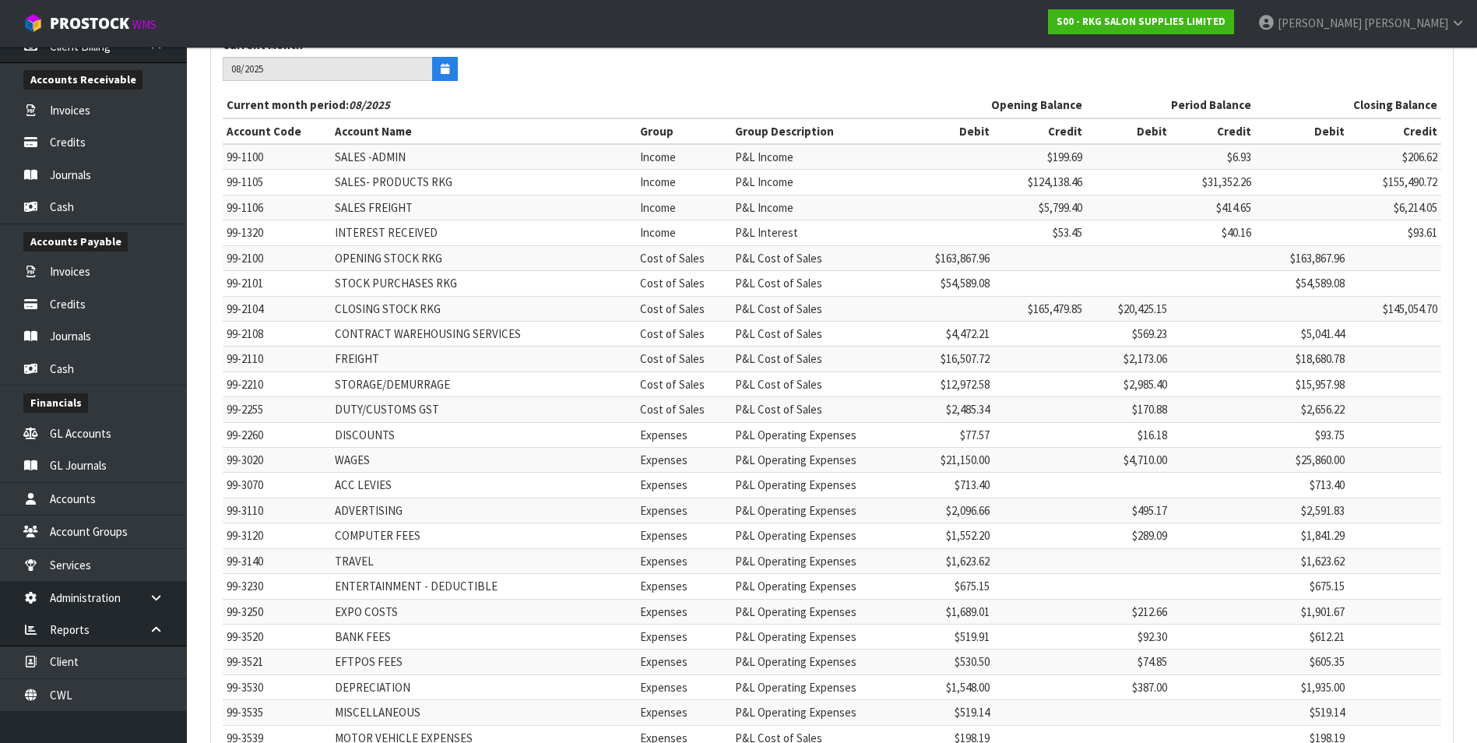
scroll to position [0, 0]
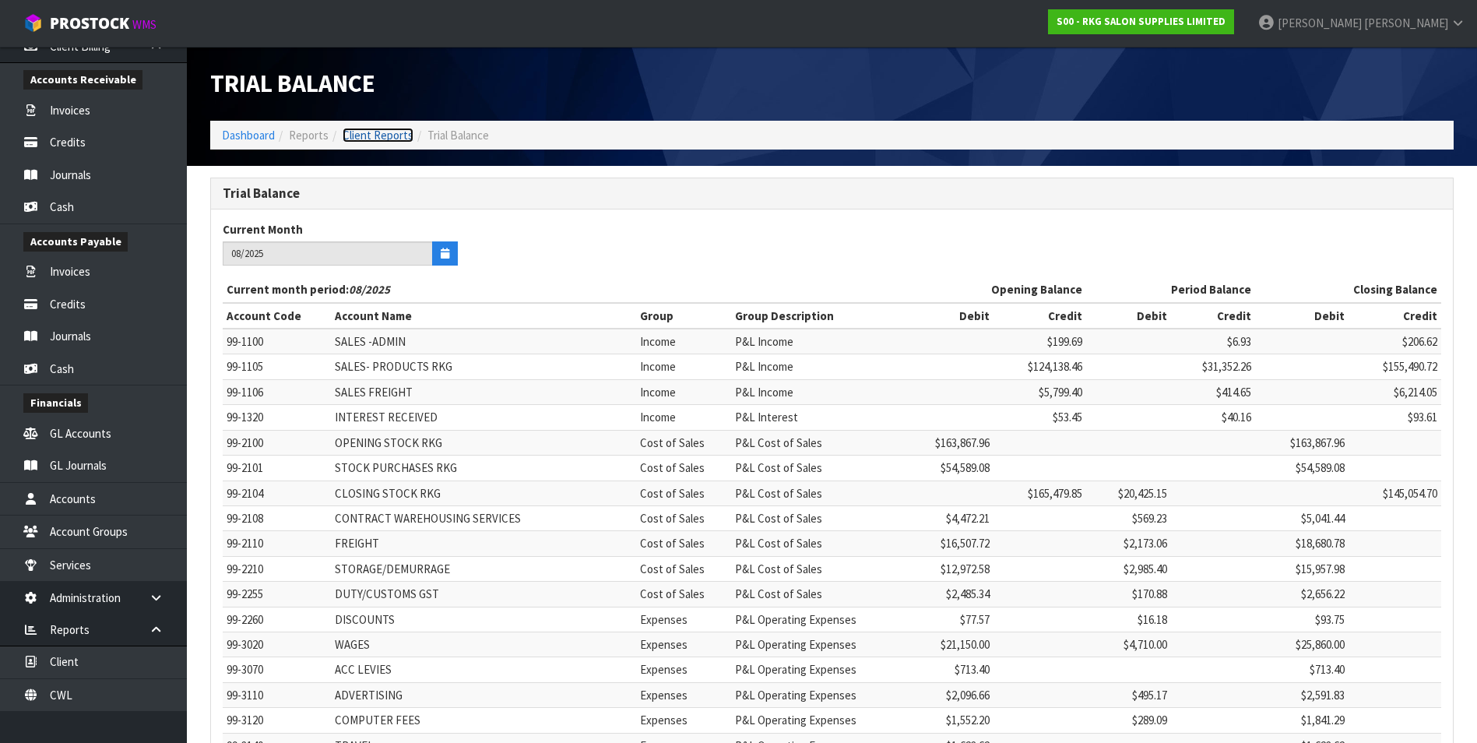
click at [387, 137] on link "Client Reports" at bounding box center [378, 135] width 71 height 15
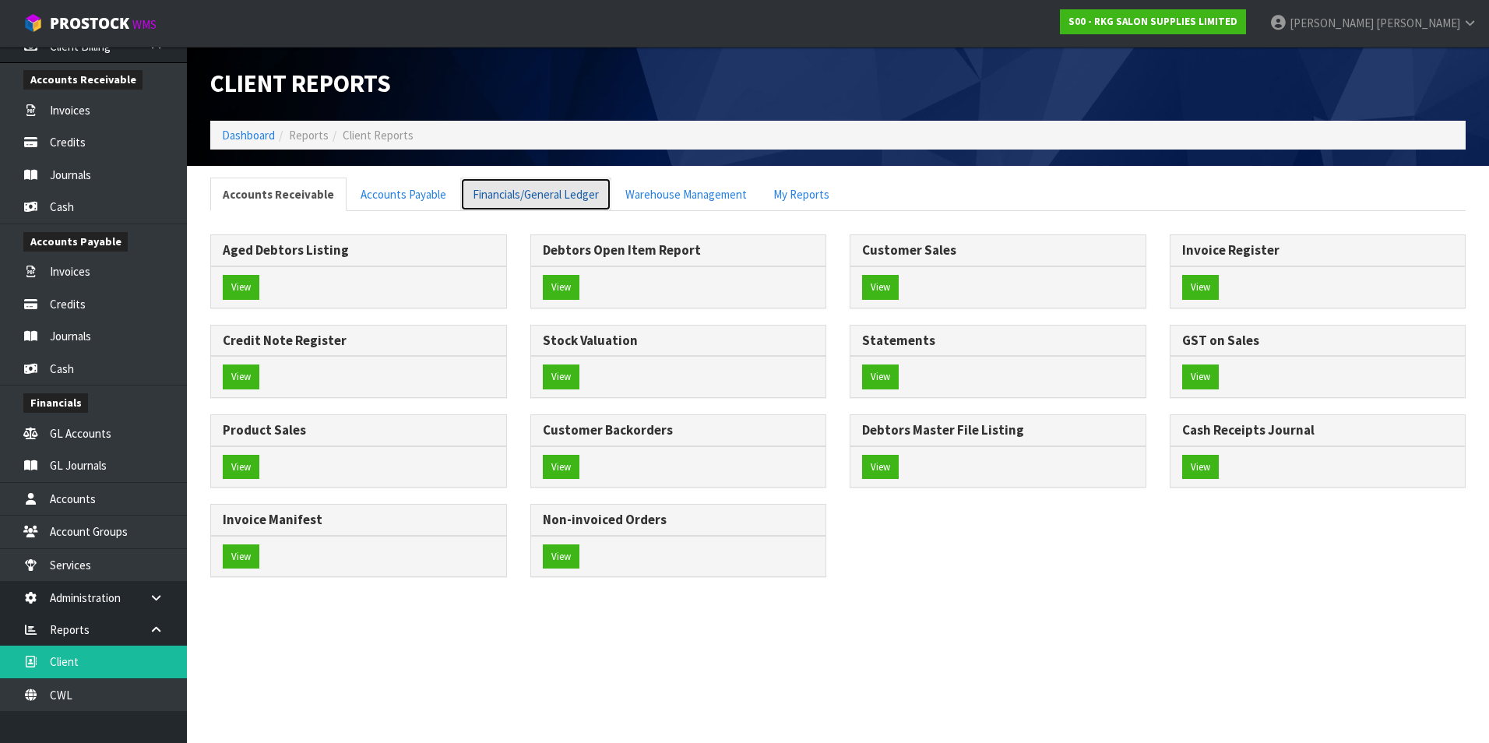
click at [566, 195] on link "Financials/General Ledger" at bounding box center [535, 194] width 151 height 33
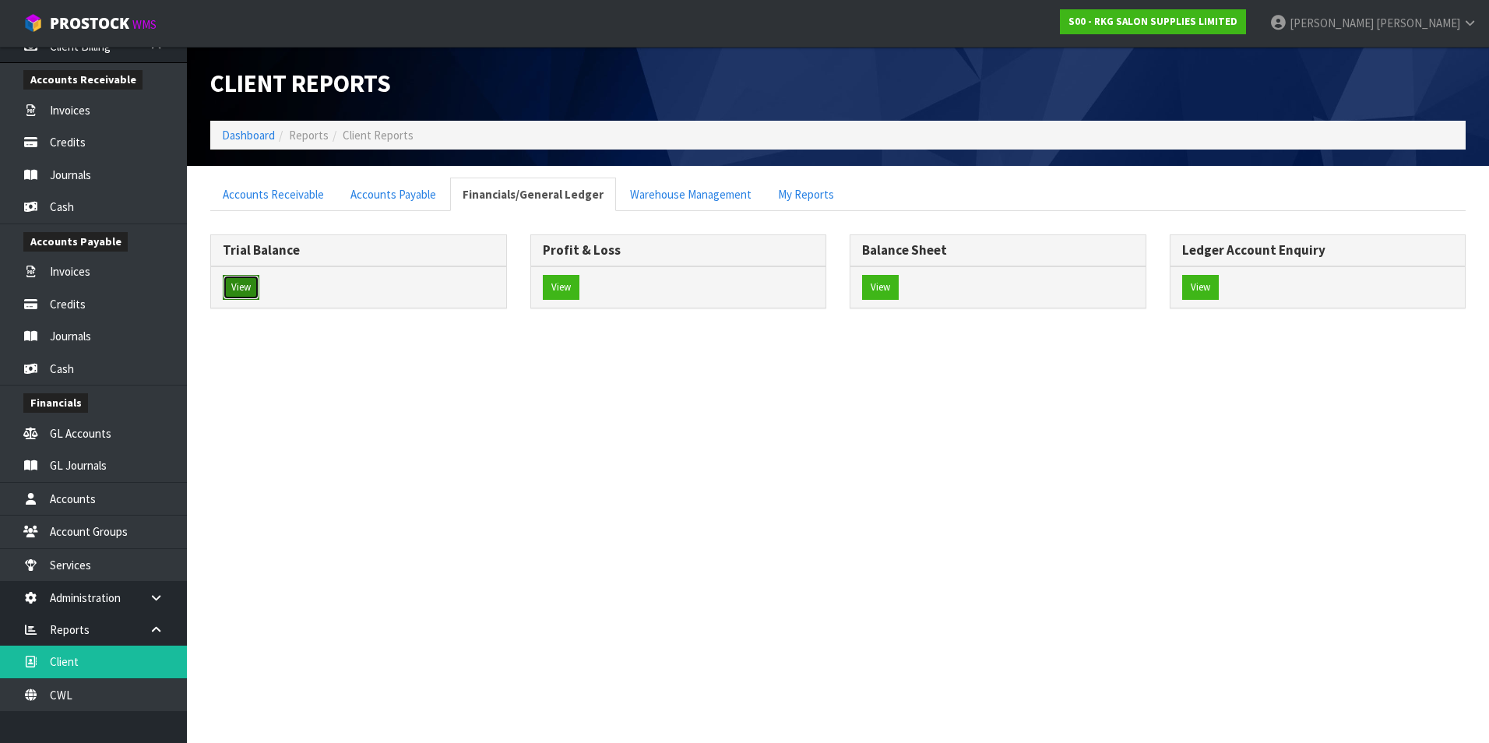
click at [241, 283] on button "View" at bounding box center [241, 287] width 37 height 25
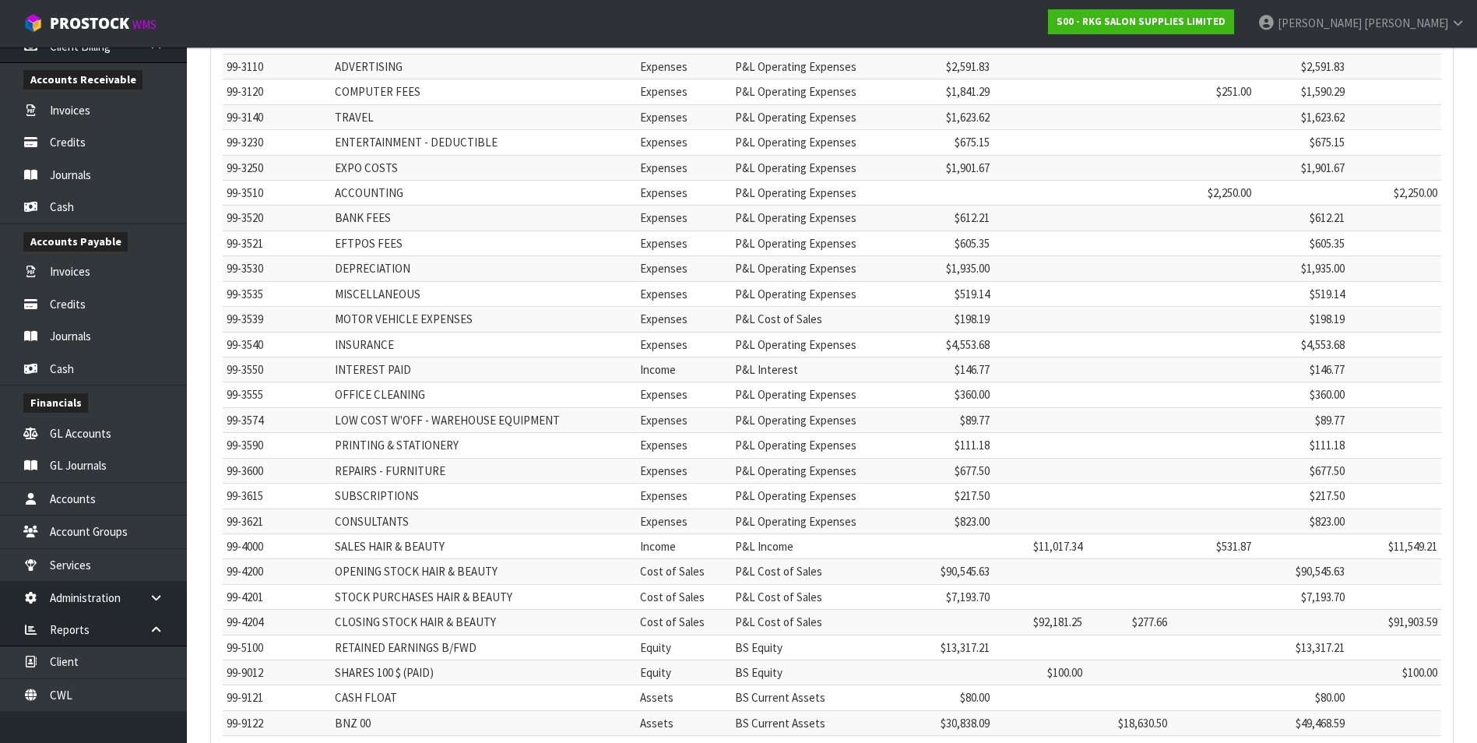
scroll to position [623, 0]
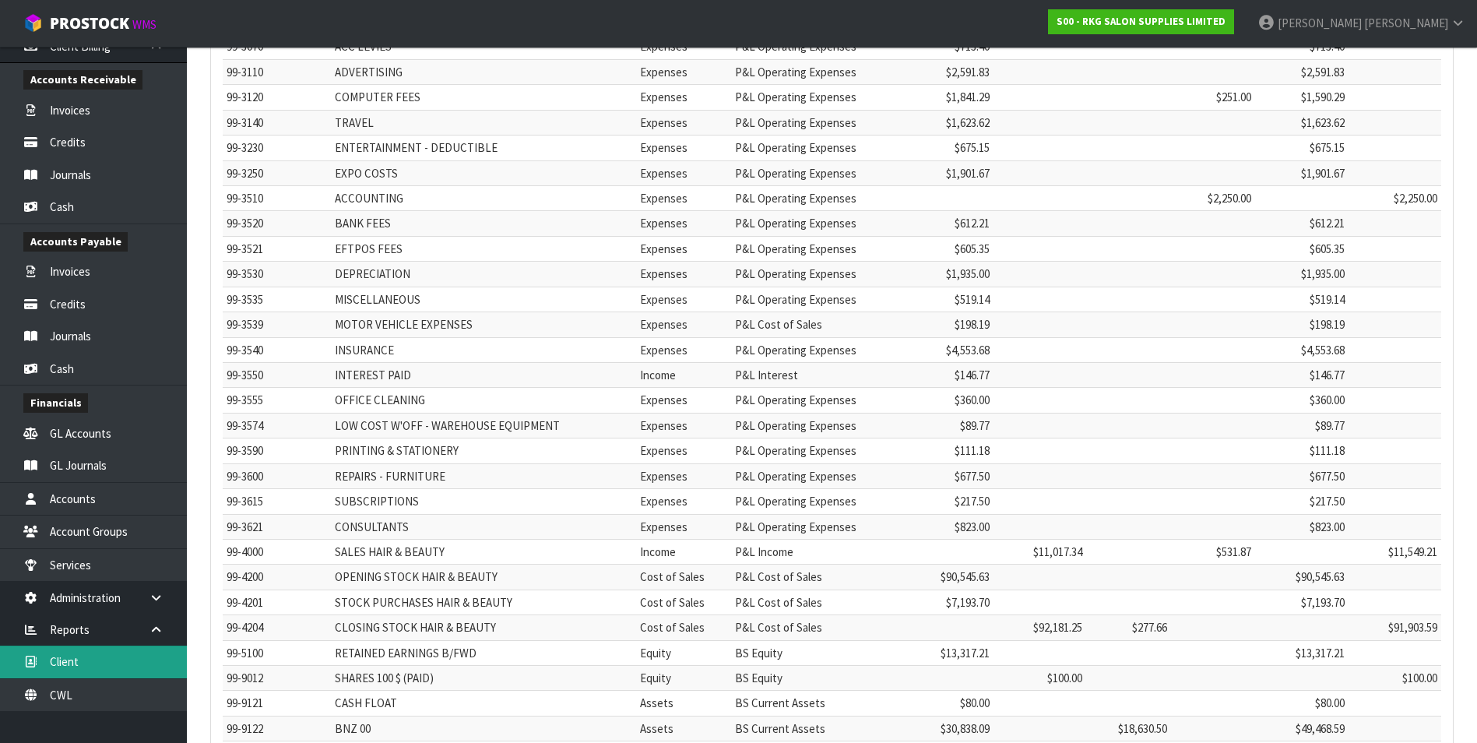
click at [71, 335] on link "Client" at bounding box center [93, 662] width 187 height 32
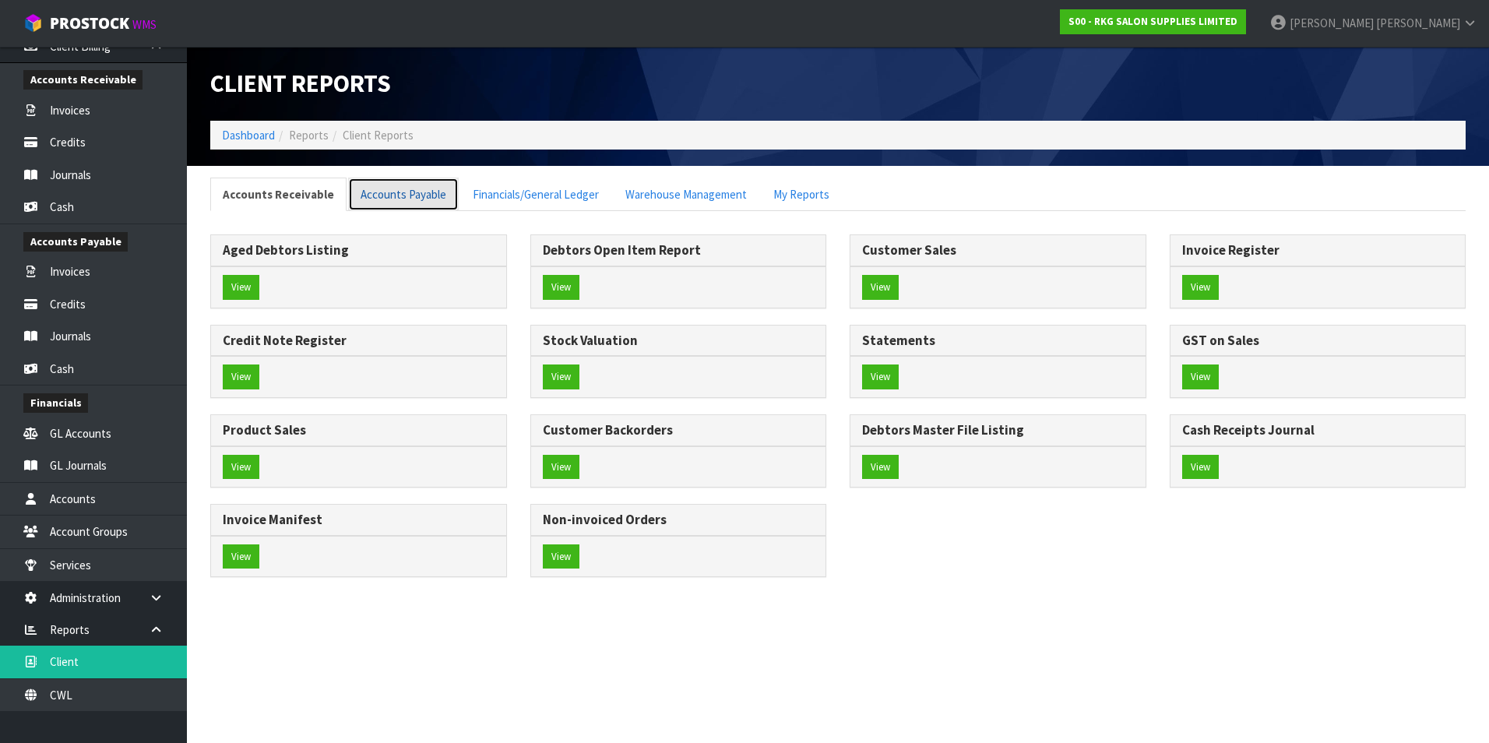
click at [418, 199] on link "Accounts Payable" at bounding box center [403, 194] width 111 height 33
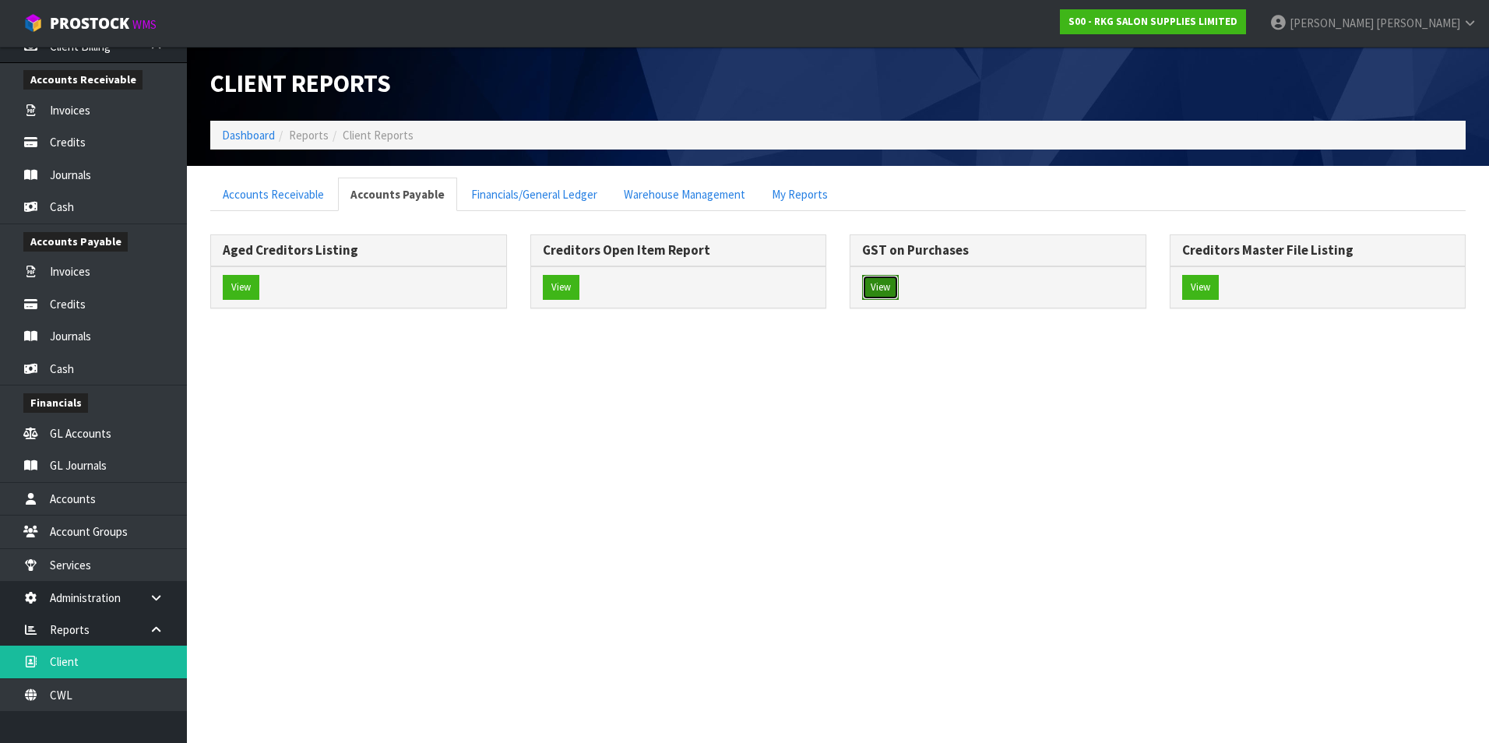
click at [727, 287] on button "View" at bounding box center [880, 287] width 37 height 25
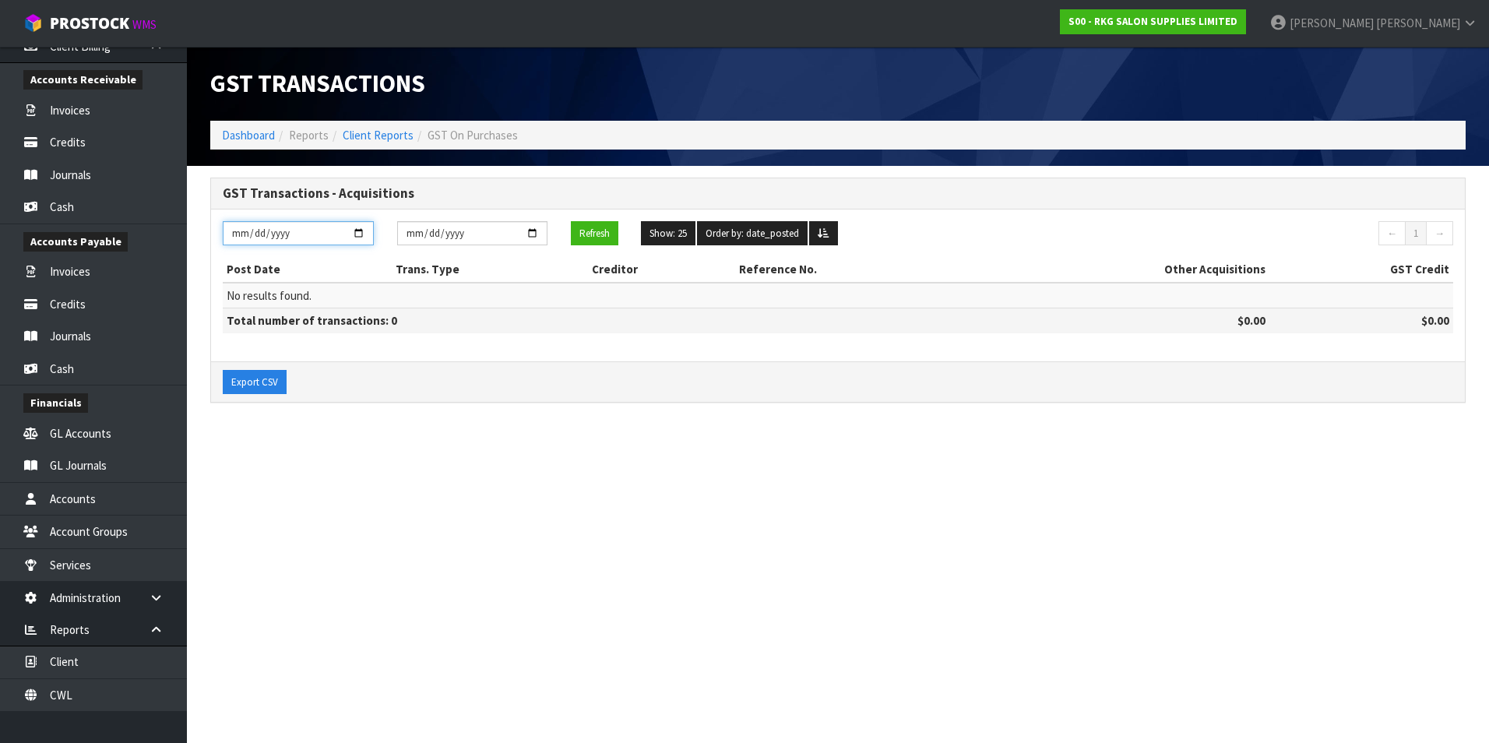
click at [362, 231] on input "[DATE]" at bounding box center [298, 233] width 151 height 24
type input "[DATE]"
click at [535, 232] on input "[DATE]" at bounding box center [472, 233] width 151 height 24
type input "2025-08-31"
click at [590, 234] on button "Refresh" at bounding box center [594, 233] width 47 height 25
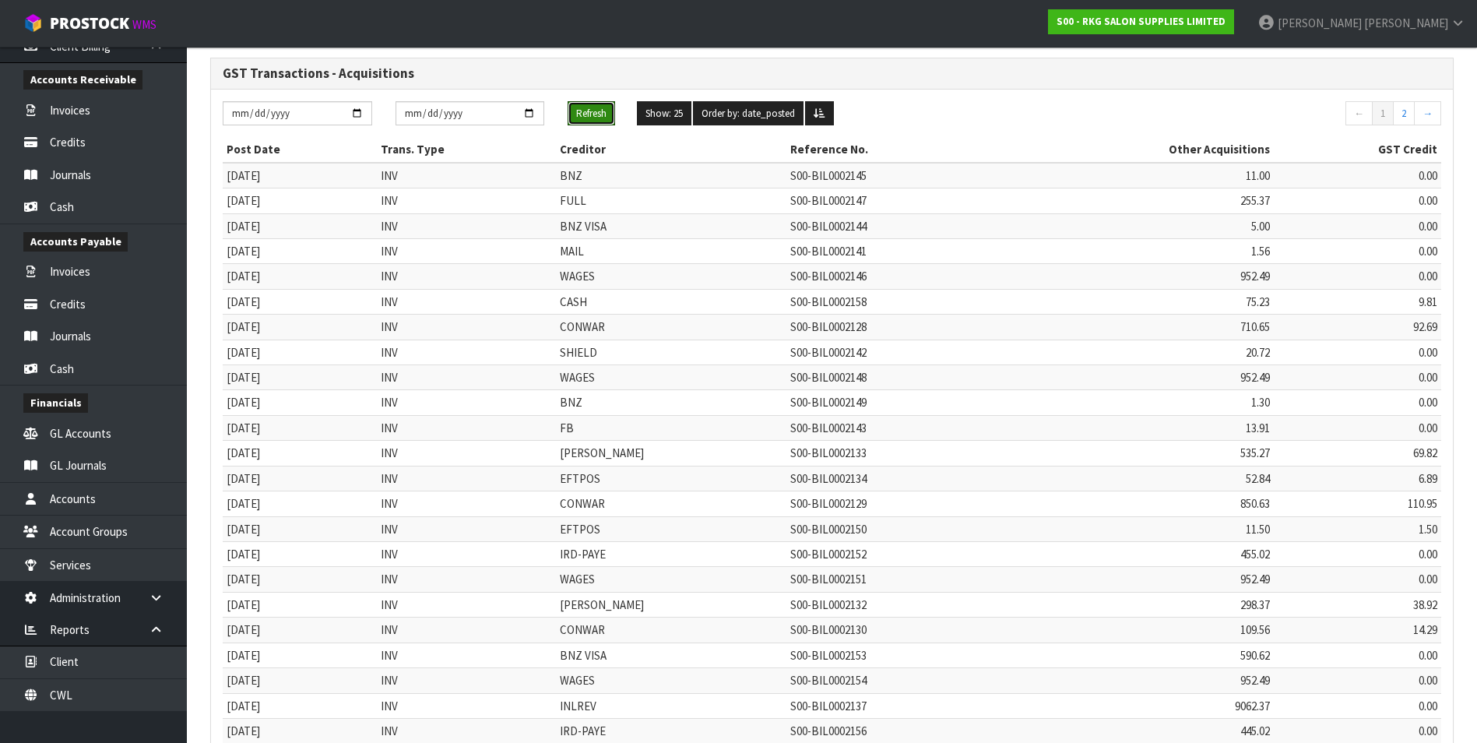
scroll to position [294, 0]
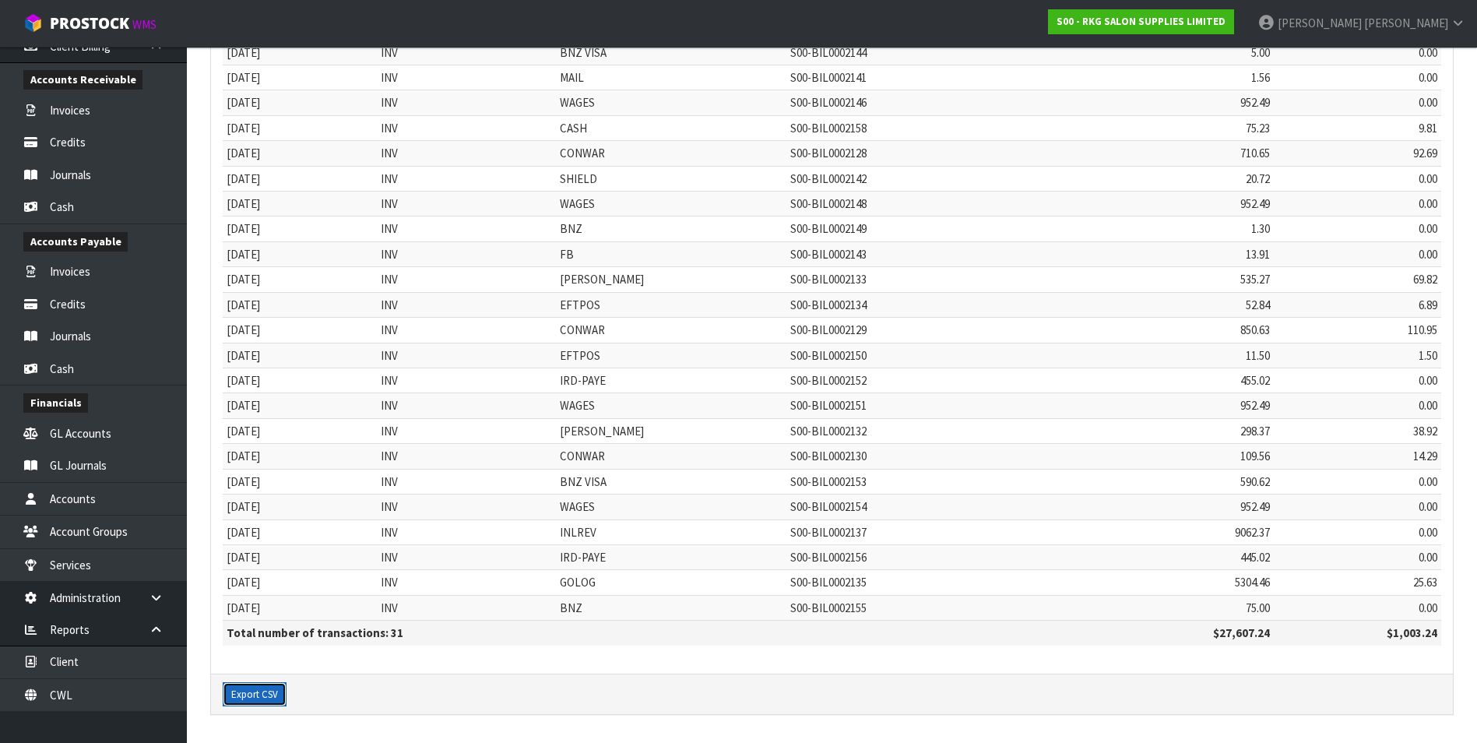
click at [261, 335] on button "Export CSV" at bounding box center [255, 694] width 64 height 25
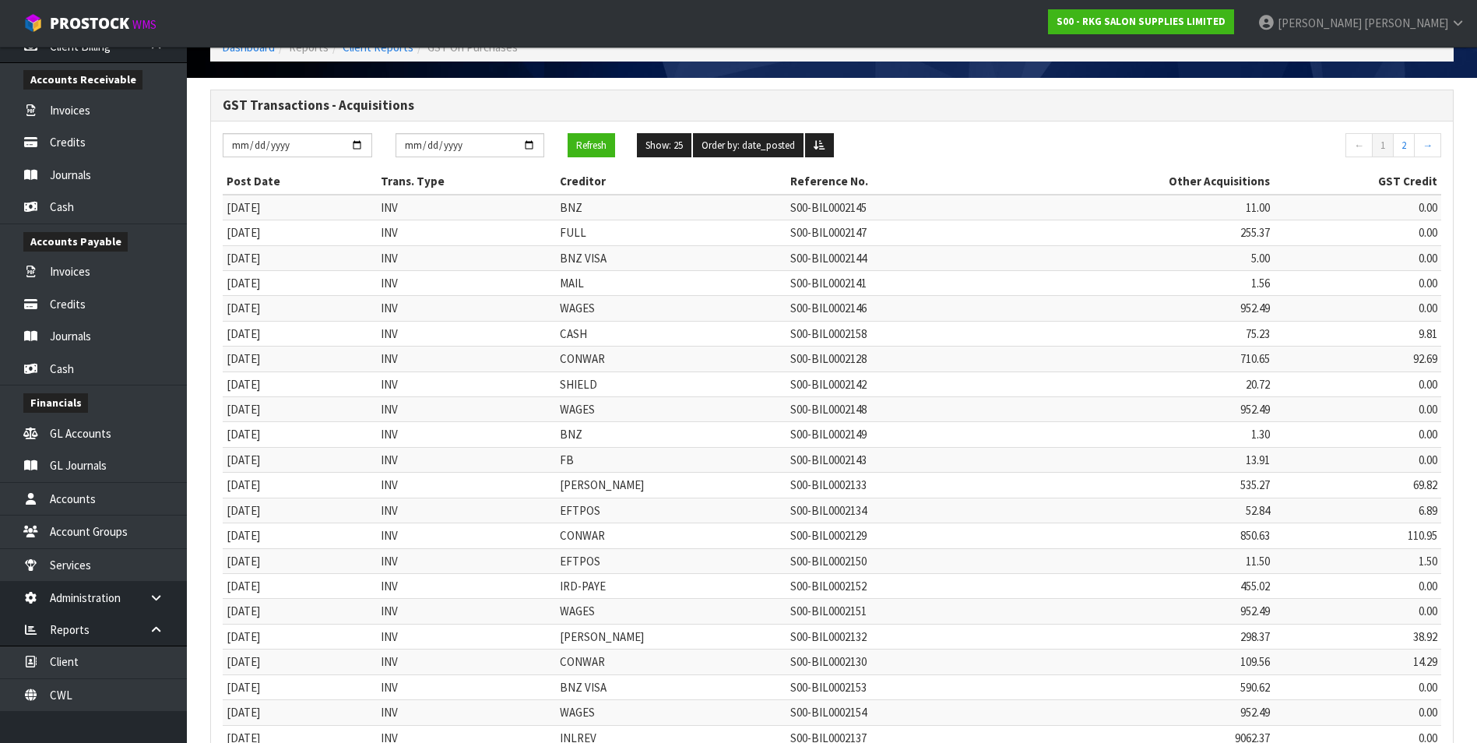
scroll to position [0, 0]
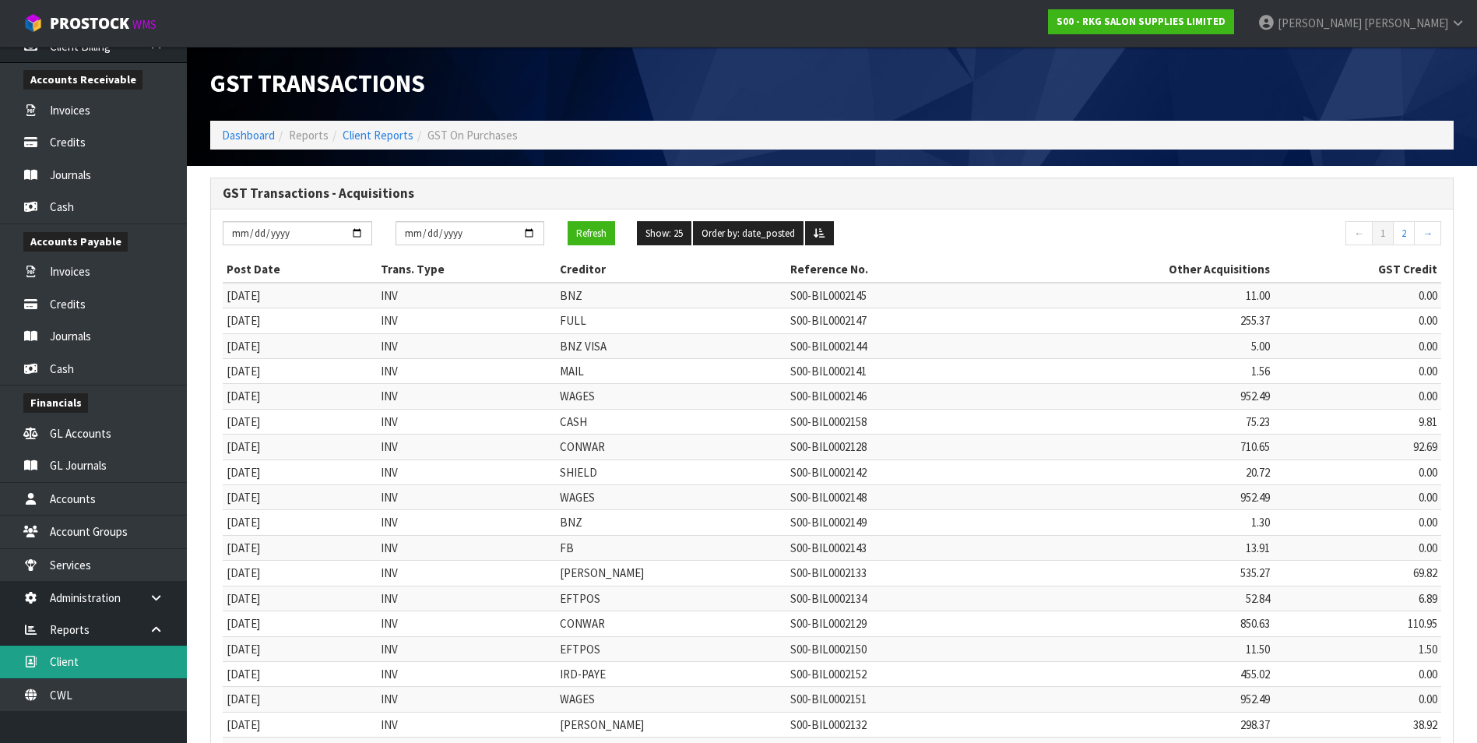
click at [98, 335] on link "Client" at bounding box center [93, 662] width 187 height 32
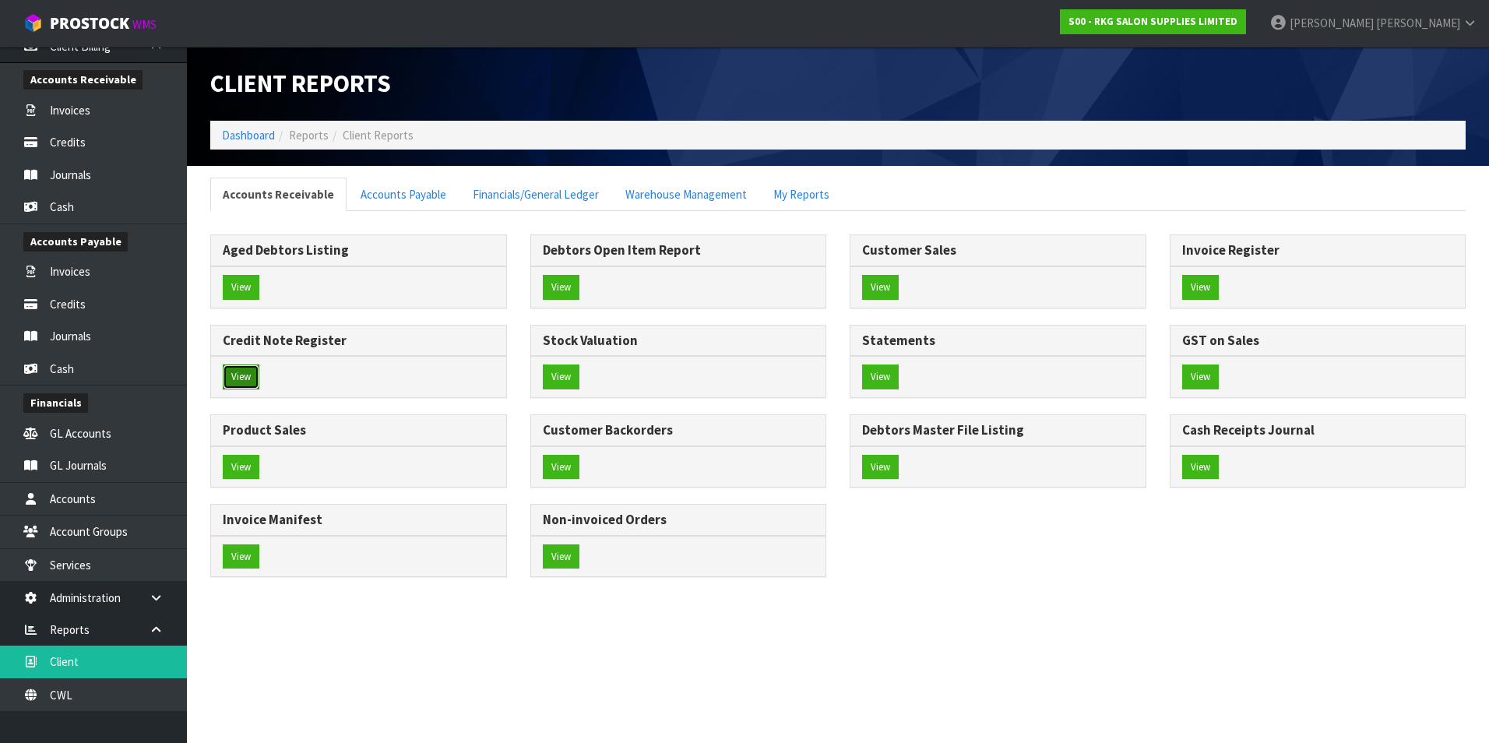
click at [244, 335] on button "View" at bounding box center [241, 376] width 37 height 25
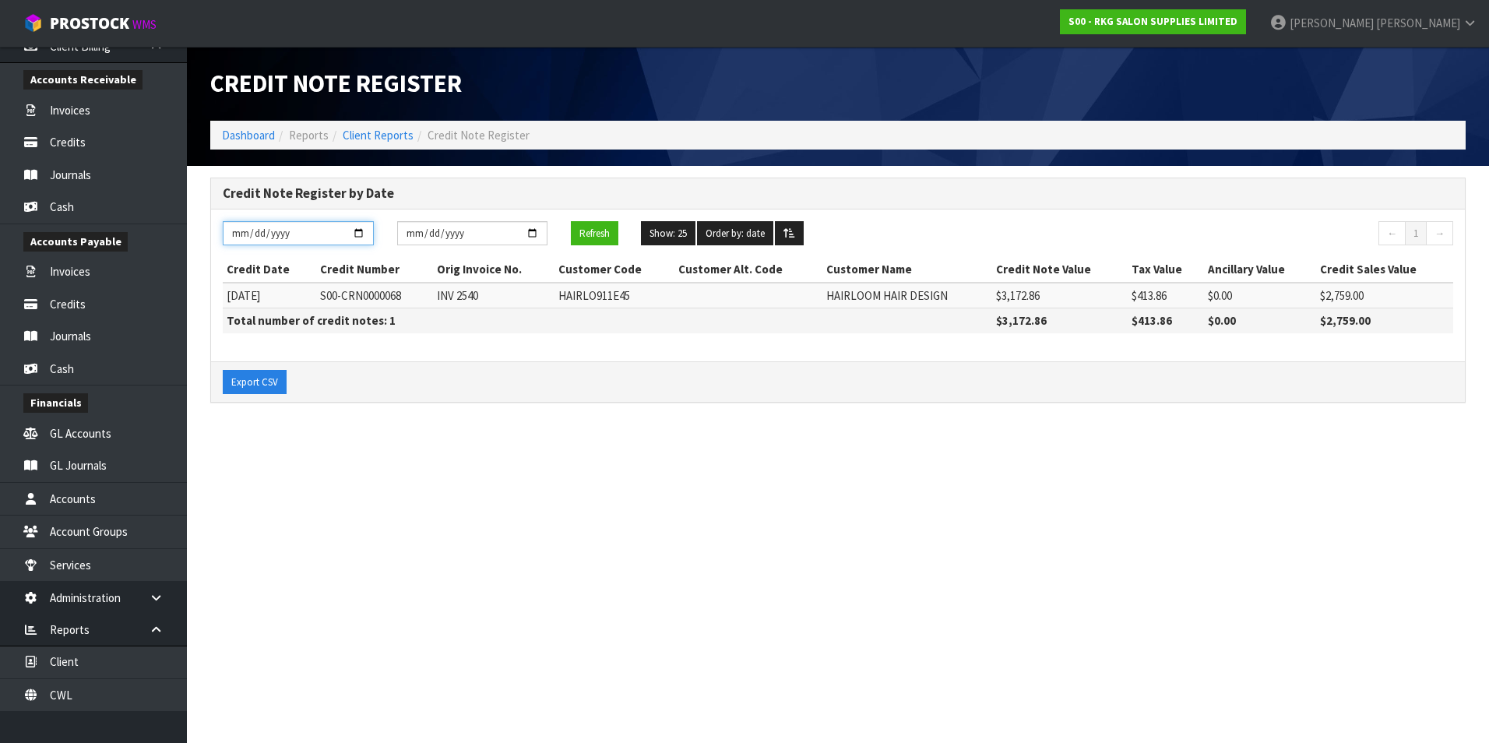
click at [361, 232] on input "[DATE]" at bounding box center [298, 233] width 151 height 24
type input "[DATE]"
click at [533, 232] on input "[DATE]" at bounding box center [472, 233] width 151 height 24
type input "2025-08-31"
click at [597, 238] on button "Refresh" at bounding box center [594, 233] width 47 height 25
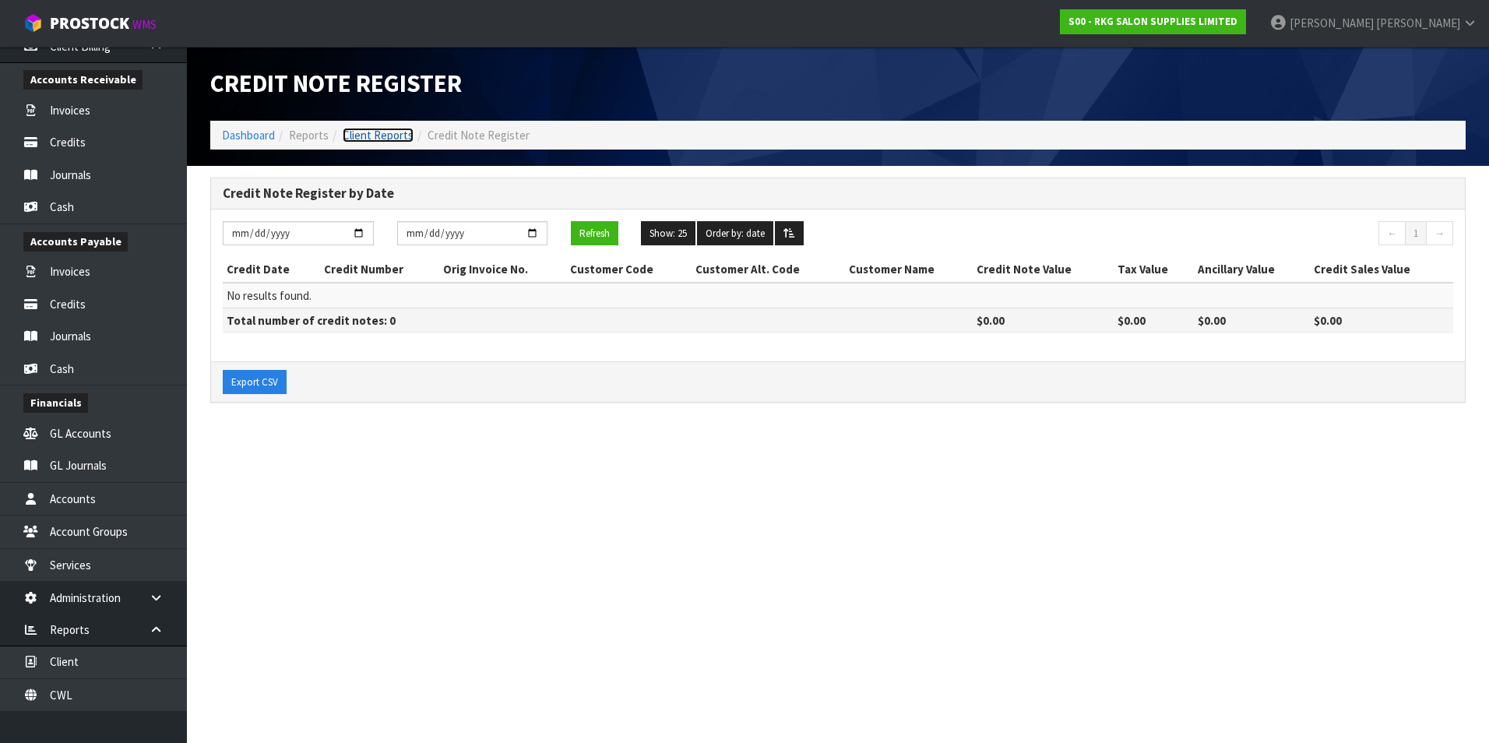
click at [371, 134] on link "Client Reports" at bounding box center [378, 135] width 71 height 15
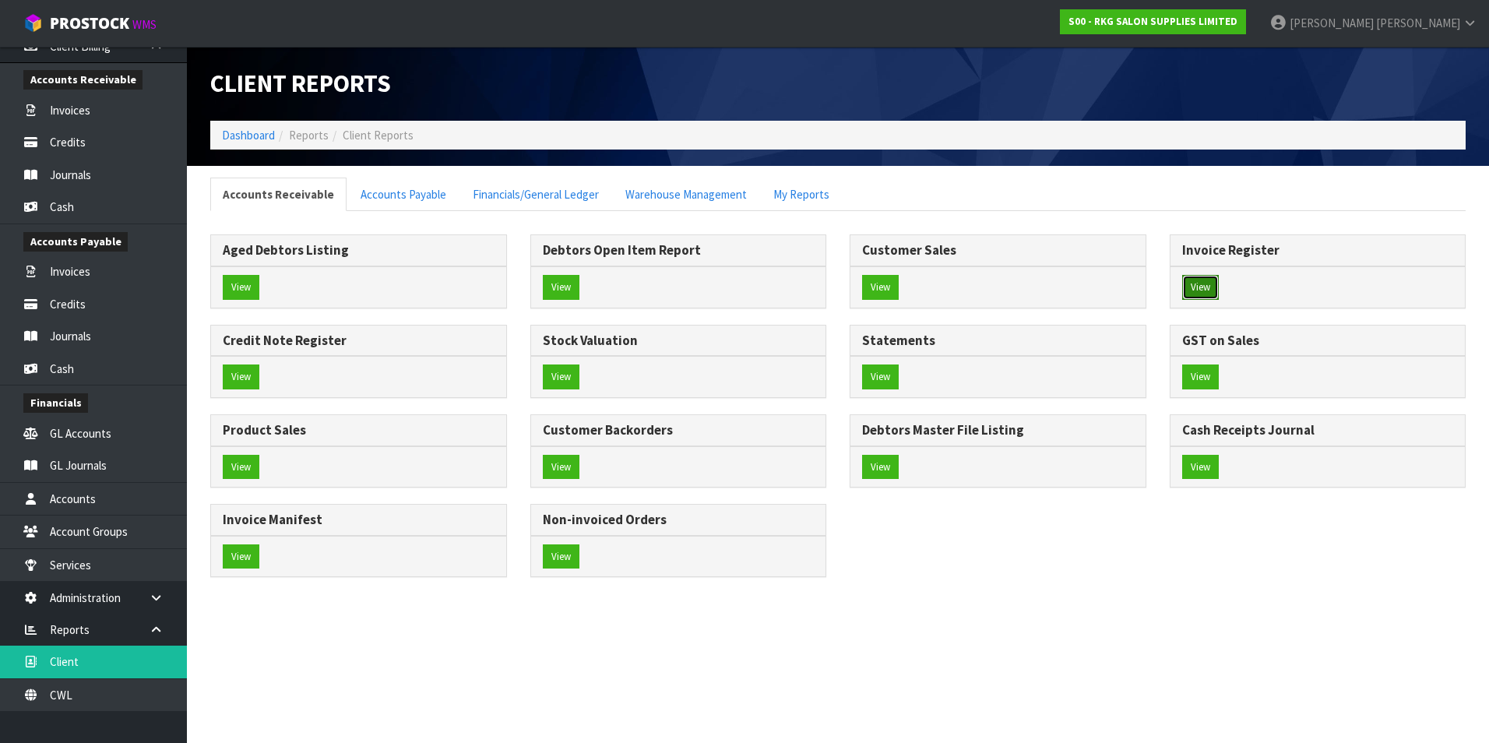
click at [727, 281] on button "View" at bounding box center [1200, 287] width 37 height 25
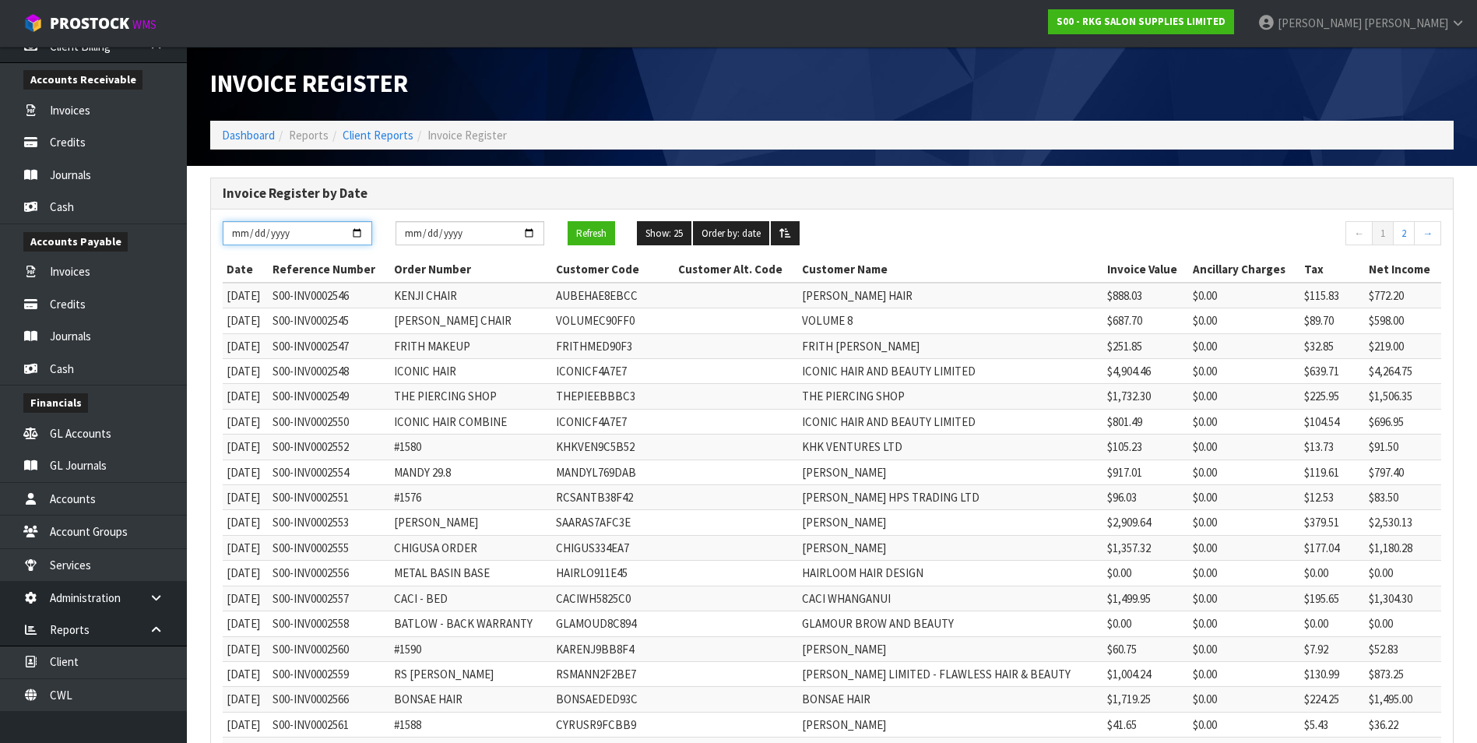
click at [359, 229] on input "[DATE]" at bounding box center [298, 233] width 150 height 24
type input "[DATE]"
click at [529, 230] on input "[DATE]" at bounding box center [471, 233] width 150 height 24
type input "2025-08-31"
click at [601, 230] on button "Refresh" at bounding box center [591, 233] width 47 height 25
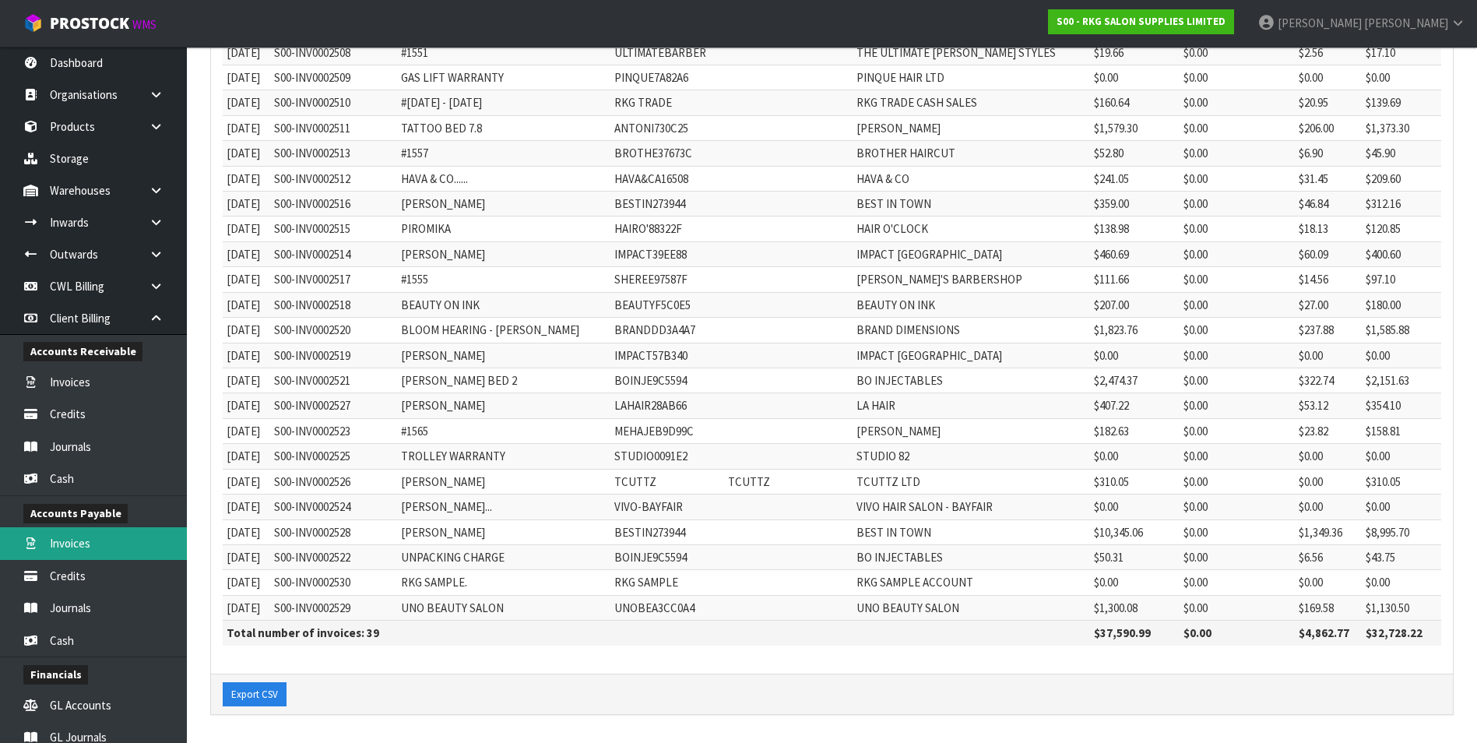
click at [87, 335] on link "Invoices" at bounding box center [93, 543] width 187 height 32
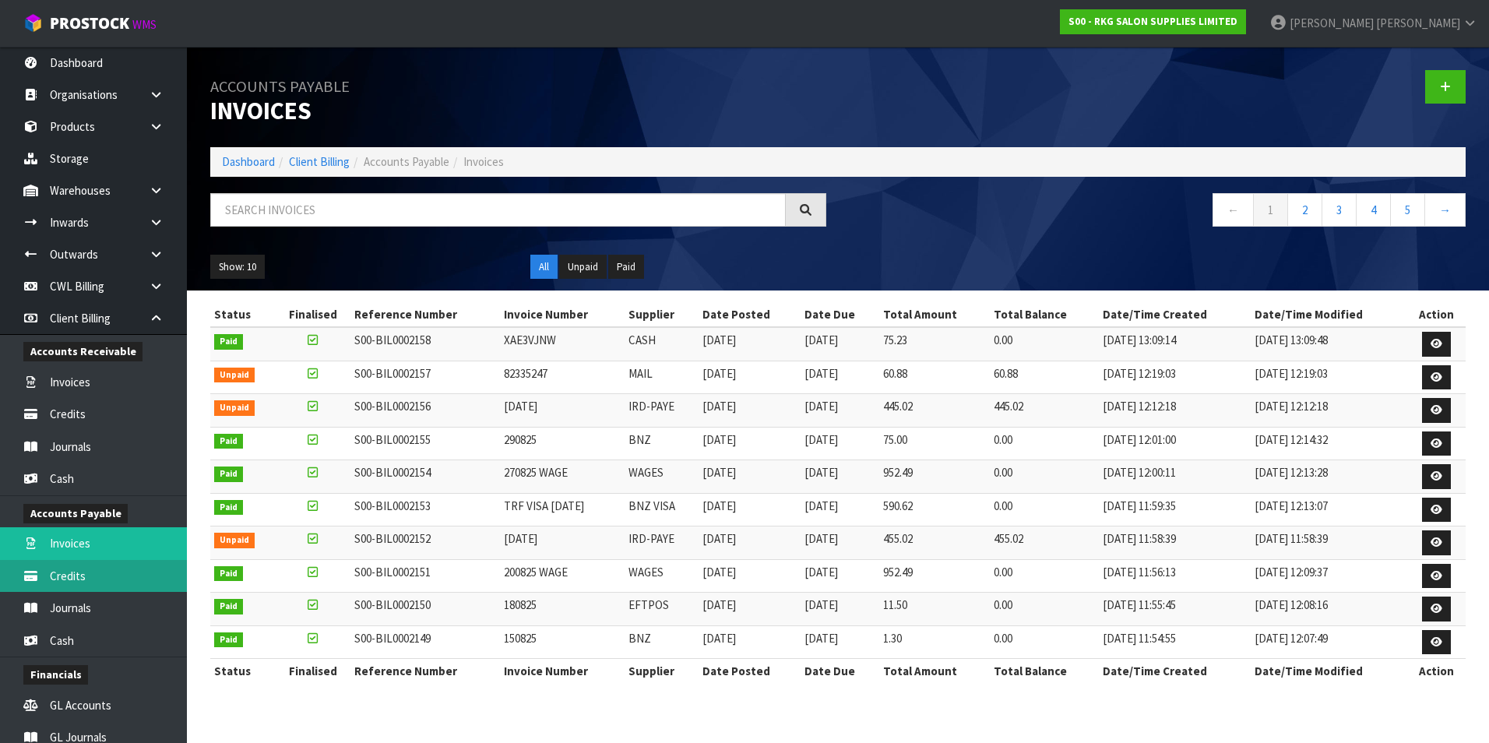
click at [111, 335] on link "Credits" at bounding box center [93, 576] width 187 height 32
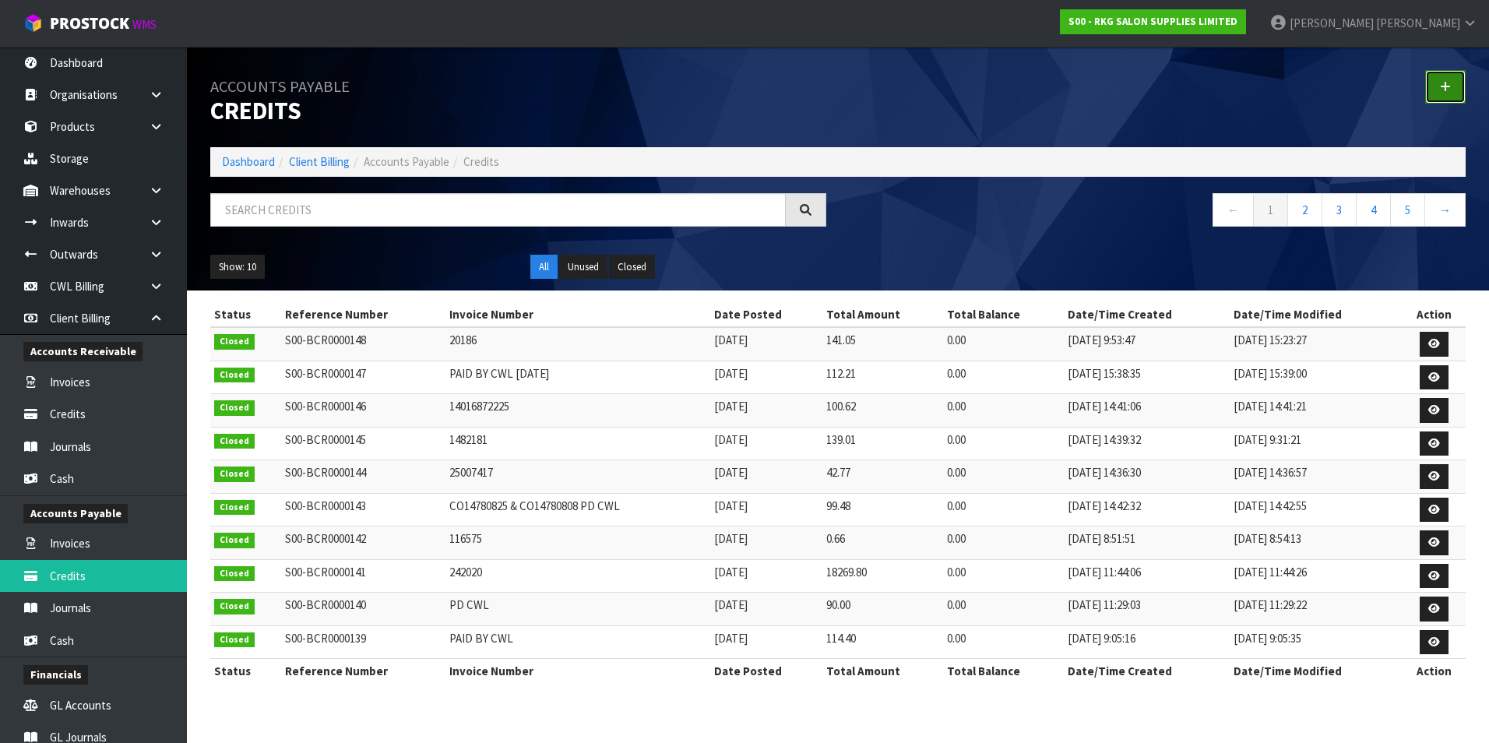
click at [727, 85] on link at bounding box center [1445, 86] width 40 height 33
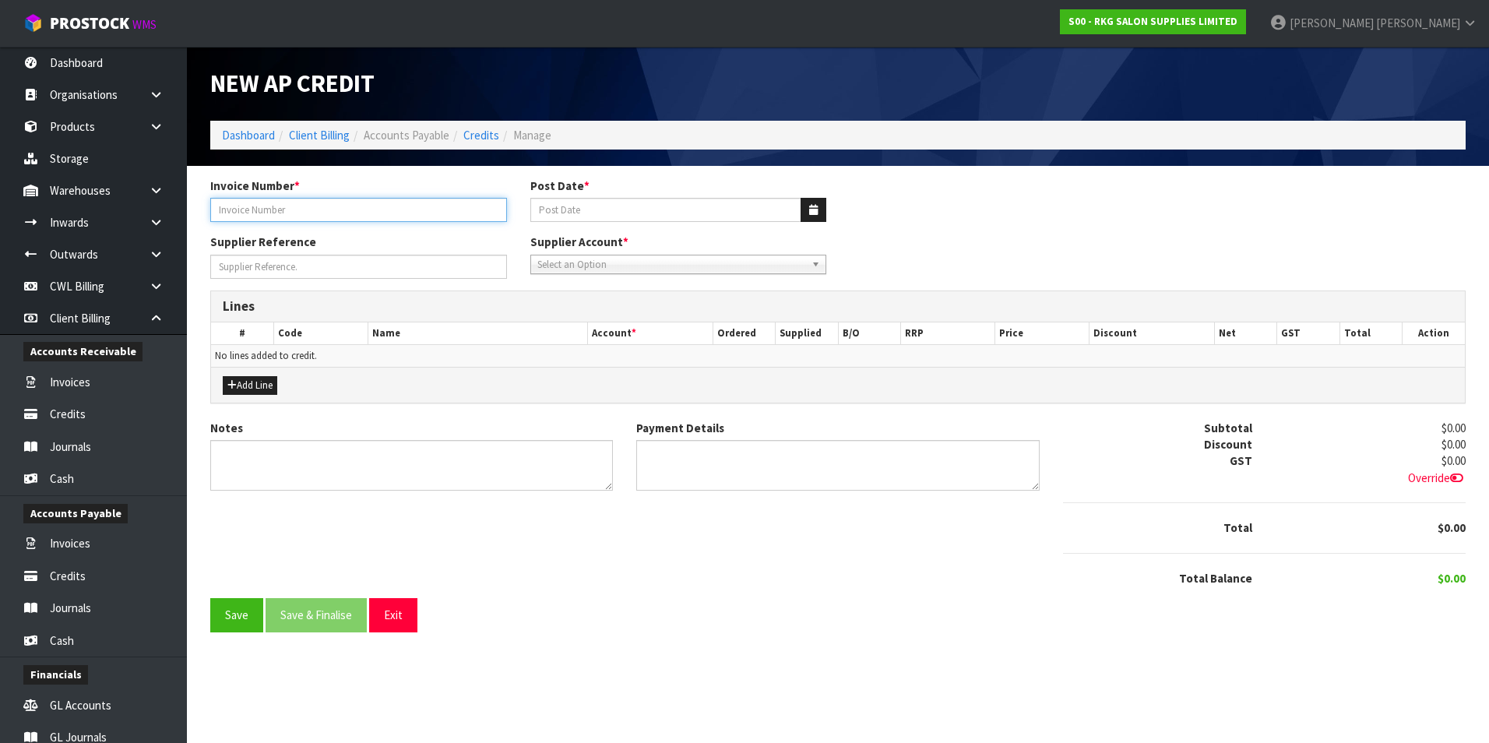
click at [359, 217] on input "text" at bounding box center [358, 210] width 297 height 24
type input "AUG 25"
click at [727, 208] on icon "button" at bounding box center [813, 210] width 9 height 10
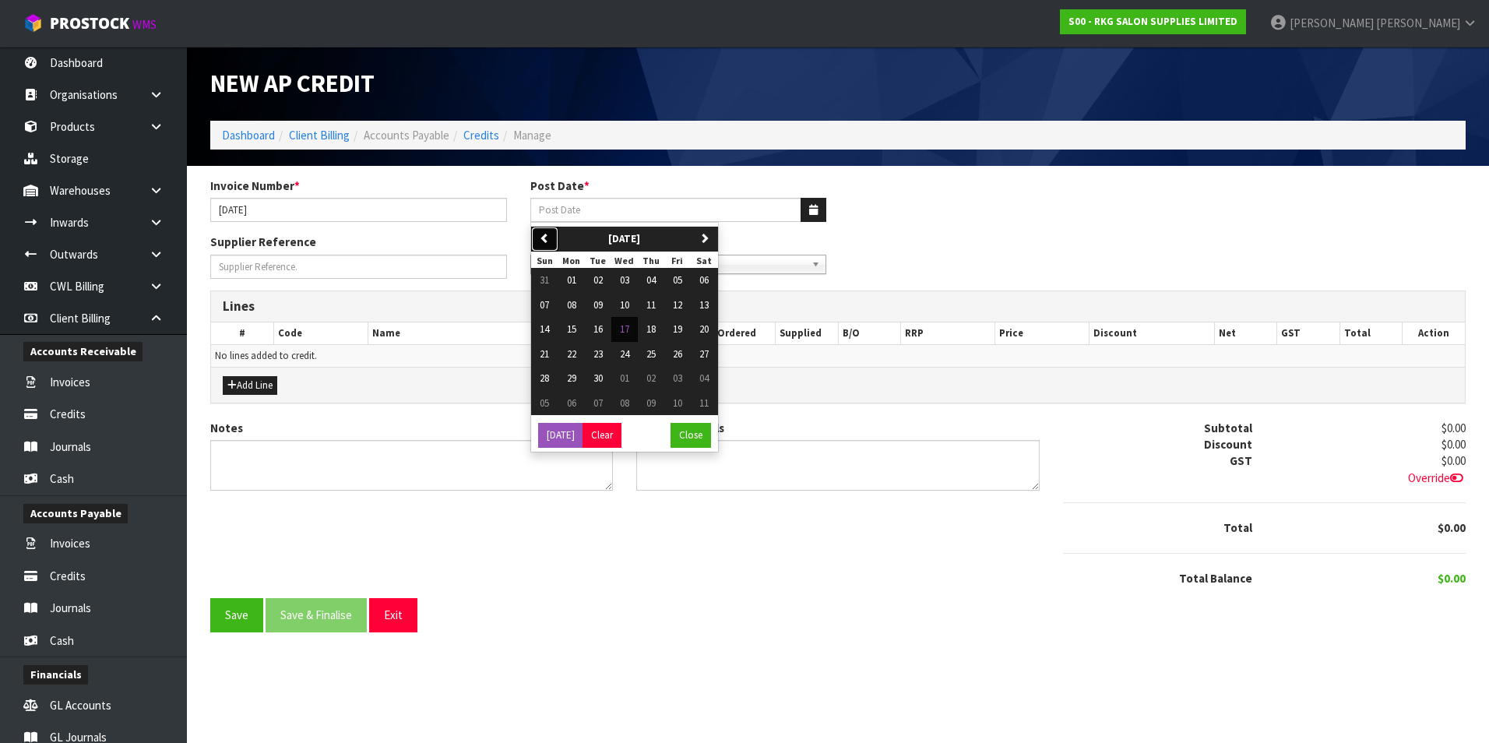
click at [546, 244] on button "previous" at bounding box center [544, 239] width 27 height 25
click at [681, 335] on span "29" at bounding box center [677, 377] width 9 height 13
type input "29/08/2025"
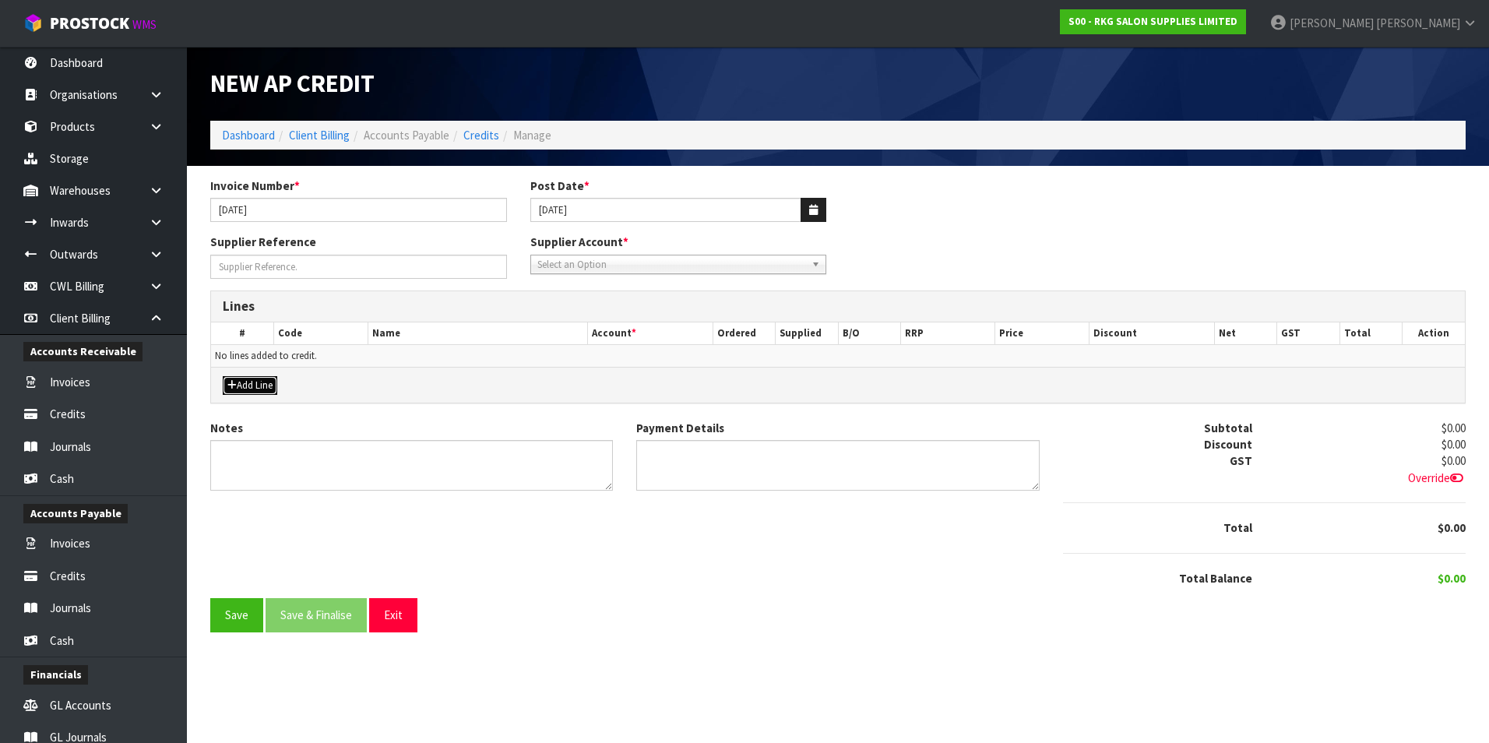
click at [257, 335] on button "Add Line" at bounding box center [250, 385] width 55 height 19
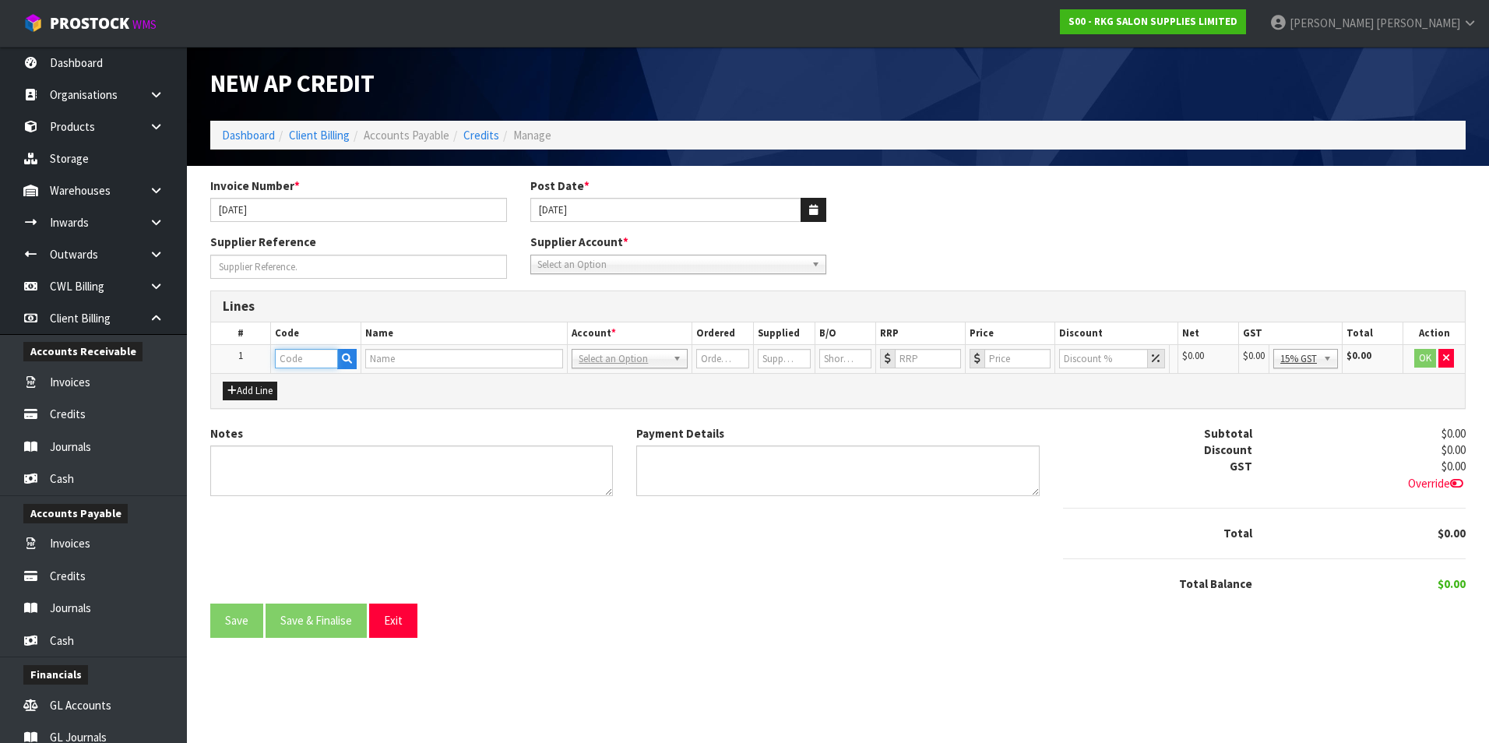
click at [303, 335] on input "text" at bounding box center [306, 358] width 63 height 19
type input "WA"
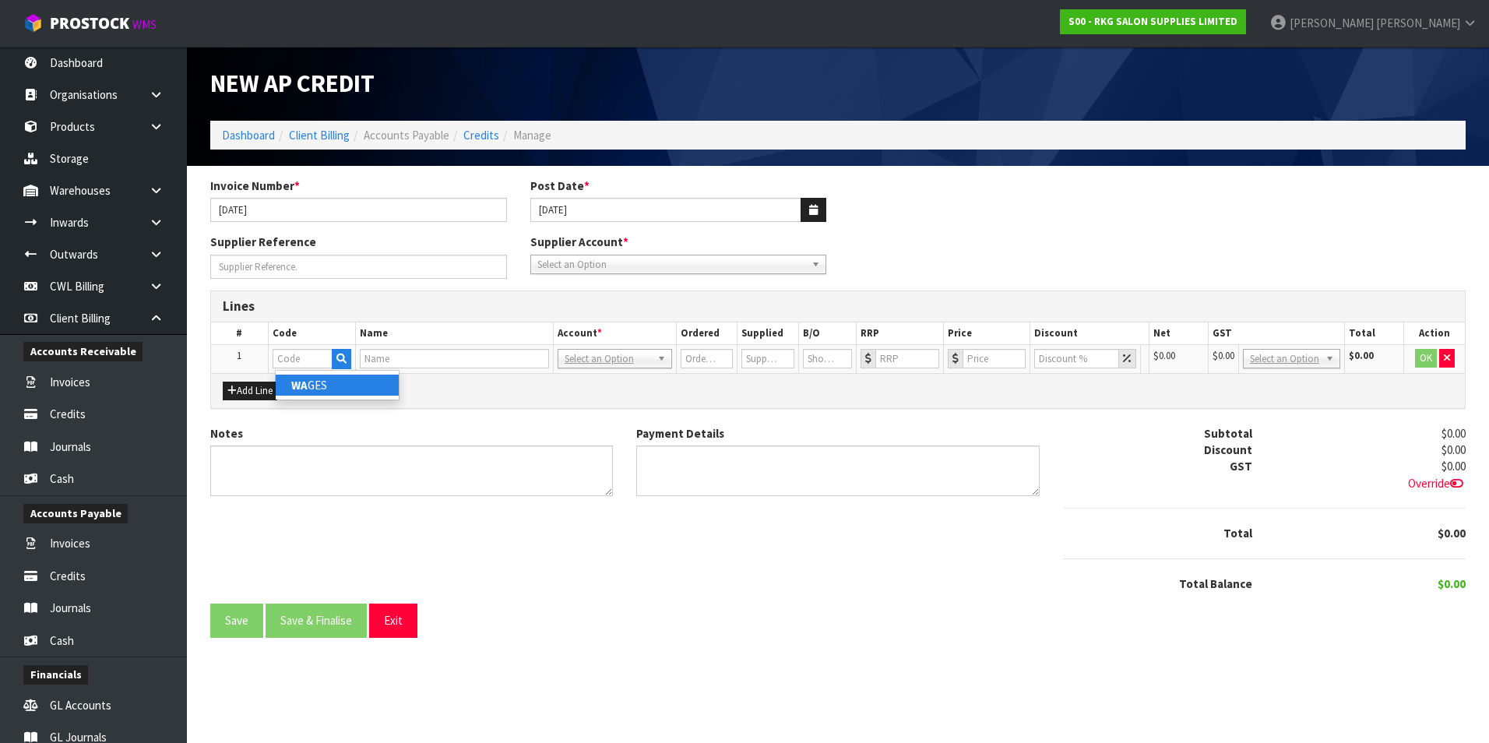
click at [322, 335] on link "WA GES" at bounding box center [337, 385] width 123 height 21
type input "WAGES"
type input "1"
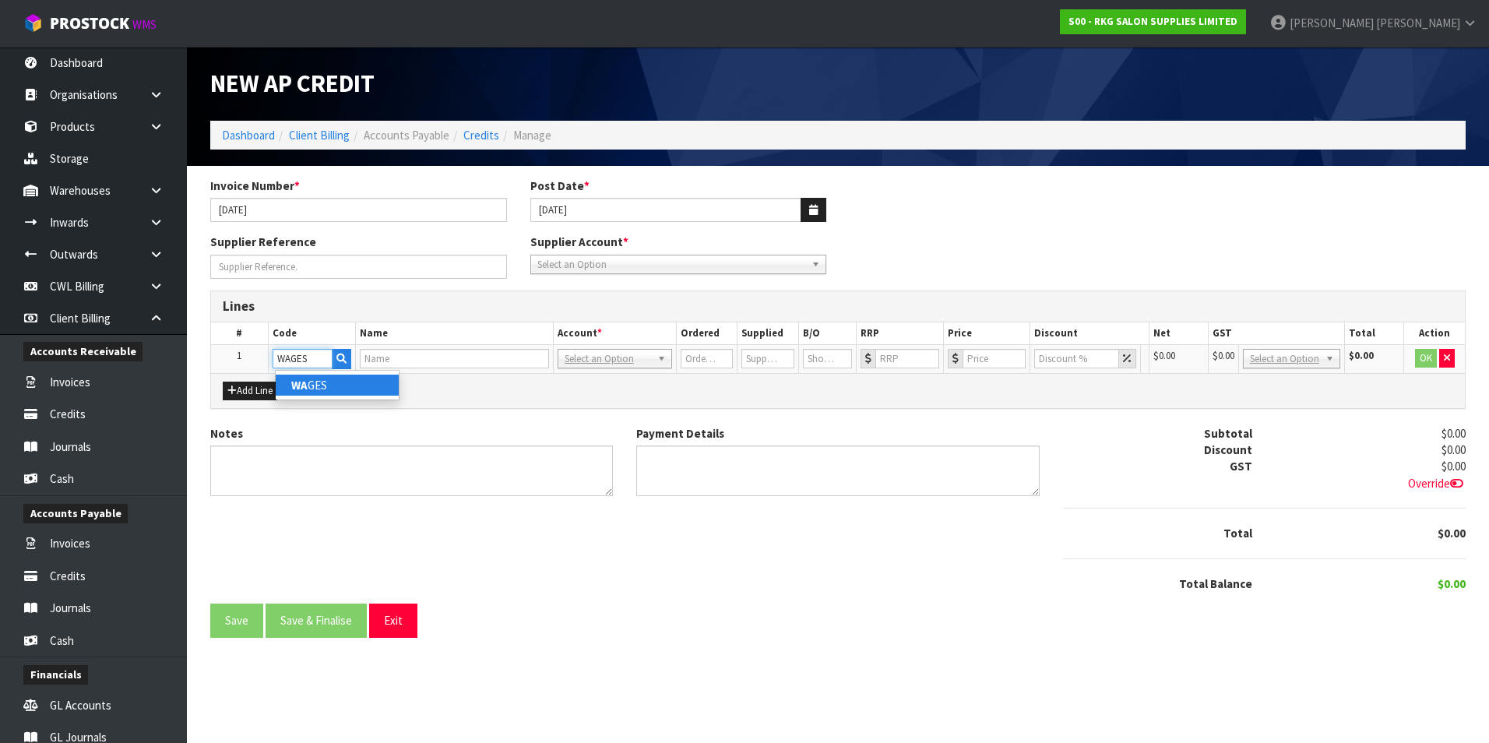
type input "0"
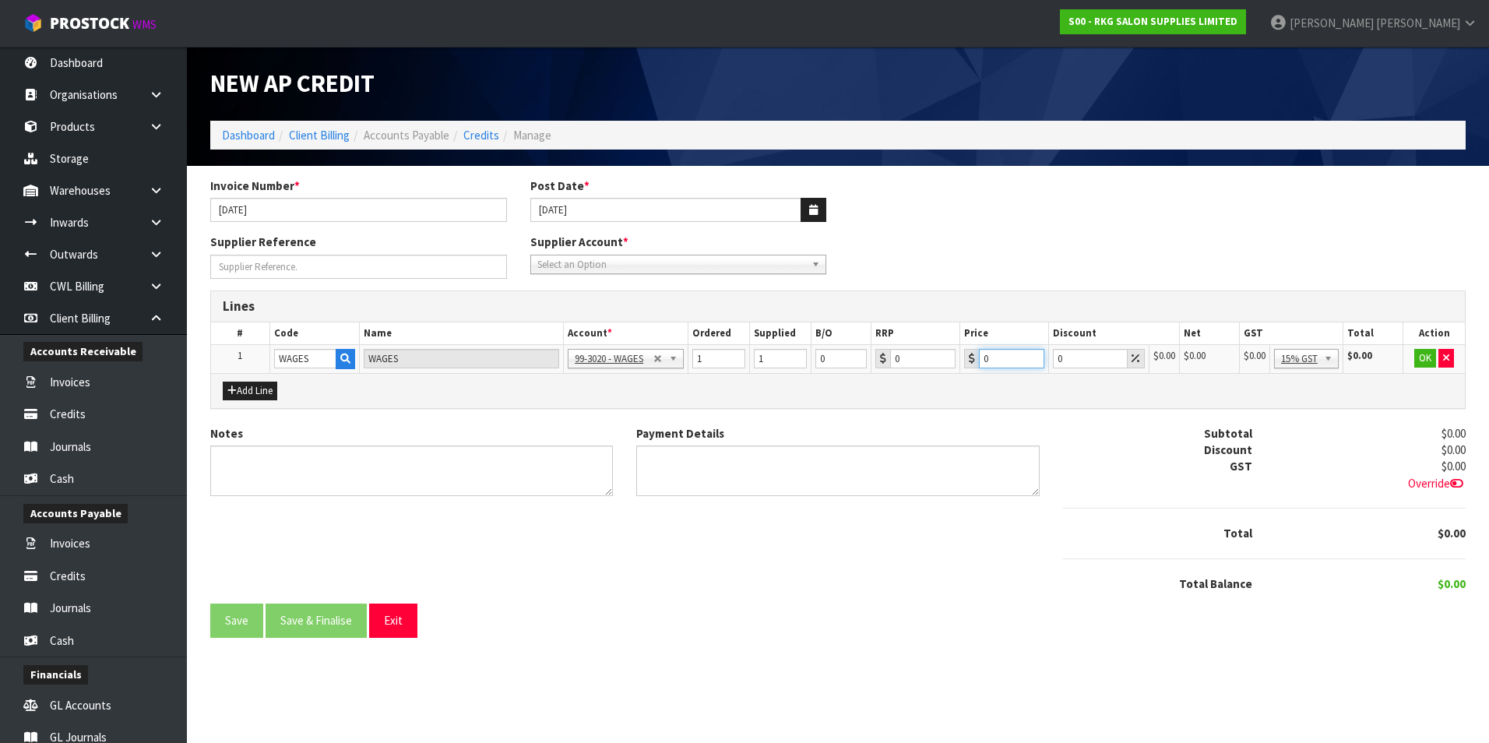
click at [727, 335] on input "0" at bounding box center [1011, 358] width 65 height 19
type input "10"
click at [727, 335] on button "OK" at bounding box center [1425, 358] width 22 height 19
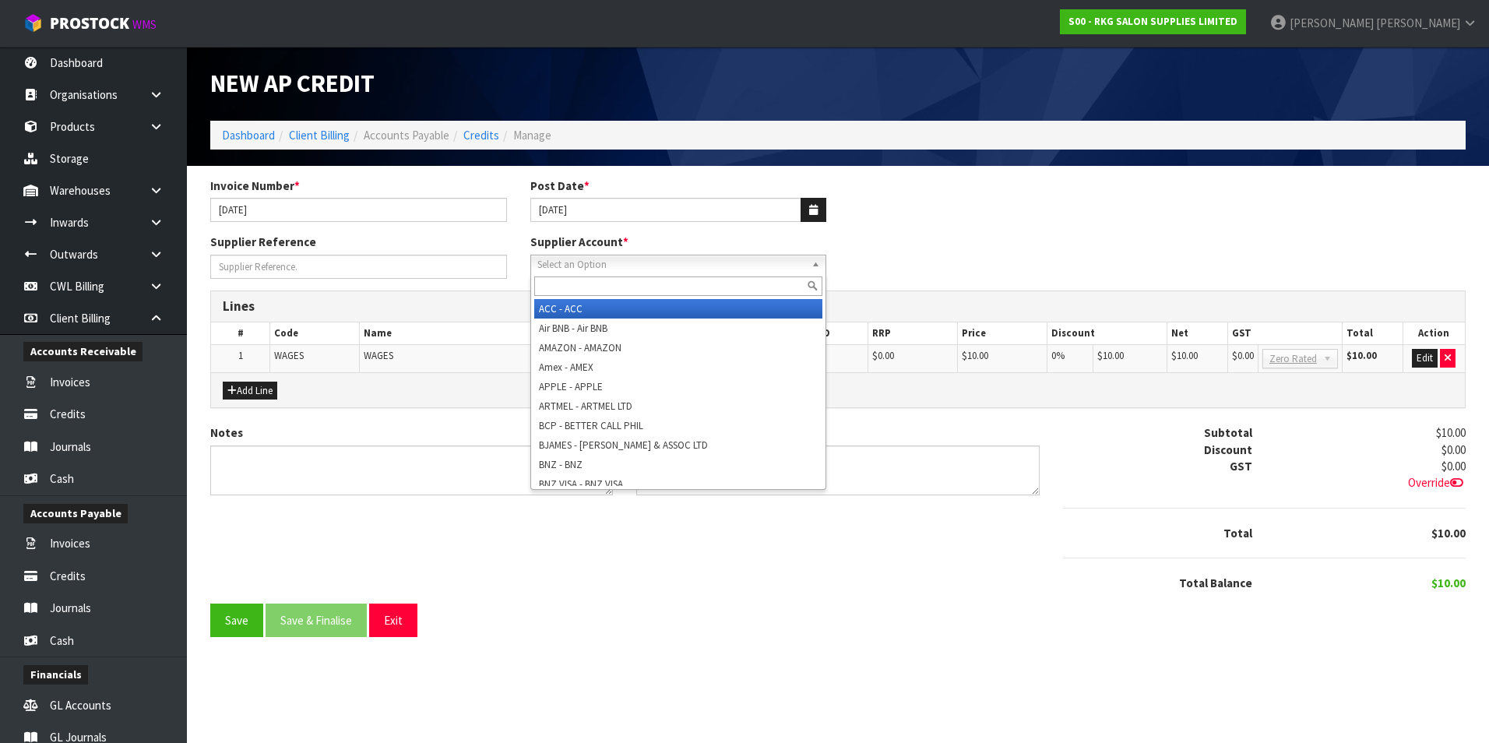
click at [653, 264] on span "Select an Option" at bounding box center [671, 264] width 269 height 19
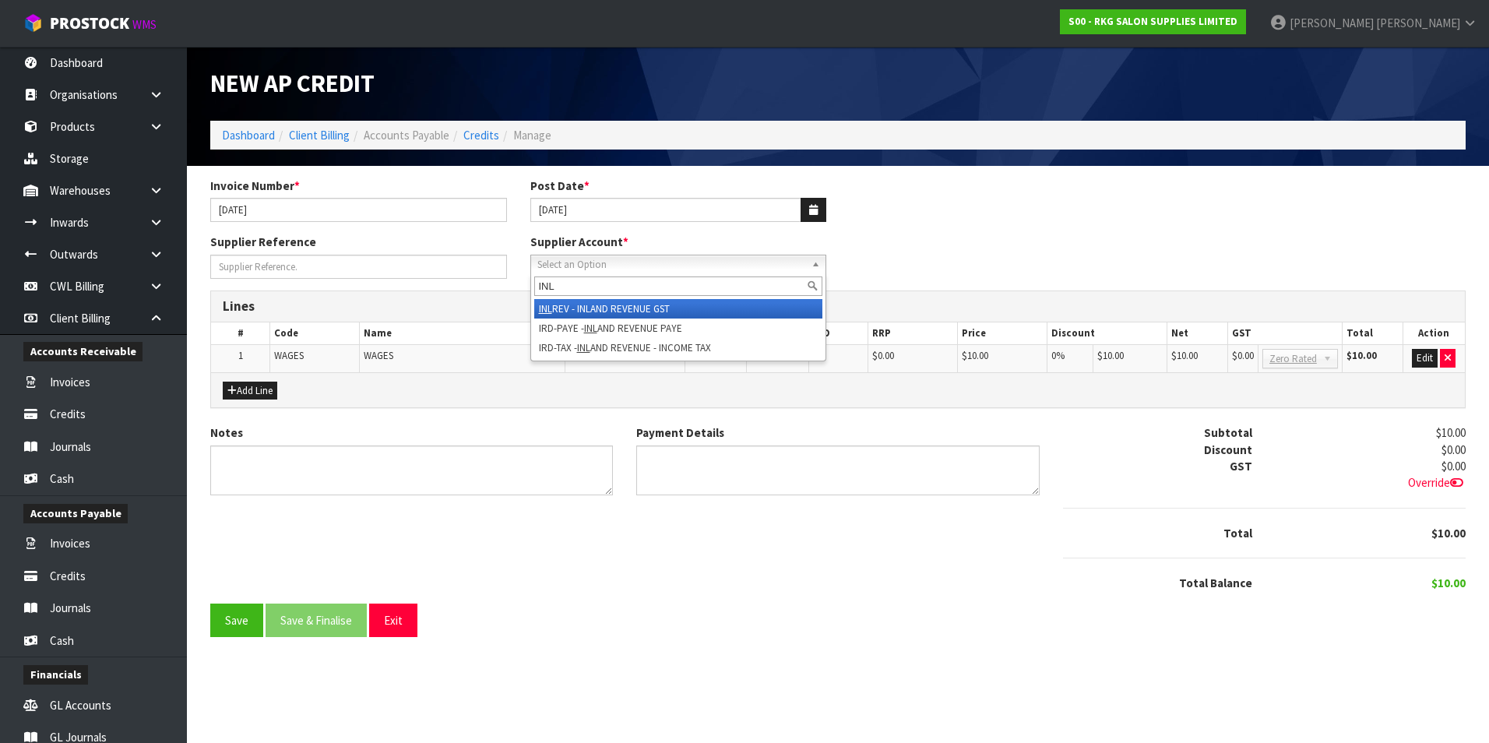
type input "INL"
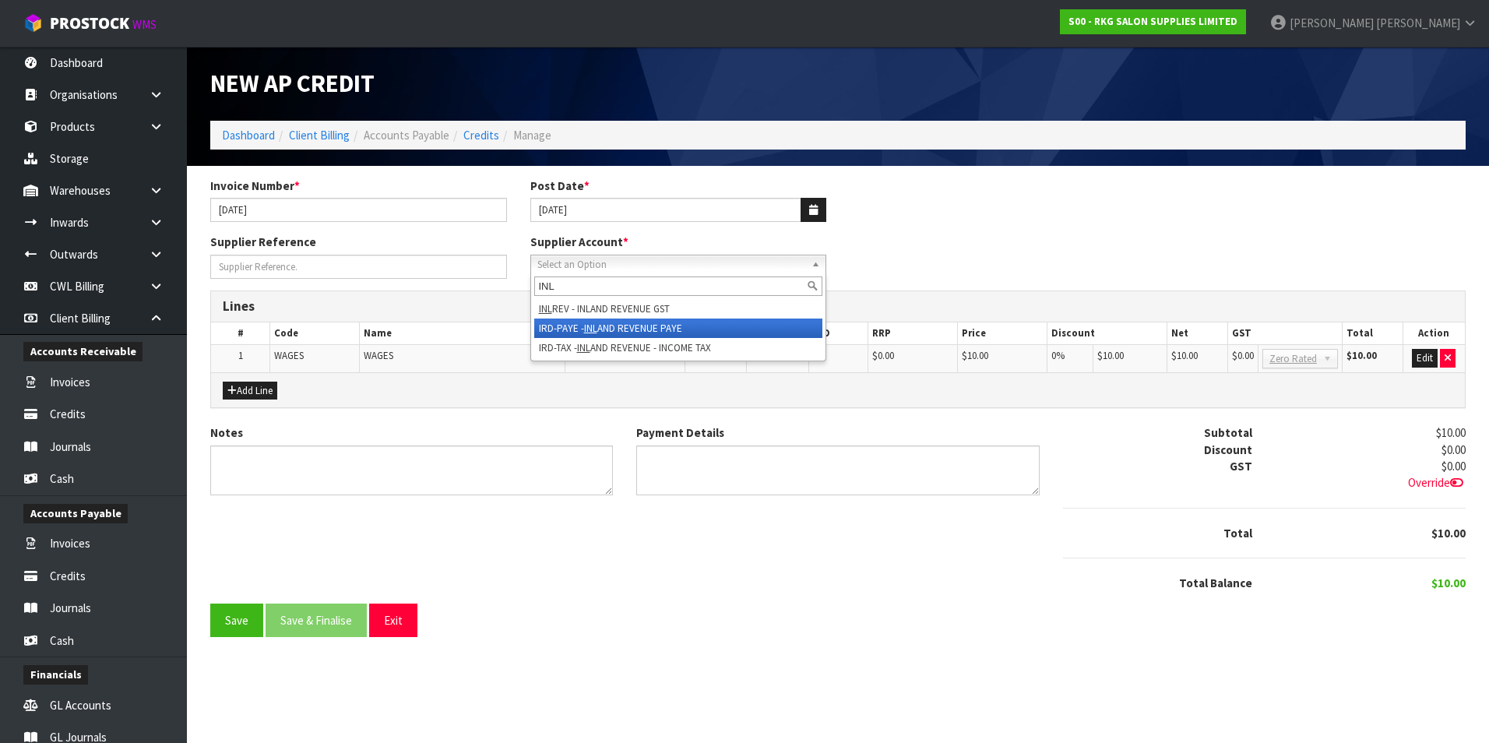
click at [624, 323] on li "IRD-PAYE - INL AND REVENUE PAYE" at bounding box center [678, 327] width 289 height 19
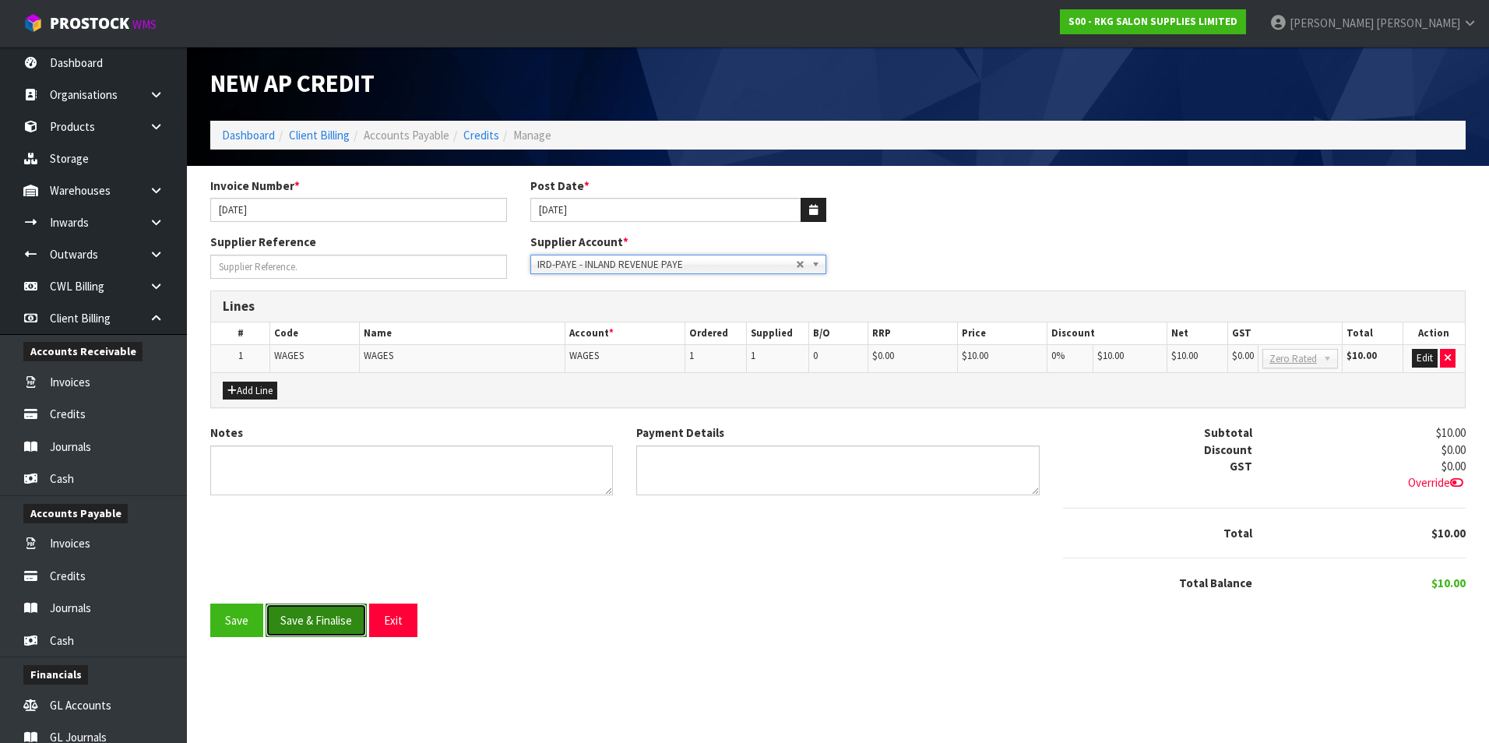
click at [309, 335] on button "Save & Finalise" at bounding box center [316, 619] width 101 height 33
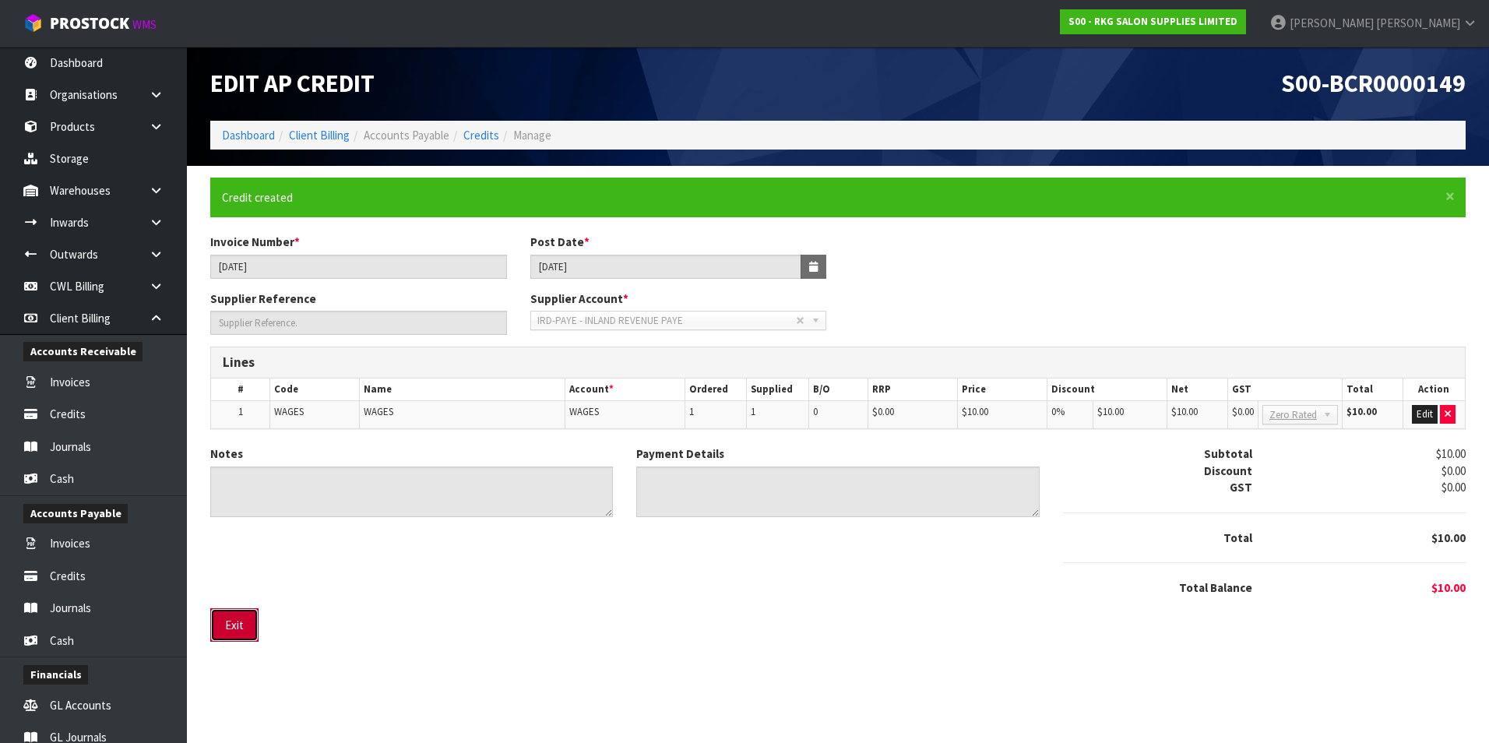
click at [254, 335] on button "Exit" at bounding box center [234, 624] width 48 height 33
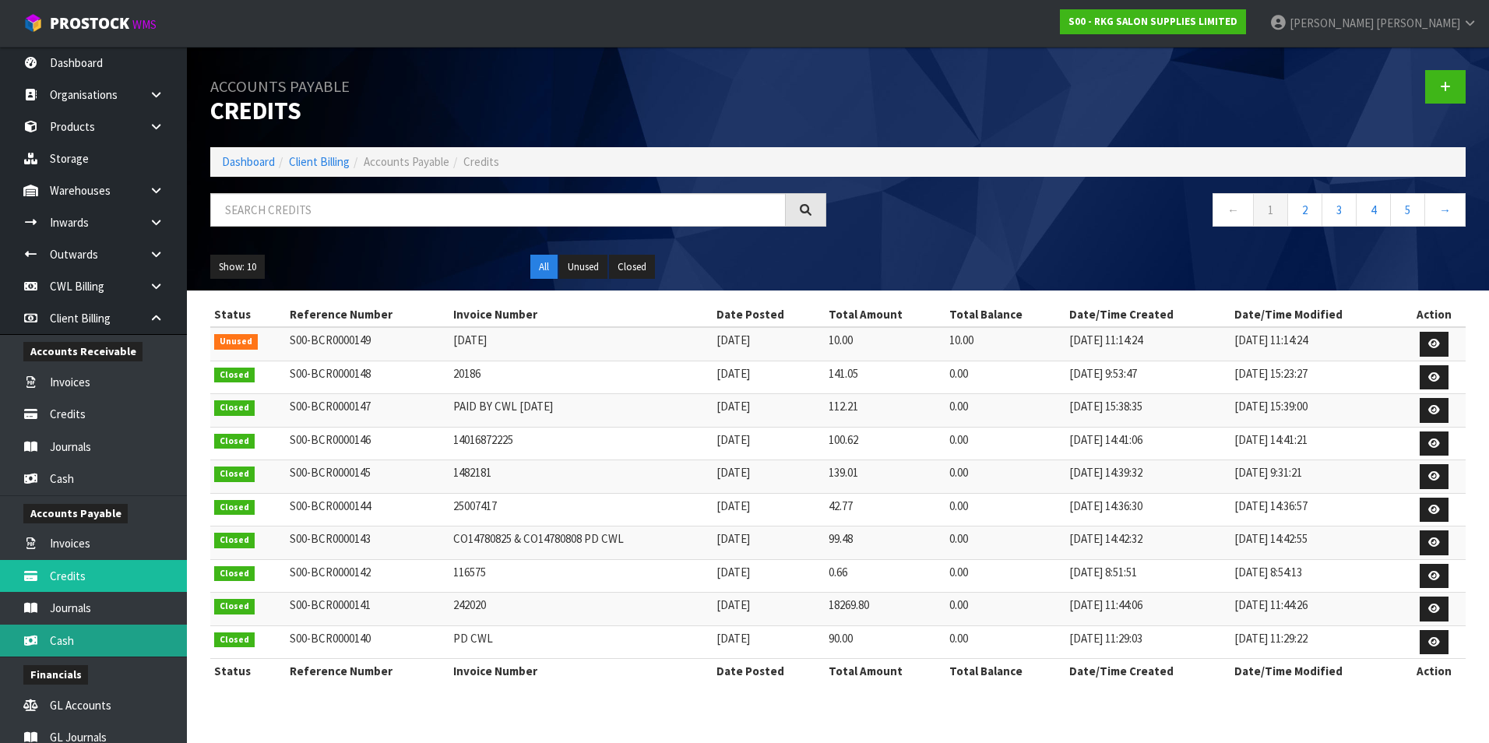
click at [86, 335] on link "Cash" at bounding box center [93, 640] width 187 height 32
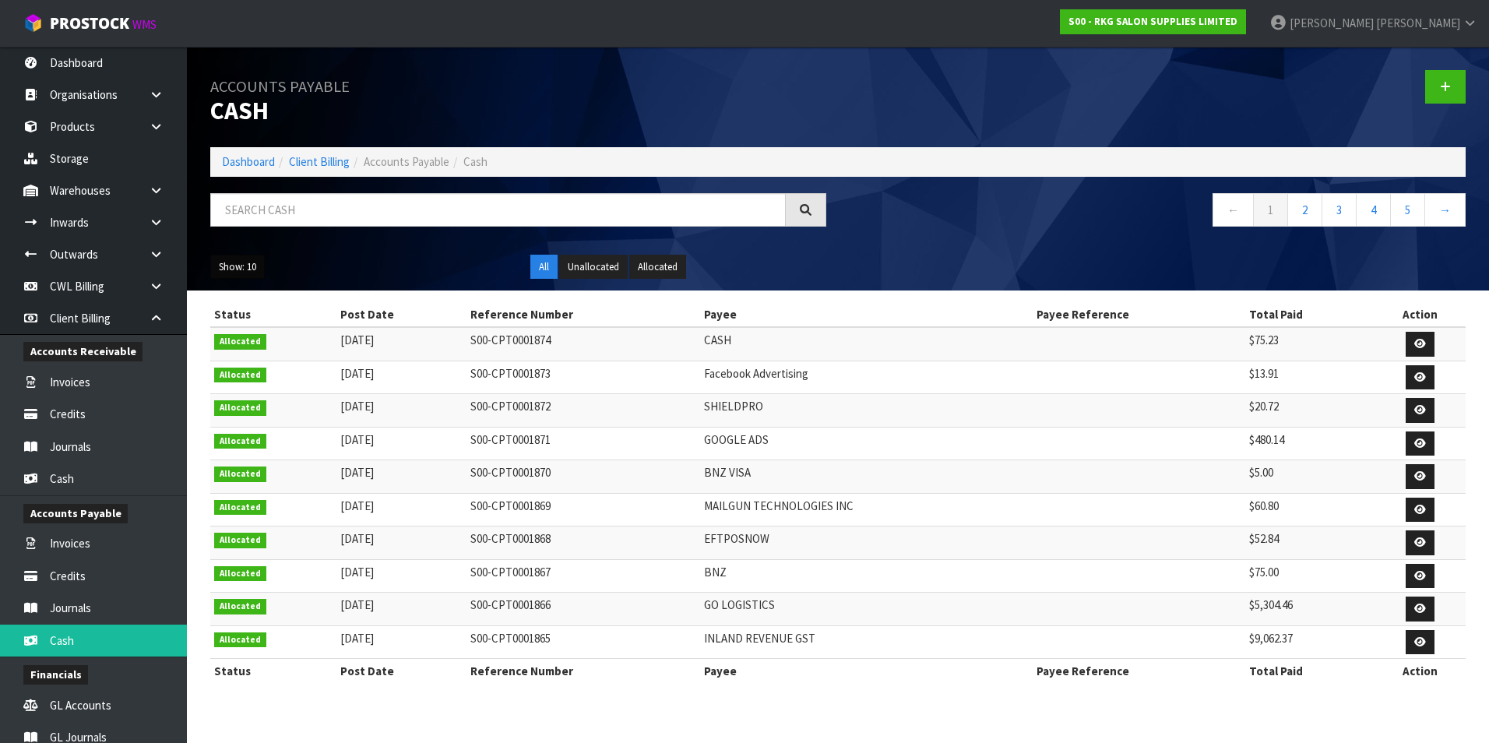
click at [241, 263] on button "Show: 10" at bounding box center [237, 267] width 55 height 25
click at [260, 335] on link "50" at bounding box center [272, 359] width 123 height 21
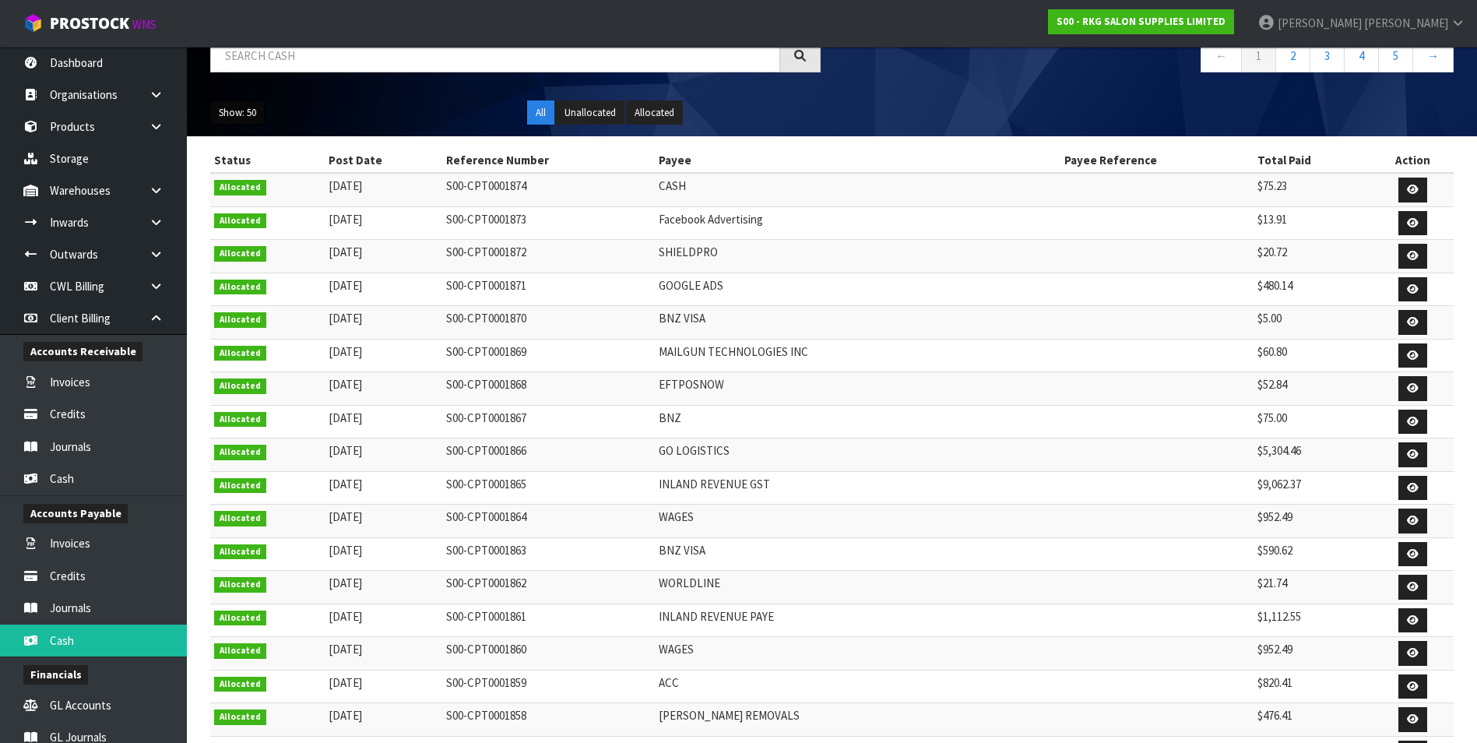
scroll to position [156, 0]
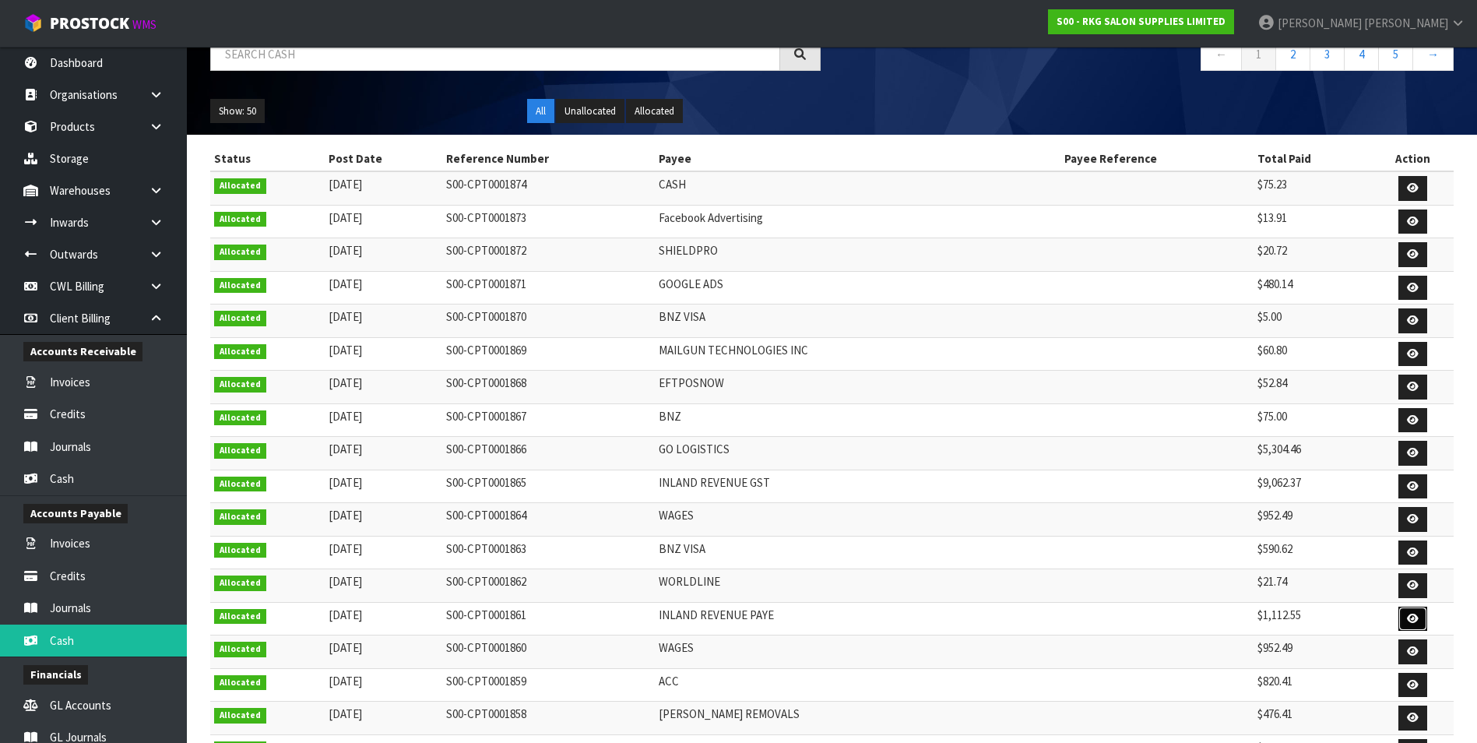
click at [727, 335] on icon at bounding box center [1413, 619] width 12 height 10
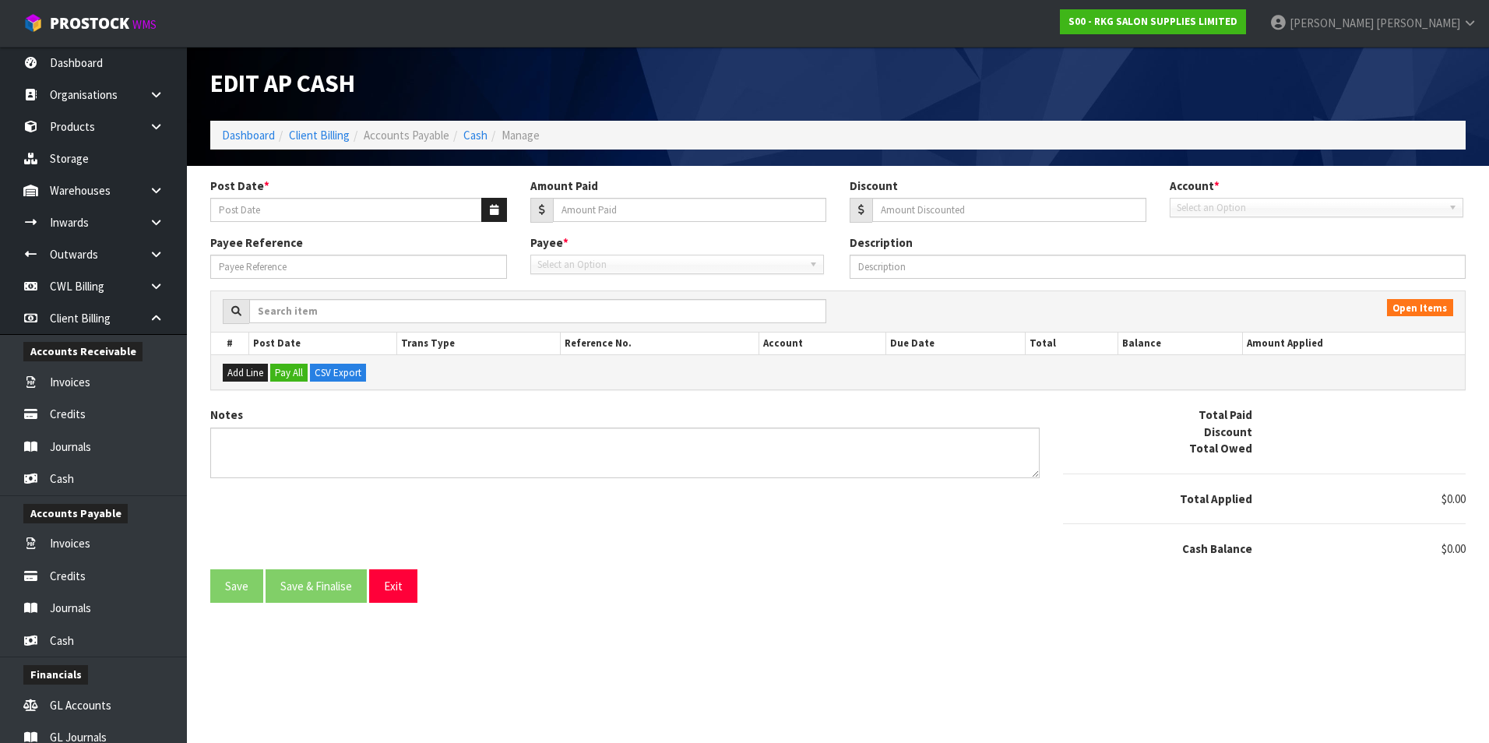
type input "20/08/2025"
type input "1112.55"
type input "0"
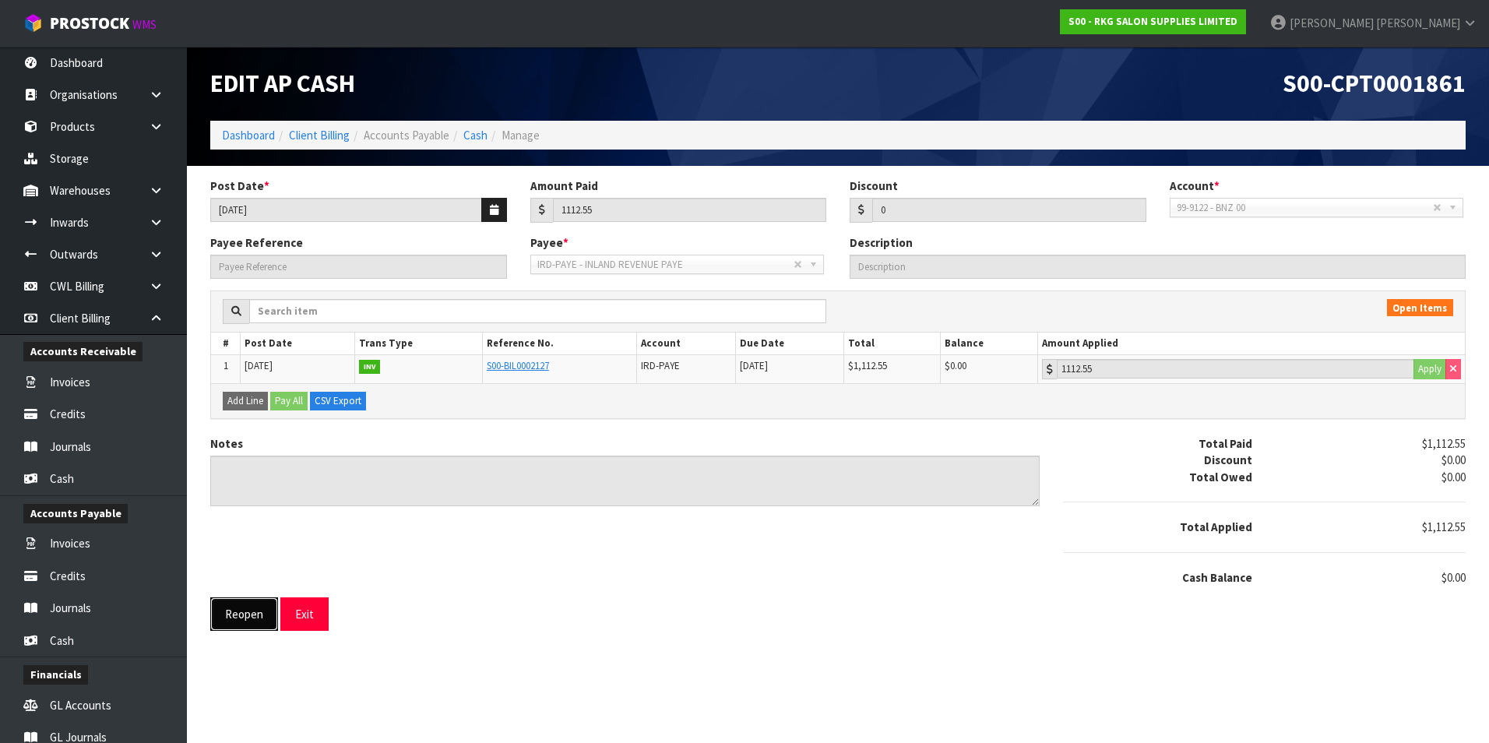
click at [259, 335] on button "Reopen" at bounding box center [244, 613] width 68 height 33
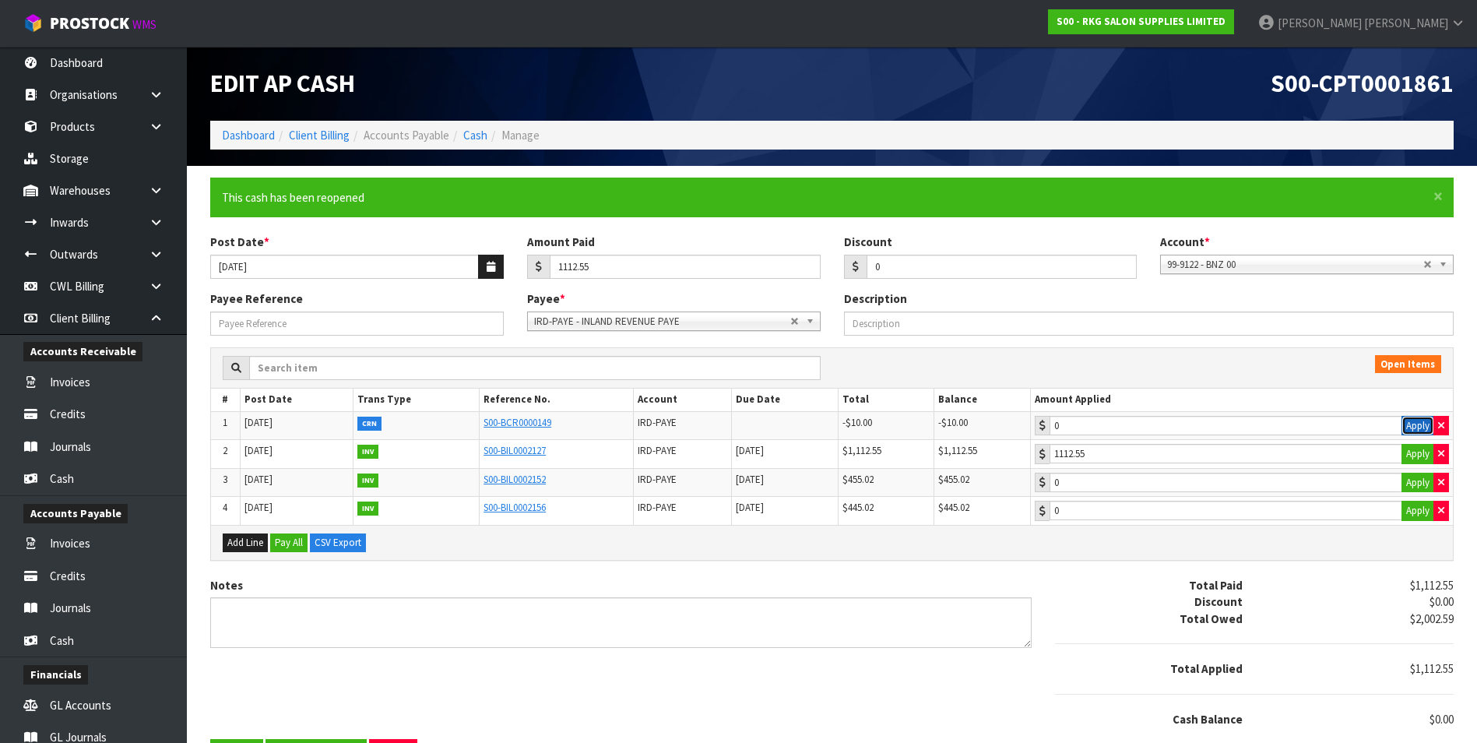
click at [727, 335] on button "Apply" at bounding box center [1418, 426] width 33 height 20
type input "-10"
click at [727, 335] on button "Apply" at bounding box center [1418, 483] width 33 height 20
type input "10"
click at [727, 335] on input "10" at bounding box center [1226, 482] width 353 height 19
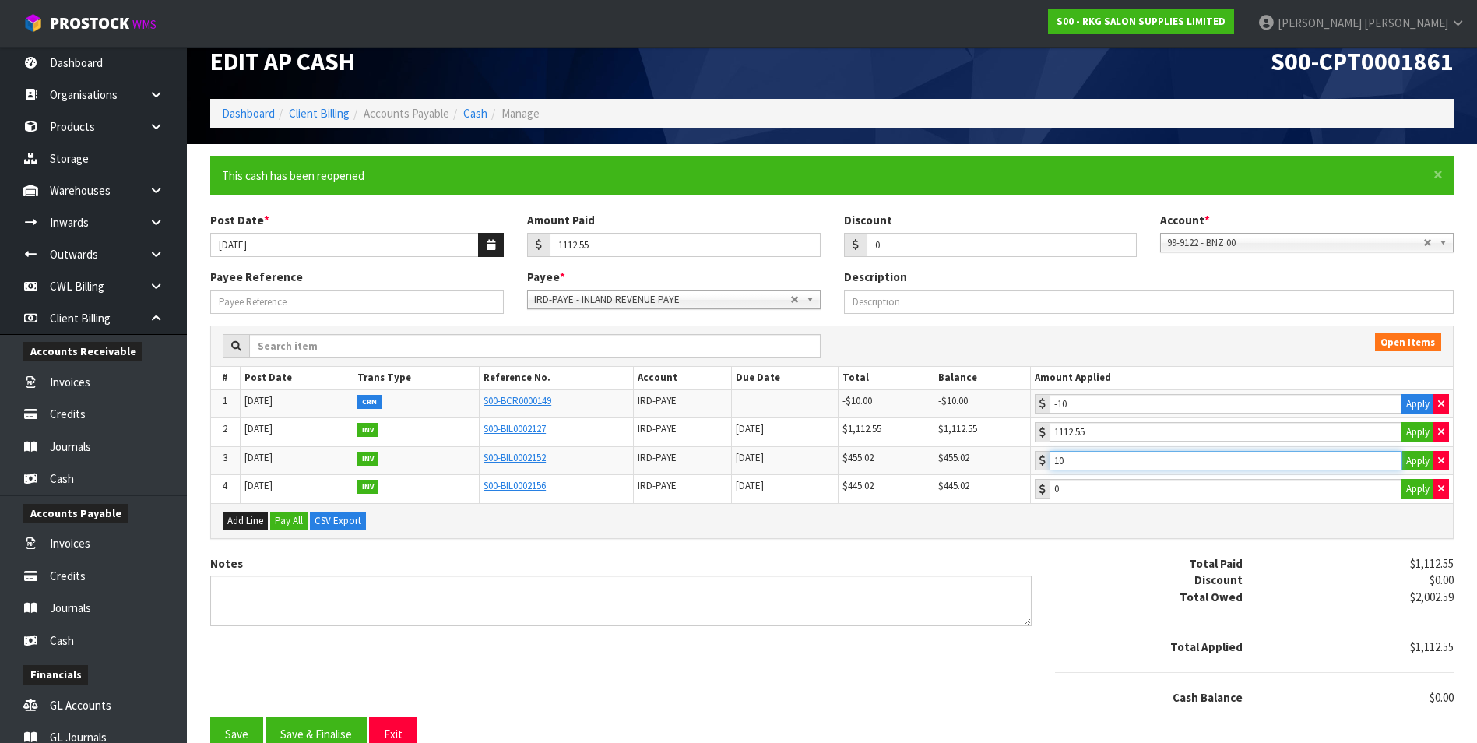
scroll to position [41, 0]
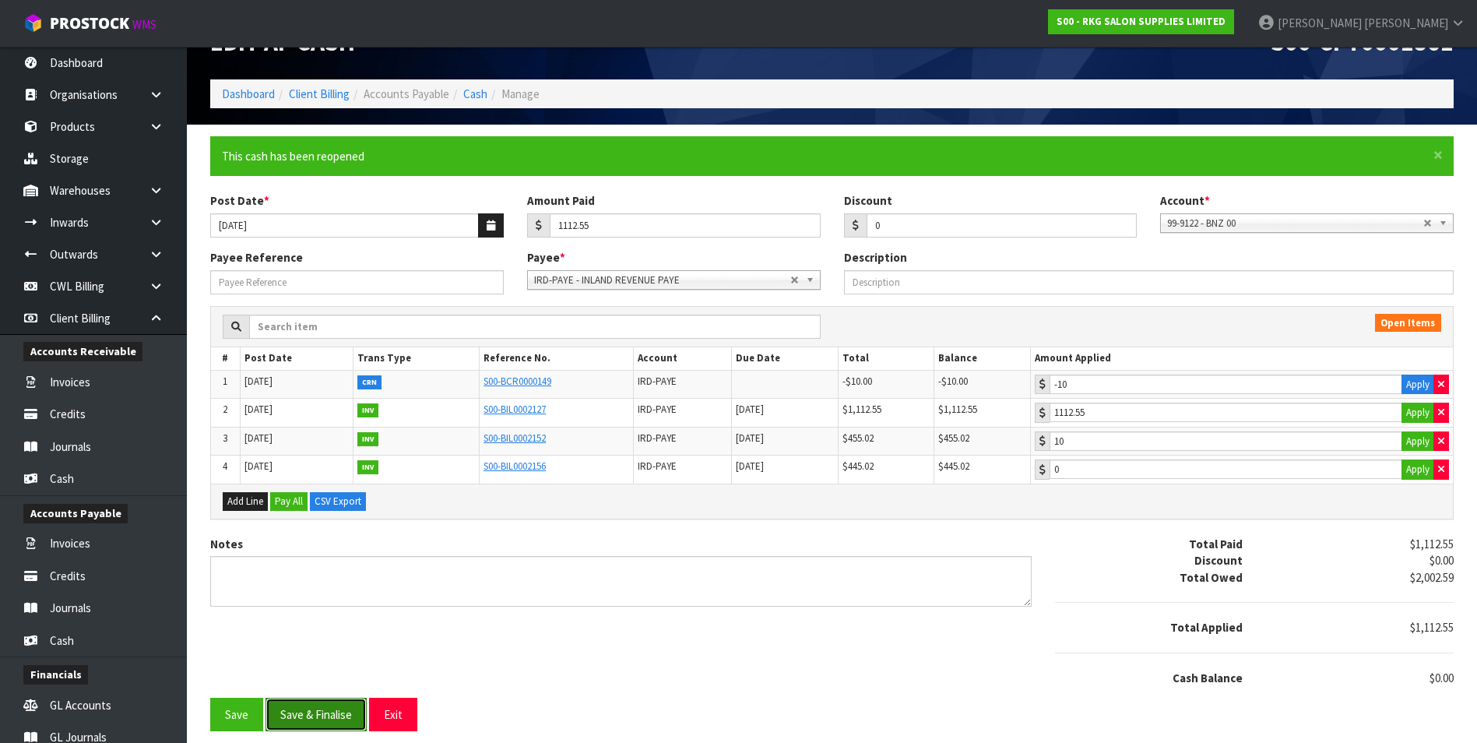
click at [329, 335] on button "Save & Finalise" at bounding box center [316, 714] width 101 height 33
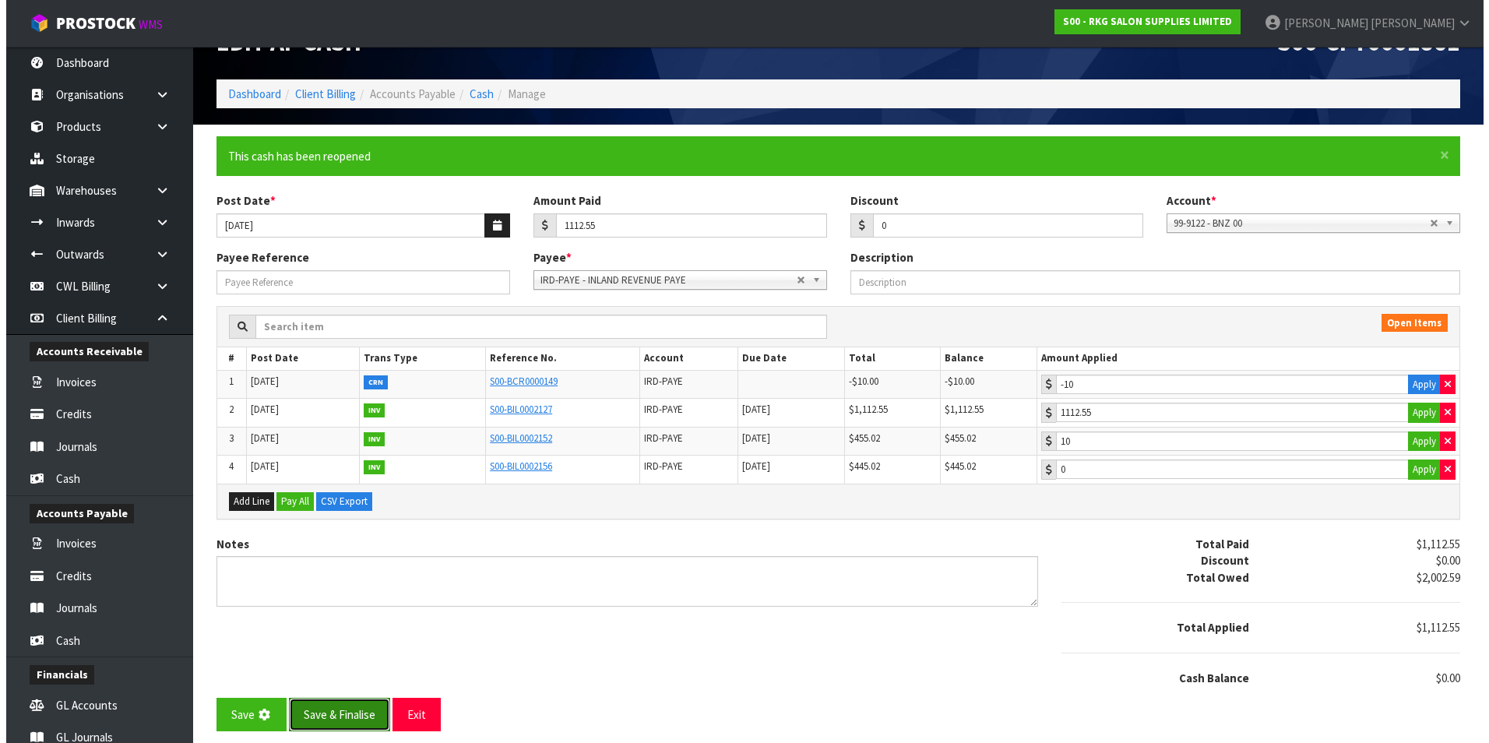
scroll to position [0, 0]
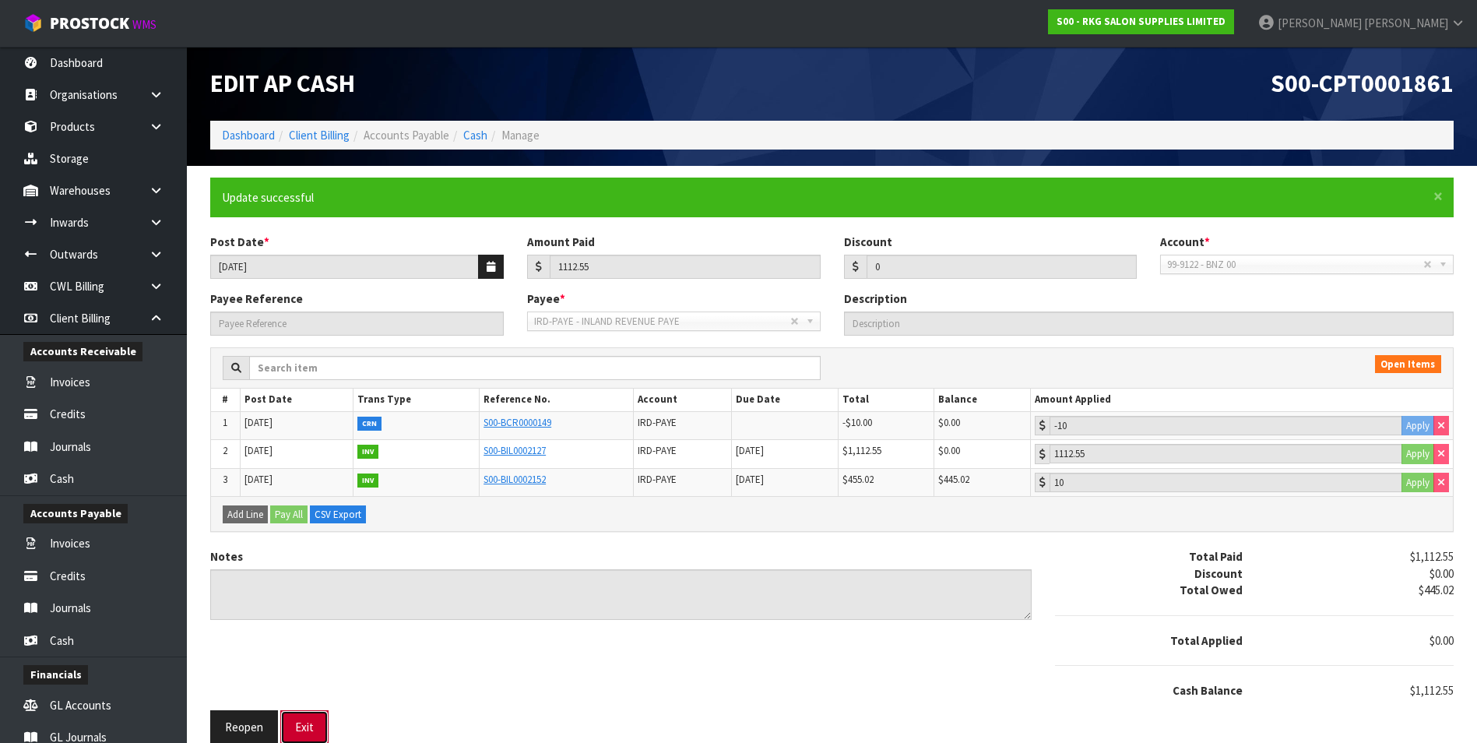
click at [322, 335] on button "Exit" at bounding box center [304, 726] width 48 height 33
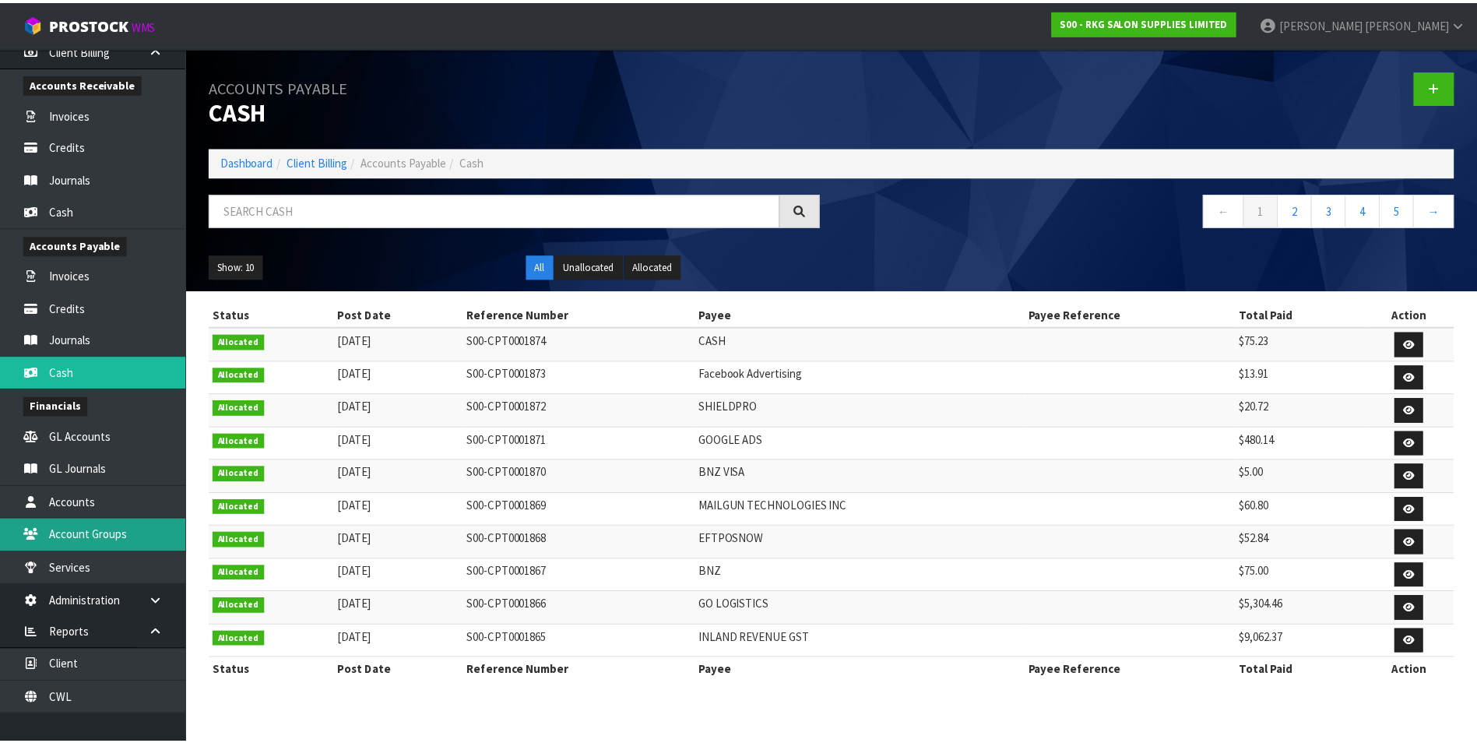
scroll to position [272, 0]
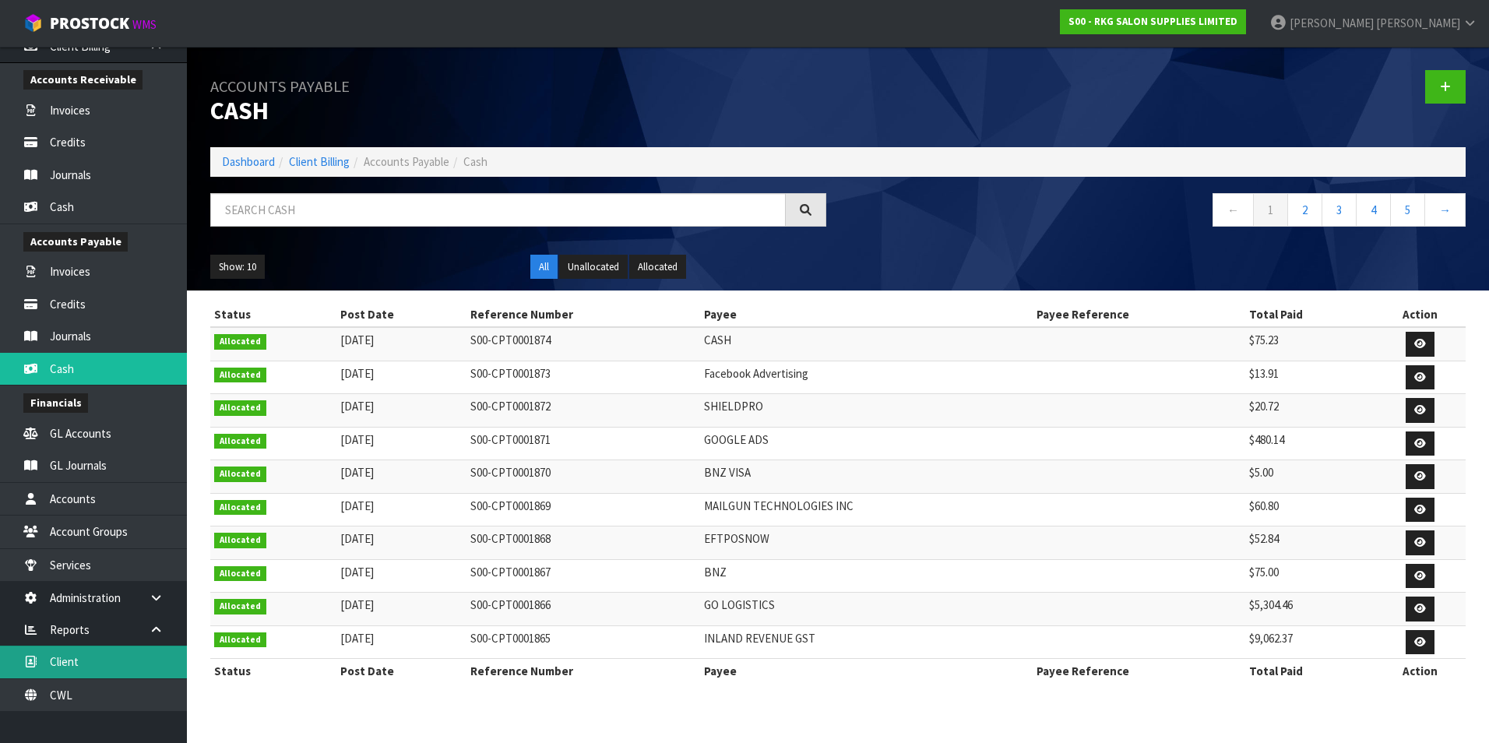
click at [86, 335] on link "Client" at bounding box center [93, 662] width 187 height 32
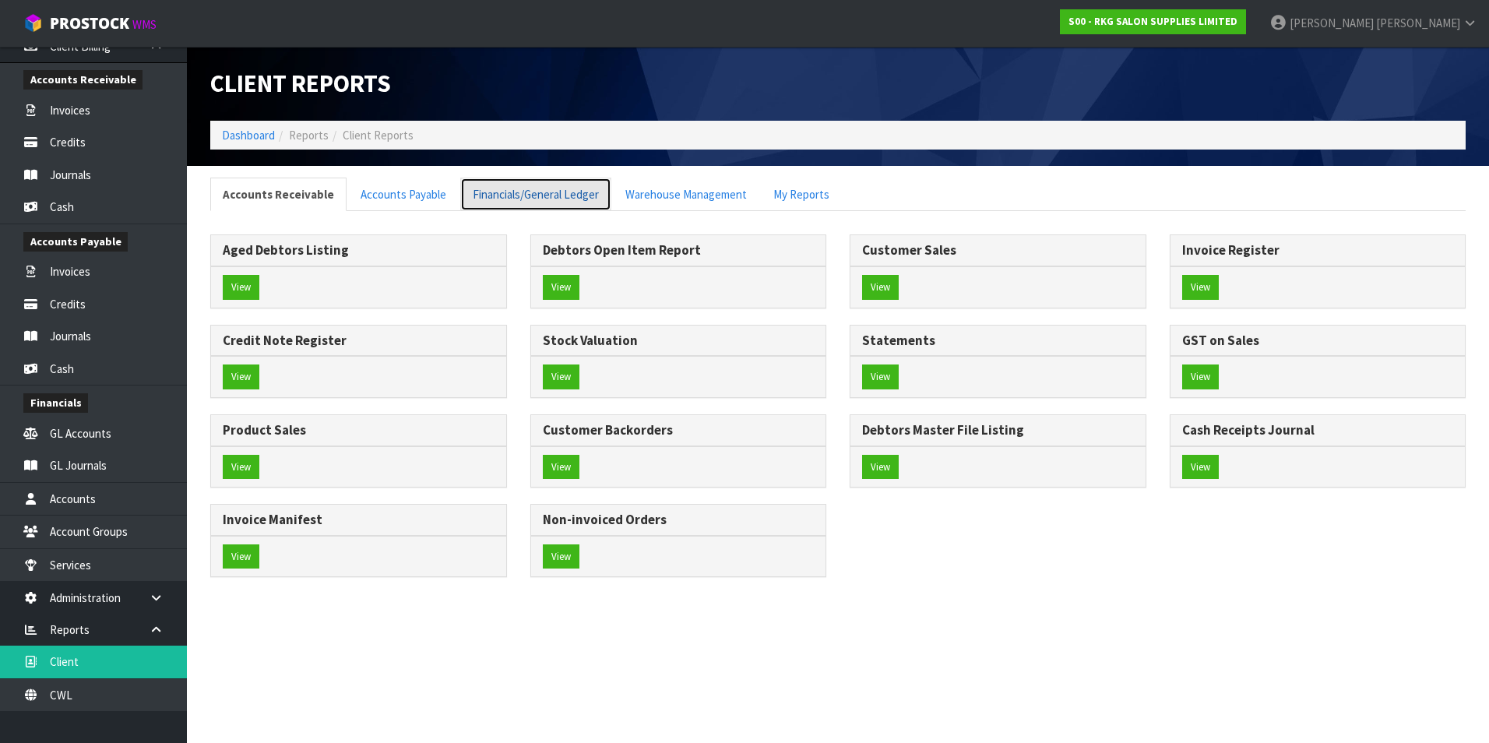
click at [530, 193] on link "Financials/General Ledger" at bounding box center [535, 194] width 151 height 33
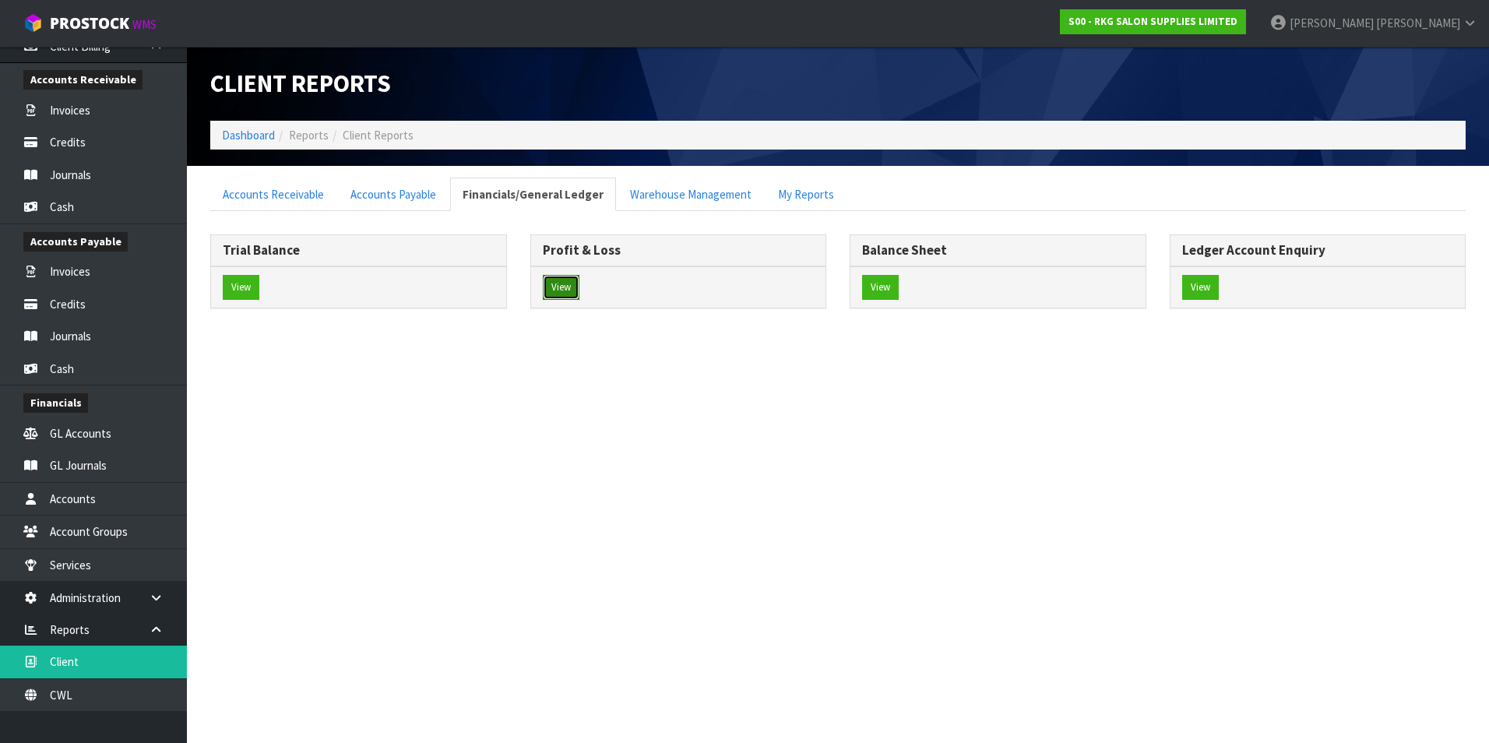
click at [562, 285] on button "View" at bounding box center [561, 287] width 37 height 25
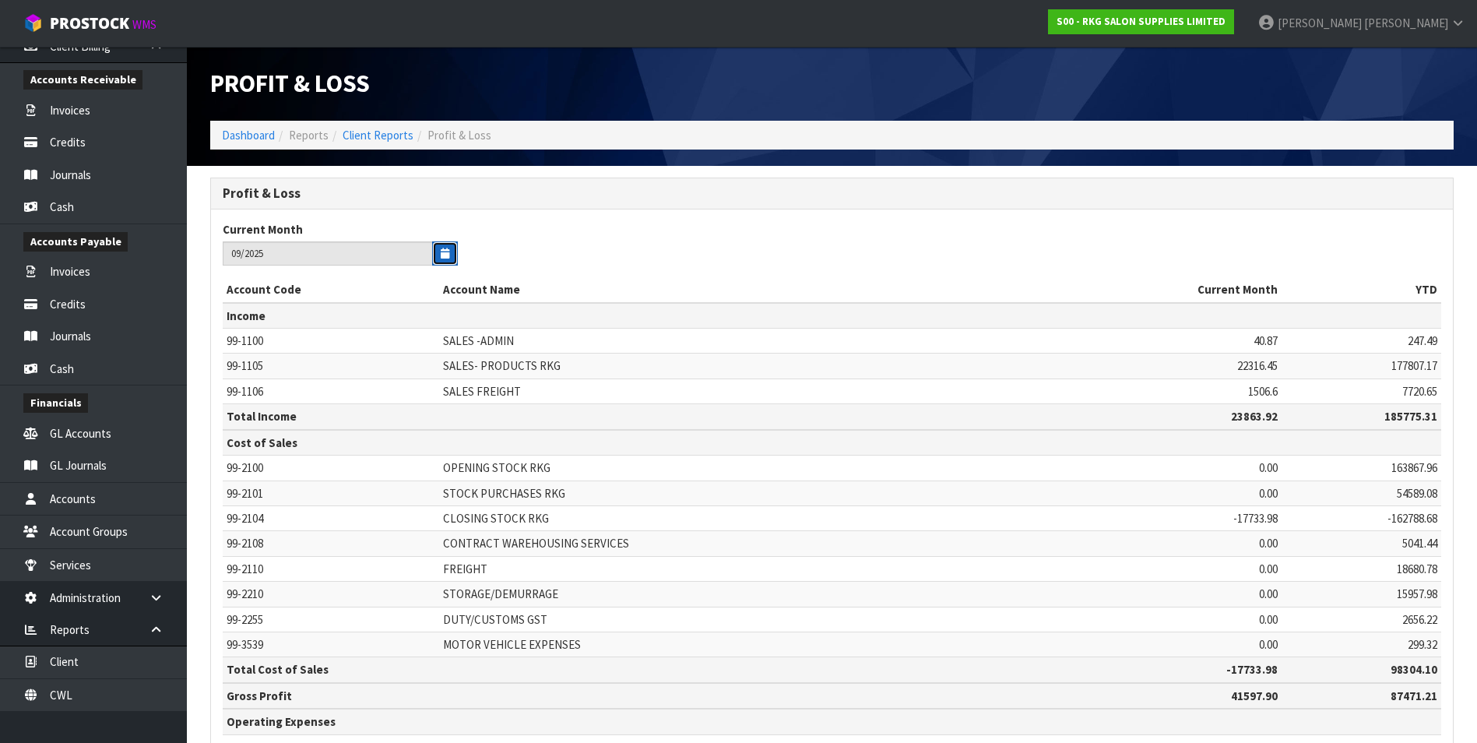
click at [441, 252] on icon "button" at bounding box center [445, 253] width 9 height 10
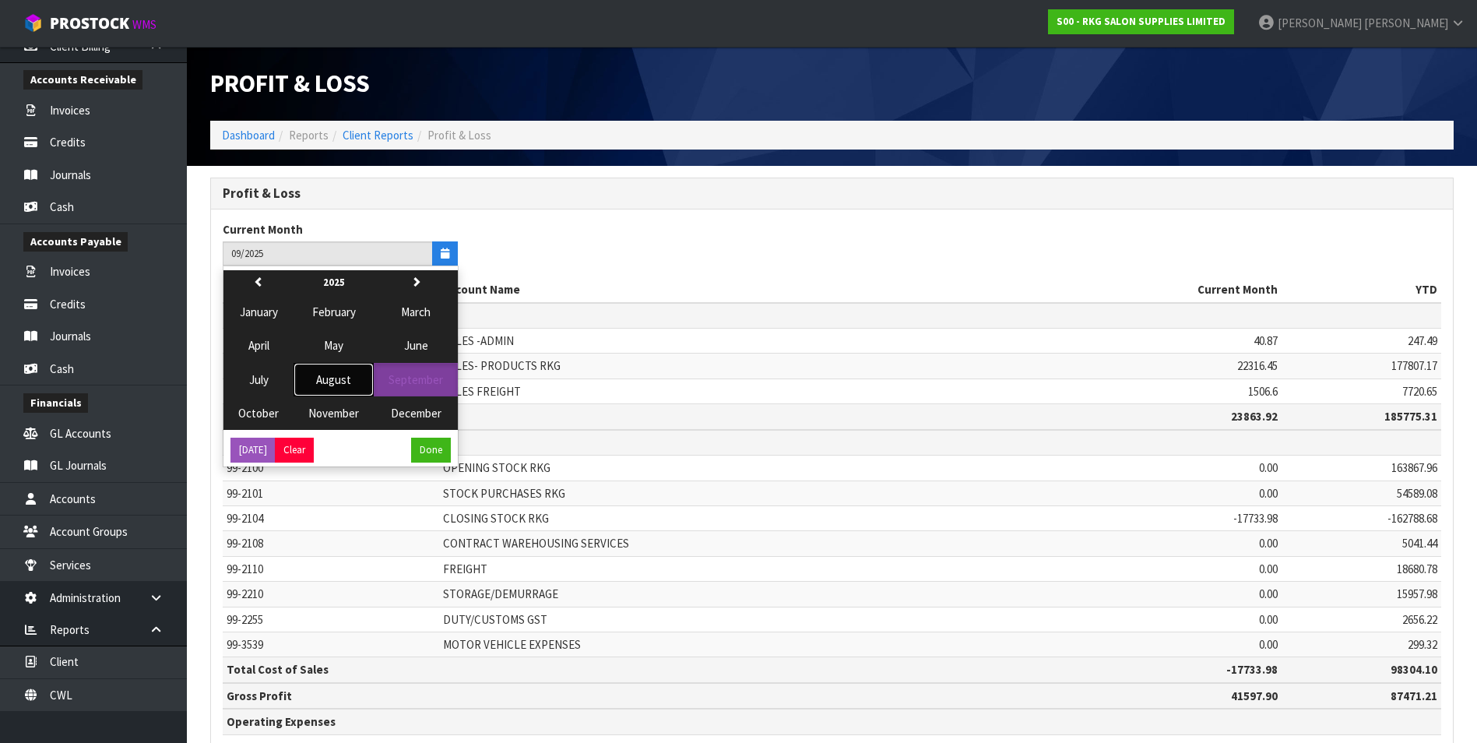
click at [339, 335] on span "August" at bounding box center [333, 379] width 35 height 15
type input "08/2025"
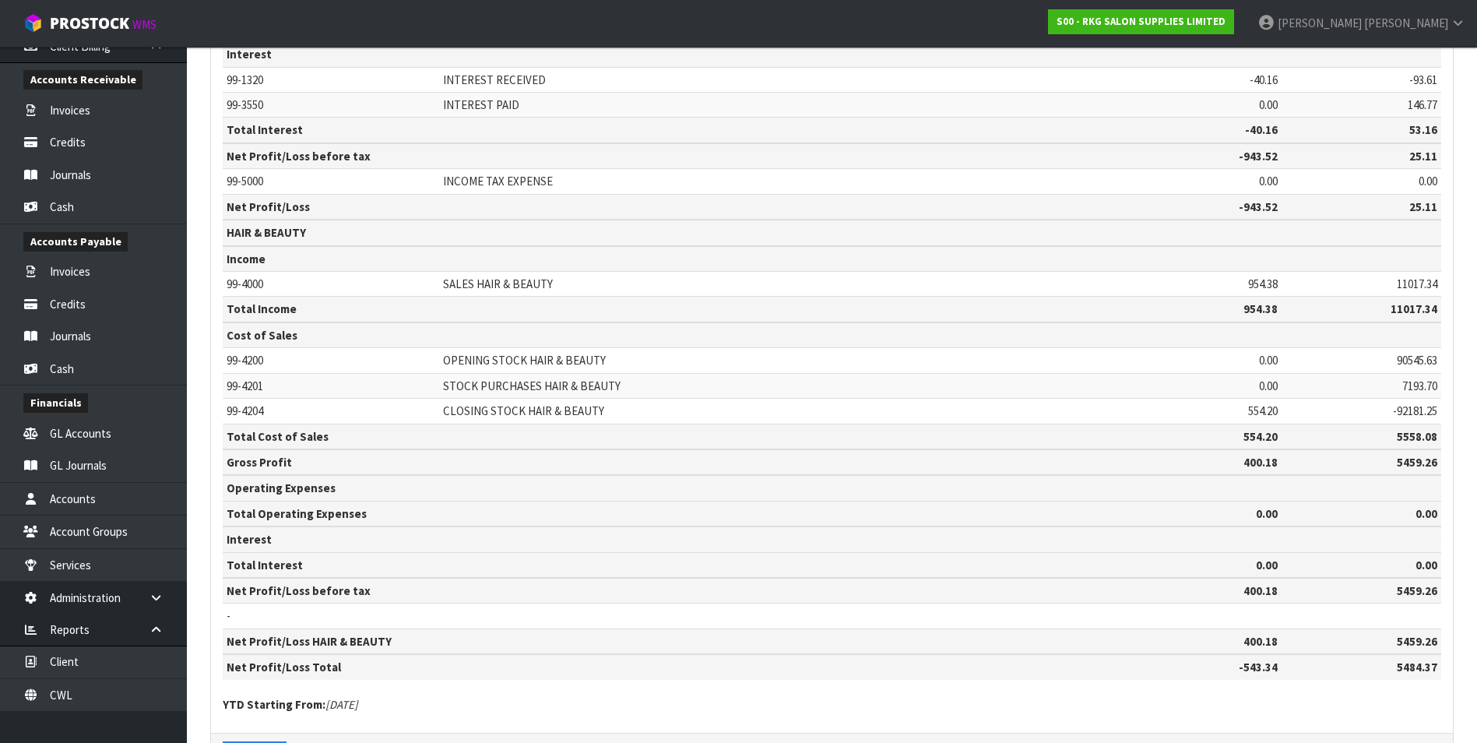
scroll to position [1258, 0]
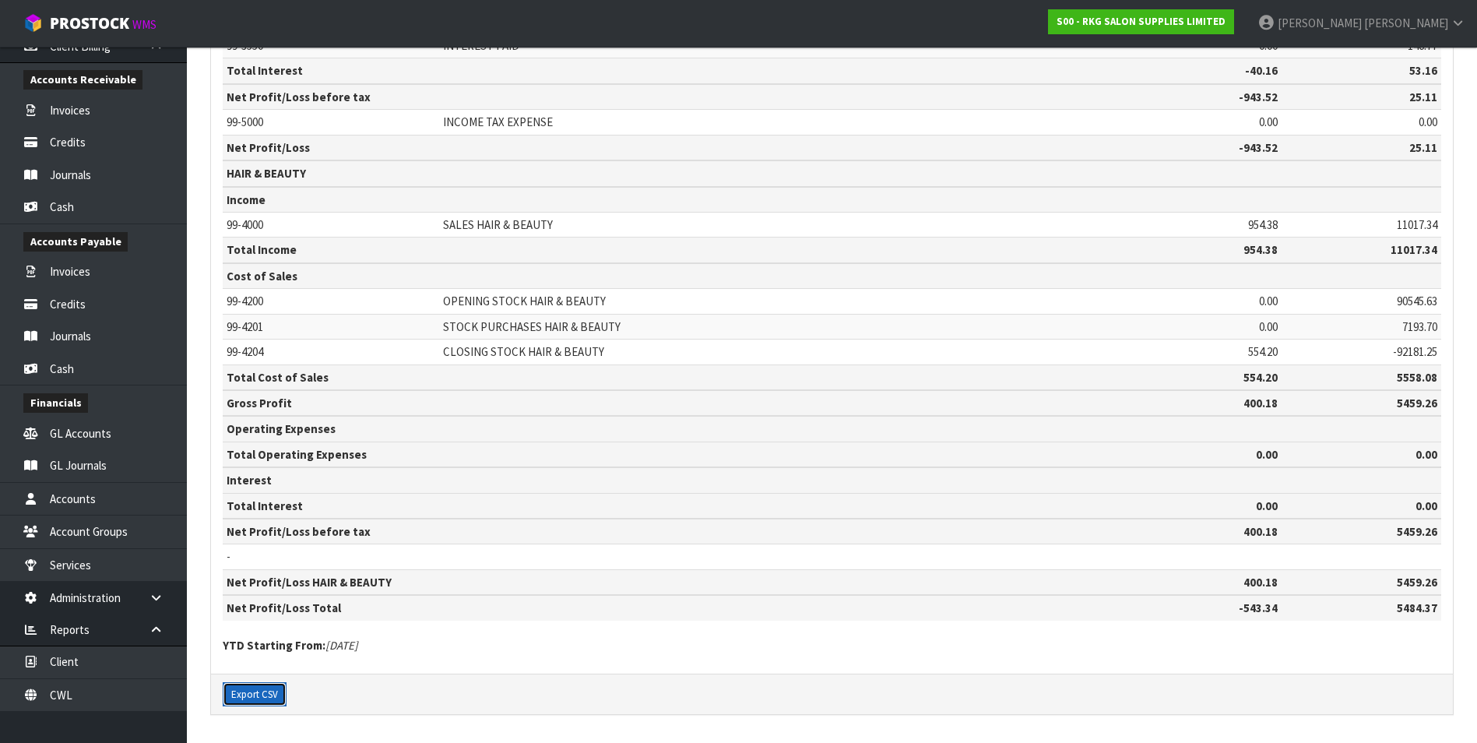
click at [248, 335] on button "Export CSV" at bounding box center [255, 694] width 64 height 25
click at [97, 335] on link "GL Journals" at bounding box center [93, 465] width 187 height 32
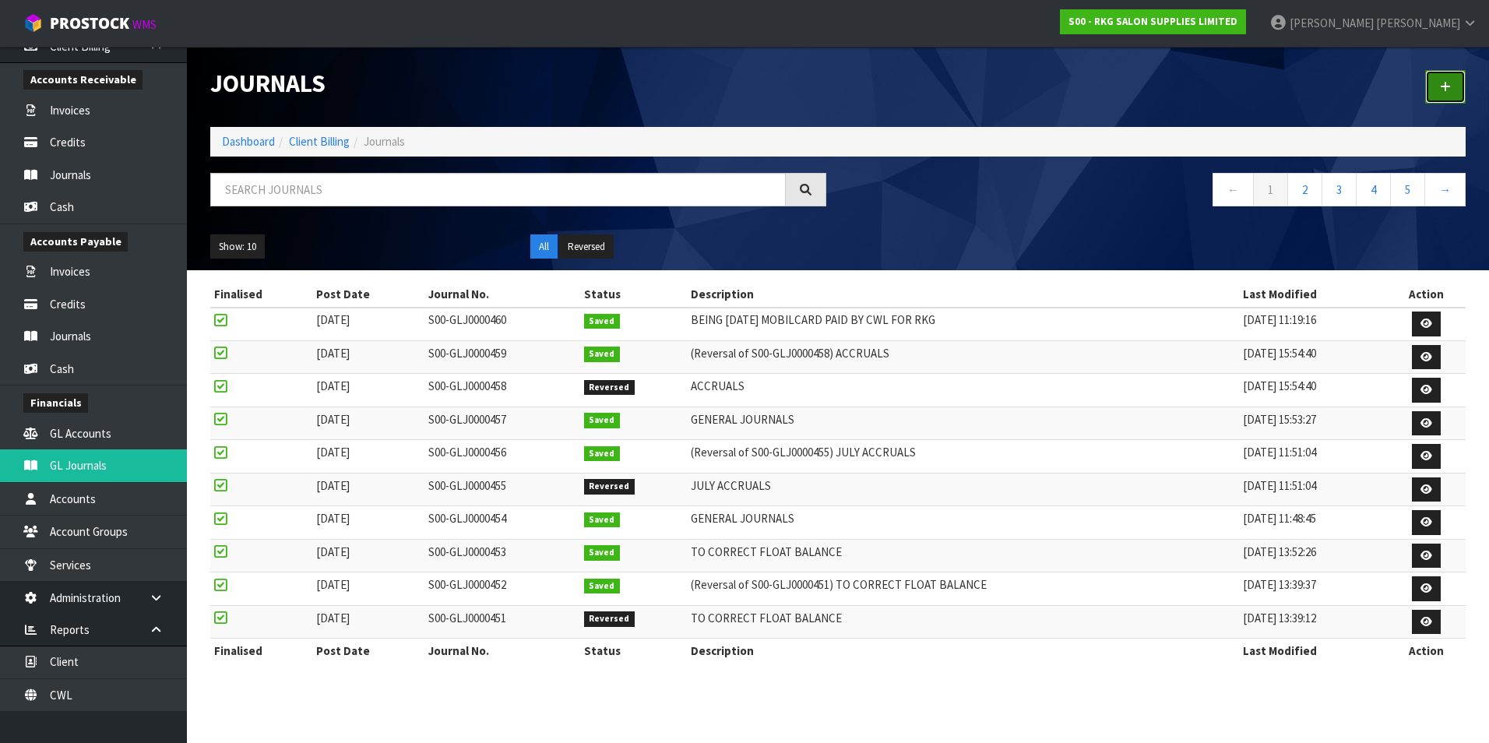
click at [727, 86] on link at bounding box center [1445, 86] width 40 height 33
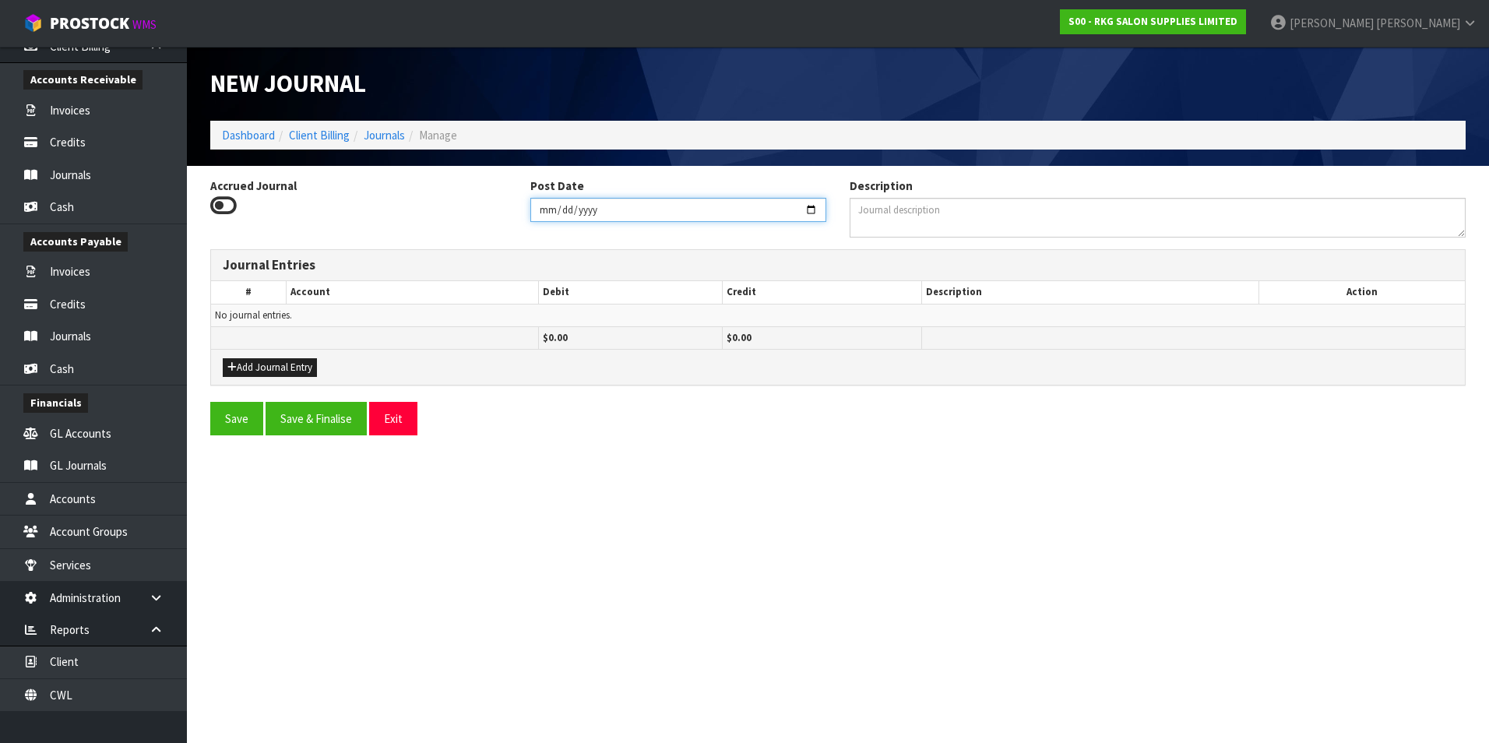
click at [727, 208] on input "2025-09-17" at bounding box center [678, 210] width 297 height 24
type input "2025-03-31"
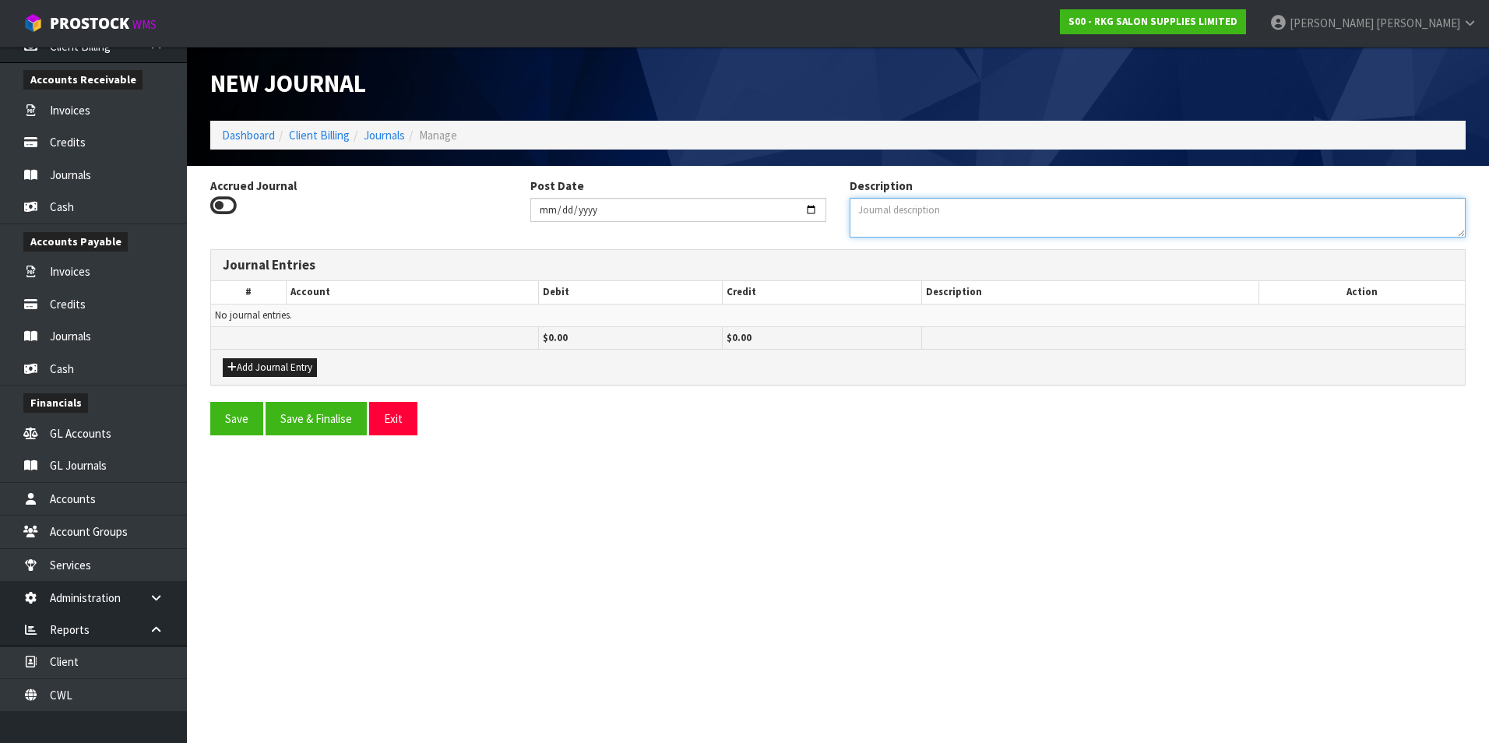
click at [727, 224] on textarea "Description" at bounding box center [1158, 218] width 616 height 40
type textarea "TO CORRECT HOME OFFICE CLAIM PER KNOBLOCK"
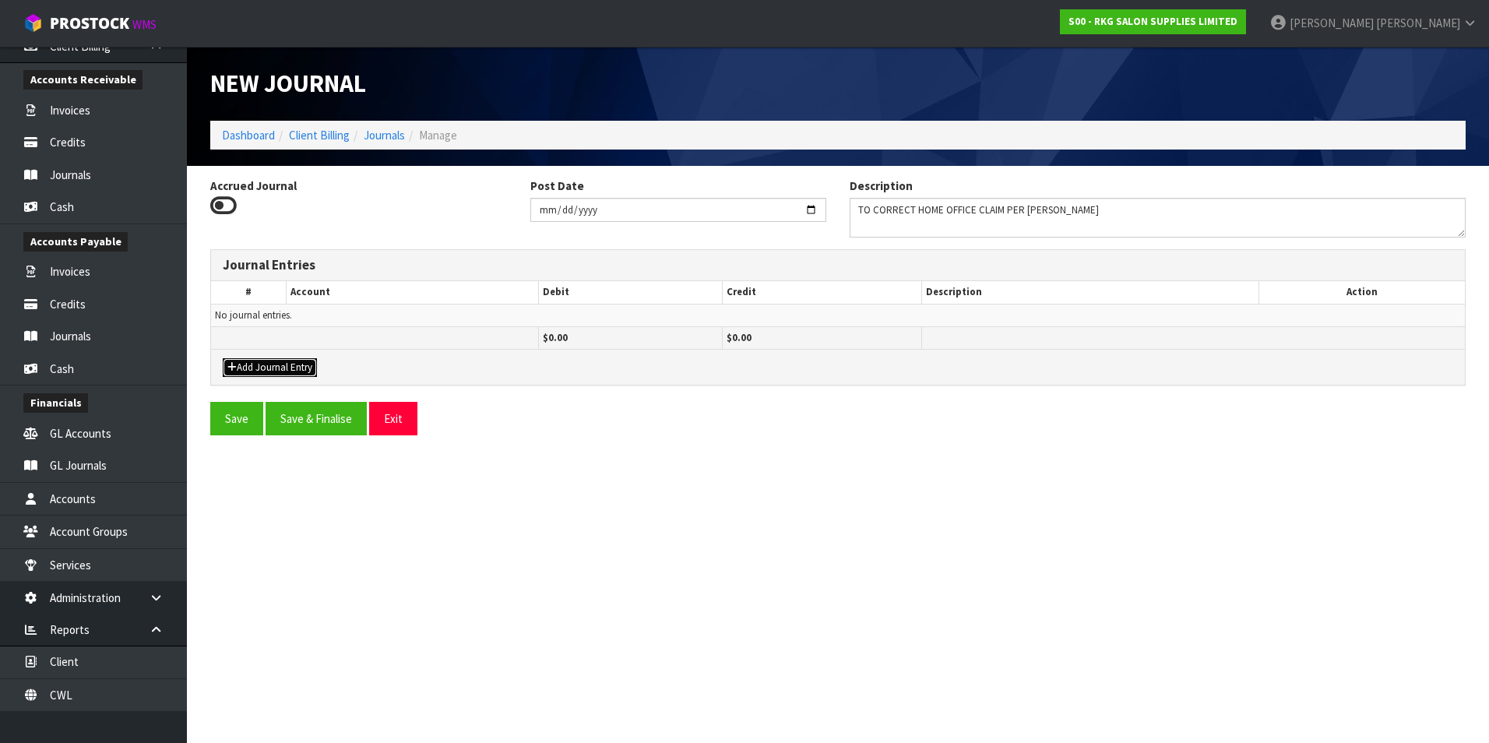
click at [281, 335] on button "Add Journal Entry" at bounding box center [270, 367] width 94 height 19
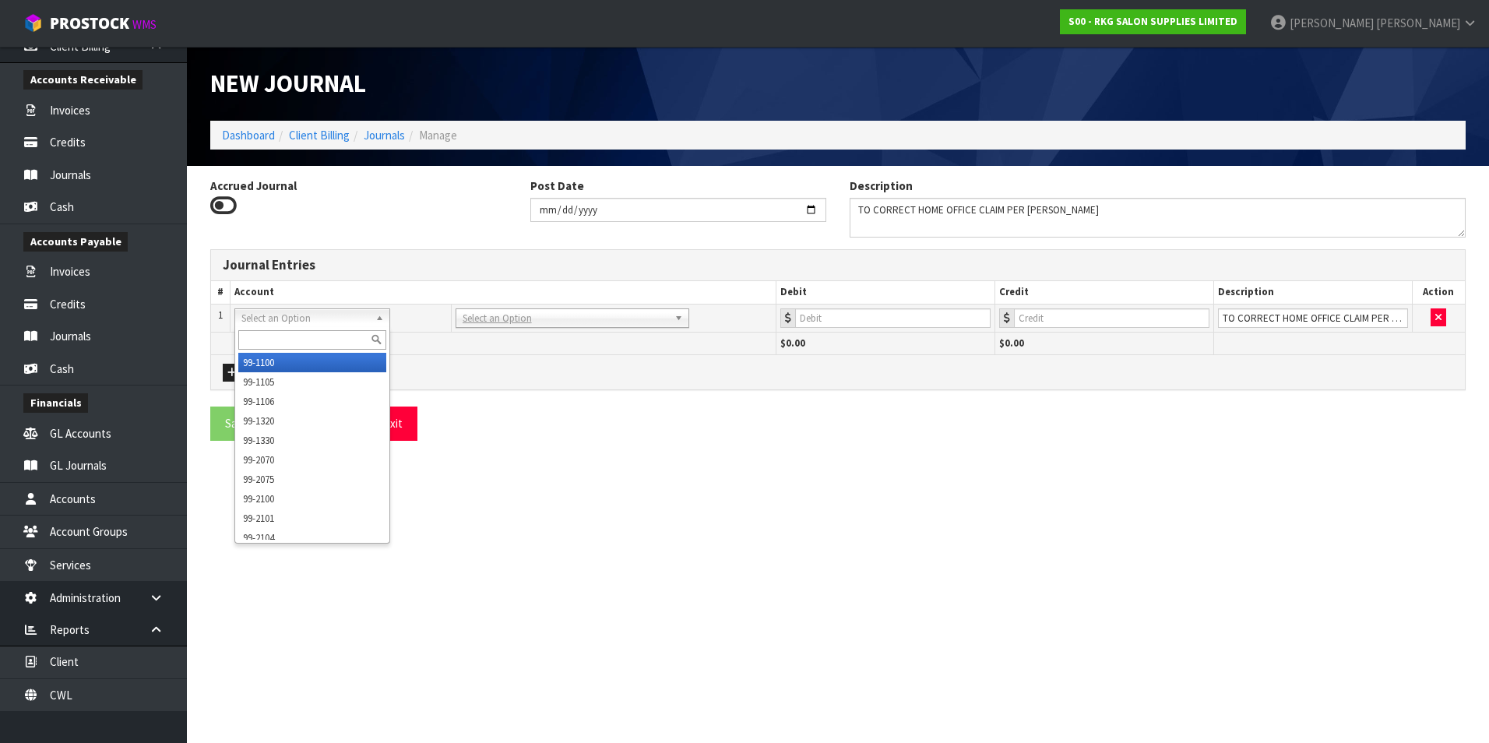
click at [268, 333] on input "text" at bounding box center [312, 339] width 148 height 19
type input "3532"
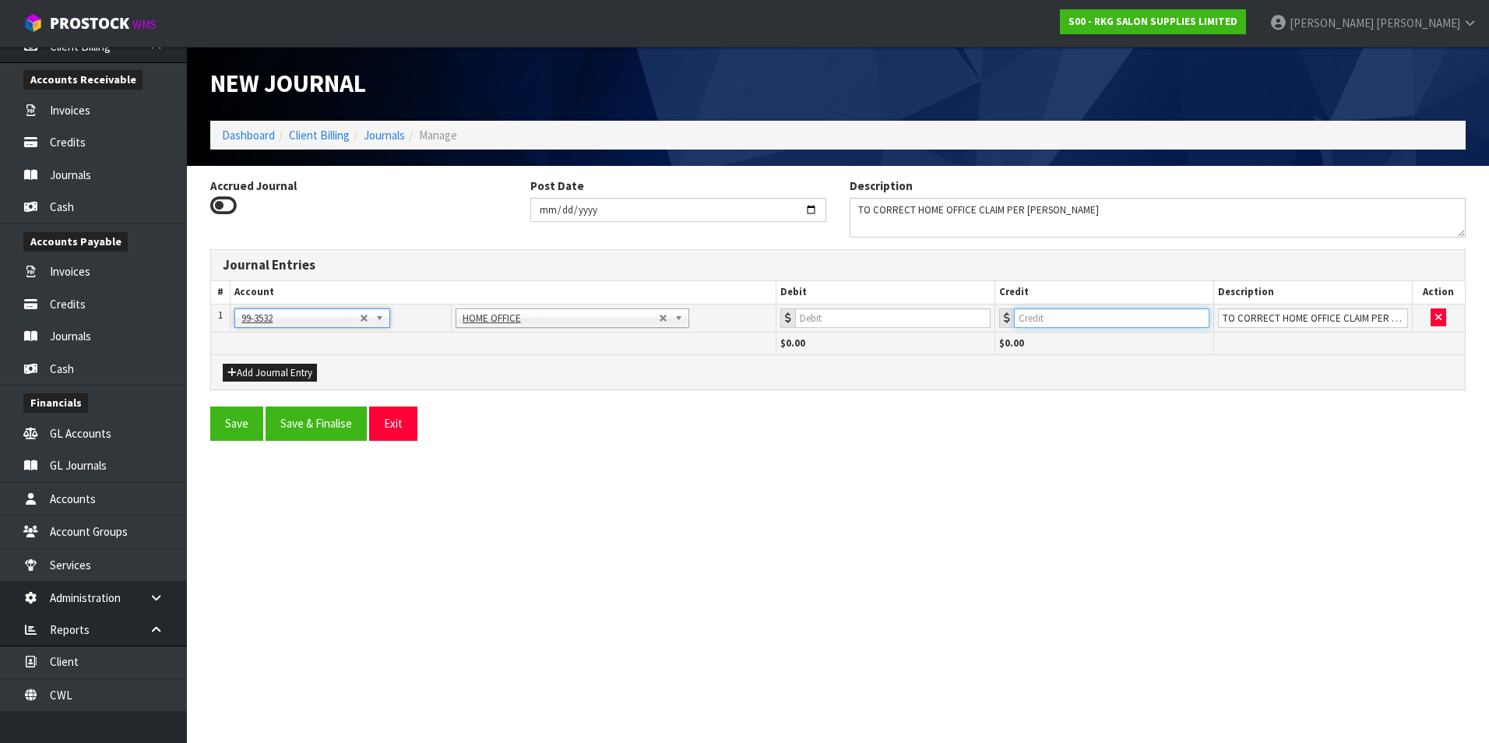
click at [727, 315] on input "number" at bounding box center [1111, 317] width 195 height 19
type input "1122.37"
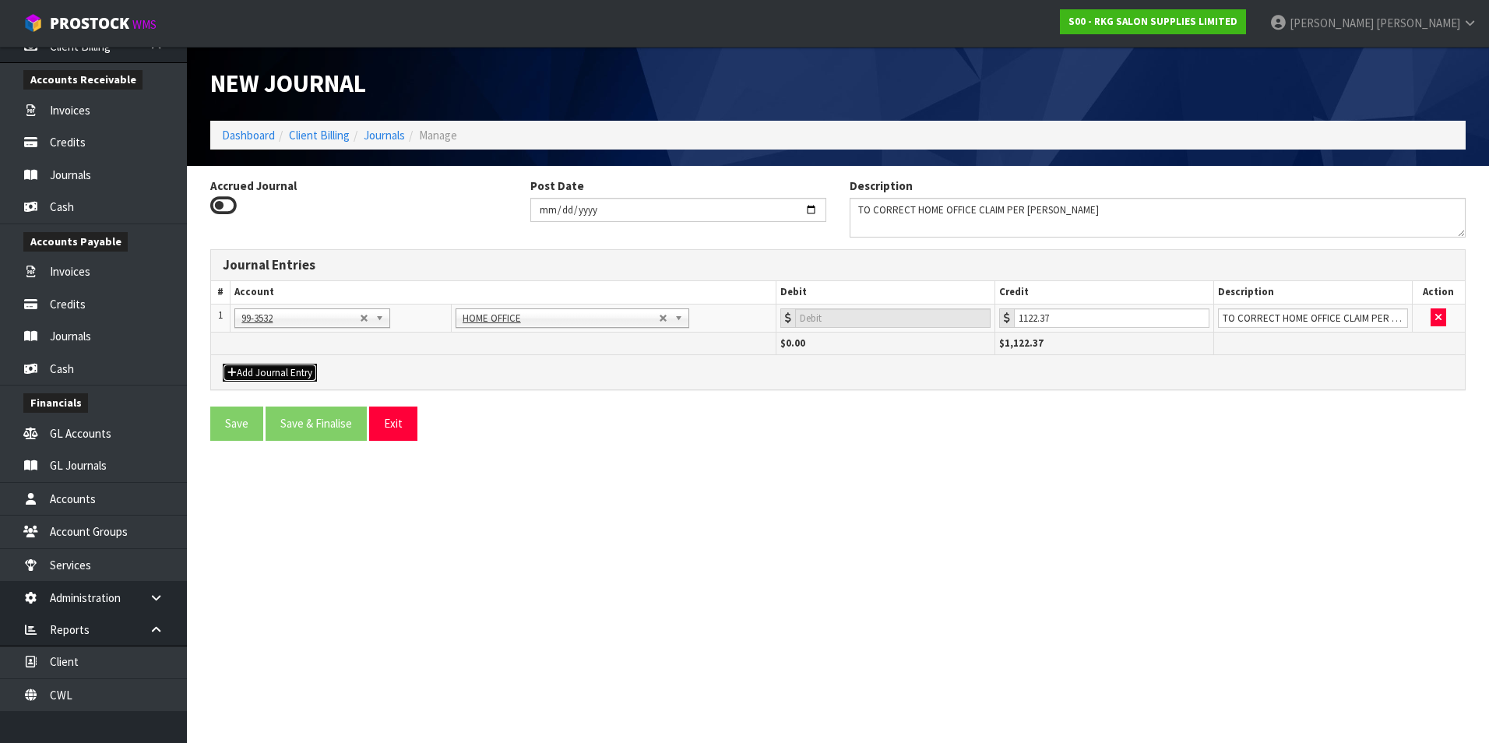
click at [257, 335] on button "Add Journal Entry" at bounding box center [270, 373] width 94 height 19
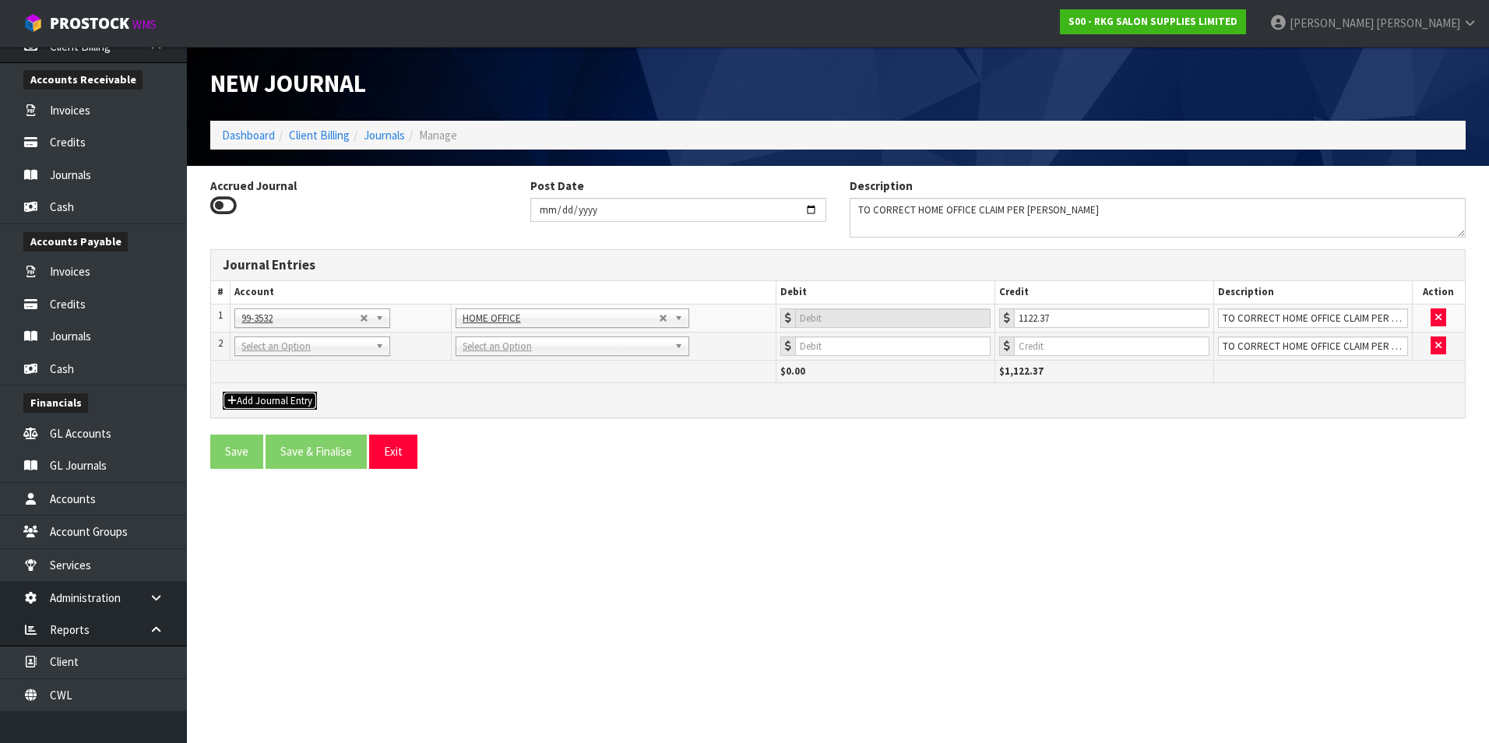
drag, startPoint x: 264, startPoint y: 345, endPoint x: 261, endPoint y: 362, distance: 17.4
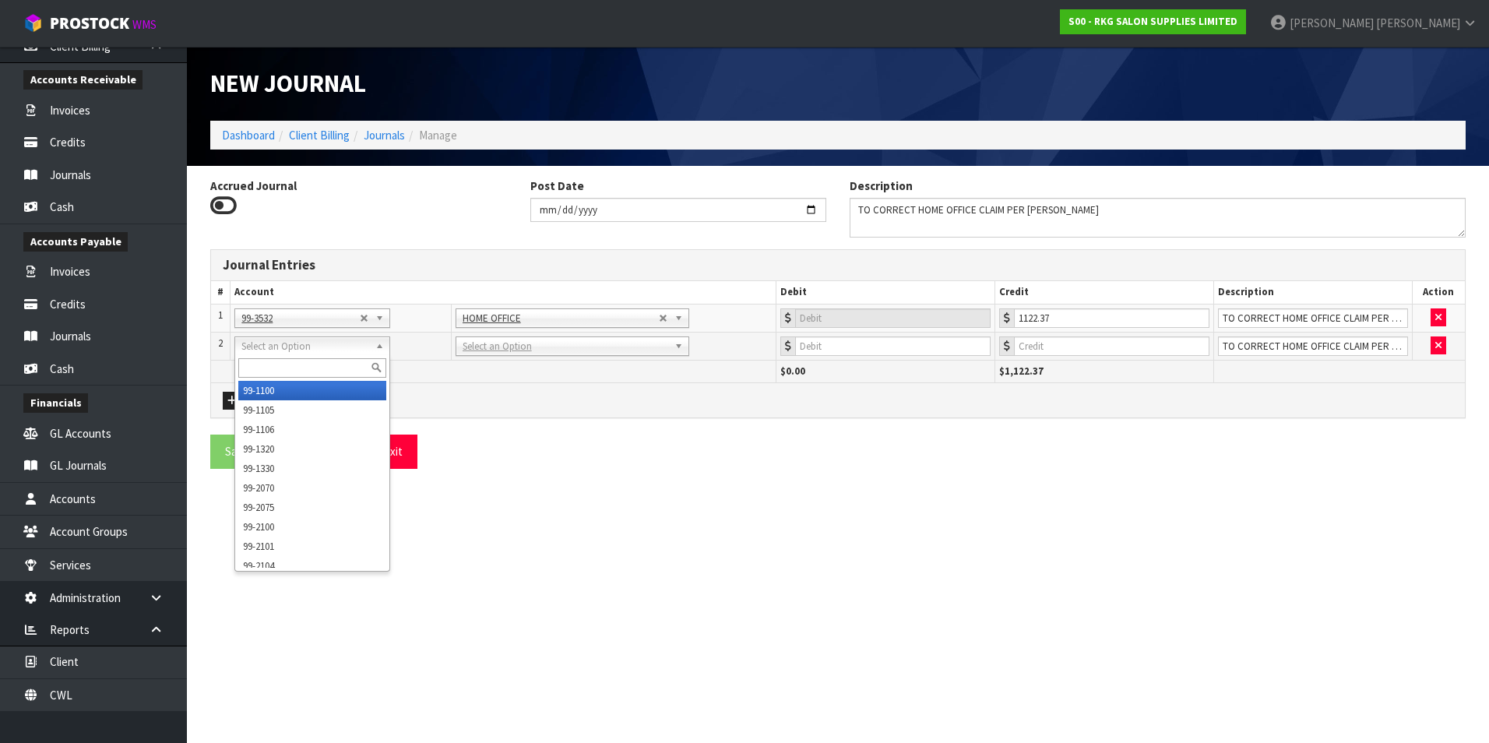
click at [259, 335] on input "text" at bounding box center [312, 367] width 148 height 19
type input "9525"
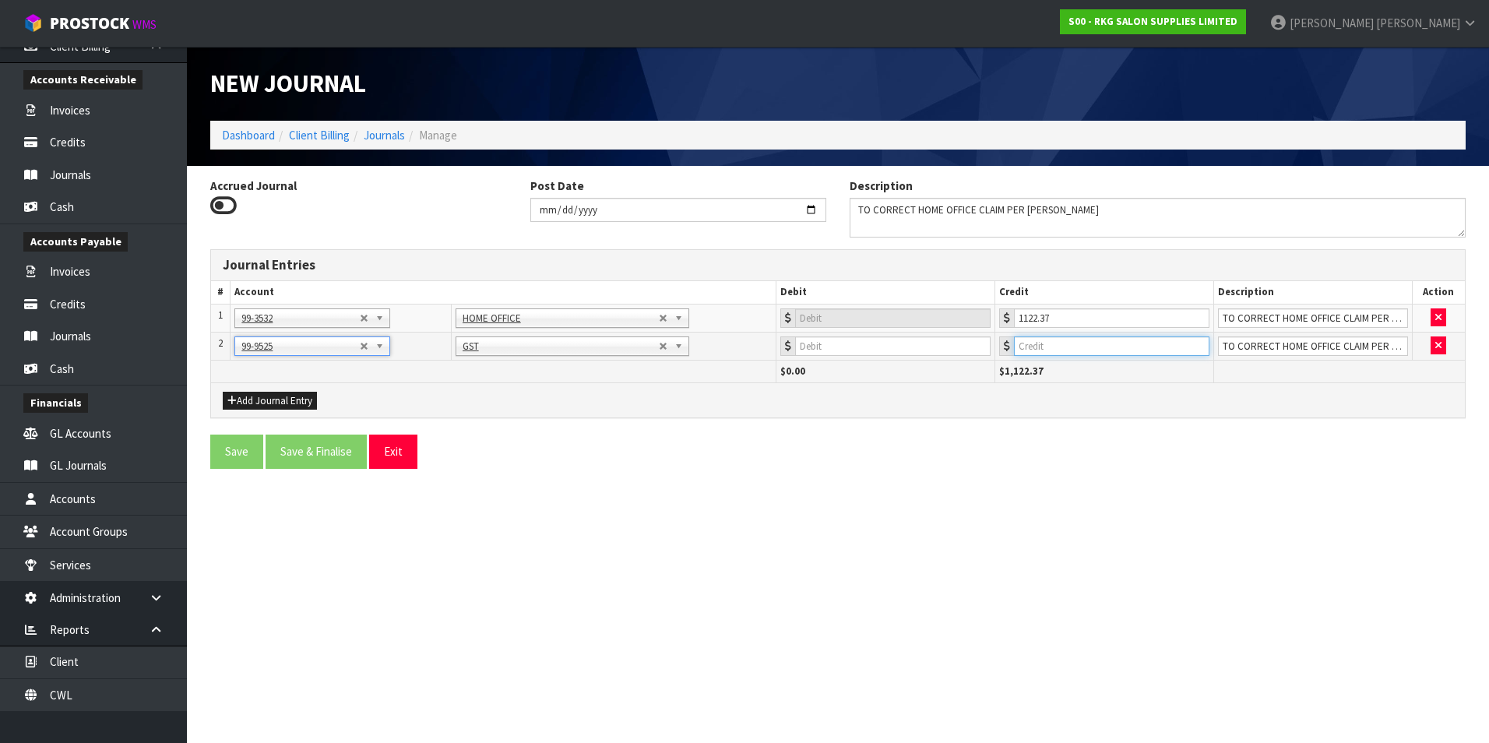
click at [727, 335] on input "number" at bounding box center [1111, 345] width 195 height 19
type input "106.61"
click at [279, 335] on button "Add Journal Entry" at bounding box center [270, 401] width 94 height 19
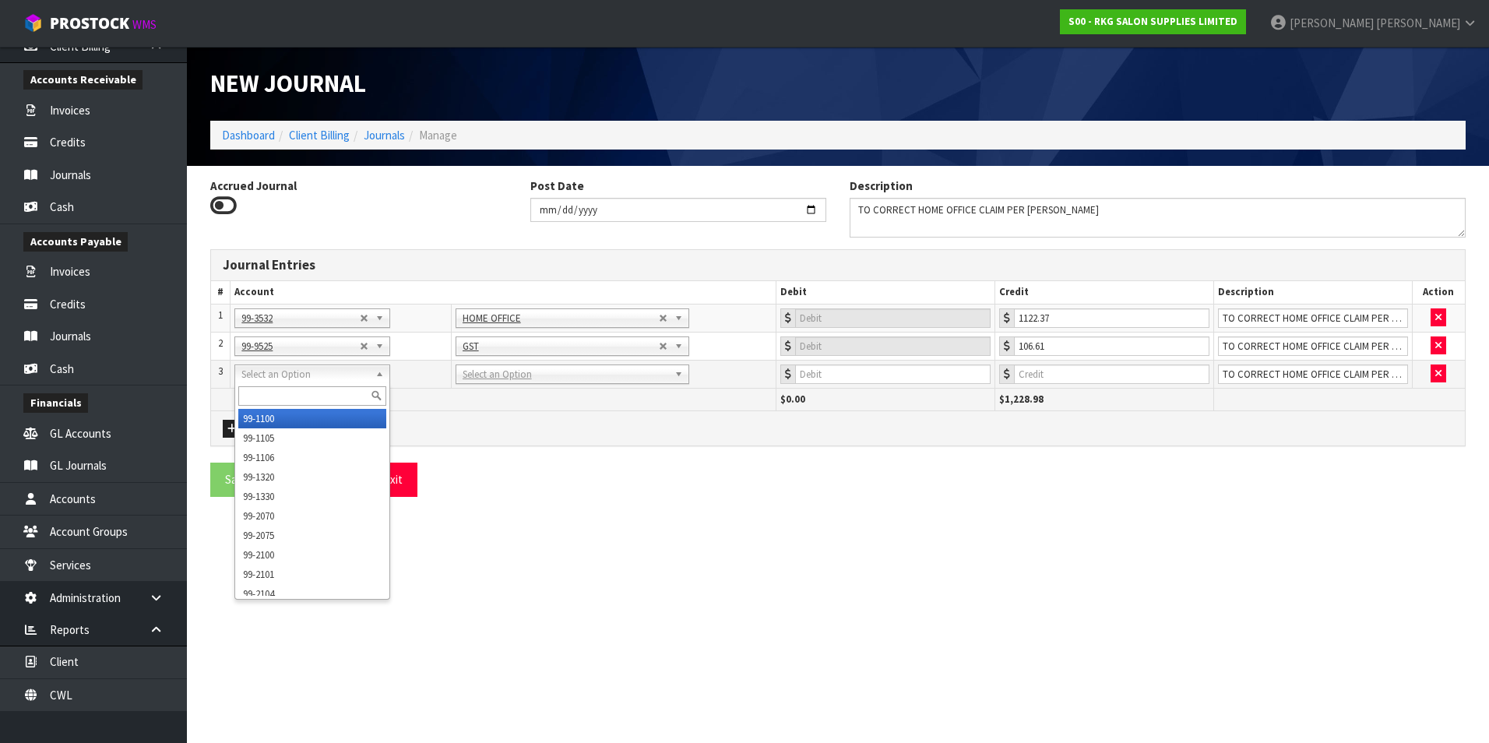
click at [269, 335] on input "text" at bounding box center [312, 395] width 148 height 19
type input "9540"
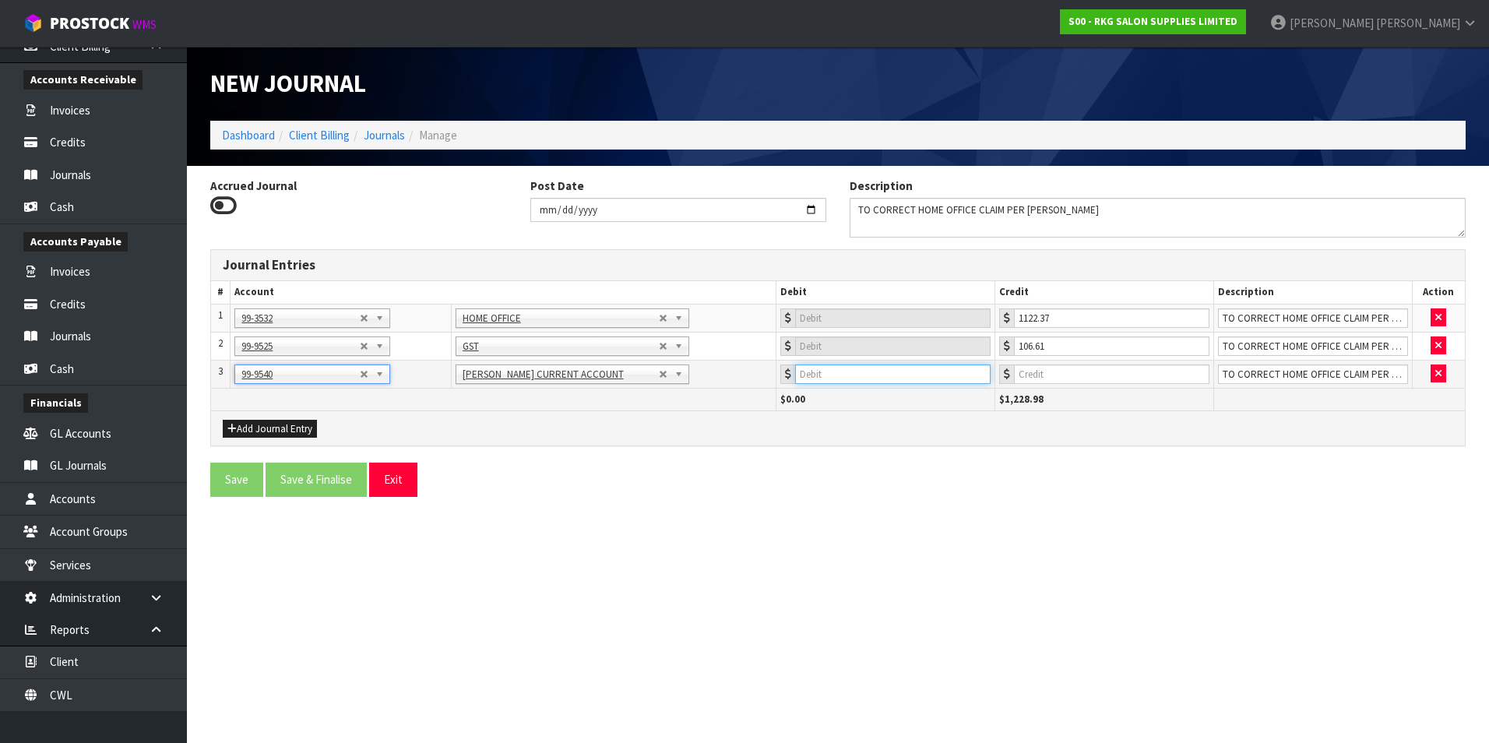
click at [727, 335] on input "number" at bounding box center [892, 373] width 195 height 19
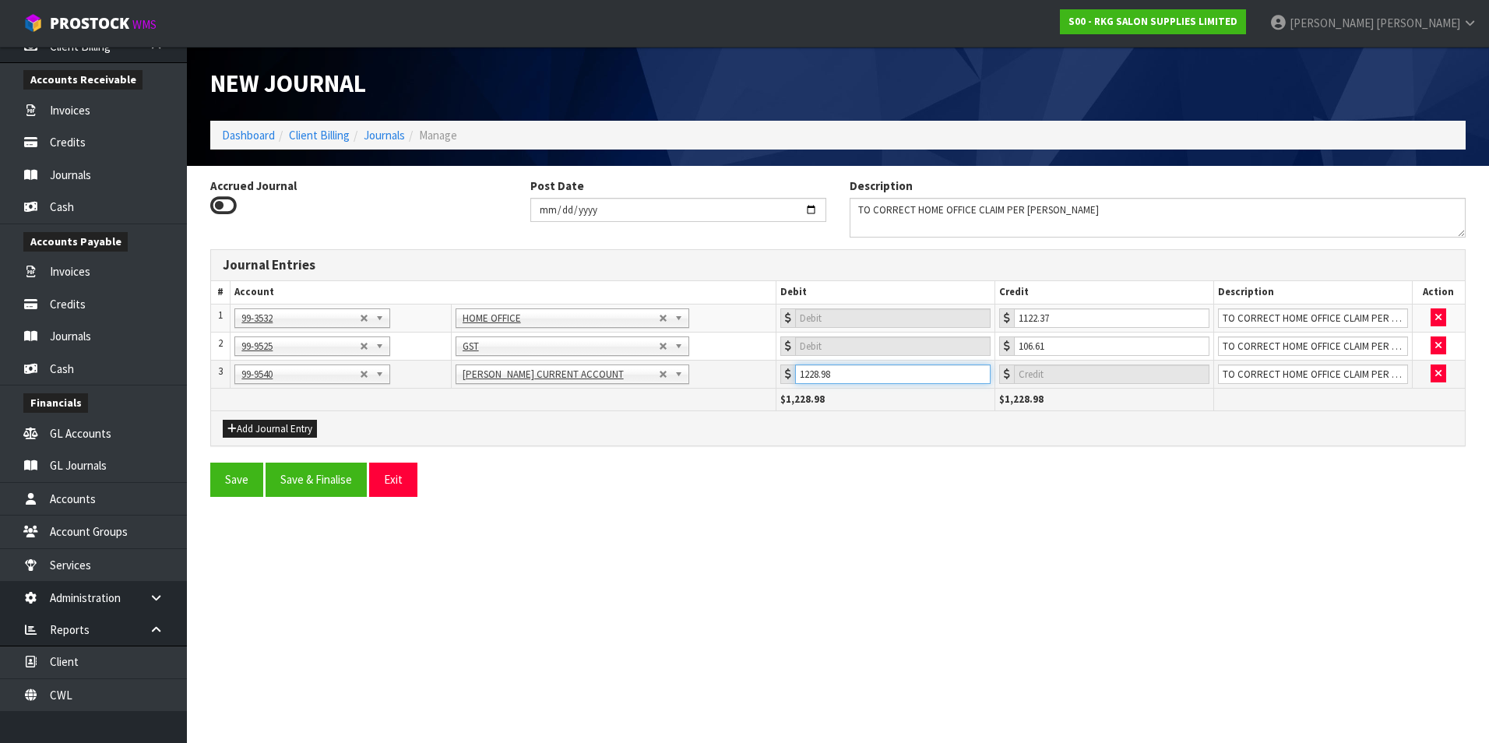
type input "1228.98"
click at [313, 335] on button "Save & Finalise" at bounding box center [316, 479] width 101 height 33
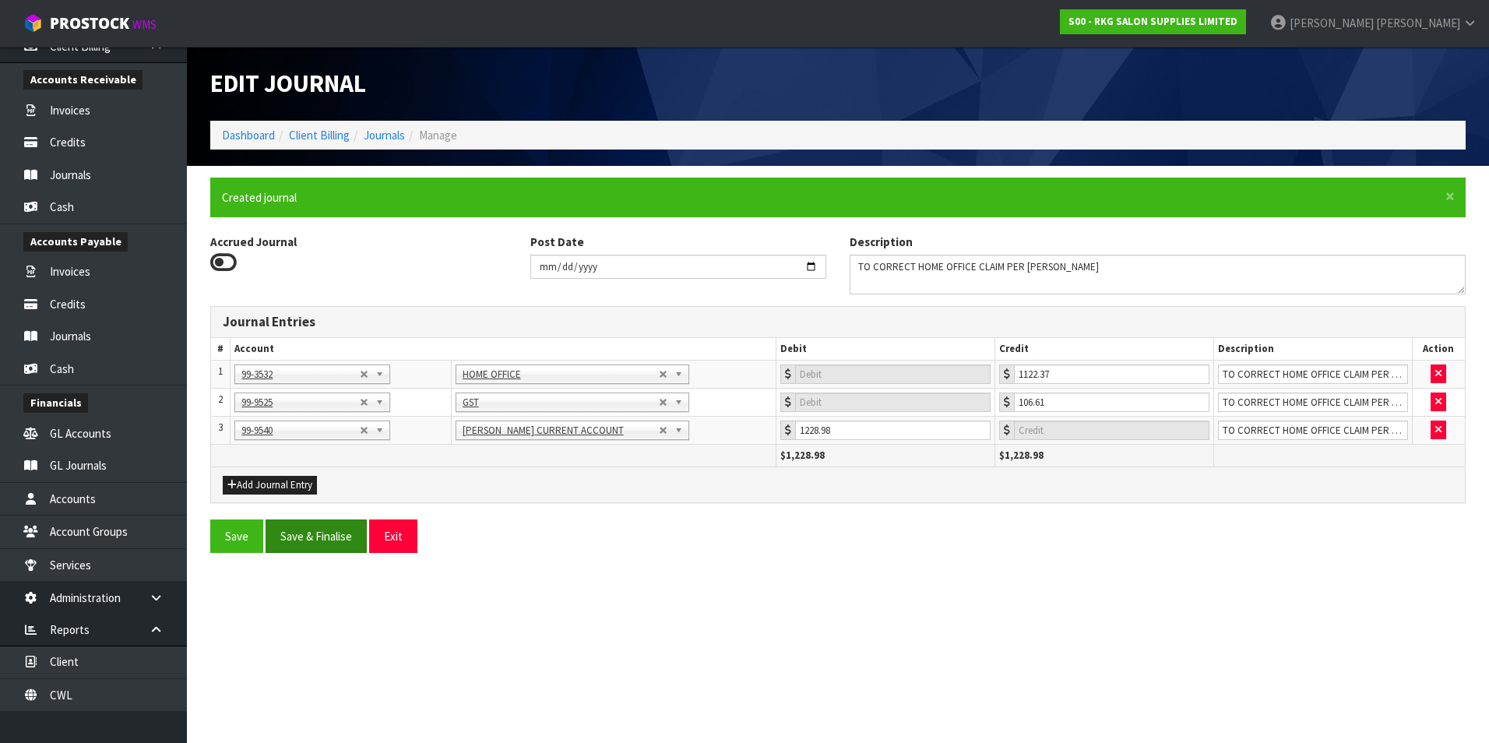
type input "0"
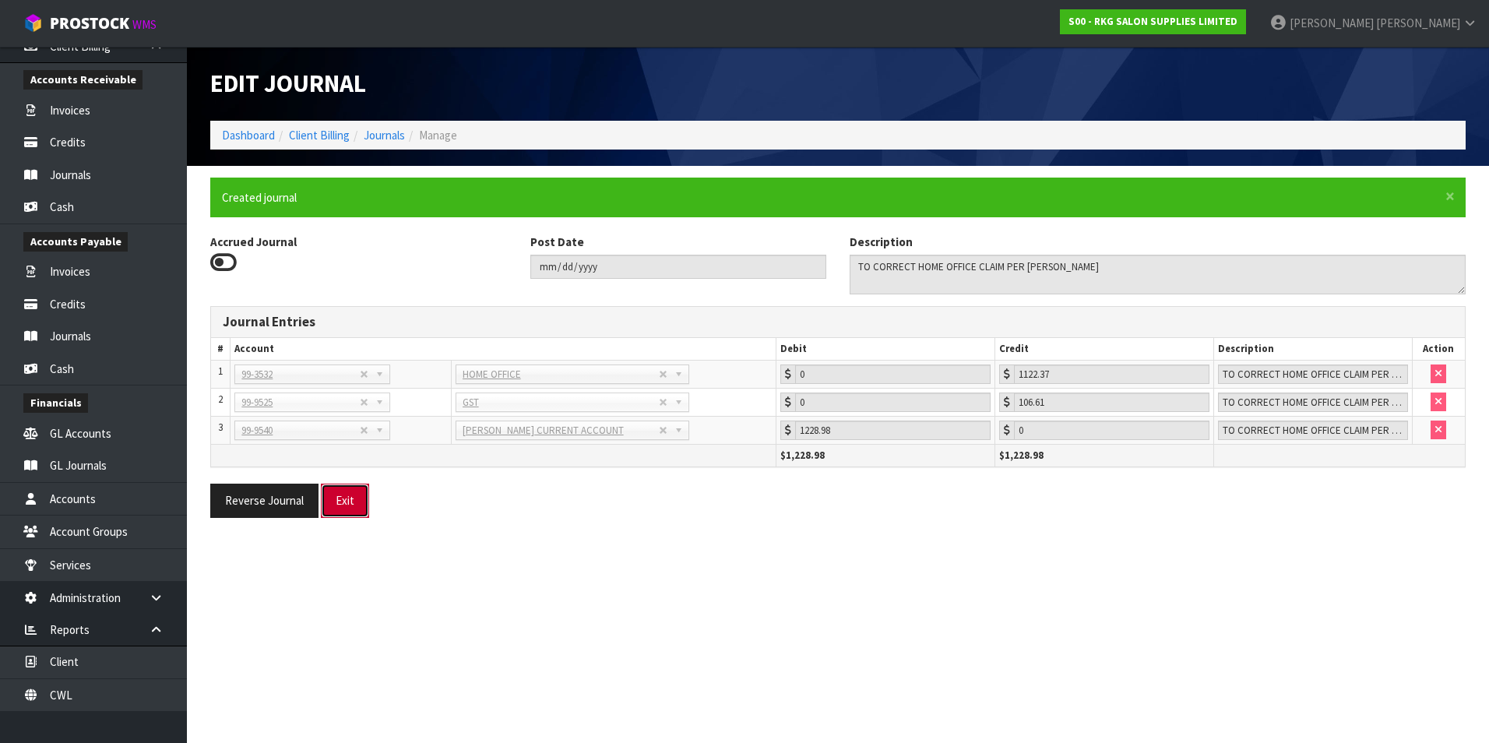
click at [352, 335] on button "Exit" at bounding box center [345, 500] width 48 height 33
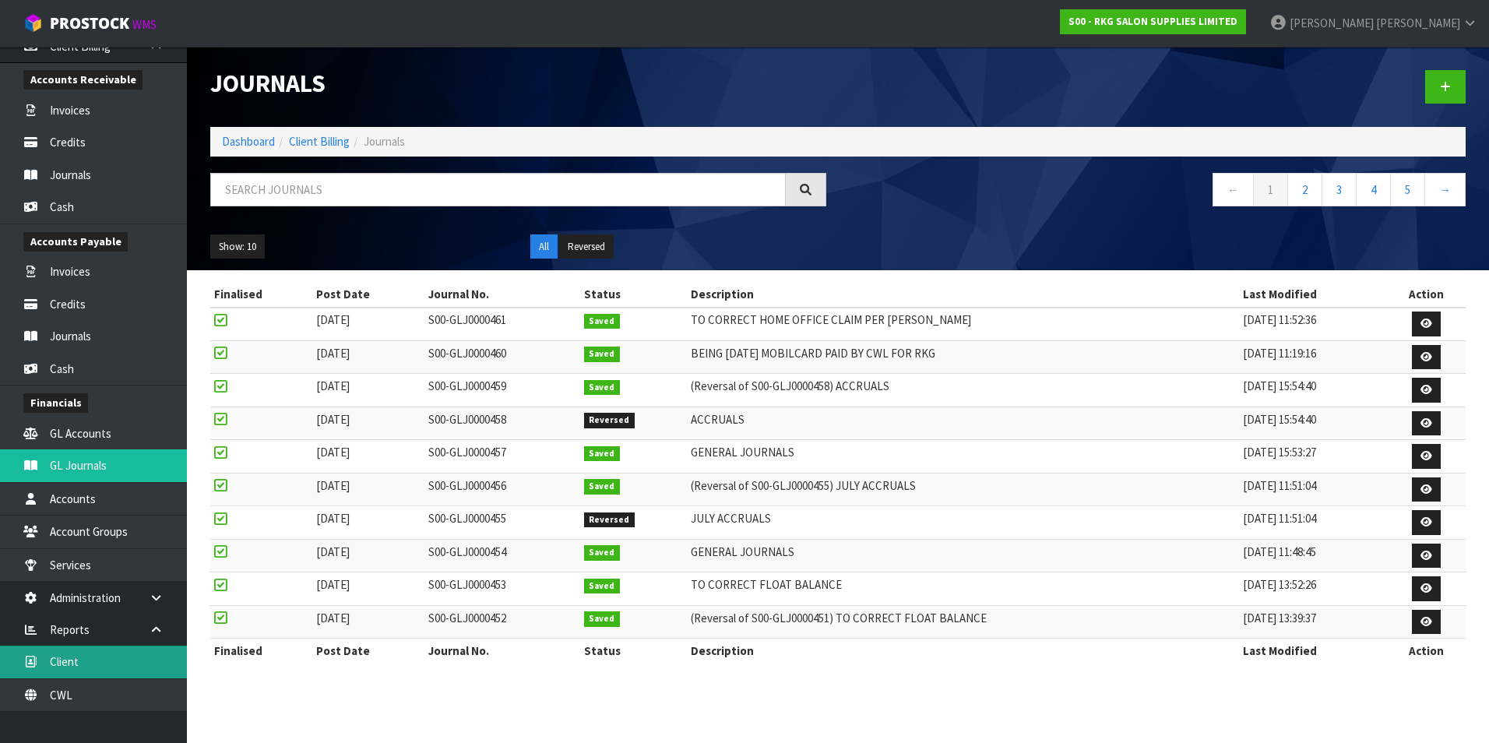
click at [131, 335] on link "Client" at bounding box center [93, 662] width 187 height 32
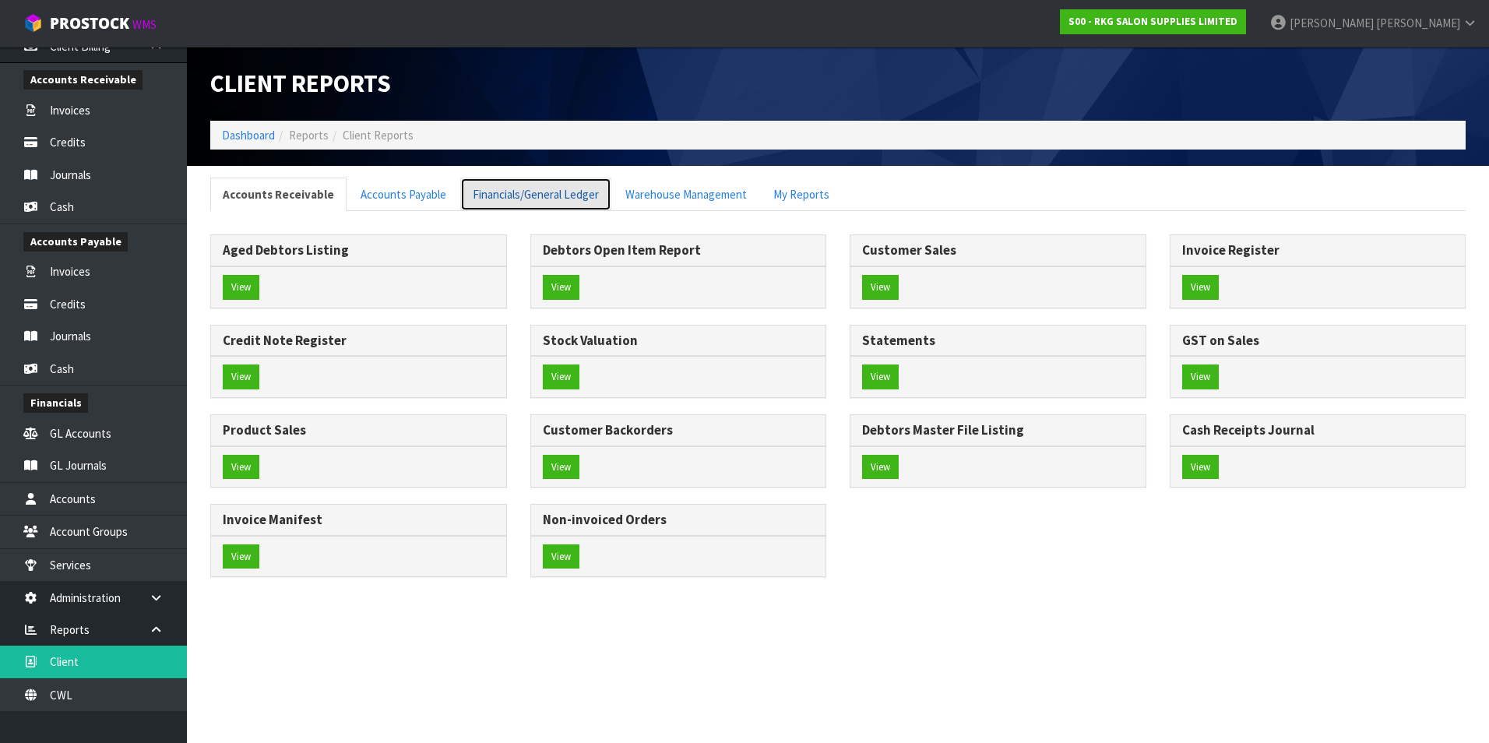
click at [502, 196] on link "Financials/General Ledger" at bounding box center [535, 194] width 151 height 33
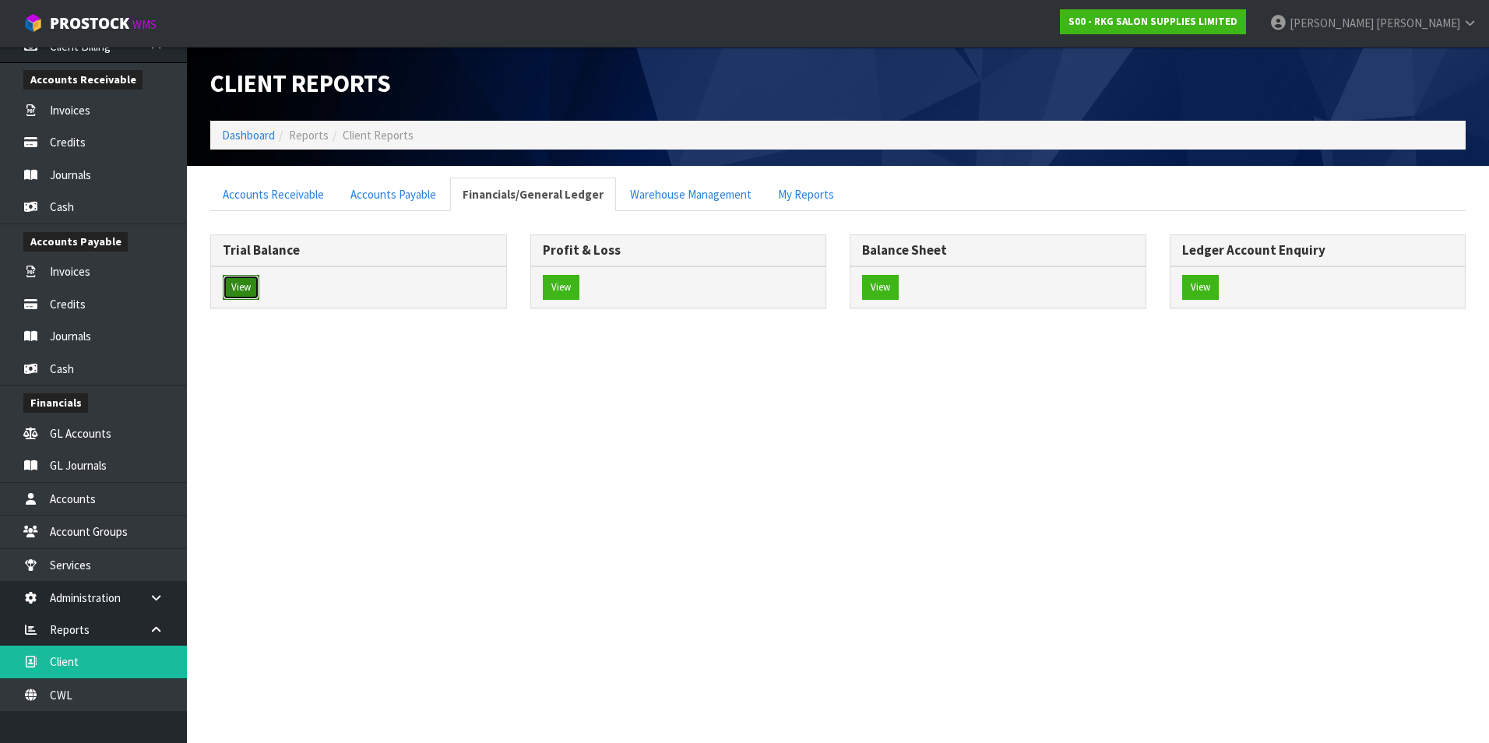
click at [237, 286] on button "View" at bounding box center [241, 287] width 37 height 25
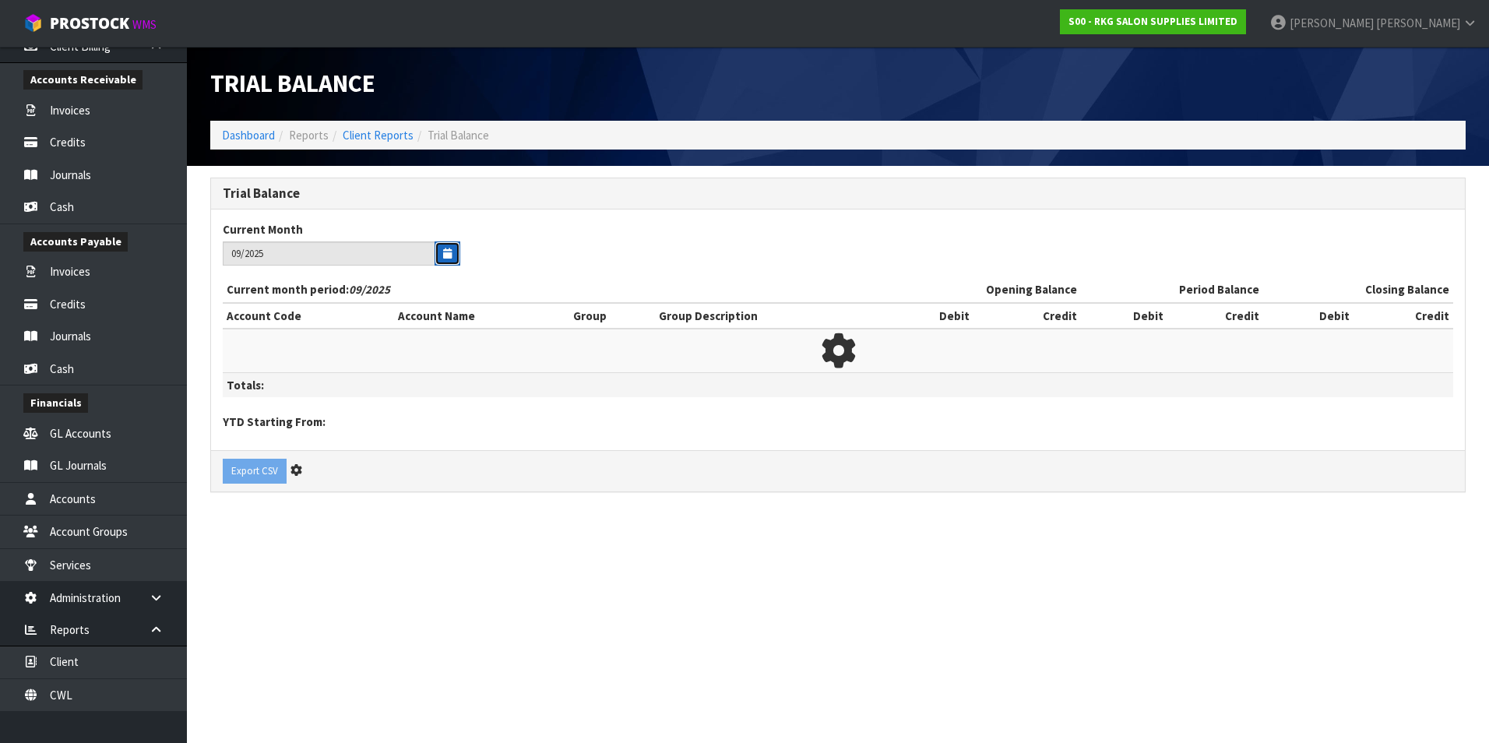
click at [457, 252] on button "button" at bounding box center [447, 253] width 26 height 24
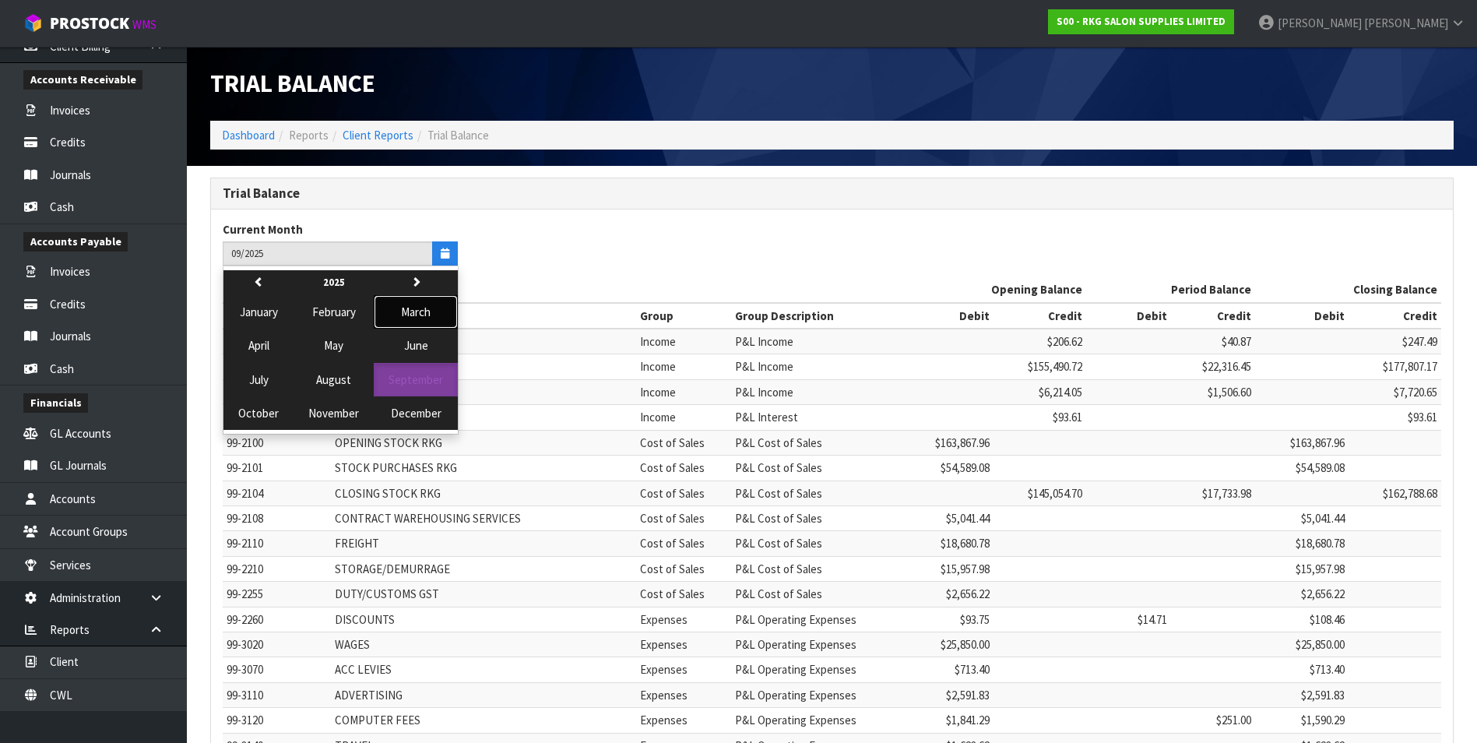
click at [408, 308] on span "March" at bounding box center [416, 311] width 30 height 15
type input "03/2025"
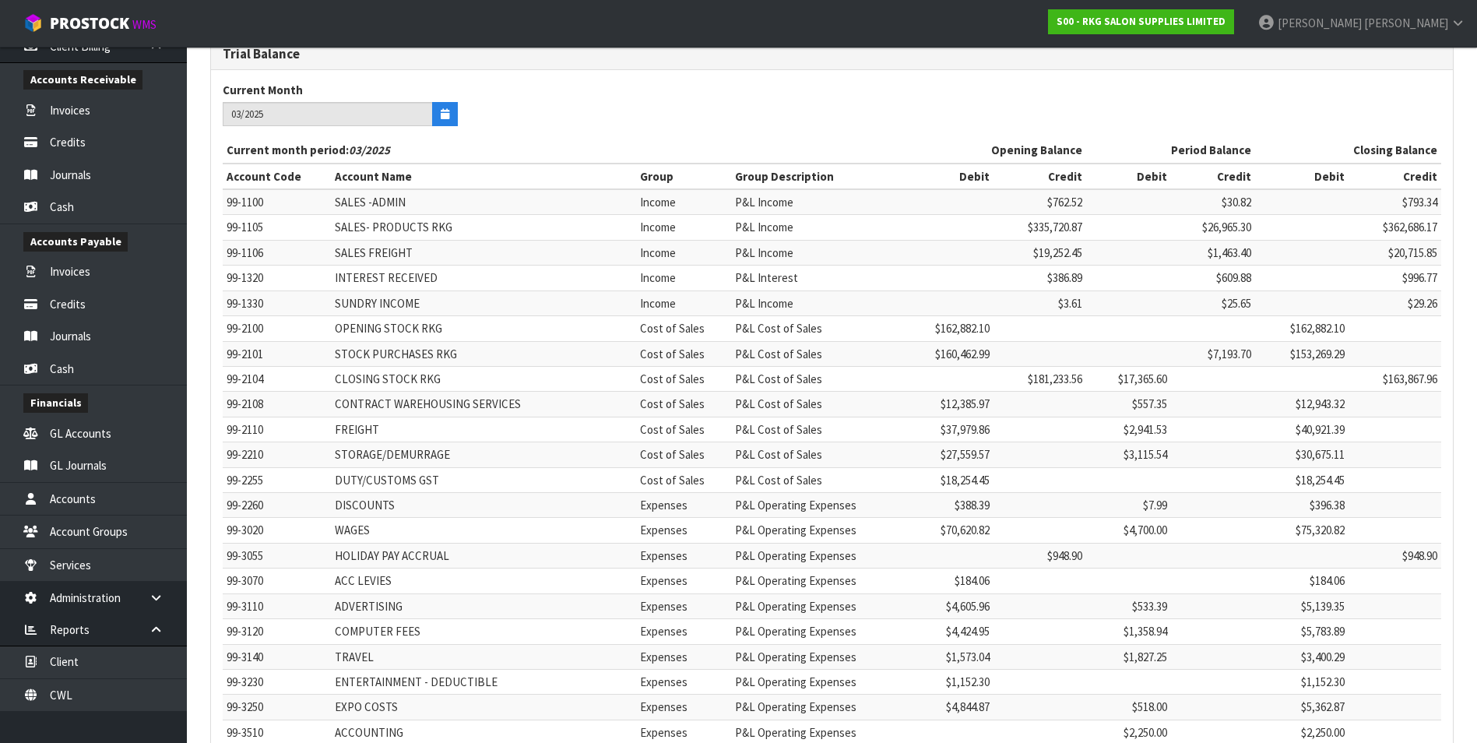
scroll to position [1299, 0]
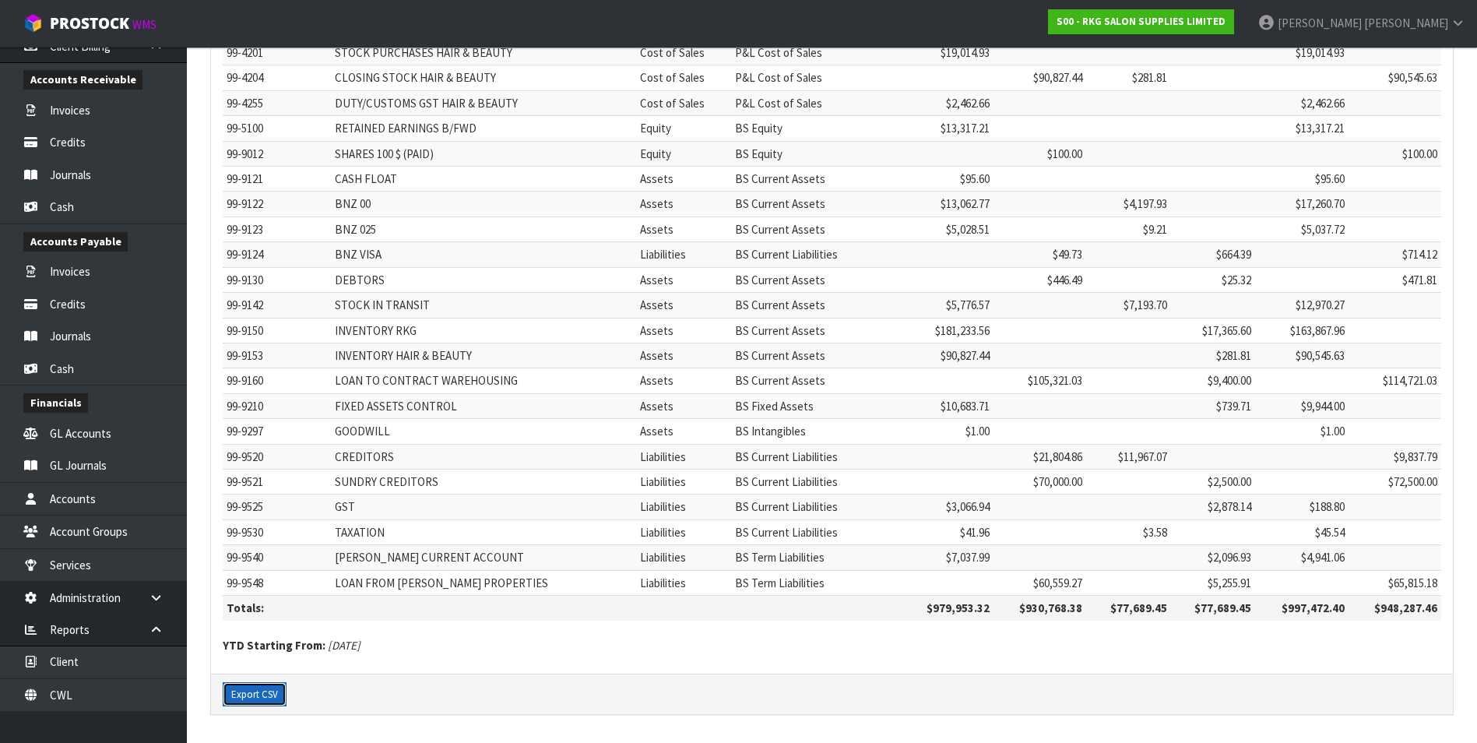
click at [266, 335] on button "Export CSV" at bounding box center [255, 694] width 64 height 25
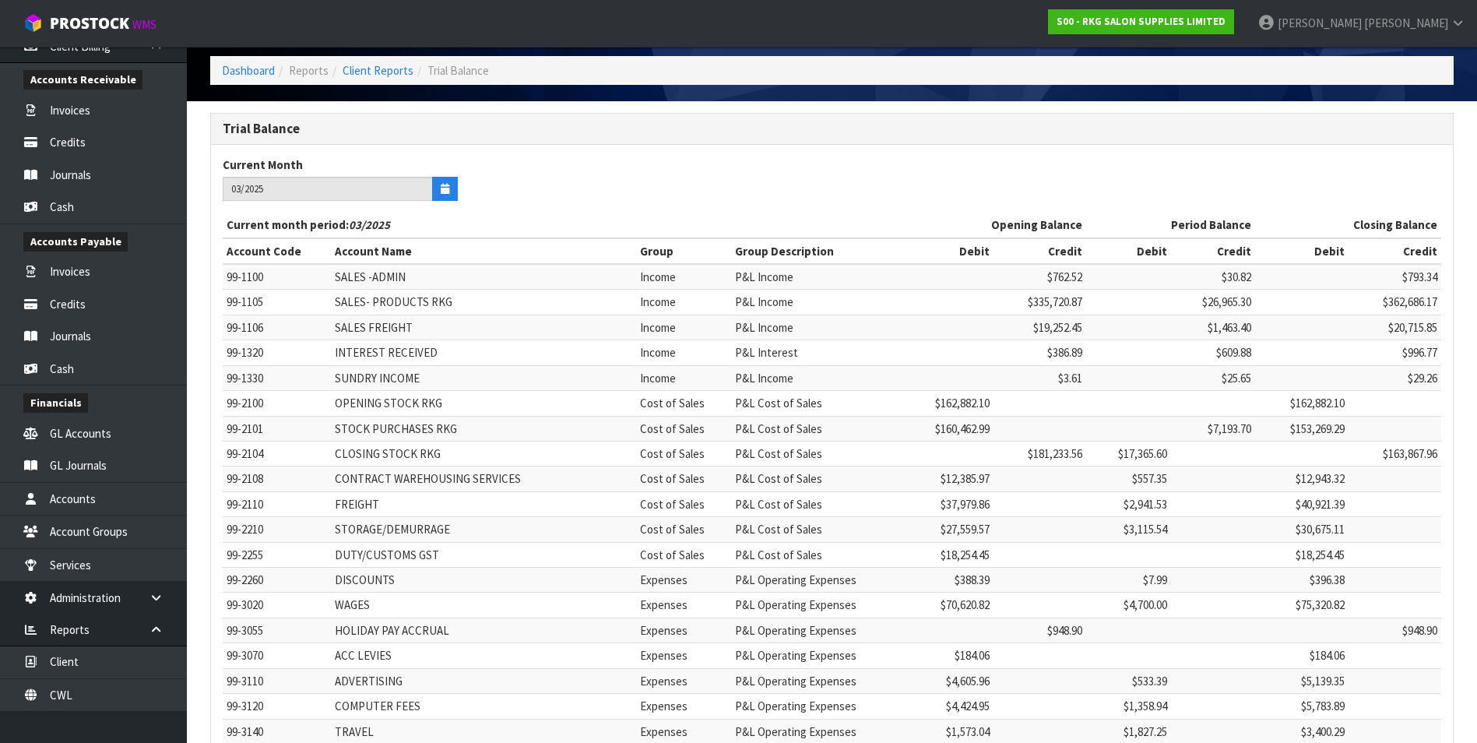
scroll to position [0, 0]
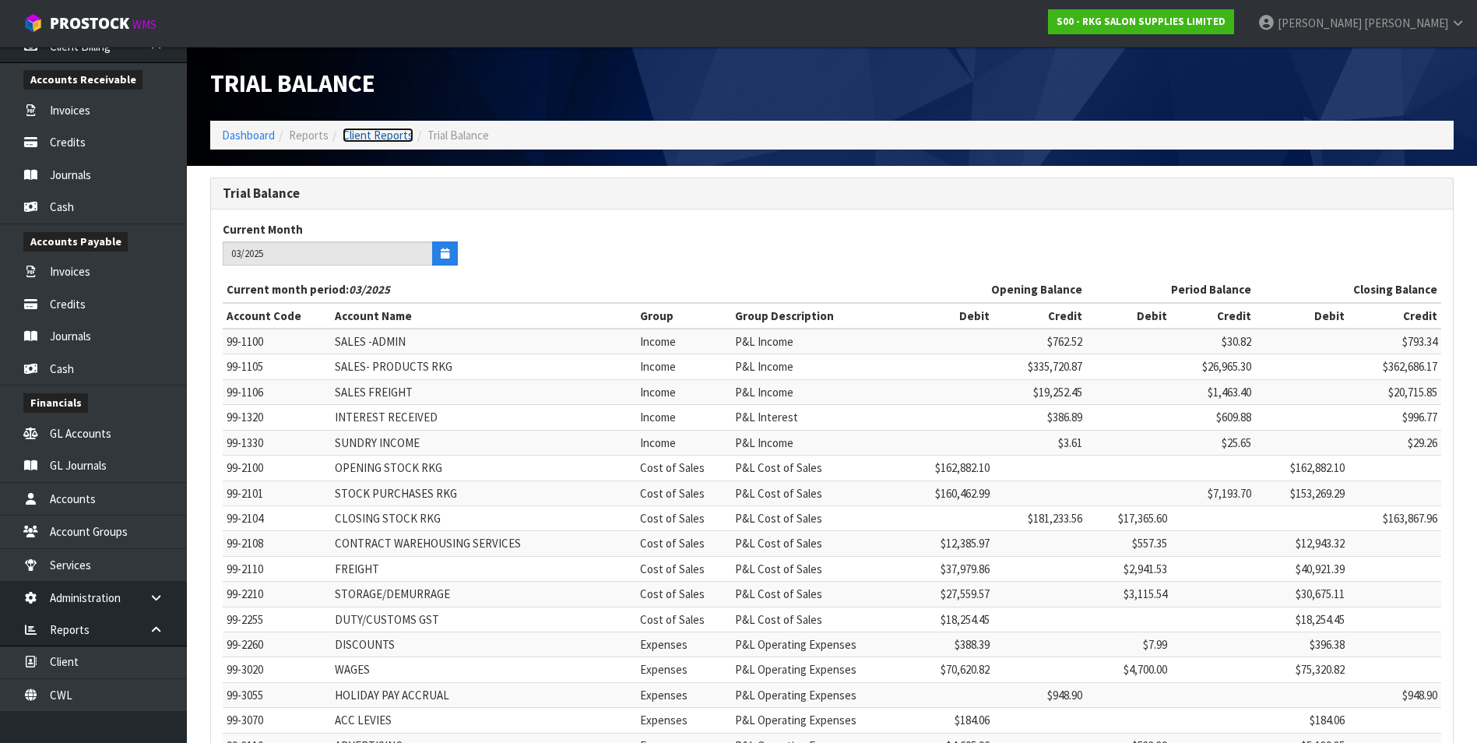
click at [389, 139] on link "Client Reports" at bounding box center [378, 135] width 71 height 15
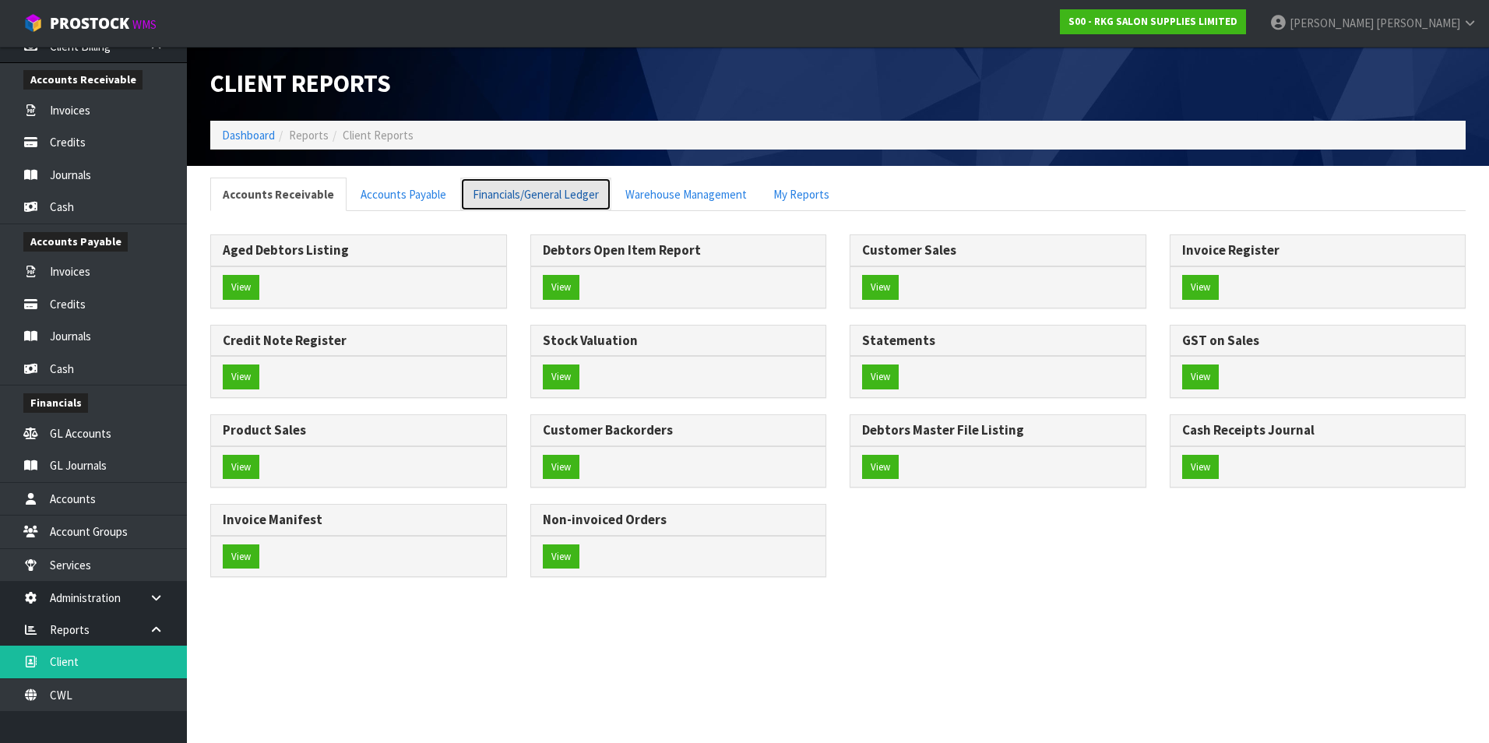
click at [531, 198] on link "Financials/General Ledger" at bounding box center [535, 194] width 151 height 33
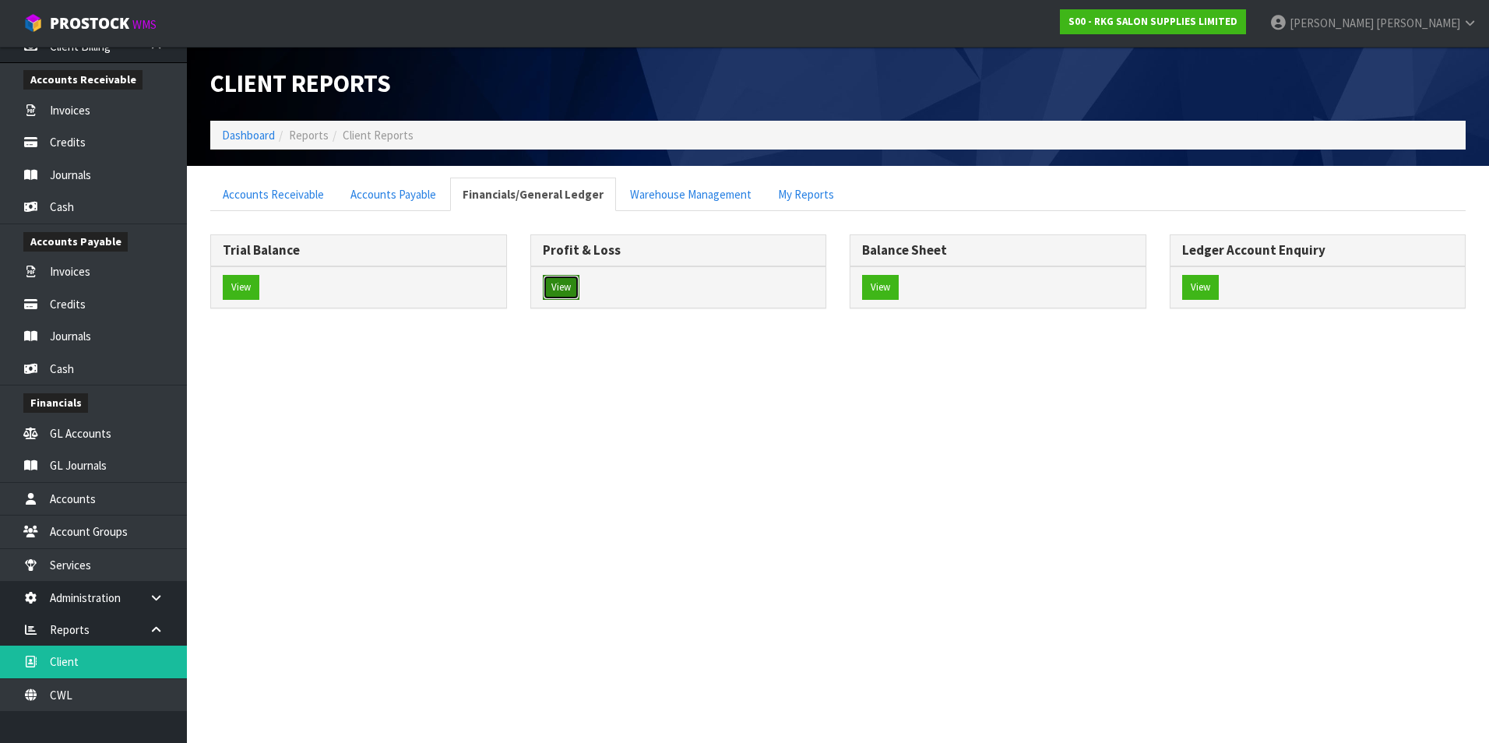
click at [568, 289] on button "View" at bounding box center [561, 287] width 37 height 25
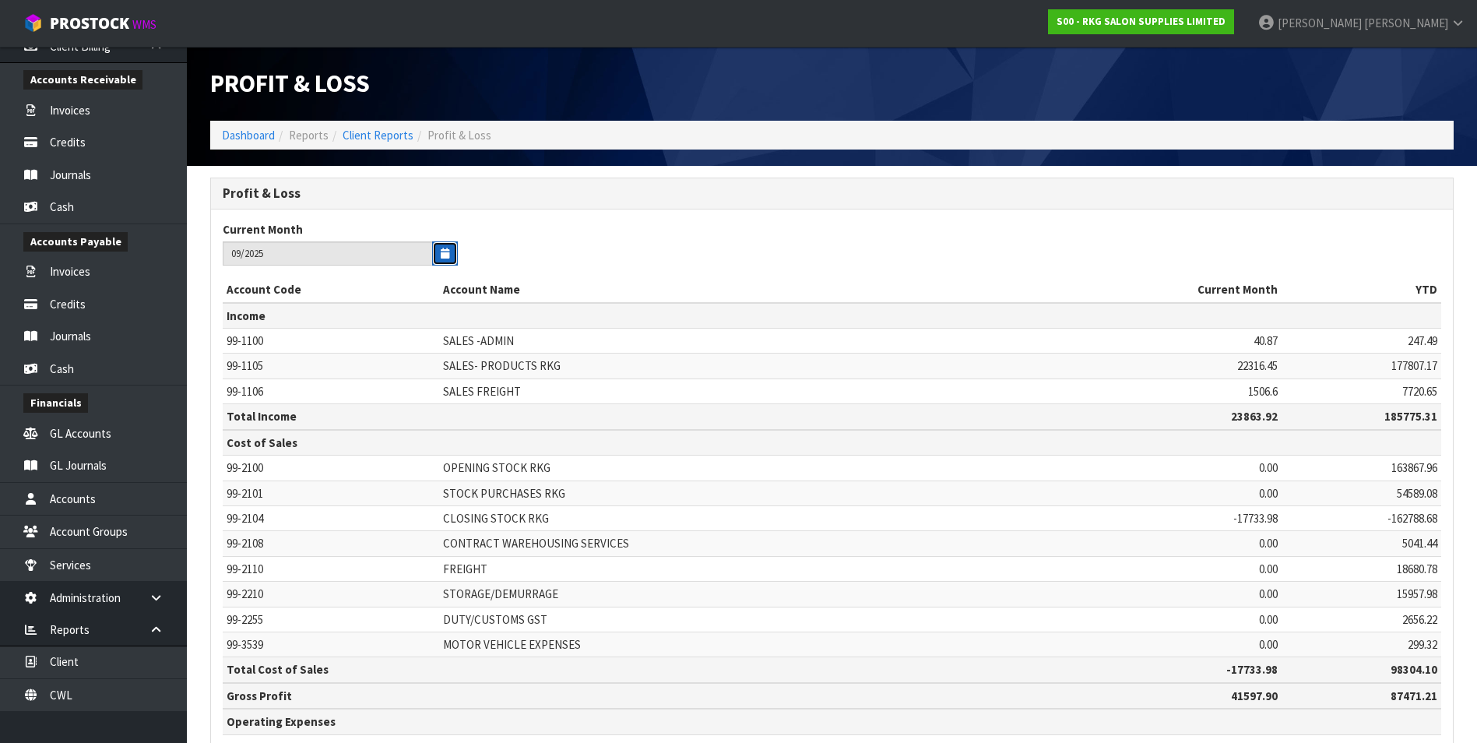
click at [449, 253] on icon "button" at bounding box center [445, 253] width 9 height 10
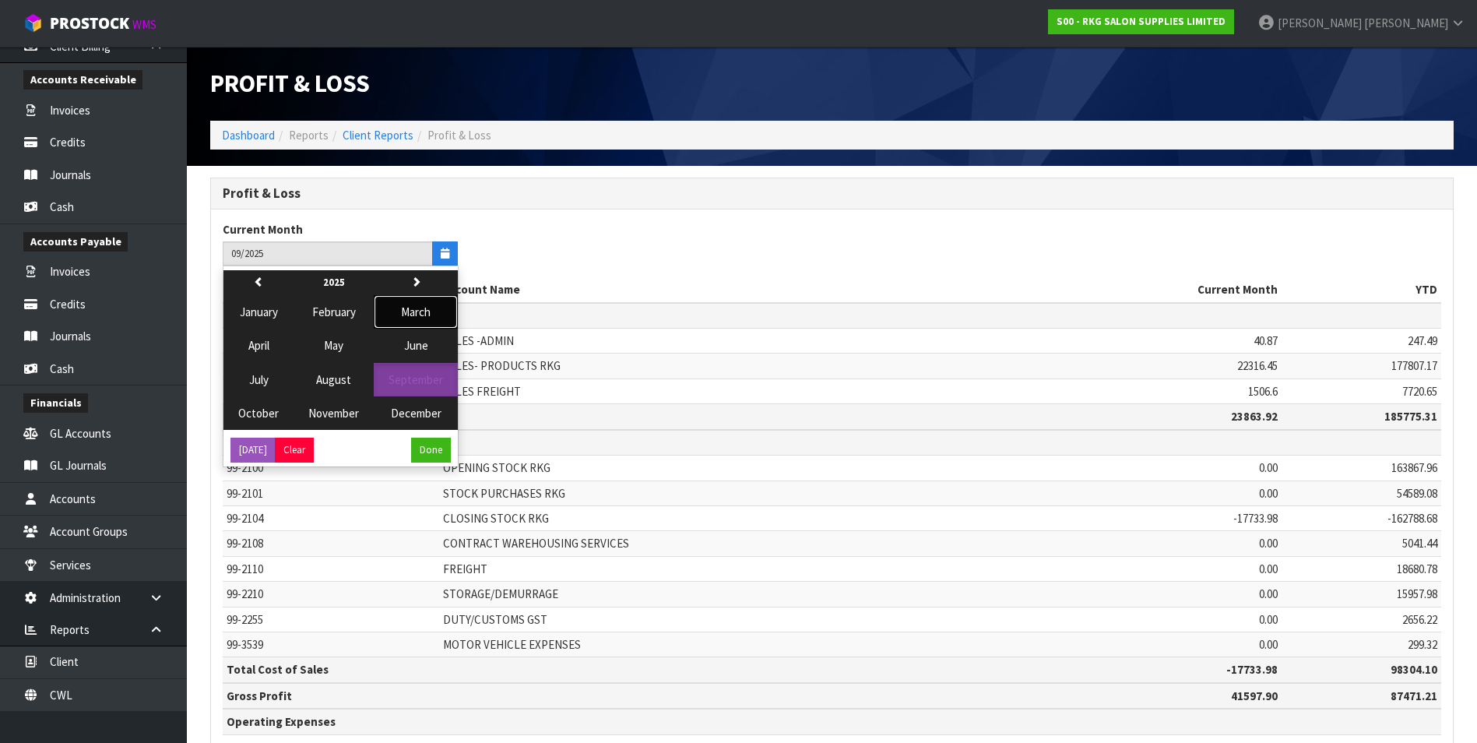
click at [417, 313] on span "March" at bounding box center [416, 311] width 30 height 15
type input "03/2025"
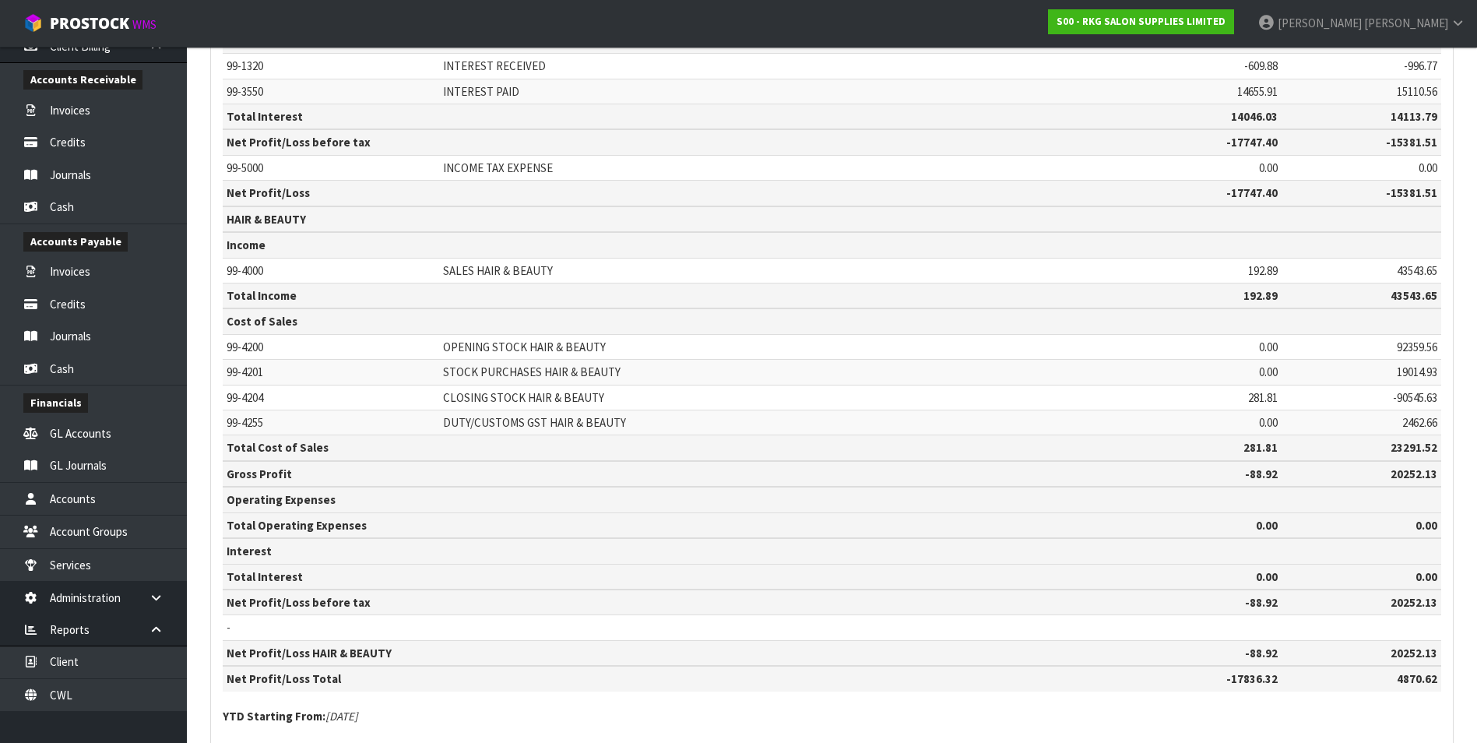
scroll to position [1434, 0]
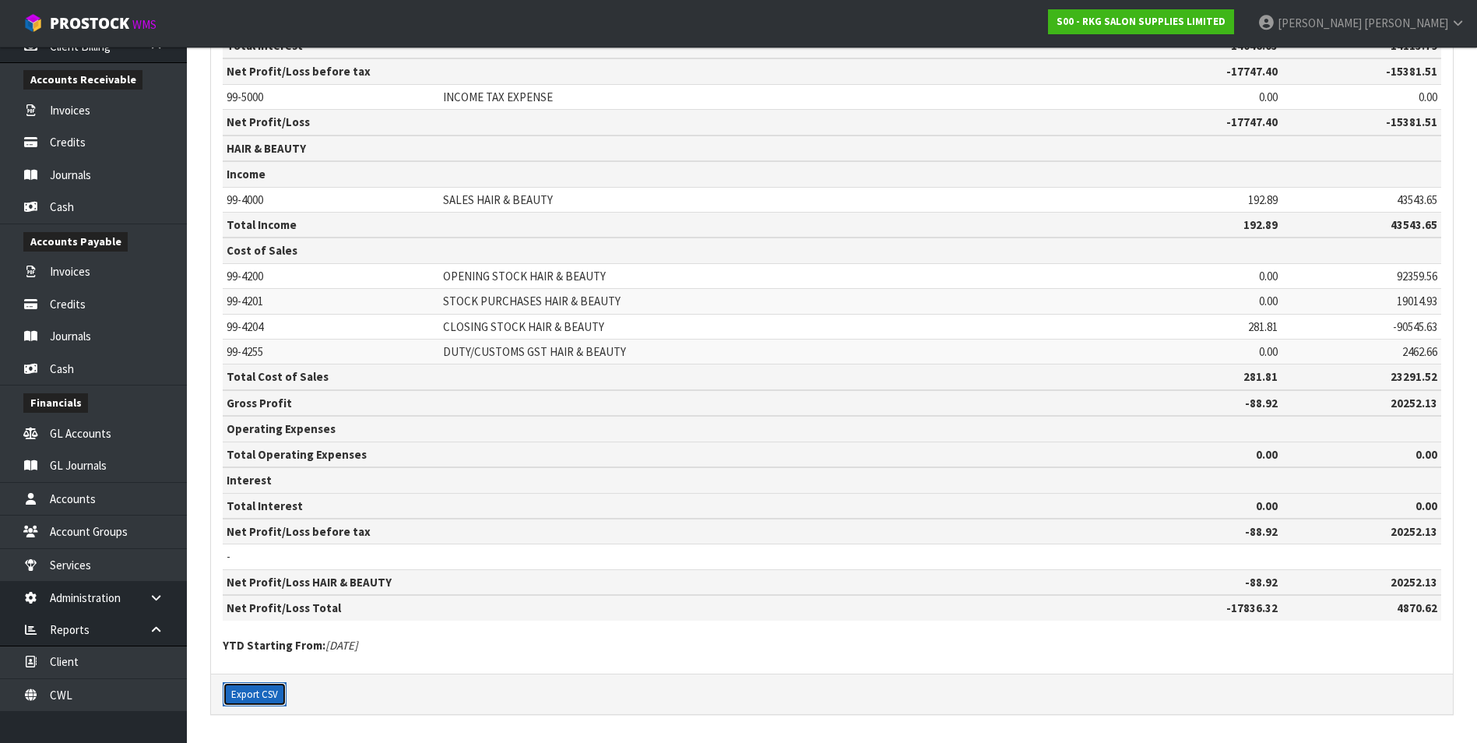
click at [266, 335] on button "Export CSV" at bounding box center [255, 694] width 64 height 25
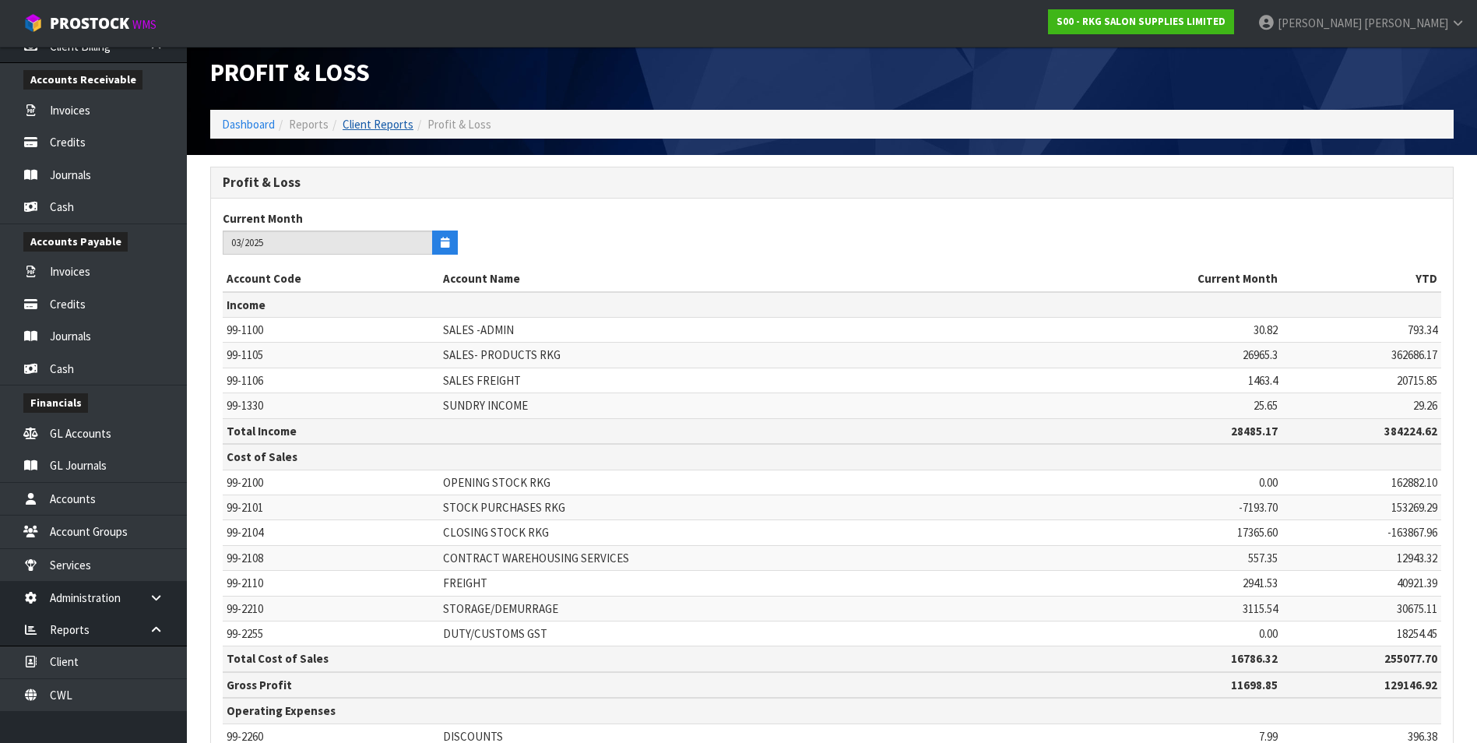
scroll to position [0, 0]
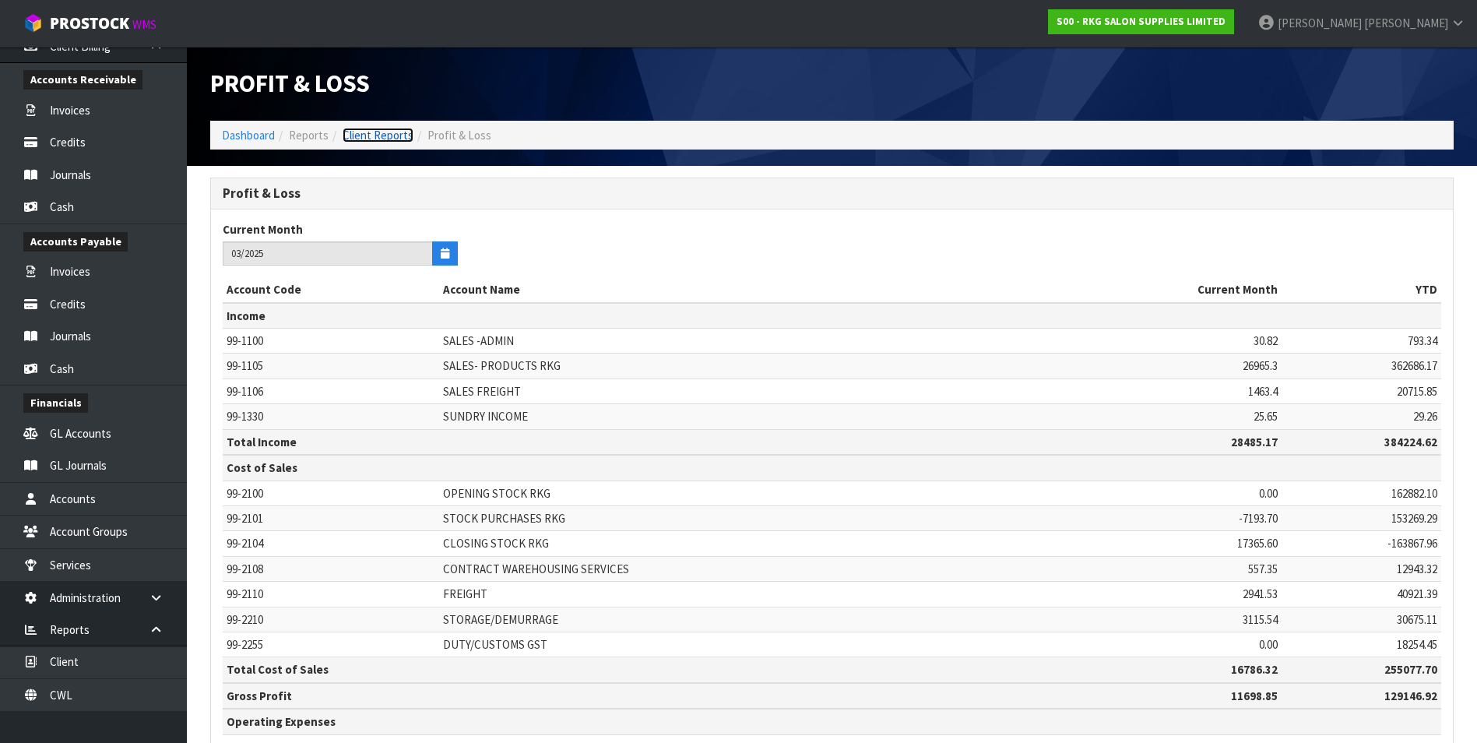
click at [373, 133] on link "Client Reports" at bounding box center [378, 135] width 71 height 15
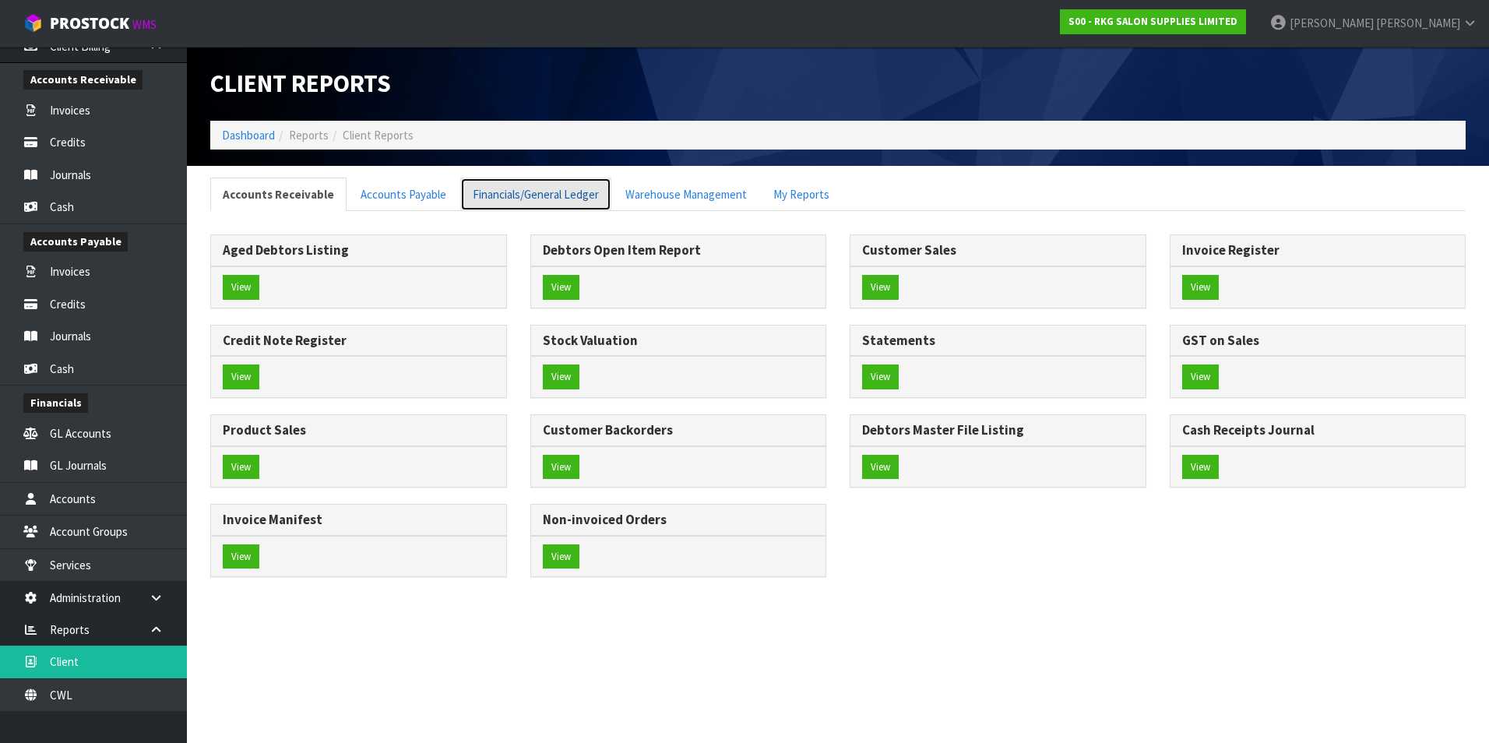
click at [520, 192] on link "Financials/General Ledger" at bounding box center [535, 194] width 151 height 33
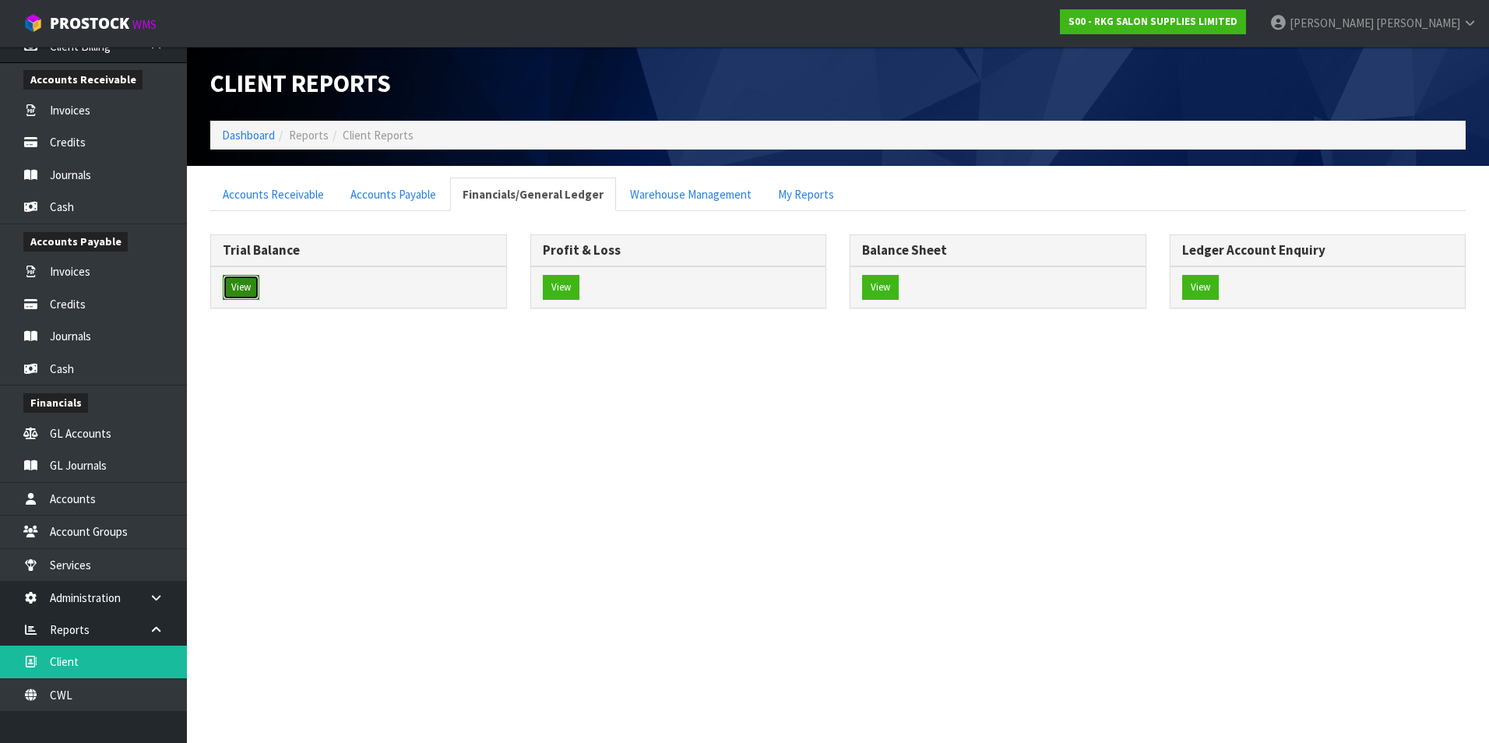
click at [234, 283] on button "View" at bounding box center [241, 287] width 37 height 25
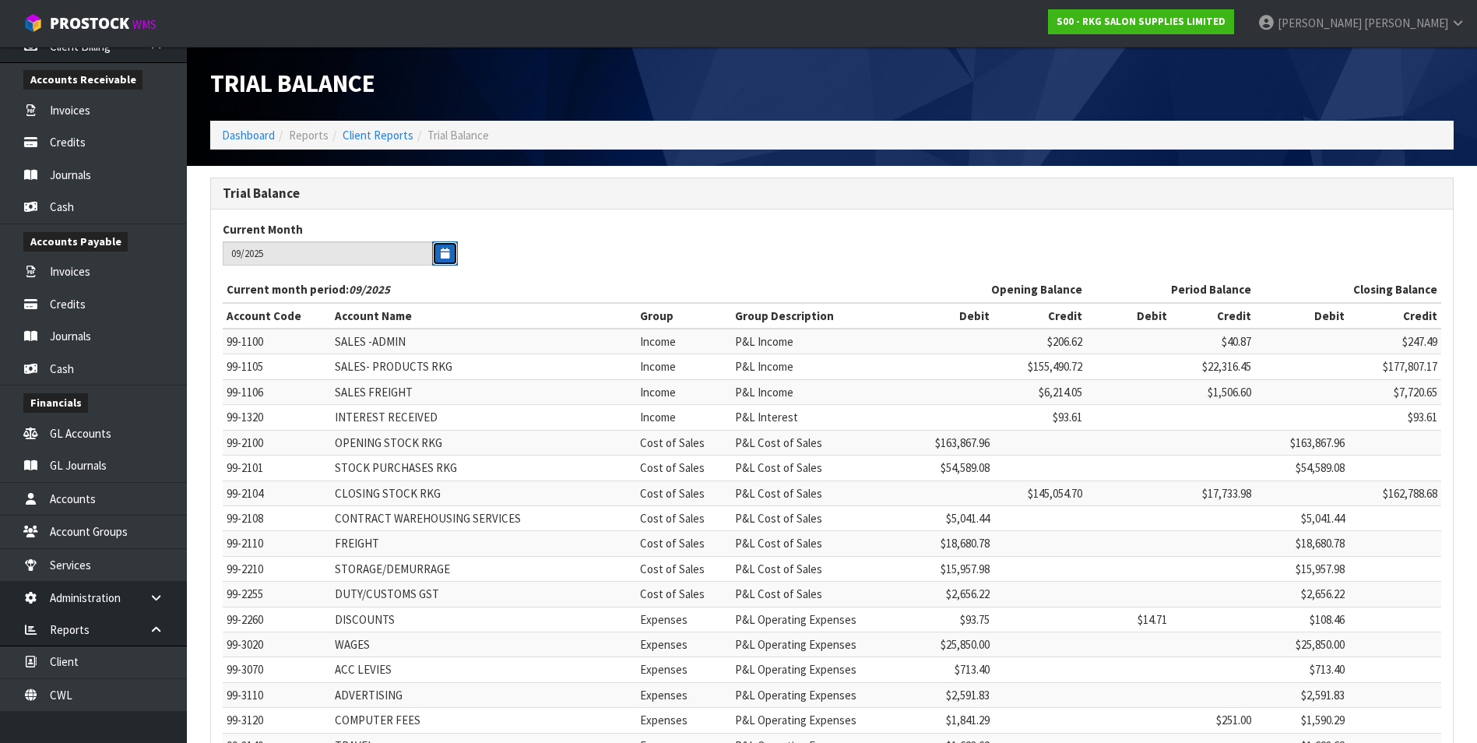
click at [445, 256] on icon "button" at bounding box center [445, 253] width 9 height 10
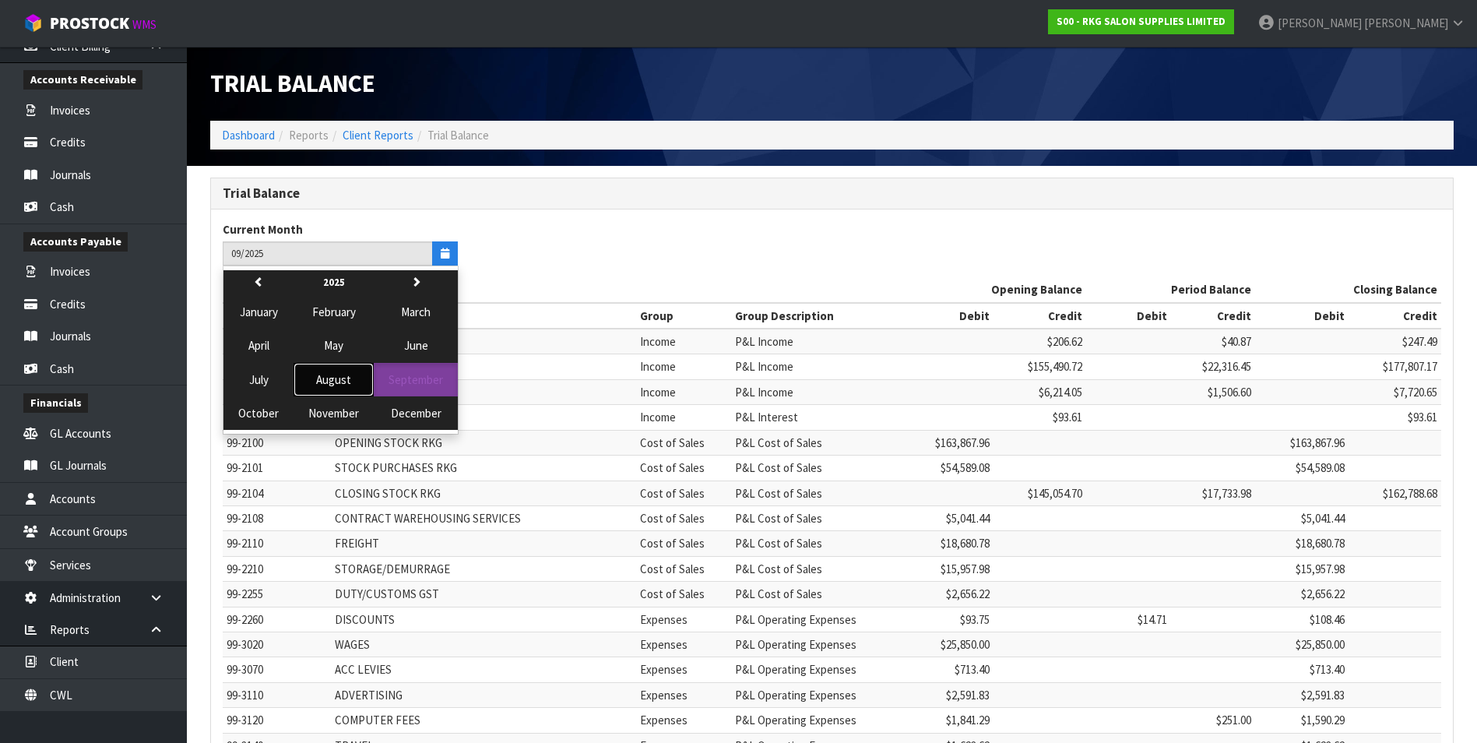
click at [335, 335] on span "August" at bounding box center [333, 379] width 35 height 15
type input "08/2025"
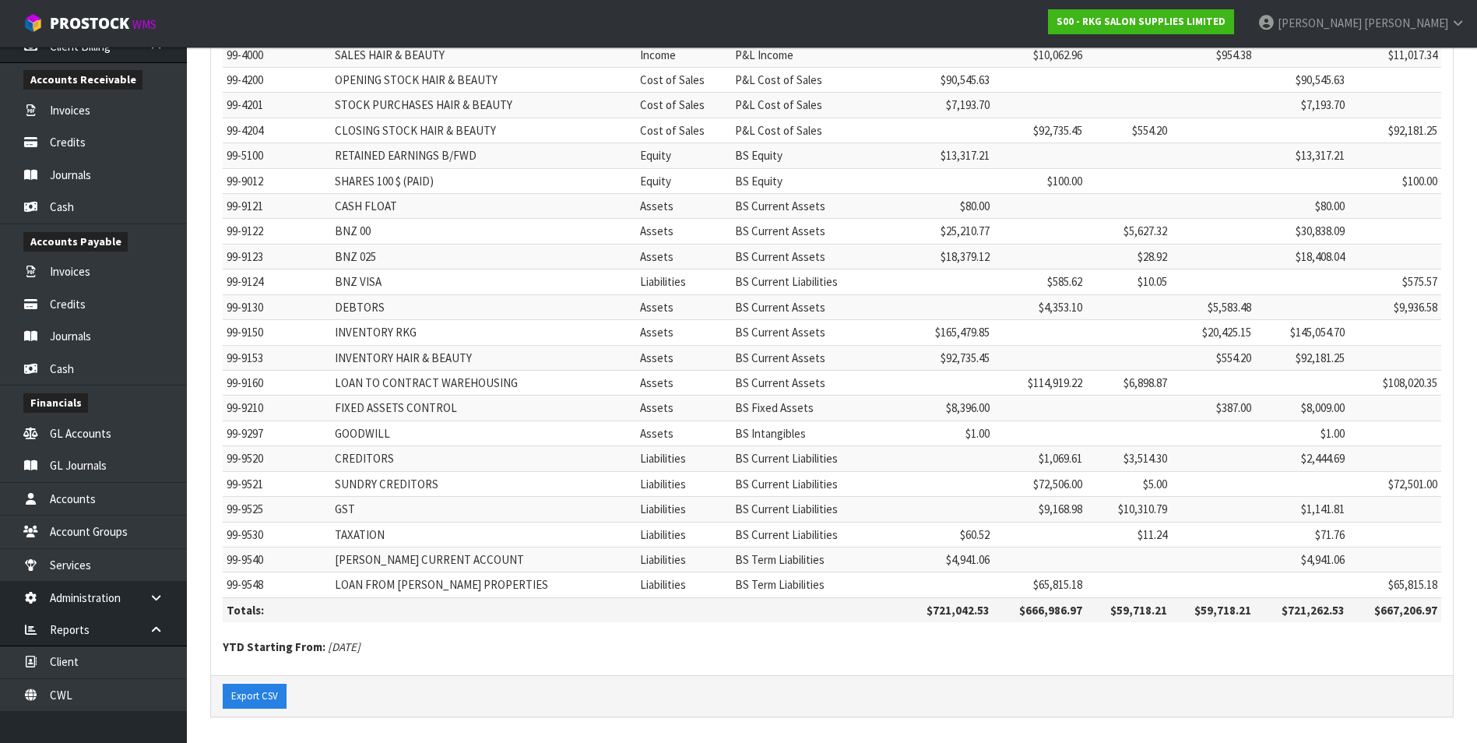
scroll to position [1097, 0]
click at [253, 335] on button "Export CSV" at bounding box center [255, 693] width 64 height 25
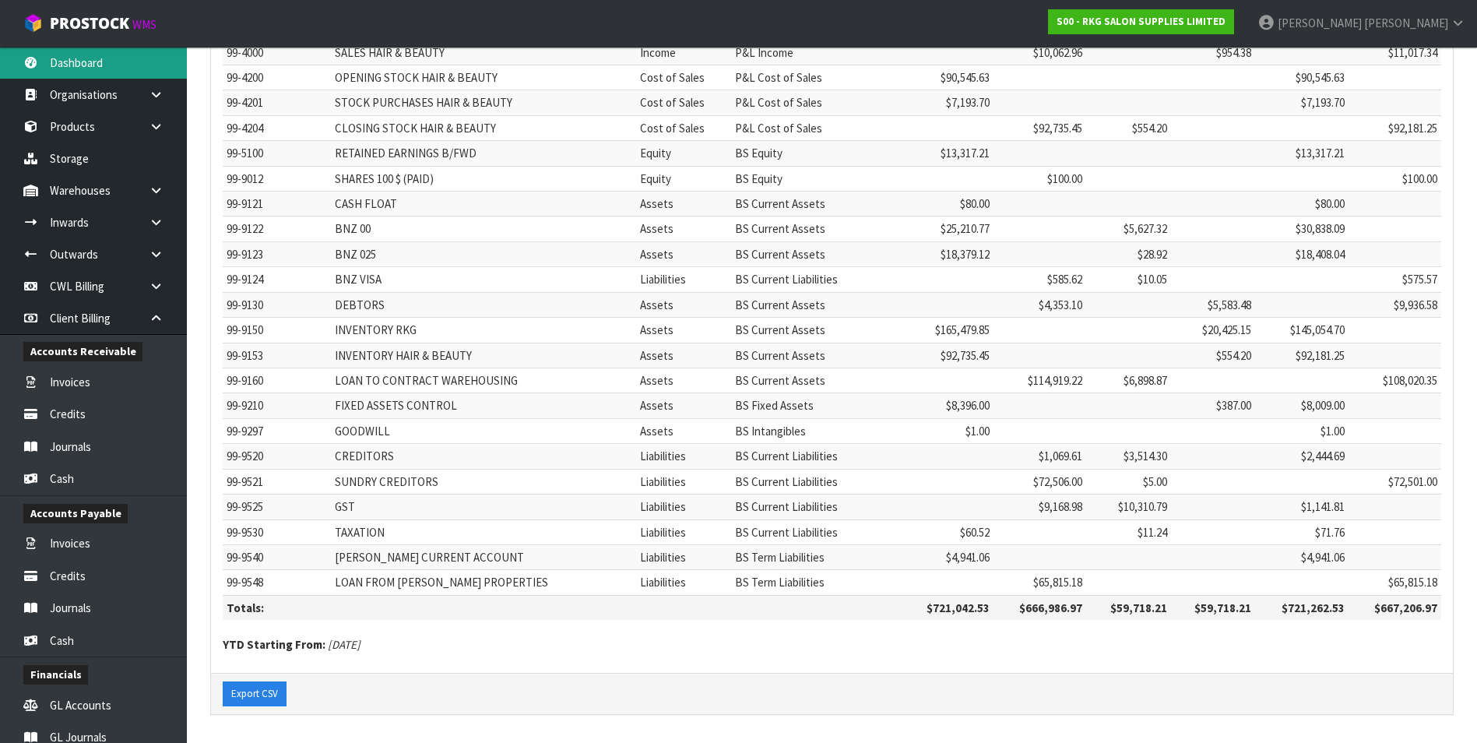
click at [77, 58] on link "Dashboard" at bounding box center [93, 63] width 187 height 32
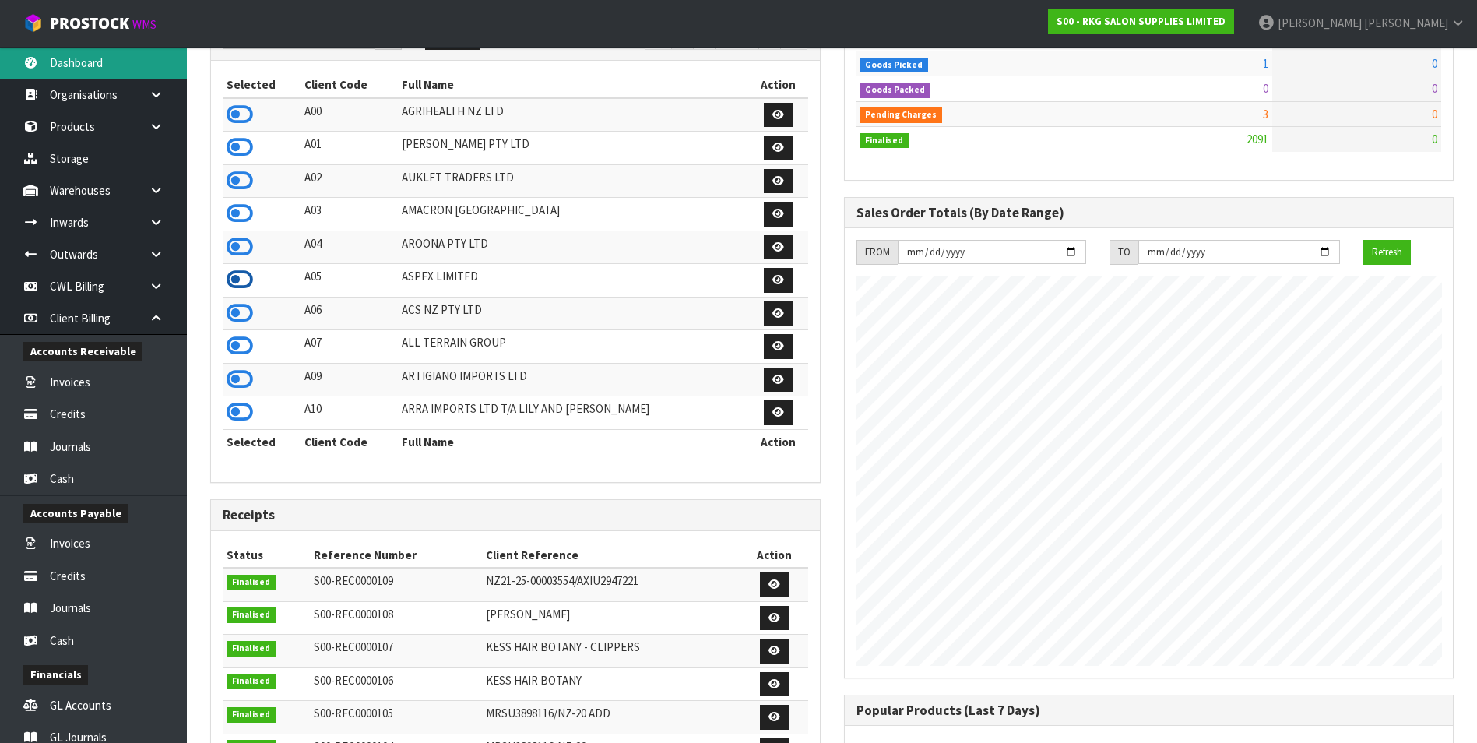
scroll to position [107, 0]
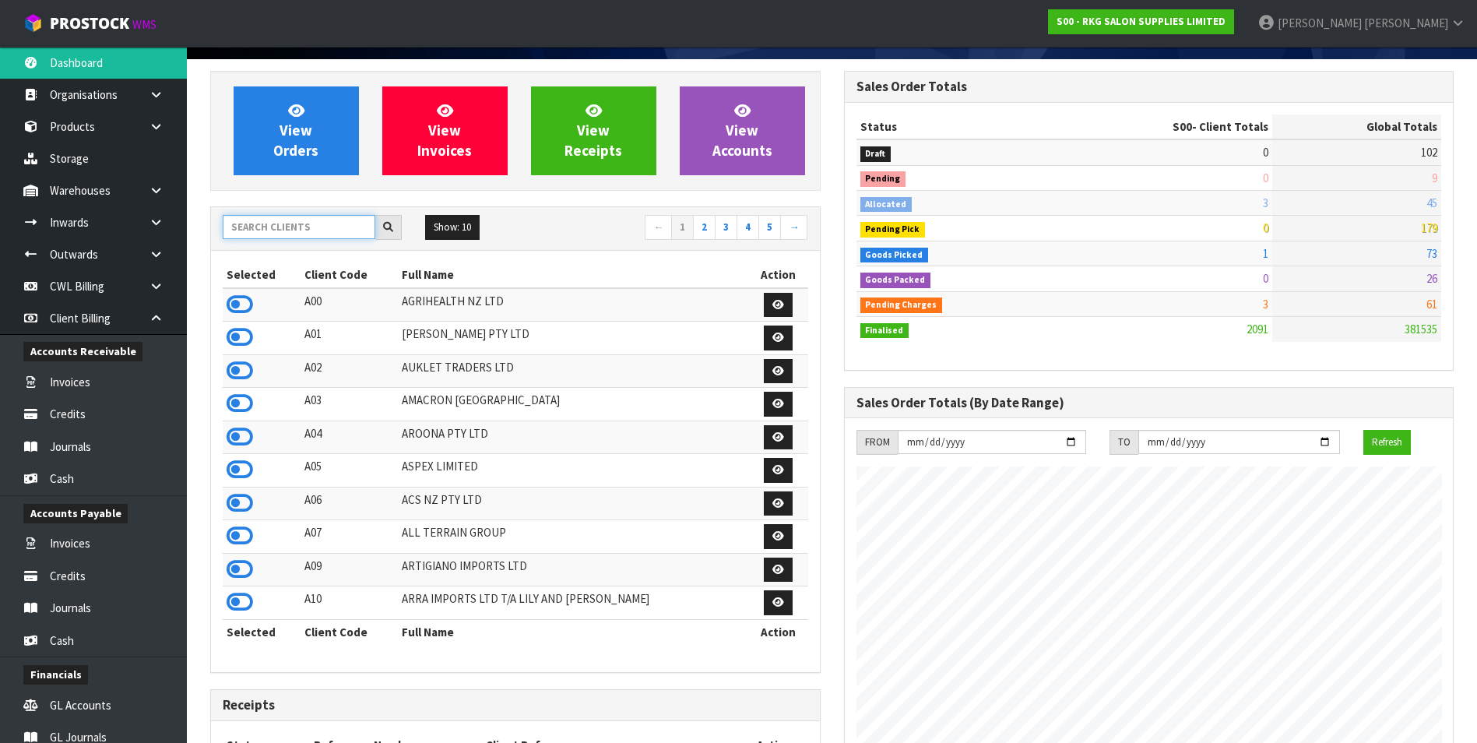
click at [256, 226] on input "text" at bounding box center [299, 227] width 153 height 24
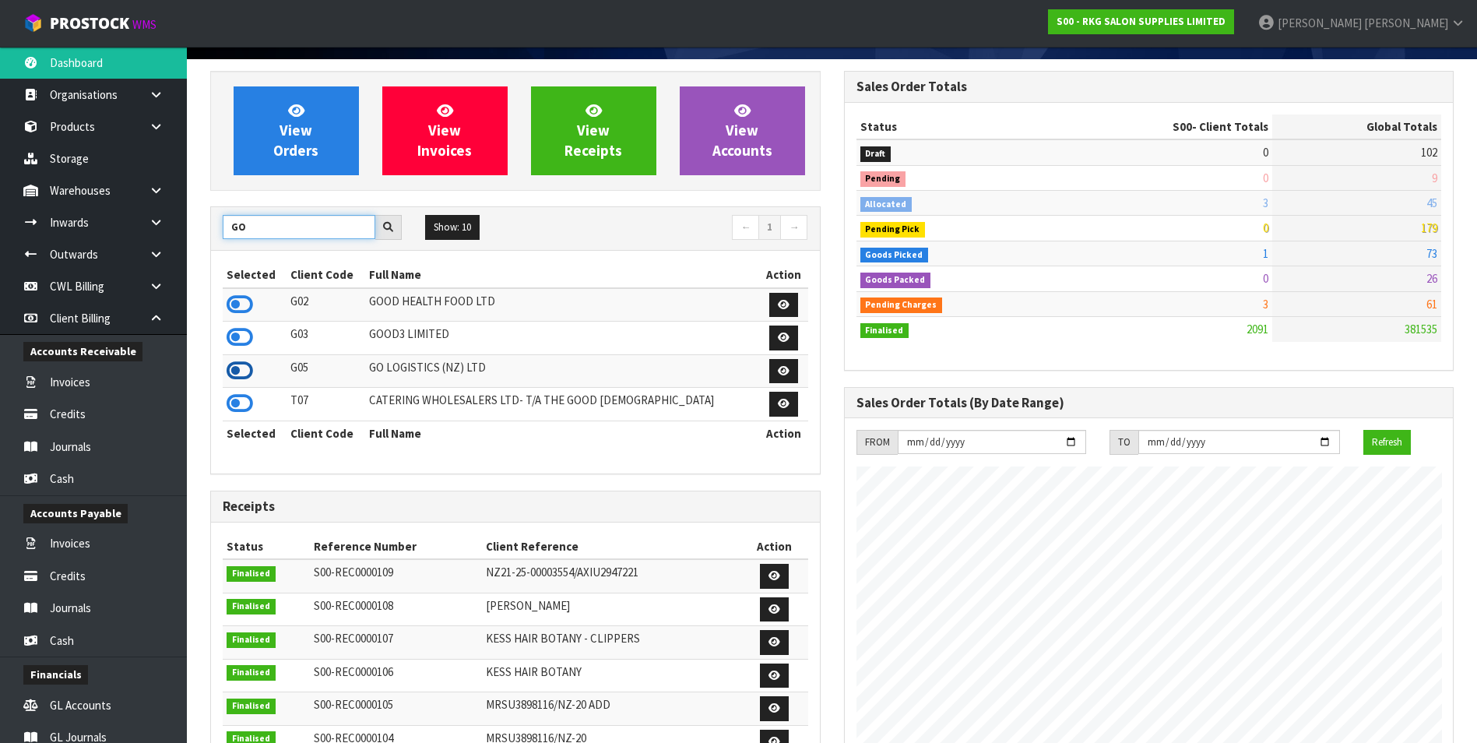
type input "GO"
click at [238, 335] on icon at bounding box center [240, 370] width 26 height 23
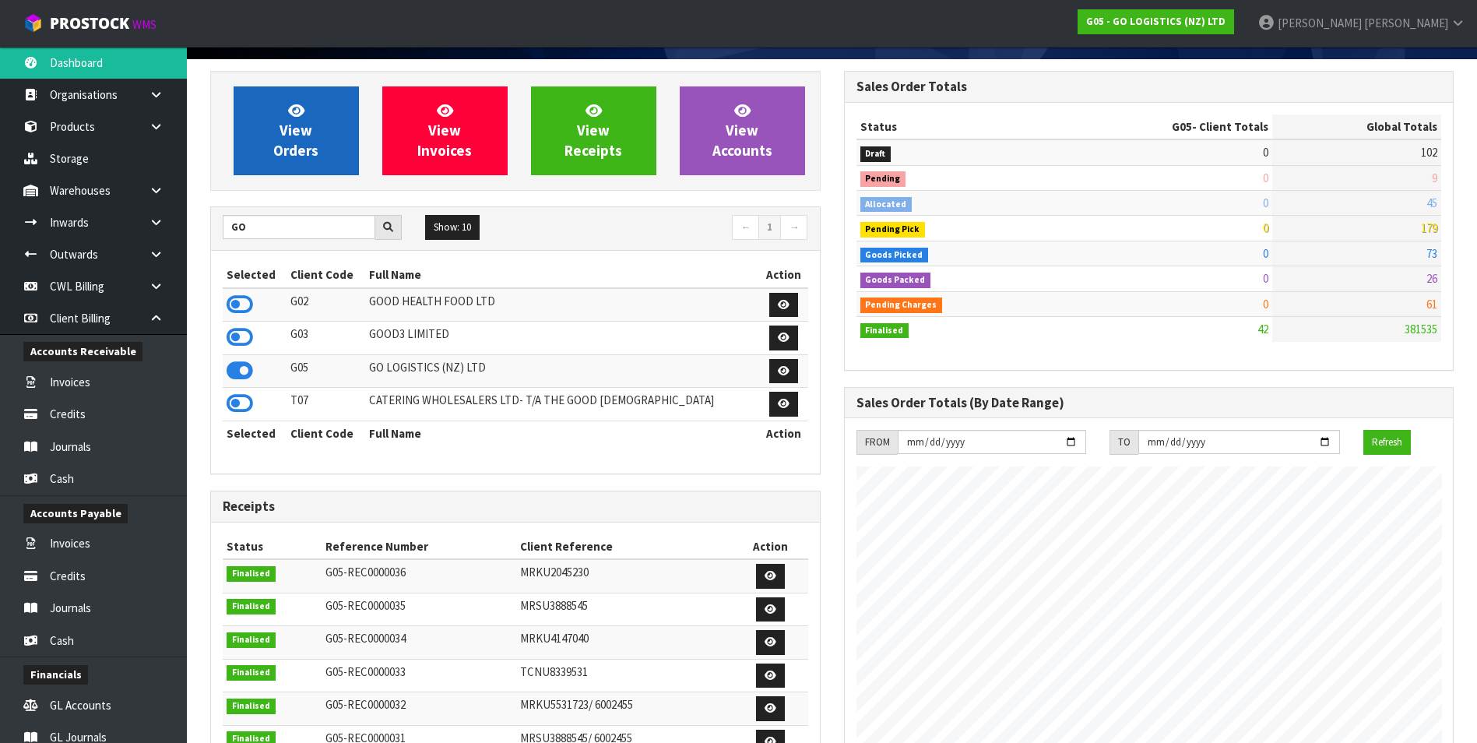
scroll to position [777701, 778020]
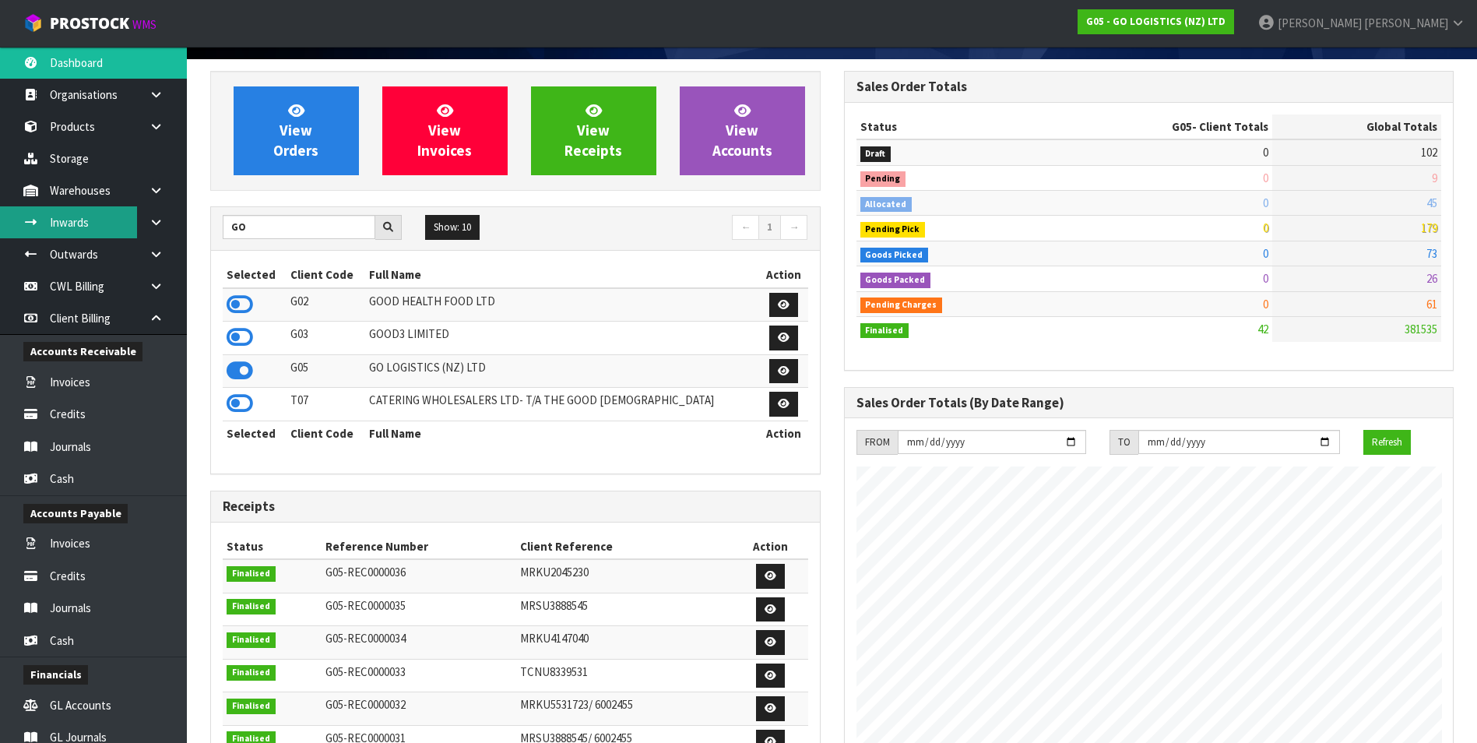
click at [100, 222] on link "Inwards" at bounding box center [93, 222] width 187 height 32
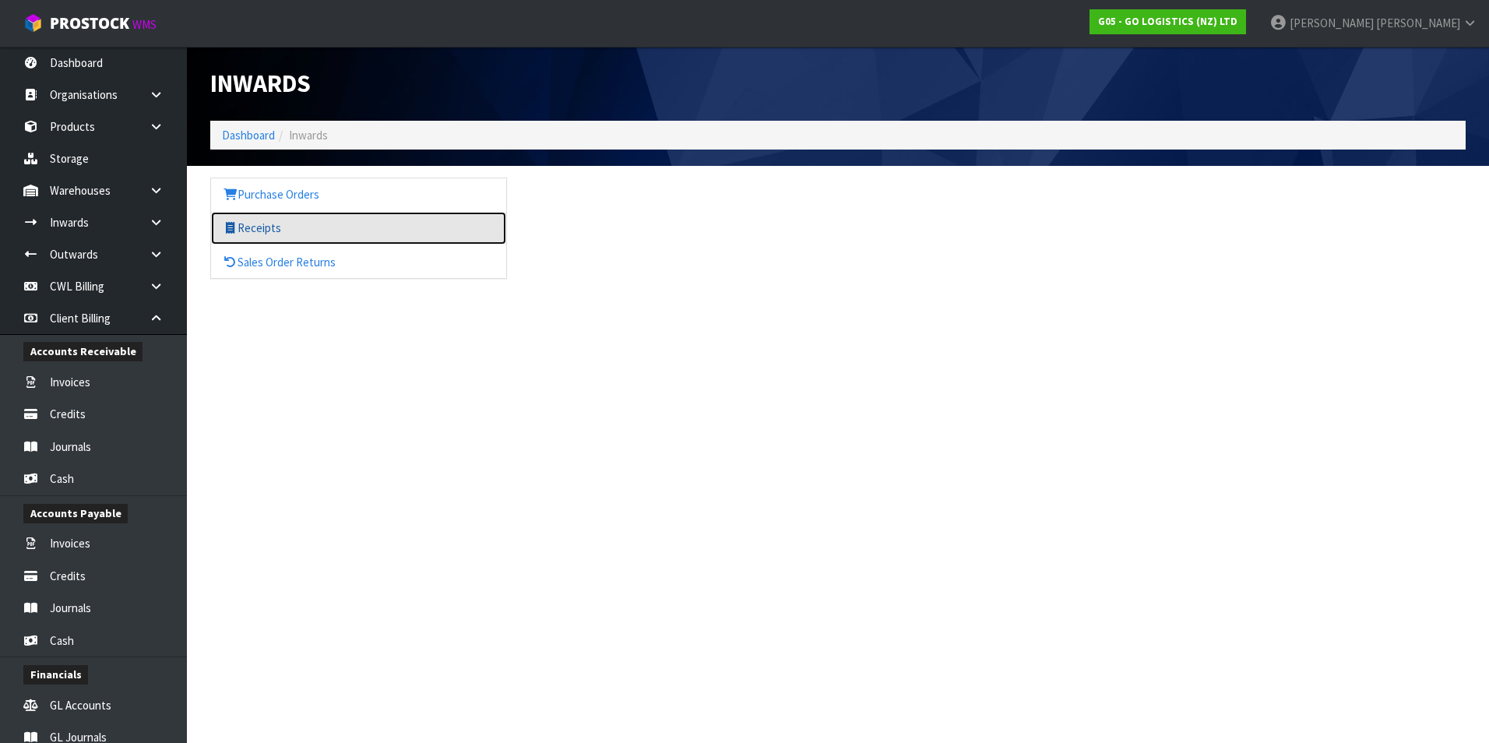
click at [268, 226] on link "Receipts" at bounding box center [358, 228] width 295 height 32
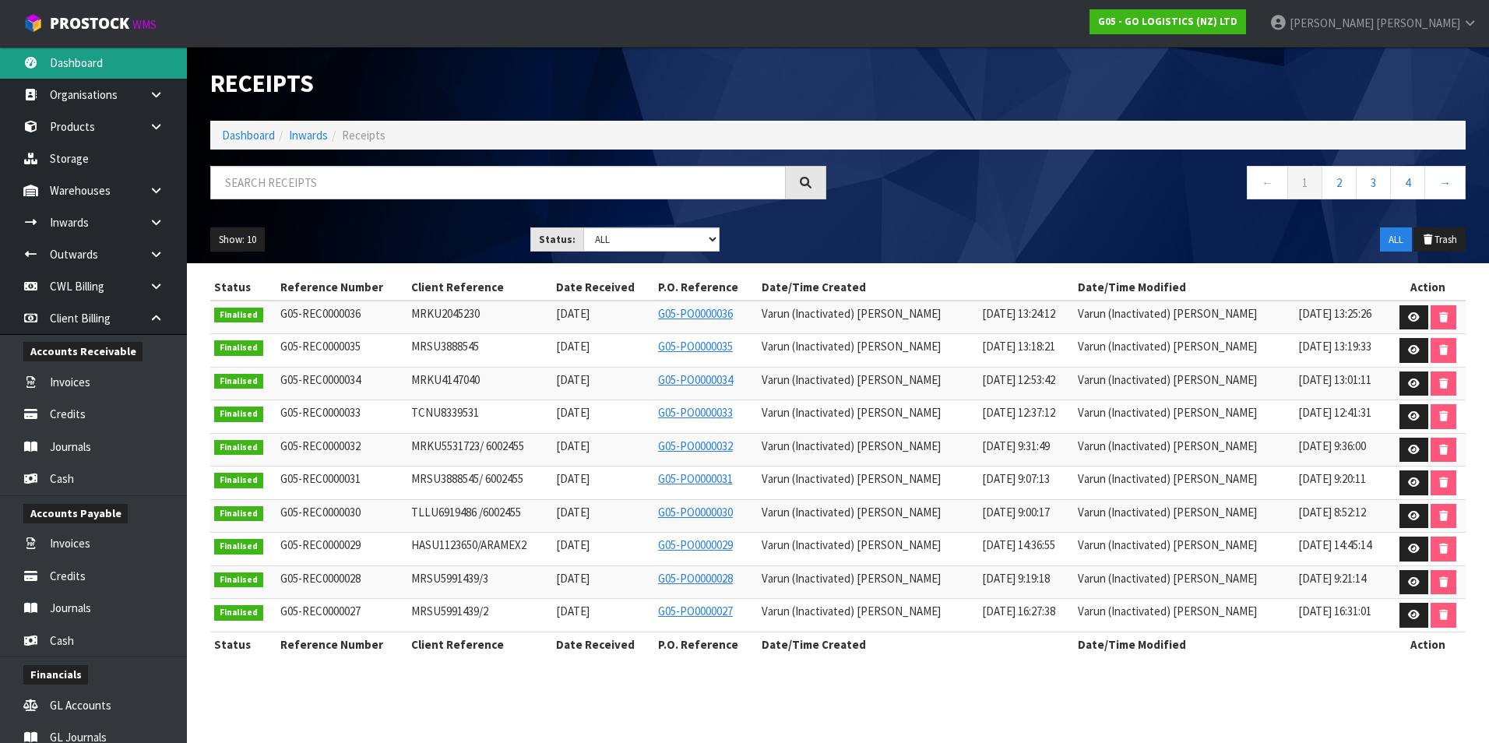
click at [92, 60] on link "Dashboard" at bounding box center [93, 63] width 187 height 32
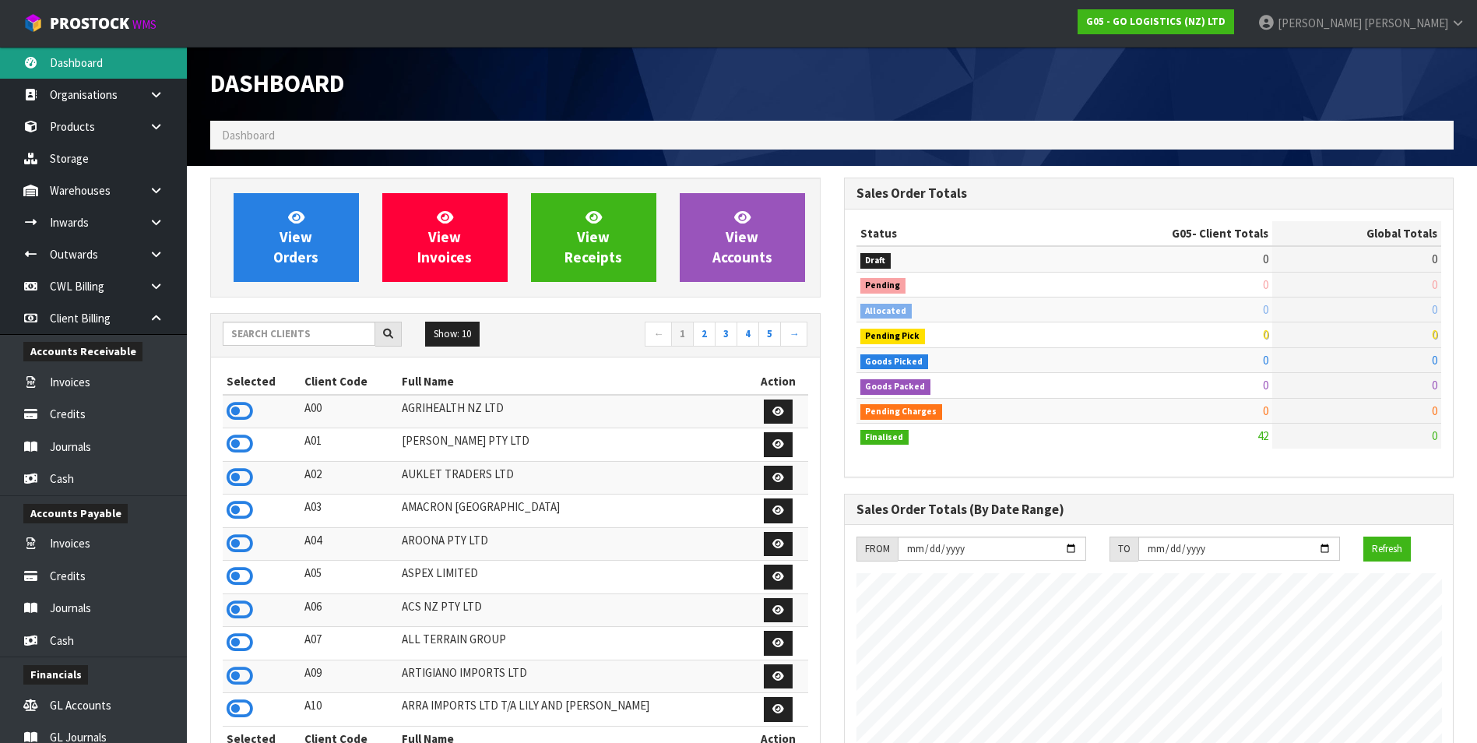
scroll to position [952, 633]
click at [255, 334] on input "text" at bounding box center [299, 334] width 153 height 24
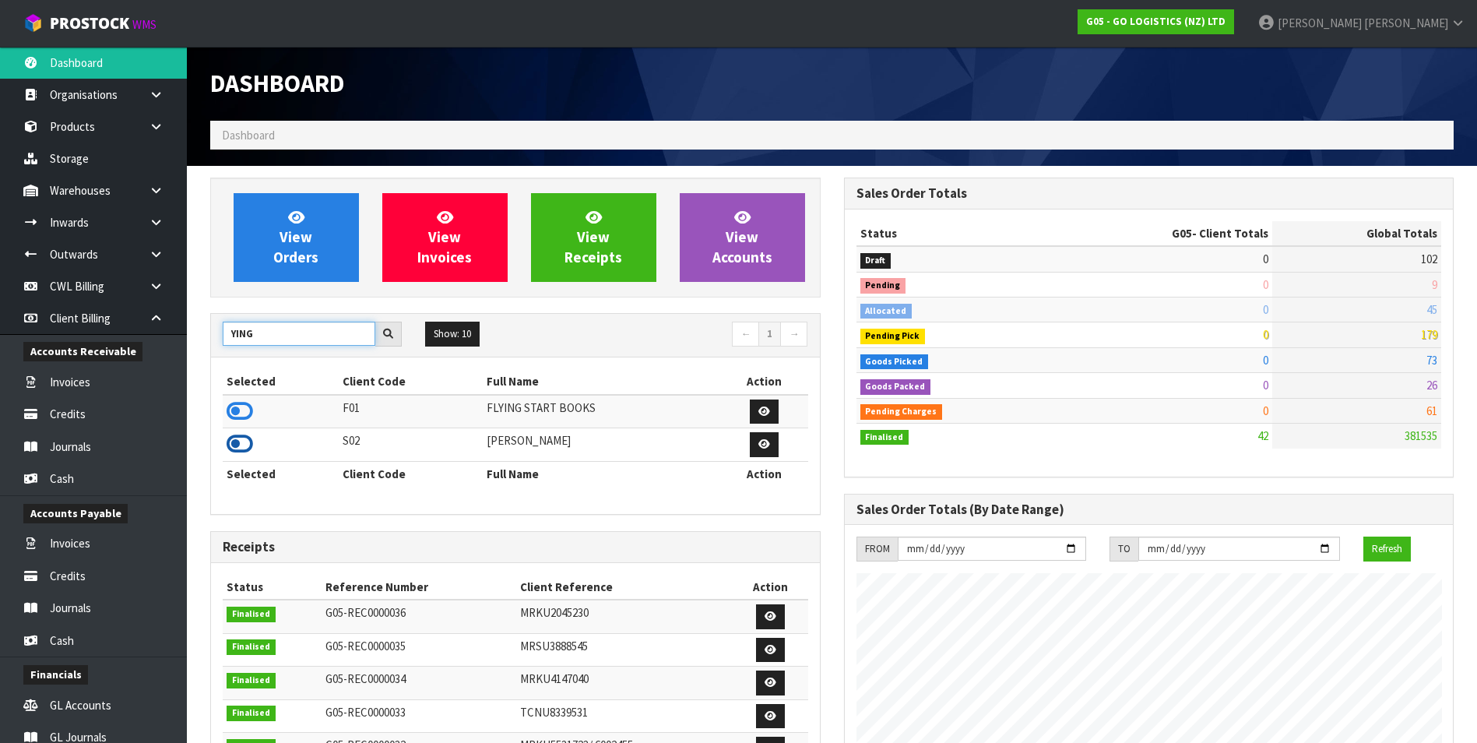
type input "YING"
click at [241, 335] on icon at bounding box center [240, 443] width 26 height 23
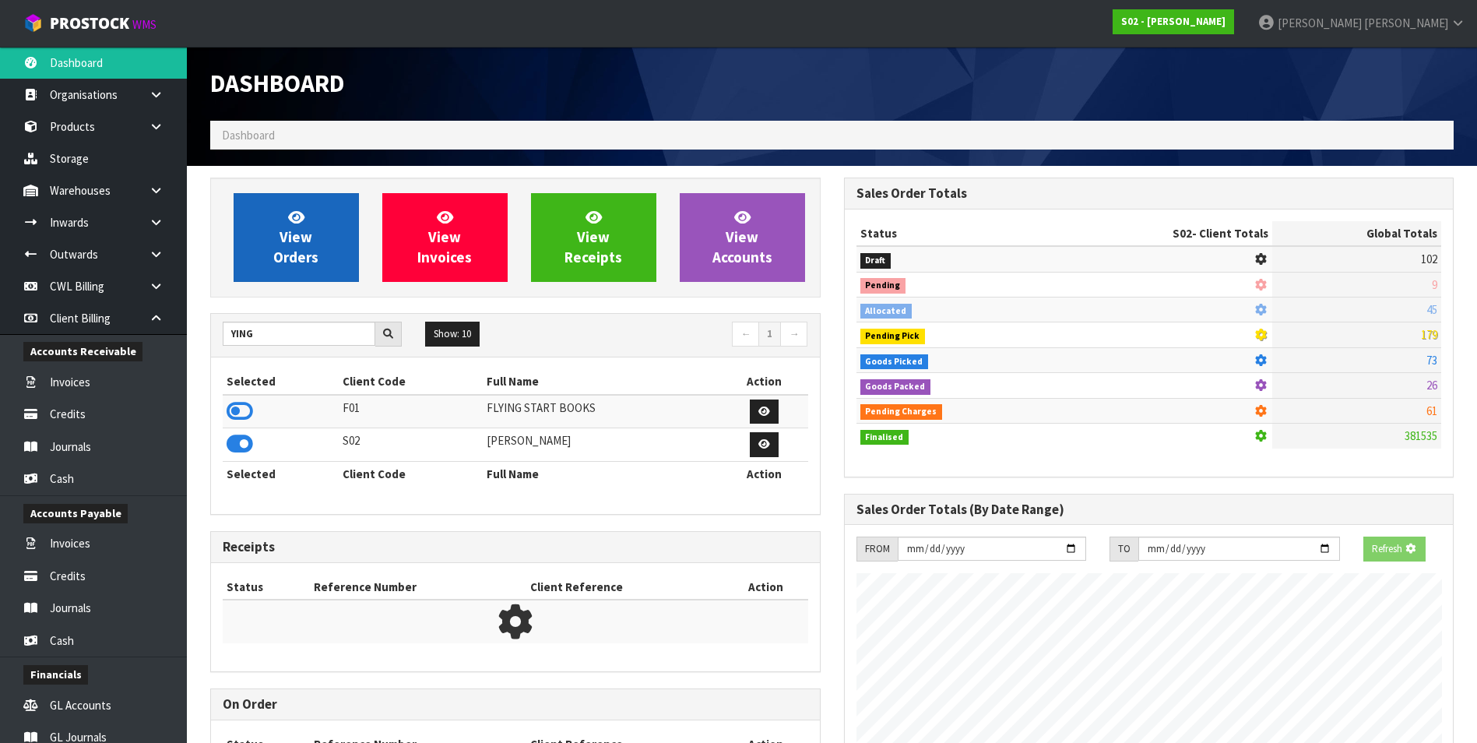
scroll to position [1180, 633]
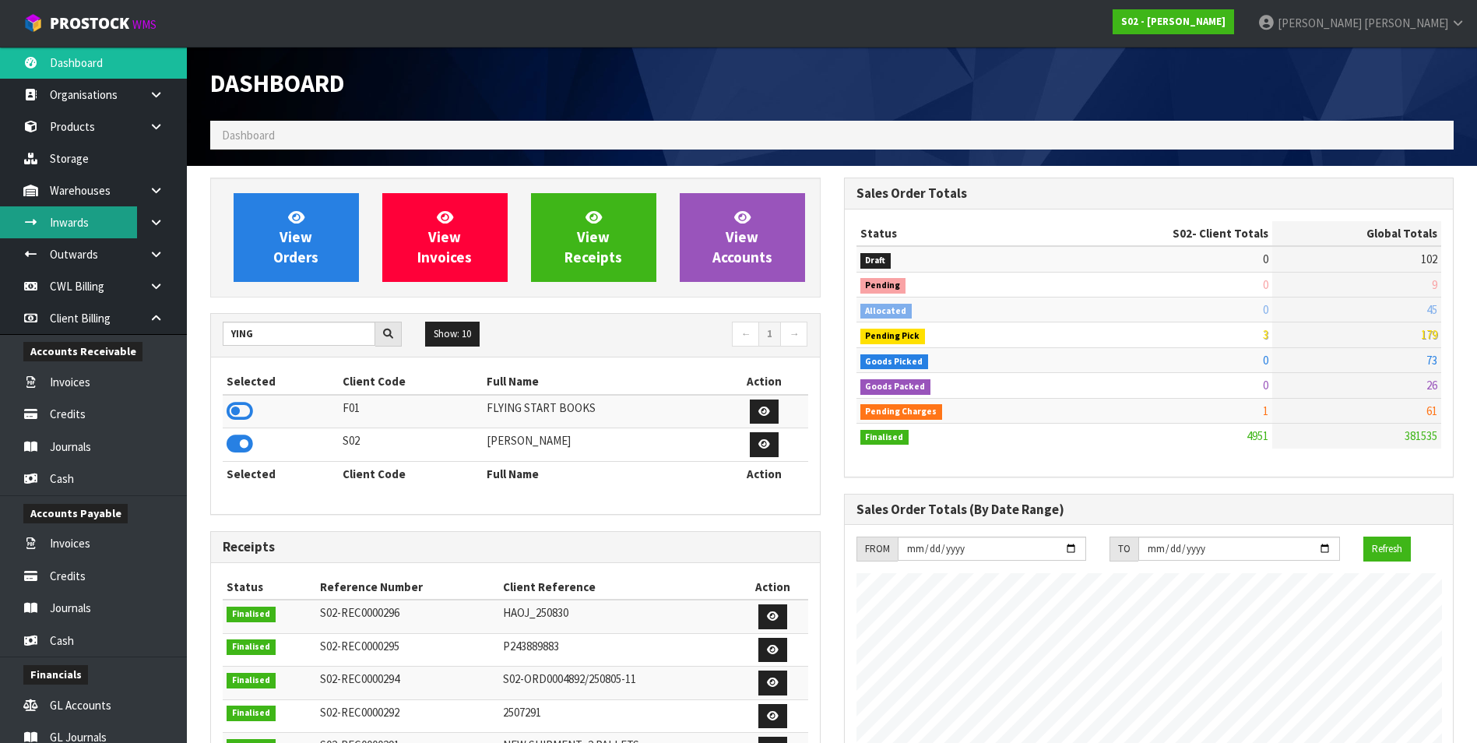
click at [72, 223] on link "Inwards" at bounding box center [93, 222] width 187 height 32
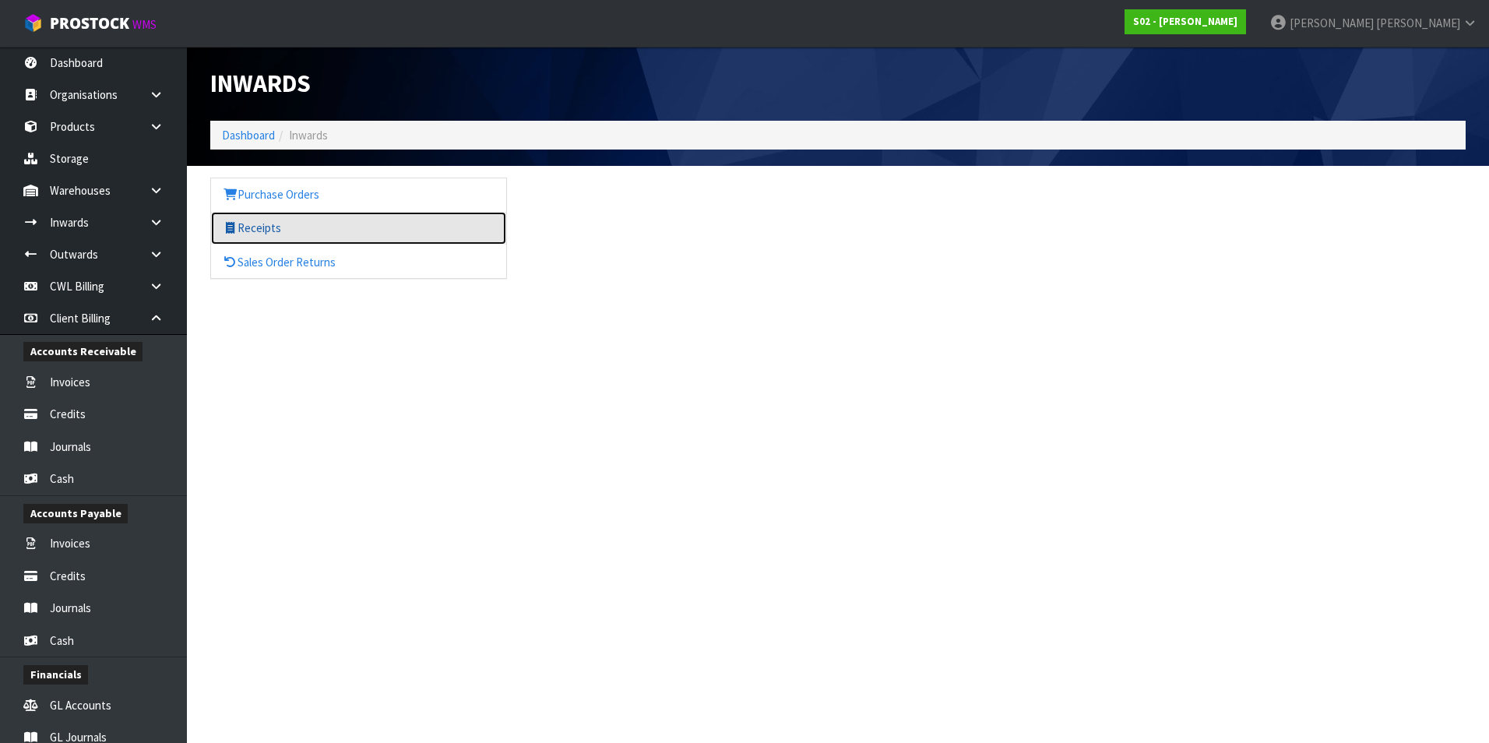
click at [266, 223] on link "Receipts" at bounding box center [358, 228] width 295 height 32
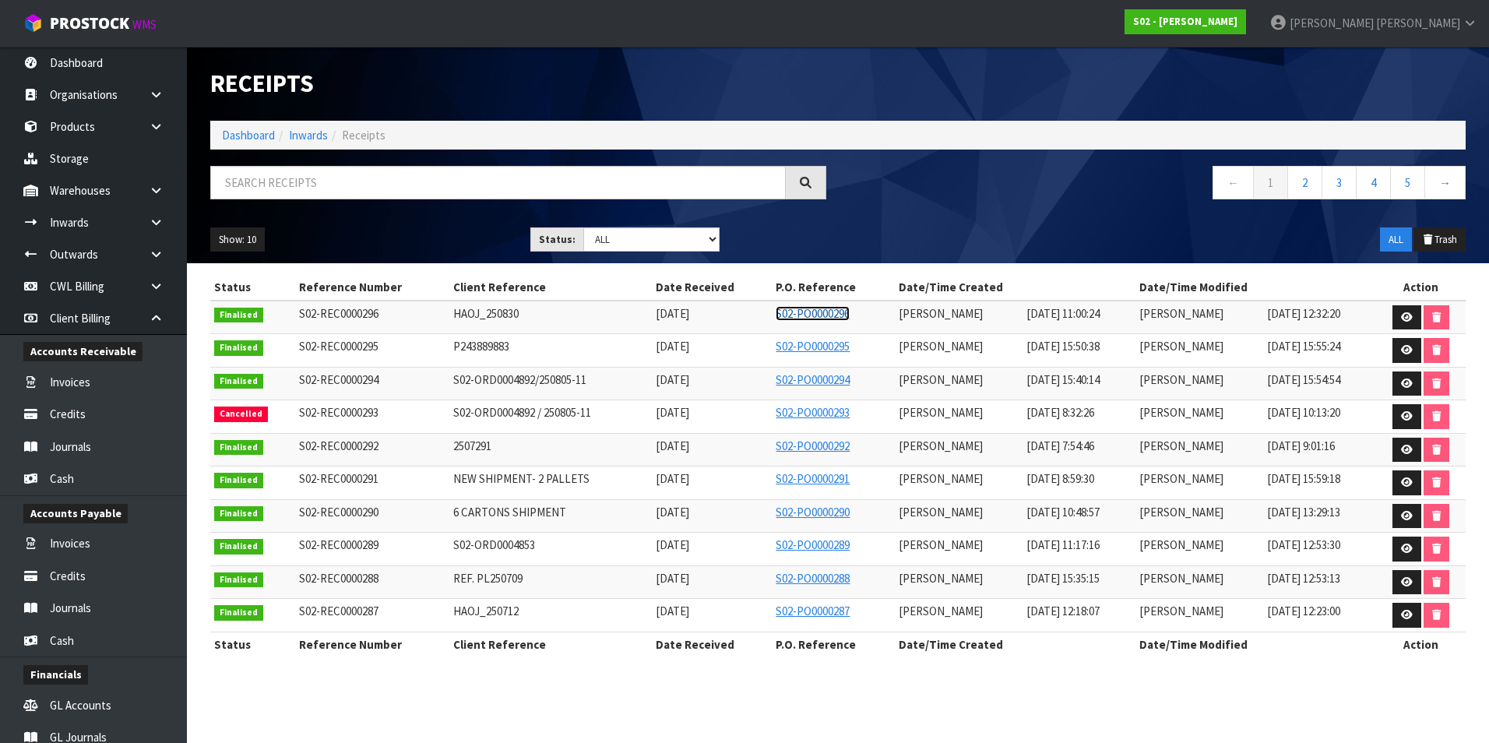
click at [727, 311] on link "S02-PO0000296" at bounding box center [813, 313] width 74 height 15
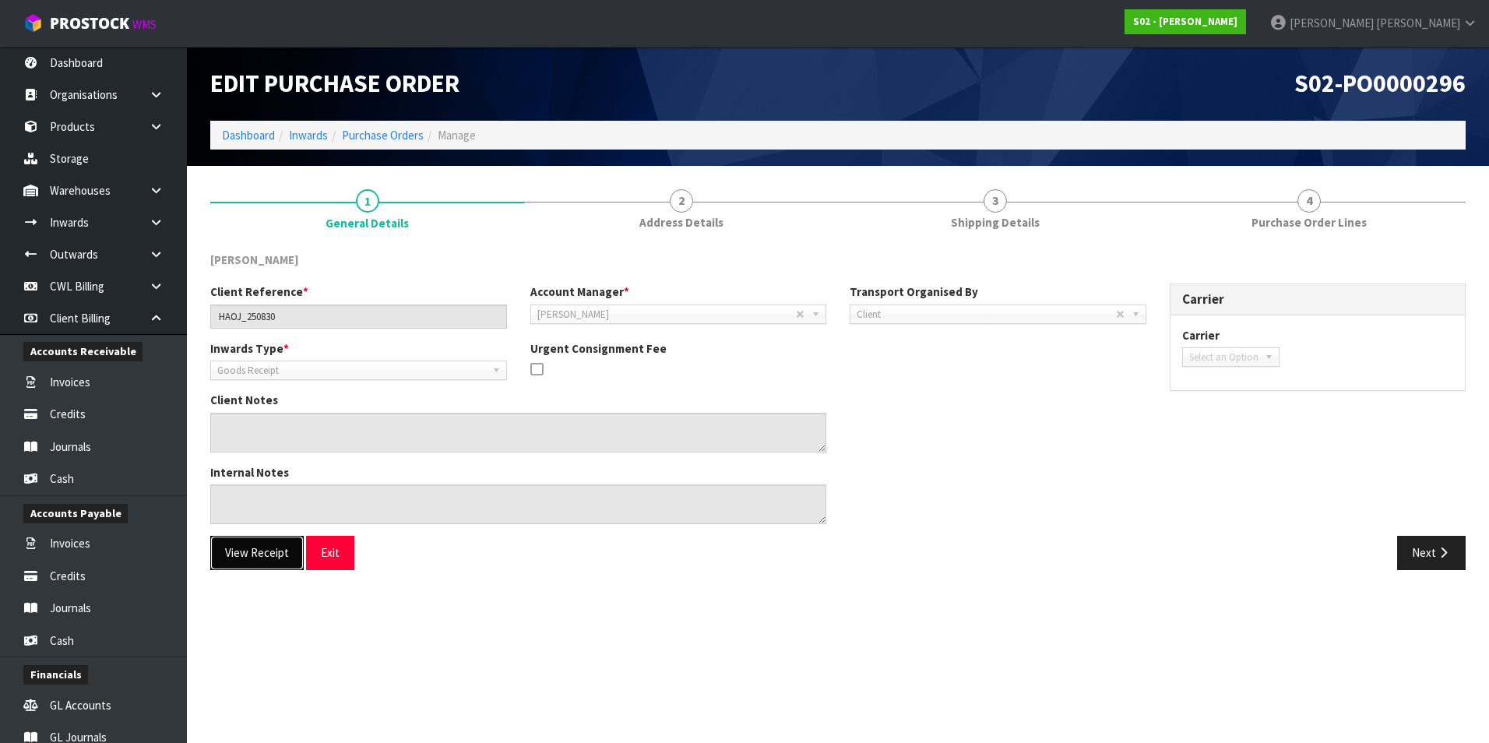
click at [276, 335] on button "View Receipt" at bounding box center [256, 552] width 93 height 33
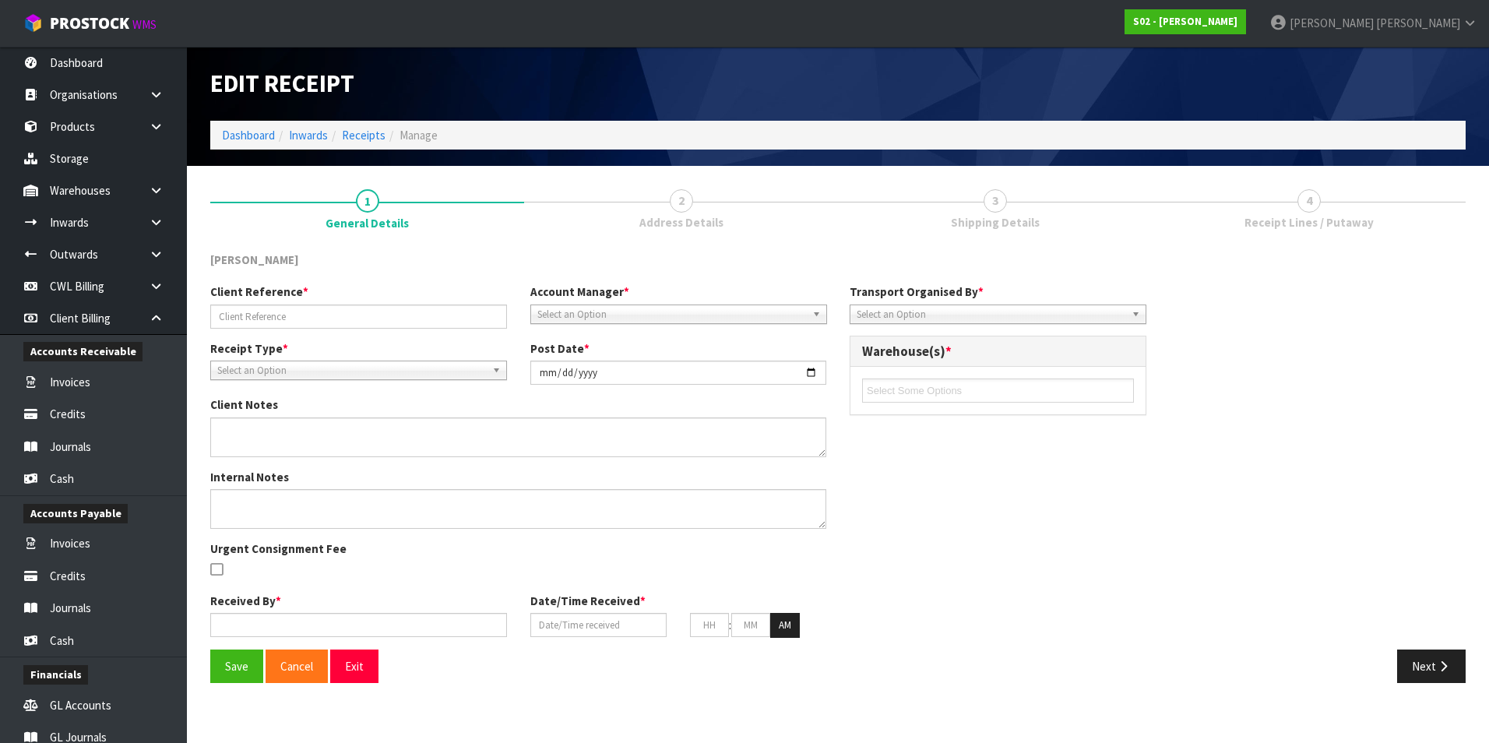
type input "HAOJ_250830"
type input "2025-09-05"
type input "Rocio Lopez"
type input "05/09/2025"
type input "11"
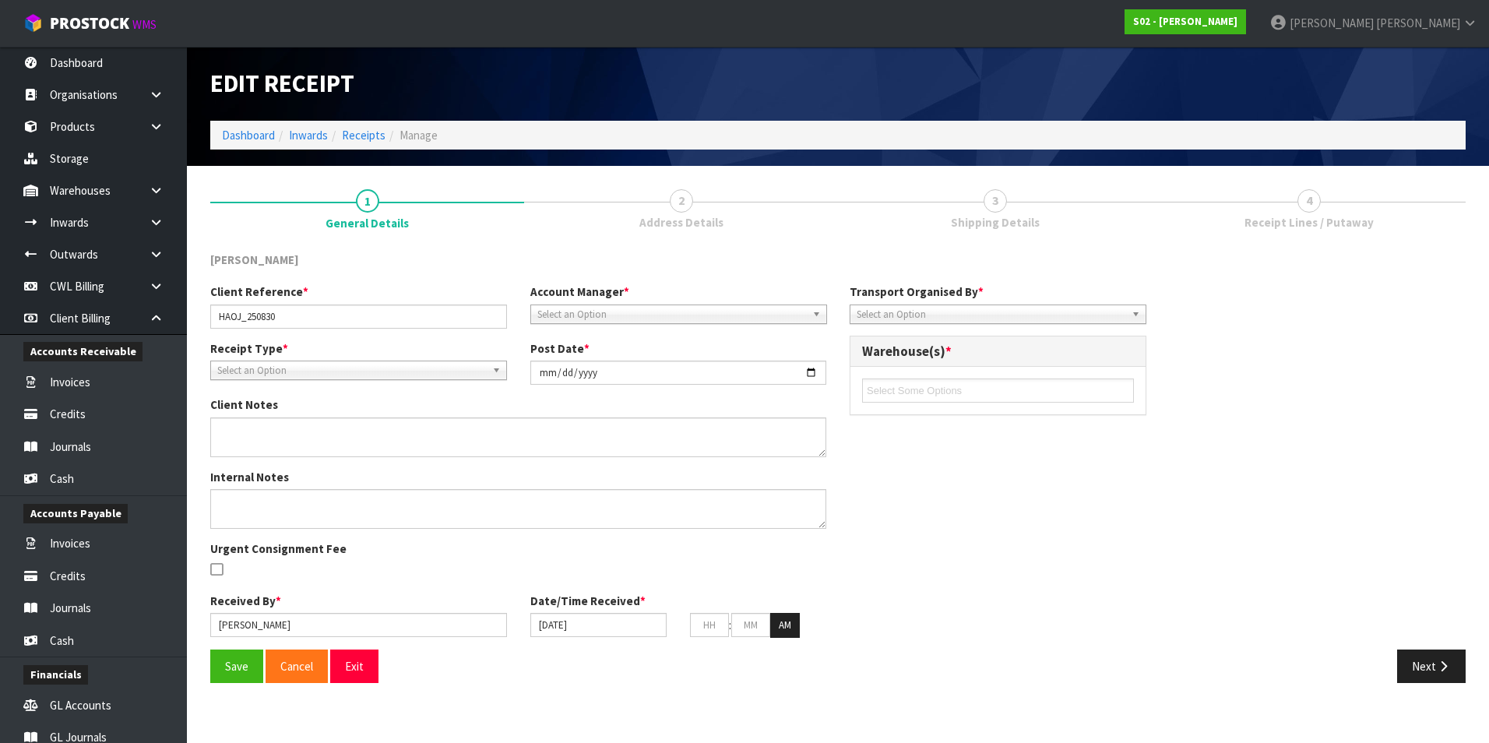
type input "00"
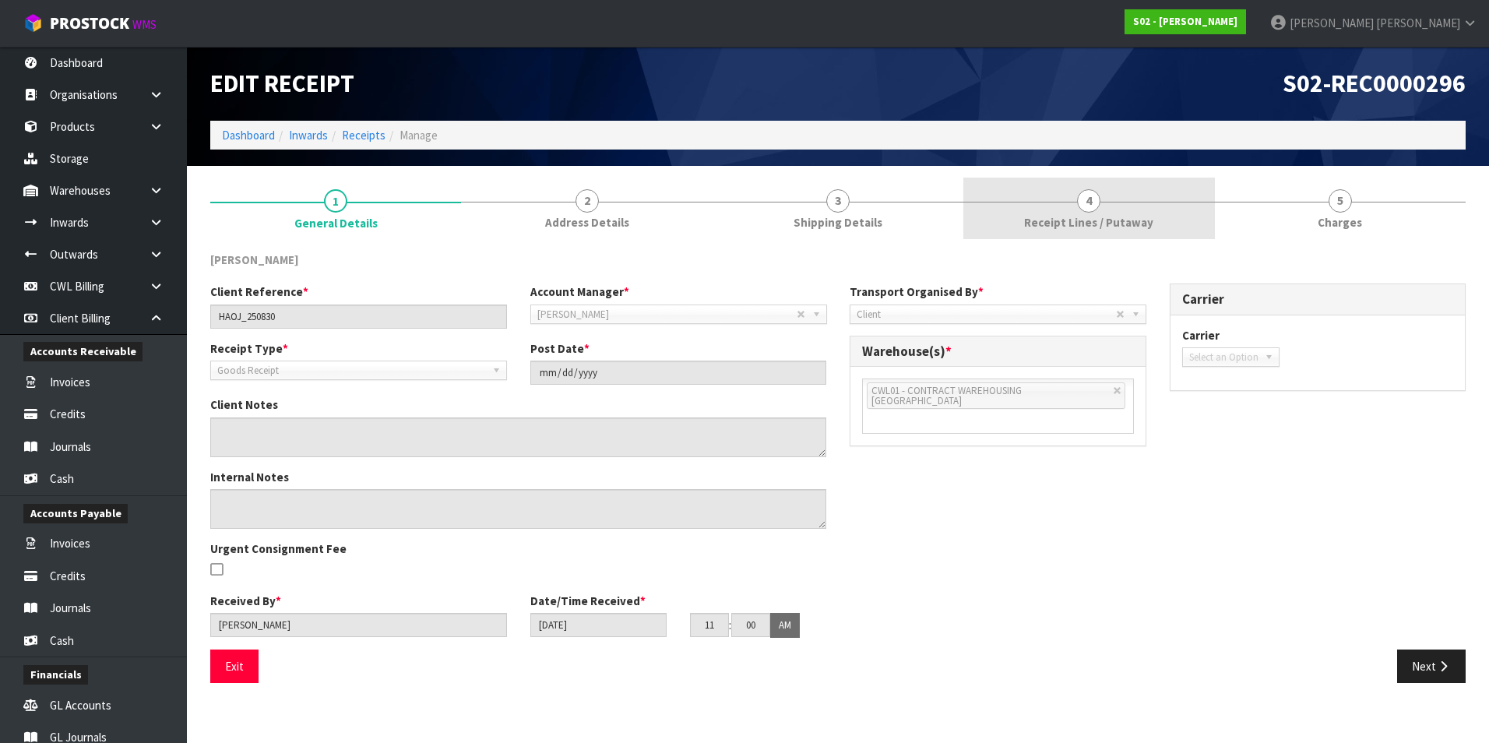
click at [727, 201] on span "4" at bounding box center [1088, 200] width 23 height 23
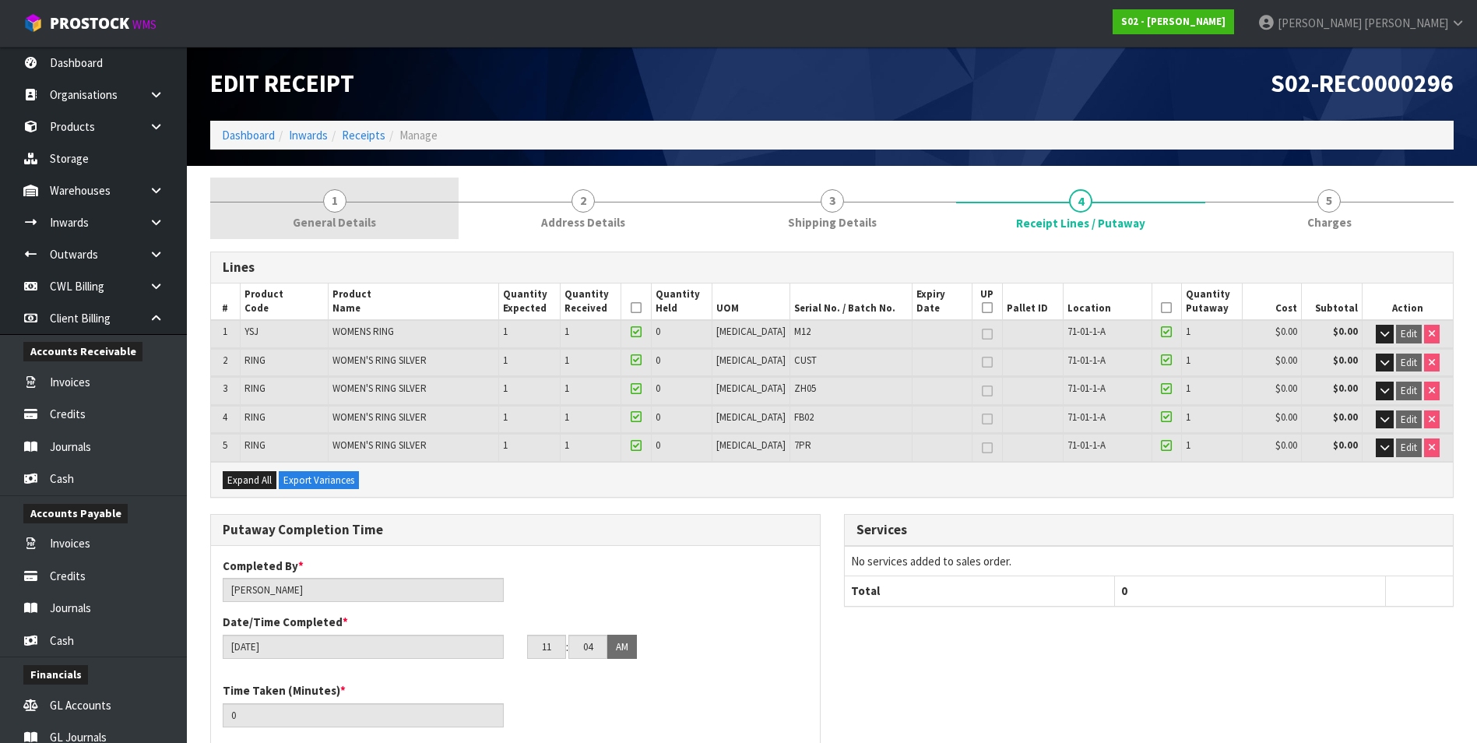
click at [338, 200] on span "1" at bounding box center [334, 200] width 23 height 23
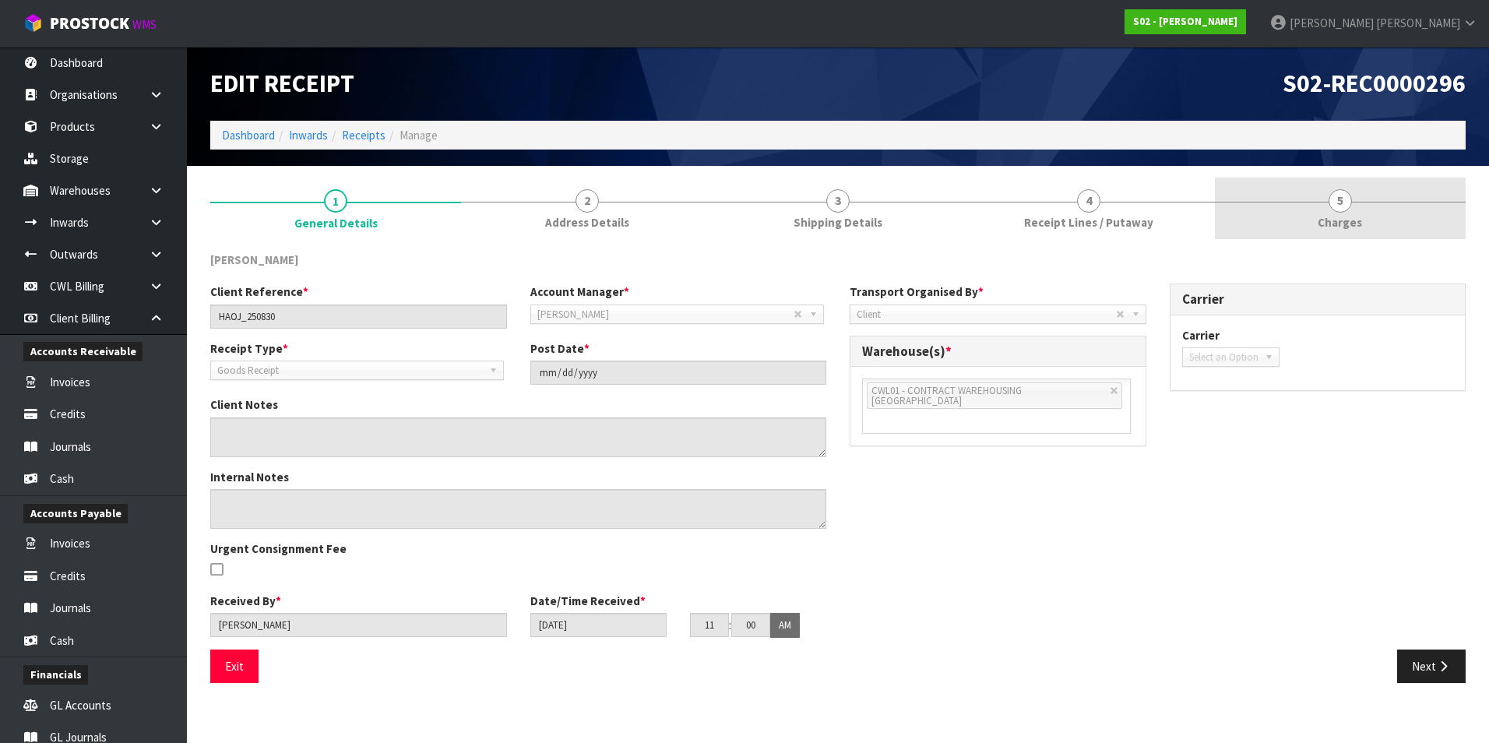
click at [727, 199] on span "5" at bounding box center [1339, 200] width 23 height 23
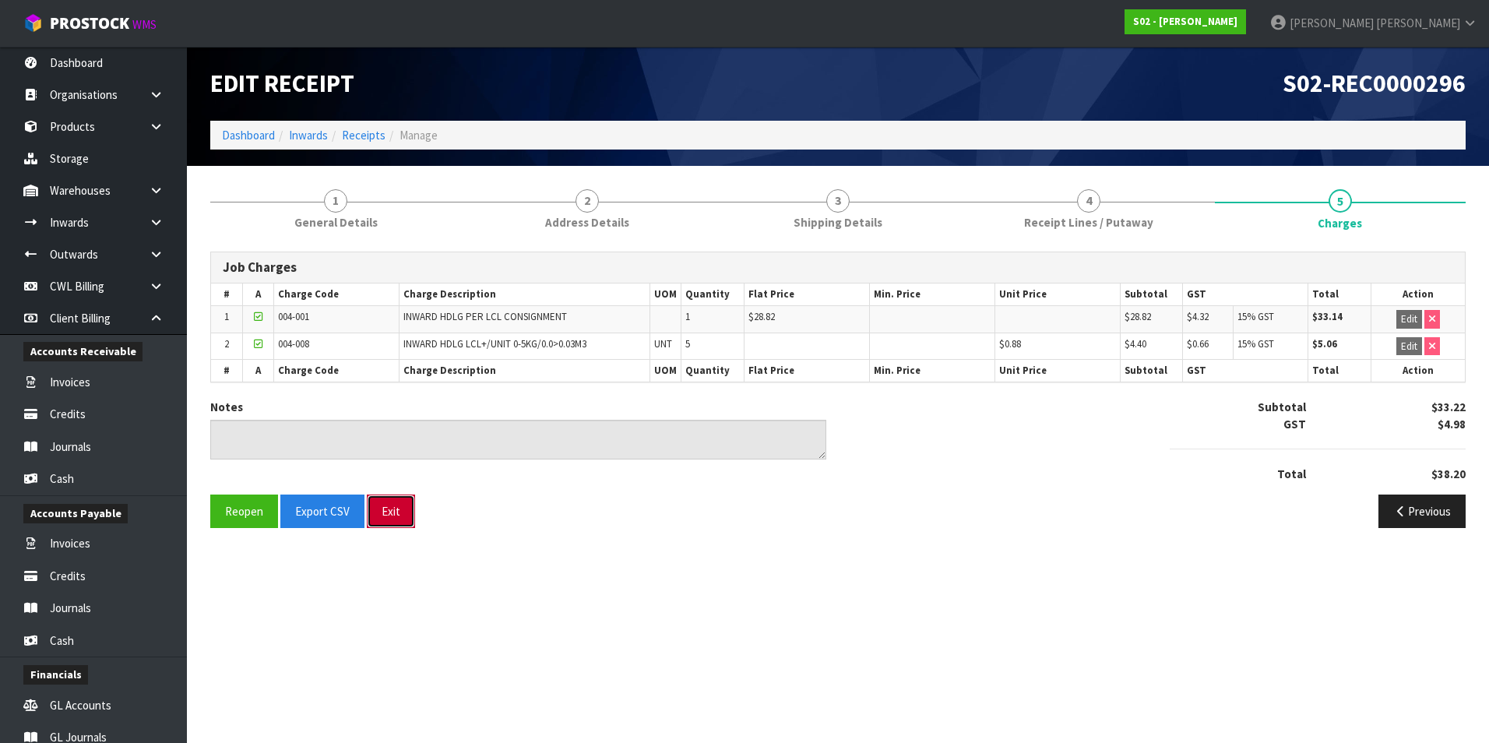
click at [396, 335] on button "Exit" at bounding box center [391, 510] width 48 height 33
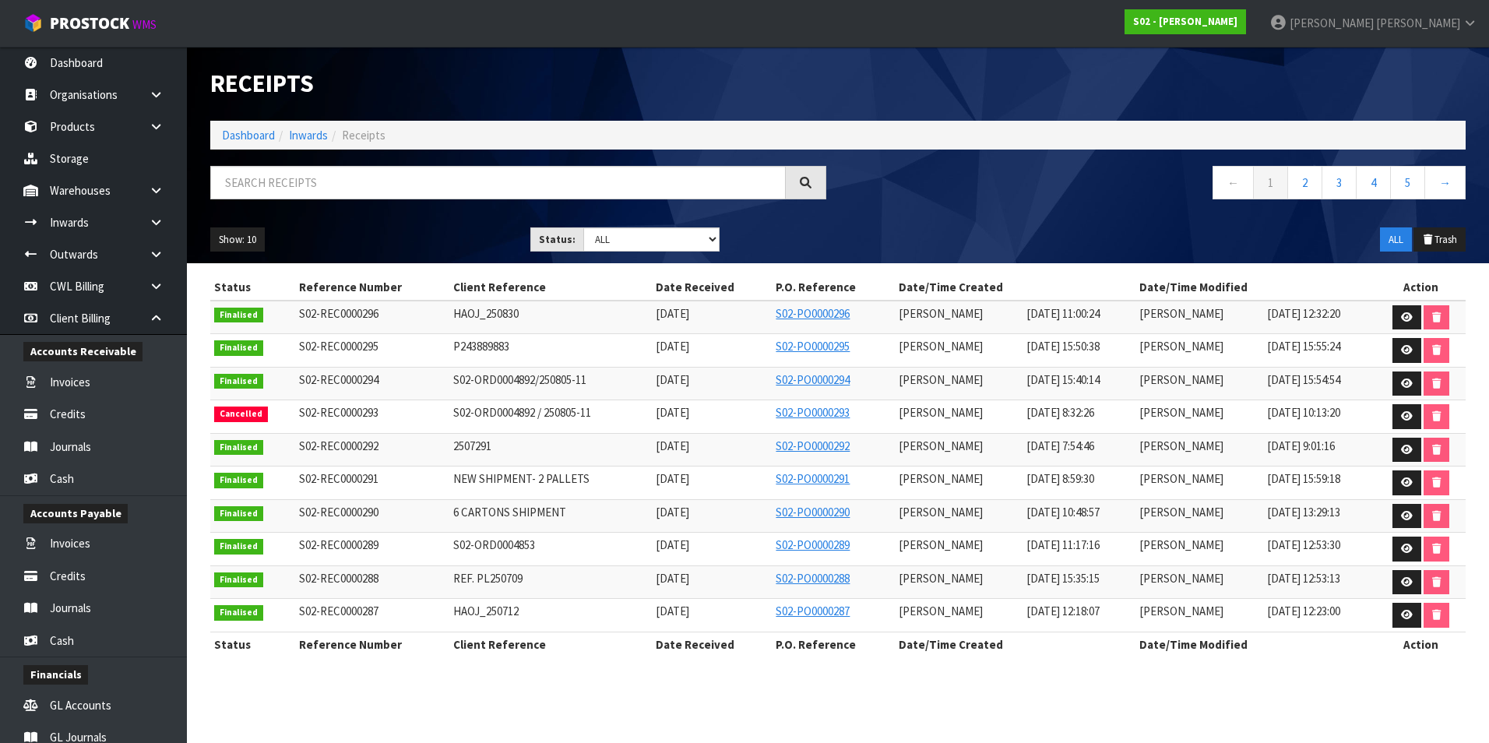
click at [727, 335] on section "Receipts Import Receipts Drop file here to import csv template Dashboard Inward…" at bounding box center [744, 371] width 1489 height 743
click at [153, 220] on icon at bounding box center [156, 222] width 15 height 12
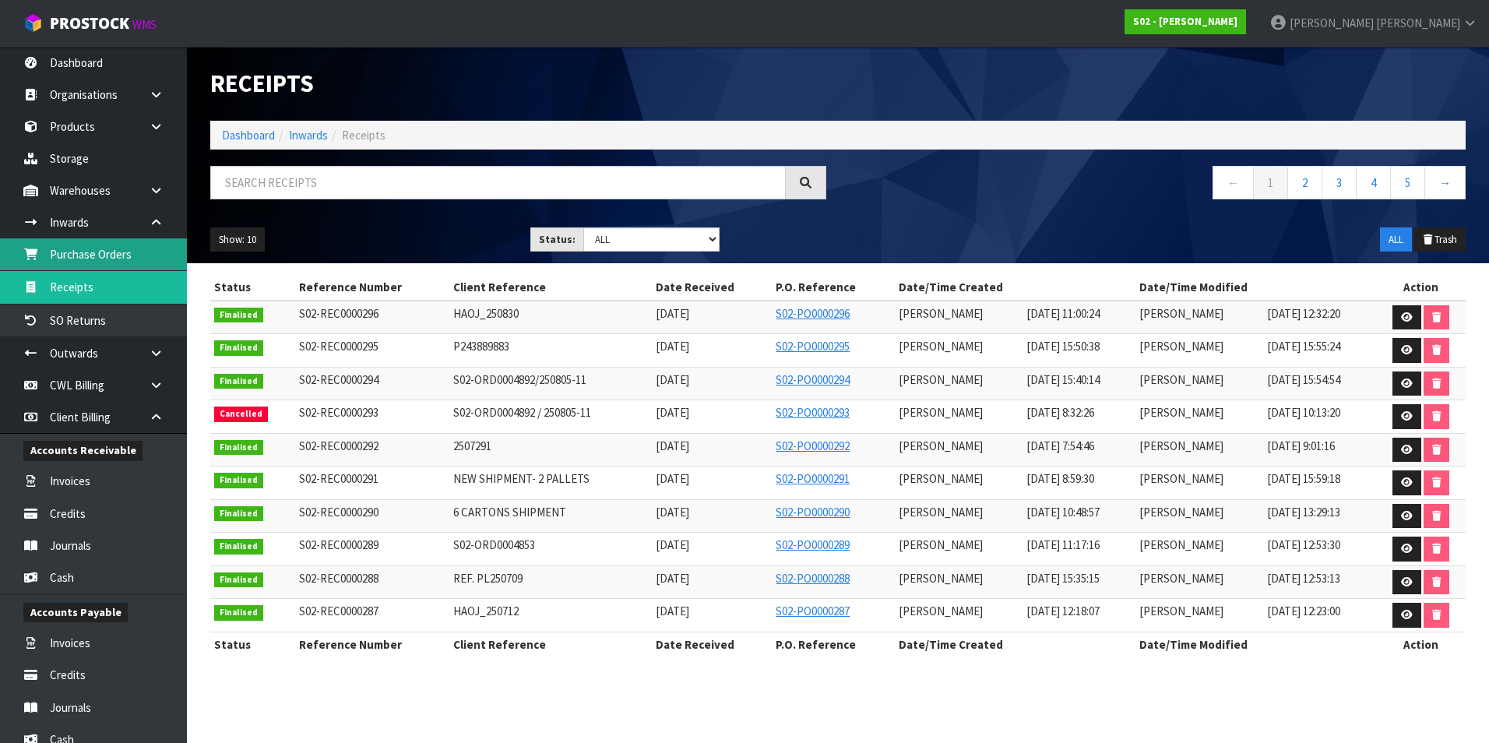
click at [112, 254] on link "Purchase Orders" at bounding box center [93, 254] width 187 height 32
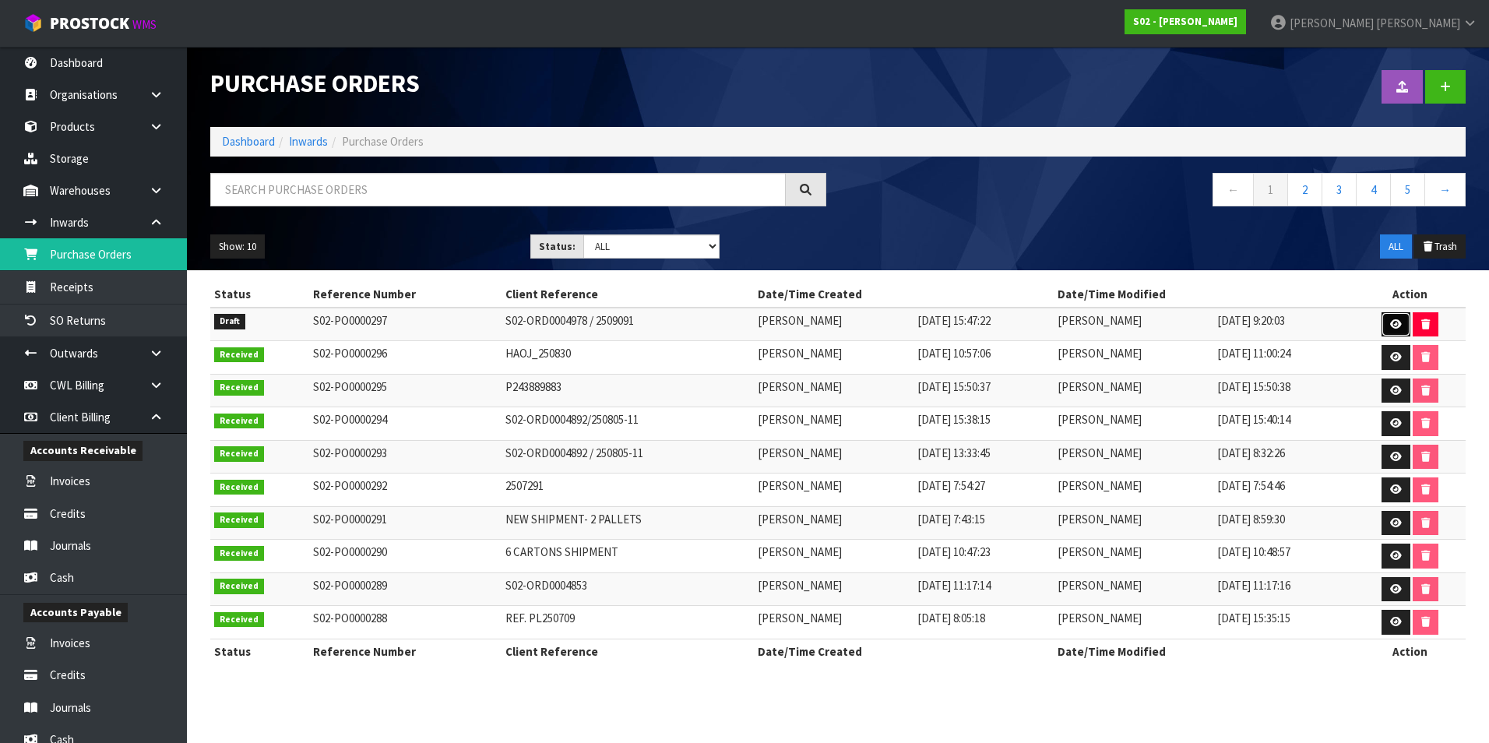
click at [727, 323] on icon at bounding box center [1396, 324] width 12 height 10
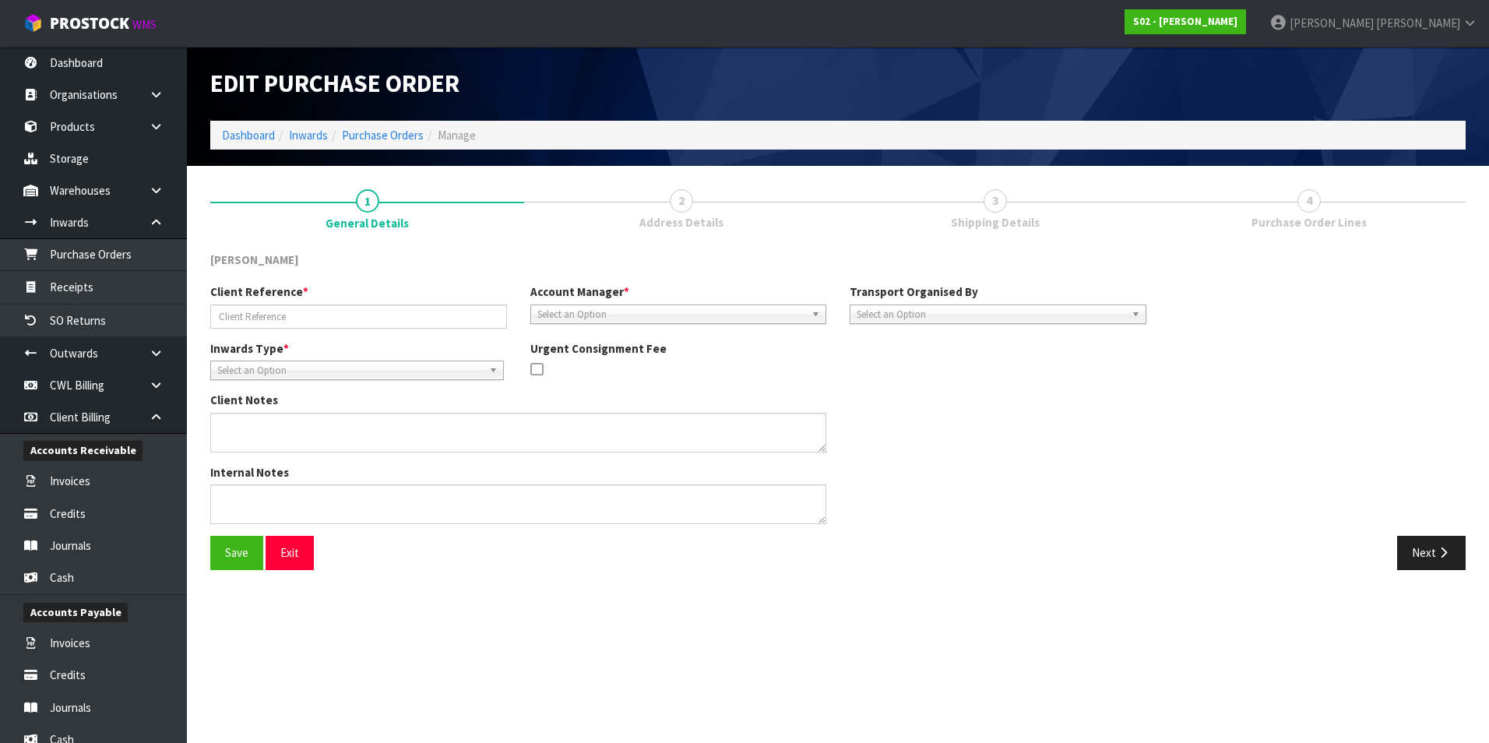
type input "S02-ORD0004978 / 2509091"
type textarea "(00) 89421 03926 00318 051"
type textarea "CWL ERROR NO CHARGE - PLEASE ENSURE SOH IS ADJUSTED BEFORE BOOKING THIS RETURN.…"
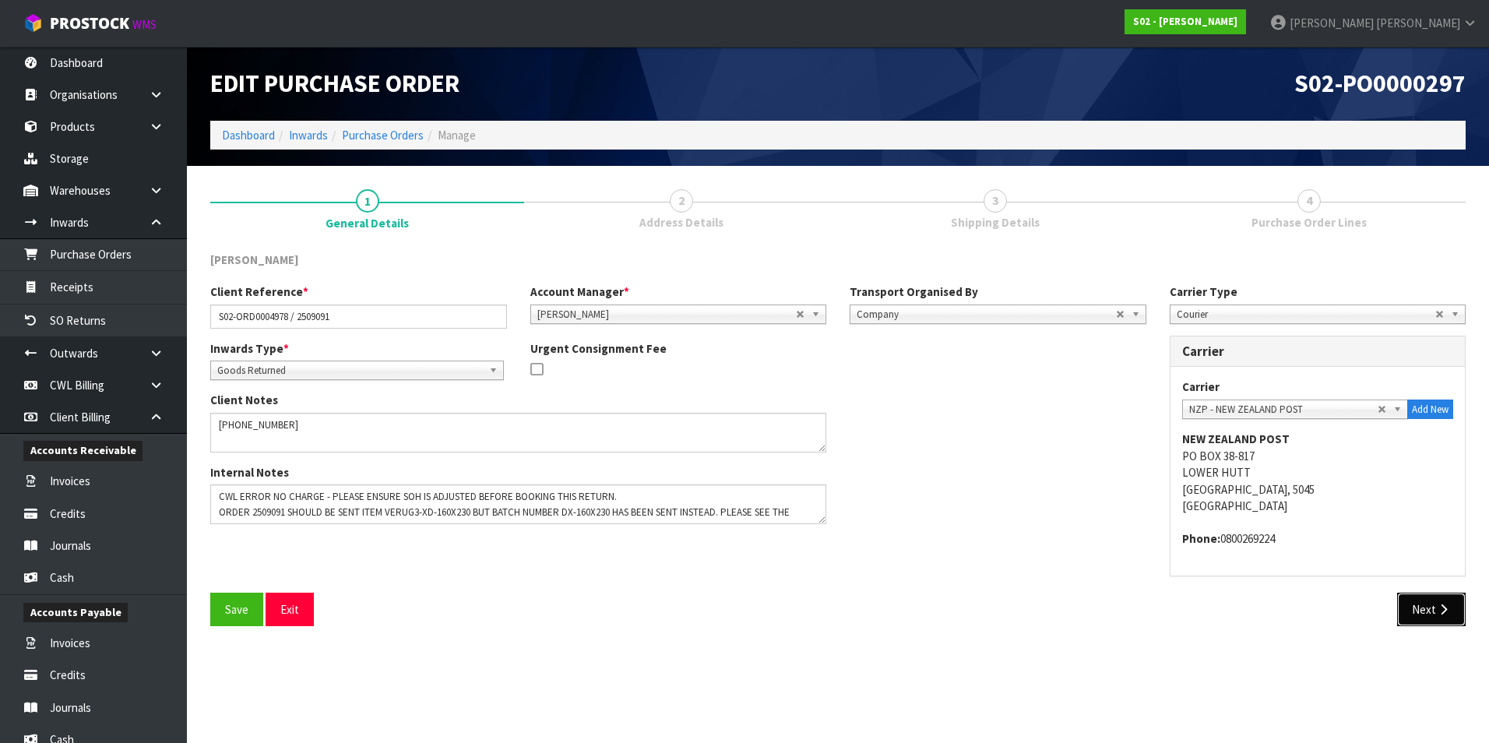
click at [727, 335] on icon "button" at bounding box center [1443, 609] width 15 height 12
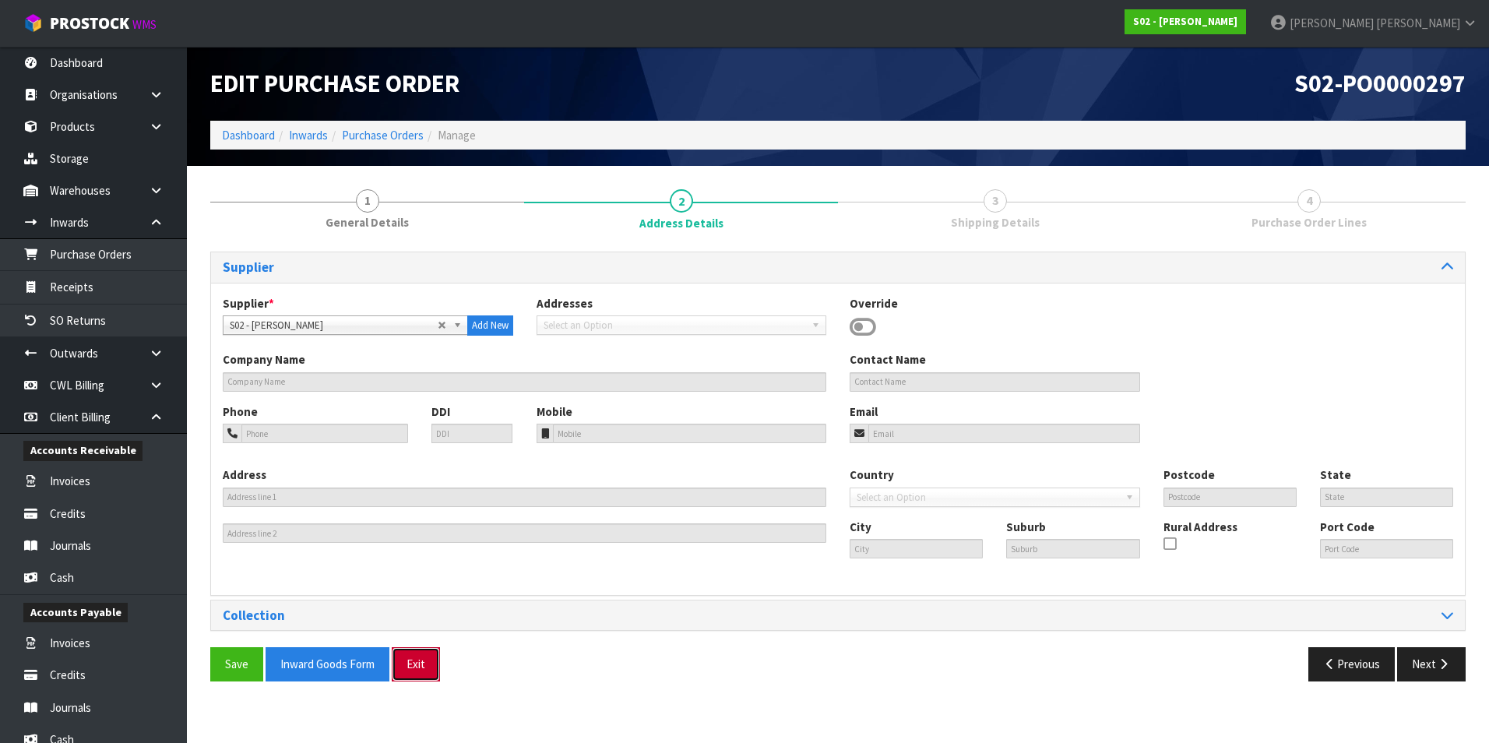
click at [417, 335] on button "Exit" at bounding box center [416, 663] width 48 height 33
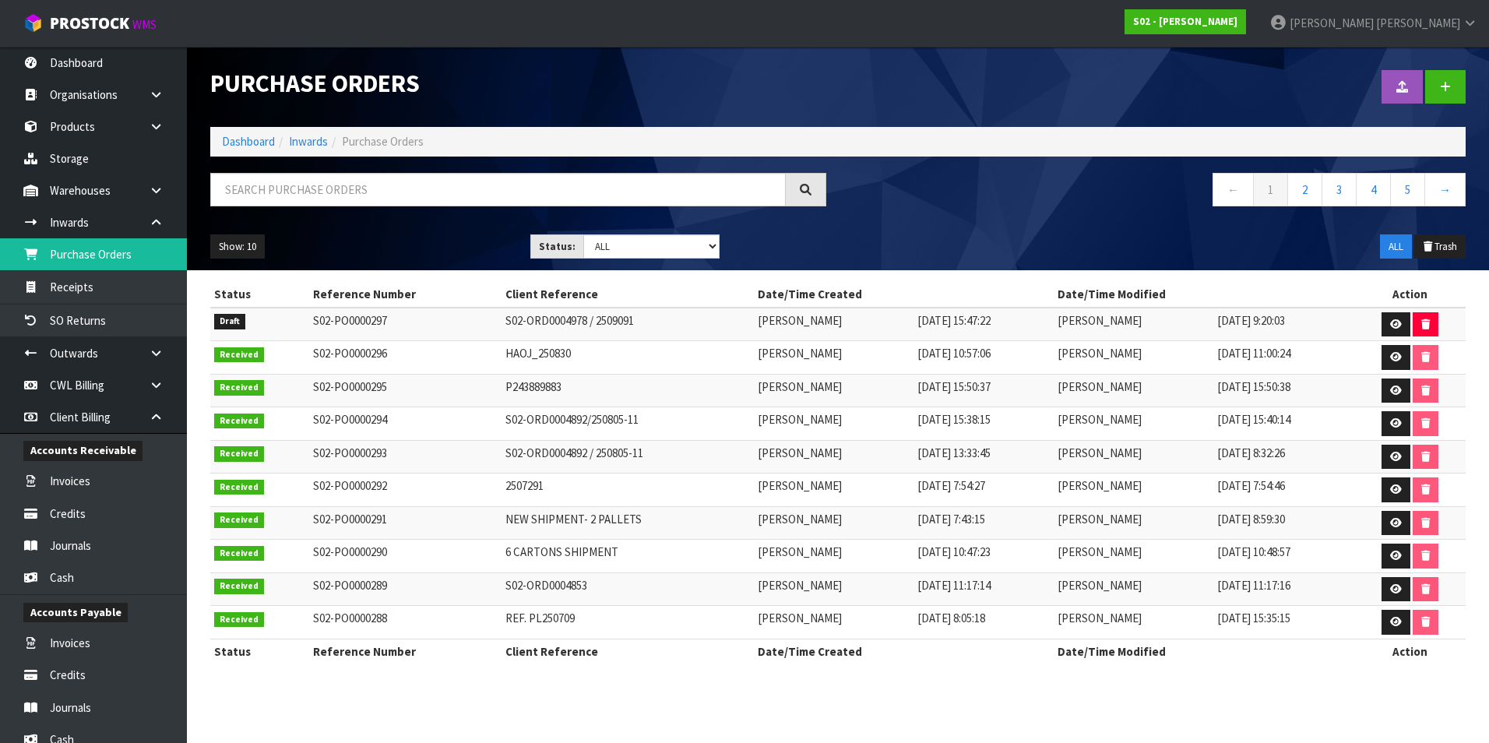
click at [670, 89] on h1 "Purchase Orders" at bounding box center [518, 83] width 616 height 27
click at [80, 62] on link "Dashboard" at bounding box center [93, 63] width 187 height 32
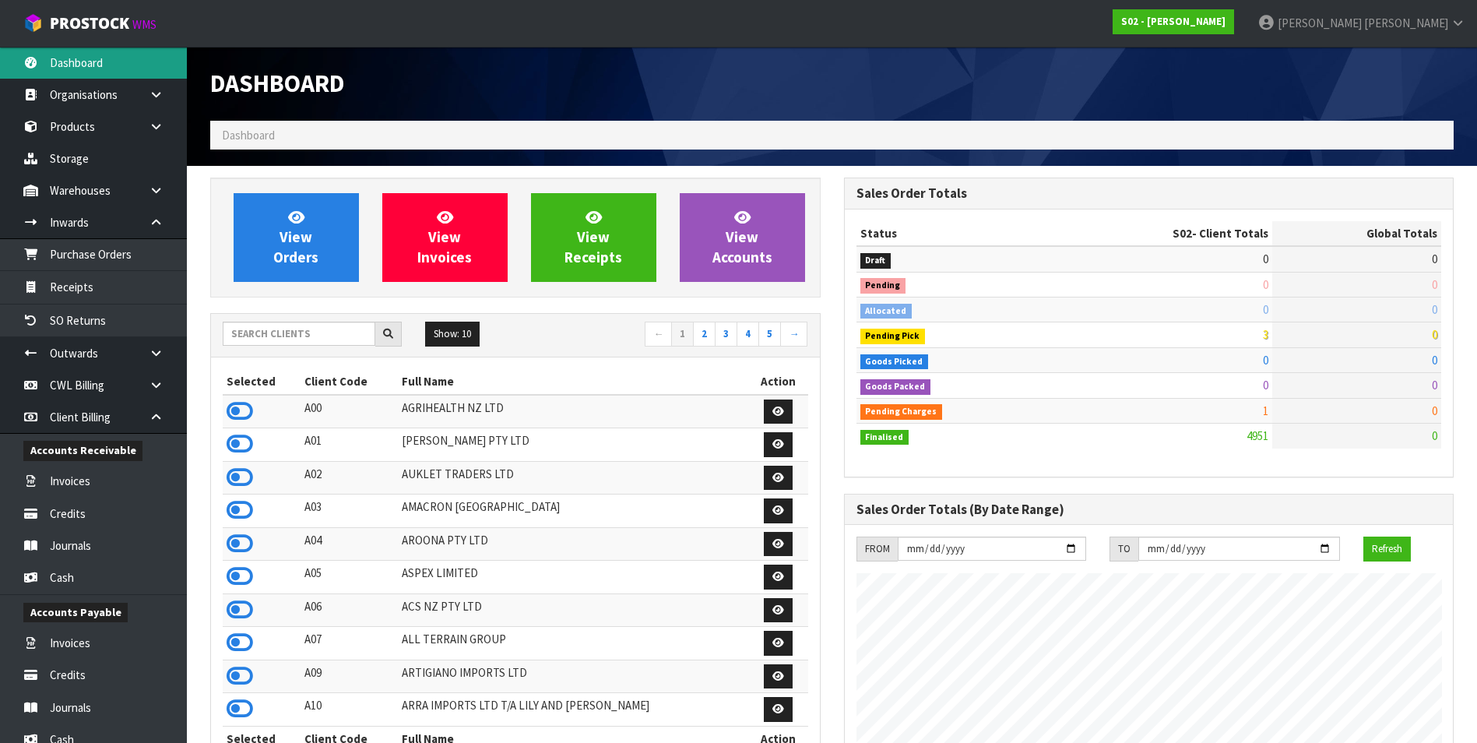
scroll to position [1180, 633]
click at [256, 335] on input "text" at bounding box center [299, 334] width 153 height 24
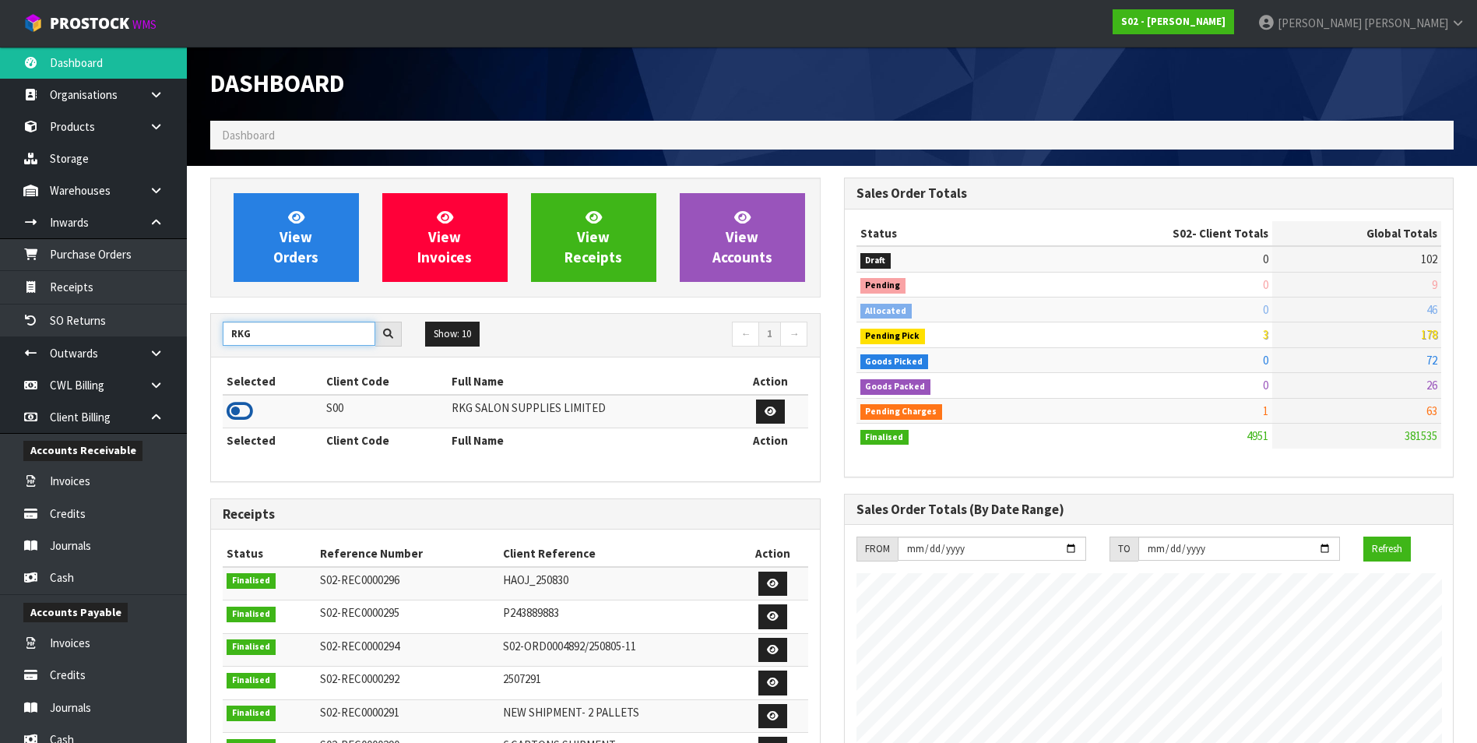
type input "RKG"
drag, startPoint x: 238, startPoint y: 410, endPoint x: 243, endPoint y: 396, distance: 14.8
click at [238, 335] on icon at bounding box center [240, 410] width 26 height 23
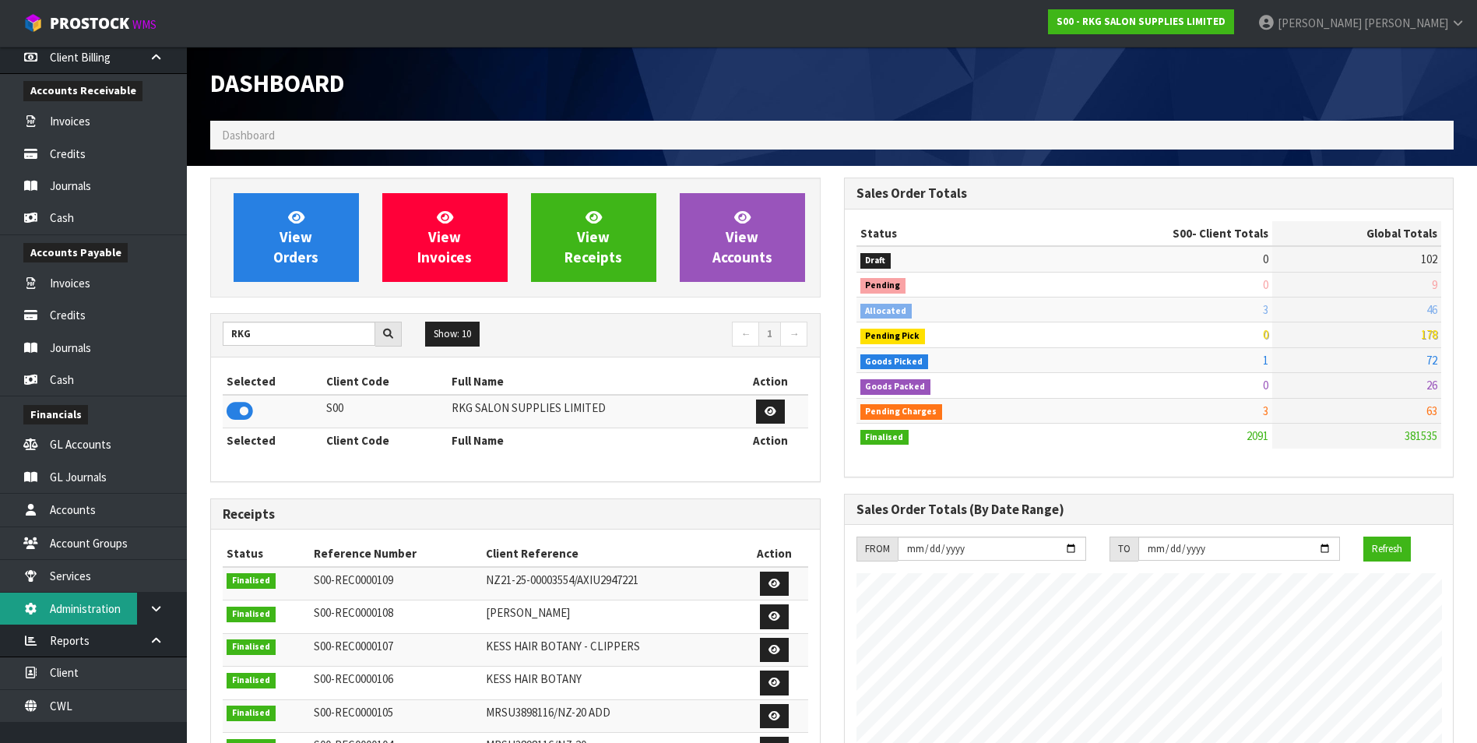
scroll to position [371, 0]
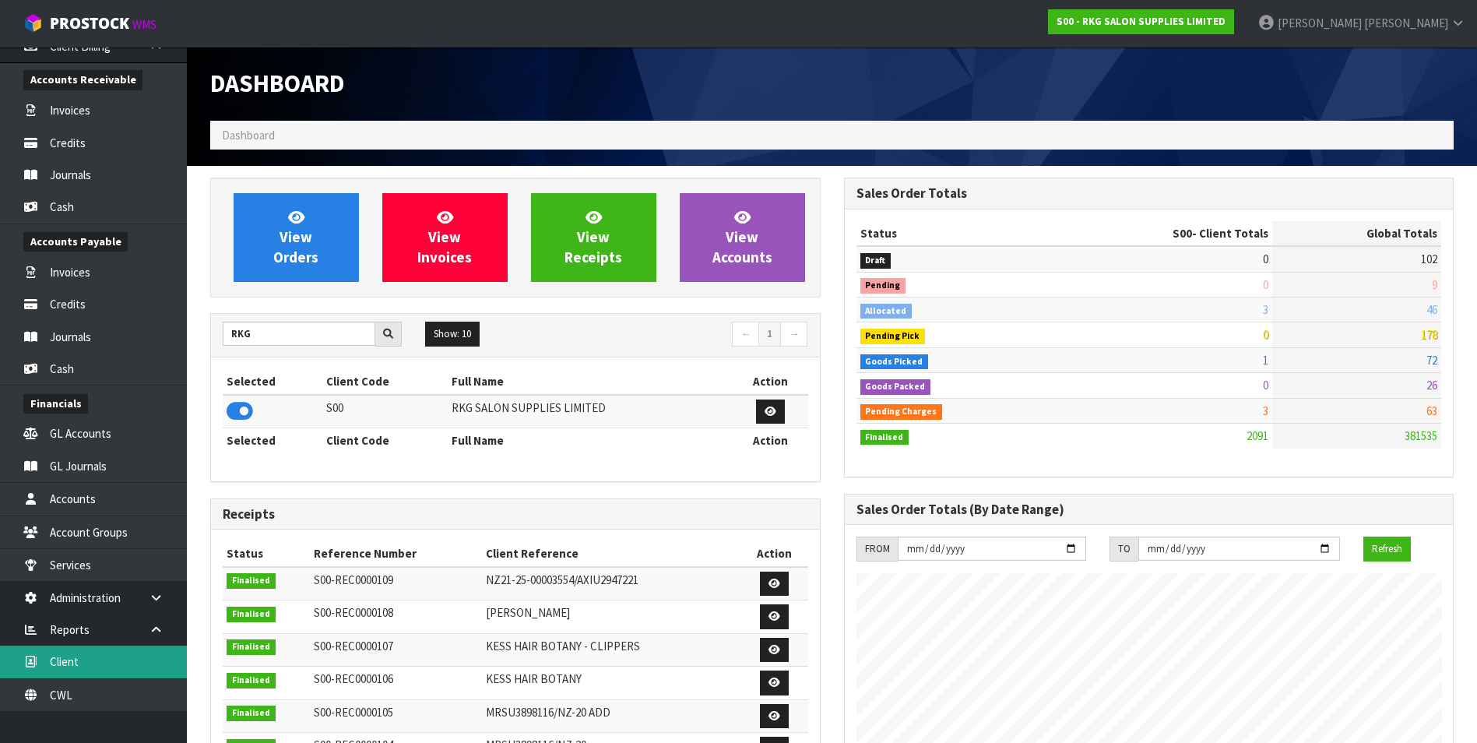
click at [103, 335] on link "Client" at bounding box center [93, 662] width 187 height 32
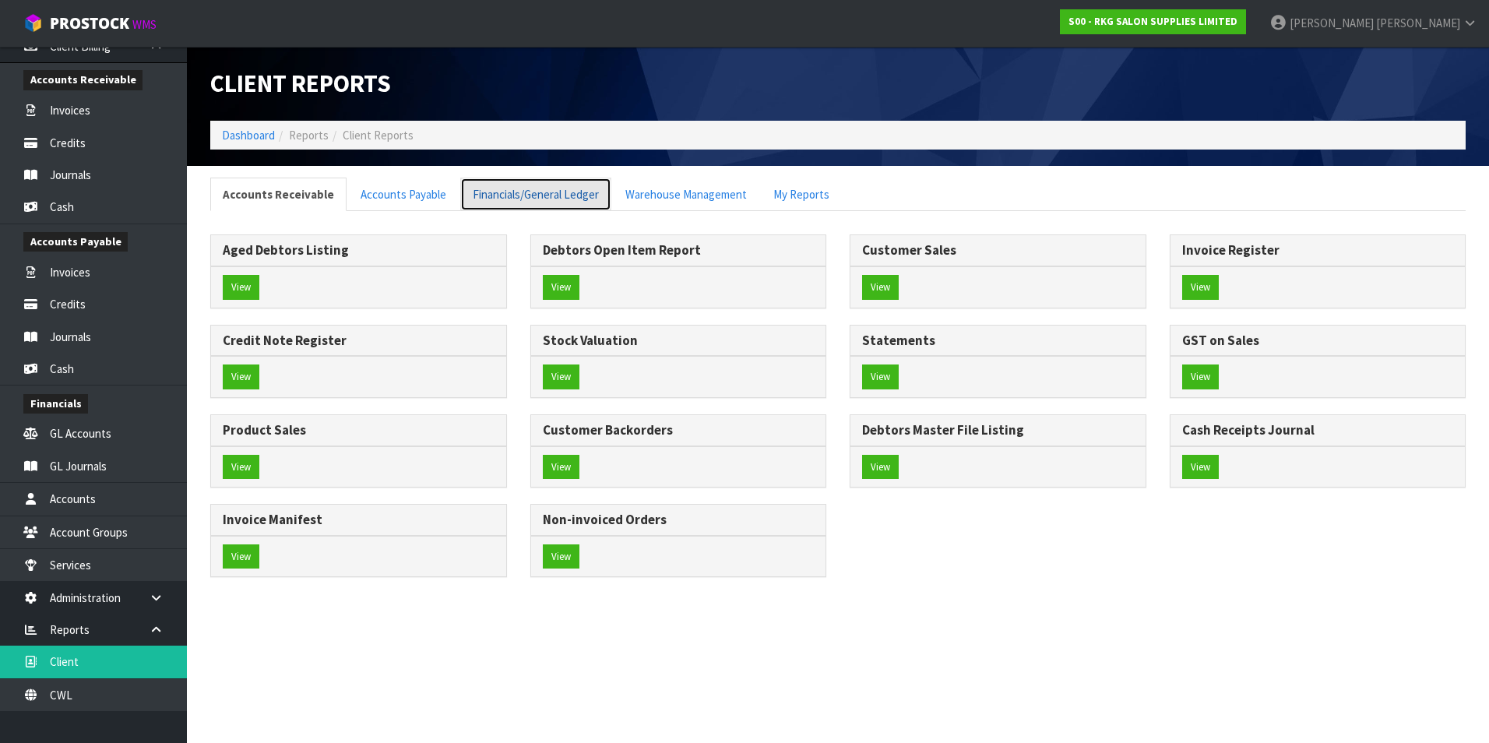
click at [574, 194] on link "Financials/General Ledger" at bounding box center [535, 194] width 151 height 33
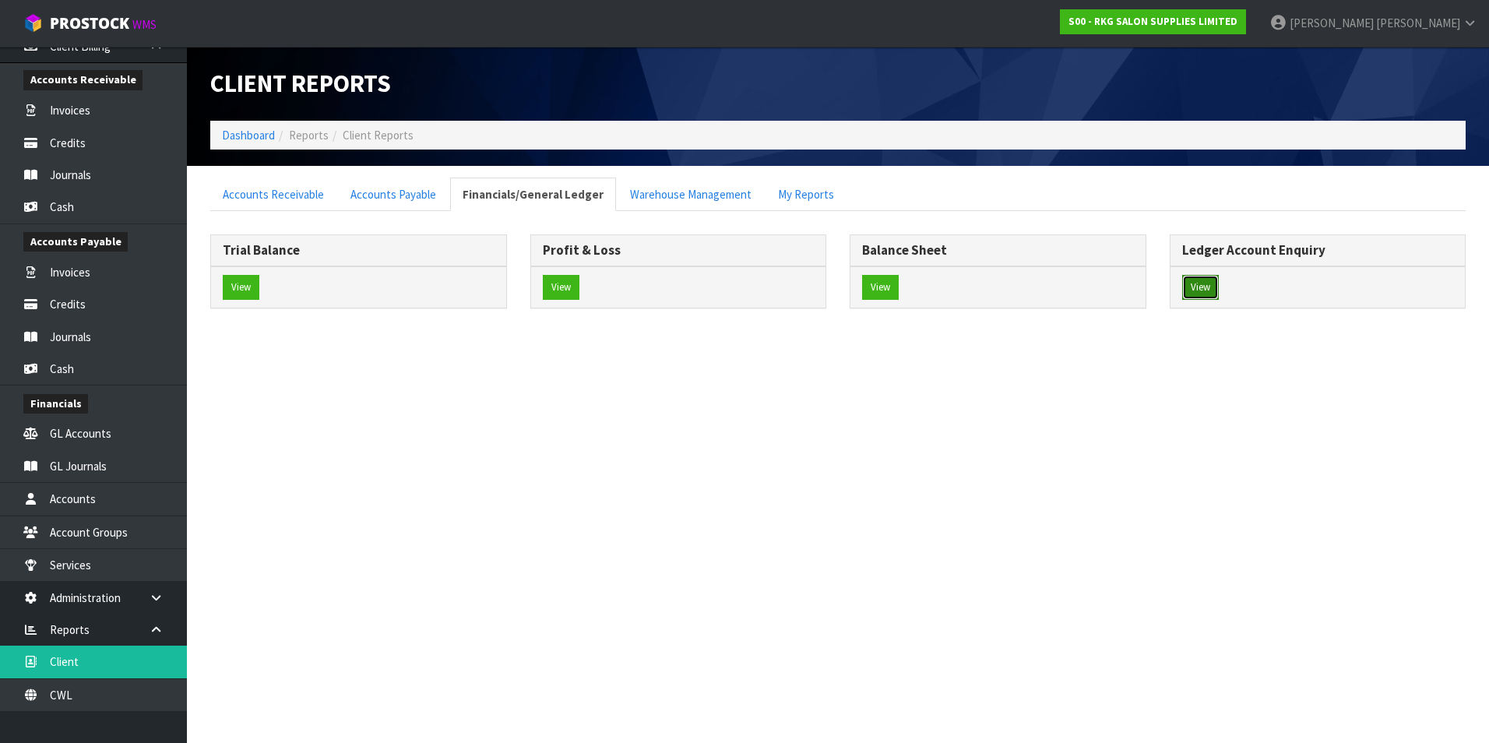
click at [727, 290] on button "View" at bounding box center [1200, 287] width 37 height 25
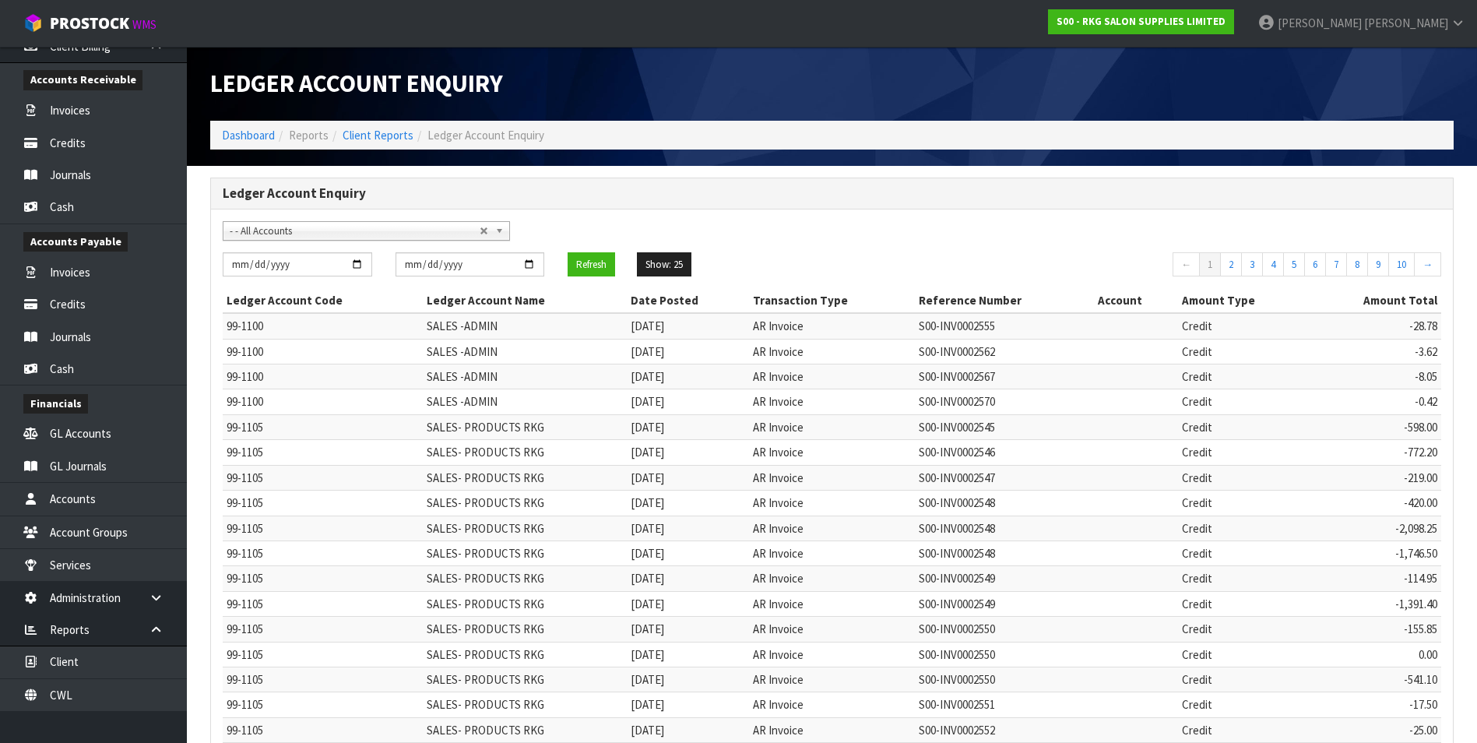
click at [318, 232] on span "- - All Accounts" at bounding box center [355, 231] width 250 height 19
type input "ret"
click at [316, 274] on li "99-5100 - RET AINED EARNINGS B/FWD" at bounding box center [367, 275] width 280 height 19
click at [358, 264] on input "[DATE]" at bounding box center [298, 264] width 150 height 24
type input "[DATE]"
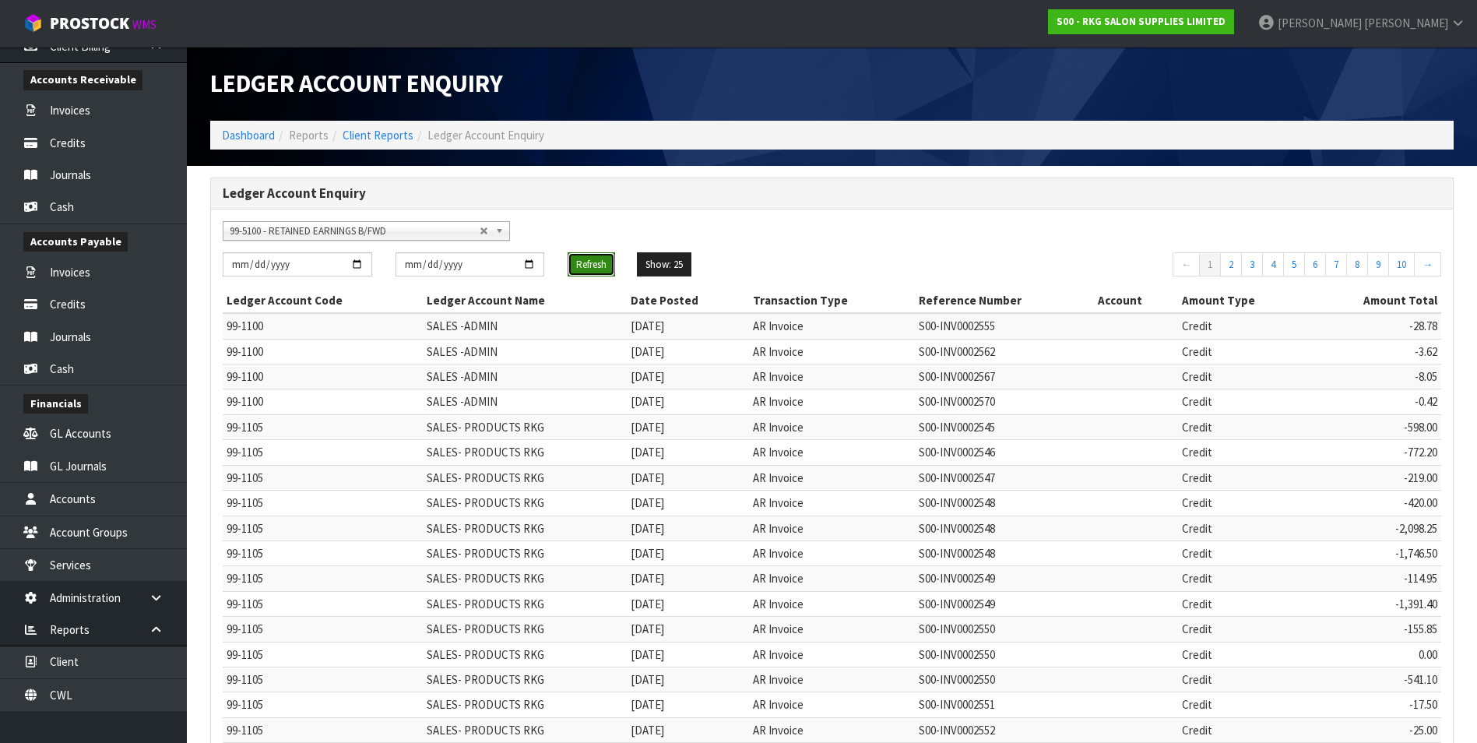
click at [595, 263] on button "Refresh" at bounding box center [591, 264] width 47 height 25
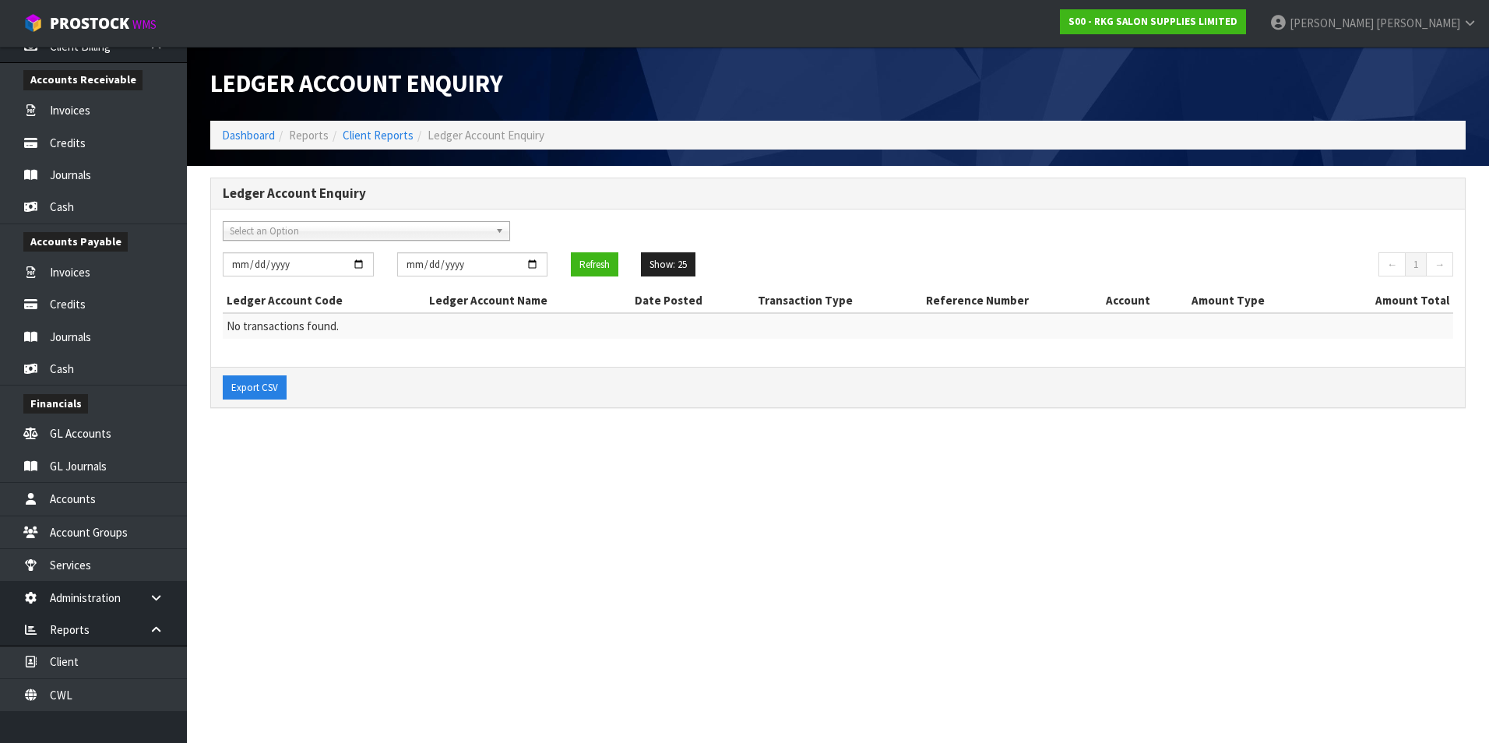
click at [515, 335] on section "Ledger Account Enquiry Dashboard Reports Client Reports Ledger Account Enquiry …" at bounding box center [744, 371] width 1489 height 743
click at [396, 127] on li "Client Reports" at bounding box center [371, 135] width 85 height 16
drag, startPoint x: 396, startPoint y: 127, endPoint x: 392, endPoint y: 137, distance: 10.8
click at [392, 137] on link "Client Reports" at bounding box center [378, 135] width 71 height 15
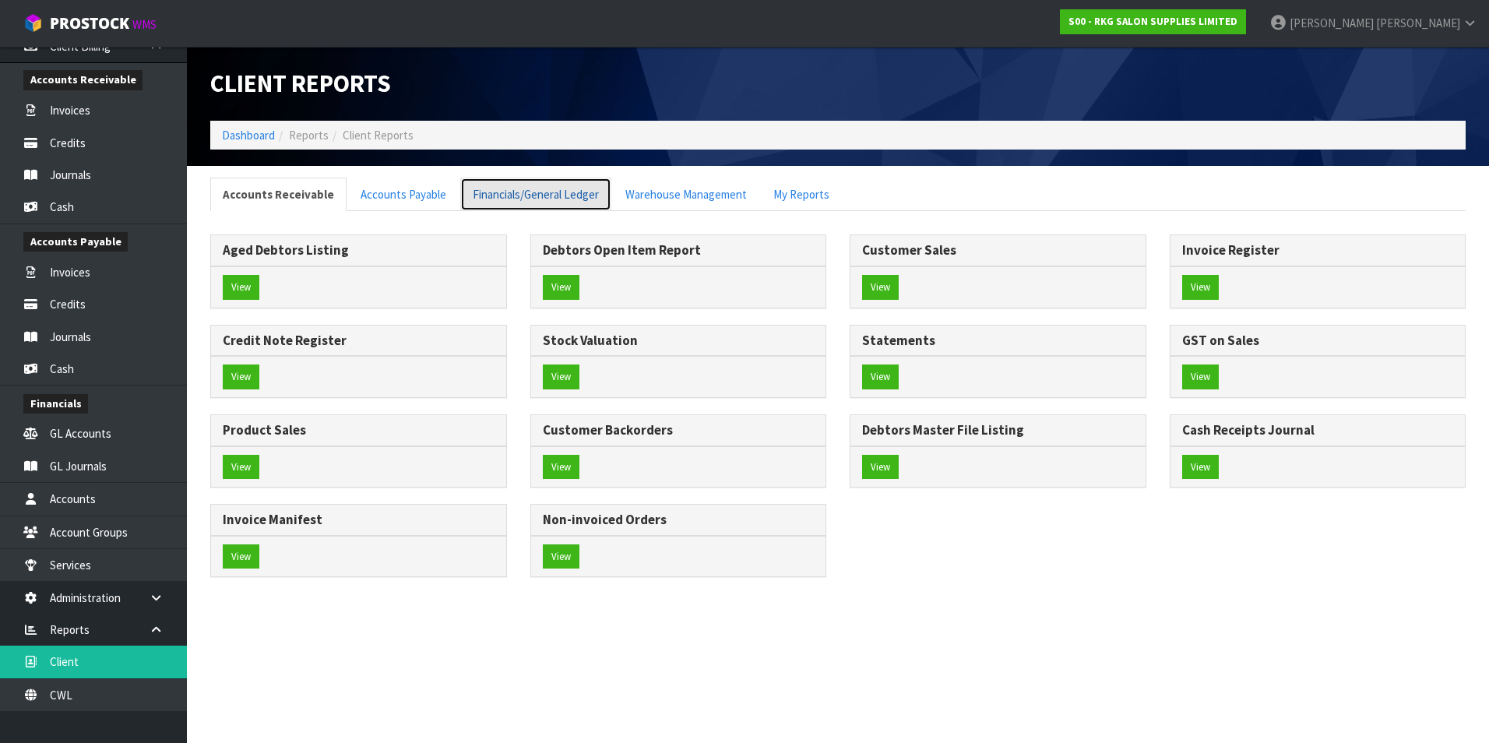
click at [529, 197] on link "Financials/General Ledger" at bounding box center [535, 194] width 151 height 33
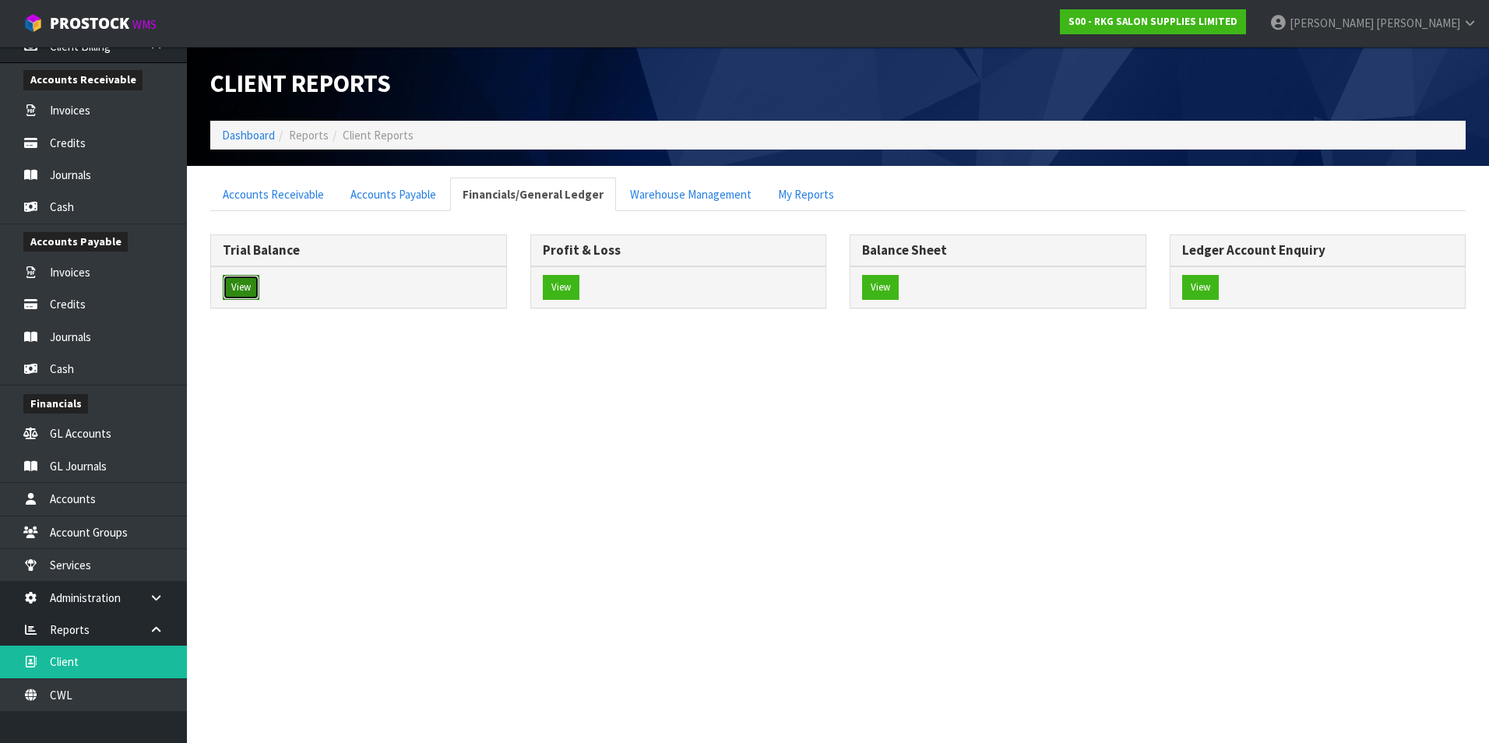
click at [246, 282] on button "View" at bounding box center [241, 287] width 37 height 25
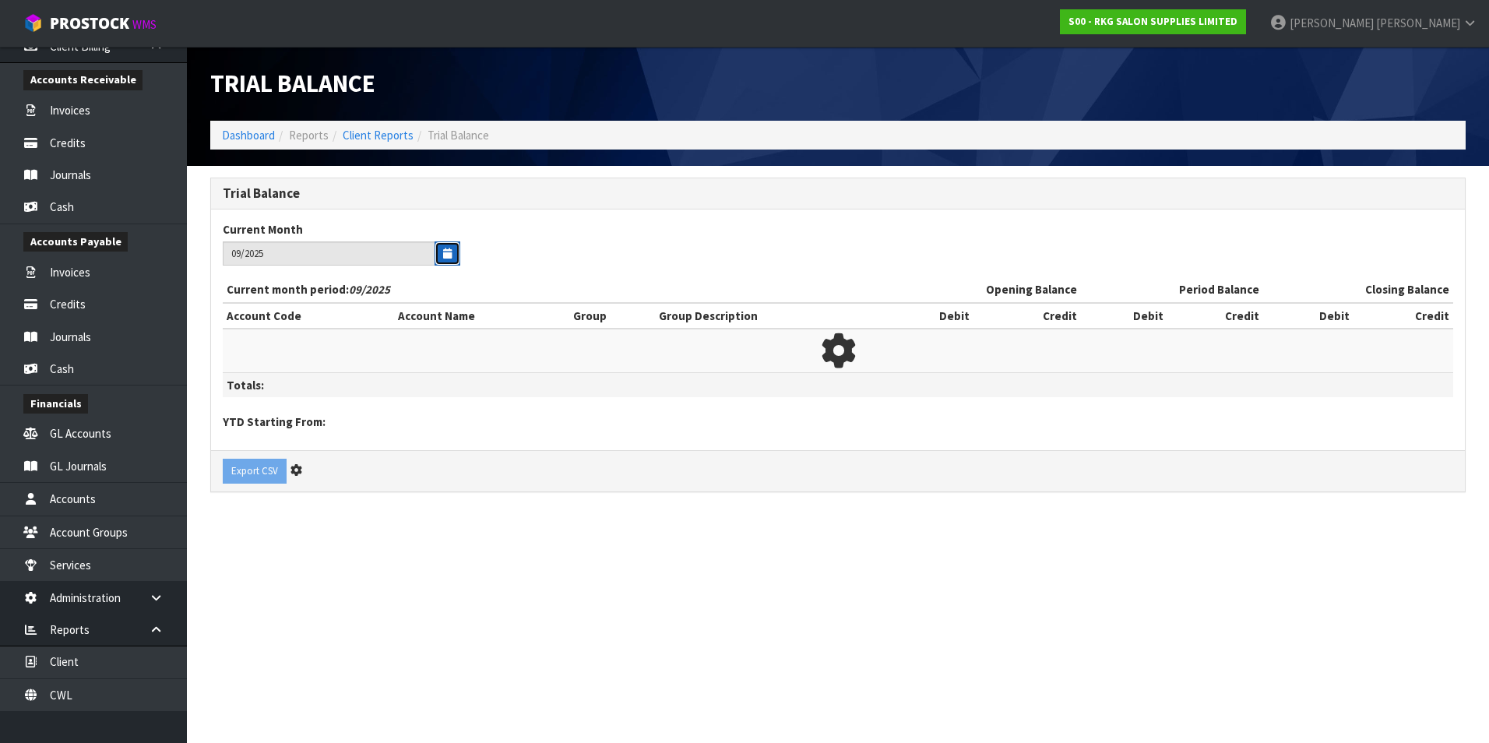
click at [441, 259] on button "button" at bounding box center [447, 253] width 26 height 24
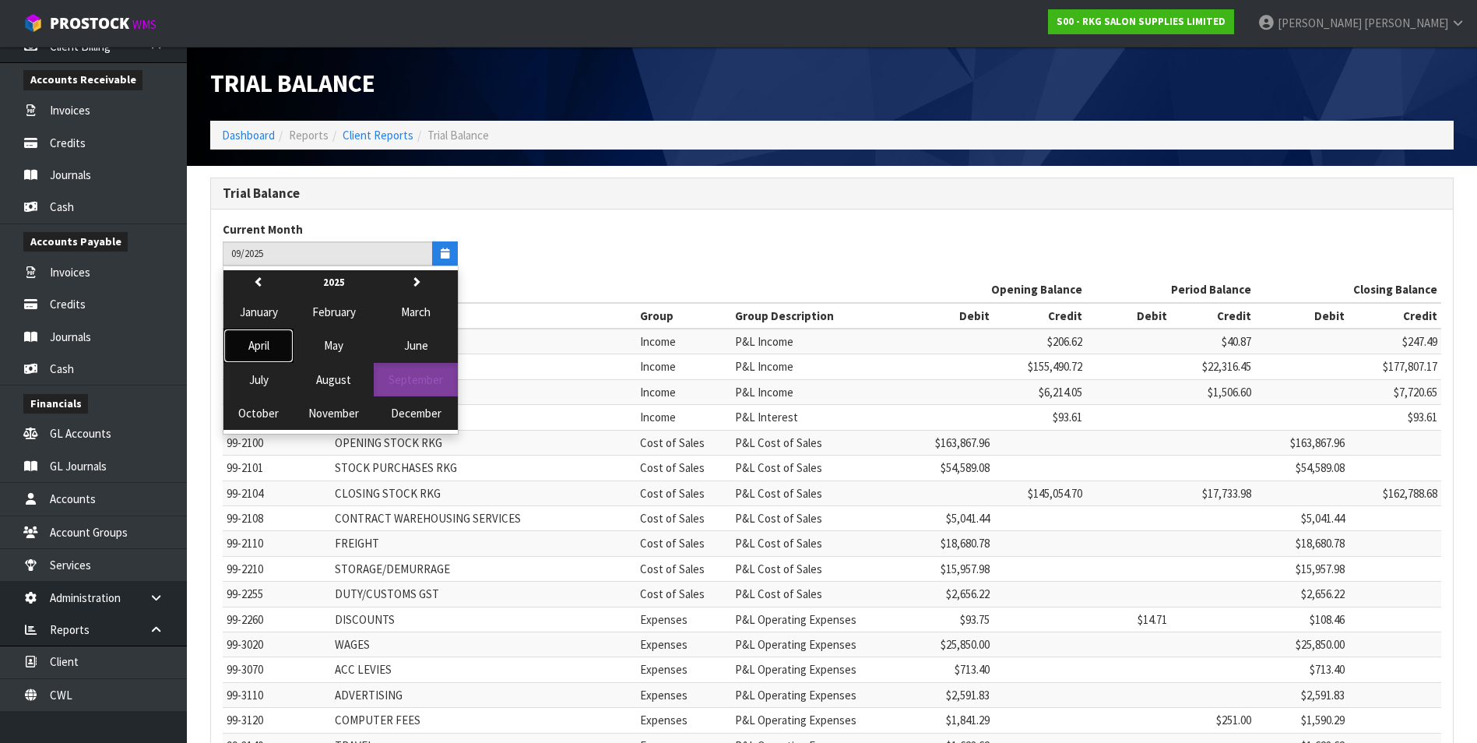
click at [271, 335] on button "April" at bounding box center [258, 345] width 70 height 33
type input "04/2025"
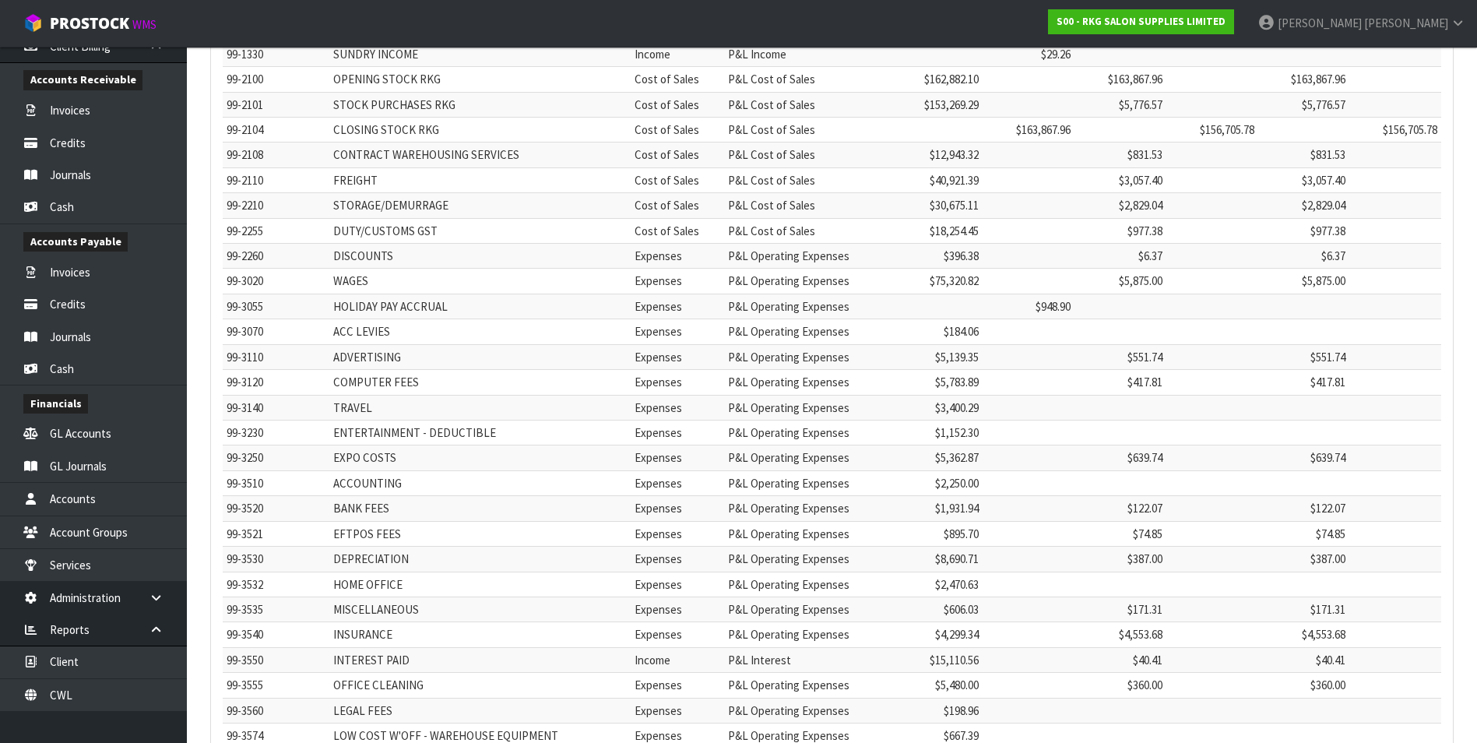
scroll to position [1299, 0]
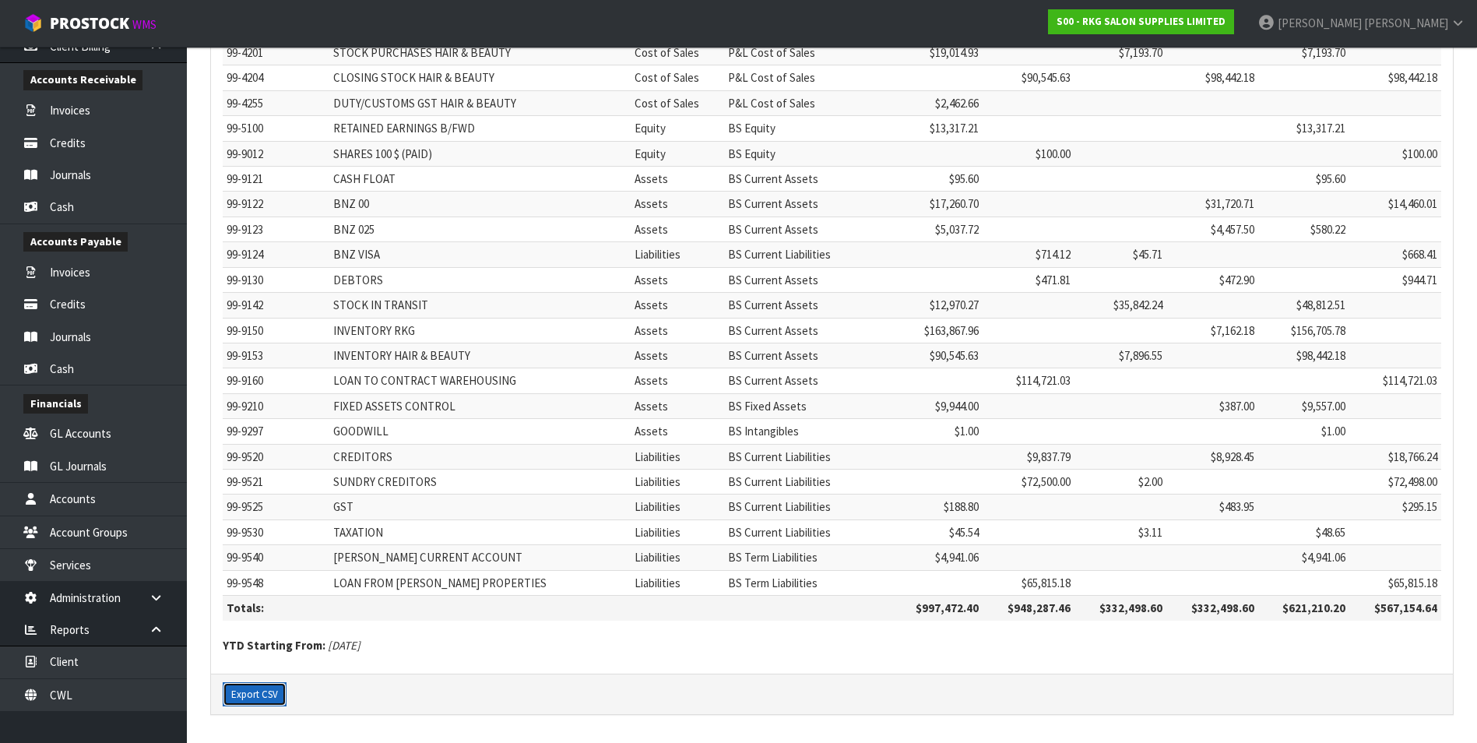
click at [266, 335] on button "Export CSV" at bounding box center [255, 694] width 64 height 25
click at [501, 303] on td "STOCK IN TRANSIT" at bounding box center [479, 305] width 301 height 25
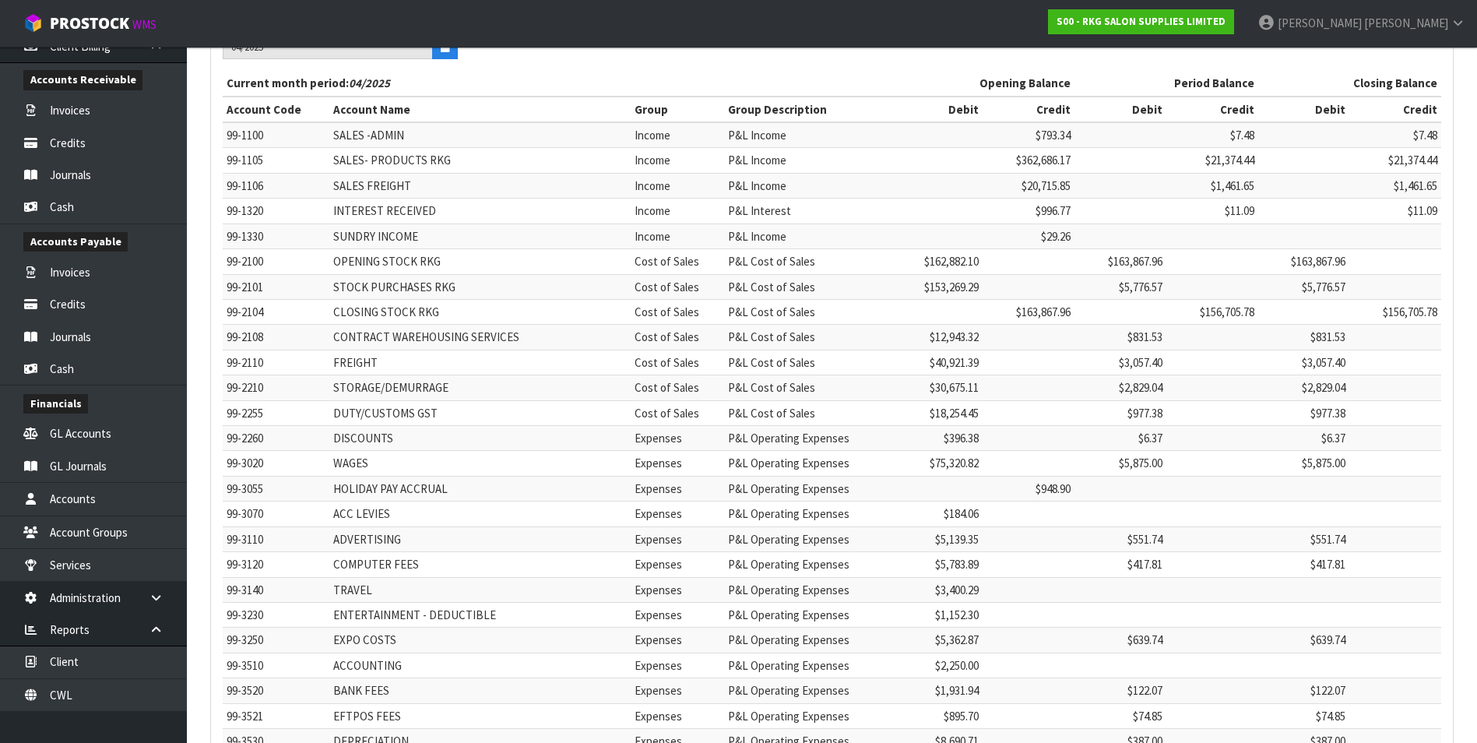
scroll to position [0, 0]
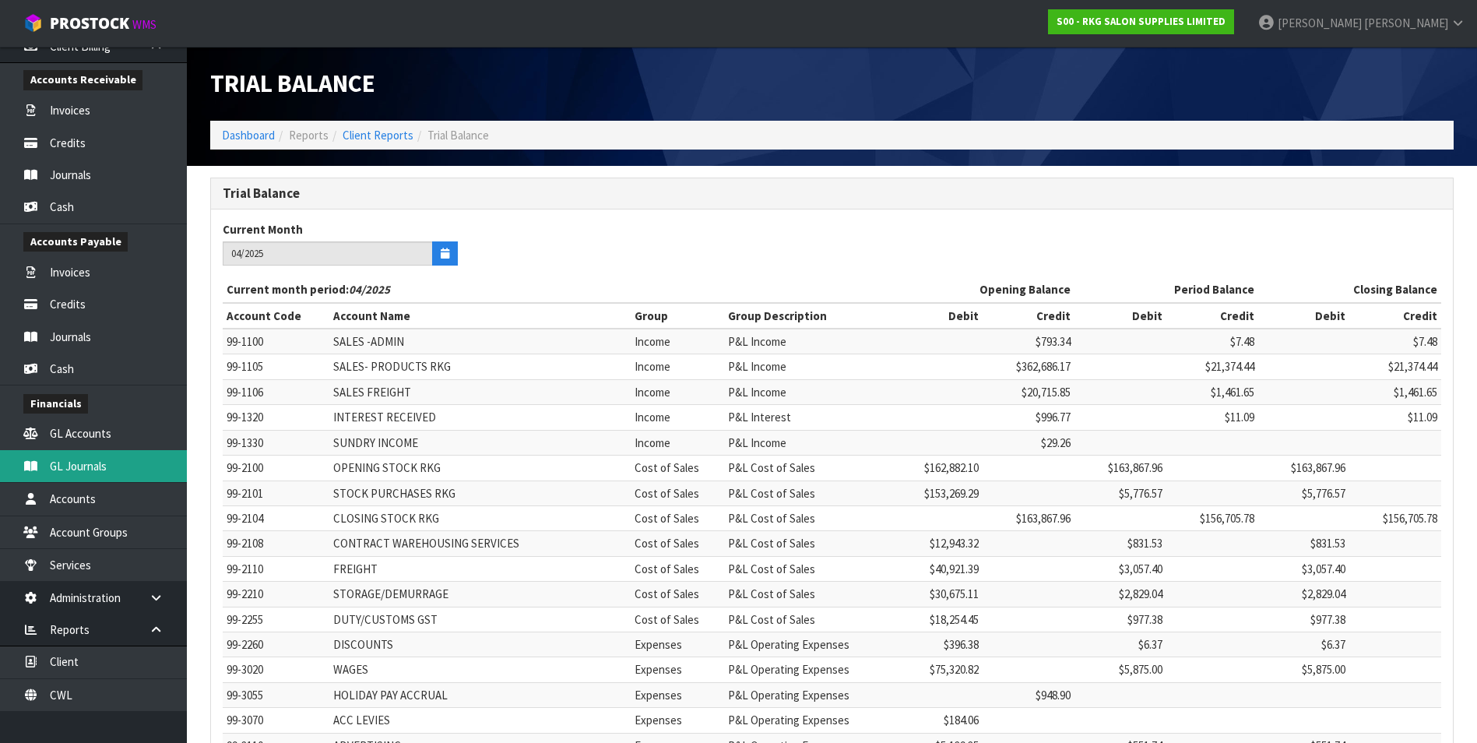
click at [90, 335] on link "GL Journals" at bounding box center [93, 466] width 187 height 32
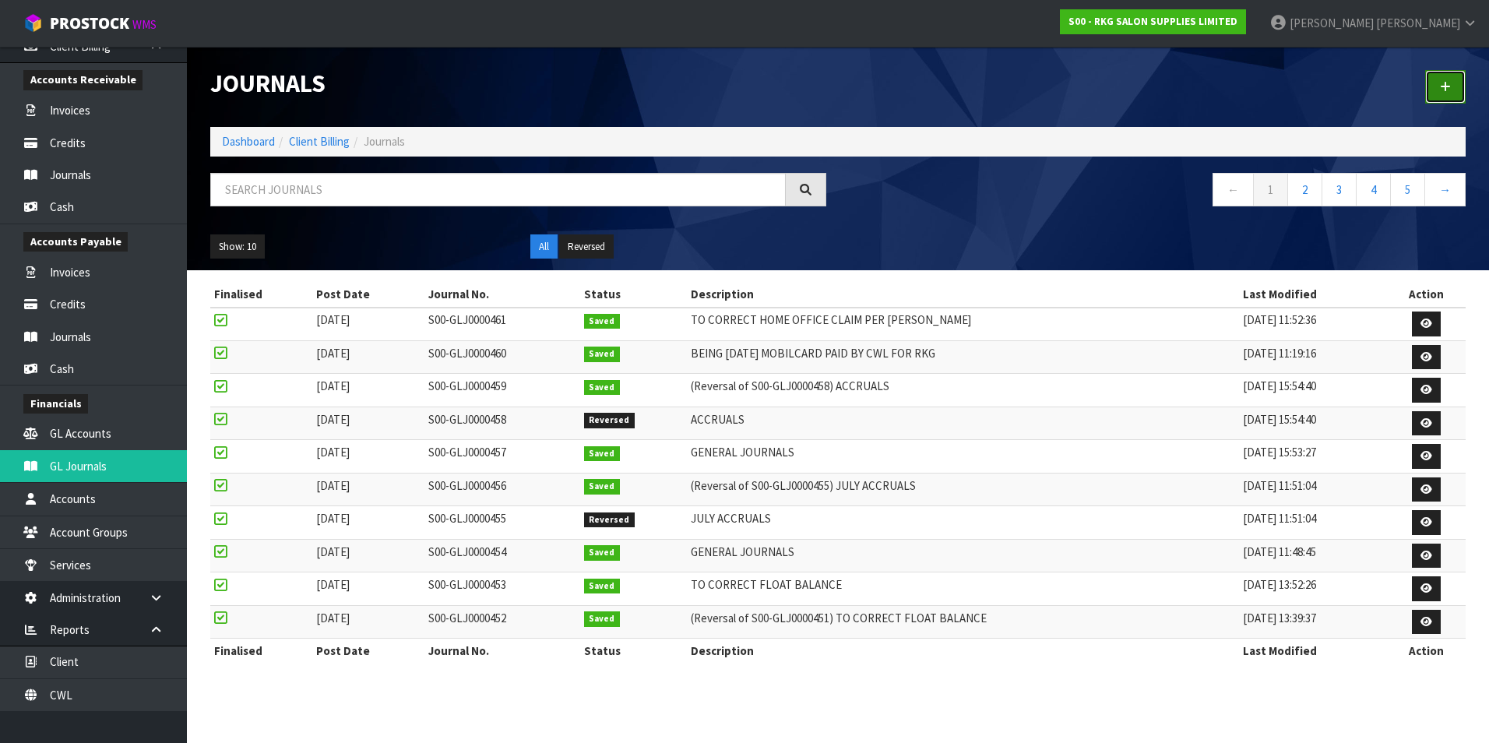
click at [727, 93] on link at bounding box center [1445, 86] width 40 height 33
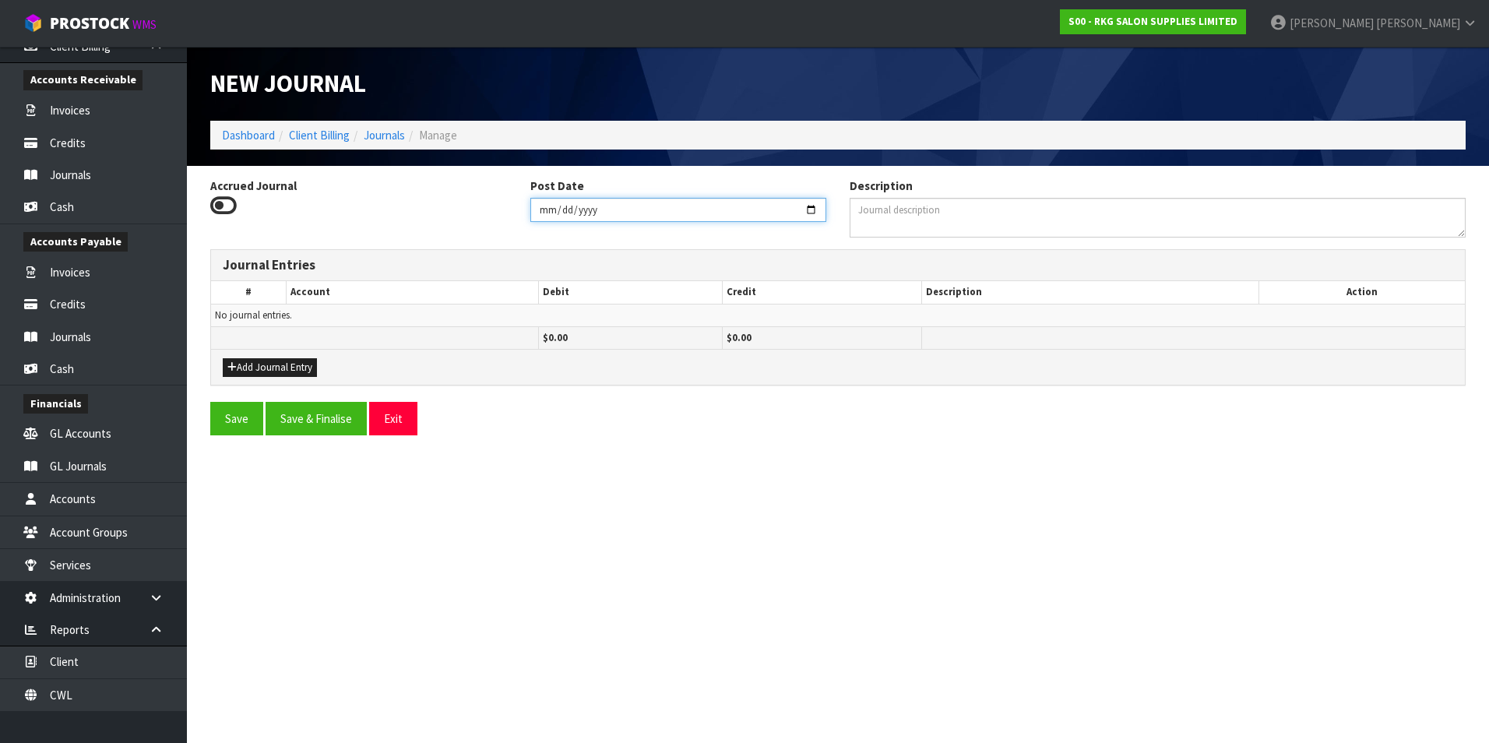
click at [727, 208] on input "2025-09-17" at bounding box center [678, 210] width 297 height 24
type input "2025-03-31"
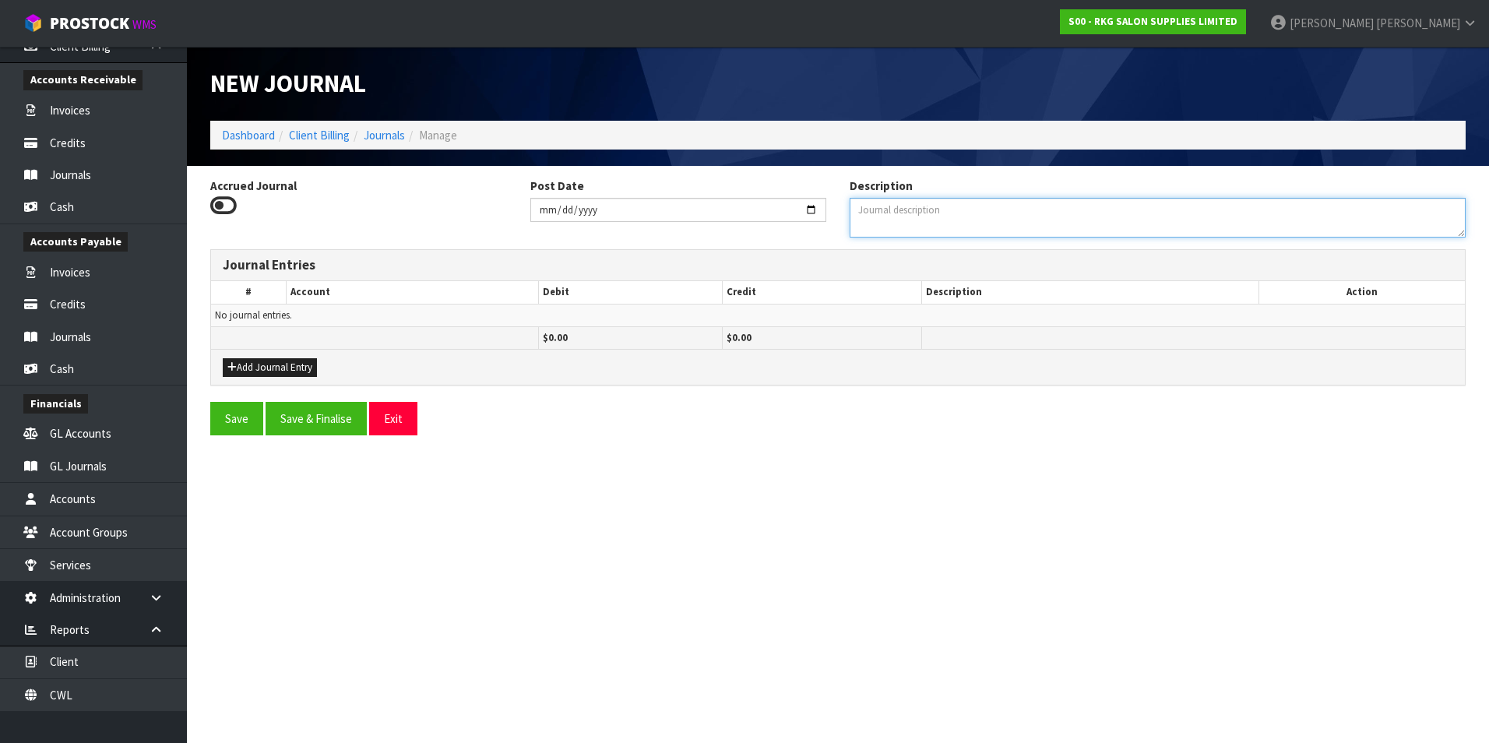
click at [727, 216] on textarea "Description" at bounding box center [1158, 218] width 616 height 40
type textarea "TO CORRECT KNOBLOCK INTEREST CHARGE"
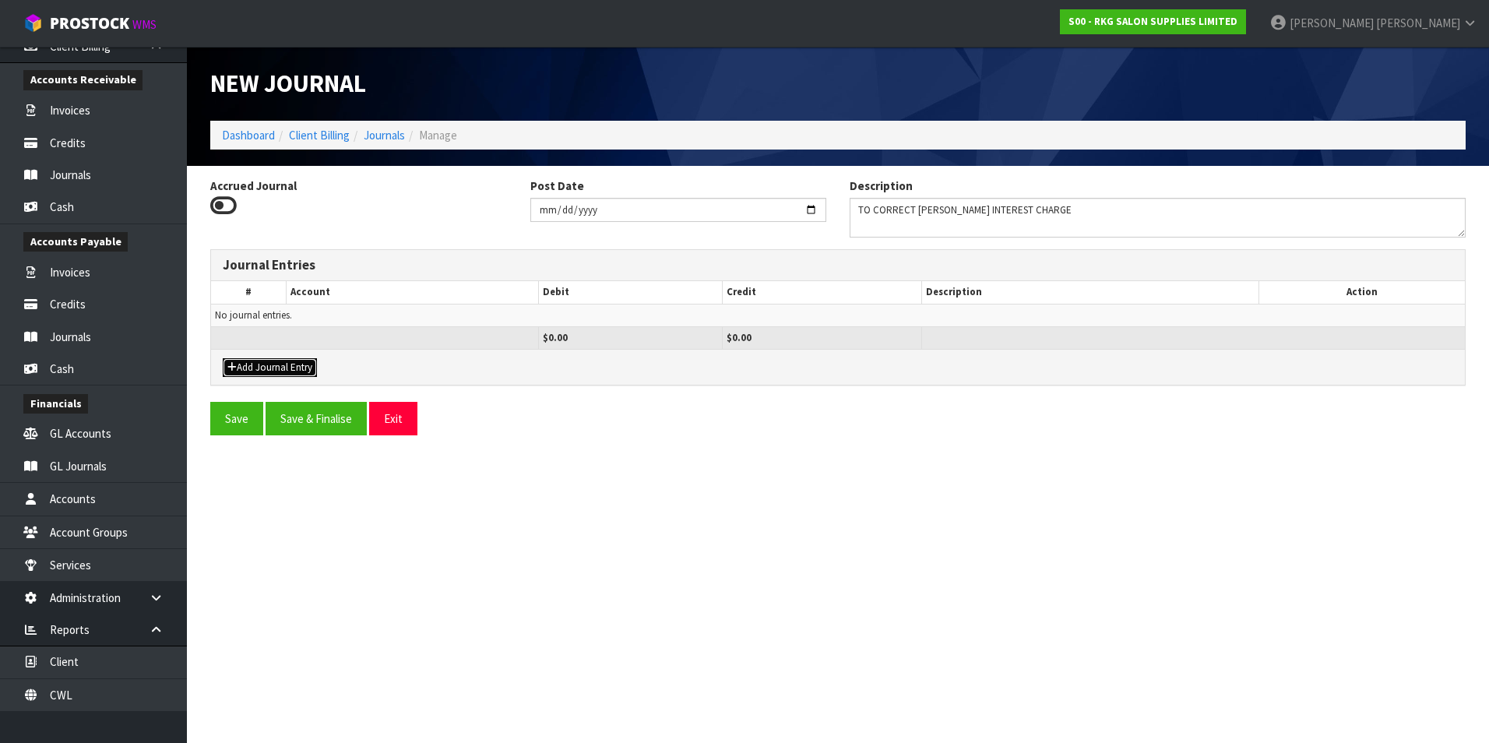
click at [275, 335] on button "Add Journal Entry" at bounding box center [270, 367] width 94 height 19
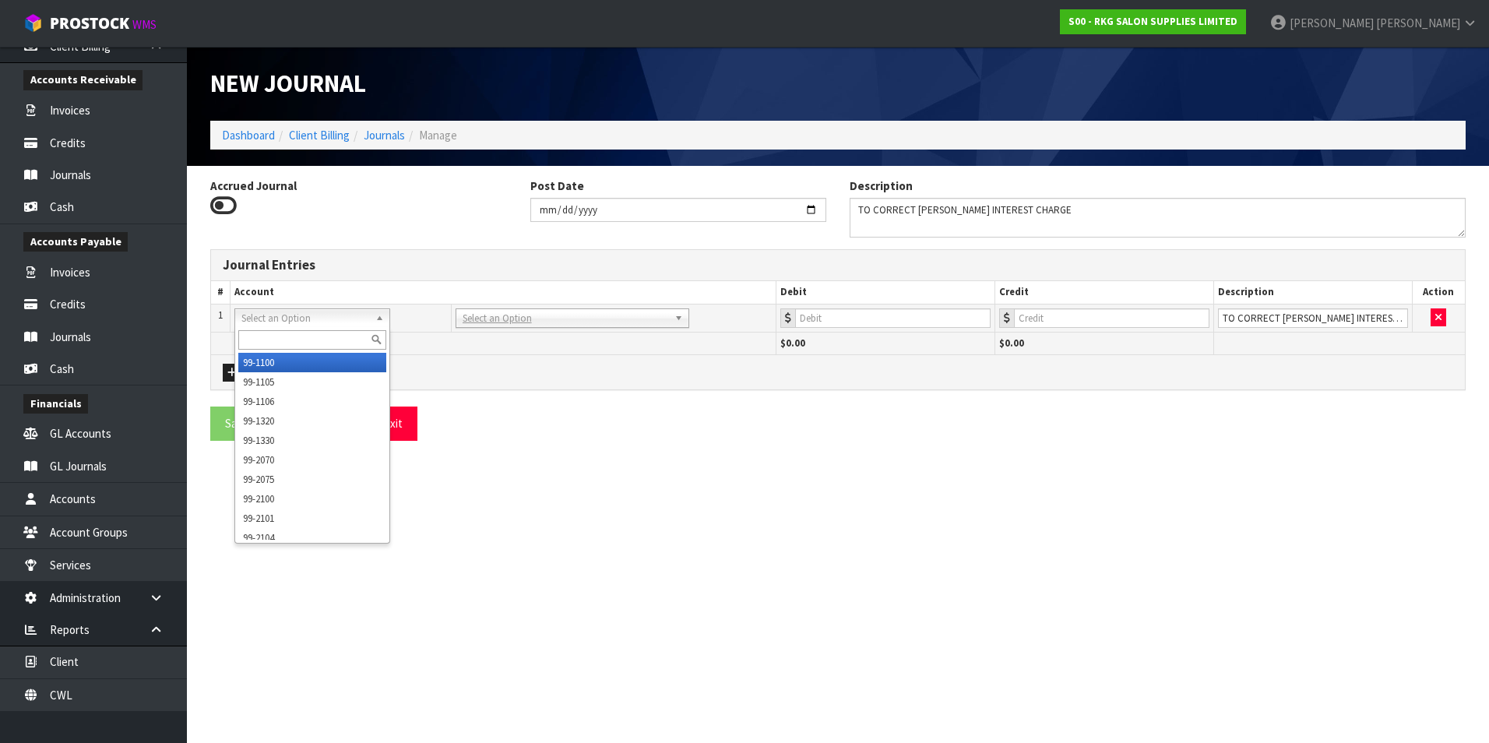
click at [269, 335] on input "text" at bounding box center [312, 339] width 148 height 19
type input "3550"
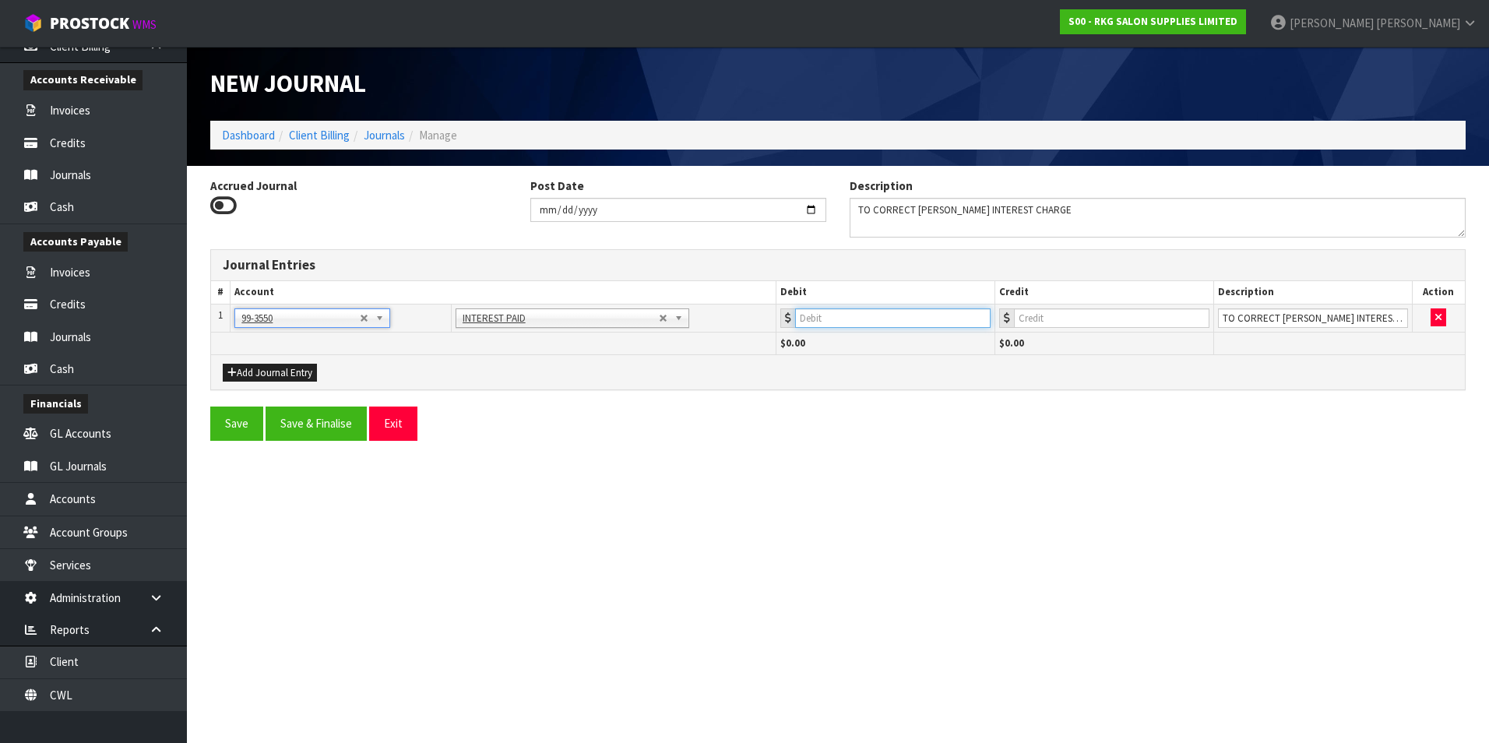
click at [727, 313] on input "number" at bounding box center [892, 317] width 195 height 19
type input ".35"
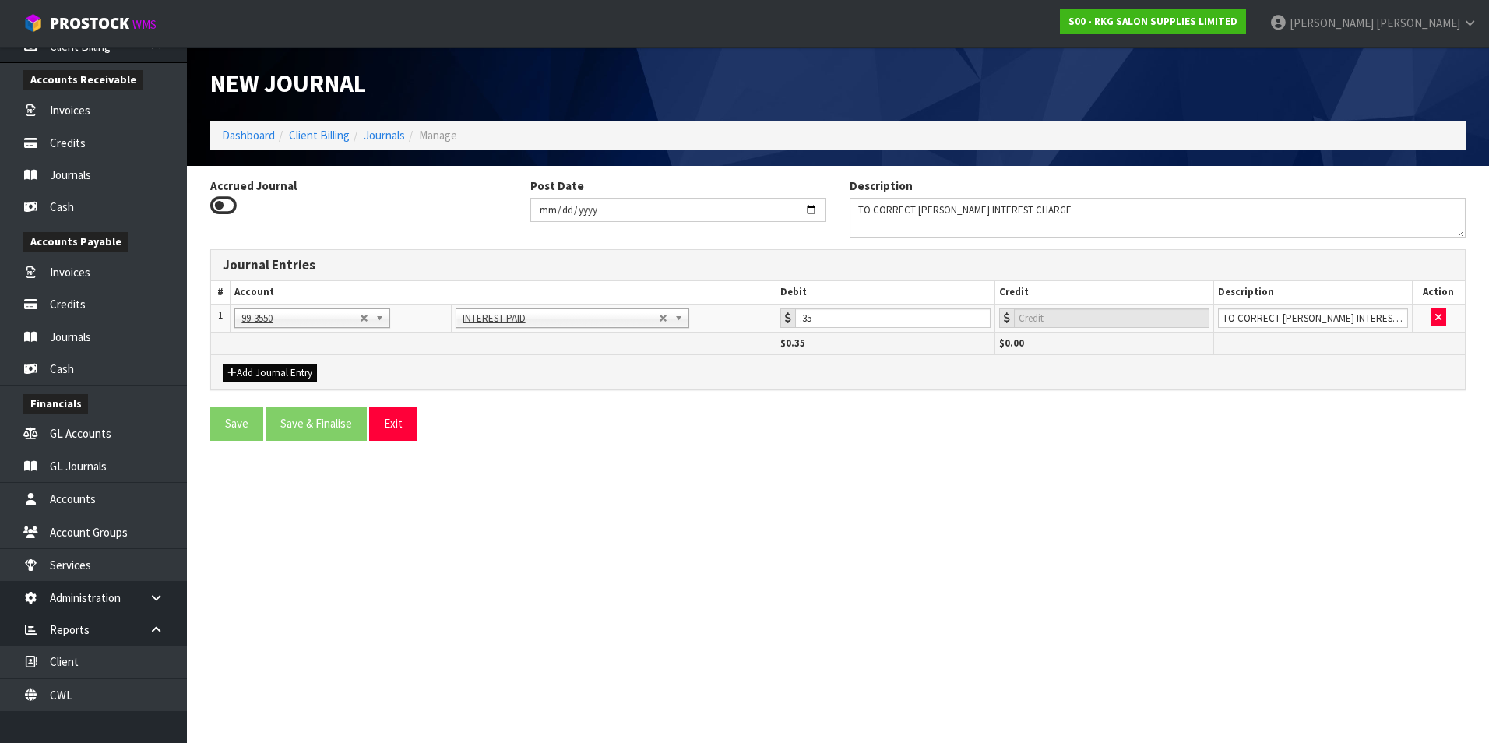
click at [269, 335] on div "Add Journal Entry" at bounding box center [838, 371] width 1254 height 35
click at [269, 335] on button "Add Journal Entry" at bounding box center [270, 373] width 94 height 19
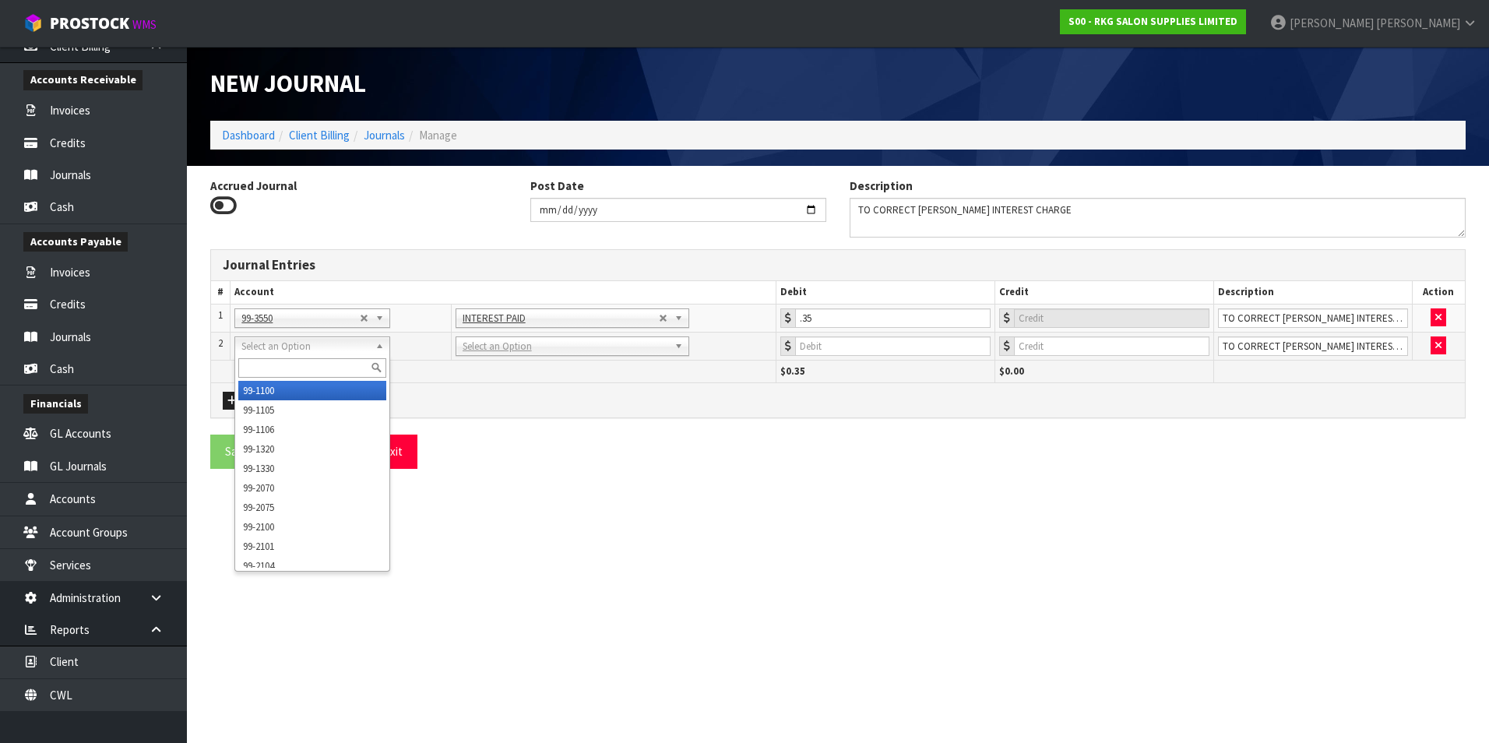
click at [266, 335] on input "text" at bounding box center [312, 367] width 148 height 19
type input "9160"
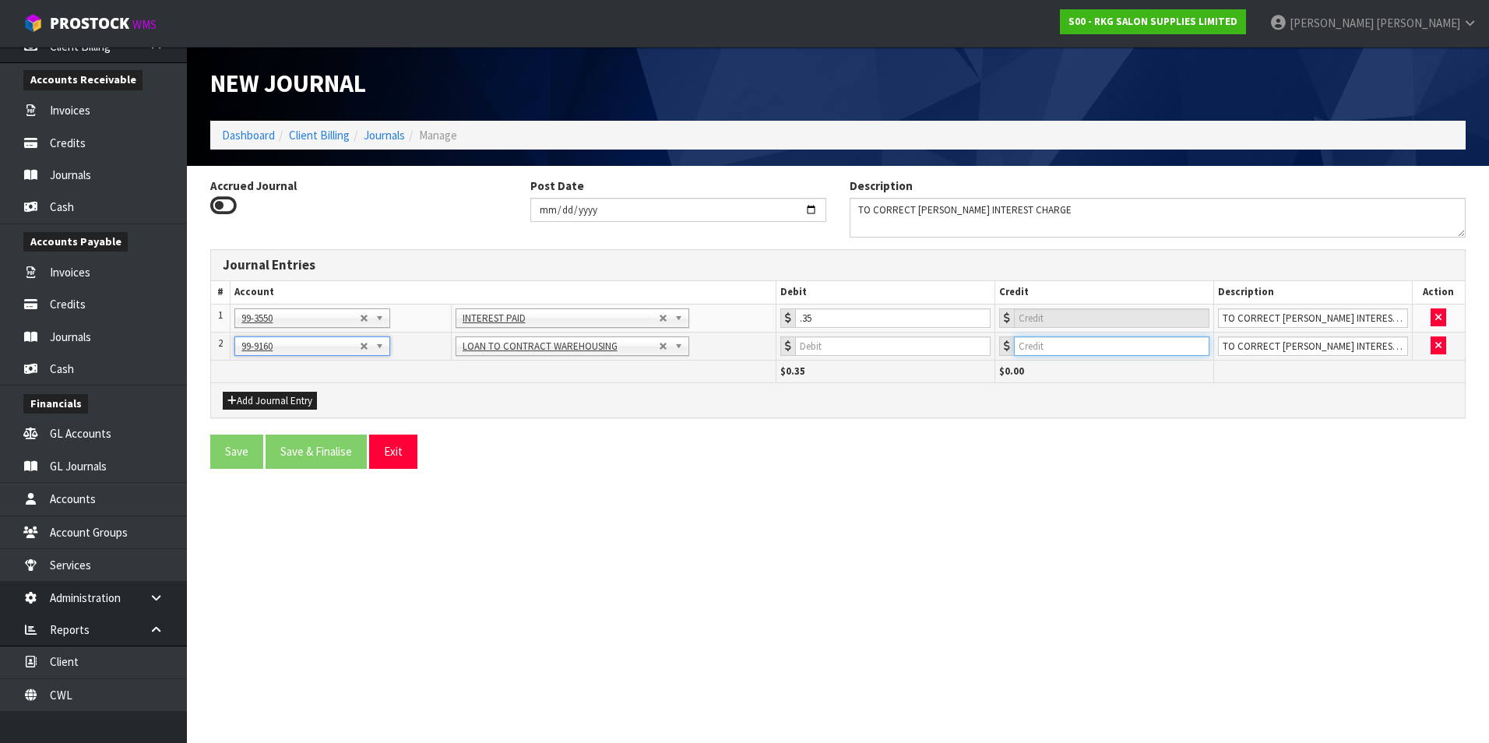
click at [727, 335] on input "number" at bounding box center [1111, 345] width 195 height 19
type input ".35"
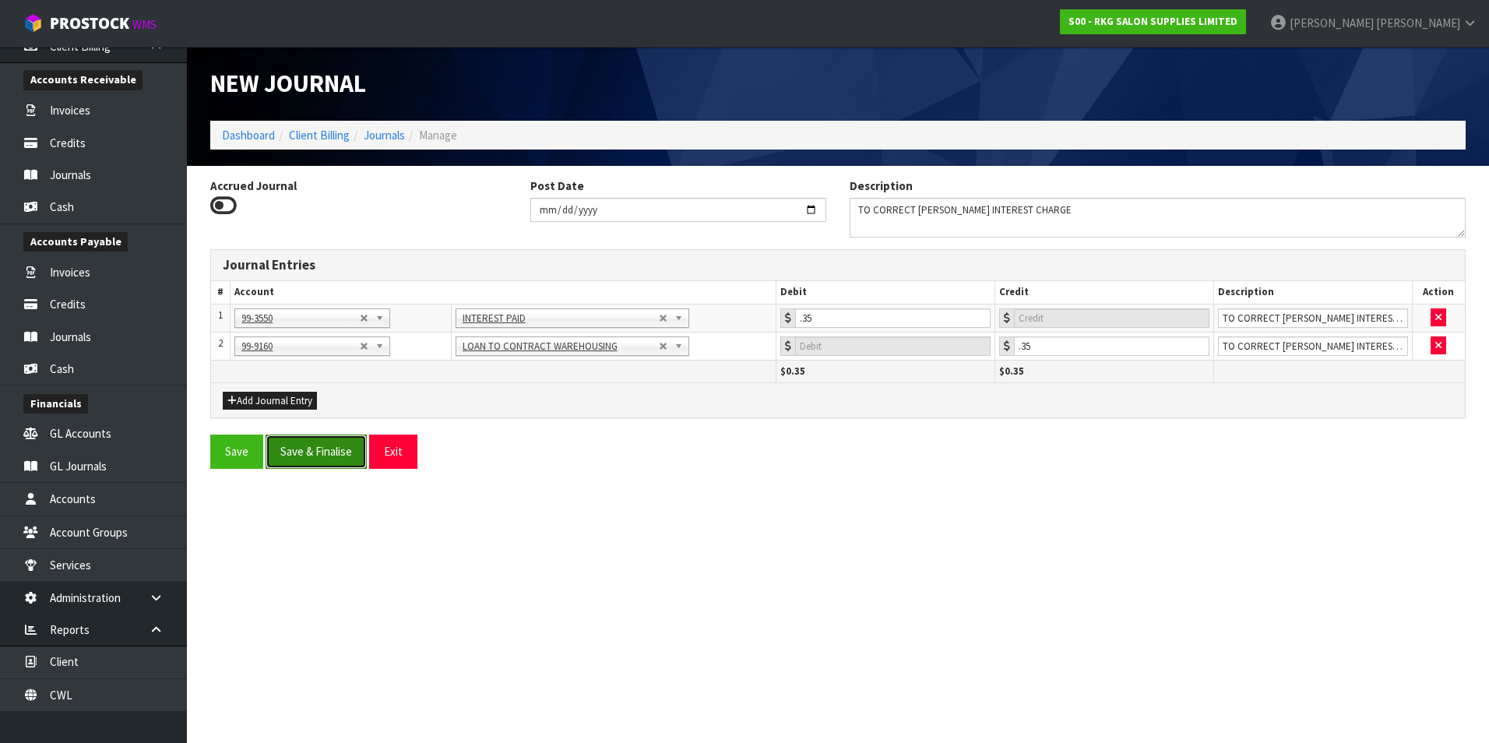
click at [342, 335] on button "Save & Finalise" at bounding box center [316, 450] width 101 height 33
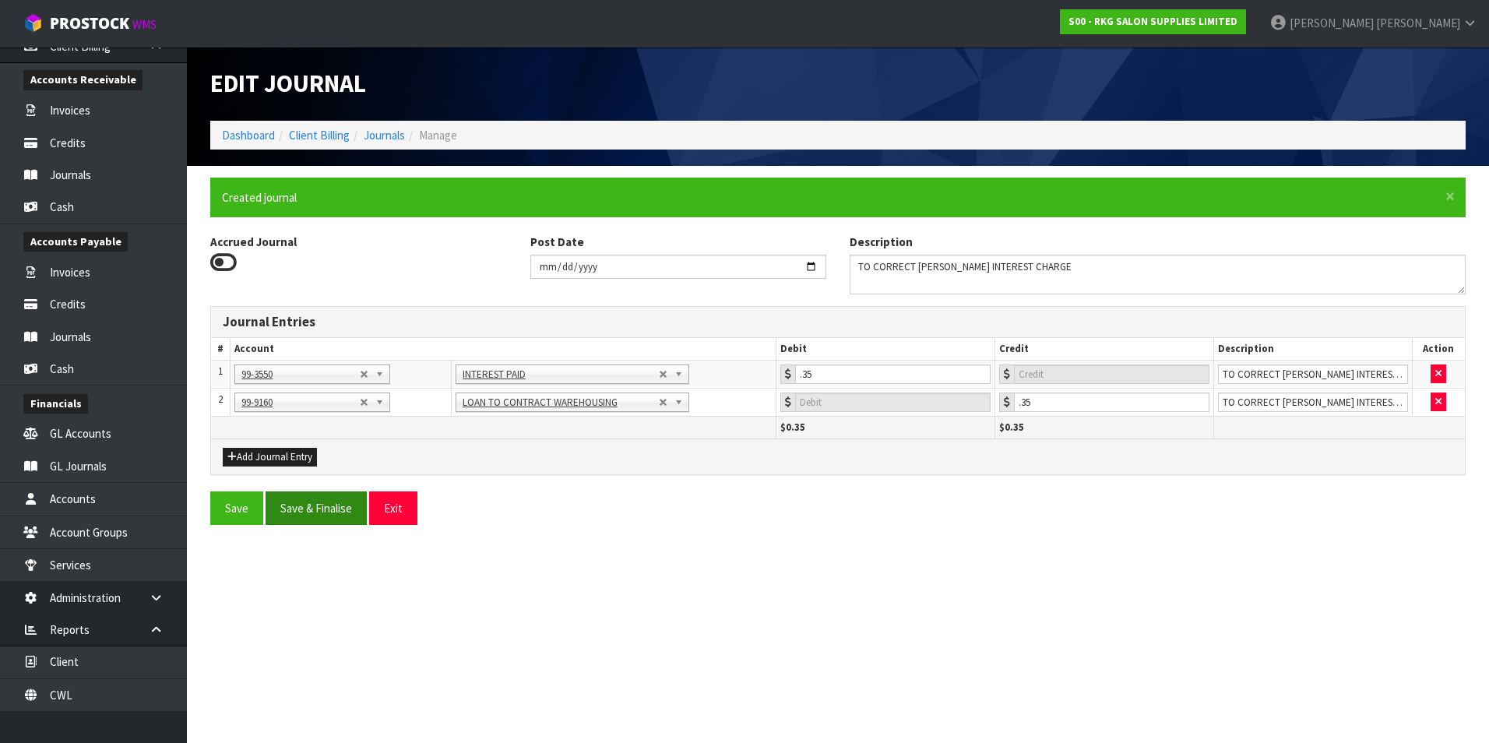
type input "0"
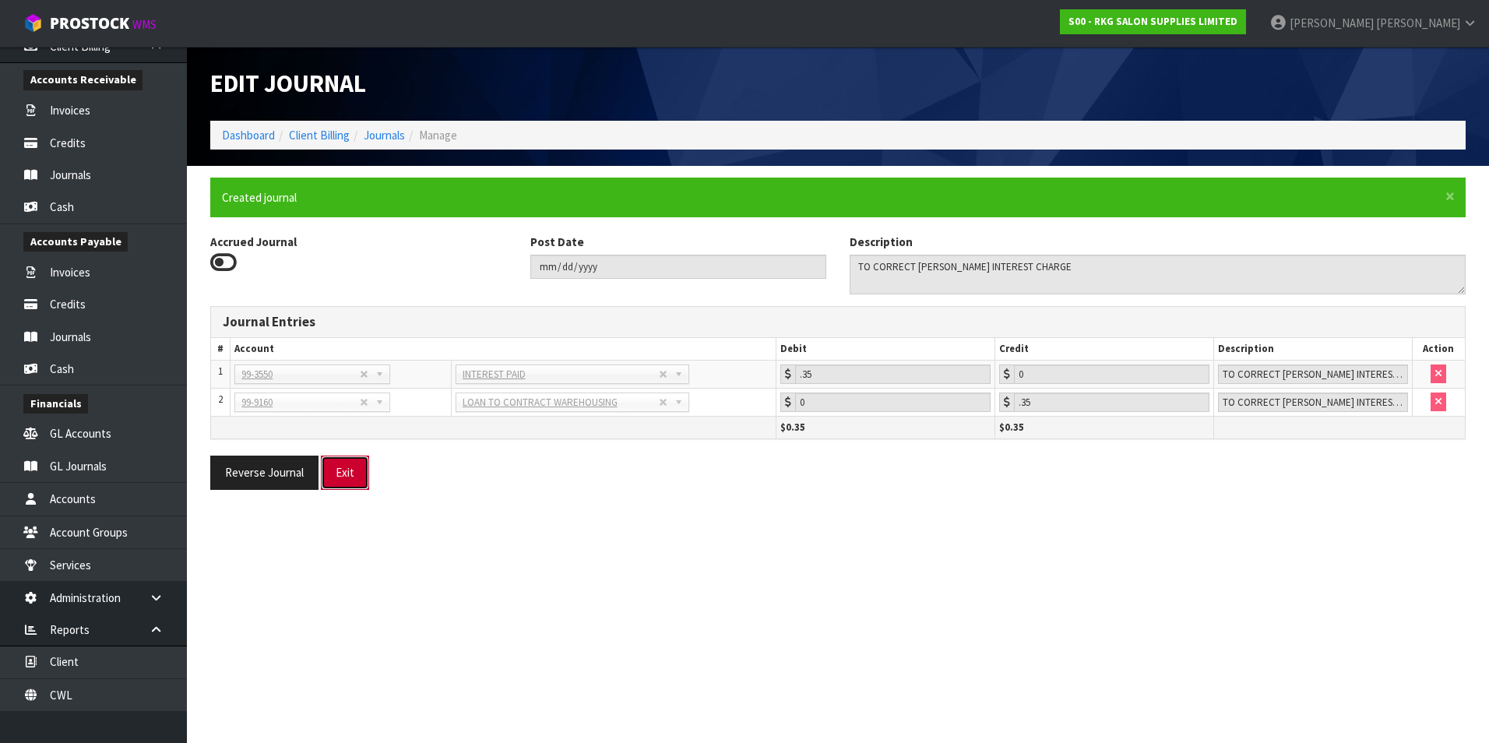
click at [354, 335] on button "Exit" at bounding box center [345, 472] width 48 height 33
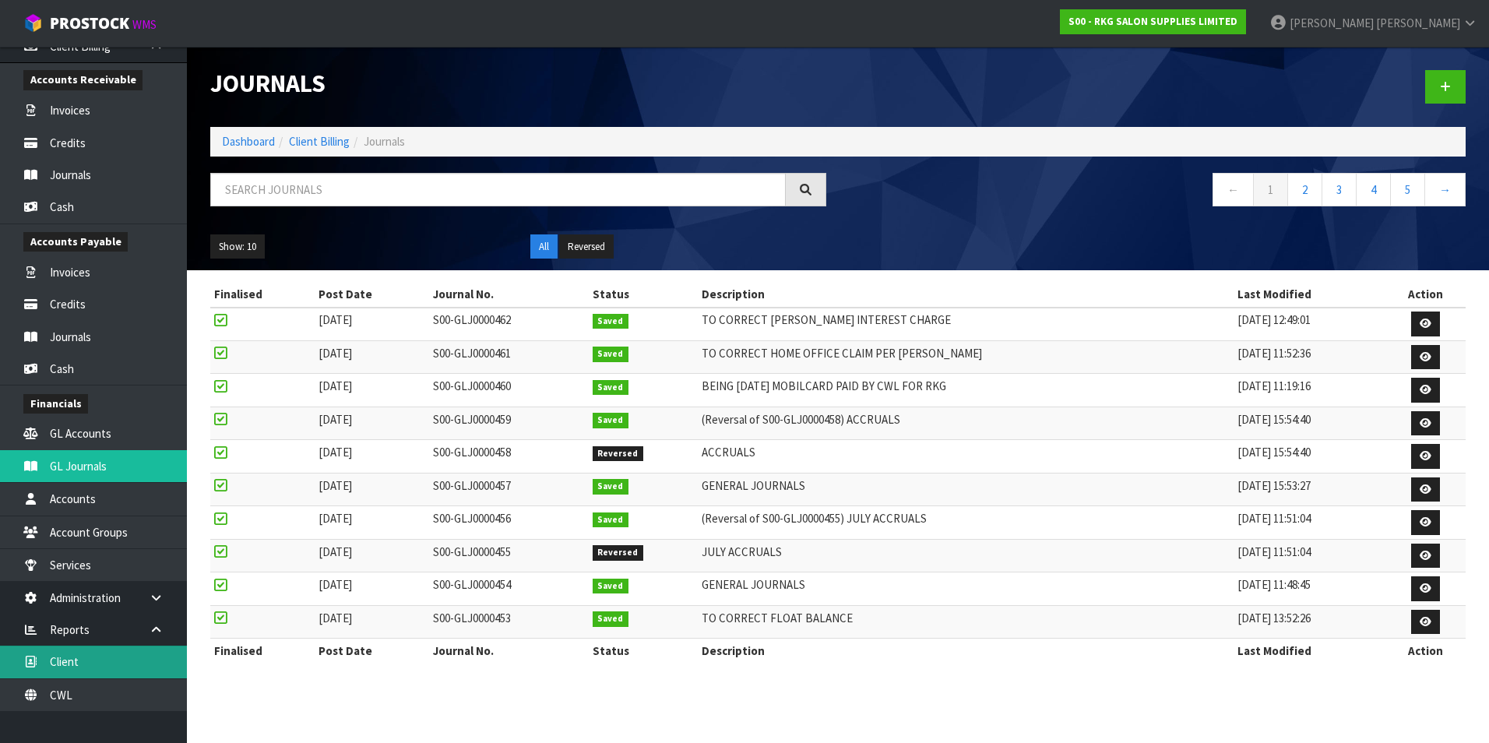
click at [72, 335] on link "Client" at bounding box center [93, 662] width 187 height 32
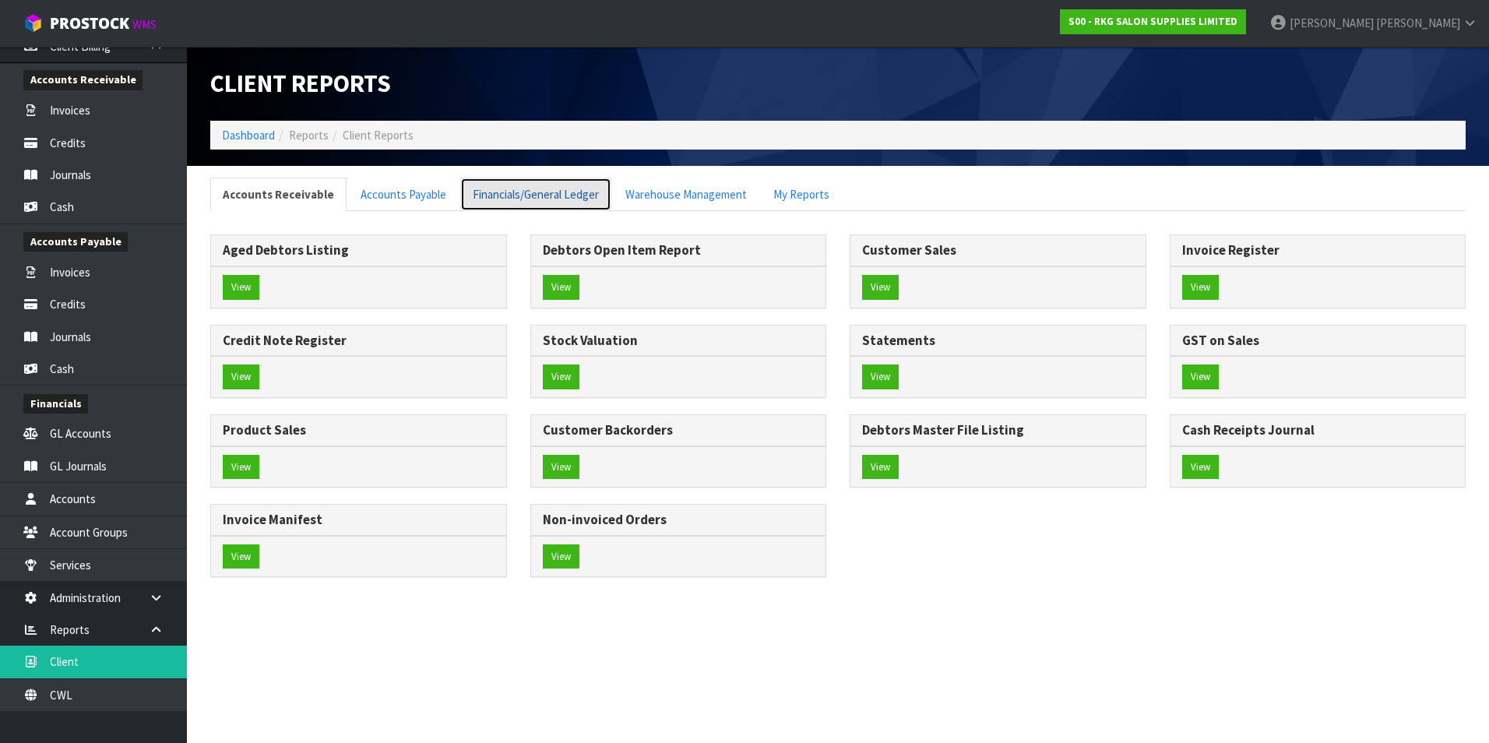
click at [525, 195] on link "Financials/General Ledger" at bounding box center [535, 194] width 151 height 33
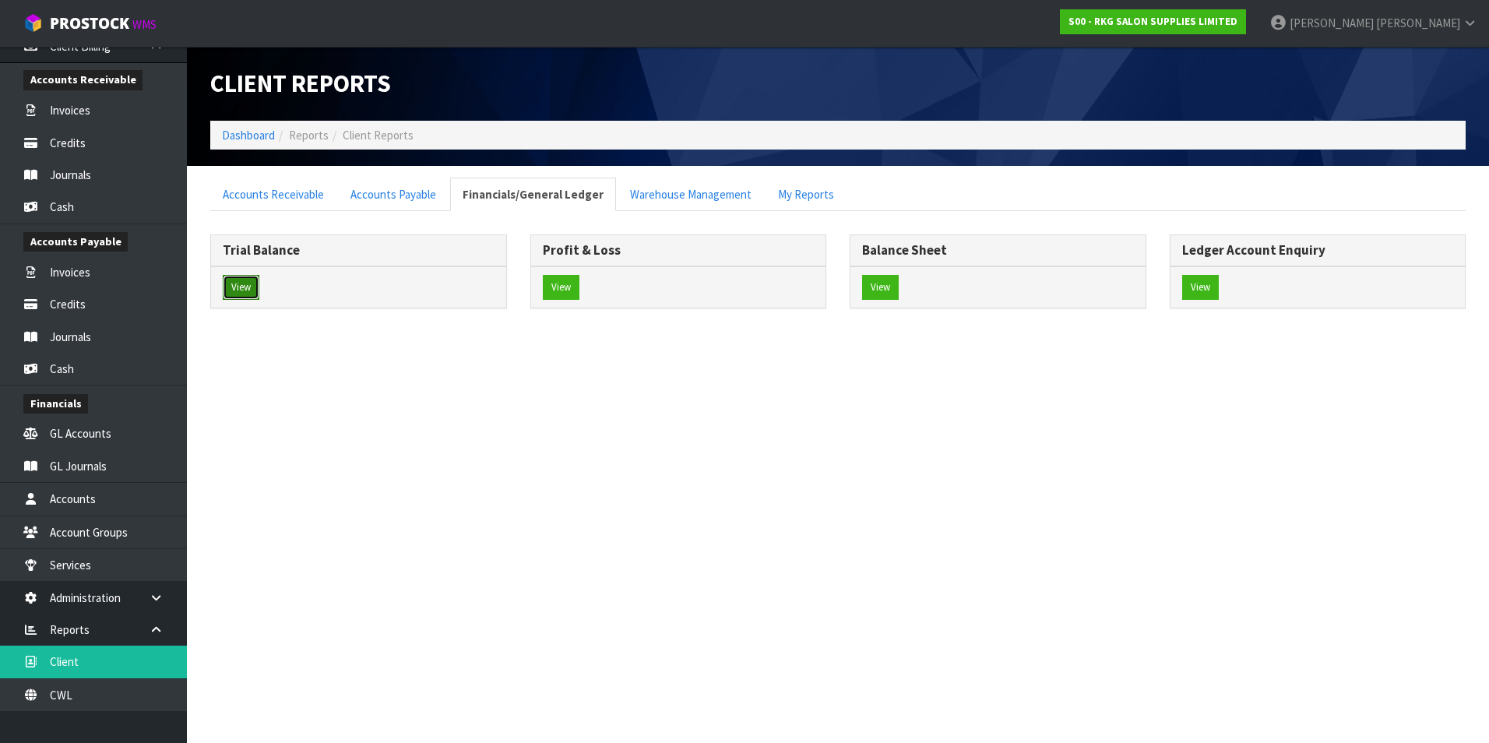
click at [235, 286] on button "View" at bounding box center [241, 287] width 37 height 25
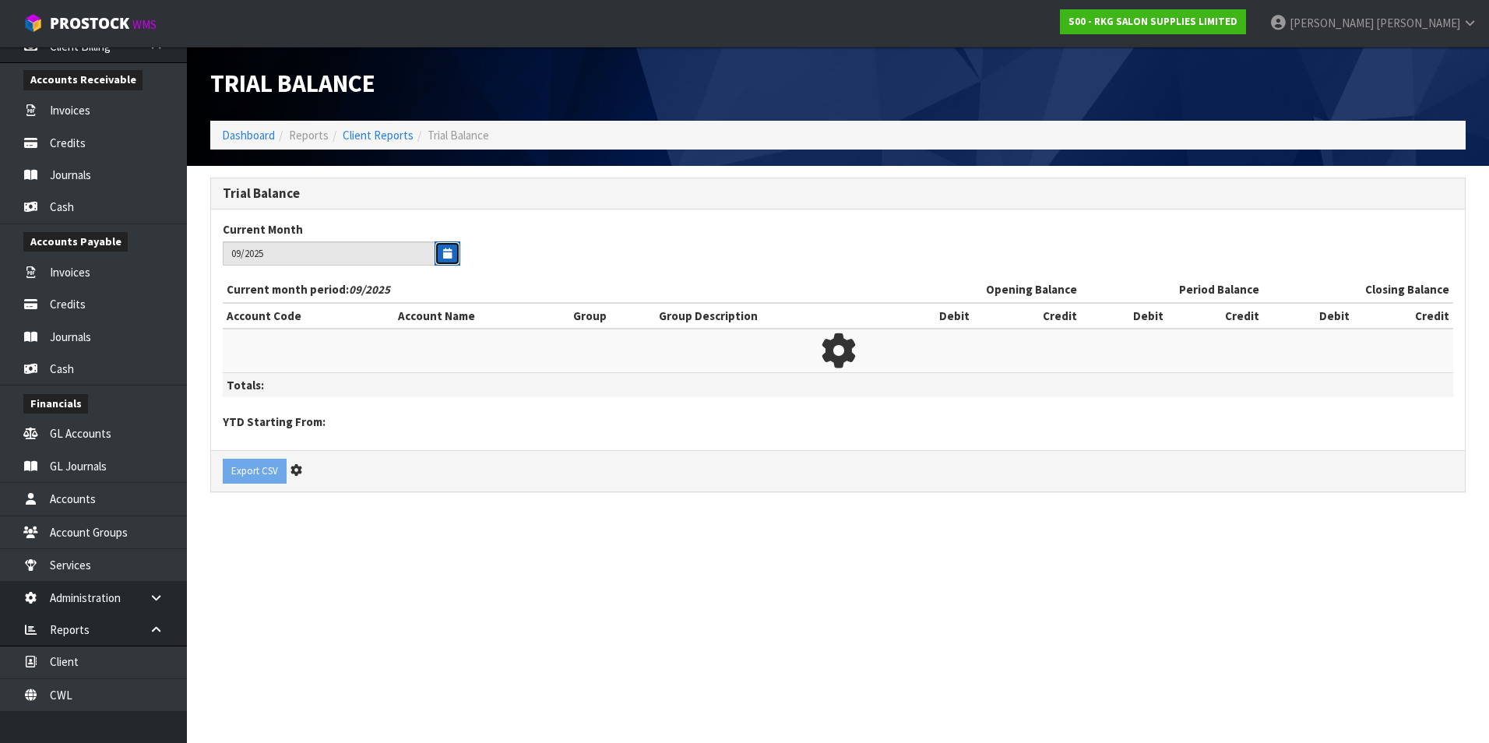
click at [444, 255] on icon "button" at bounding box center [447, 253] width 9 height 10
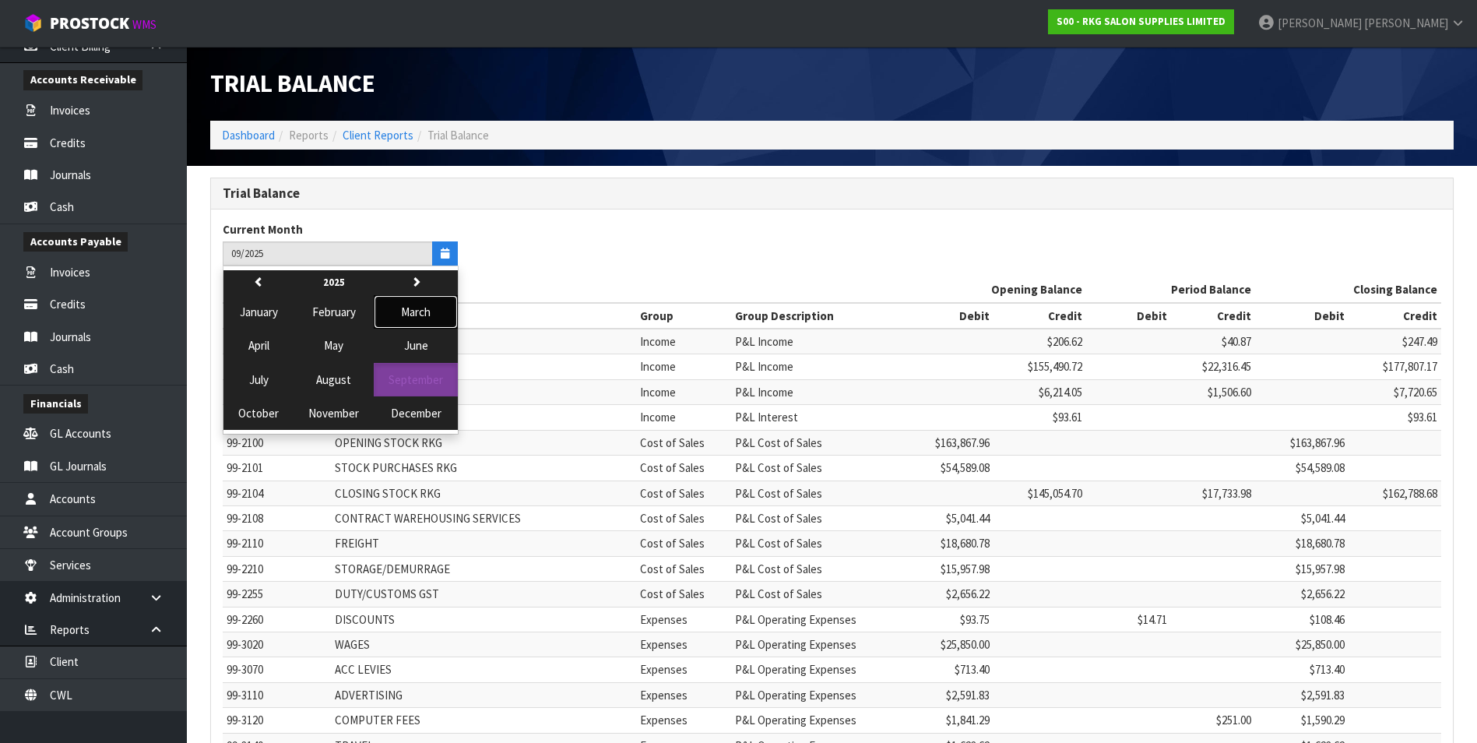
click at [413, 311] on span "March" at bounding box center [416, 311] width 30 height 15
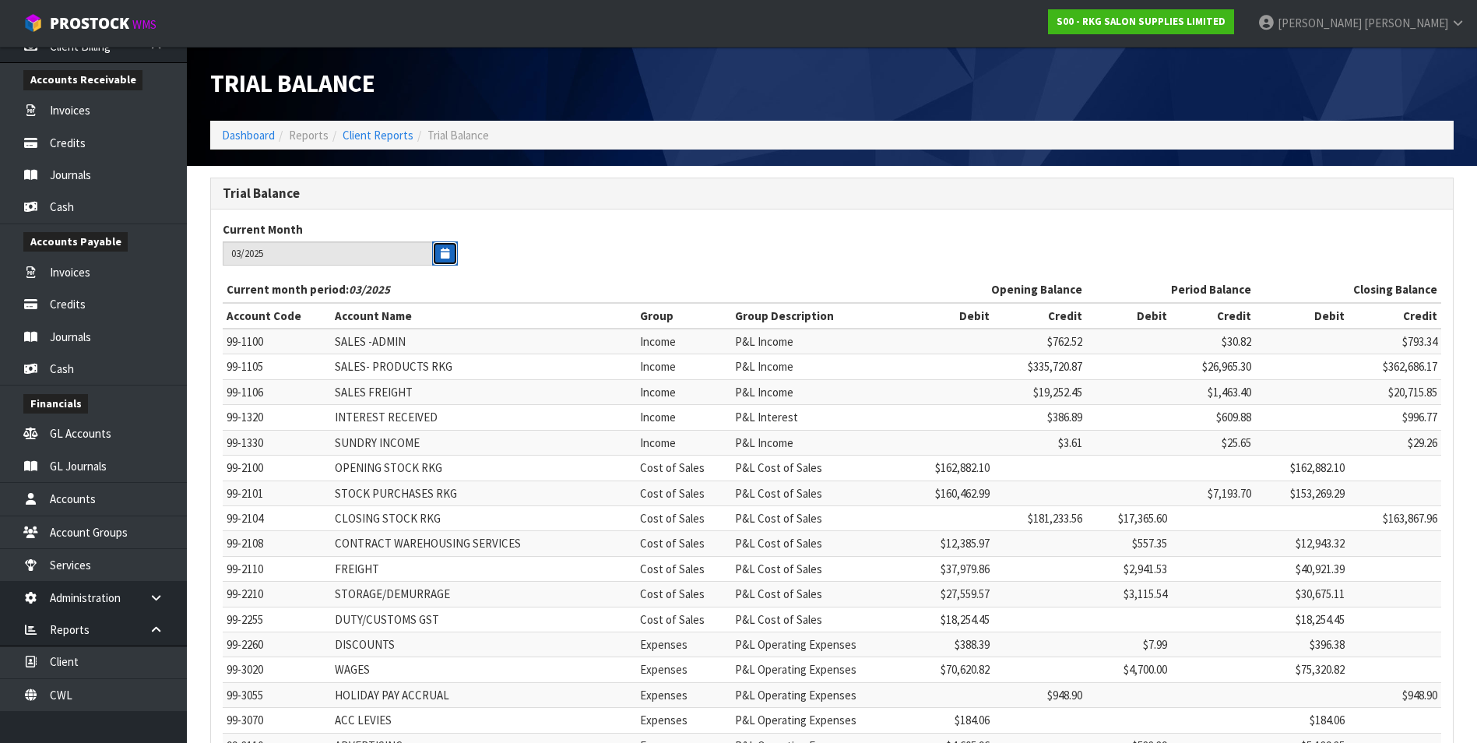
click at [444, 250] on icon "button" at bounding box center [445, 253] width 9 height 10
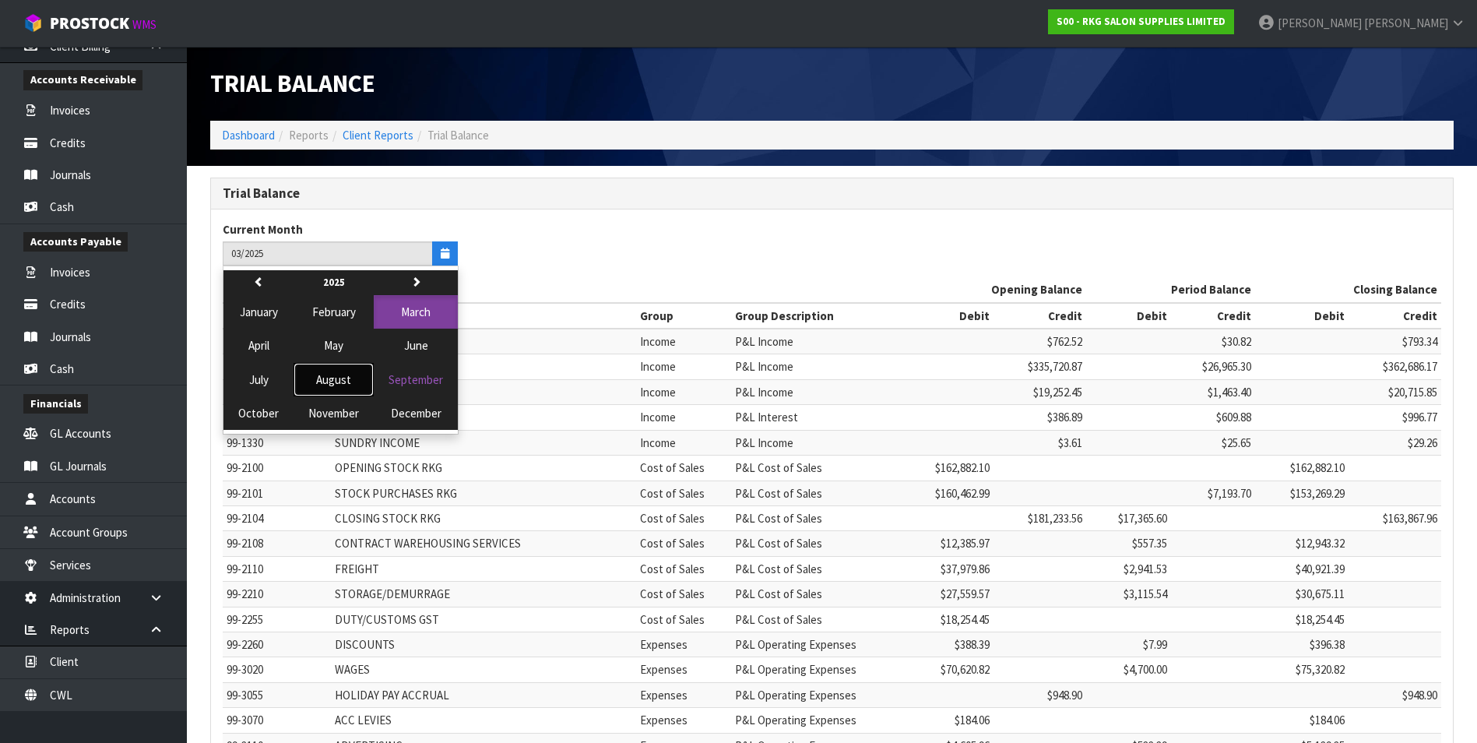
click at [330, 335] on span "August" at bounding box center [333, 379] width 35 height 15
type input "08/2025"
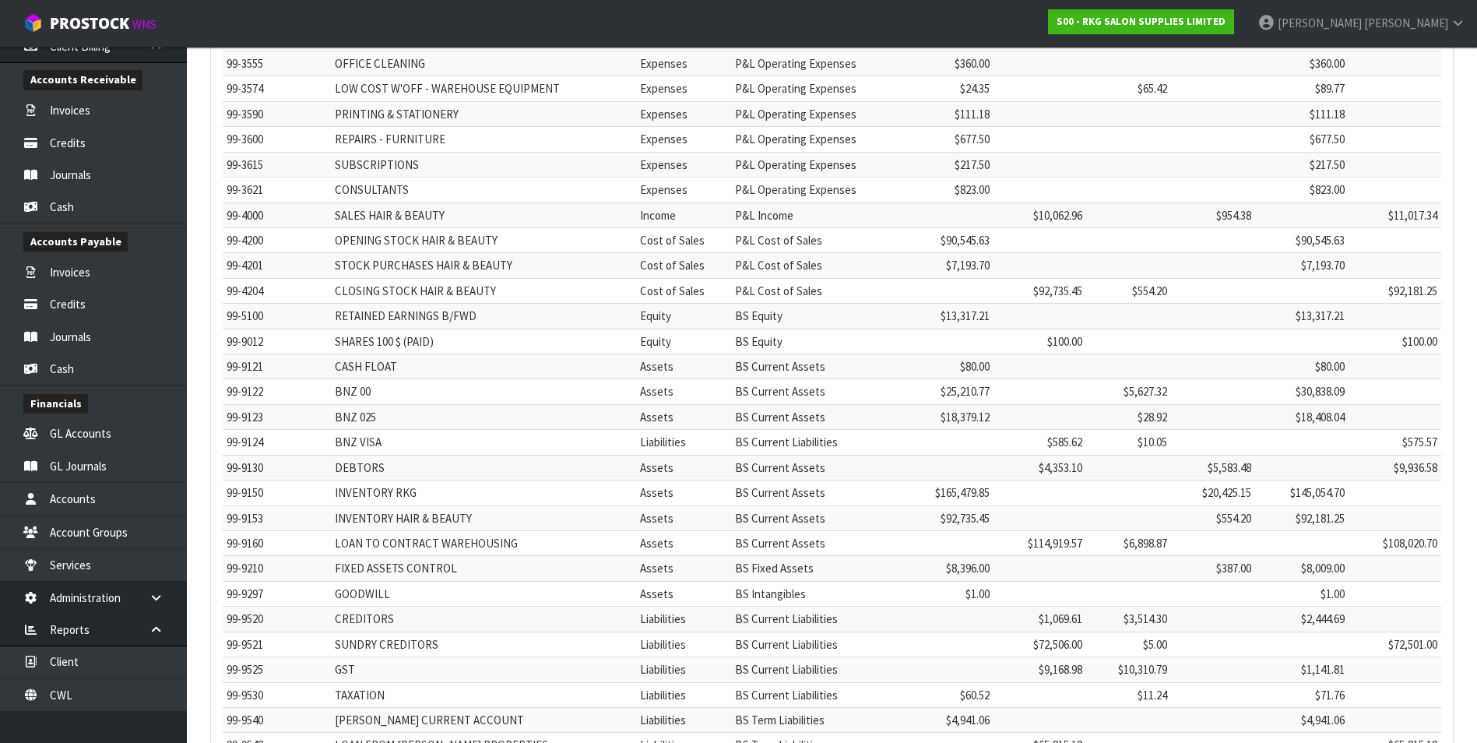
scroll to position [1097, 0]
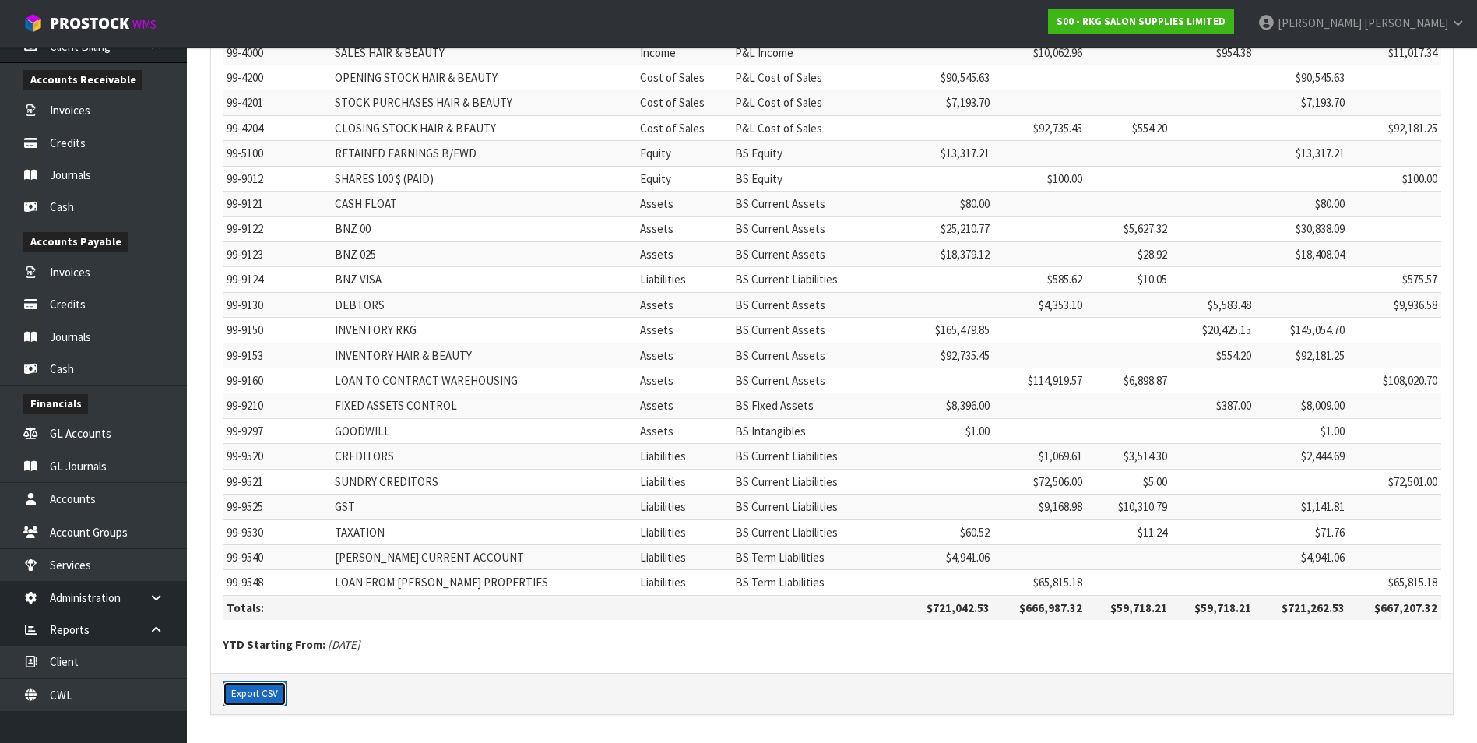
click at [262, 335] on button "Export CSV" at bounding box center [255, 693] width 64 height 25
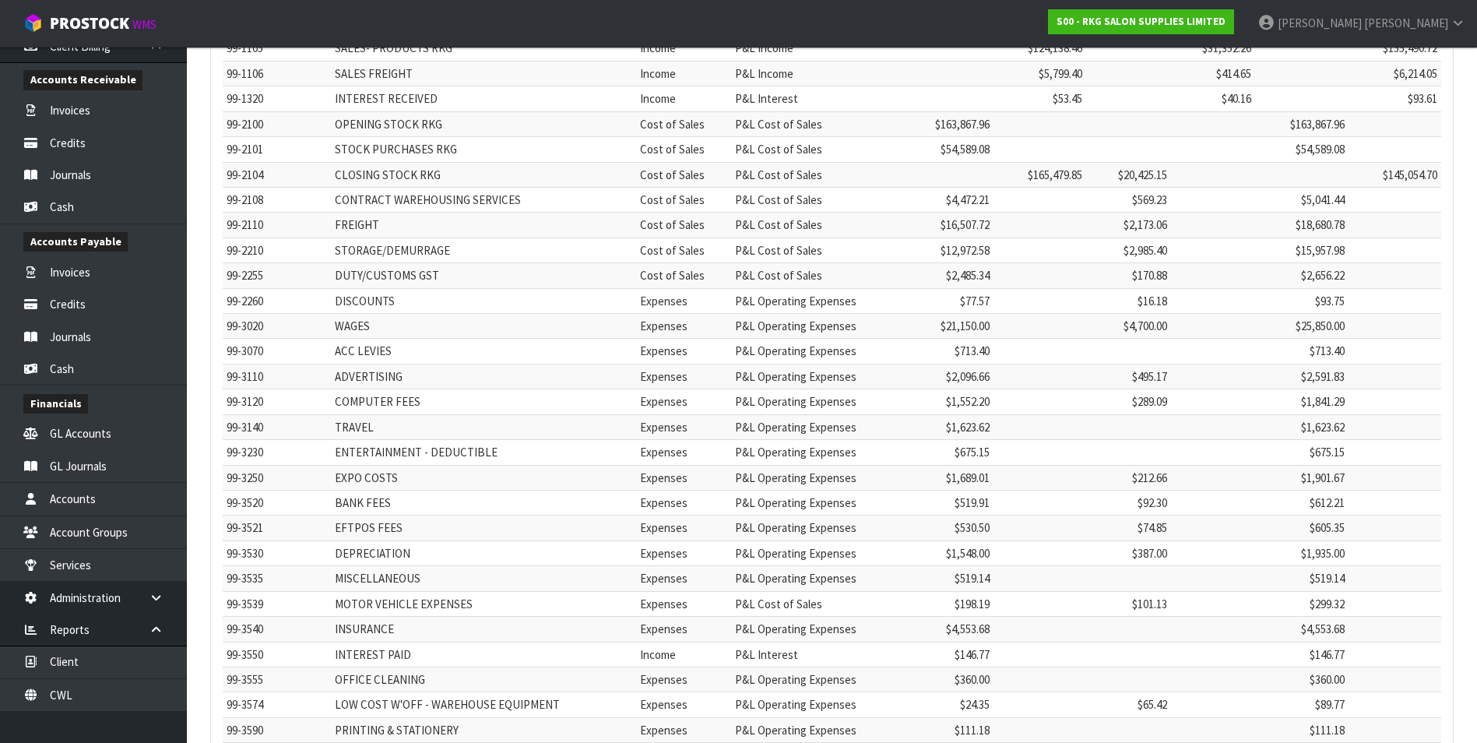
scroll to position [0, 0]
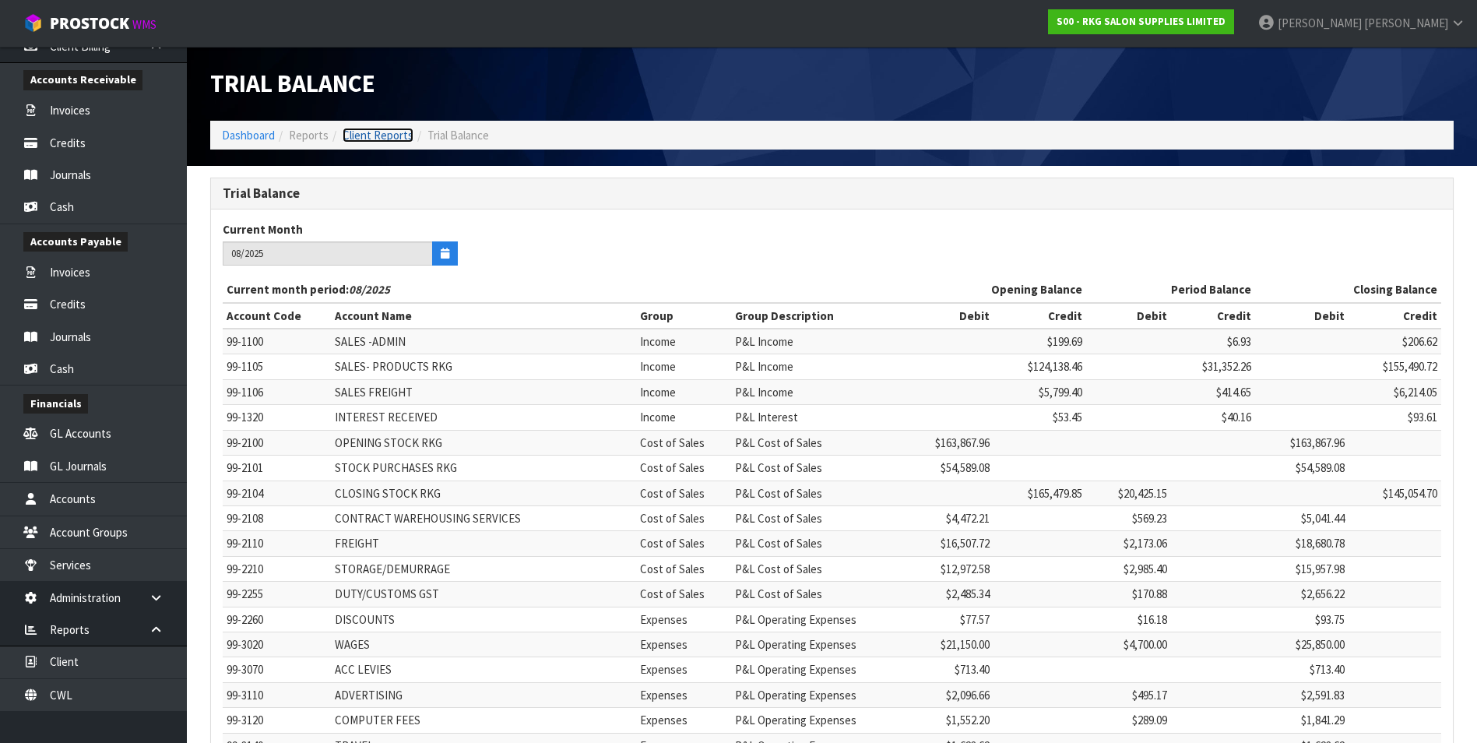
click at [398, 133] on link "Client Reports" at bounding box center [378, 135] width 71 height 15
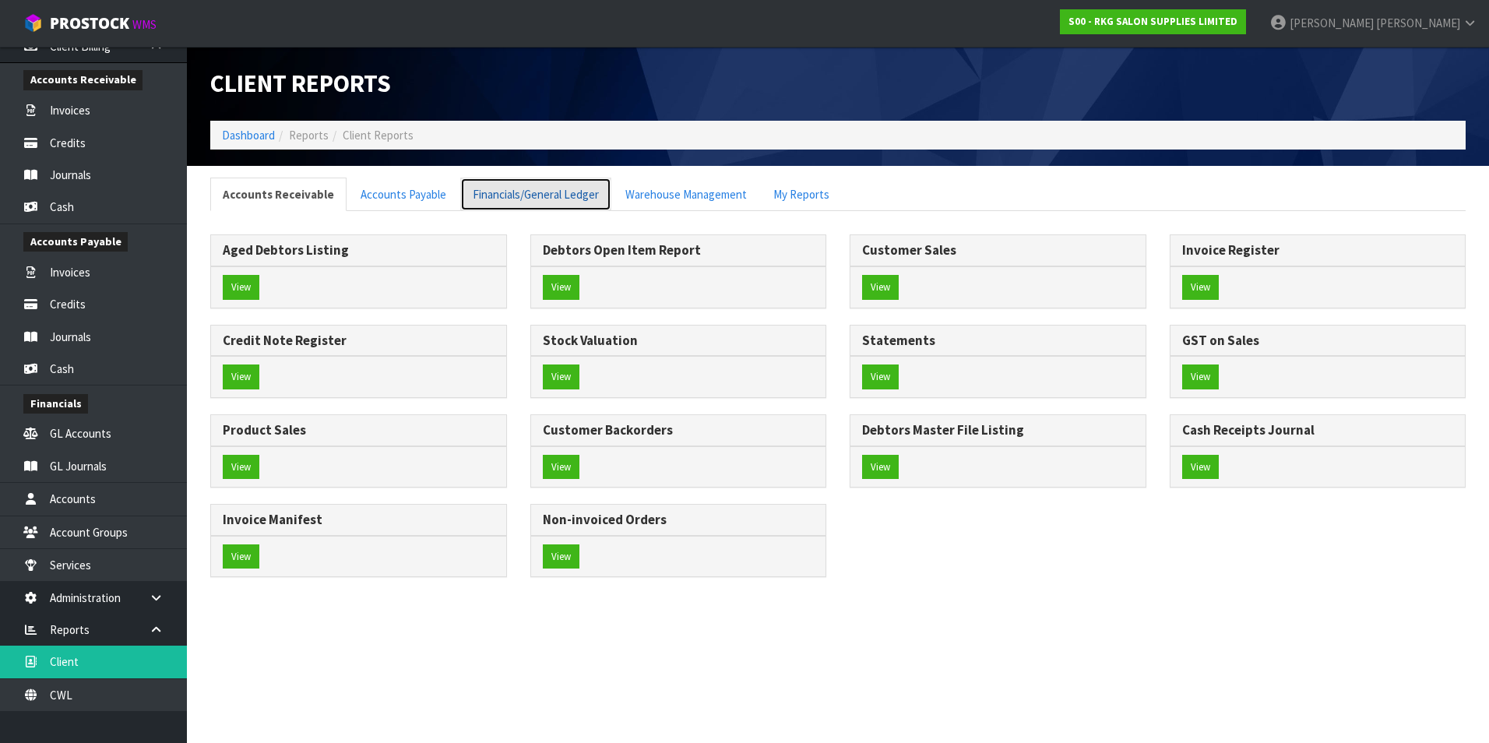
click at [539, 195] on link "Financials/General Ledger" at bounding box center [535, 194] width 151 height 33
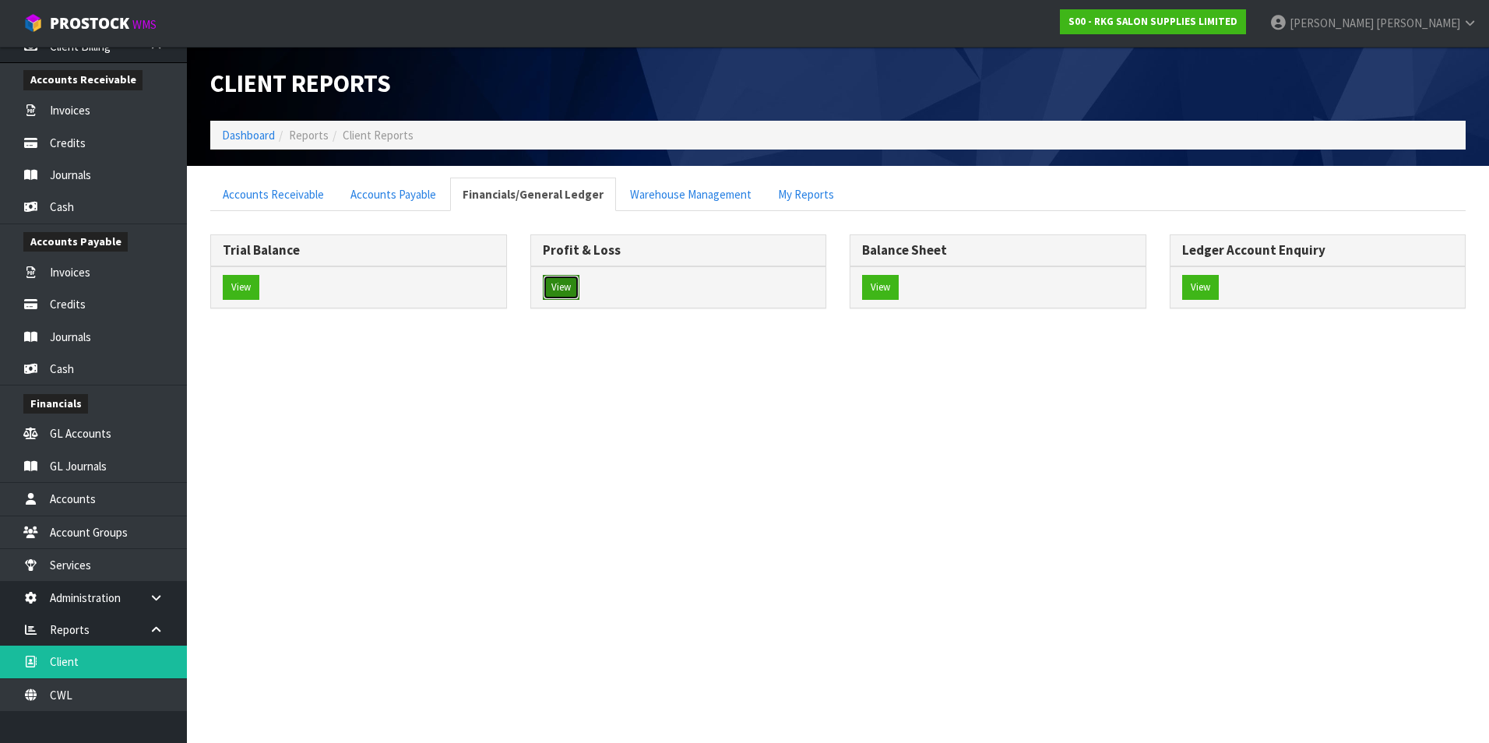
click at [570, 290] on button "View" at bounding box center [561, 287] width 37 height 25
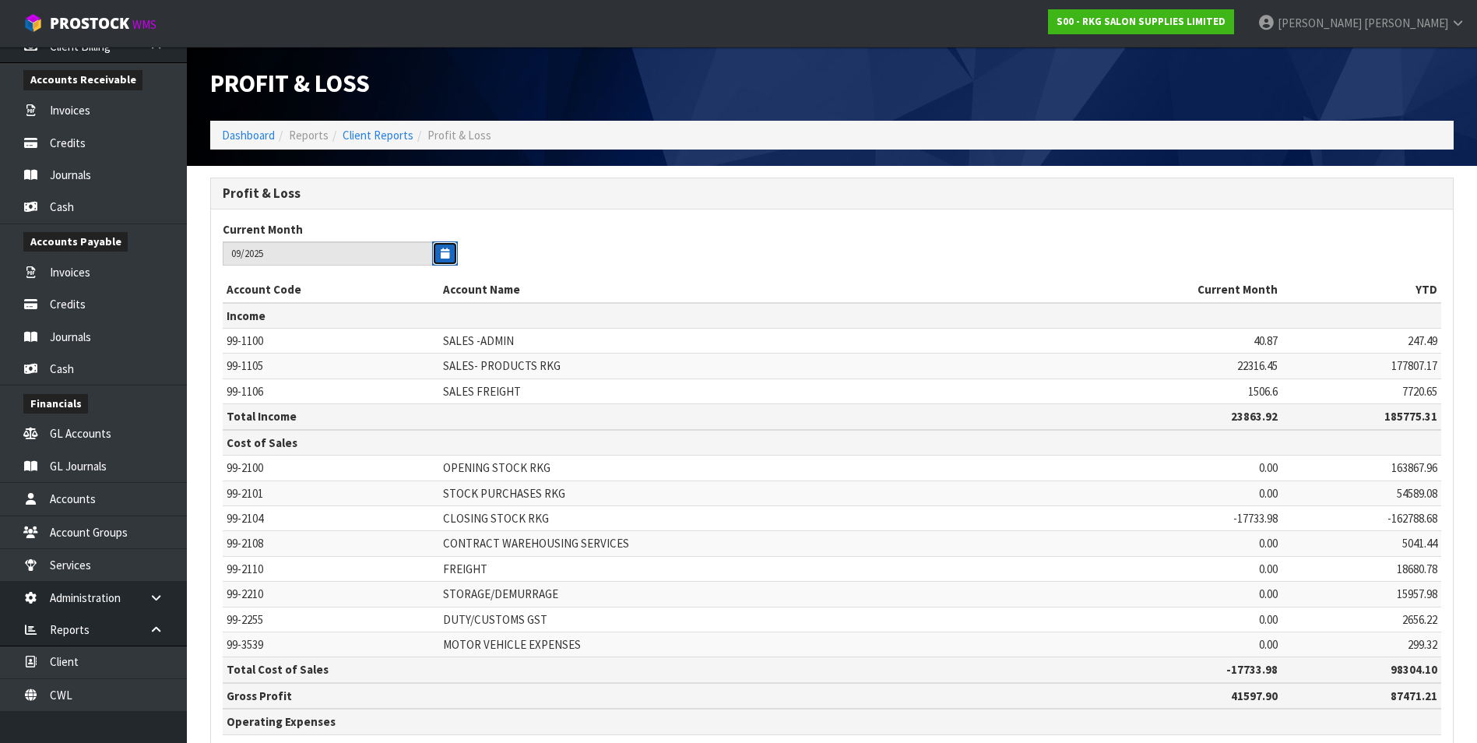
click at [447, 259] on button "button" at bounding box center [445, 253] width 26 height 24
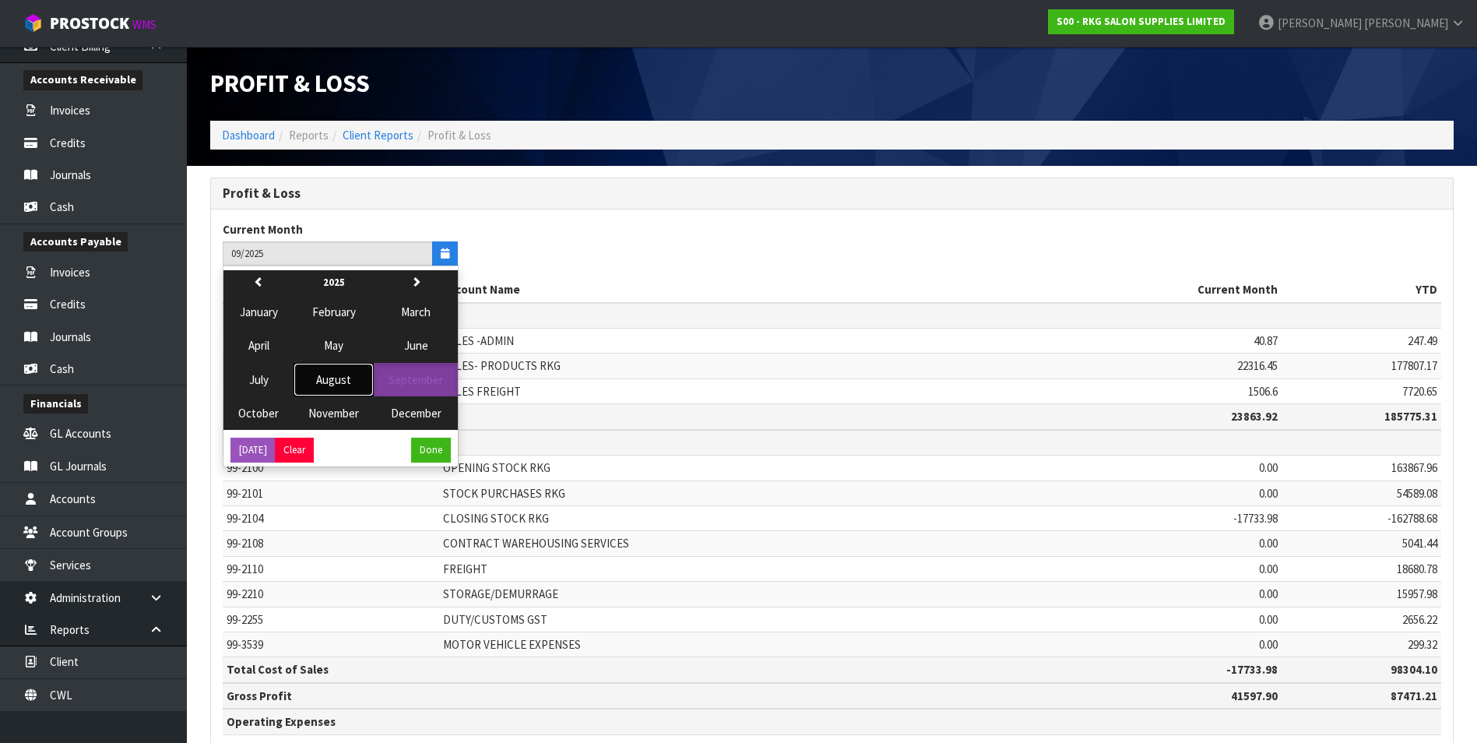
click at [333, 335] on span "August" at bounding box center [333, 379] width 35 height 15
type input "08/2025"
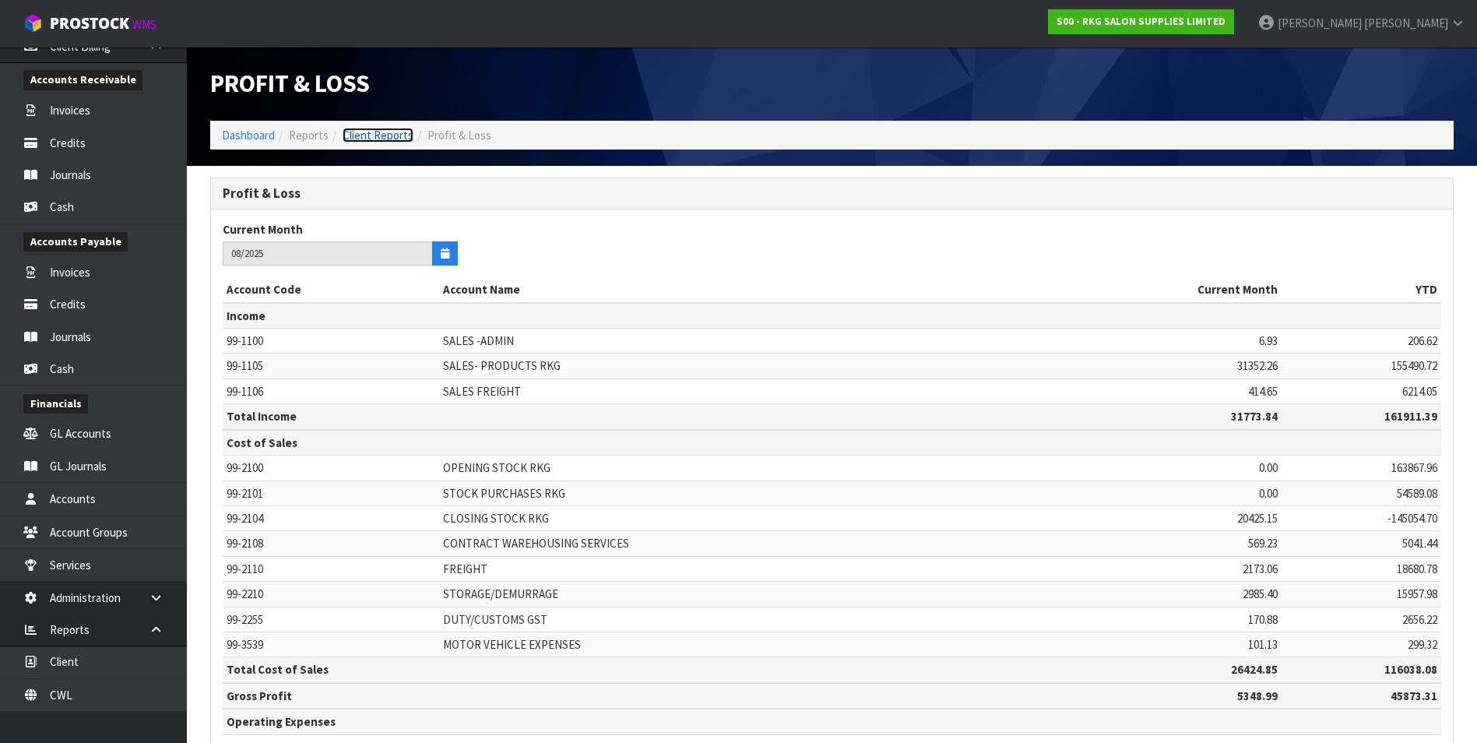
click at [382, 139] on link "Client Reports" at bounding box center [378, 135] width 71 height 15
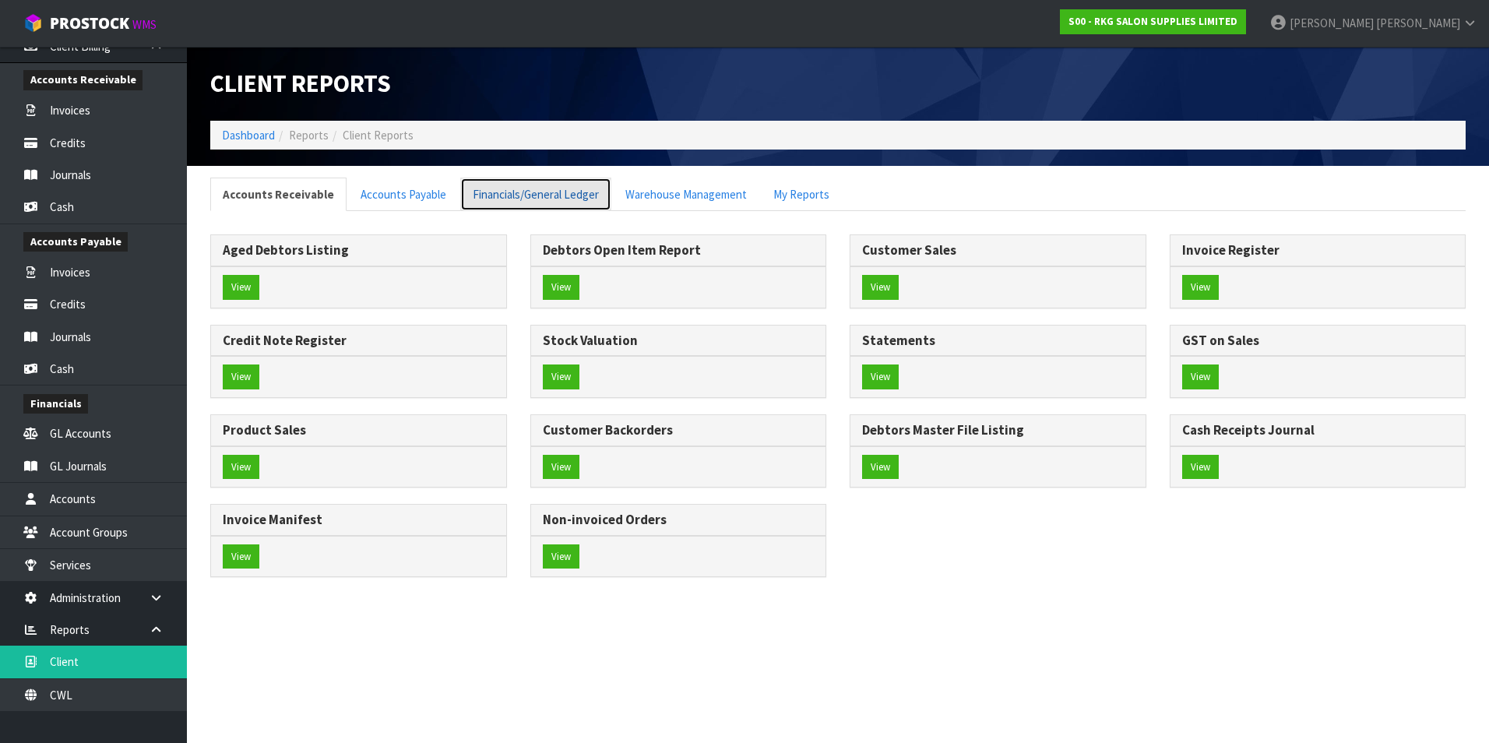
click at [544, 196] on link "Financials/General Ledger" at bounding box center [535, 194] width 151 height 33
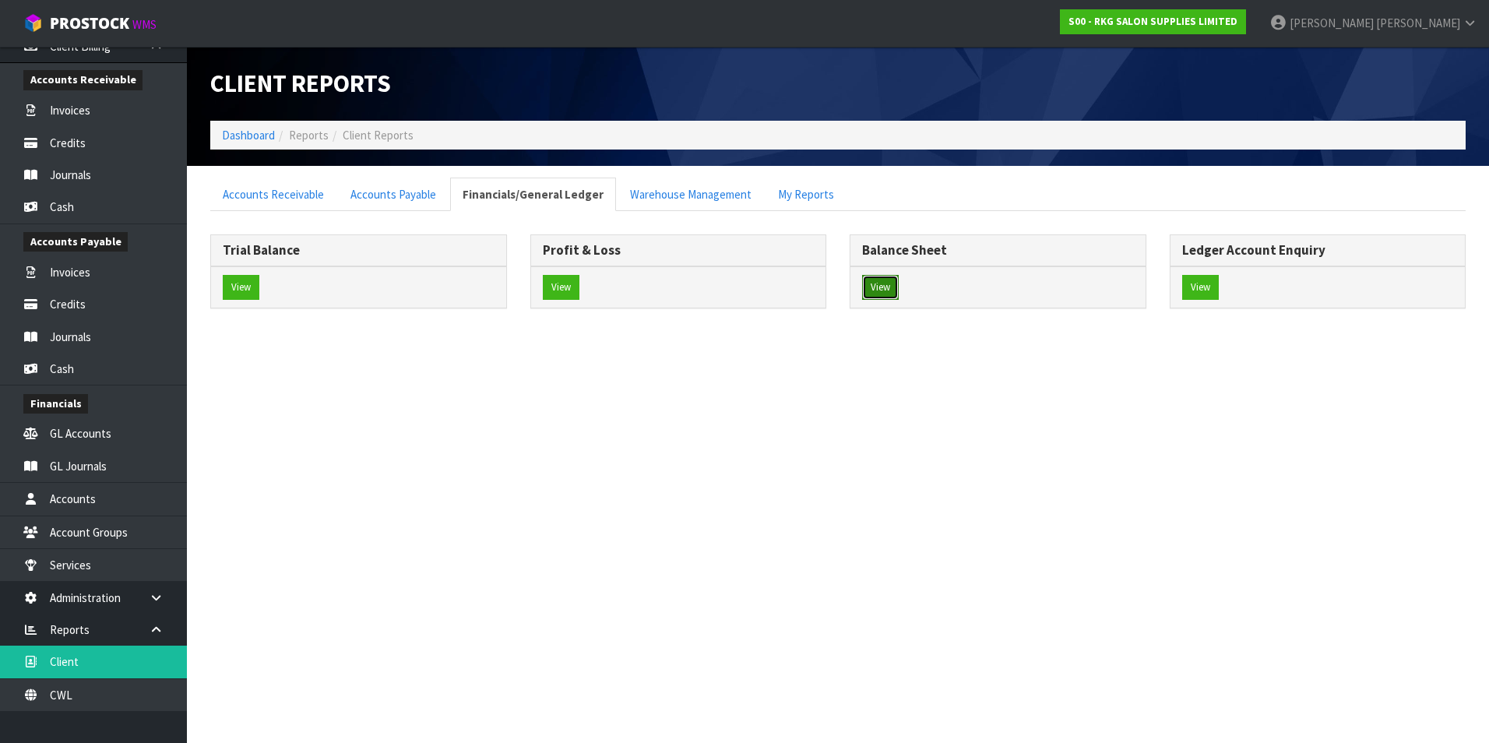
click at [727, 288] on button "View" at bounding box center [880, 287] width 37 height 25
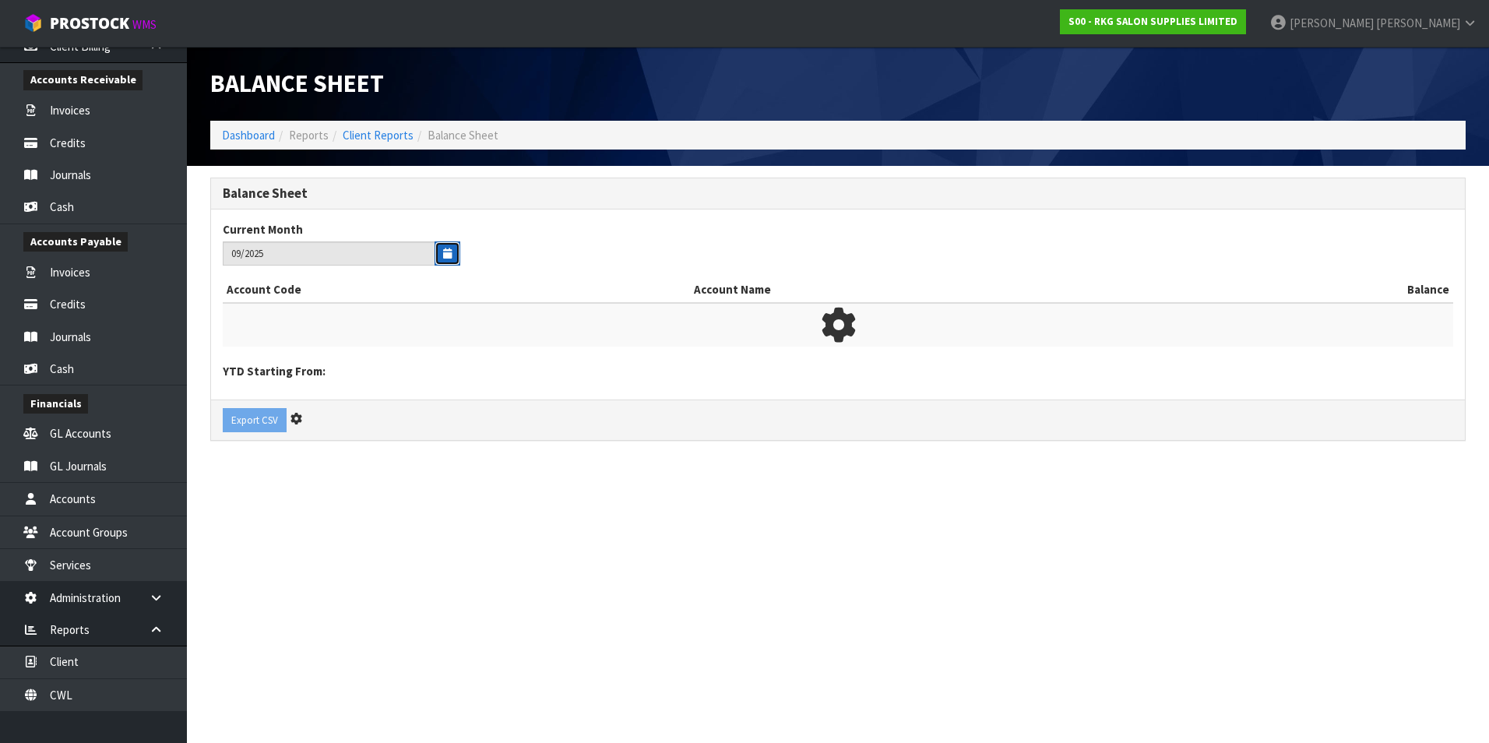
click at [443, 249] on icon "button" at bounding box center [447, 253] width 9 height 10
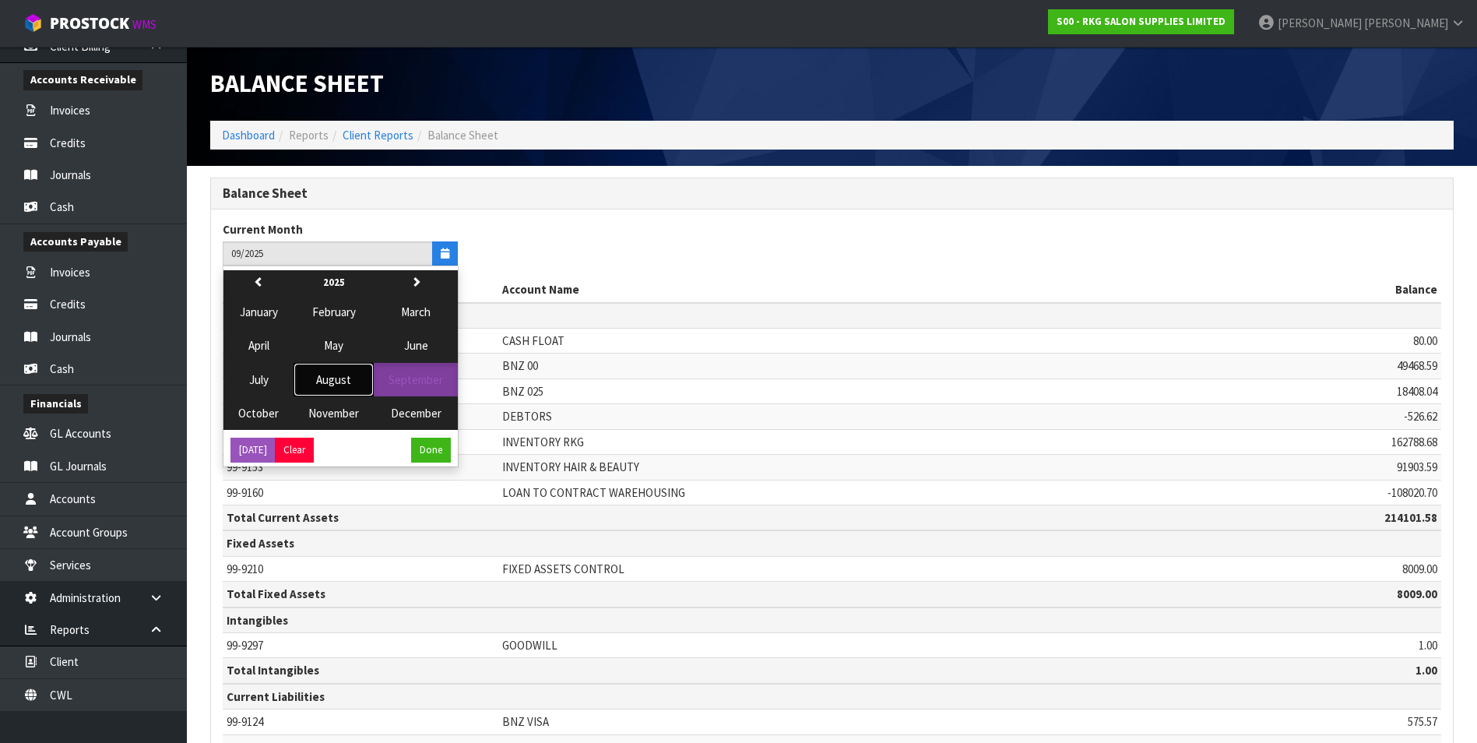
click at [332, 335] on span "August" at bounding box center [333, 379] width 35 height 15
type input "08/2025"
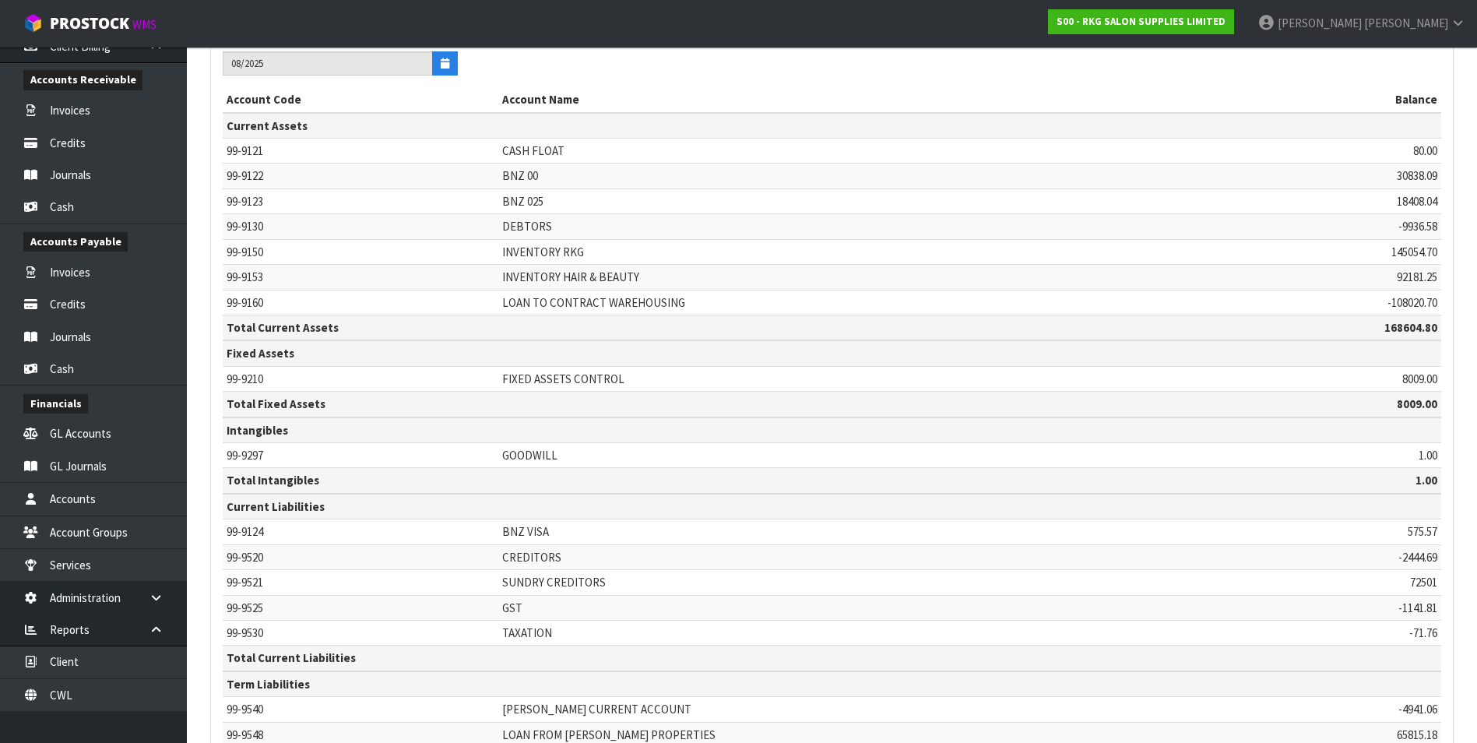
scroll to position [495, 0]
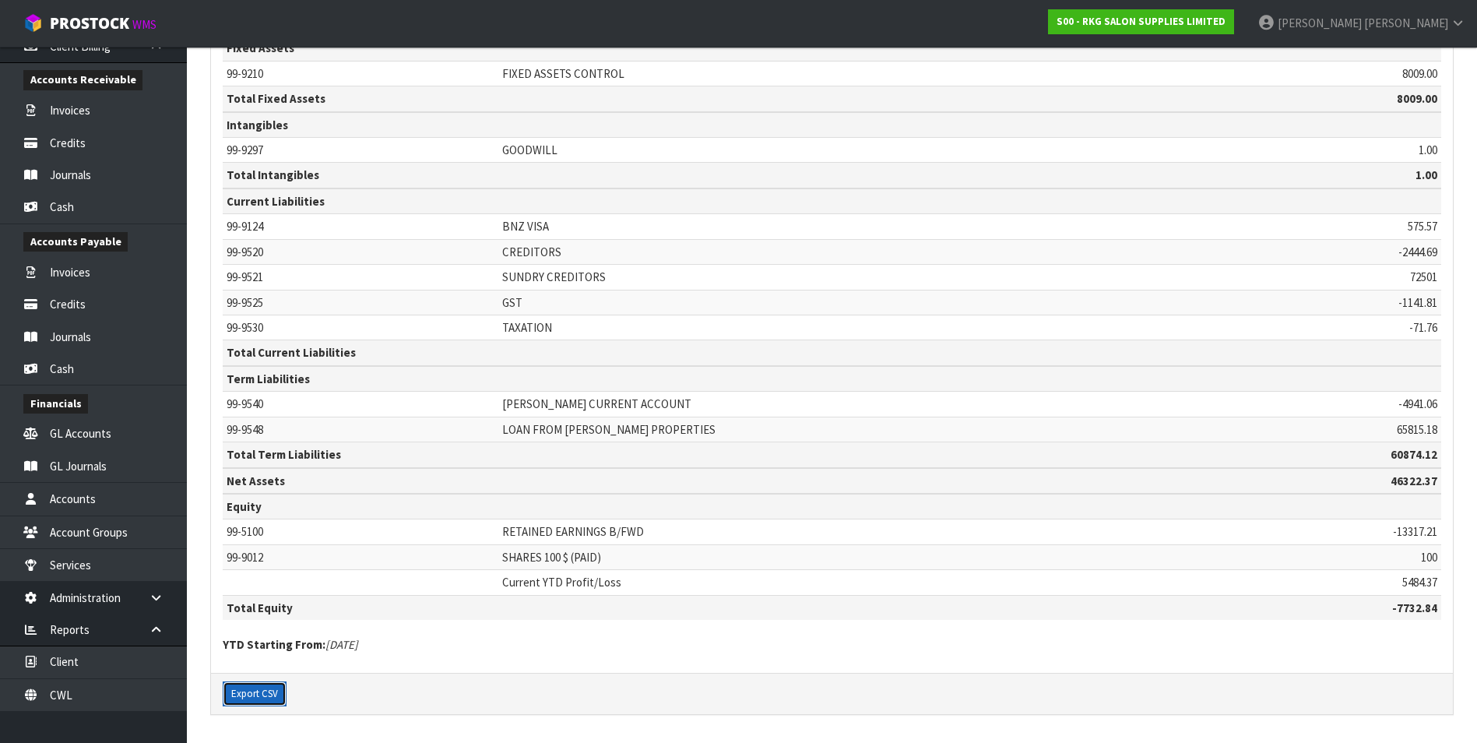
click at [259, 335] on button "Export CSV" at bounding box center [255, 693] width 64 height 25
drag, startPoint x: 111, startPoint y: 667, endPoint x: 118, endPoint y: 658, distance: 11.1
click at [111, 335] on link "Client" at bounding box center [93, 662] width 187 height 32
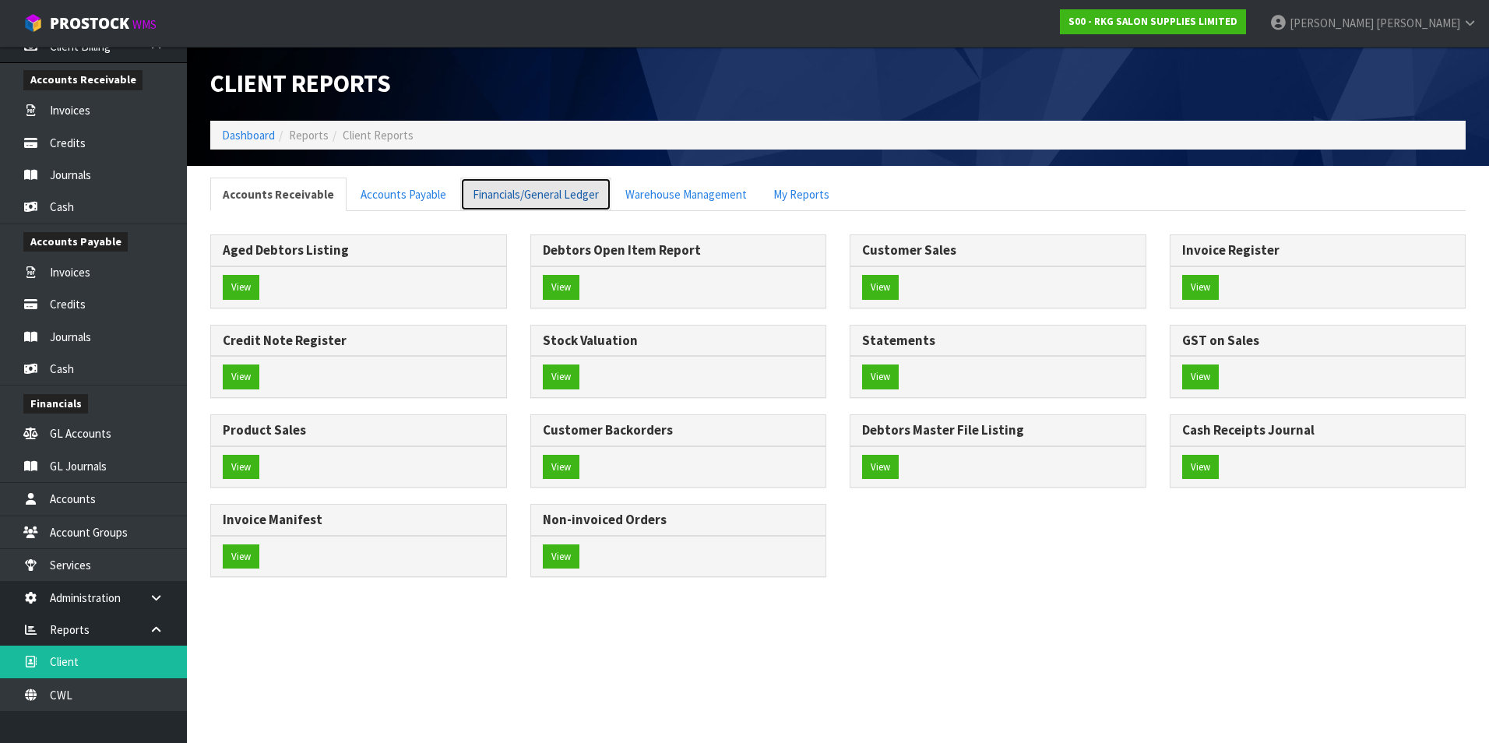
drag, startPoint x: 563, startPoint y: 197, endPoint x: 586, endPoint y: 202, distance: 23.1
click at [563, 197] on link "Financials/General Ledger" at bounding box center [535, 194] width 151 height 33
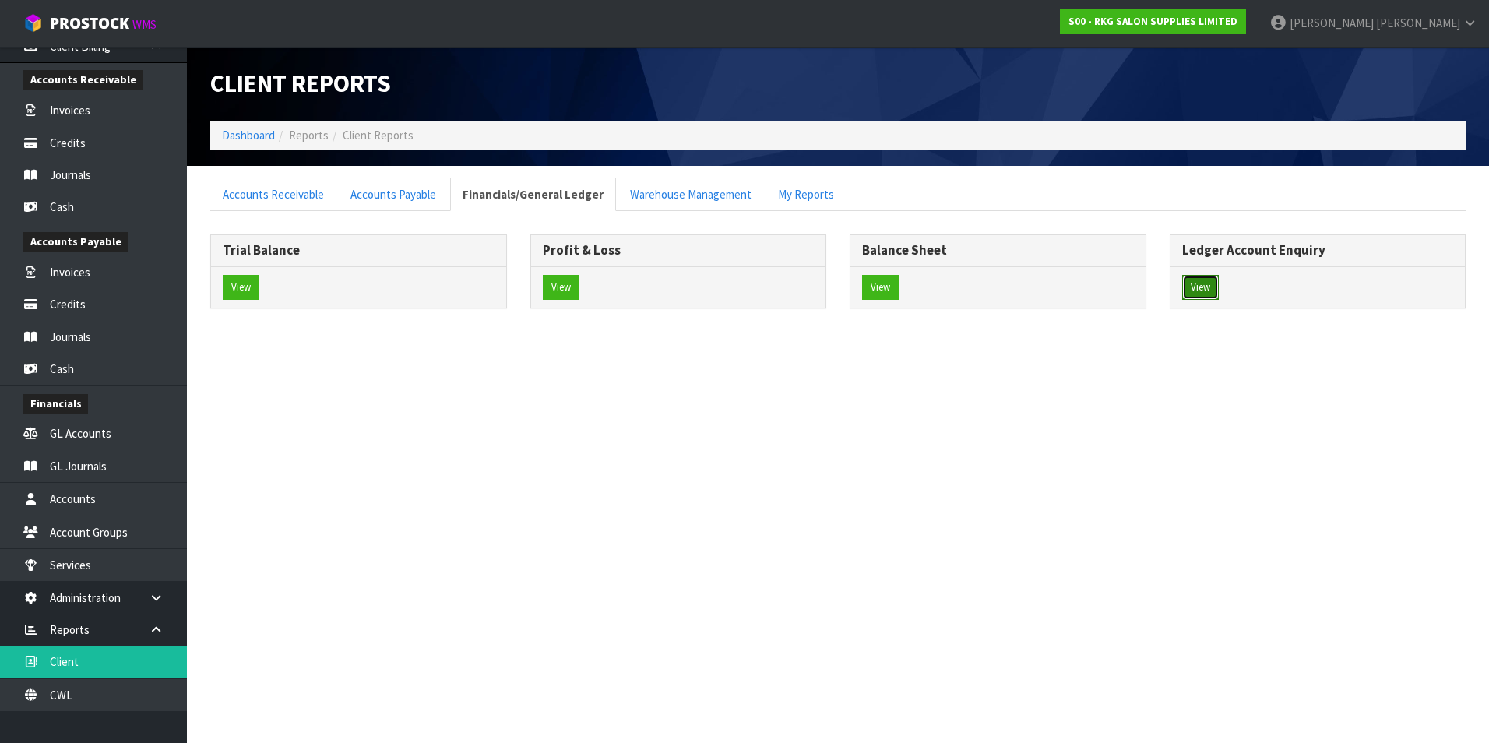
click at [727, 283] on button "View" at bounding box center [1200, 287] width 37 height 25
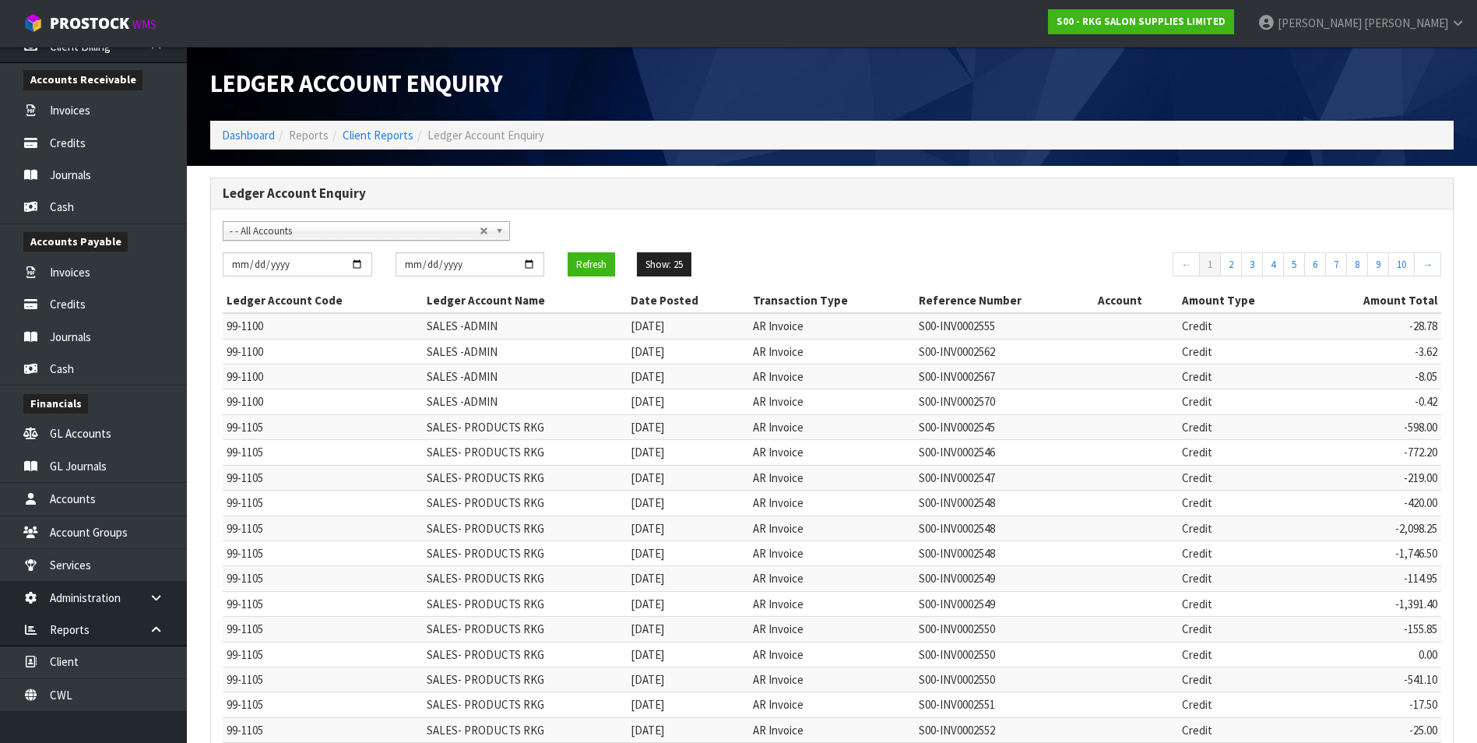
click at [311, 232] on span "- - All Accounts" at bounding box center [355, 231] width 250 height 19
type input "freight"
click at [327, 297] on li "99-2110 - FREIGHT" at bounding box center [367, 294] width 280 height 19
click at [354, 263] on input "[DATE]" at bounding box center [298, 264] width 150 height 24
type input "[DATE]"
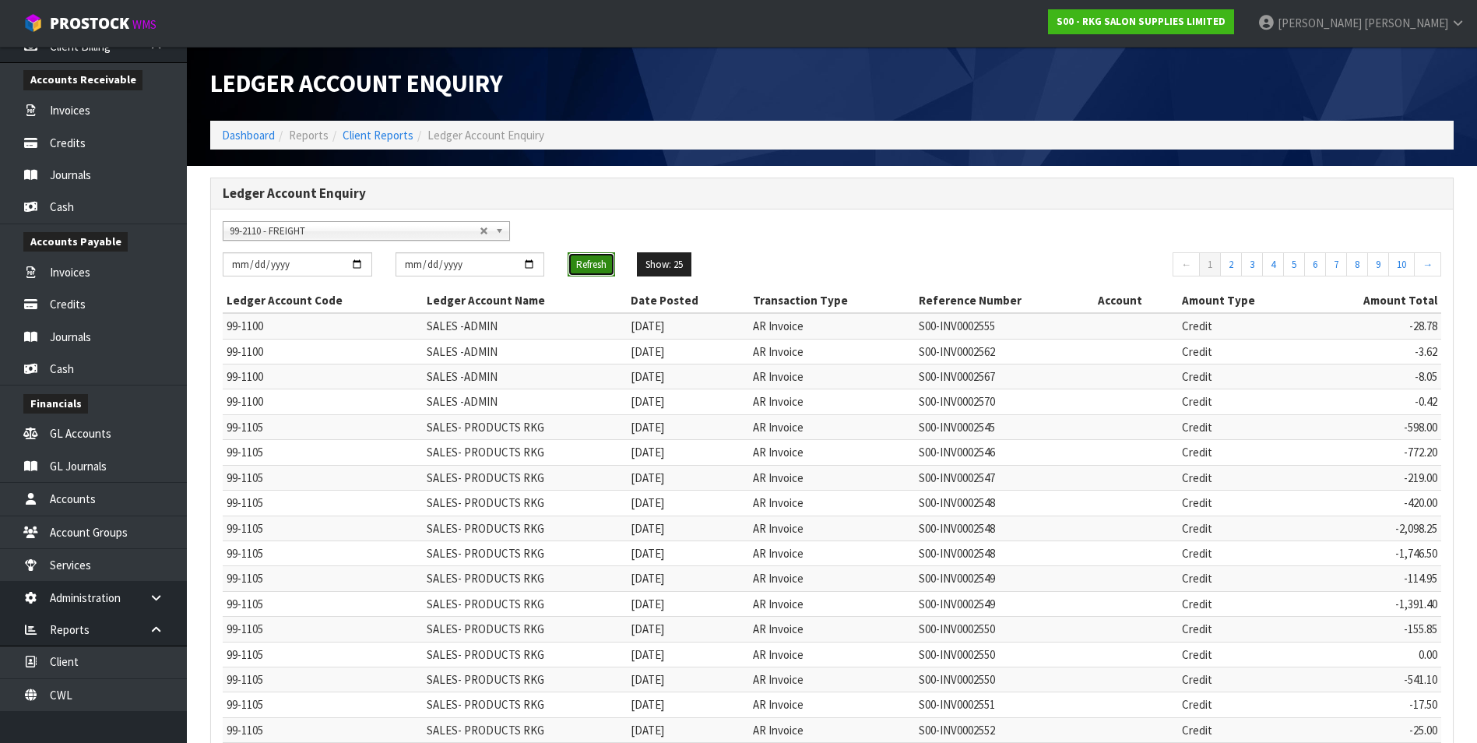
click at [588, 269] on button "Refresh" at bounding box center [591, 264] width 47 height 25
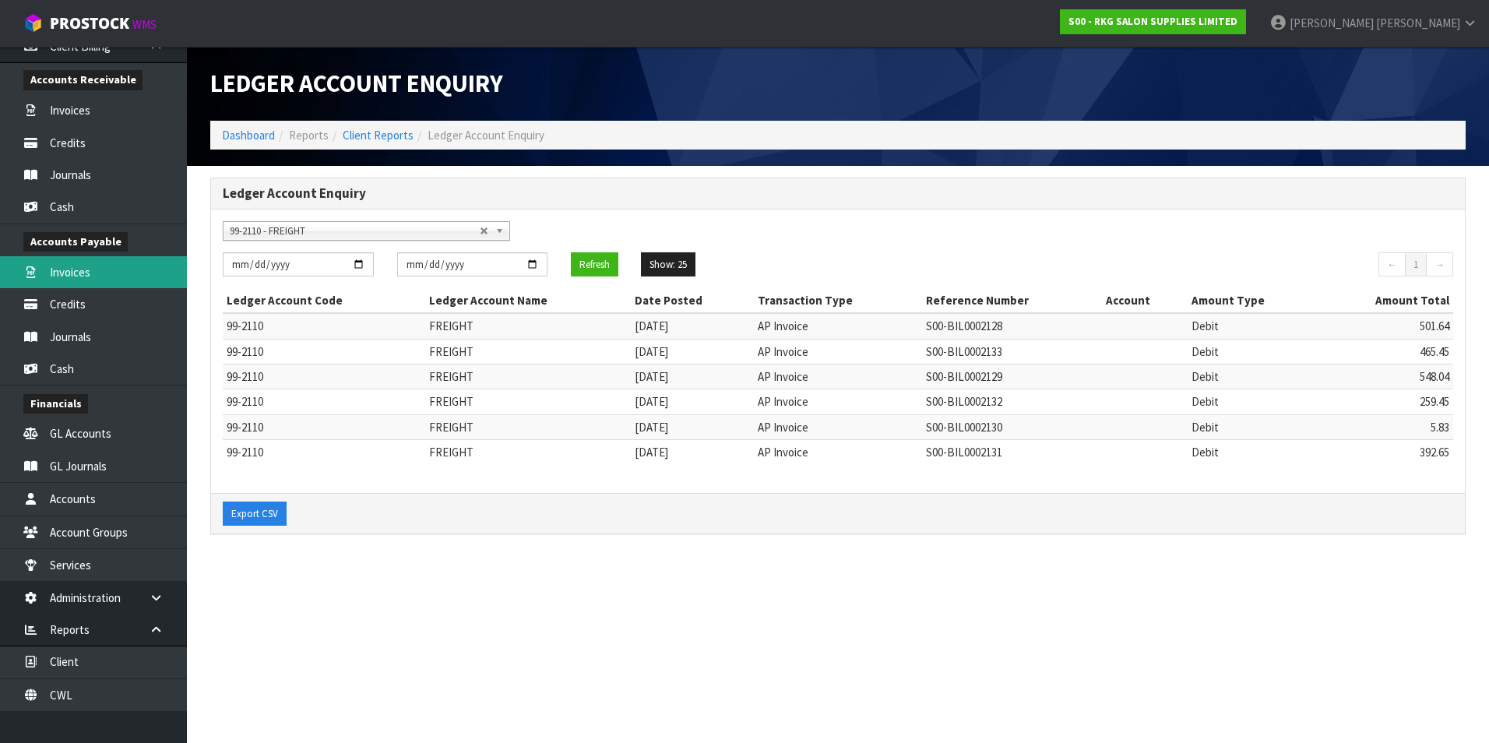
click at [114, 273] on link "Invoices" at bounding box center [93, 272] width 187 height 32
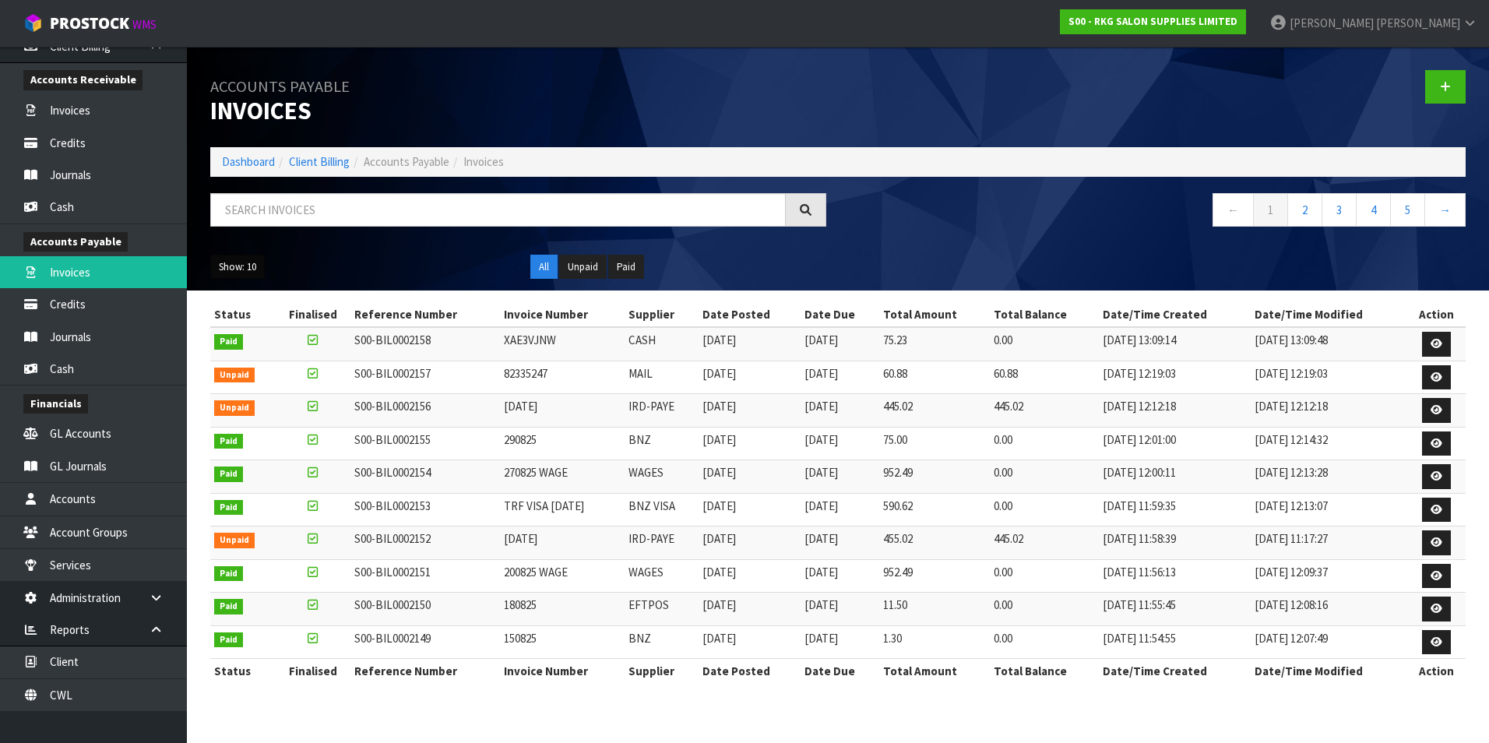
click at [252, 269] on button "Show: 10" at bounding box center [237, 267] width 55 height 25
click at [252, 335] on link "50" at bounding box center [272, 359] width 123 height 21
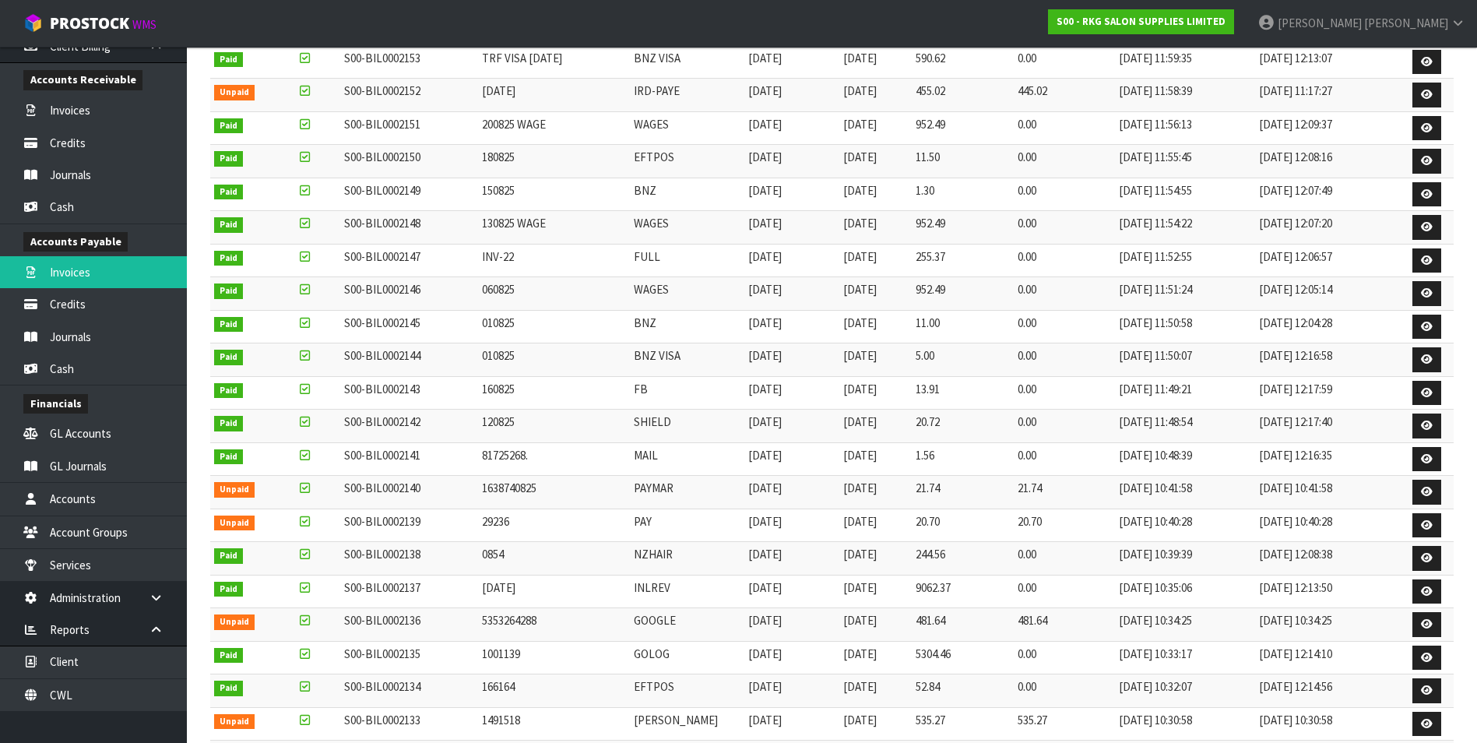
scroll to position [467, 0]
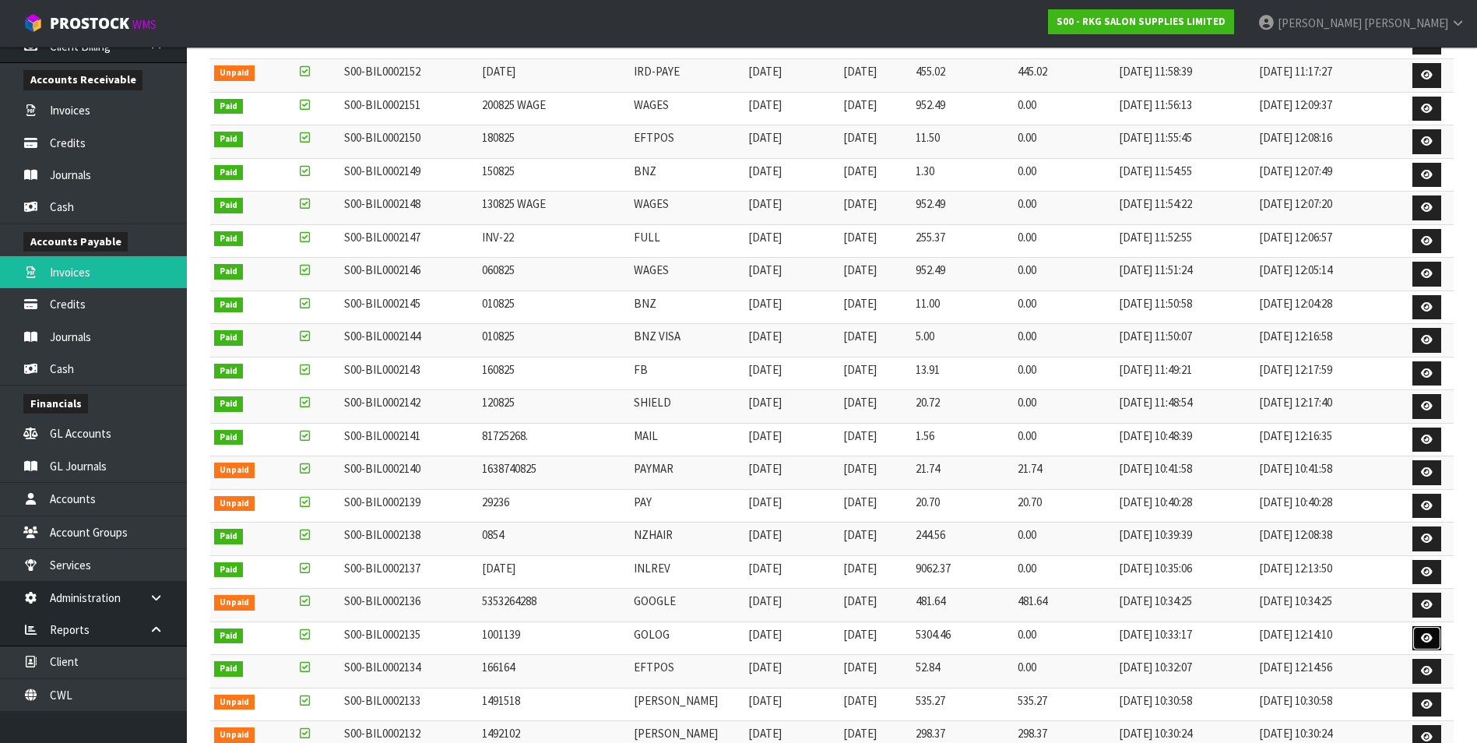
click at [727, 335] on icon at bounding box center [1427, 638] width 12 height 10
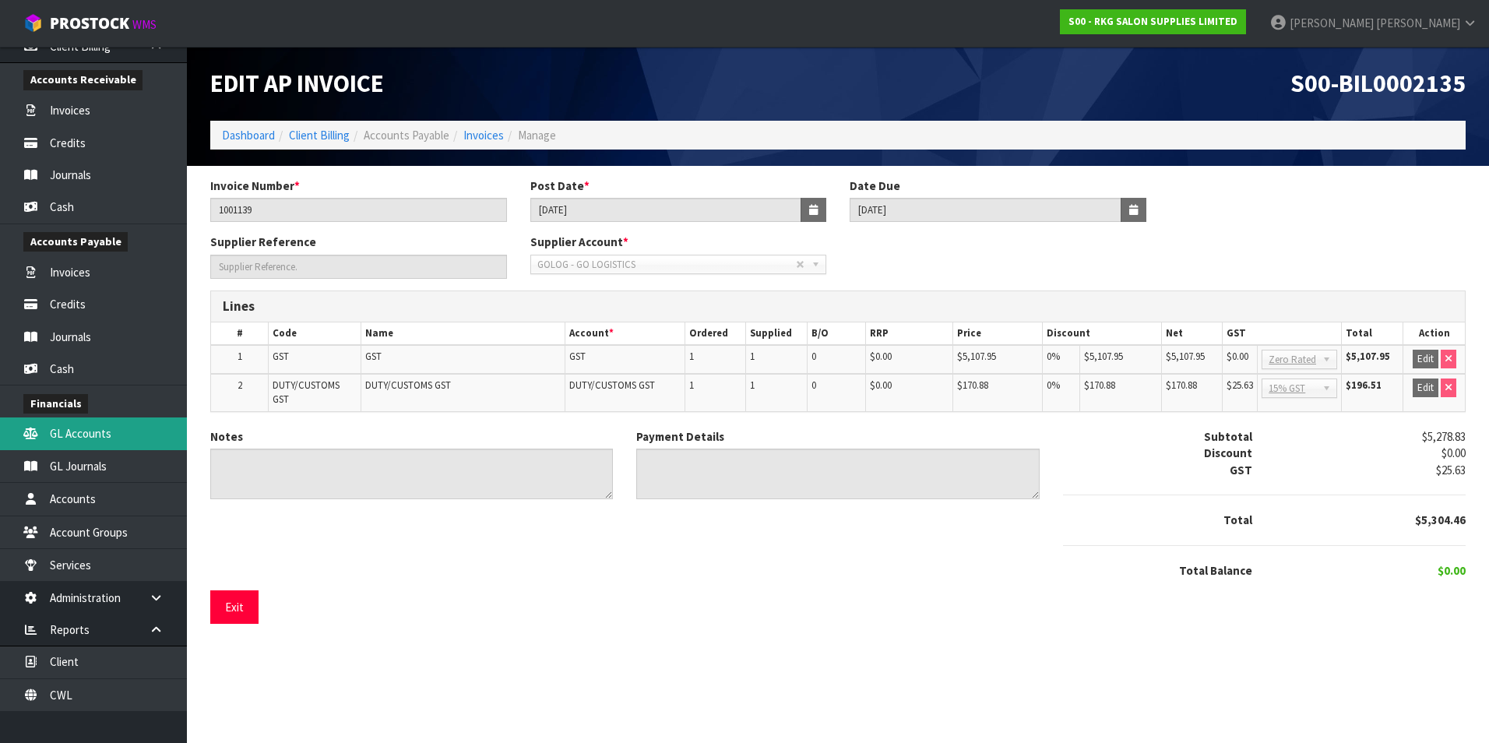
click at [121, 335] on link "GL Accounts" at bounding box center [93, 433] width 187 height 32
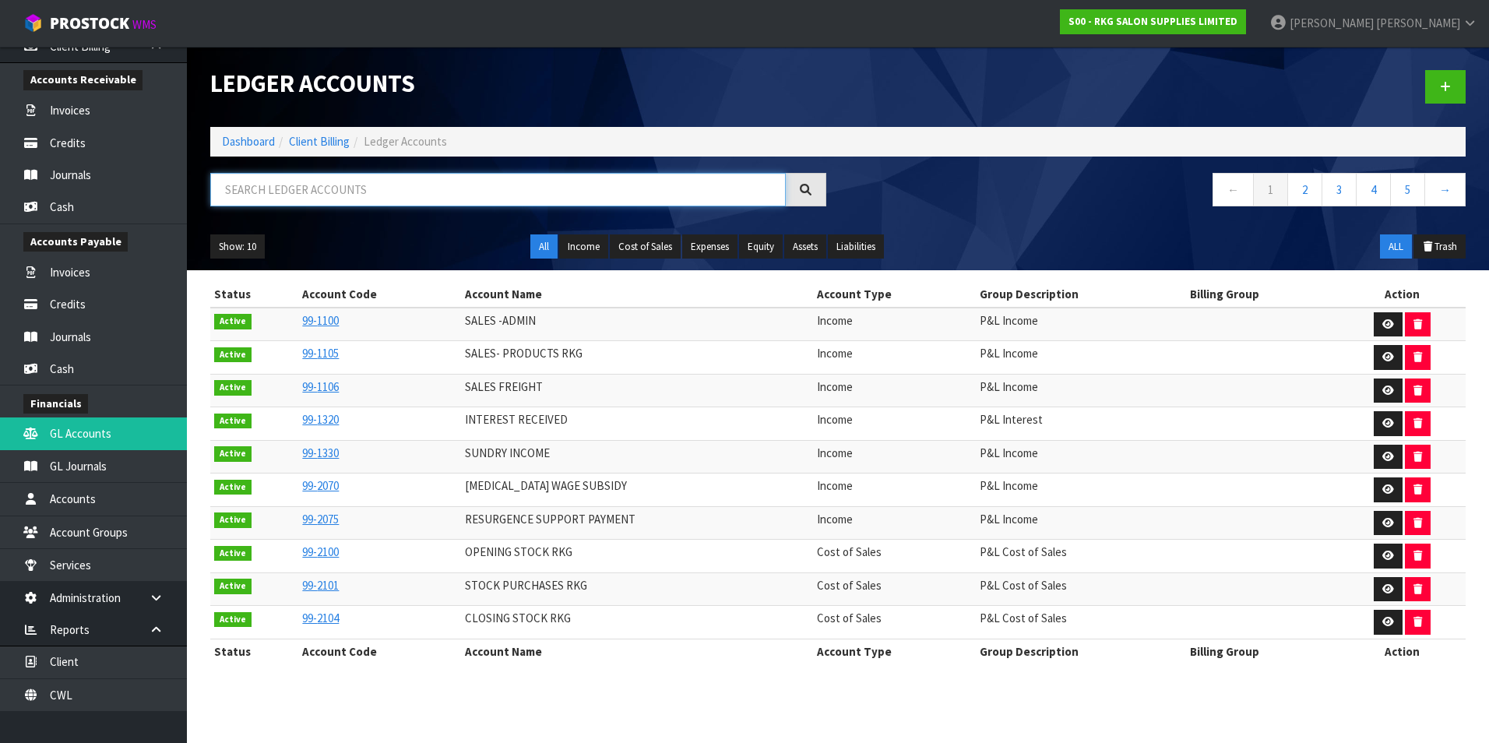
click at [262, 196] on input "text" at bounding box center [497, 189] width 575 height 33
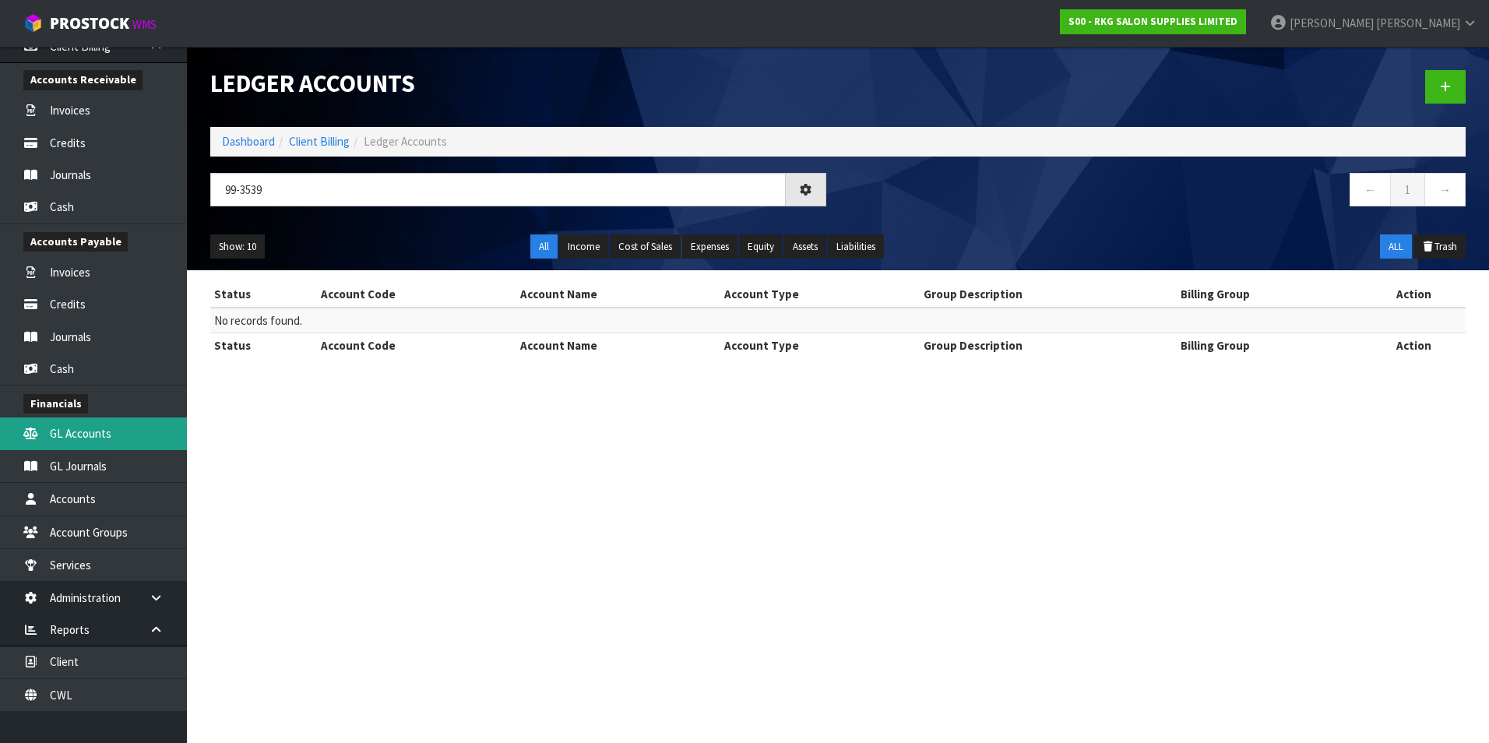
click at [97, 335] on link "GL Accounts" at bounding box center [93, 433] width 187 height 32
click at [275, 193] on input "99-3539" at bounding box center [497, 189] width 575 height 33
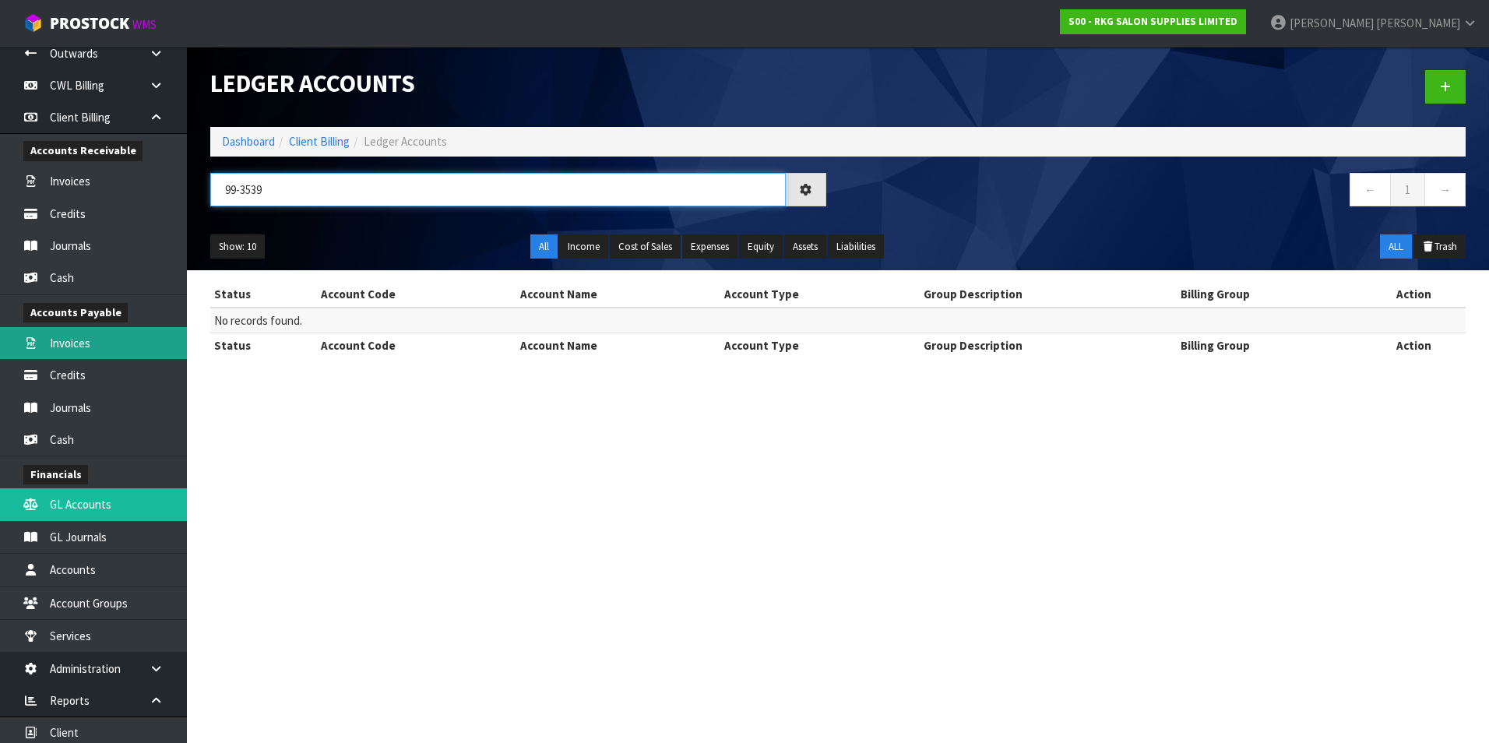
scroll to position [371, 0]
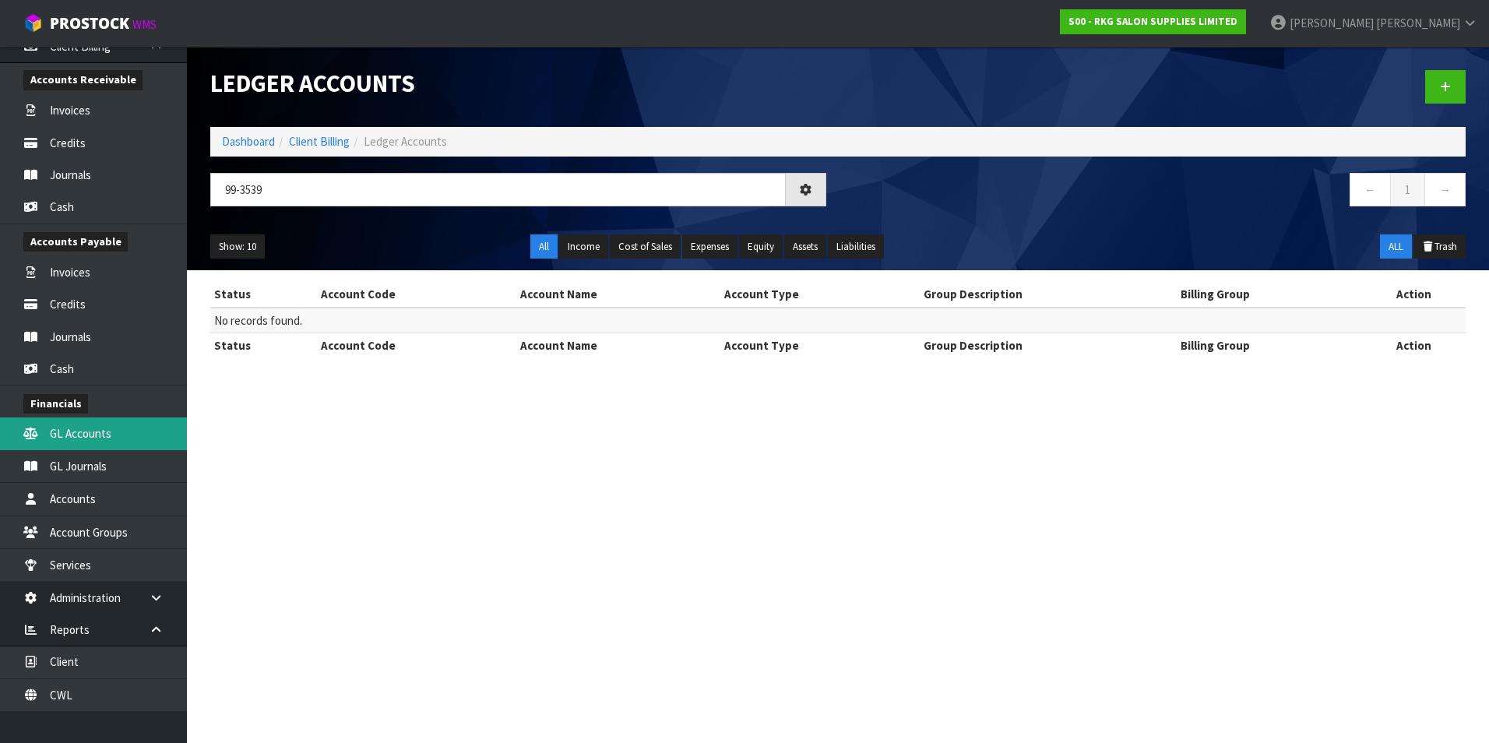
click at [80, 335] on link "GL Accounts" at bounding box center [93, 433] width 187 height 32
click at [317, 187] on input "99-3539" at bounding box center [497, 189] width 575 height 33
type input "9"
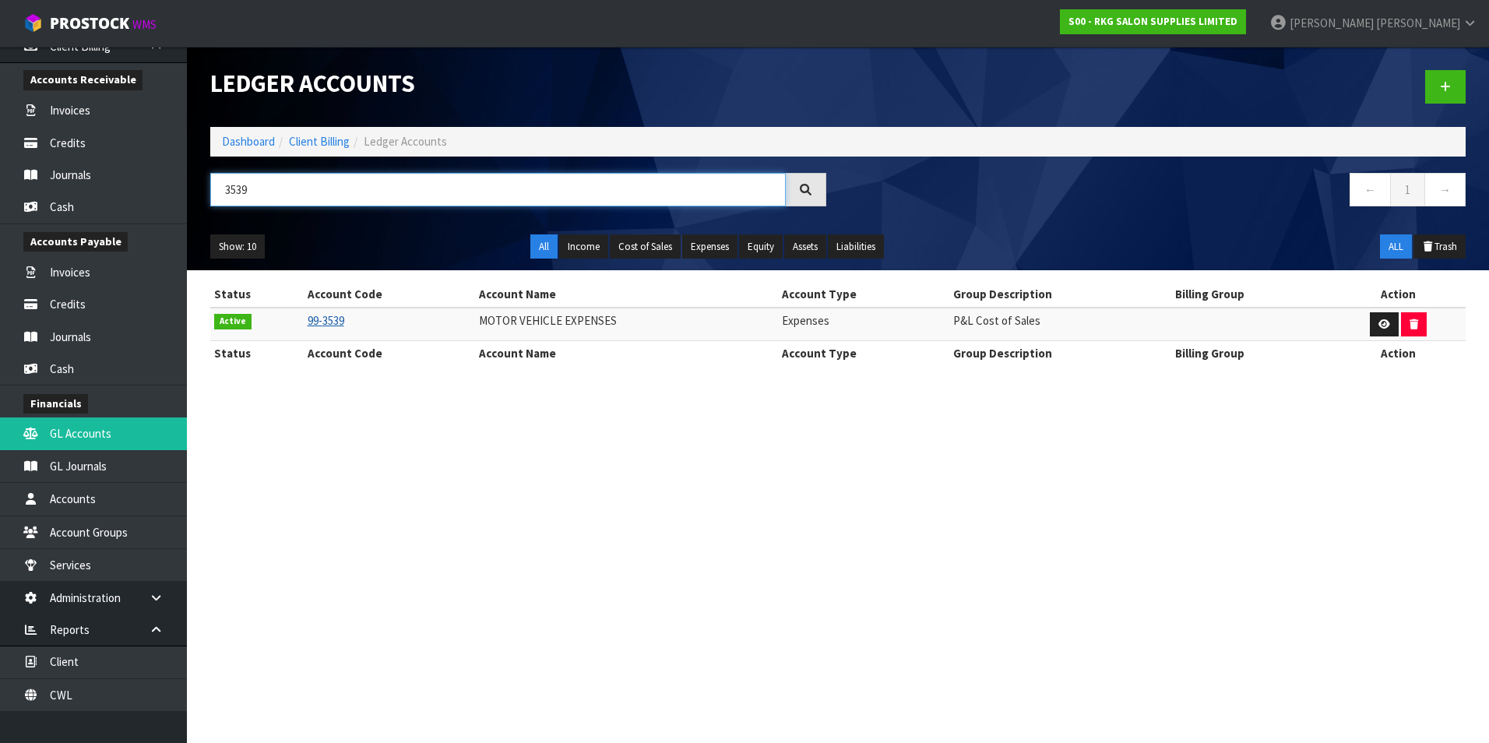
type input "3539"
click at [341, 319] on link "99- 3539" at bounding box center [326, 320] width 37 height 15
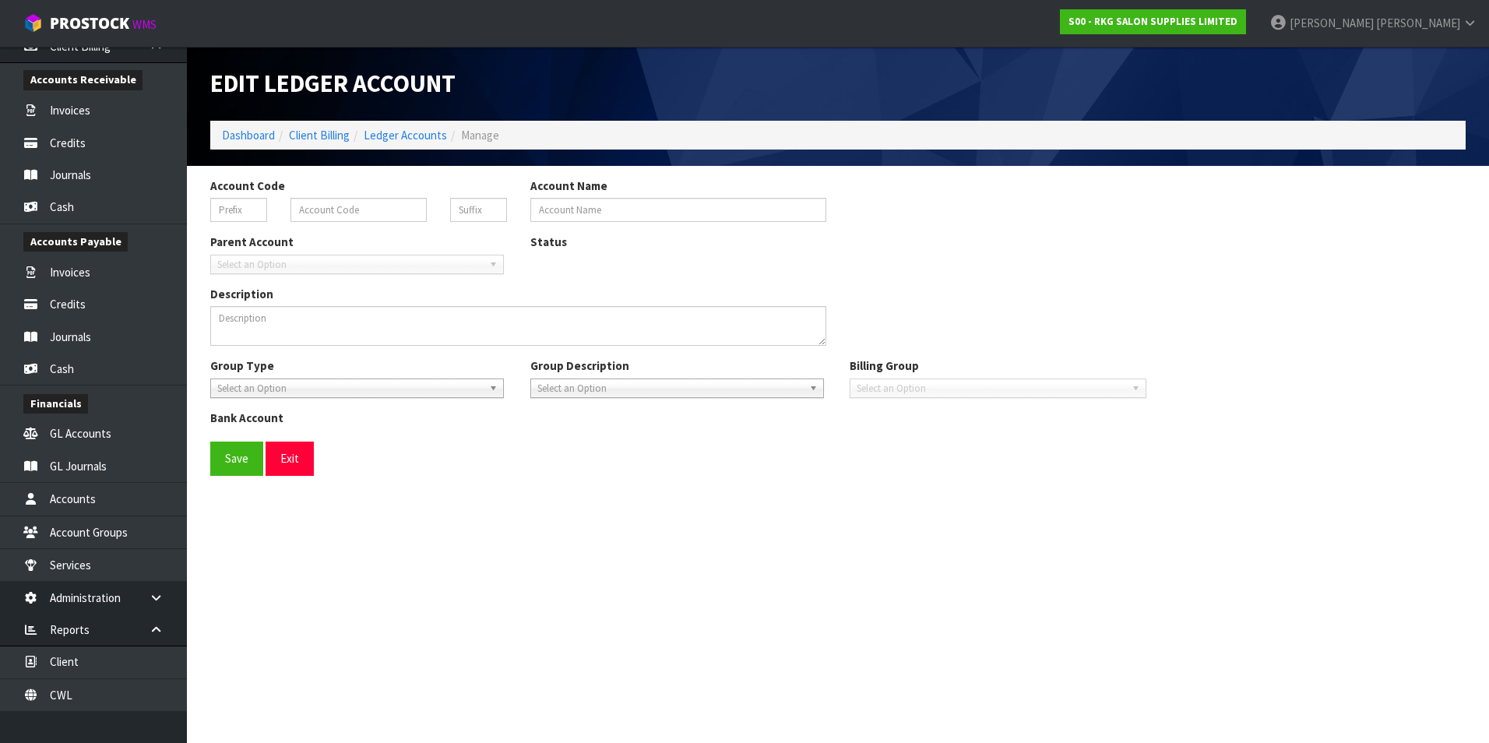
type input "99"
type input "3539"
type input "MOTOR VEHICLE EXPENSES"
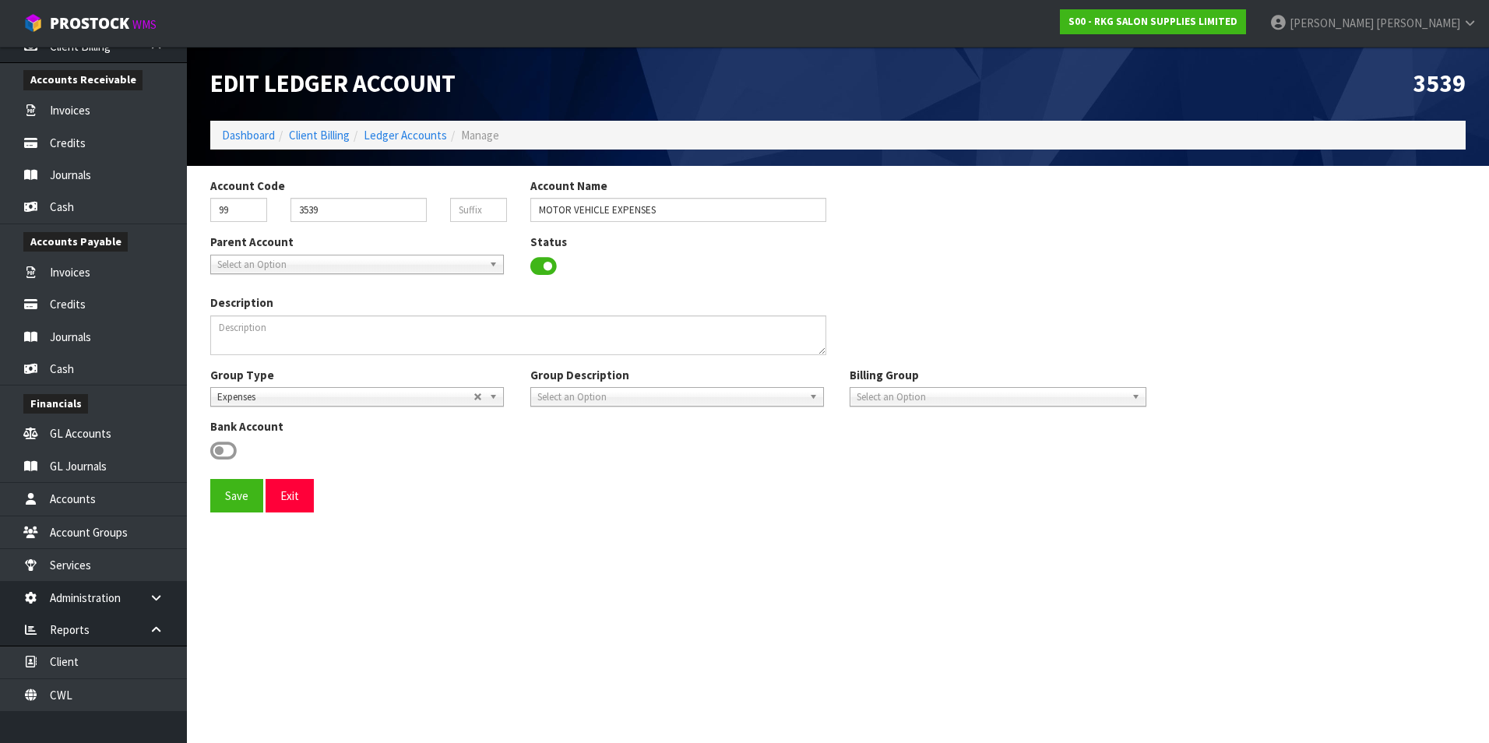
click at [673, 335] on span "Select an Option" at bounding box center [665, 397] width 256 height 19
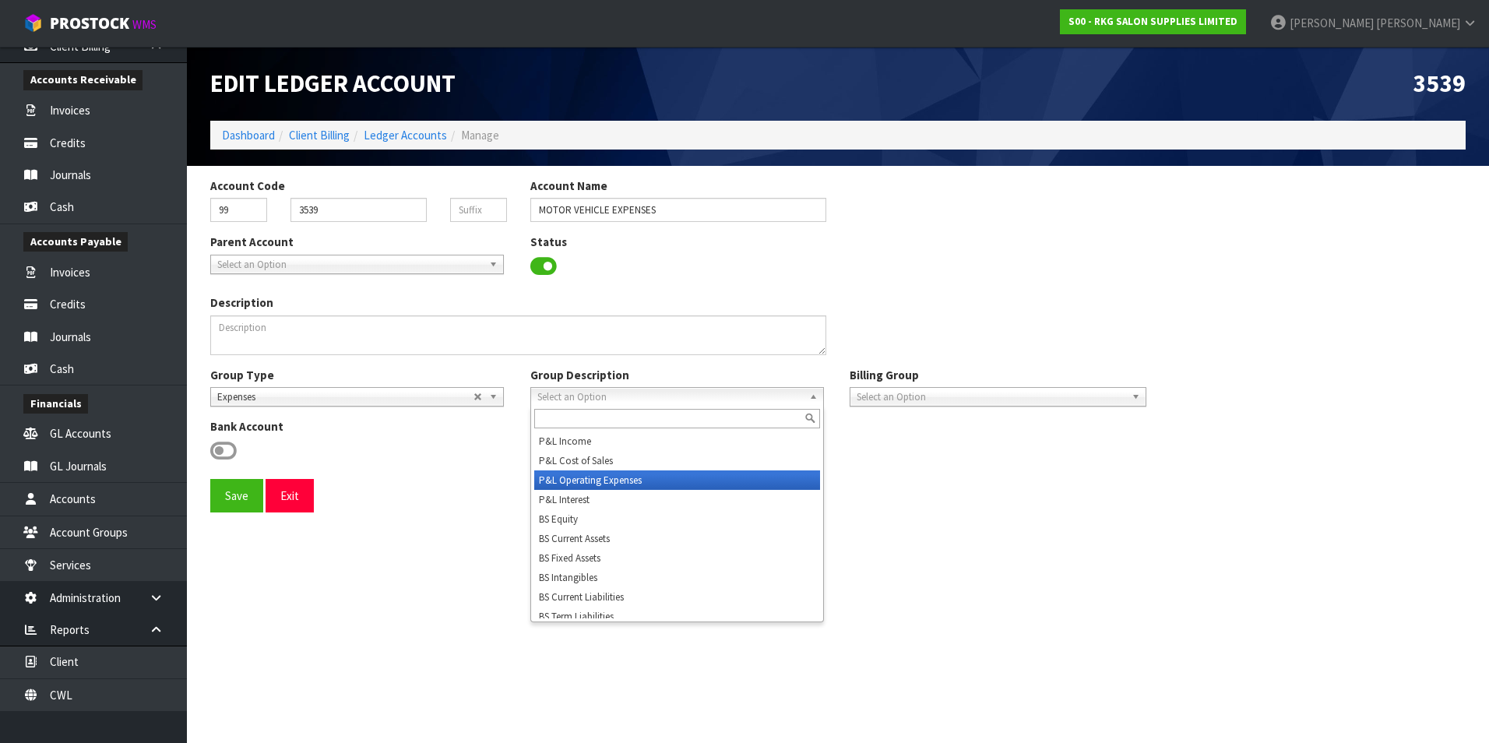
click at [637, 335] on li "P&L Operating Expenses" at bounding box center [677, 479] width 286 height 19
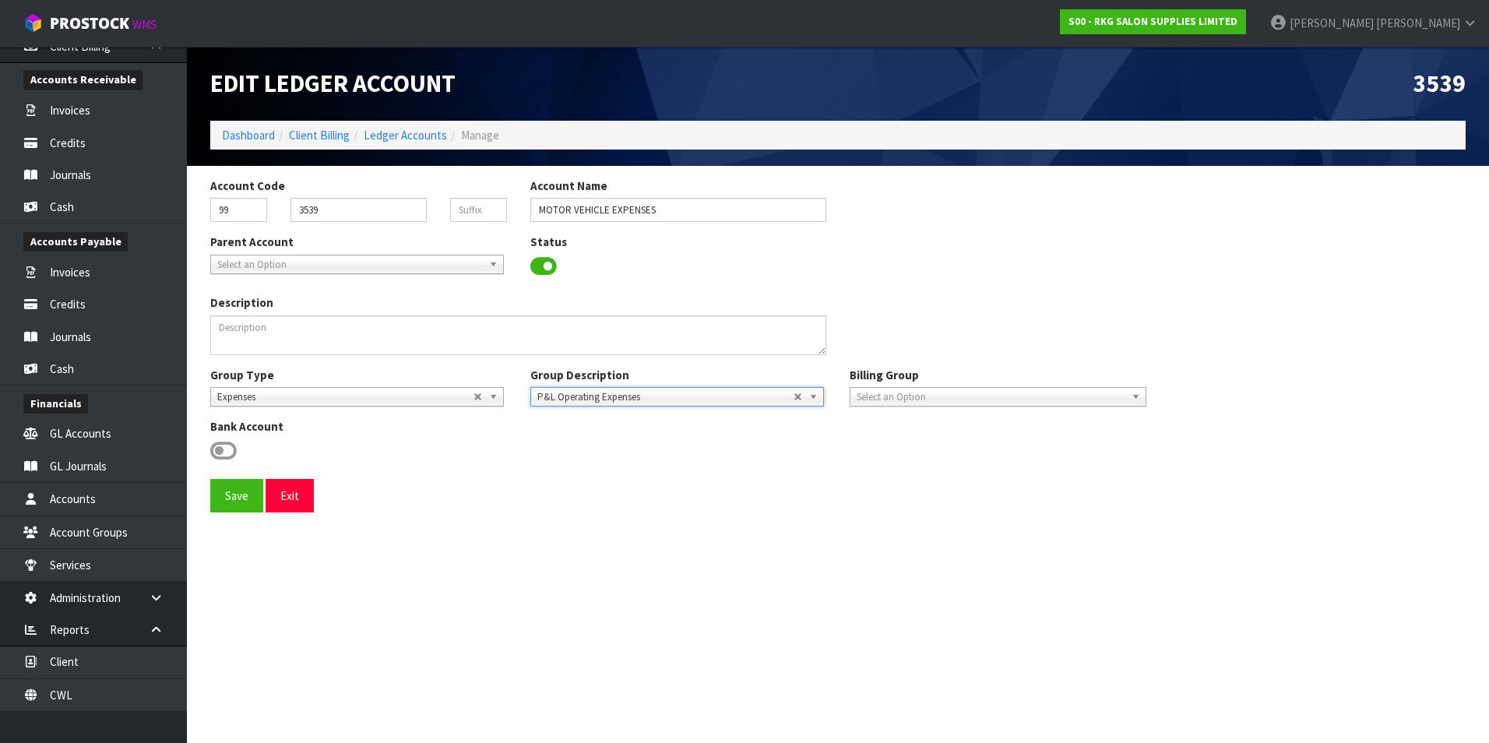
click at [727, 335] on span "Select an Option" at bounding box center [991, 397] width 269 height 19
click at [727, 335] on li "RKG" at bounding box center [997, 460] width 289 height 19
click at [223, 335] on button "Save" at bounding box center [236, 495] width 53 height 33
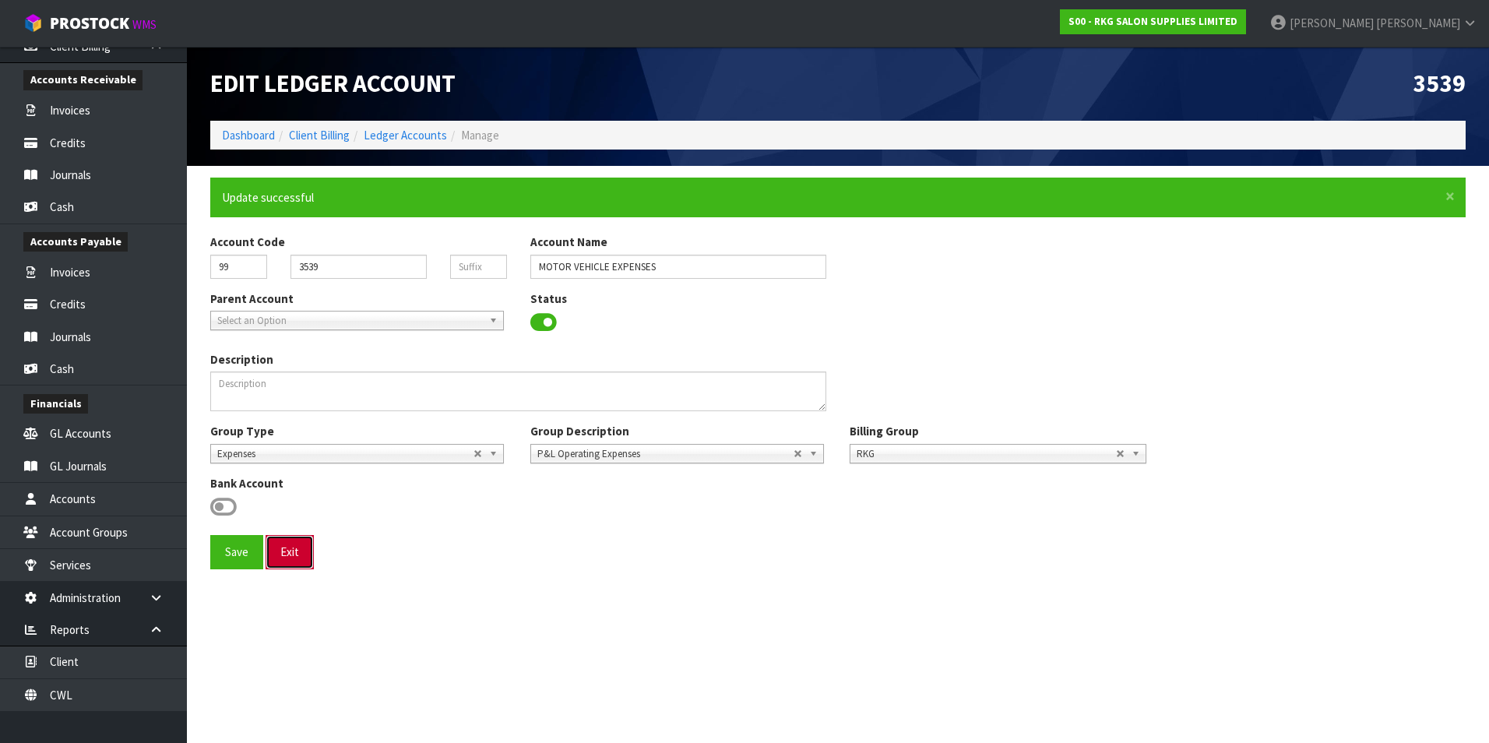
click at [289, 335] on button "Exit" at bounding box center [290, 551] width 48 height 33
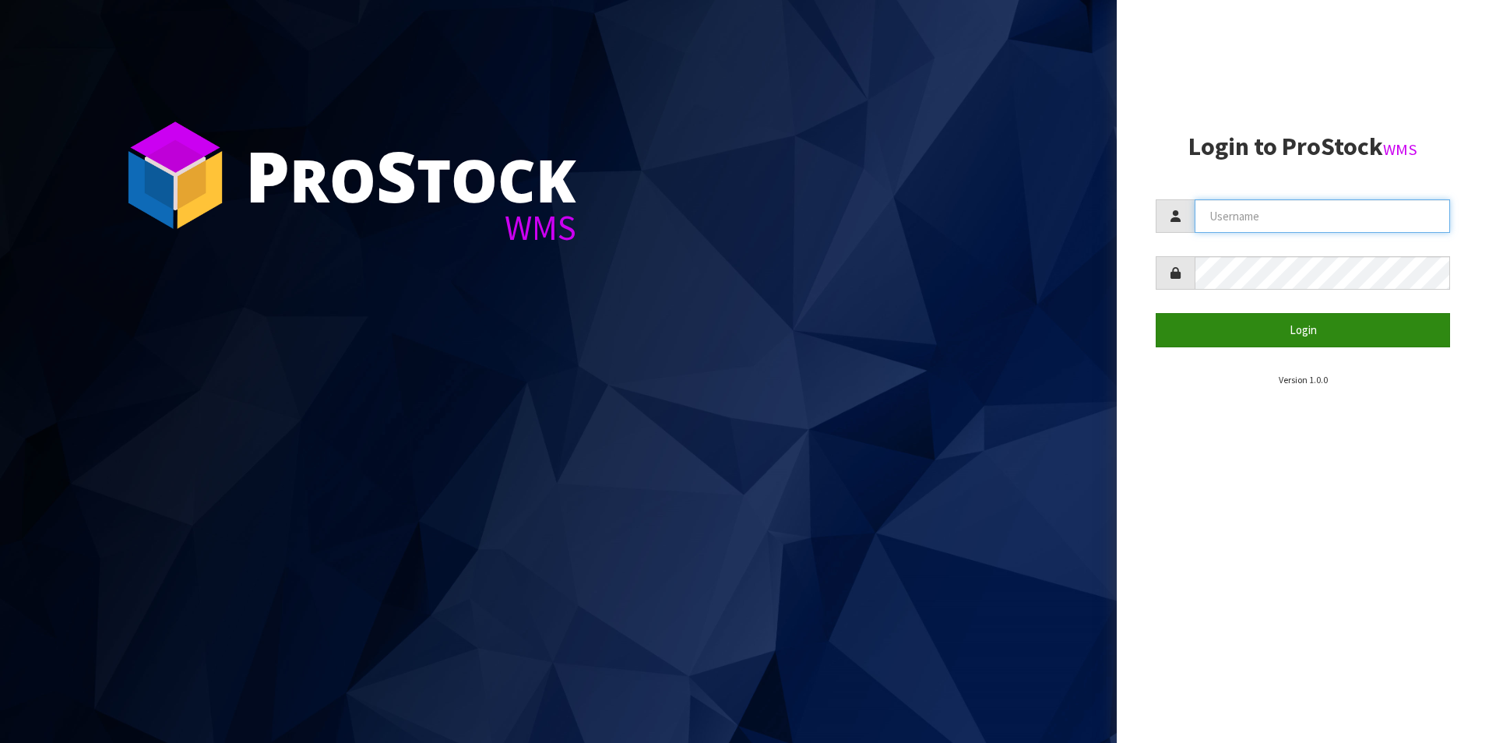
type input "[PERSON_NAME][EMAIL_ADDRESS][DOMAIN_NAME]"
click at [1271, 331] on button "Login" at bounding box center [1303, 329] width 294 height 33
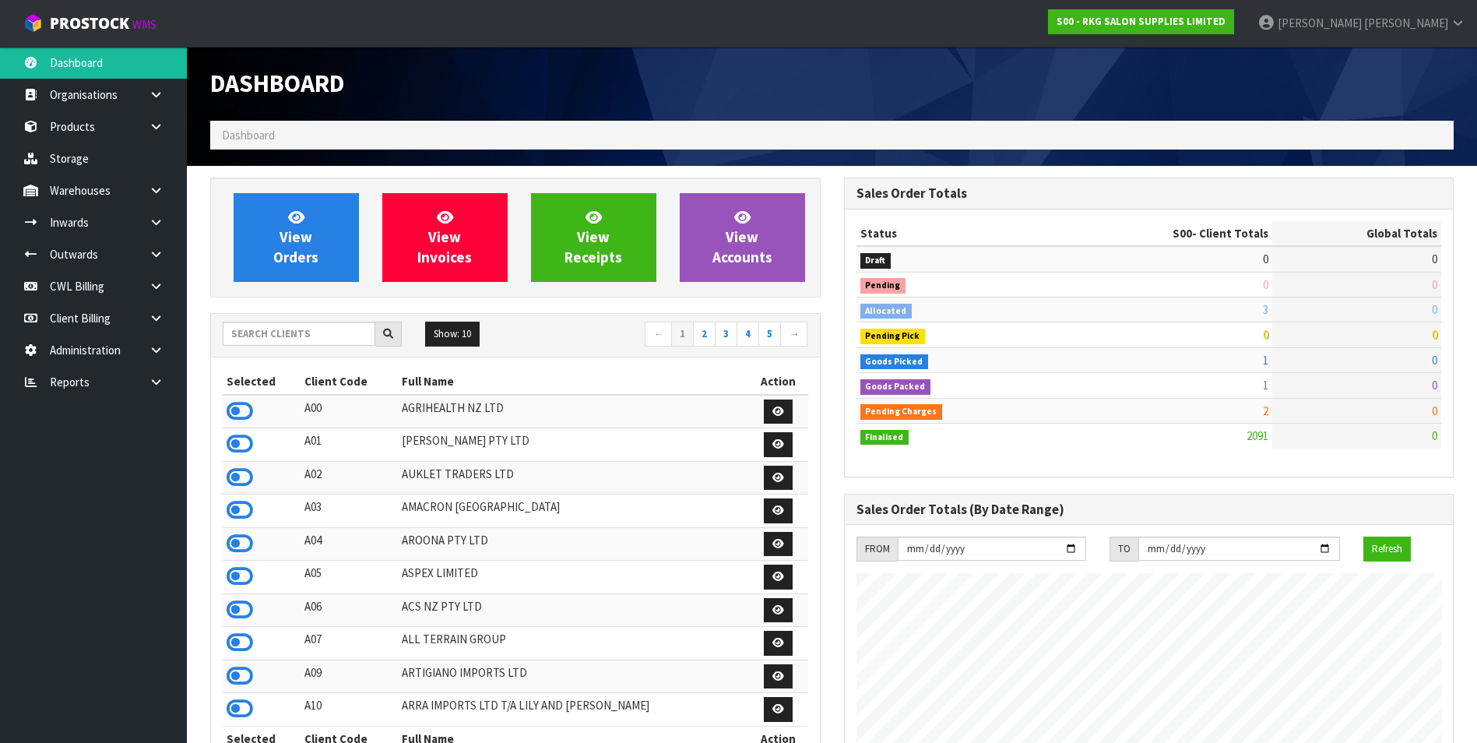
scroll to position [1213, 633]
click at [160, 383] on icon at bounding box center [156, 382] width 15 height 12
click at [138, 414] on link "Client" at bounding box center [93, 414] width 187 height 32
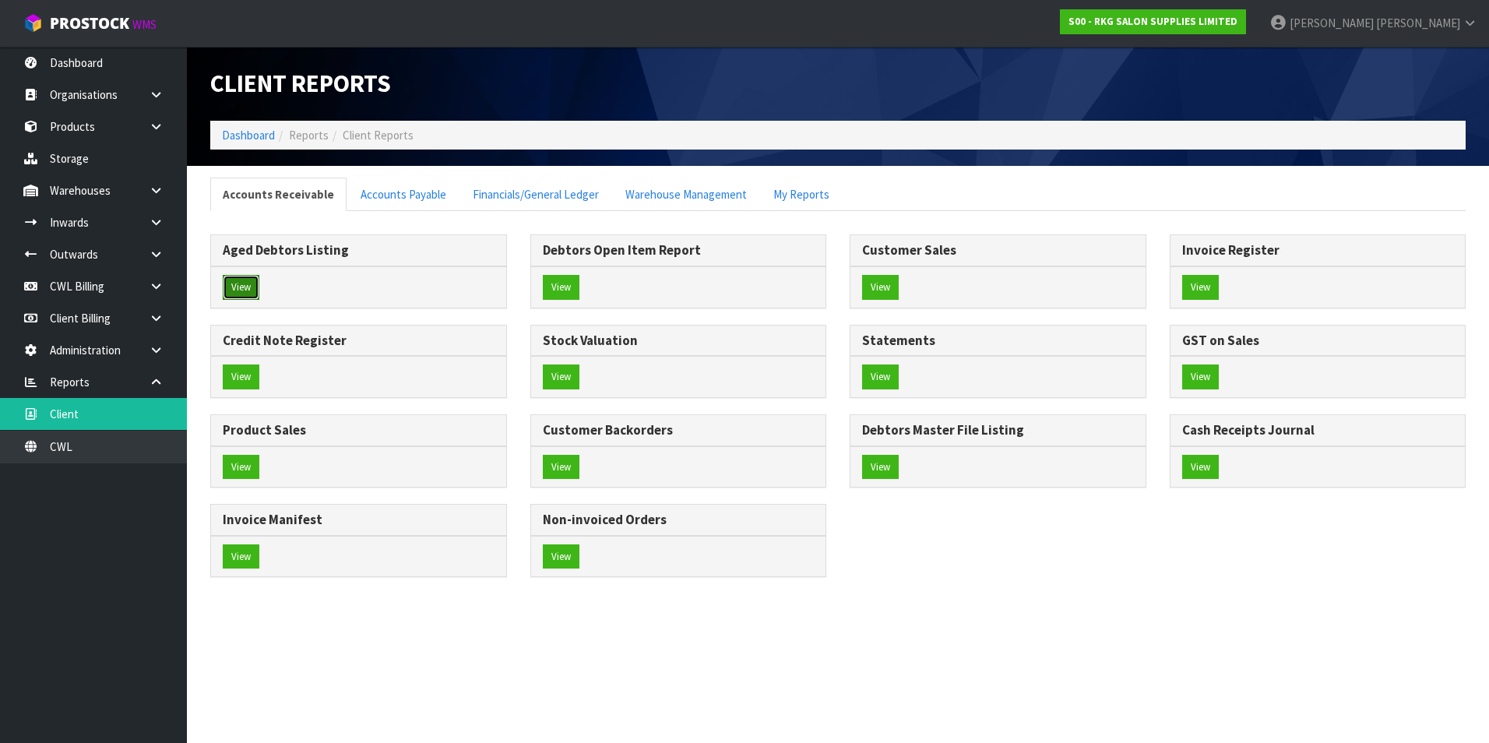
click at [240, 285] on button "View" at bounding box center [241, 287] width 37 height 25
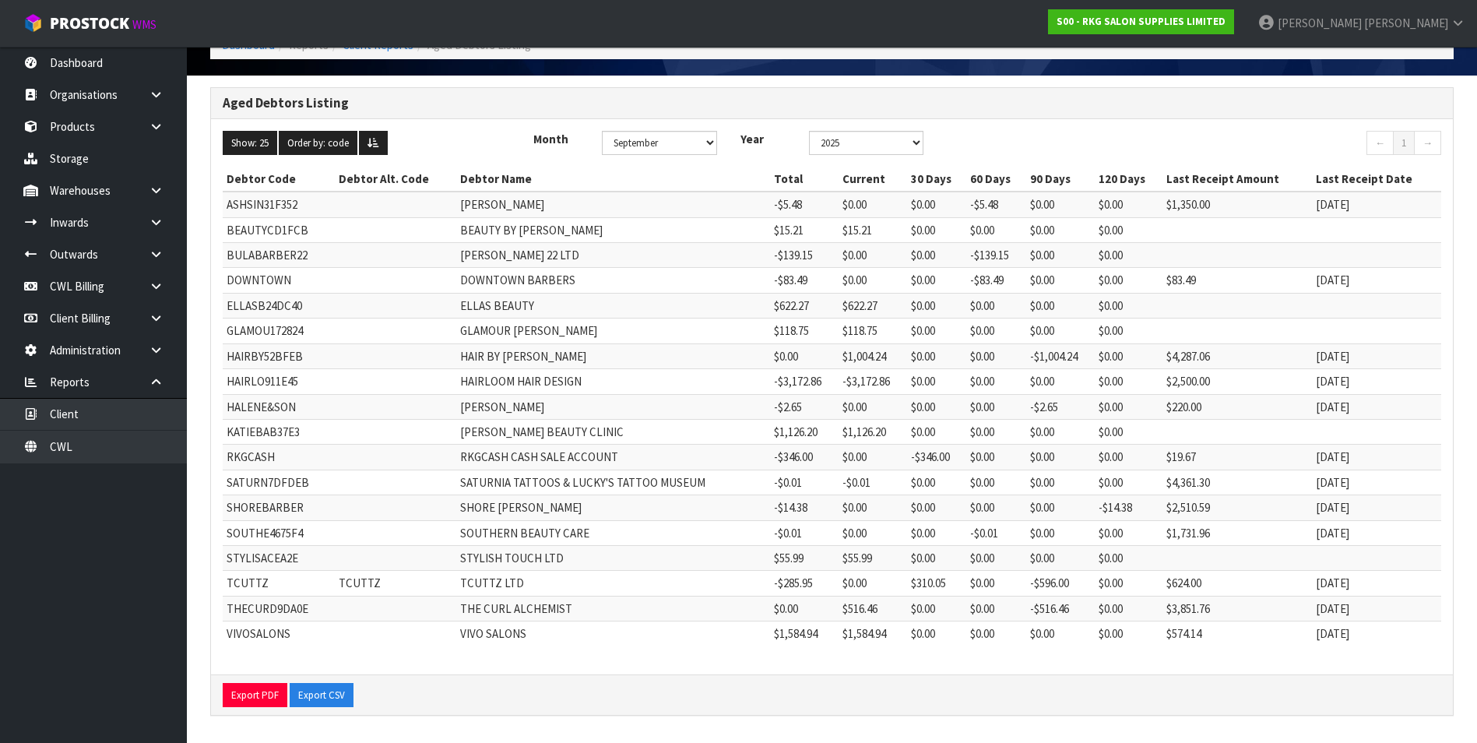
scroll to position [91, 0]
click at [329, 694] on button "Export CSV" at bounding box center [322, 694] width 64 height 25
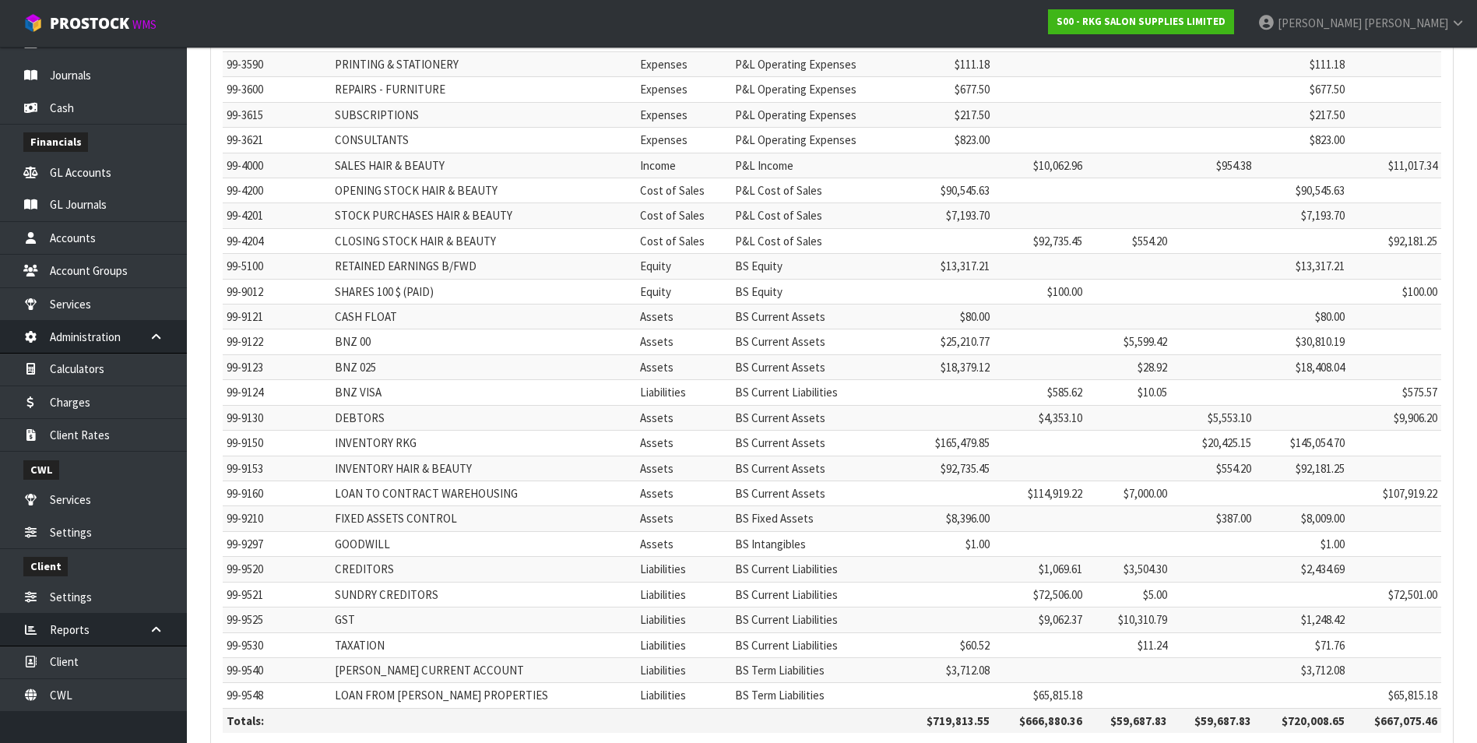
scroll to position [1097, 0]
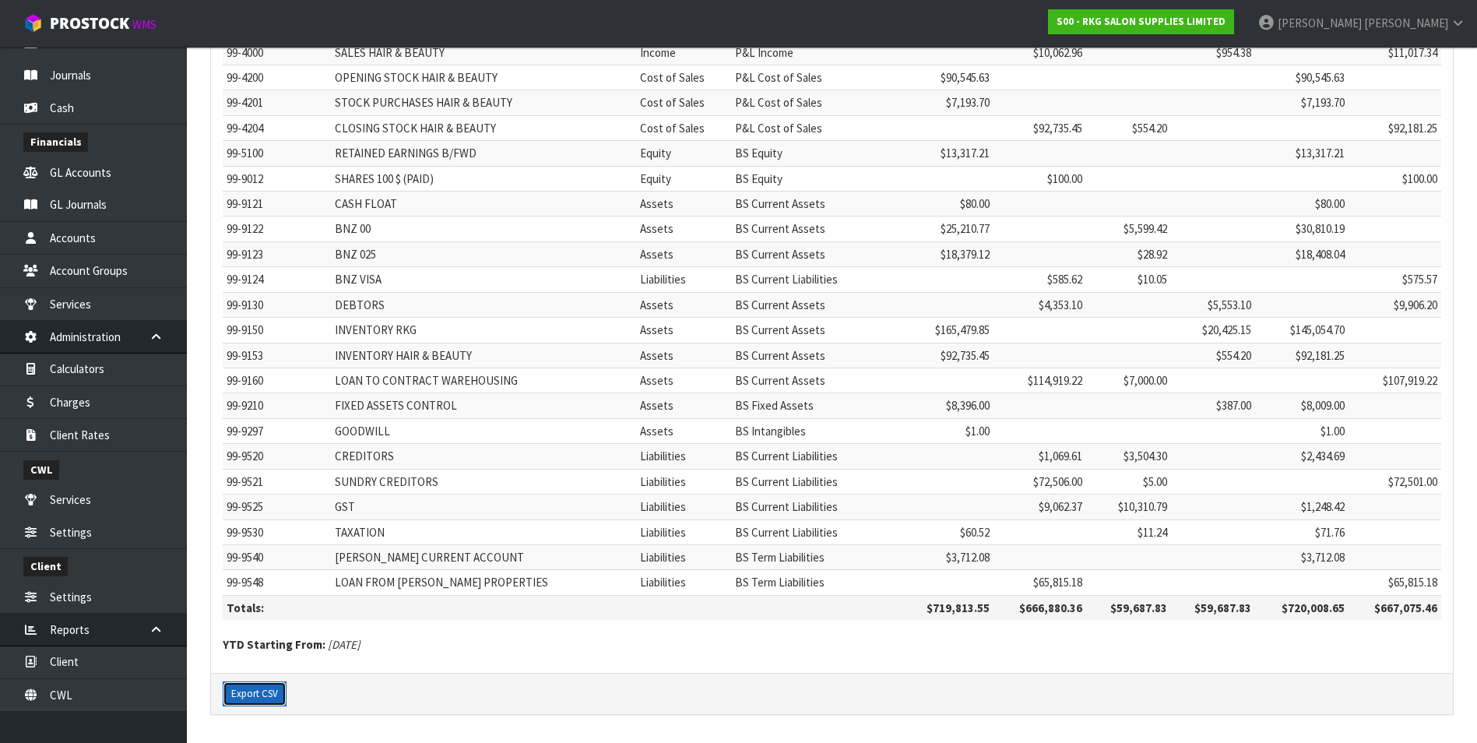
click at [273, 693] on button "Export CSV" at bounding box center [255, 693] width 64 height 25
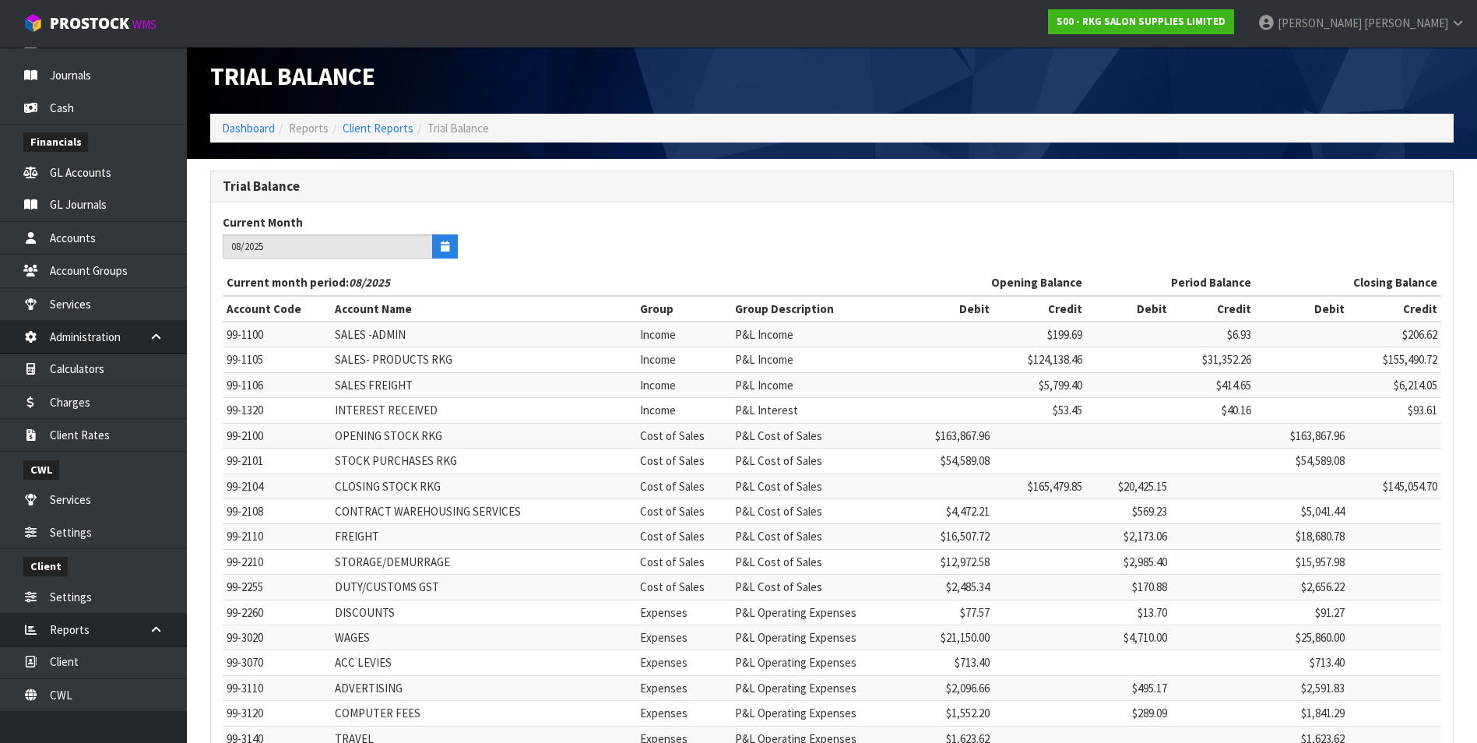
scroll to position [0, 0]
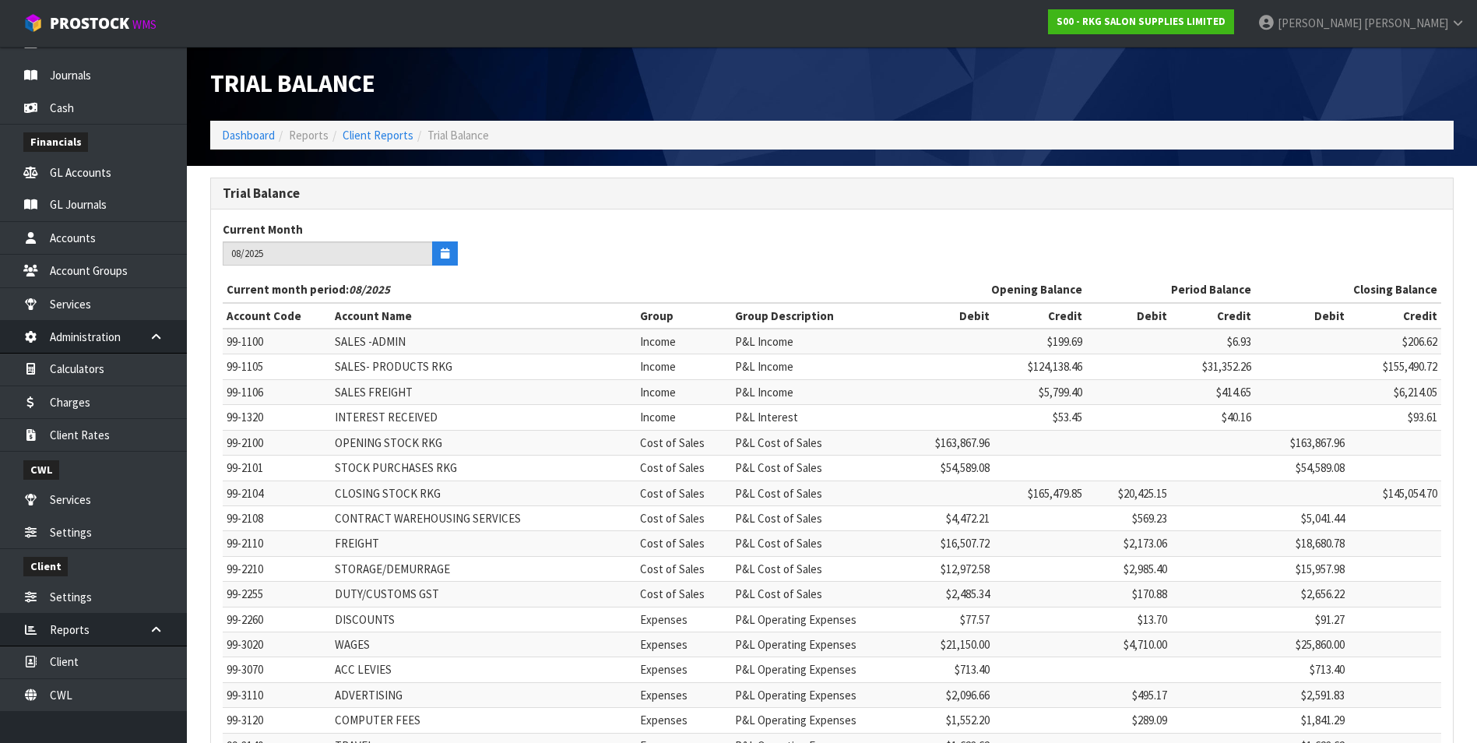
click at [735, 233] on div "Current Month 08/2025" at bounding box center [521, 249] width 621 height 56
click at [442, 253] on icon "button" at bounding box center [445, 253] width 9 height 10
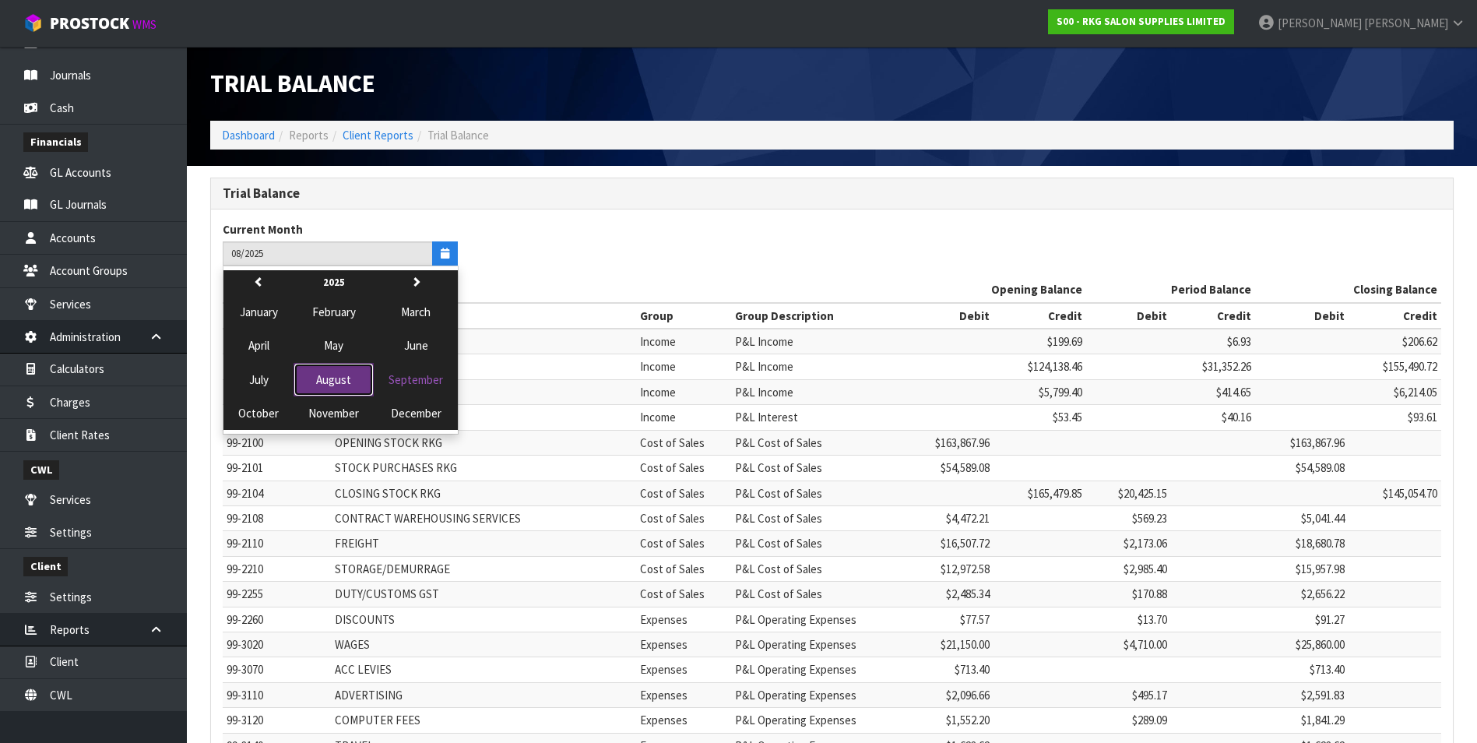
click at [332, 379] on span "August" at bounding box center [333, 379] width 35 height 15
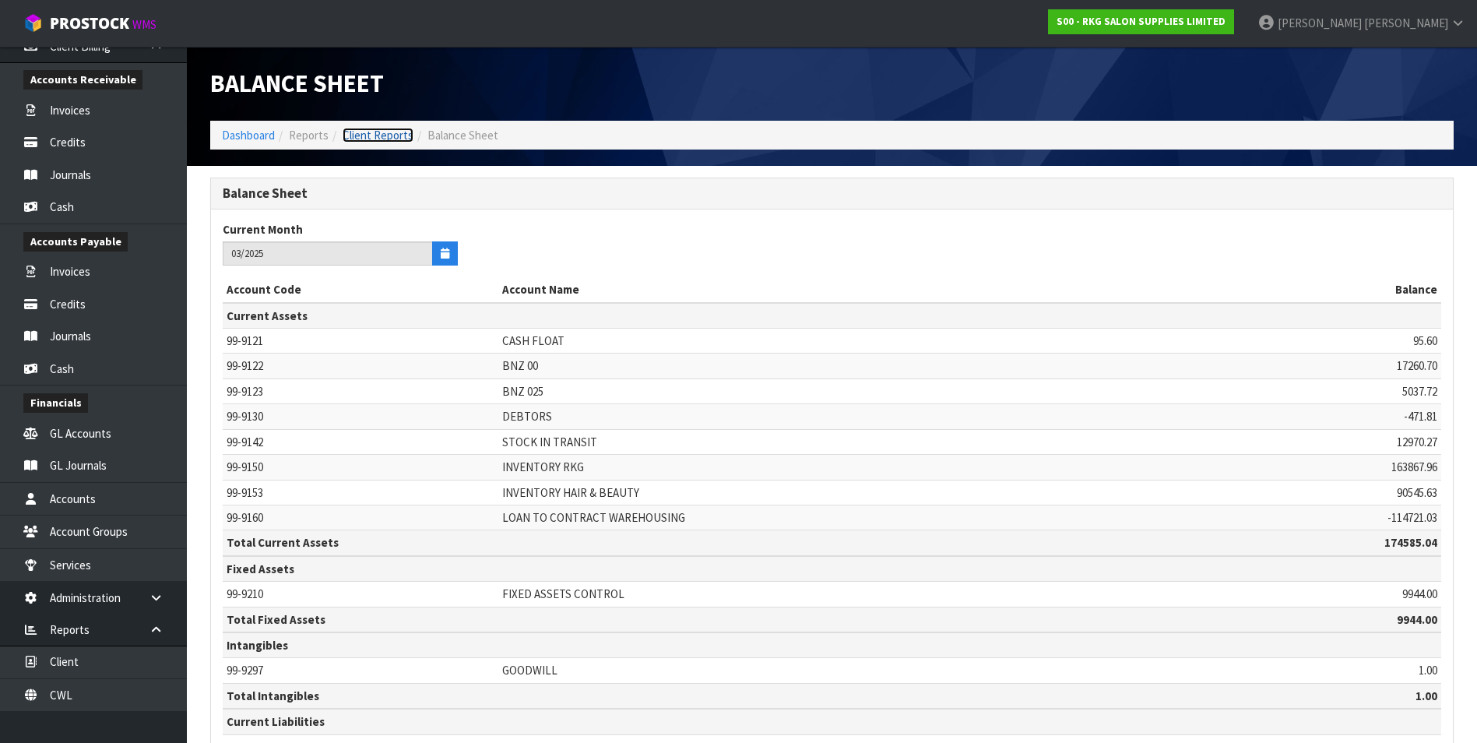
click at [394, 135] on link "Client Reports" at bounding box center [378, 135] width 71 height 15
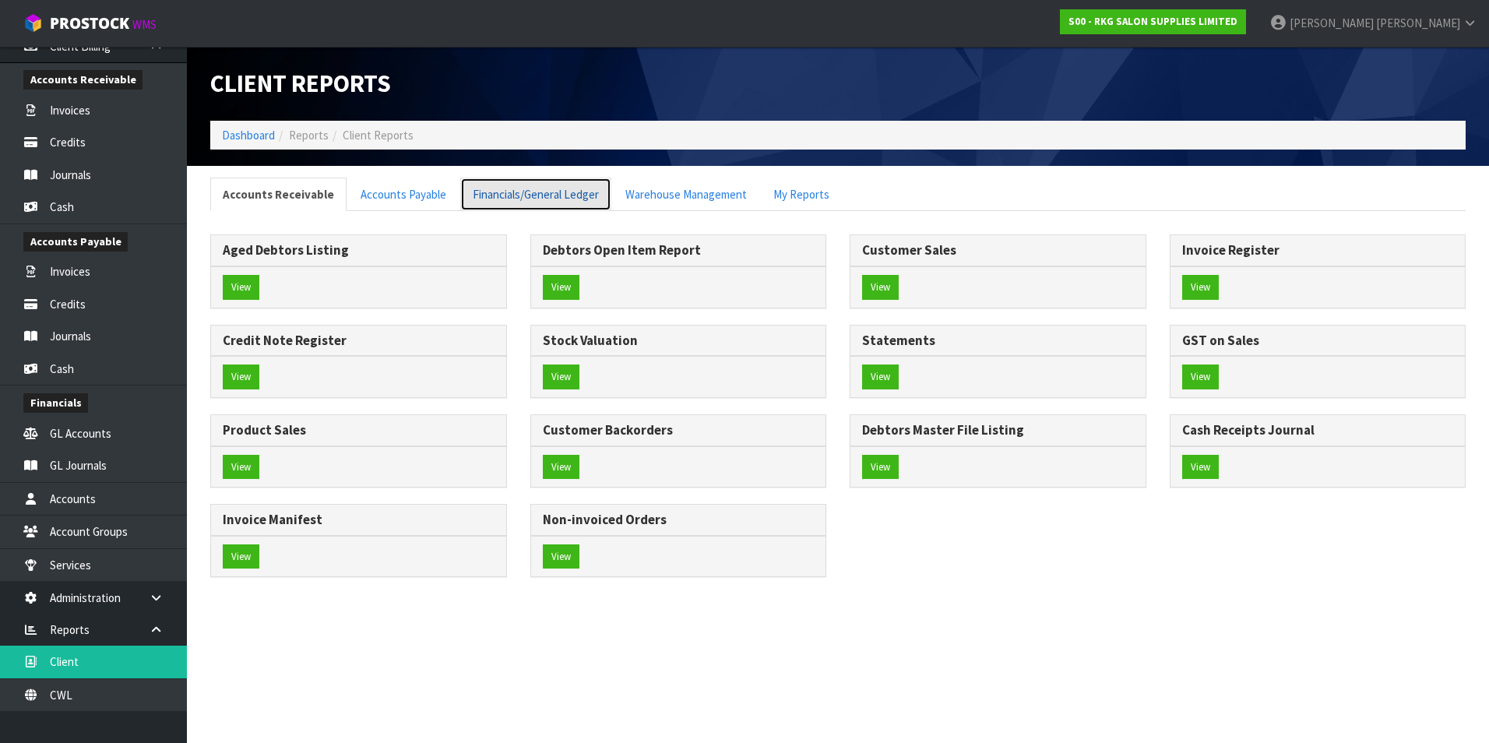
click at [509, 199] on link "Financials/General Ledger" at bounding box center [535, 194] width 151 height 33
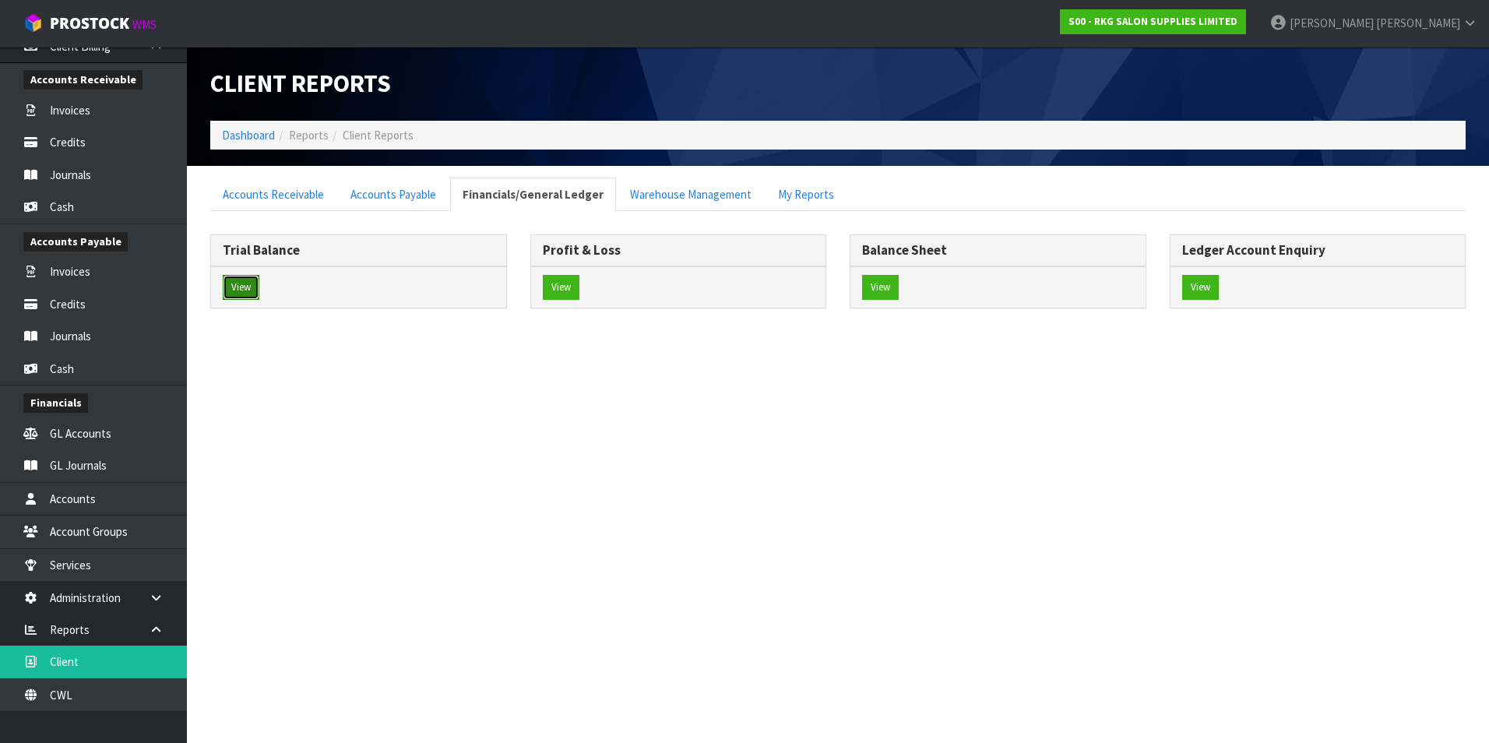
click at [250, 287] on button "View" at bounding box center [241, 287] width 37 height 25
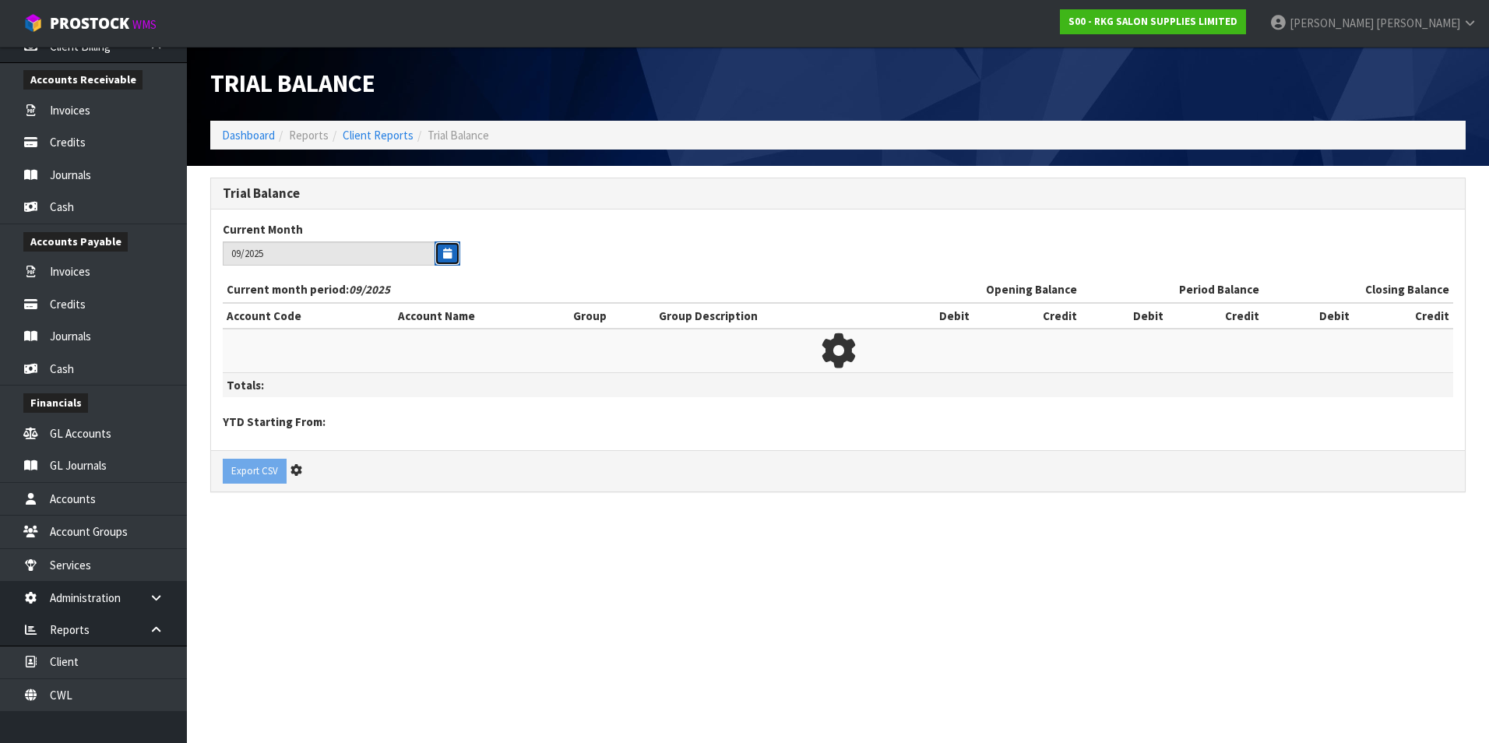
click at [438, 253] on button "button" at bounding box center [447, 253] width 26 height 24
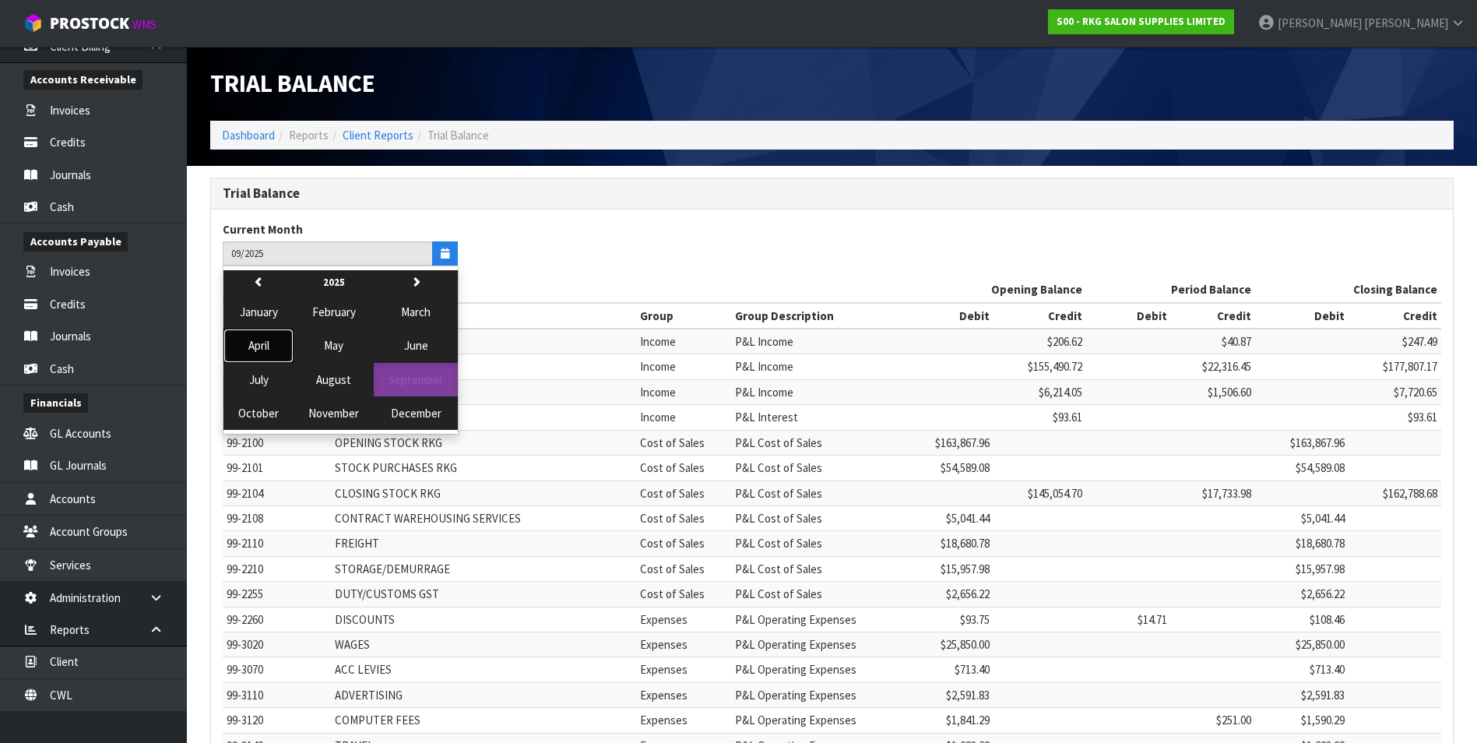
click at [264, 344] on span "April" at bounding box center [258, 345] width 21 height 15
type input "04/2025"
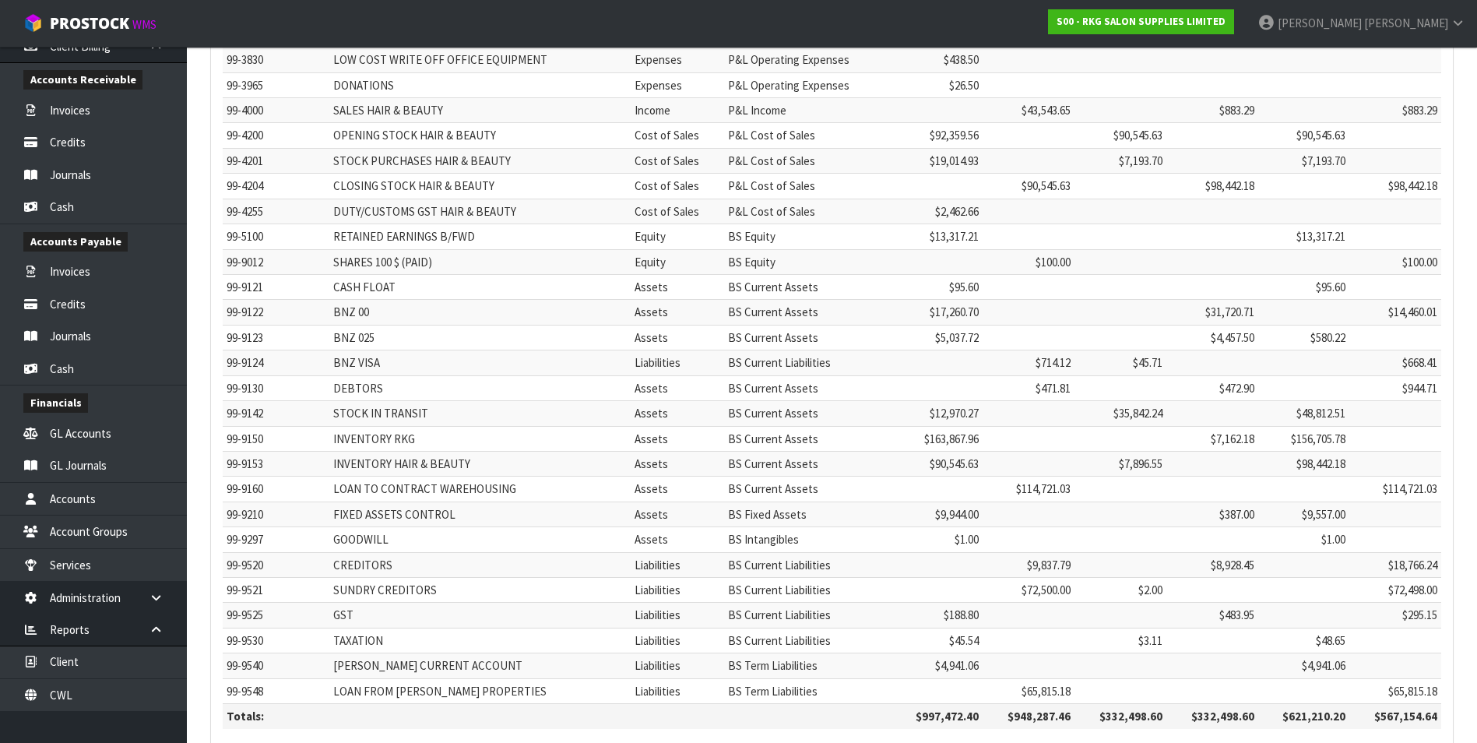
scroll to position [1299, 0]
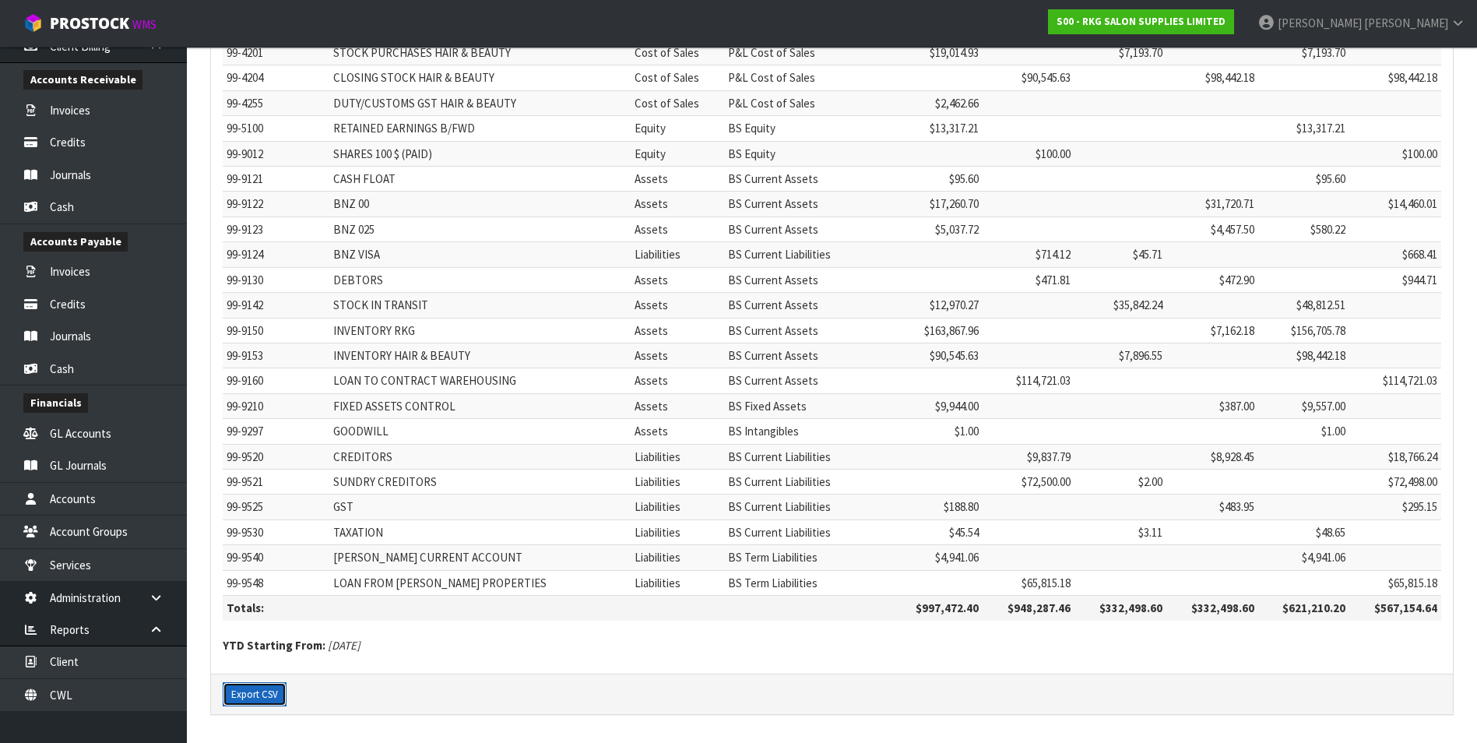
click at [252, 696] on button "Export CSV" at bounding box center [255, 694] width 64 height 25
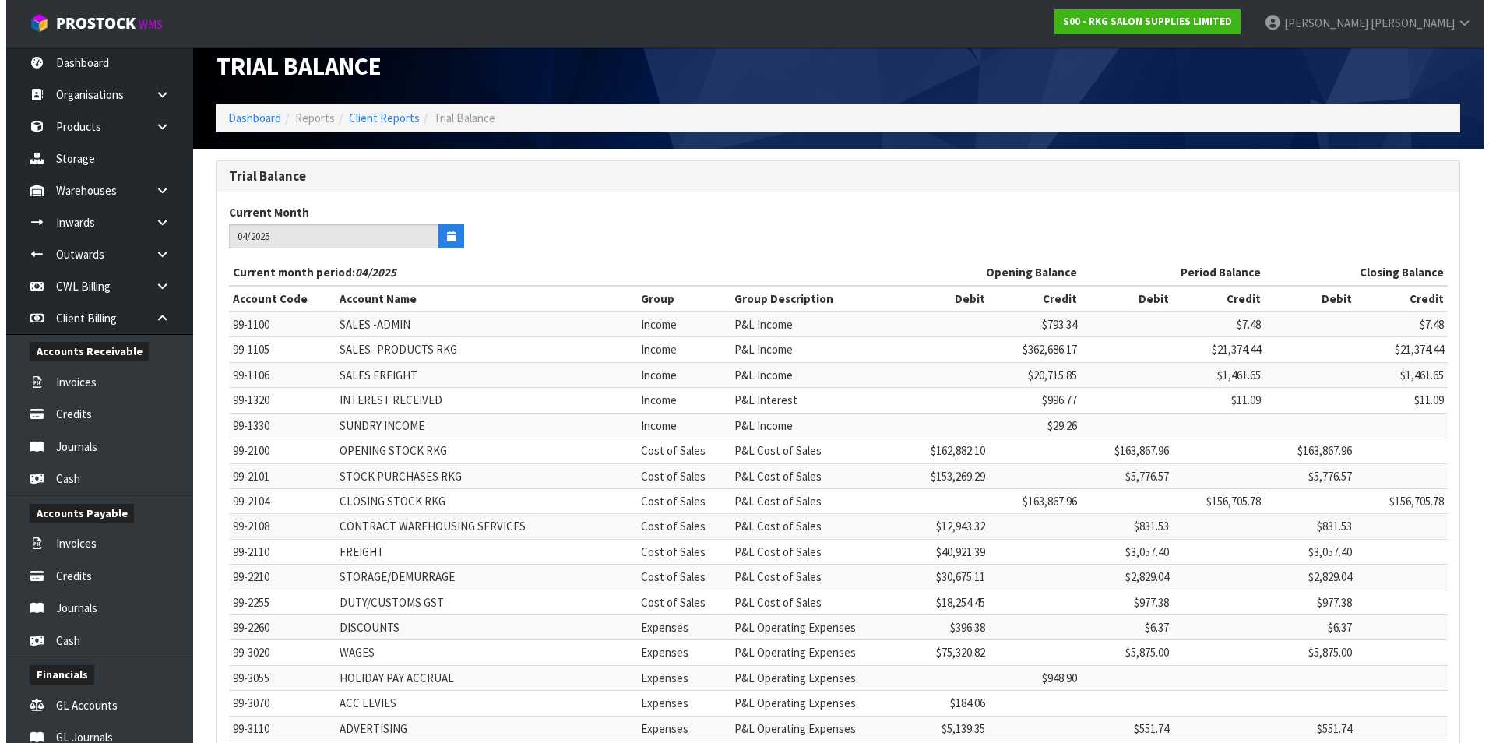
scroll to position [0, 0]
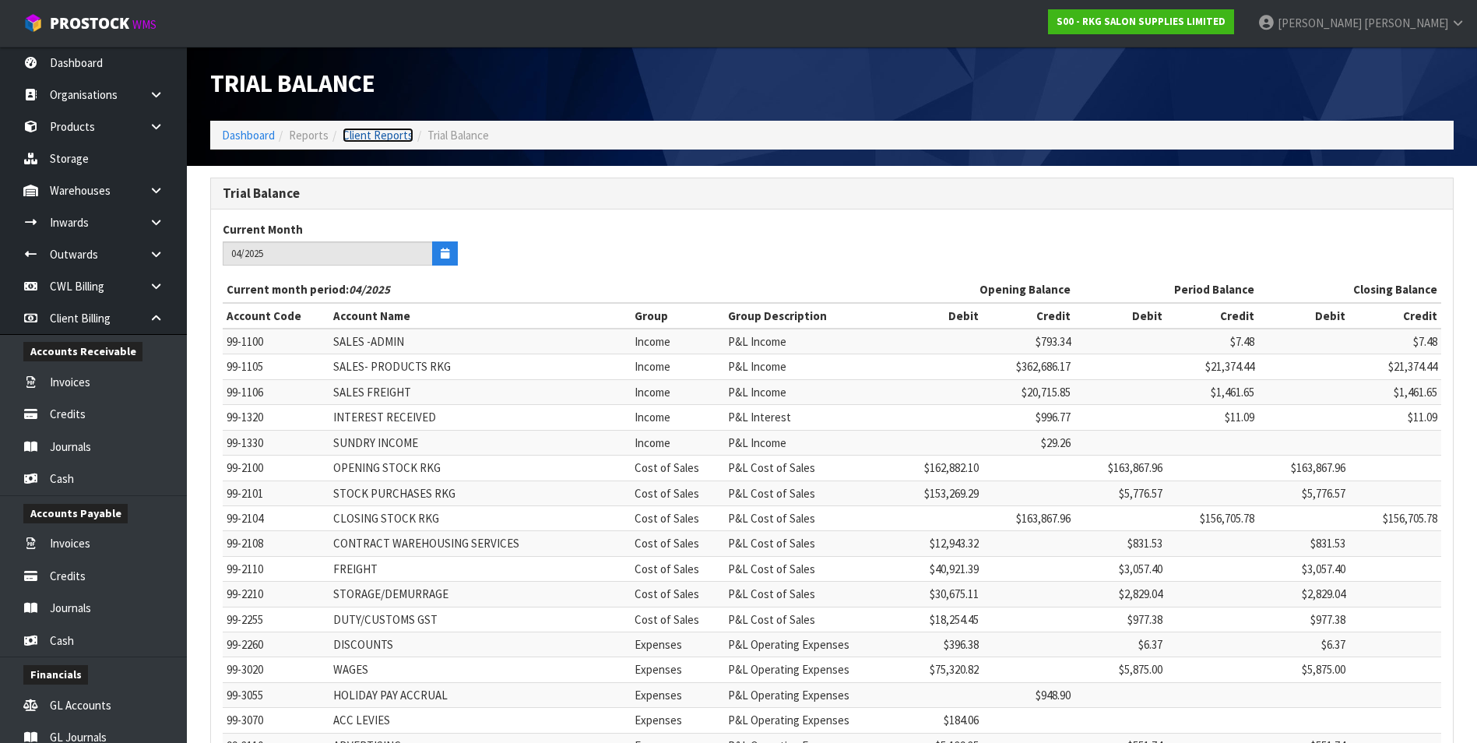
click at [380, 135] on link "Client Reports" at bounding box center [378, 135] width 71 height 15
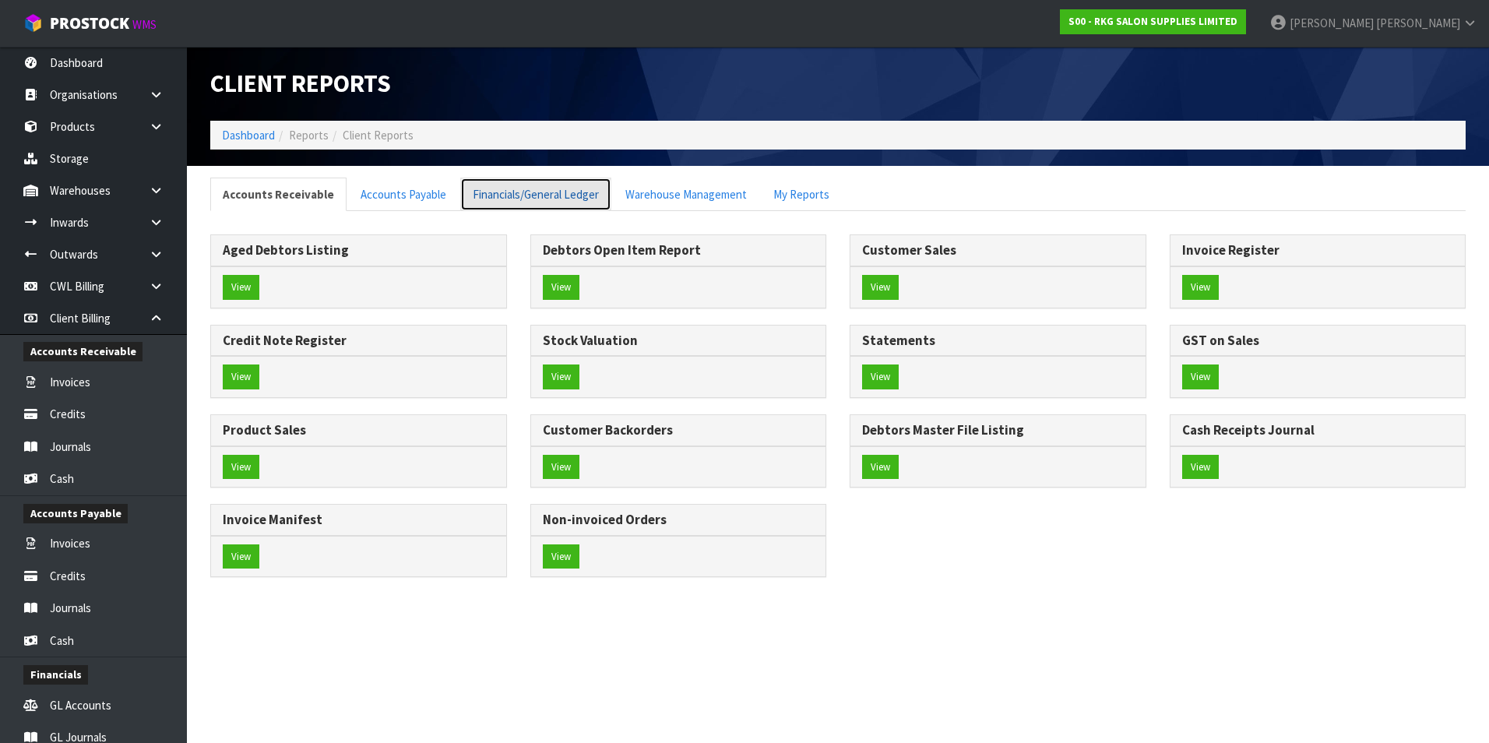
click at [558, 199] on link "Financials/General Ledger" at bounding box center [535, 194] width 151 height 33
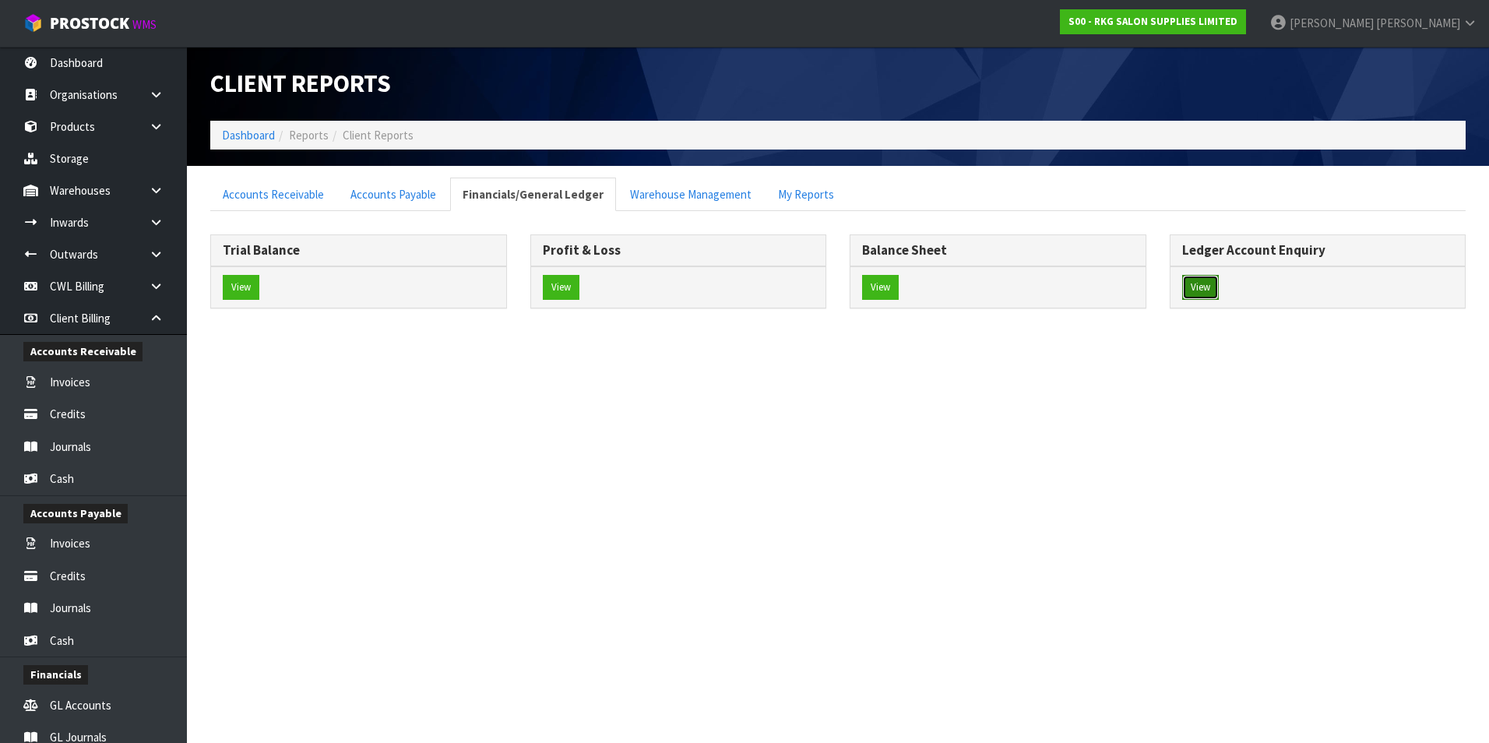
click at [1193, 283] on button "View" at bounding box center [1200, 287] width 37 height 25
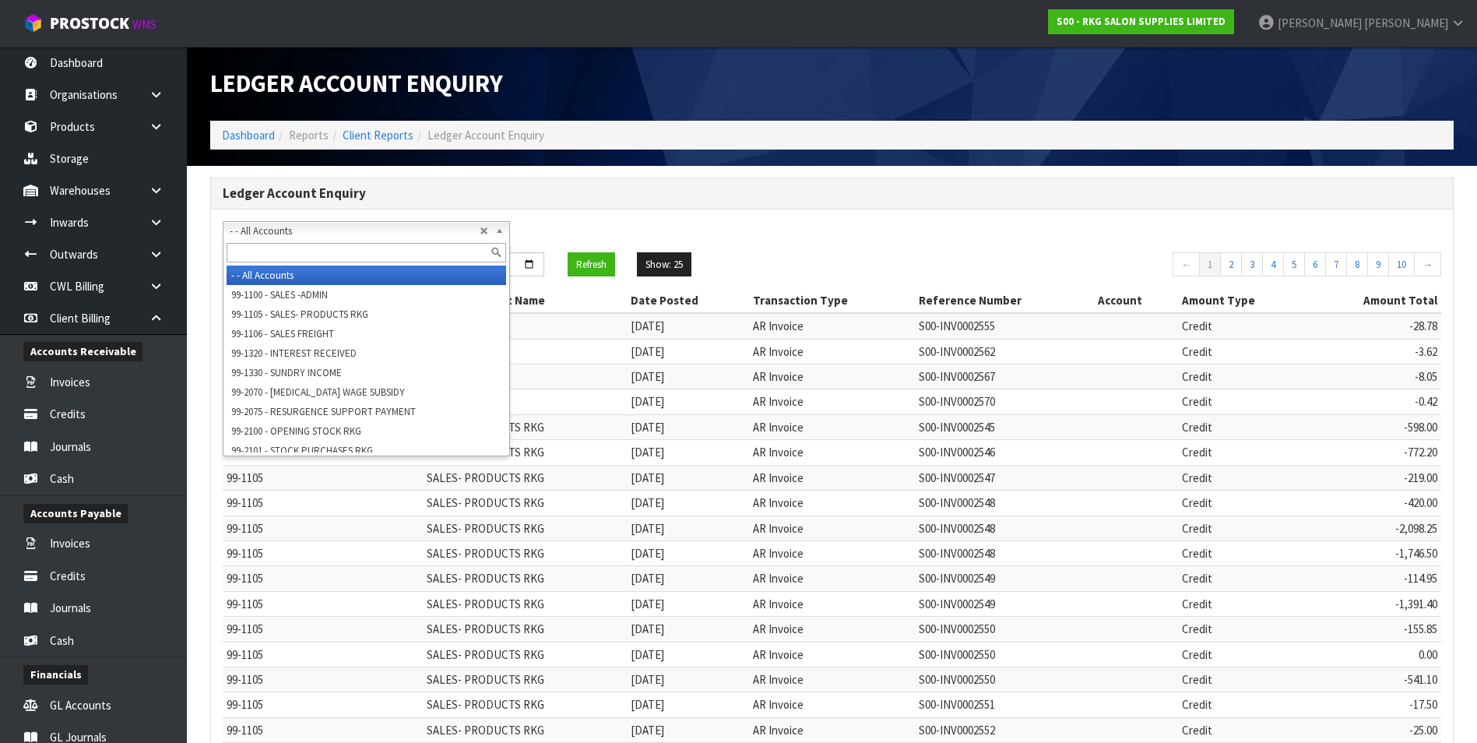
click at [343, 231] on span "- - All Accounts" at bounding box center [355, 231] width 250 height 19
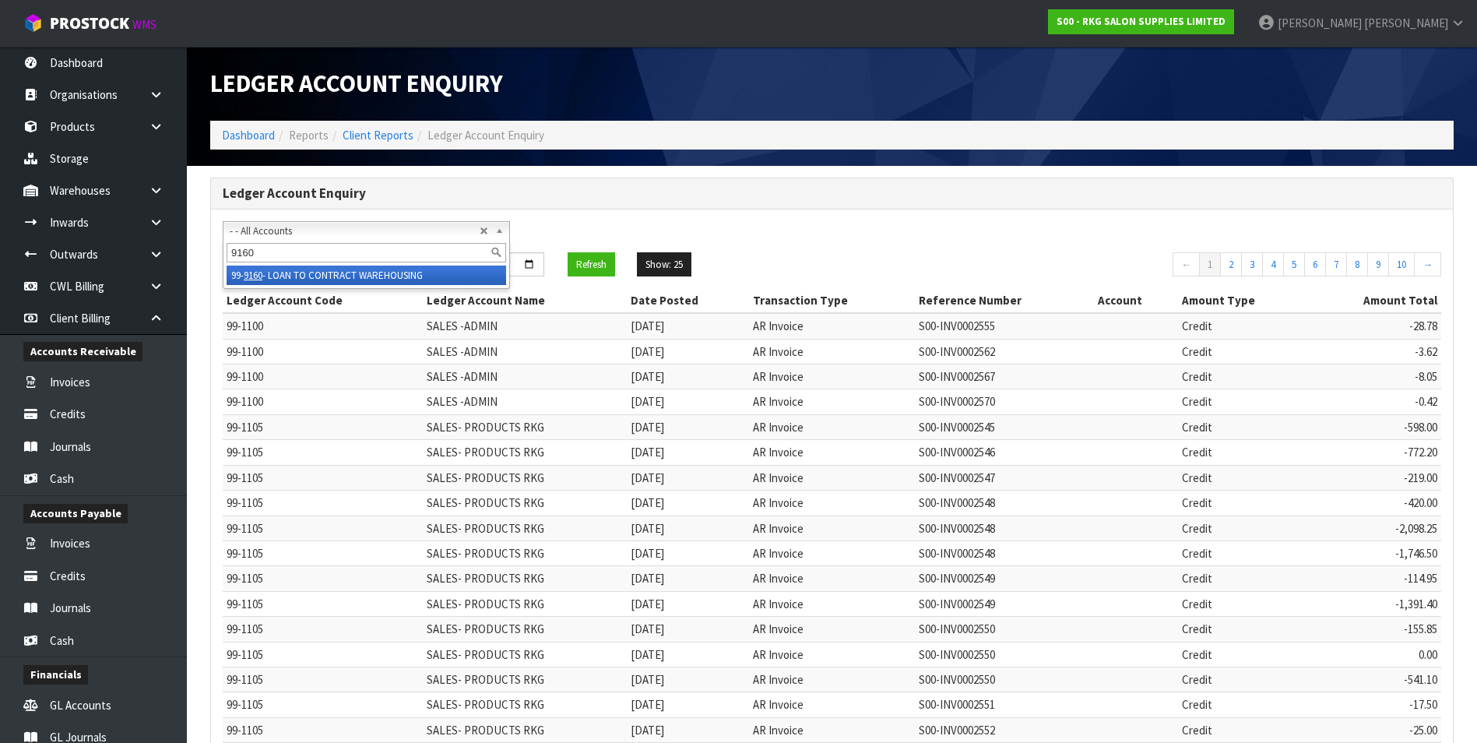
type input "9160"
click at [359, 275] on li "99- 9160 - LOAN TO CONTRACT WAREHOUSING" at bounding box center [367, 275] width 280 height 19
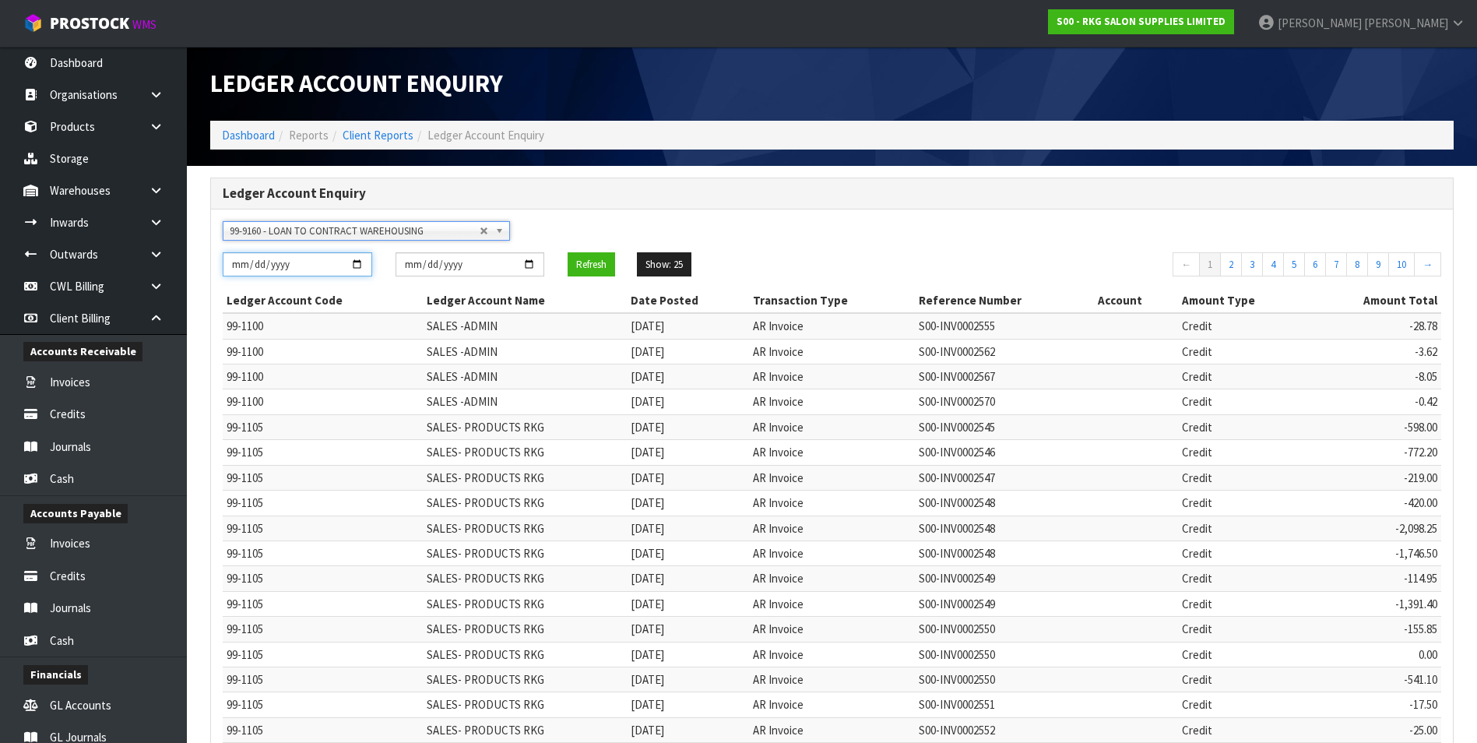
click at [358, 266] on input "[DATE]" at bounding box center [298, 264] width 150 height 24
type input "[DATE]"
click at [583, 268] on button "Refresh" at bounding box center [591, 264] width 47 height 25
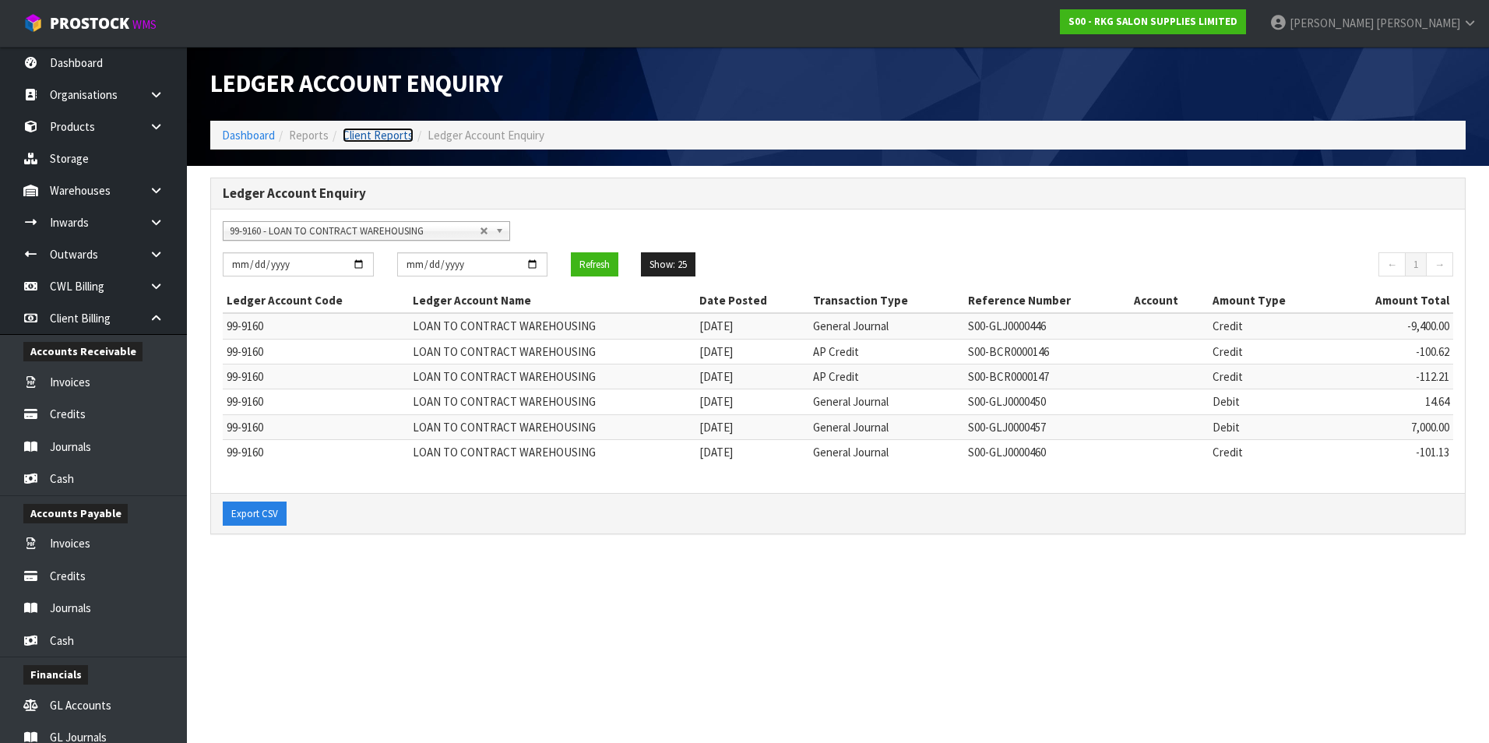
click at [357, 138] on link "Client Reports" at bounding box center [378, 135] width 71 height 15
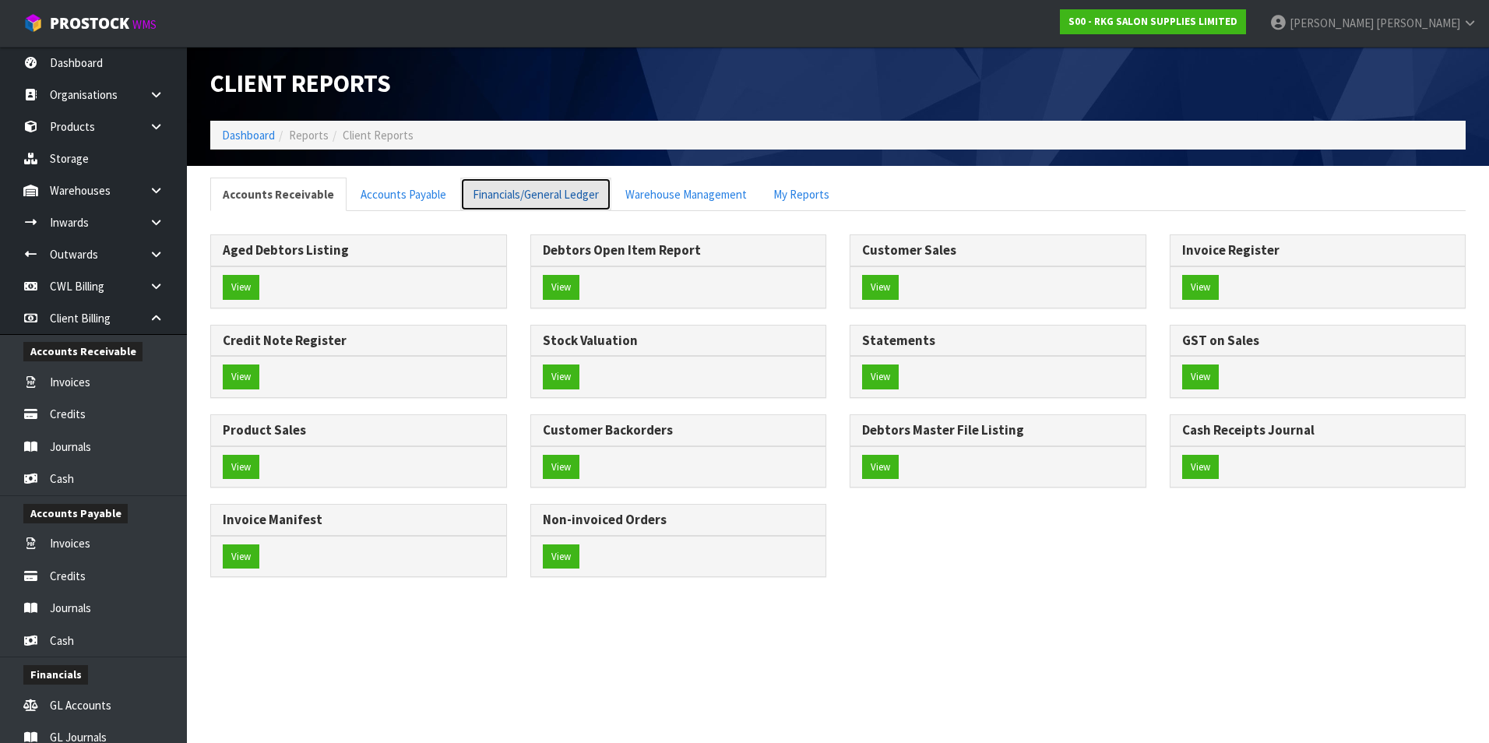
click at [554, 201] on link "Financials/General Ledger" at bounding box center [535, 194] width 151 height 33
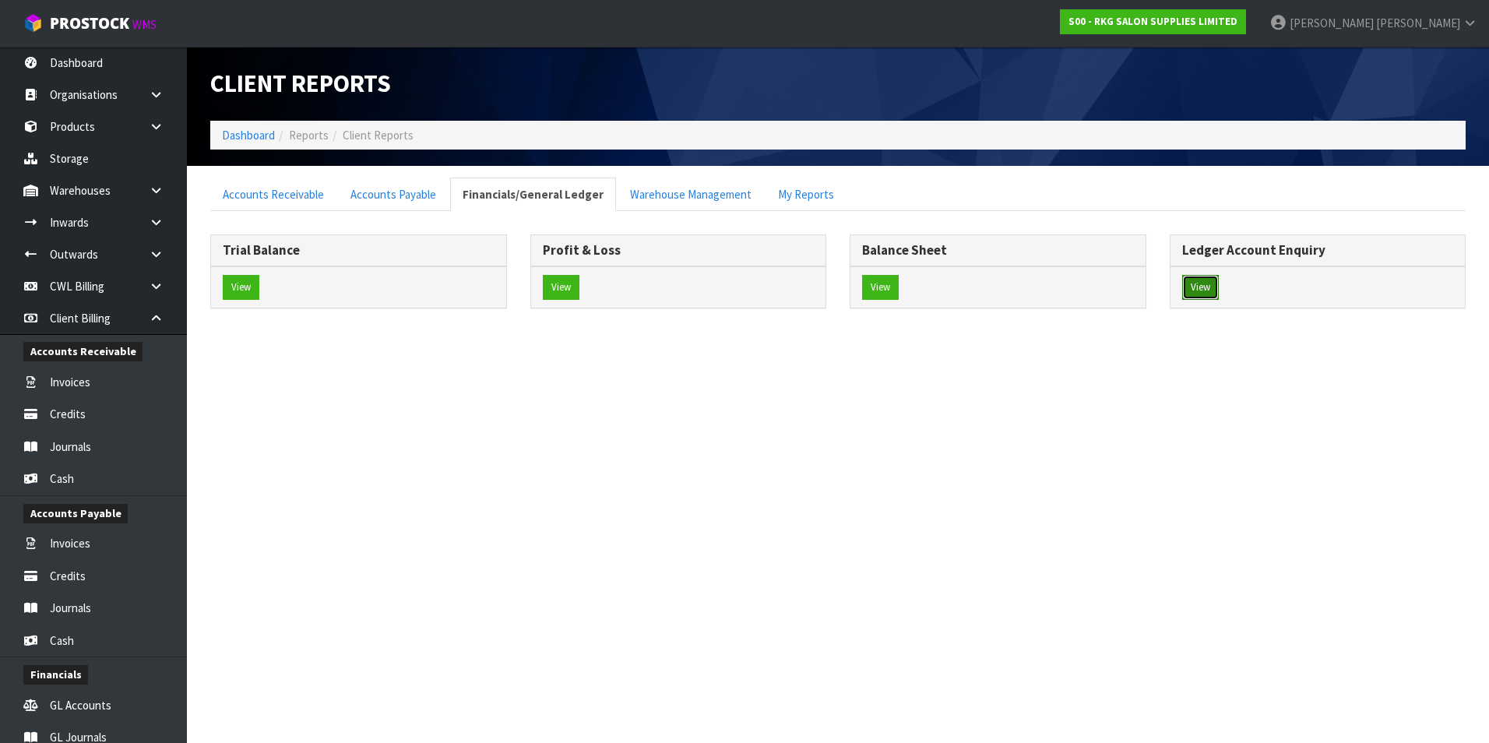
click at [1209, 288] on button "View" at bounding box center [1200, 287] width 37 height 25
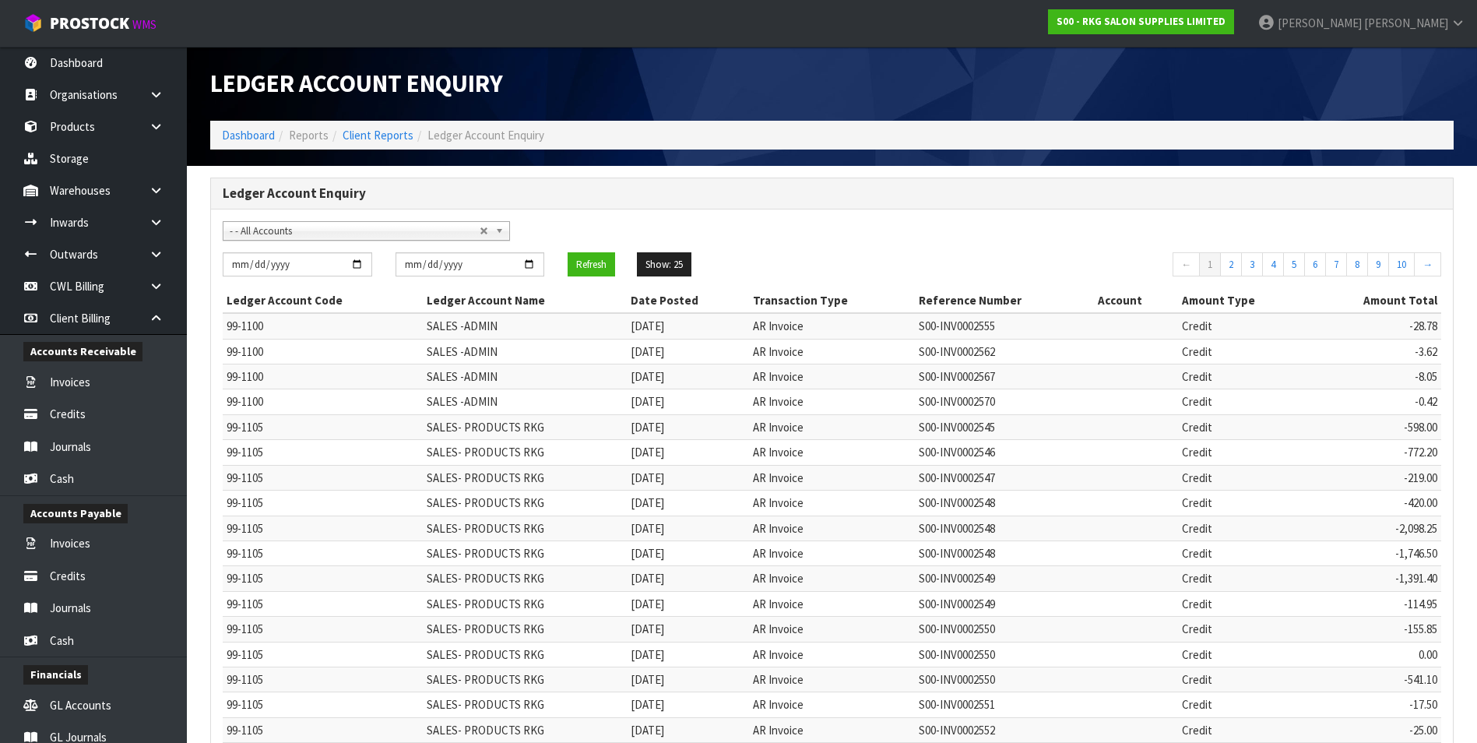
click at [294, 236] on span "- - All Accounts" at bounding box center [355, 231] width 250 height 19
type input "l"
type input "c"
type input "loan"
click at [316, 276] on li "99-9160 - LOAN TO CONTRACT WAREHOUSING" at bounding box center [367, 275] width 280 height 19
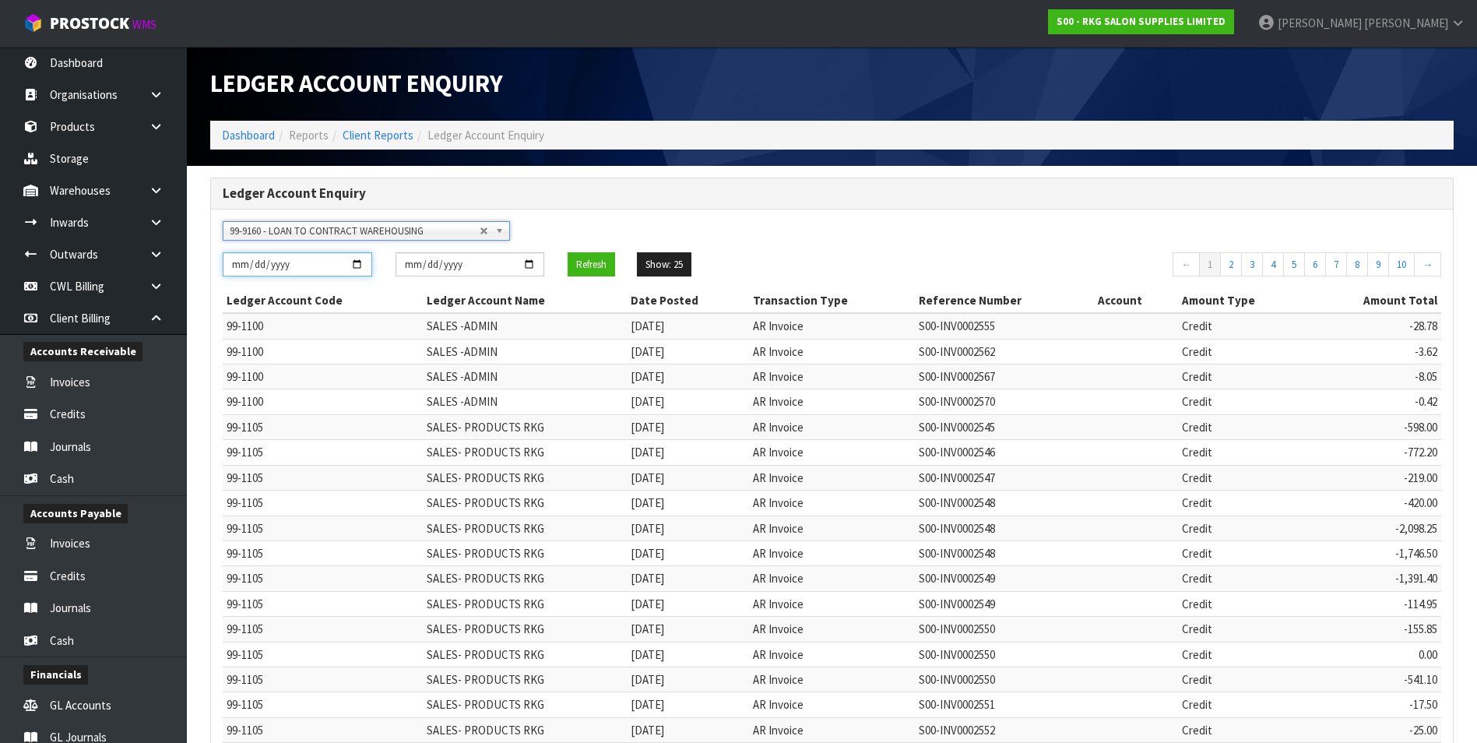
click at [358, 262] on input "[DATE]" at bounding box center [298, 264] width 150 height 24
type input "[DATE]"
click at [587, 267] on button "Refresh" at bounding box center [591, 264] width 47 height 25
